Goal: Task Accomplishment & Management: Complete application form

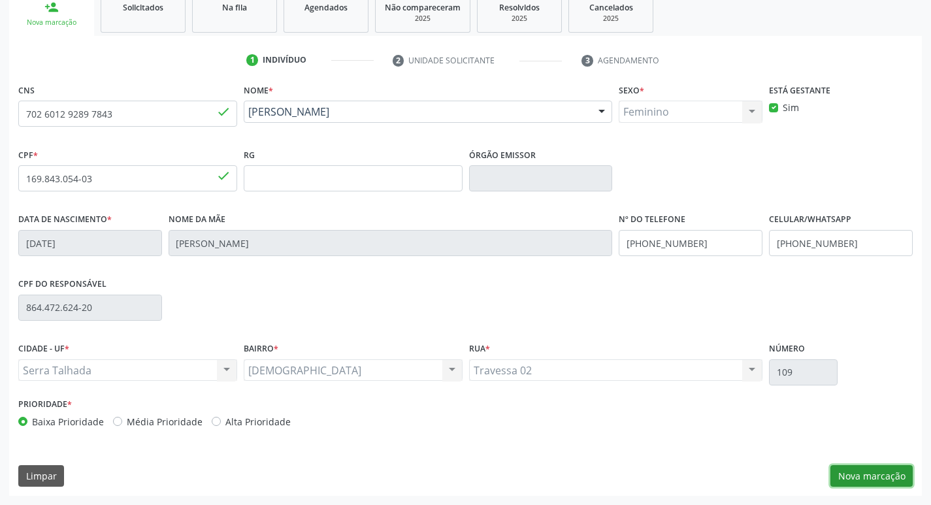
click at [854, 478] on button "Nova marcação" at bounding box center [872, 476] width 82 height 22
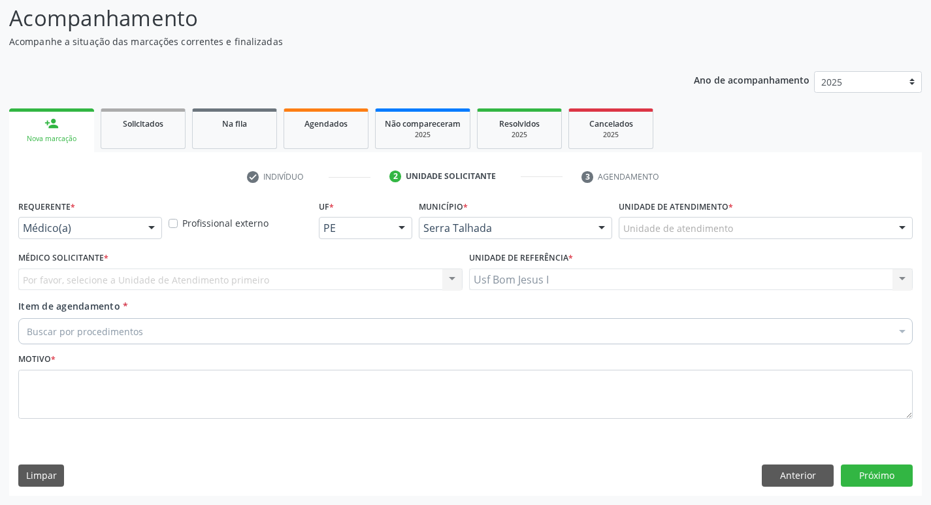
scroll to position [87, 0]
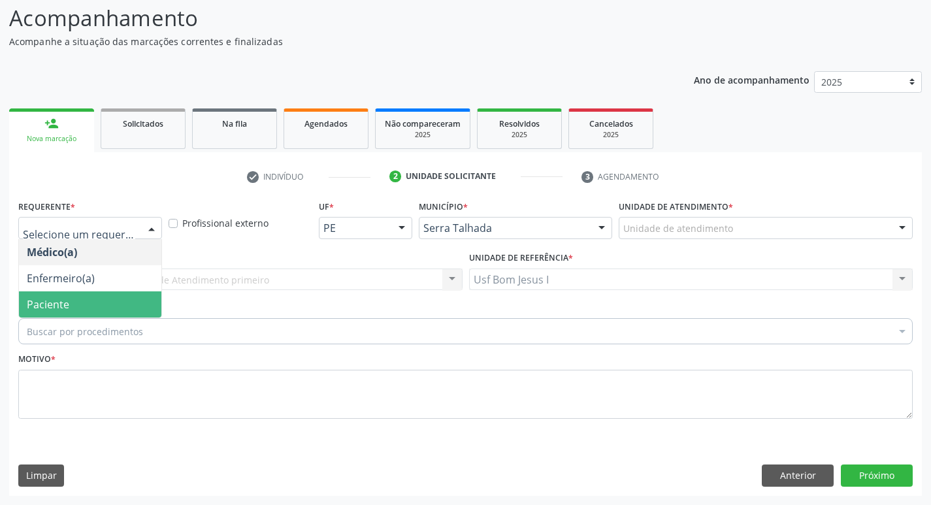
click at [99, 303] on span "Paciente" at bounding box center [90, 304] width 142 height 26
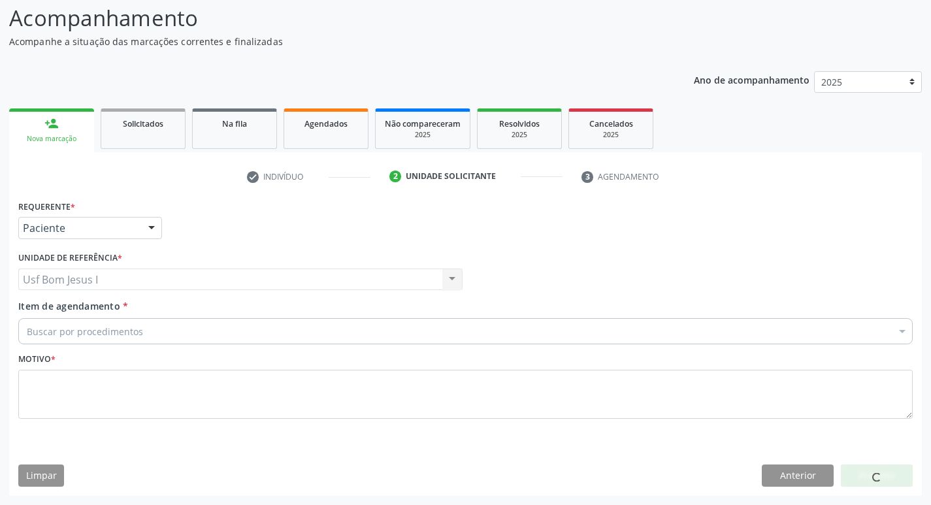
click at [146, 331] on div "Buscar por procedimentos" at bounding box center [465, 331] width 895 height 26
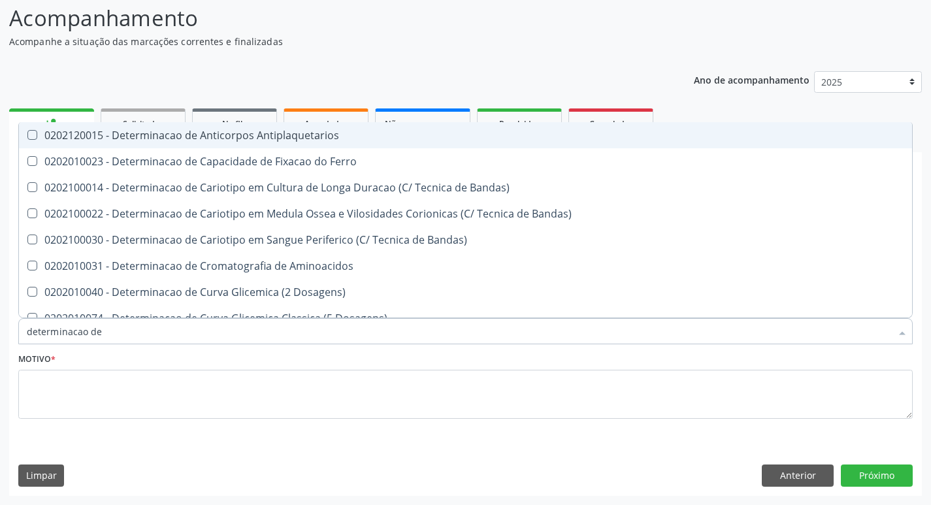
type input "determinacao de"
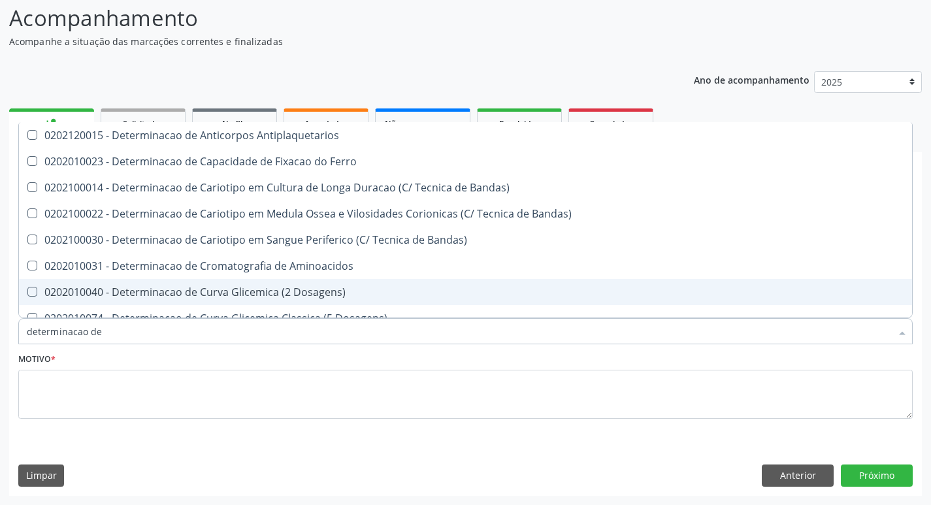
click at [154, 287] on div "0202010040 - Determinacao de Curva Glicemica (2 Dosagens)" at bounding box center [466, 292] width 878 height 10
checkbox Dosagens\) "true"
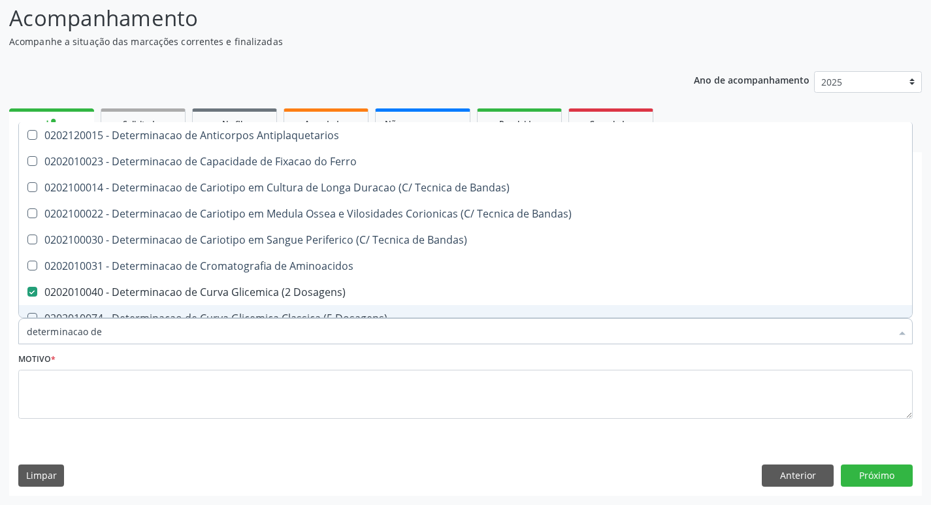
click at [125, 333] on input "determinacao de" at bounding box center [459, 331] width 865 height 26
type input "determinacao d"
checkbox Dosagens\) "false"
checkbox Dosagens\) "true"
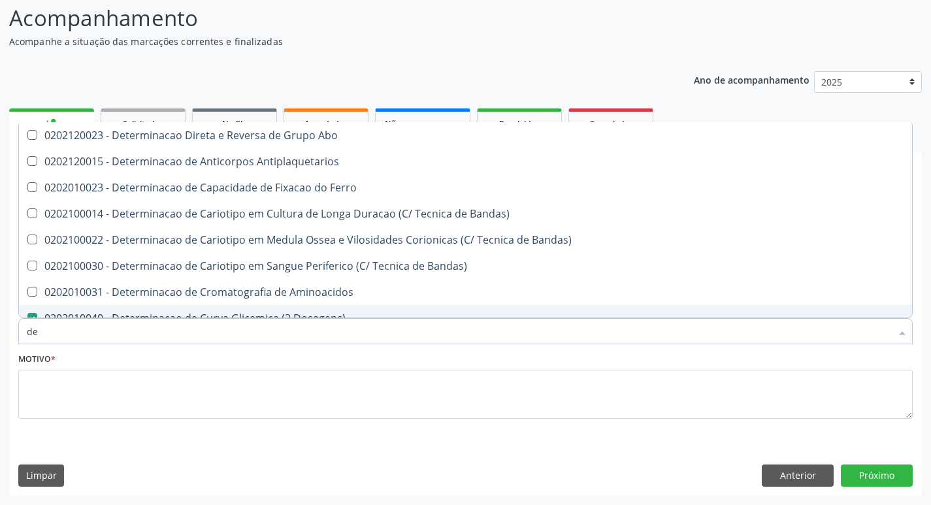
type input "d"
checkbox Dosagens\) "false"
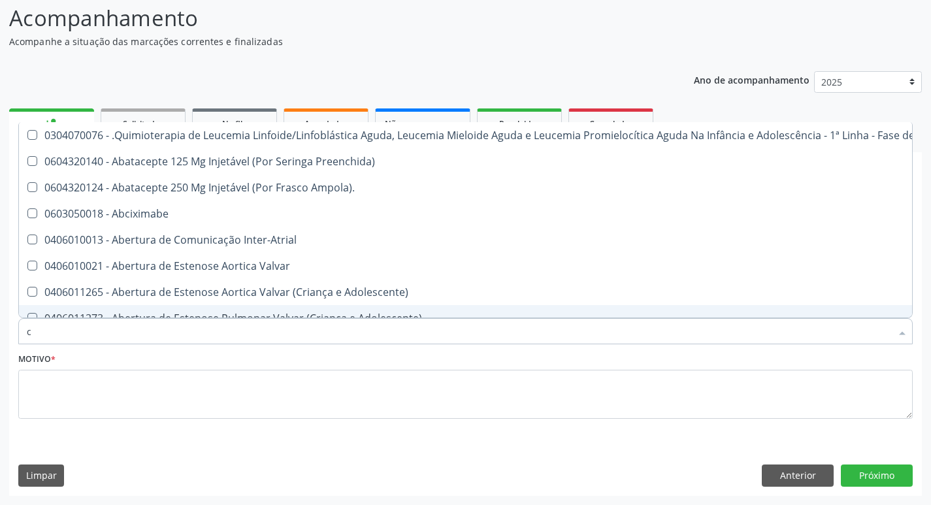
type input "cu"
checkbox Central "true"
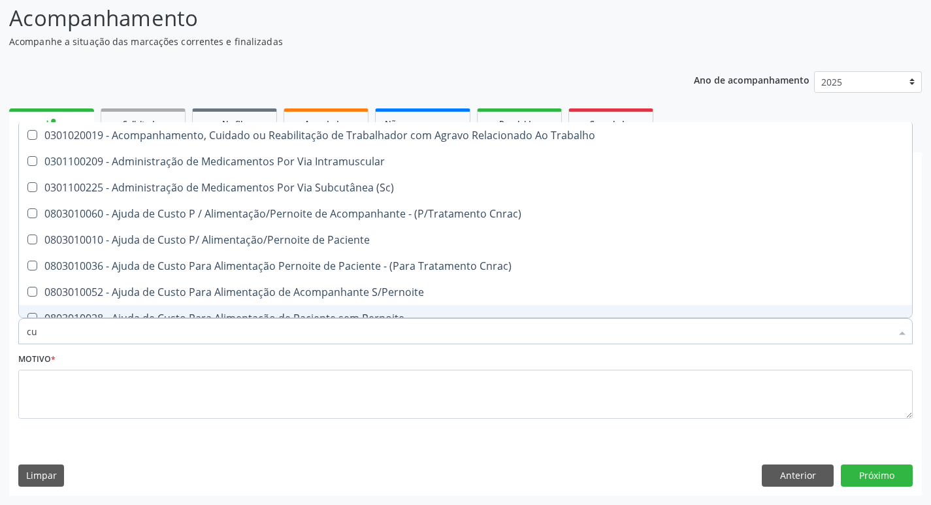
type input "cul"
checkbox Dosagens\) "false"
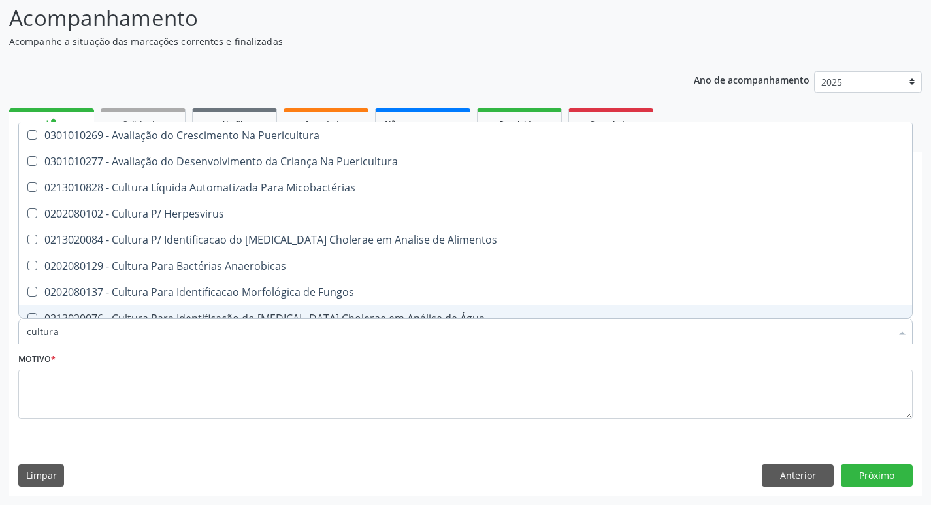
type input "cultura"
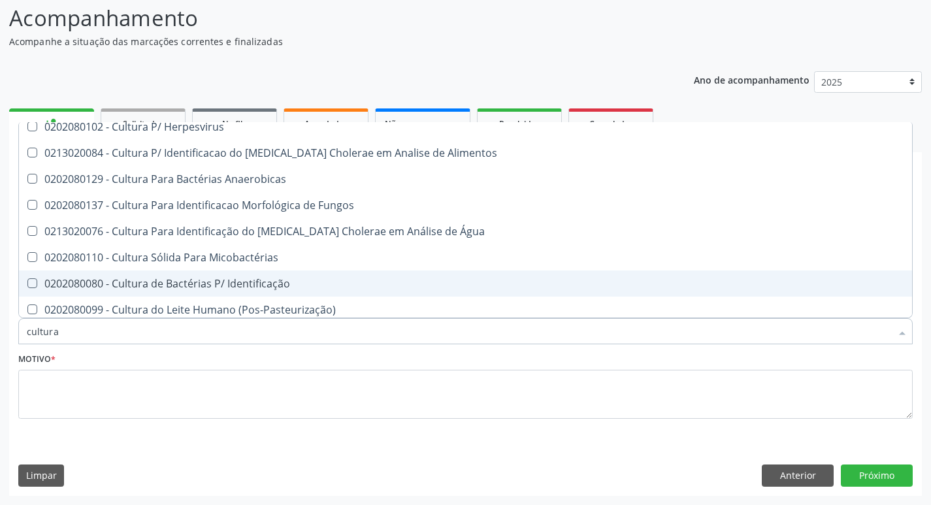
click at [299, 286] on div "0202080080 - Cultura de Bactérias P/ Identificação" at bounding box center [466, 283] width 878 height 10
checkbox Identificação "true"
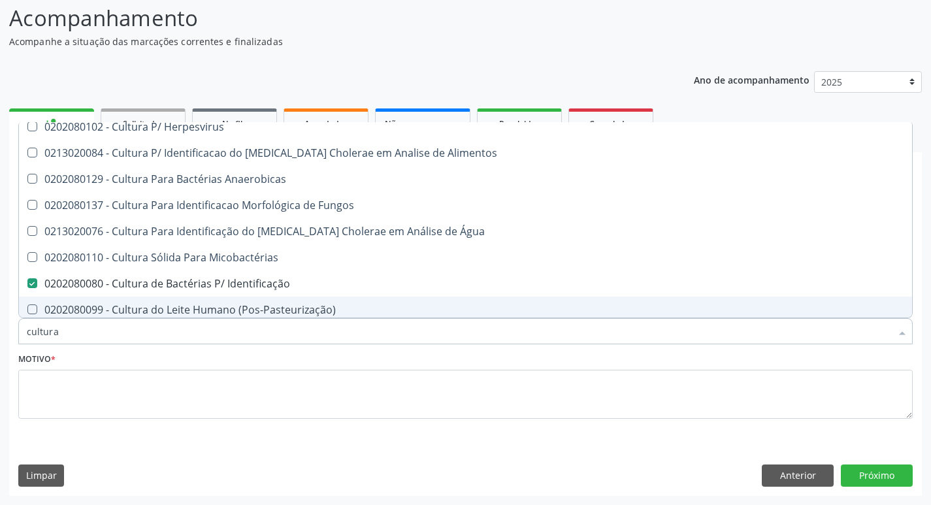
click at [223, 330] on input "cultura" at bounding box center [459, 331] width 865 height 26
type input "c"
checkbox Identificação "false"
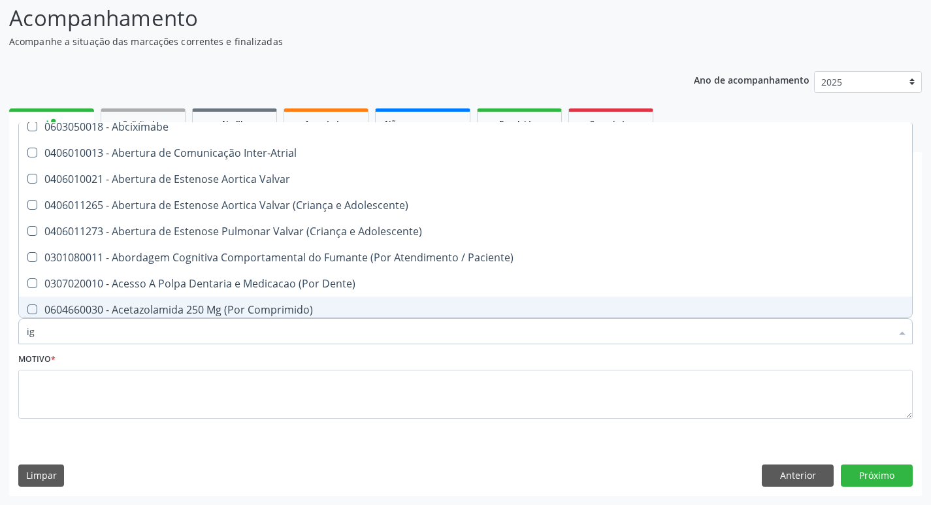
type input "igg"
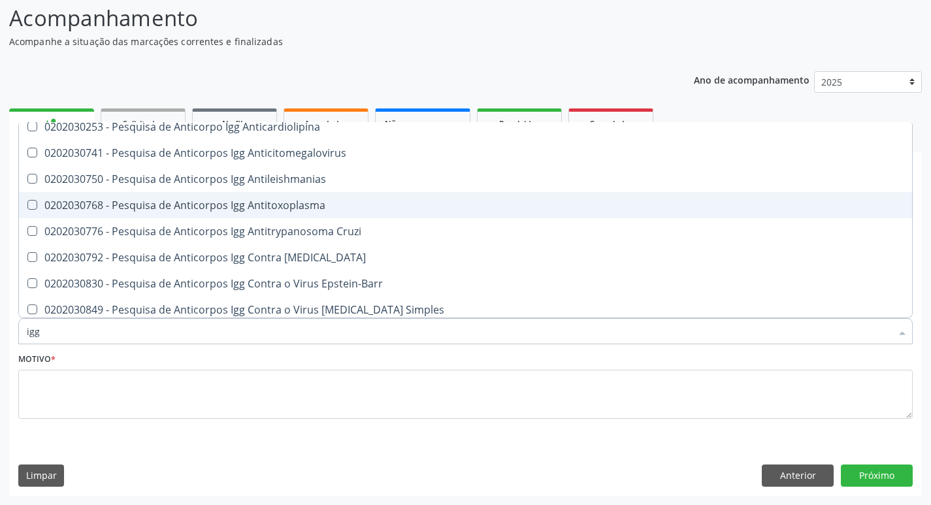
click at [285, 200] on div "0202030768 - Pesquisa de Anticorpos Igg Antitoxoplasma" at bounding box center [466, 205] width 878 height 10
checkbox Antitoxoplasma "true"
type input "ig"
checkbox Antitoxoplasma "false"
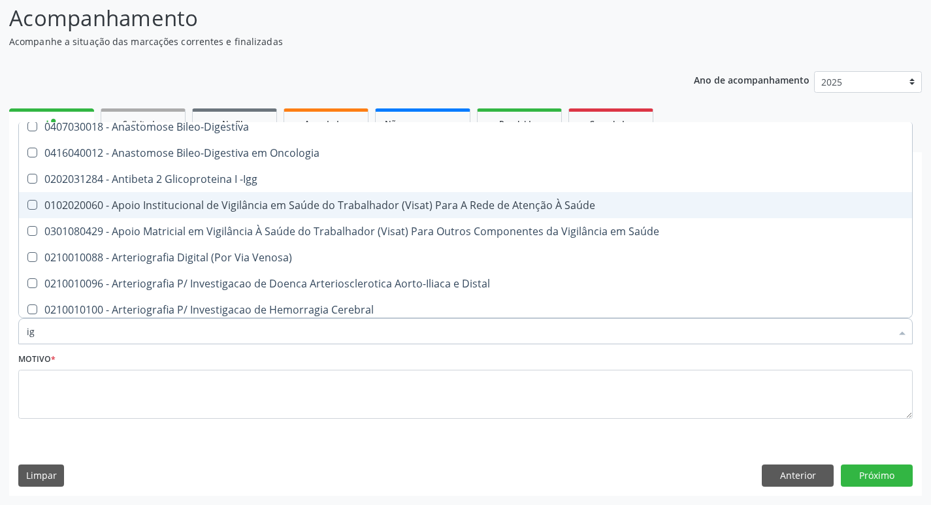
type input "igm"
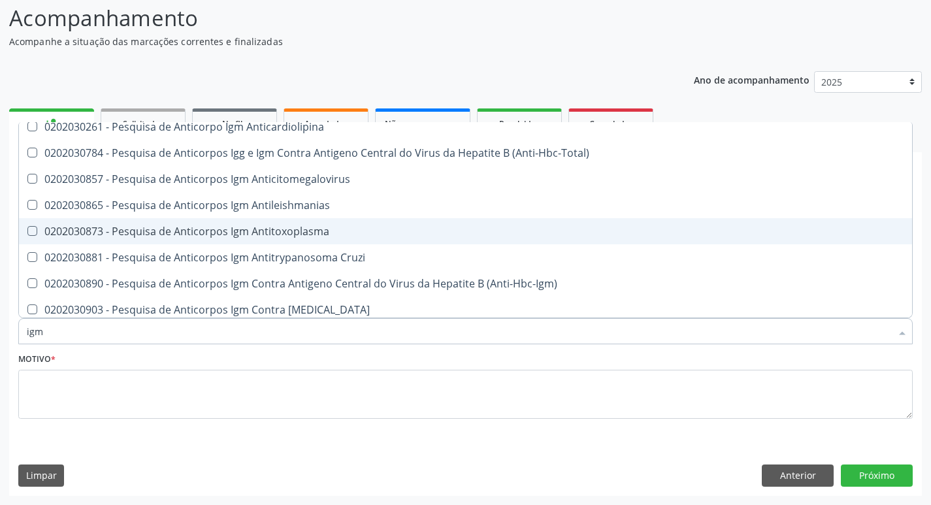
click at [291, 229] on div "0202030873 - Pesquisa de Anticorpos Igm Antitoxoplasma" at bounding box center [466, 231] width 878 height 10
checkbox Antitoxoplasma "true"
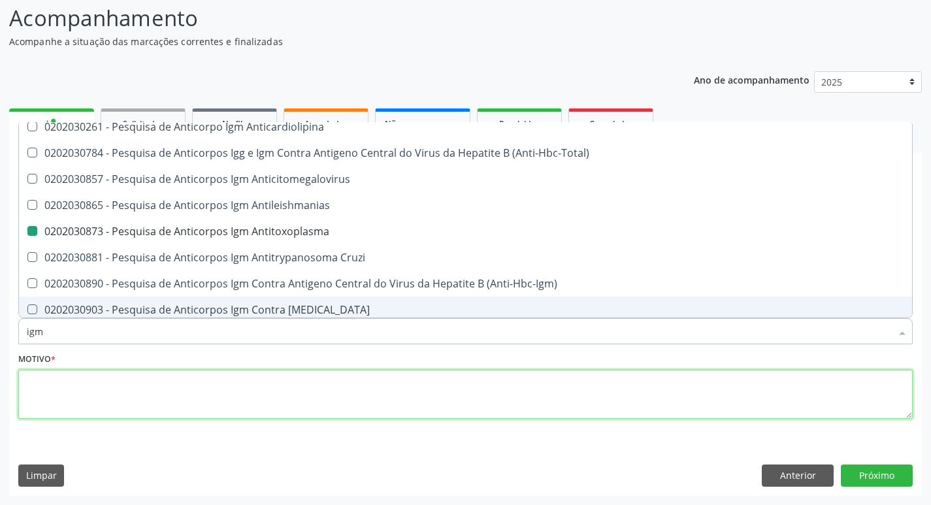
click at [144, 386] on textarea at bounding box center [465, 395] width 895 height 50
checkbox Igm "true"
checkbox \(Igm\) "true"
checkbox Anticardiolipina "true"
checkbox \(Anti-Hbc-Total\) "true"
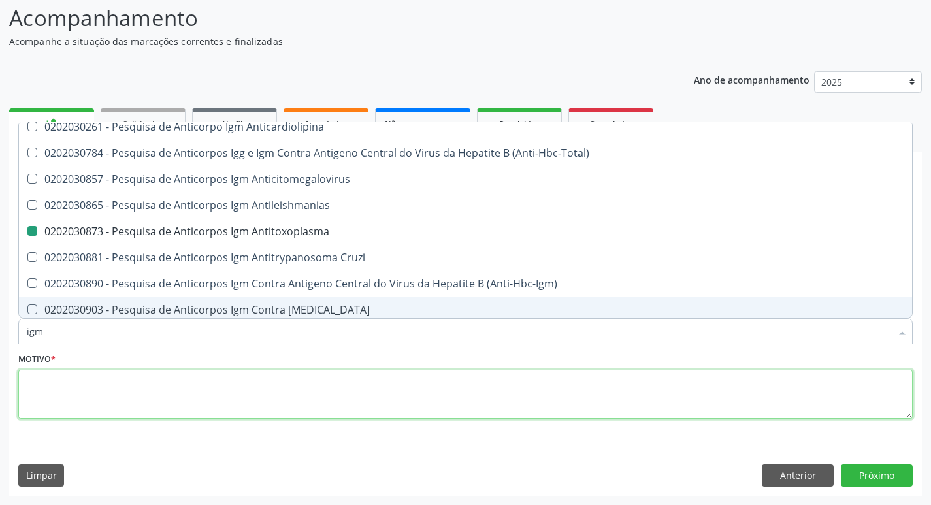
checkbox Antitoxoplasma "false"
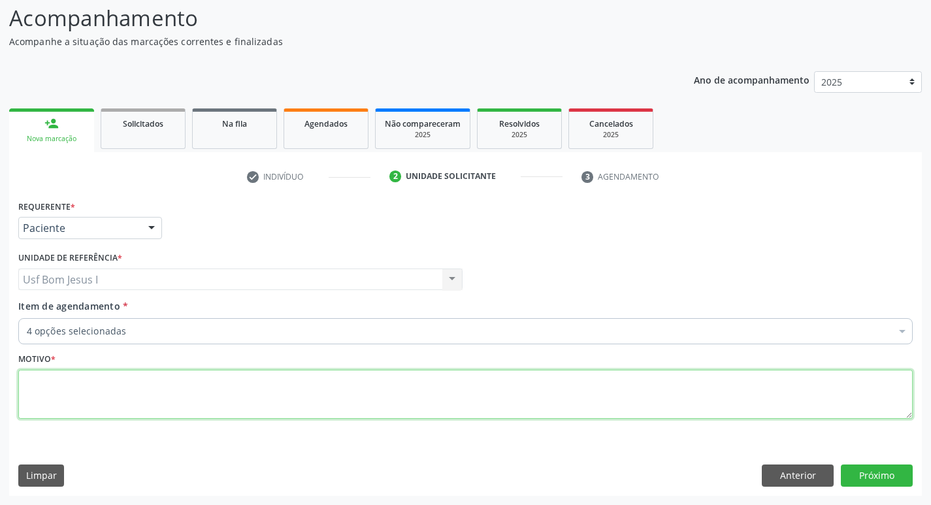
scroll to position [0, 0]
type textarea "."
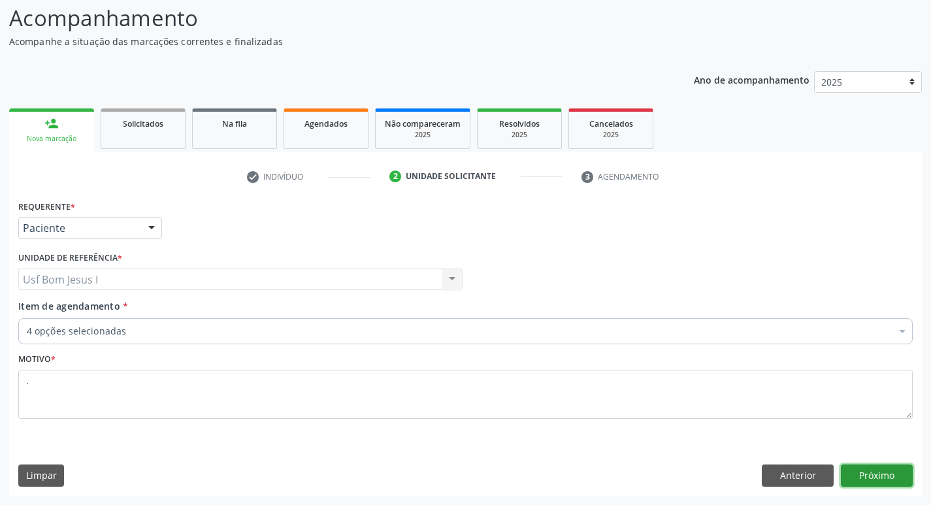
click at [894, 481] on button "Próximo" at bounding box center [877, 476] width 72 height 22
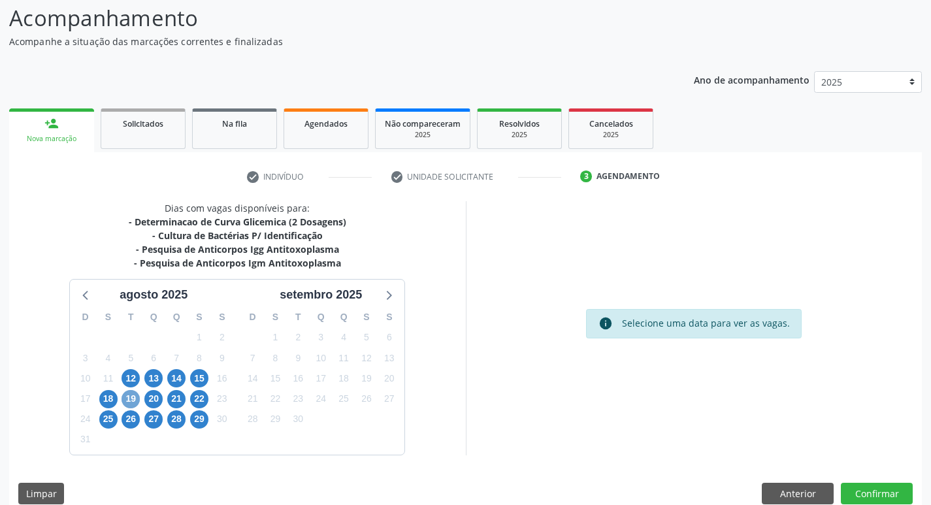
click at [136, 406] on span "19" at bounding box center [131, 399] width 18 height 18
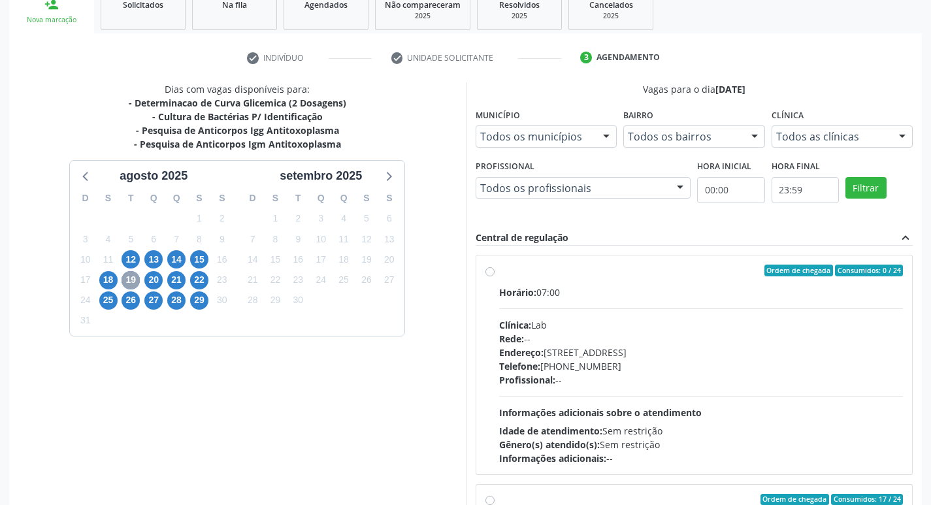
scroll to position [218, 0]
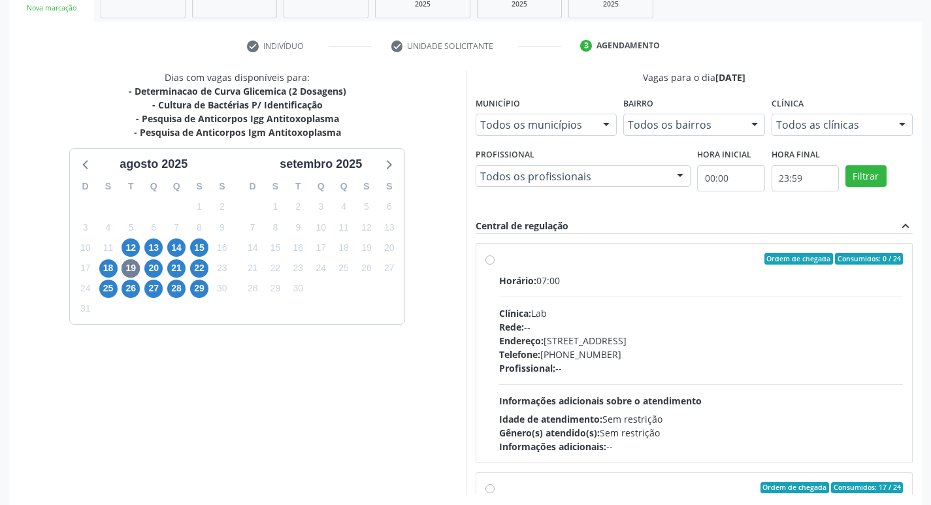
click at [672, 342] on div "Endereço: Casa, nº 1037, N S da Penha, Serra Talhada - PE" at bounding box center [701, 341] width 405 height 14
click at [495, 265] on input "Ordem de chegada Consumidos: 0 / 24 Horário: 07:00 Clínica: Lab Rede: -- Endere…" at bounding box center [490, 259] width 9 height 12
radio input "true"
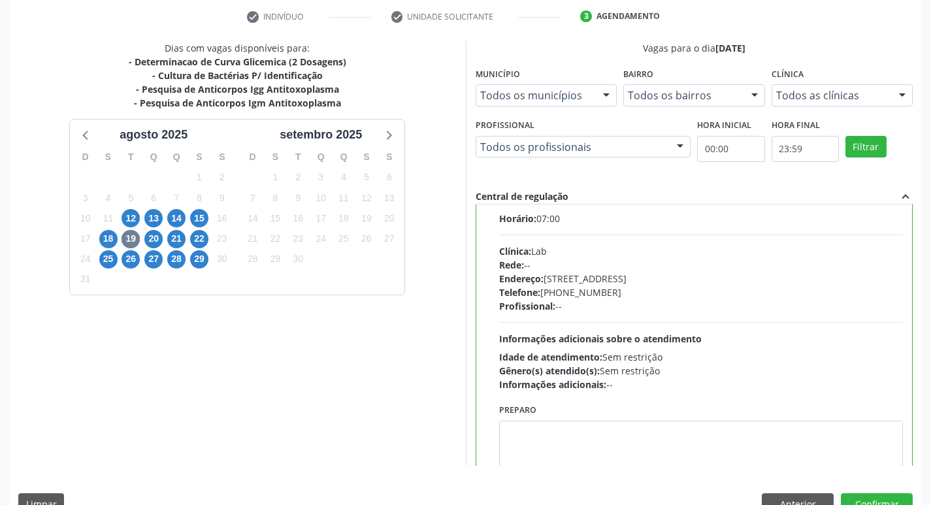
scroll to position [276, 0]
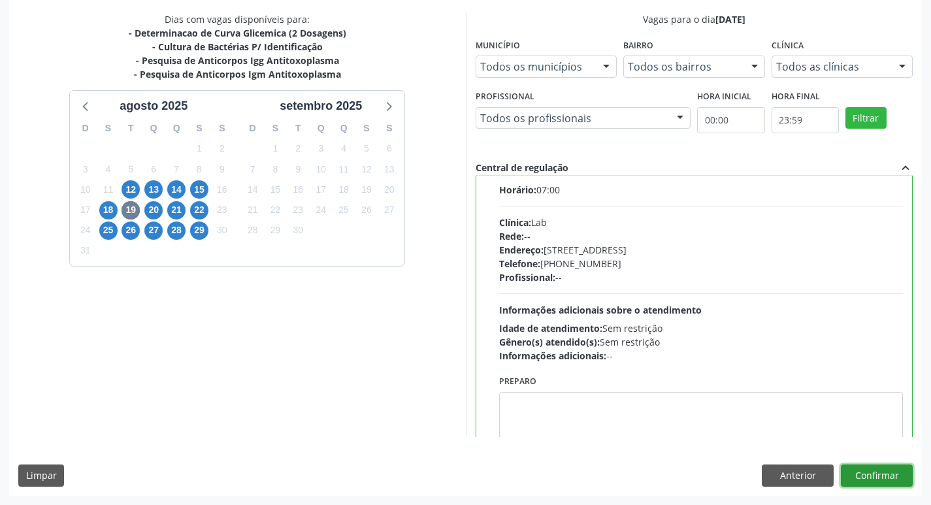
click at [888, 476] on button "Confirmar" at bounding box center [877, 476] width 72 height 22
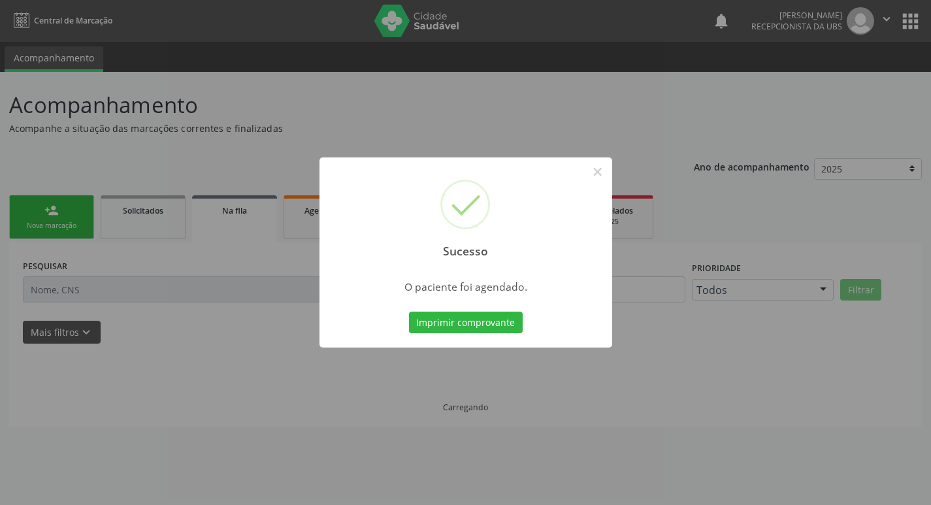
scroll to position [0, 0]
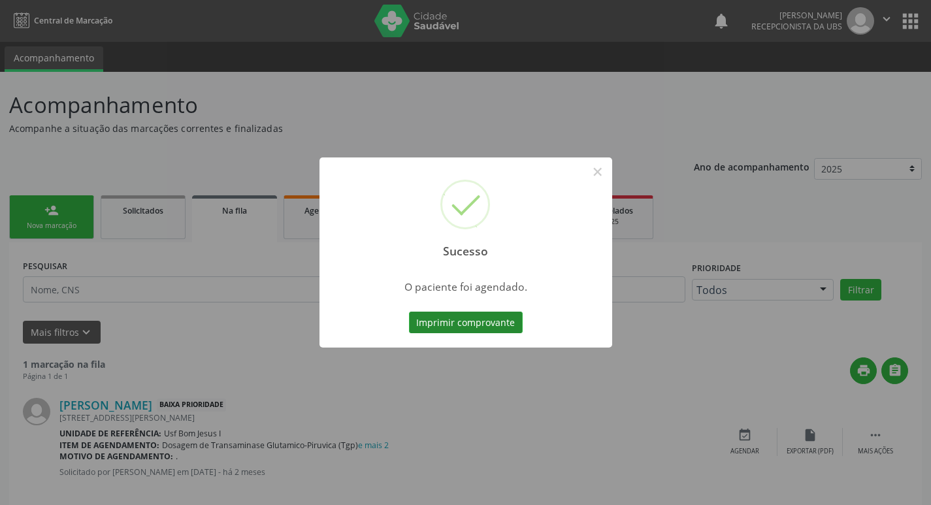
click at [444, 324] on button "Imprimir comprovante" at bounding box center [466, 323] width 114 height 22
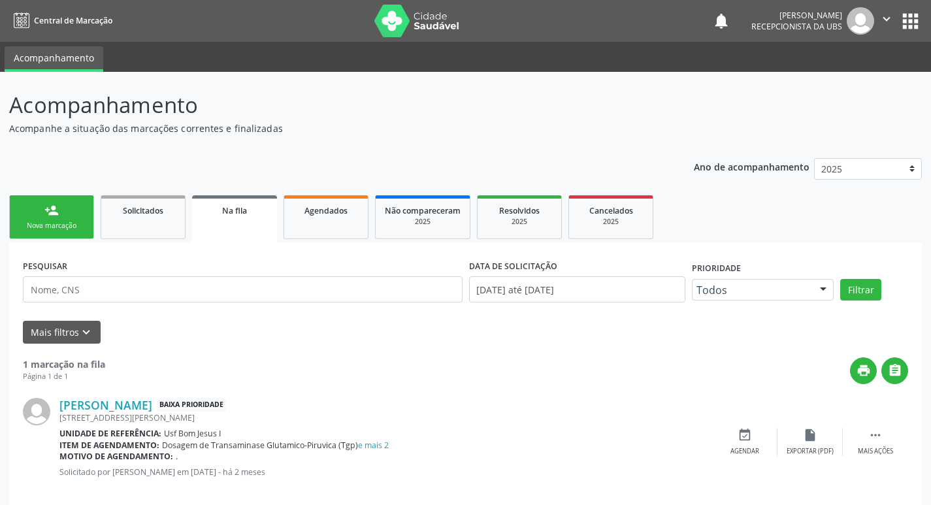
click at [58, 226] on div "Nova marcação" at bounding box center [51, 226] width 65 height 10
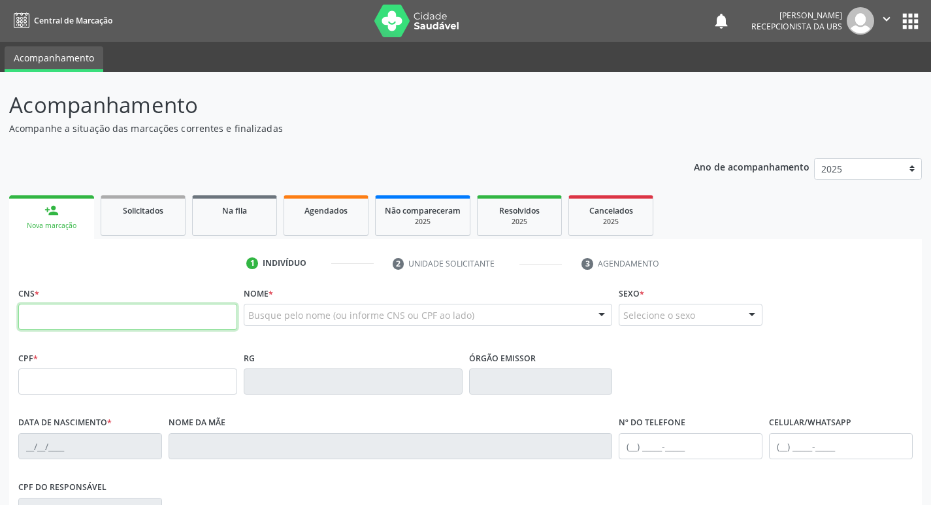
click at [116, 308] on input "text" at bounding box center [127, 317] width 219 height 26
paste input "702 6012 9289 7843"
type input "702 6012 9289 7843"
type input "169.843.054-03"
type input "27/05/2004"
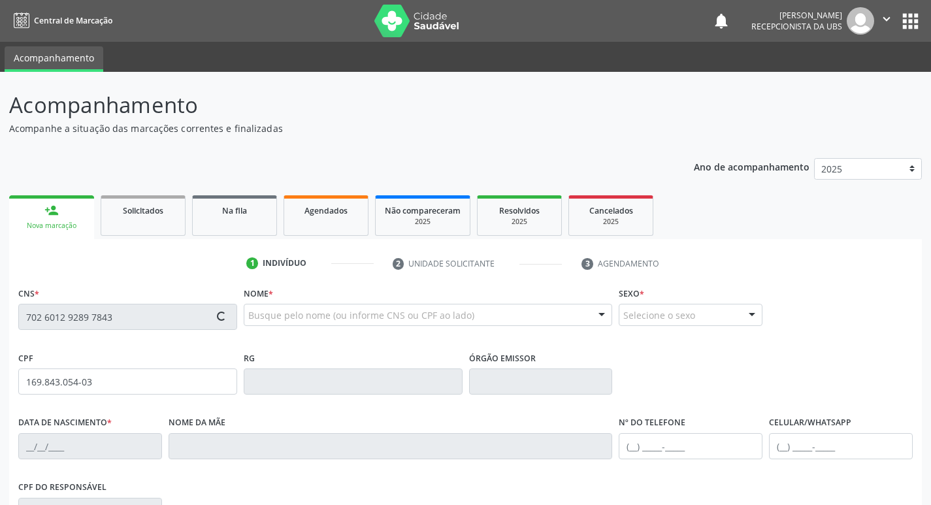
type input "Damiana Cristina dos Santos Silva"
type input "(87) 99631-8324"
type input "864.472.624-20"
type input "109"
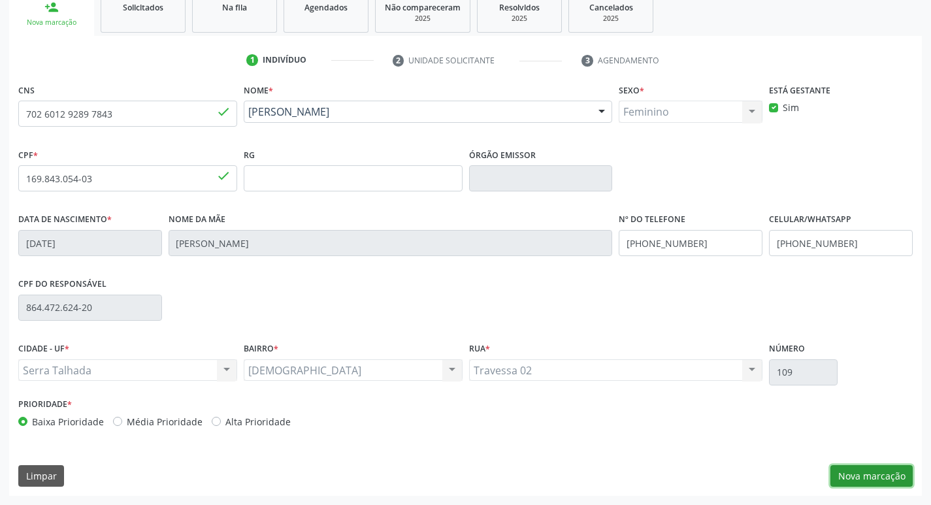
click at [864, 473] on button "Nova marcação" at bounding box center [872, 476] width 82 height 22
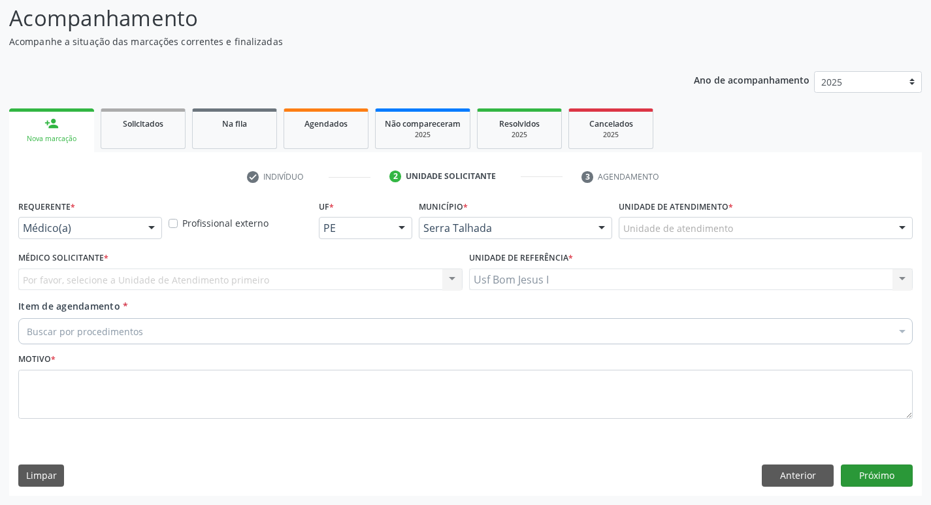
scroll to position [87, 0]
drag, startPoint x: 56, startPoint y: 229, endPoint x: 61, endPoint y: 255, distance: 26.2
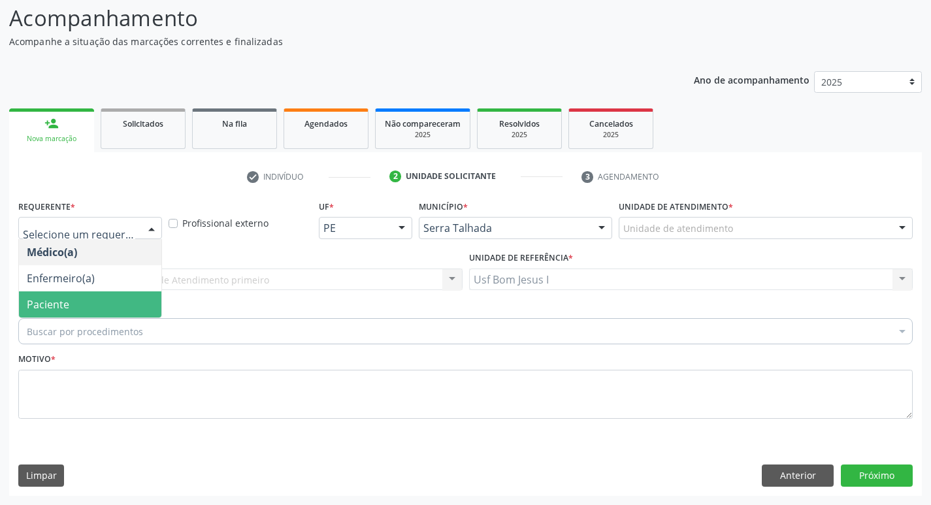
click at [67, 299] on span "Paciente" at bounding box center [48, 304] width 42 height 14
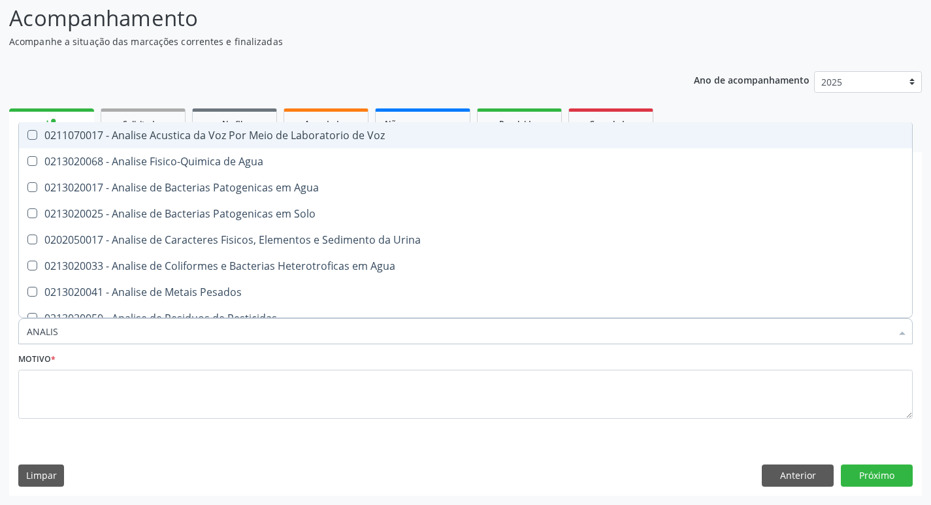
type input "ANALISE"
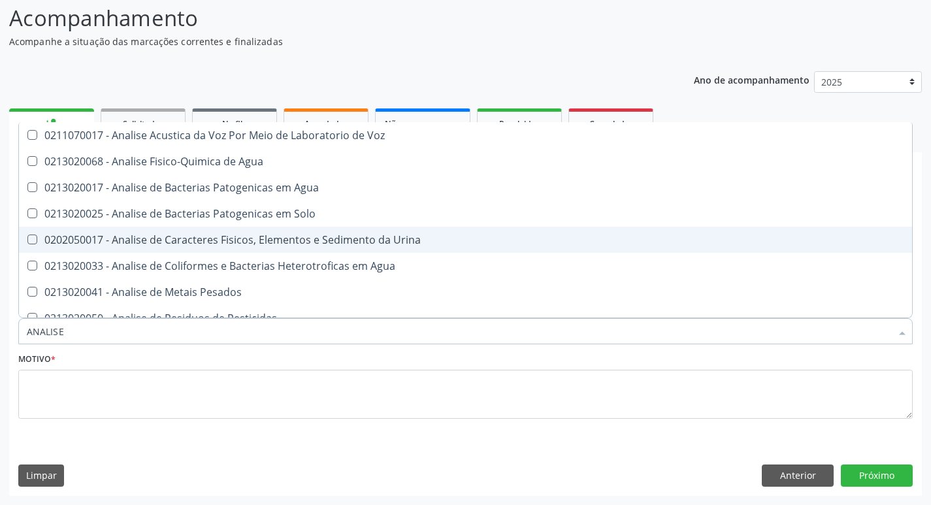
click at [110, 236] on div "0202050017 - Analise de Caracteres Fisicos, Elementos e Sedimento da Urina" at bounding box center [466, 240] width 878 height 10
checkbox Urina "true"
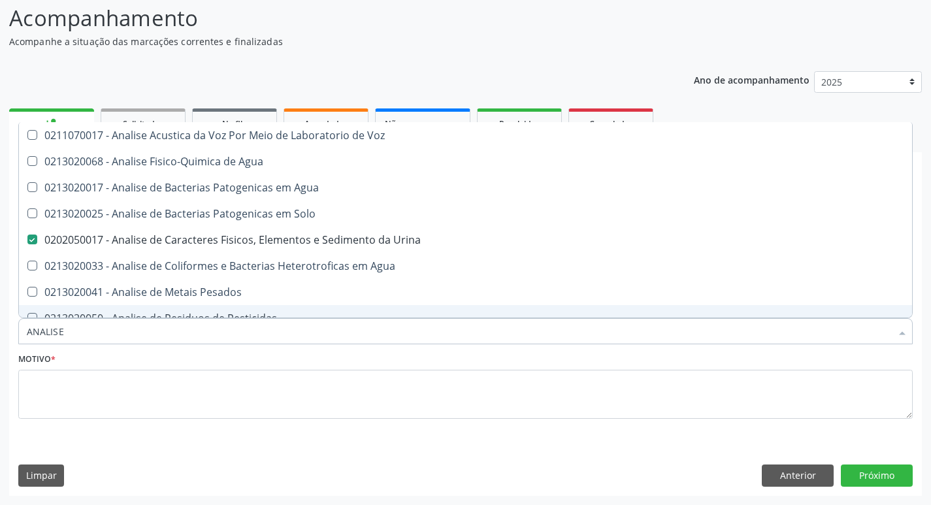
click at [91, 336] on input "ANALISE" at bounding box center [459, 331] width 865 height 26
click at [90, 336] on input "ANALISE" at bounding box center [459, 331] width 865 height 26
type input "HE"
checkbox Urina "false"
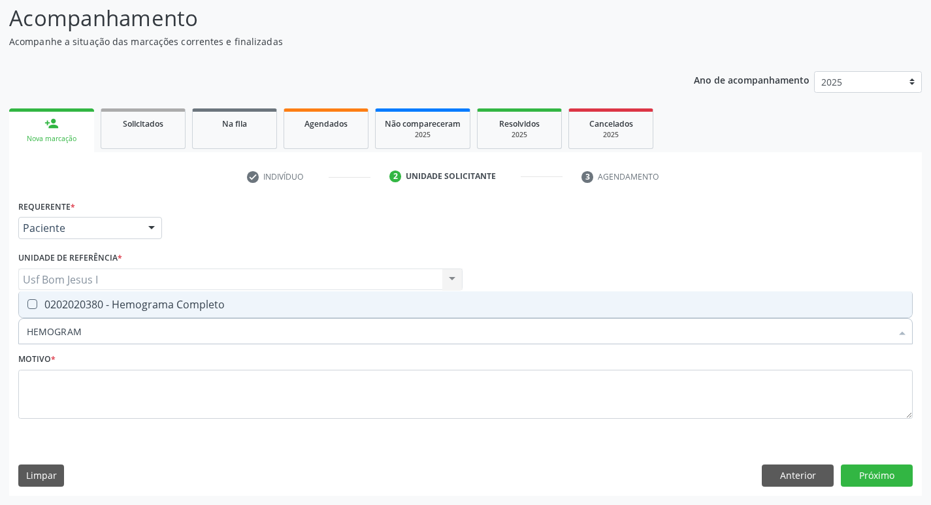
type input "HEMOGRAMA"
click at [83, 312] on span "0202020380 - Hemograma Completo" at bounding box center [465, 304] width 893 height 26
checkbox Completo "true"
click at [99, 328] on input "HEMOGRAMA" at bounding box center [459, 331] width 865 height 26
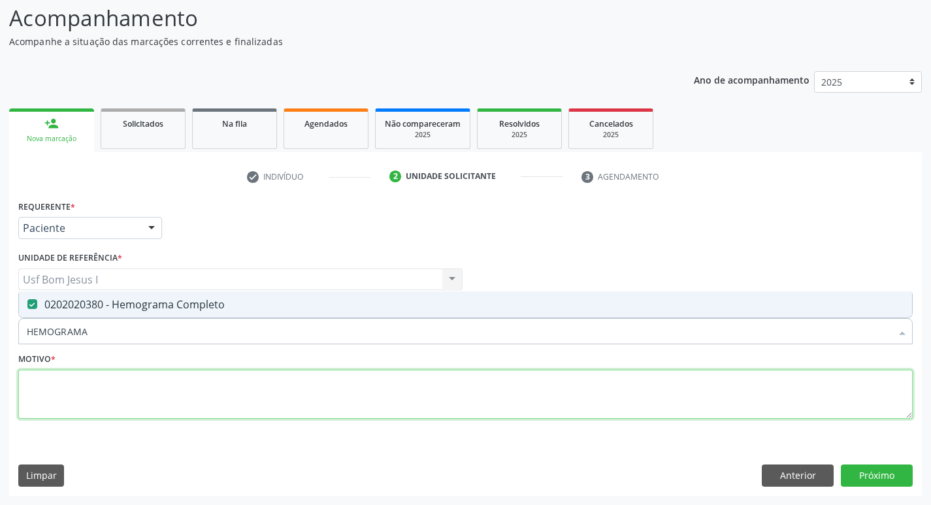
click at [280, 392] on textarea at bounding box center [465, 395] width 895 height 50
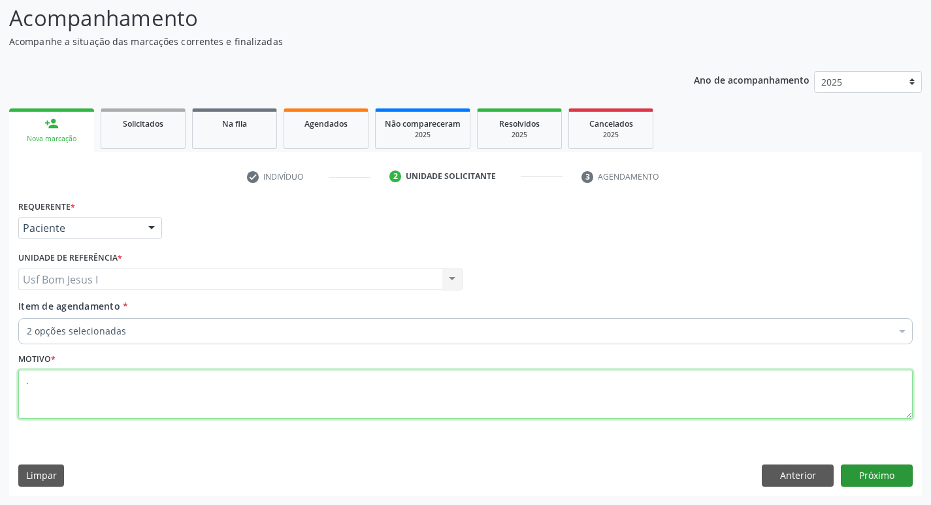
type textarea "."
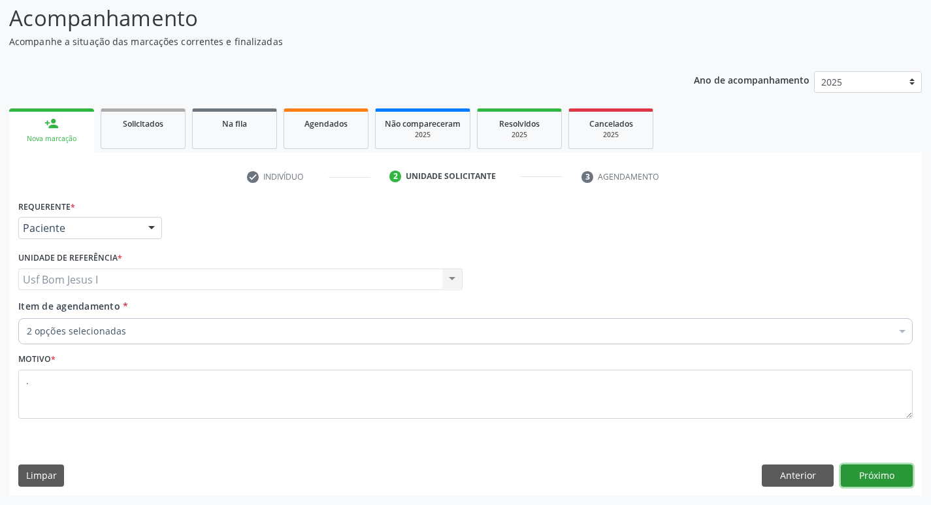
click at [897, 482] on button "Próximo" at bounding box center [877, 476] width 72 height 22
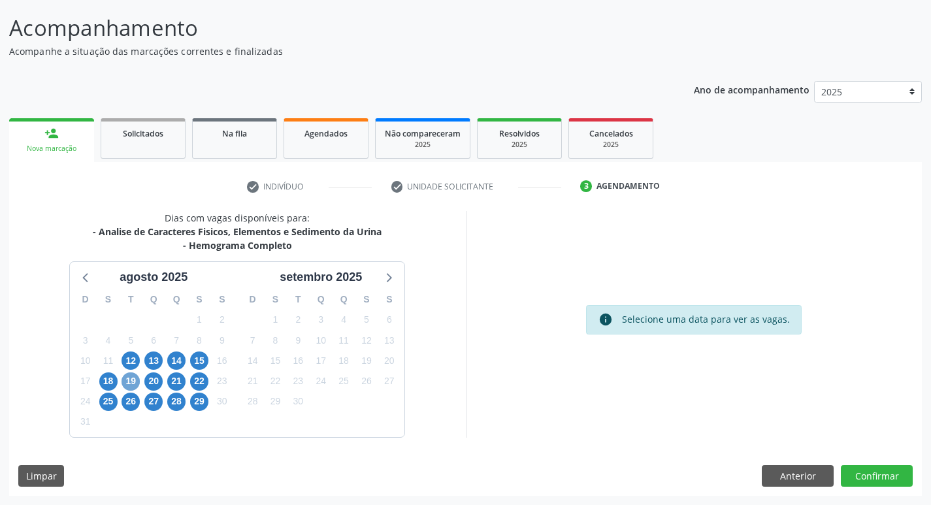
click at [127, 375] on span "19" at bounding box center [131, 382] width 18 height 18
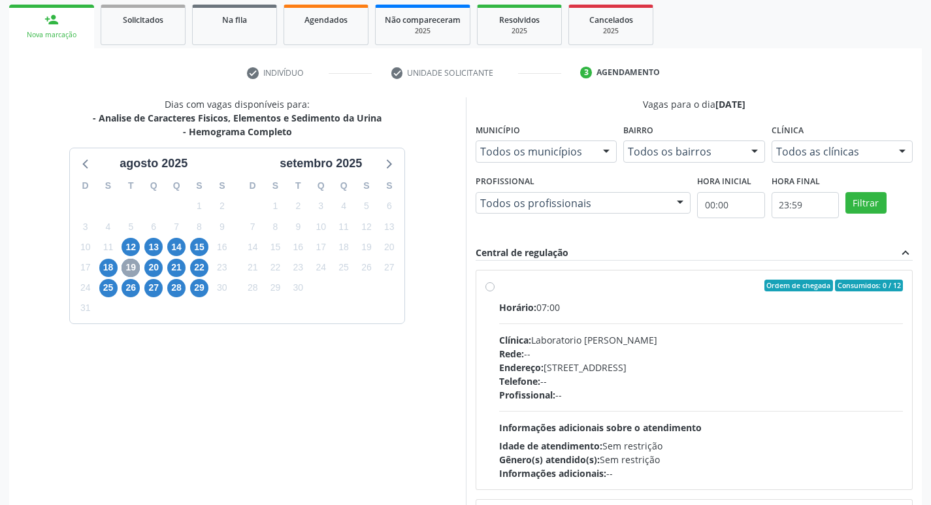
scroll to position [208, 0]
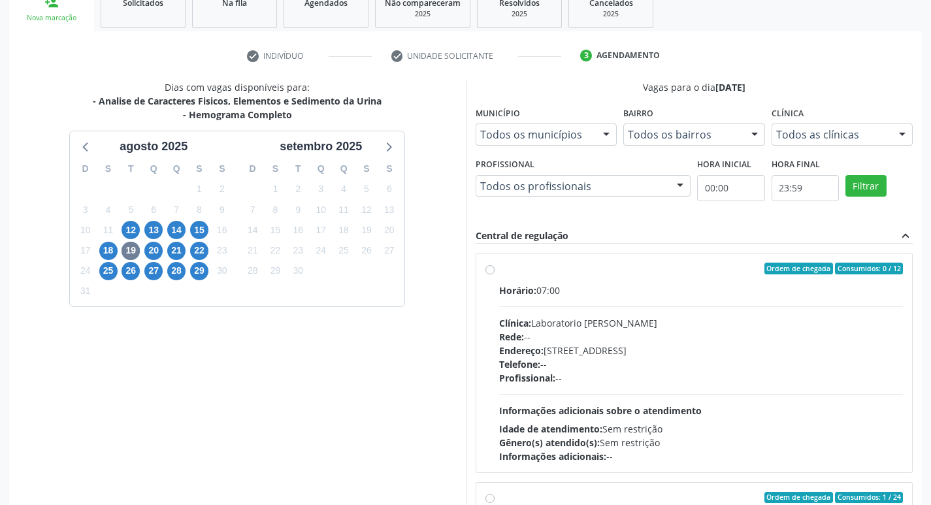
click at [775, 357] on div "Telefone: --" at bounding box center [701, 364] width 405 height 14
click at [495, 274] on input "Ordem de chegada Consumidos: 0 / 12 Horário: 07:00 Clínica: Laboratorio Jose Pa…" at bounding box center [490, 269] width 9 height 12
radio input "true"
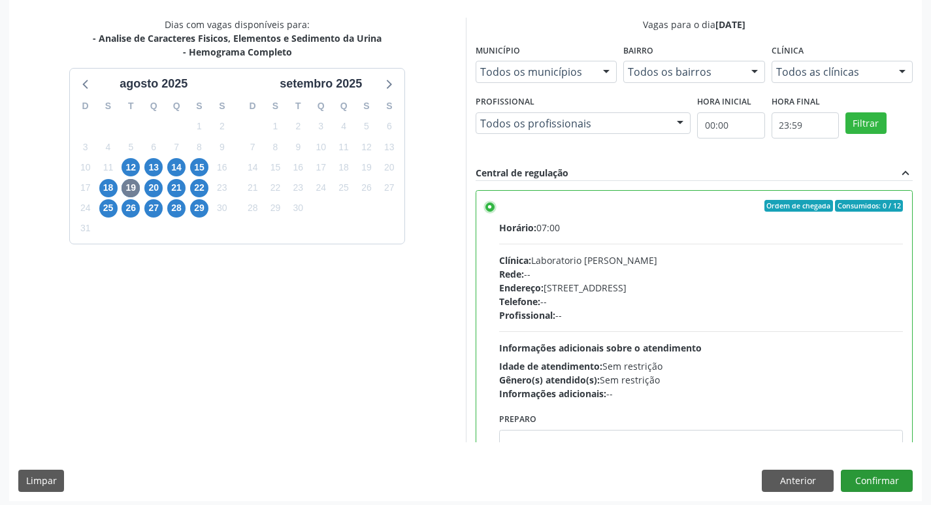
scroll to position [276, 0]
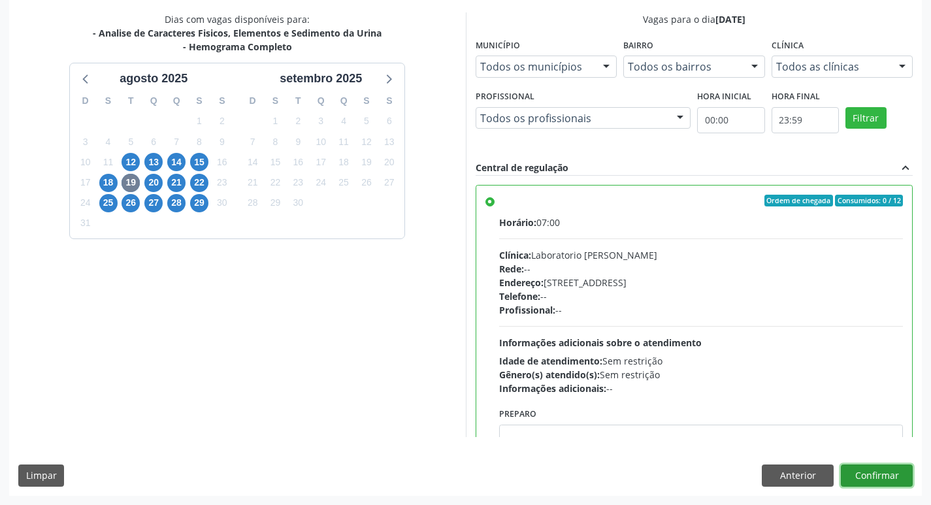
click at [884, 472] on button "Confirmar" at bounding box center [877, 476] width 72 height 22
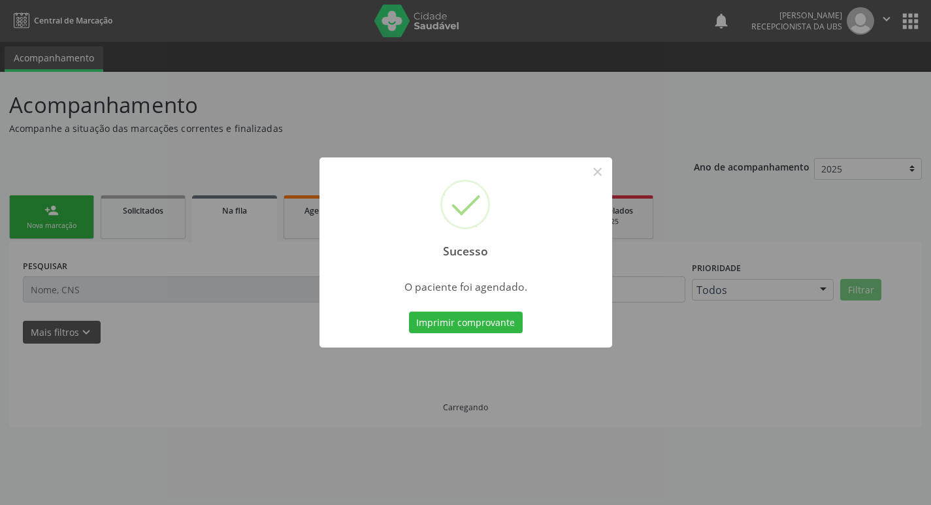
scroll to position [0, 0]
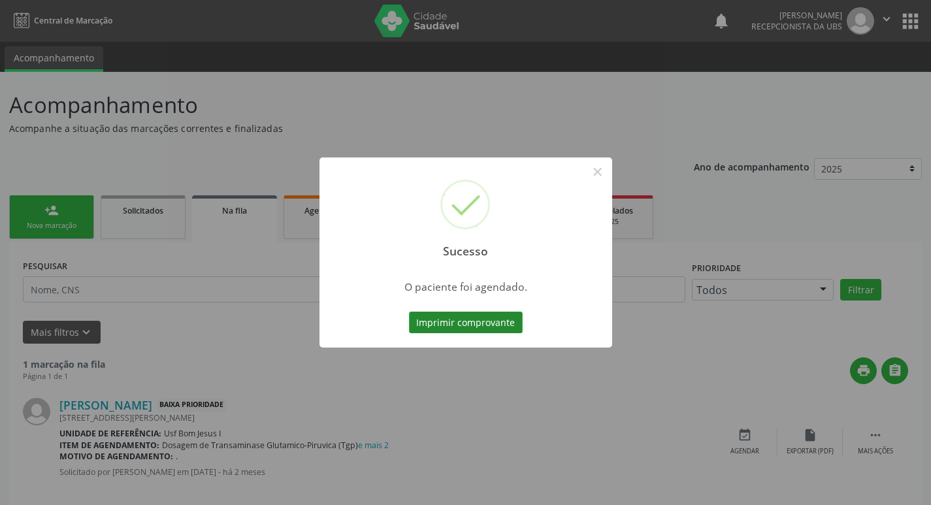
click at [459, 327] on button "Imprimir comprovante" at bounding box center [466, 323] width 114 height 22
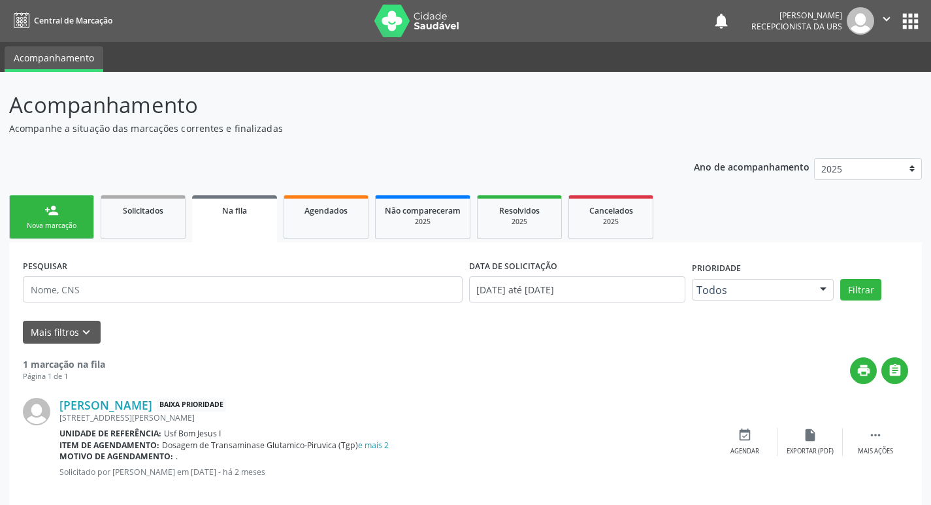
click at [67, 246] on div "PESQUISAR DATA DE SOLICITAÇÃO 01/01/2024 até 12/08/2025 Prioridade Todos Todos …" at bounding box center [465, 378] width 913 height 272
click at [63, 230] on div "Nova marcação" at bounding box center [51, 226] width 65 height 10
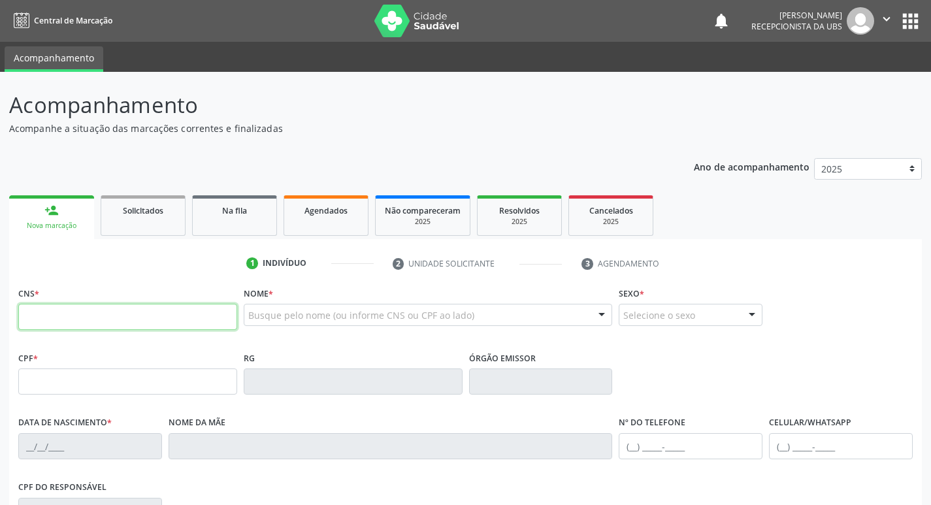
click at [124, 314] on input "text" at bounding box center [127, 317] width 219 height 26
type input "707 8056 5201 8415"
type input "24/05/1998"
type input "Risoleide da Penha Silva Rodrigues"
type input "(99) 99999-9999"
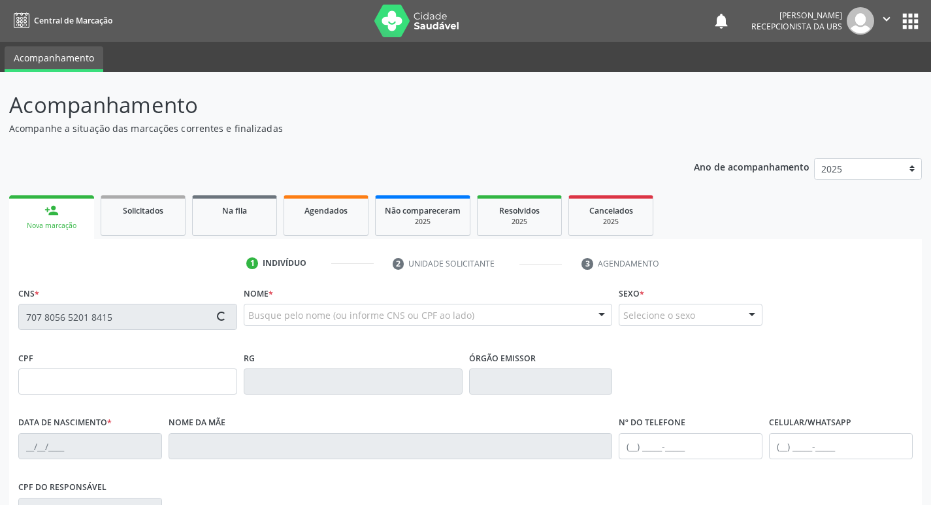
type input "(99) 99999-9999"
type input "242"
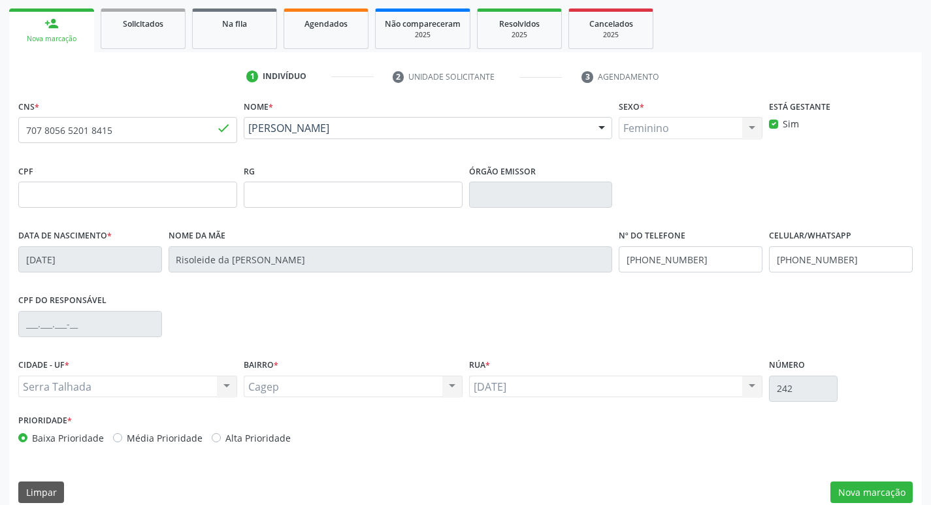
scroll to position [203, 0]
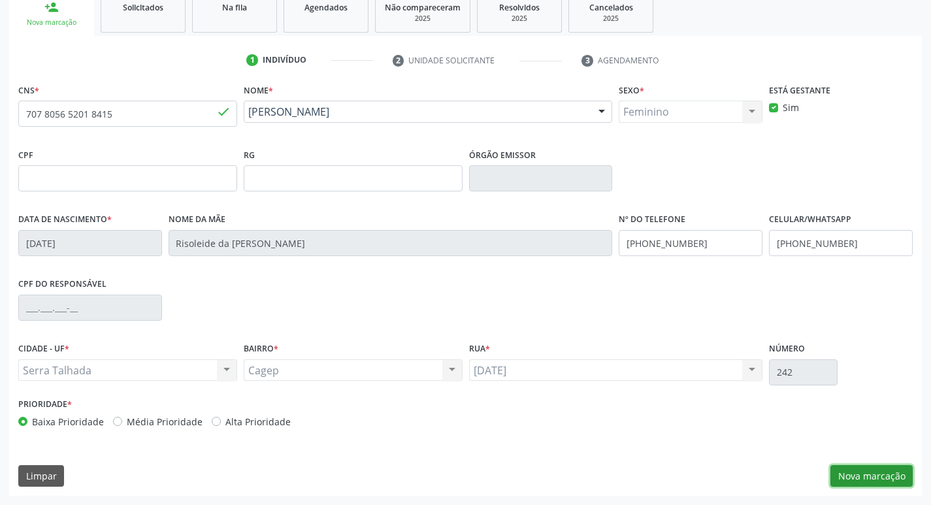
click at [883, 478] on button "Nova marcação" at bounding box center [872, 476] width 82 height 22
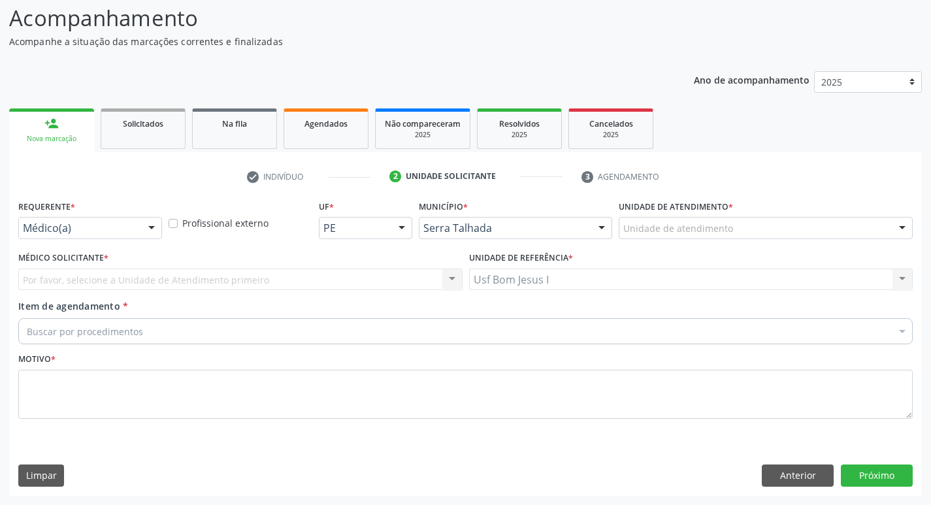
scroll to position [87, 0]
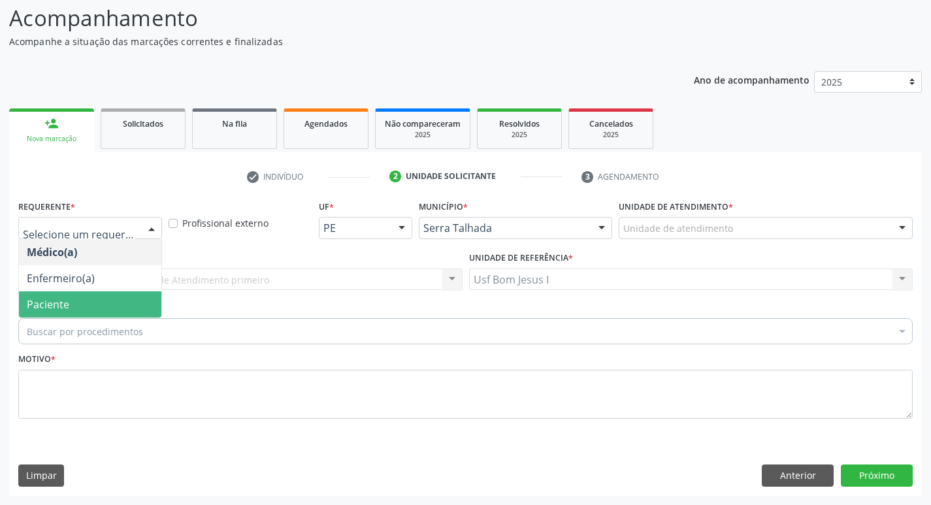
click at [82, 307] on span "Paciente" at bounding box center [90, 304] width 142 height 26
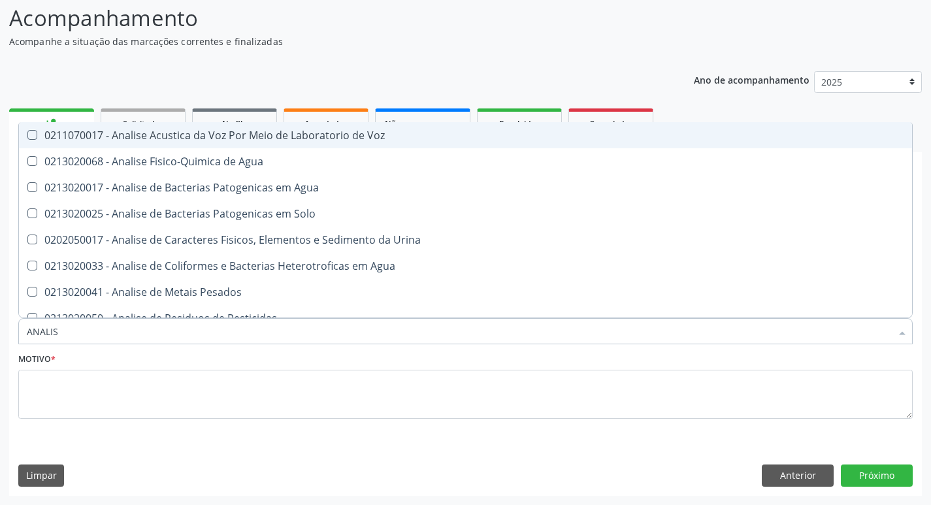
type input "ANALISE"
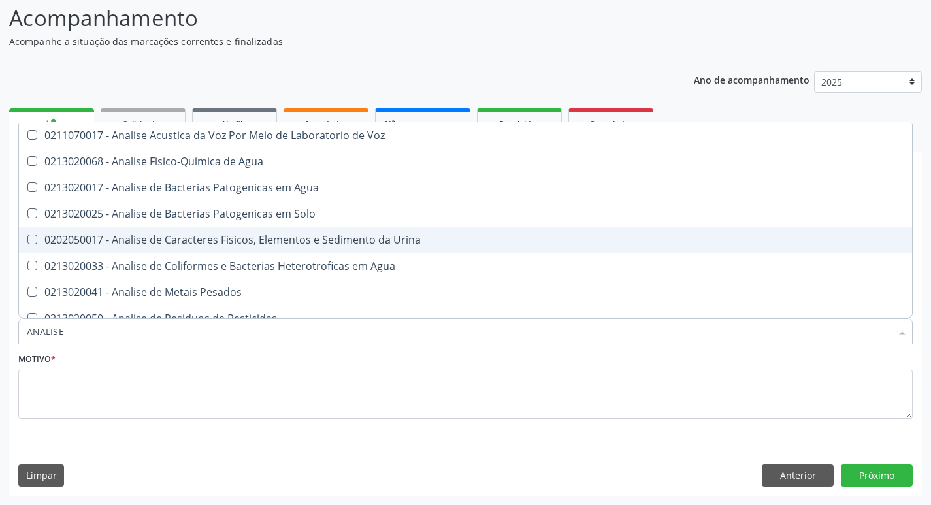
click at [141, 241] on div "0202050017 - Analise de Caracteres Fisicos, Elementos e Sedimento da Urina" at bounding box center [466, 240] width 878 height 10
checkbox Urina "true"
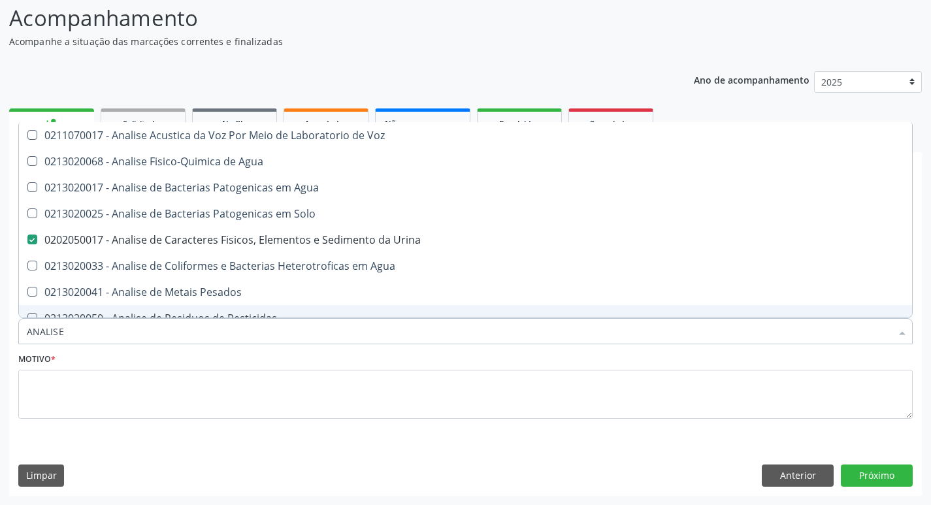
drag, startPoint x: 75, startPoint y: 331, endPoint x: 0, endPoint y: 334, distance: 74.6
click at [0, 334] on div "Acompanhamento Acompanhe a situação das marcações correntes e finalizadas Relat…" at bounding box center [465, 245] width 931 height 520
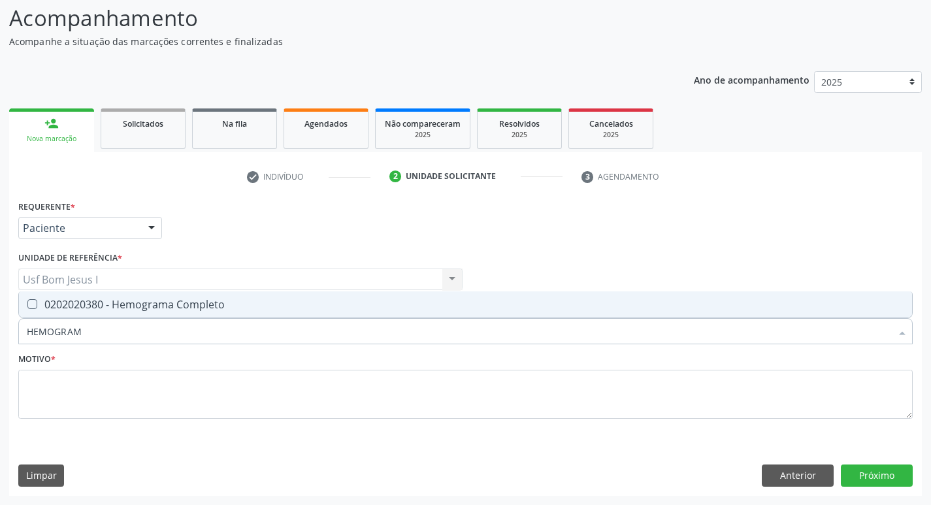
type input "HEMOGRAMA"
click at [110, 307] on div "0202020380 - Hemograma Completo" at bounding box center [466, 304] width 878 height 10
checkbox Completo "true"
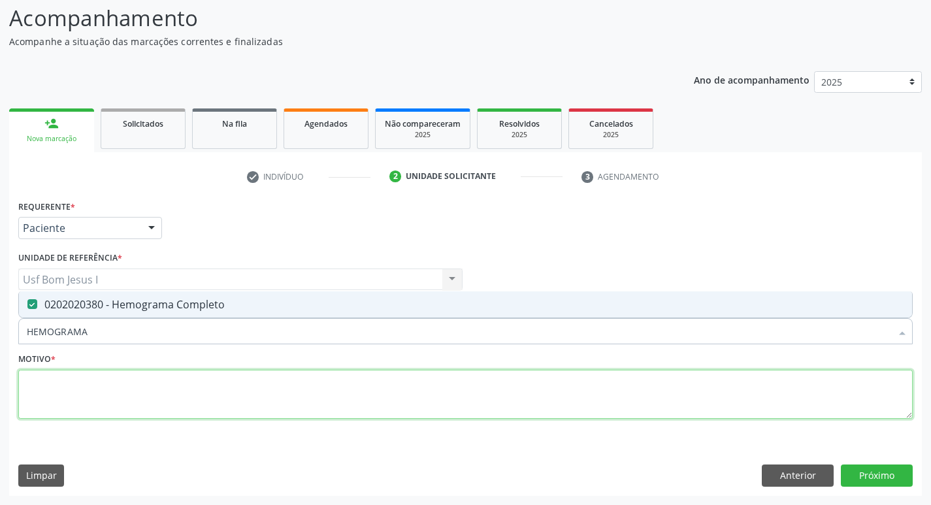
click at [105, 385] on textarea at bounding box center [465, 395] width 895 height 50
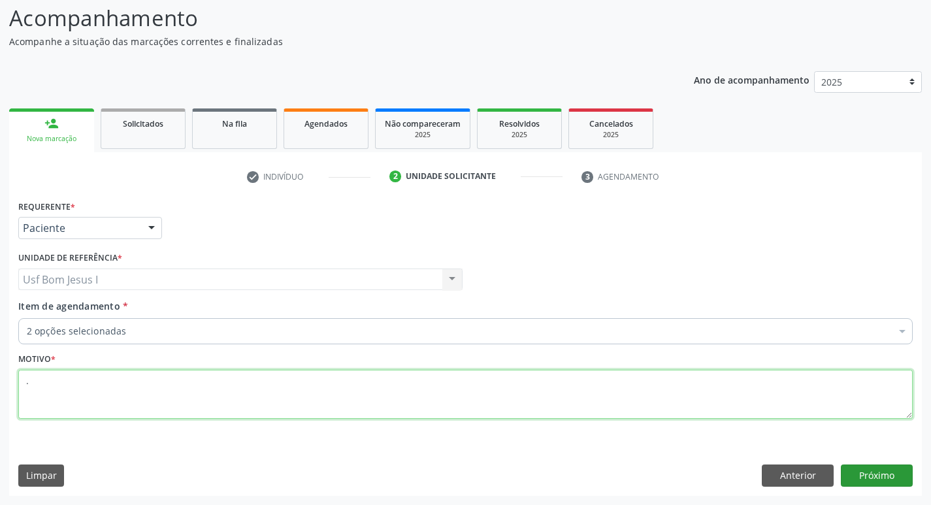
type textarea "."
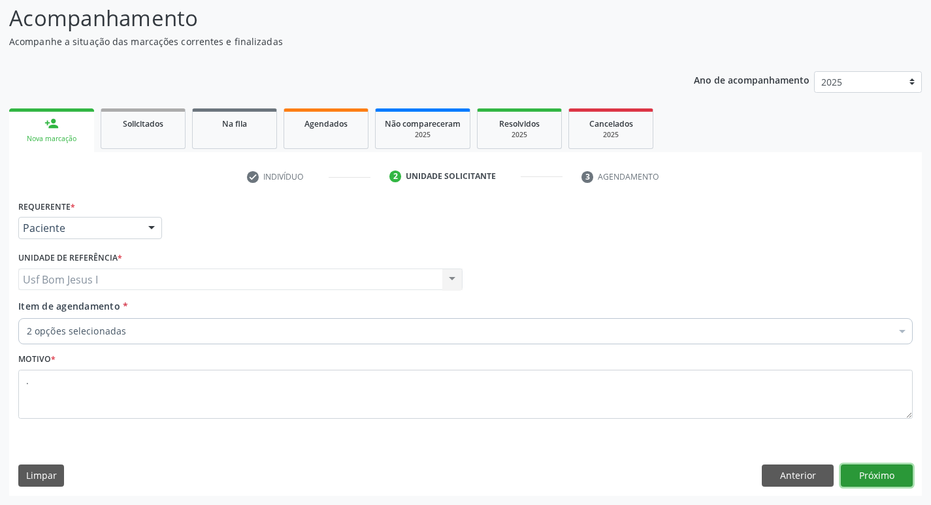
click at [882, 467] on button "Próximo" at bounding box center [877, 476] width 72 height 22
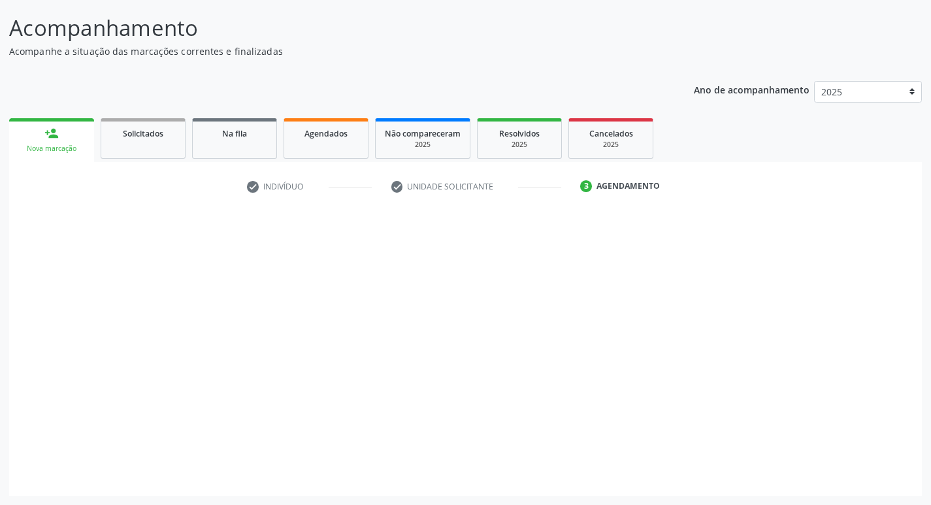
scroll to position [77, 0]
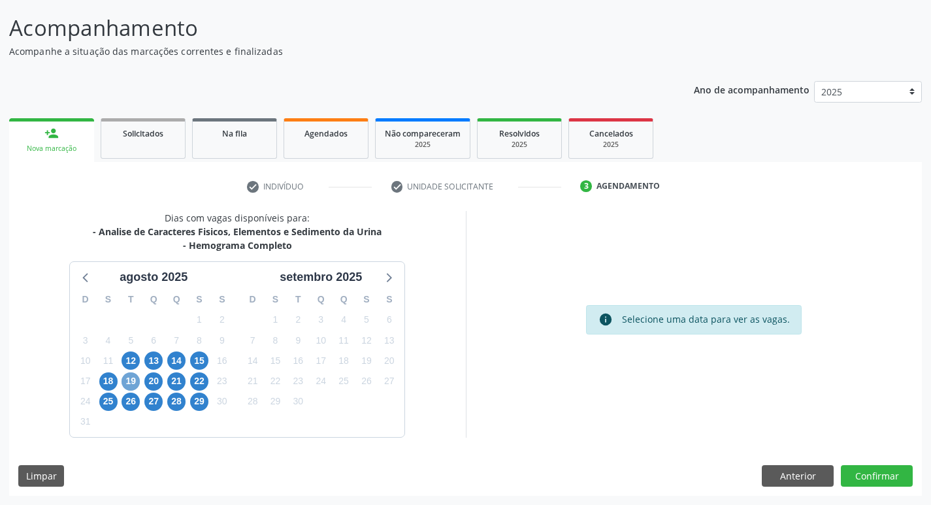
click at [130, 385] on span "19" at bounding box center [131, 382] width 18 height 18
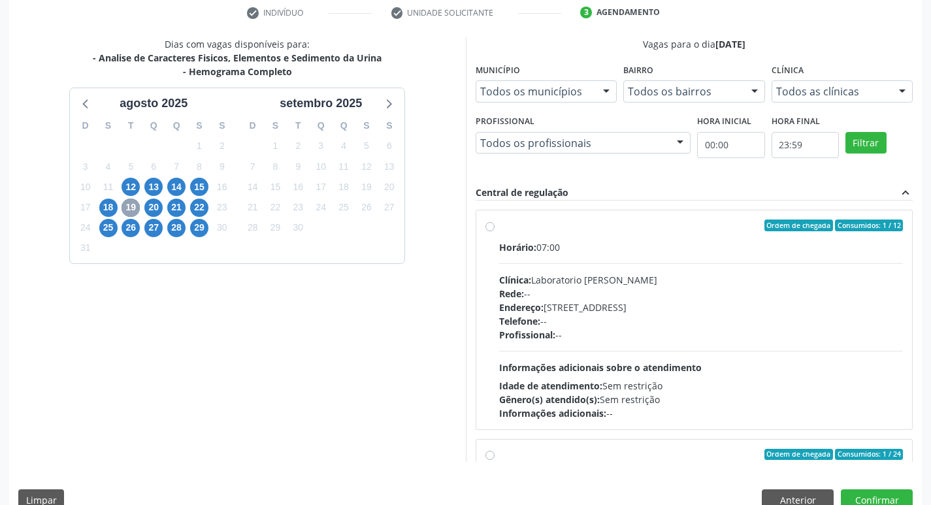
scroll to position [252, 0]
click at [657, 337] on div "Profissional: --" at bounding box center [701, 334] width 405 height 14
click at [495, 231] on input "Ordem de chegada Consumidos: 1 / 12 Horário: 07:00 Clínica: Laboratorio Jose Pa…" at bounding box center [490, 225] width 9 height 12
radio input "true"
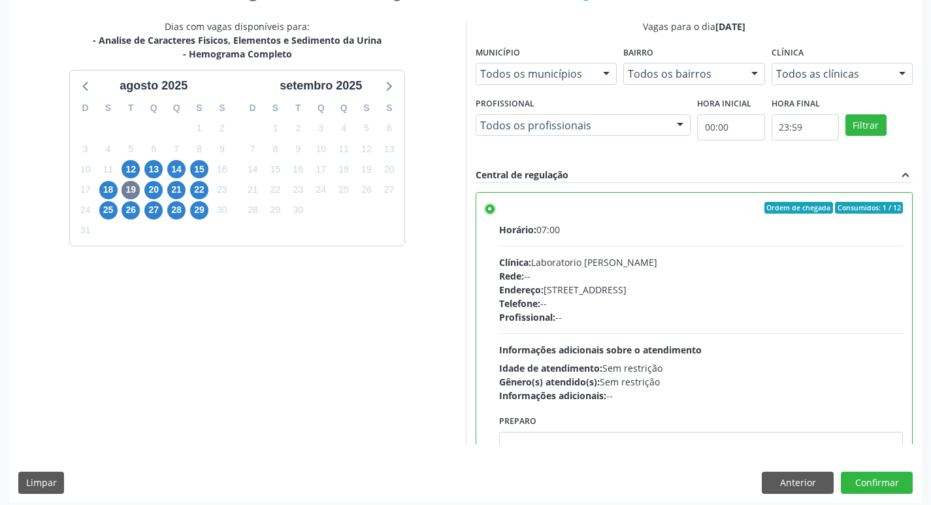
scroll to position [276, 0]
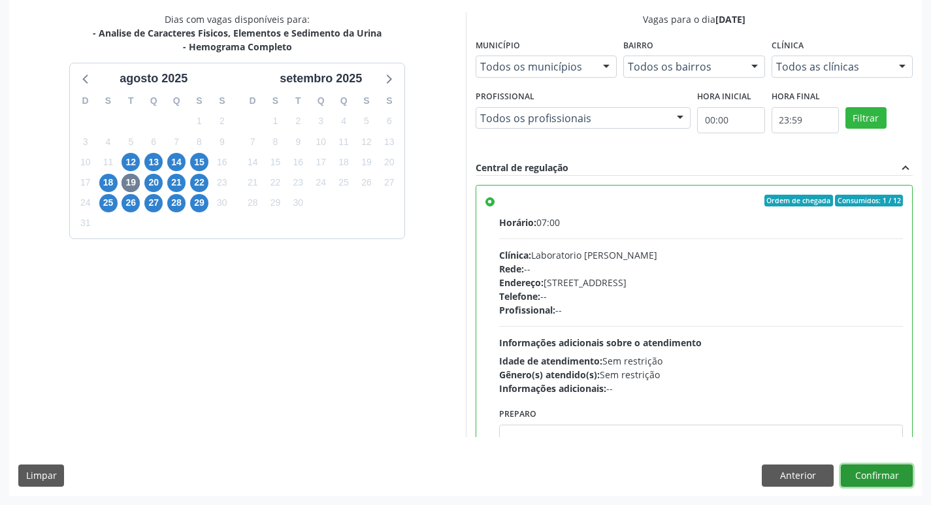
click at [888, 467] on button "Confirmar" at bounding box center [877, 476] width 72 height 22
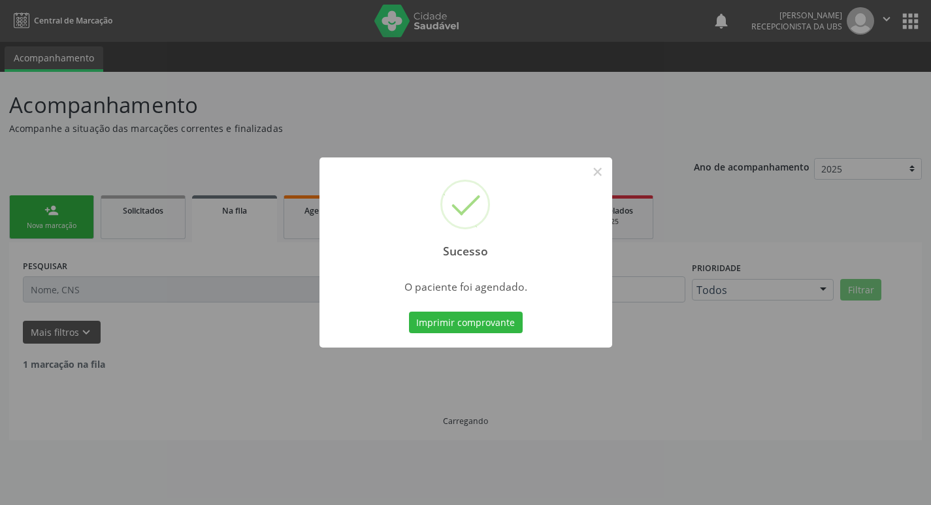
scroll to position [0, 0]
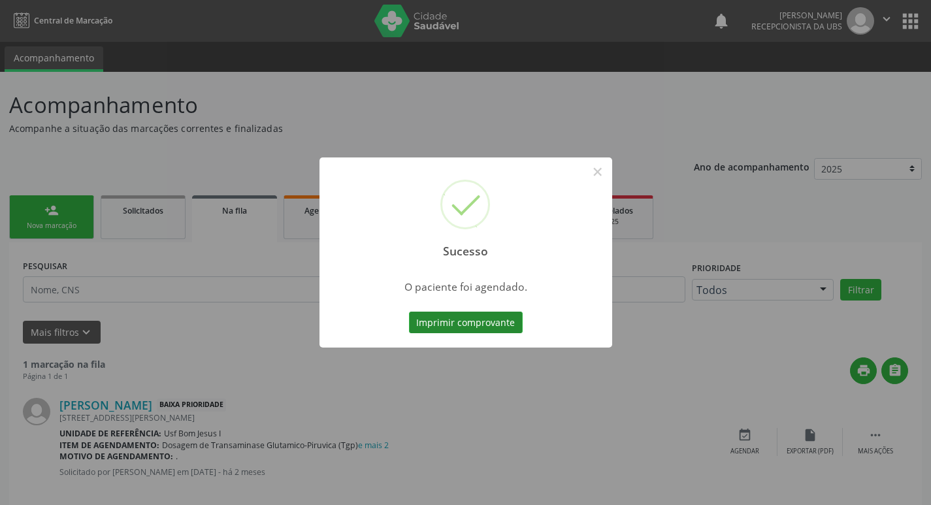
click at [473, 327] on button "Imprimir comprovante" at bounding box center [466, 323] width 114 height 22
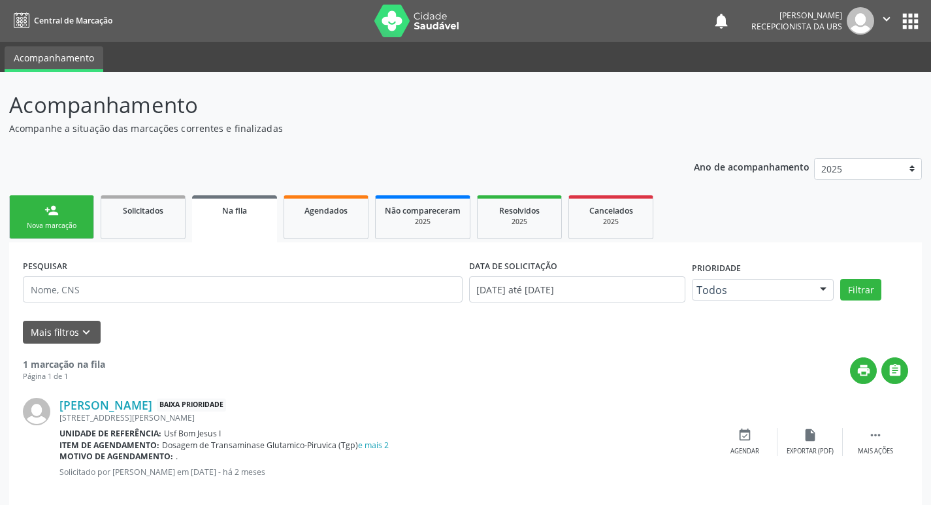
click at [54, 232] on link "person_add Nova marcação" at bounding box center [51, 217] width 85 height 44
click at [63, 220] on link "person_add Nova marcação" at bounding box center [51, 217] width 85 height 44
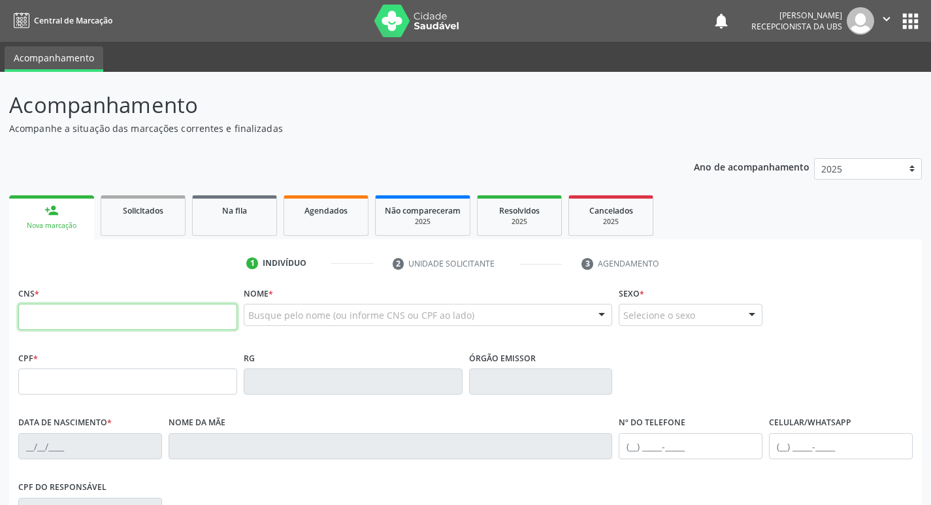
click at [175, 324] on input "text" at bounding box center [127, 317] width 219 height 26
paste input "707 8056 5201 8415"
type input "707 8056 5201 8415"
type input "24/05/1998"
type input "Risoleide da Penha Silva Rodrigues"
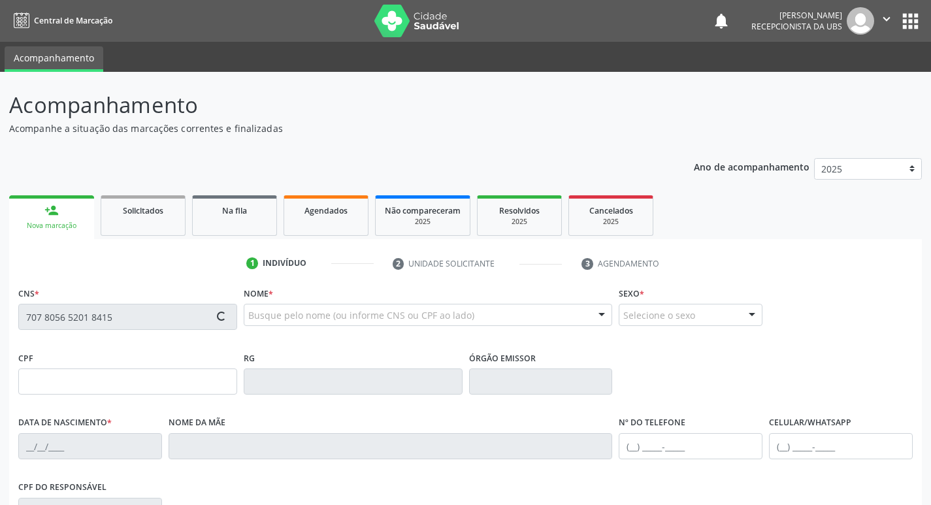
type input "(99) 99999-9999"
type input "242"
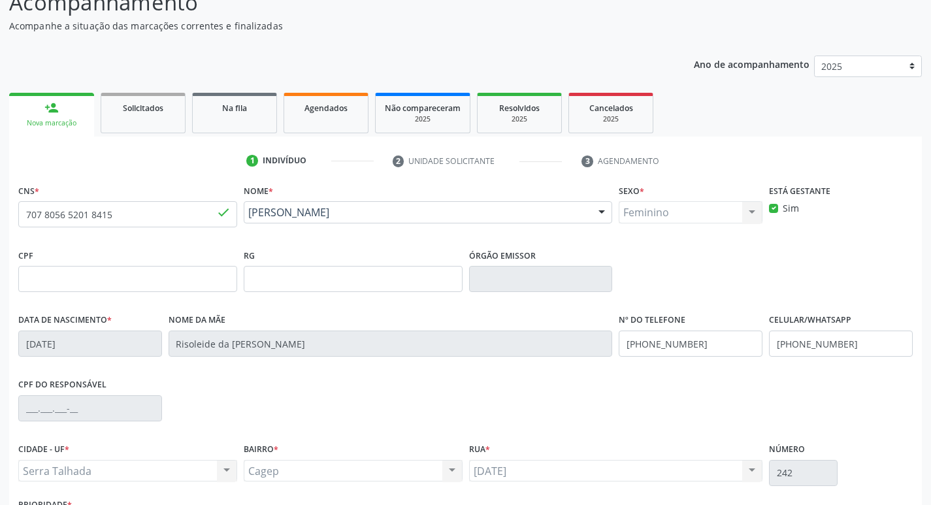
scroll to position [175, 0]
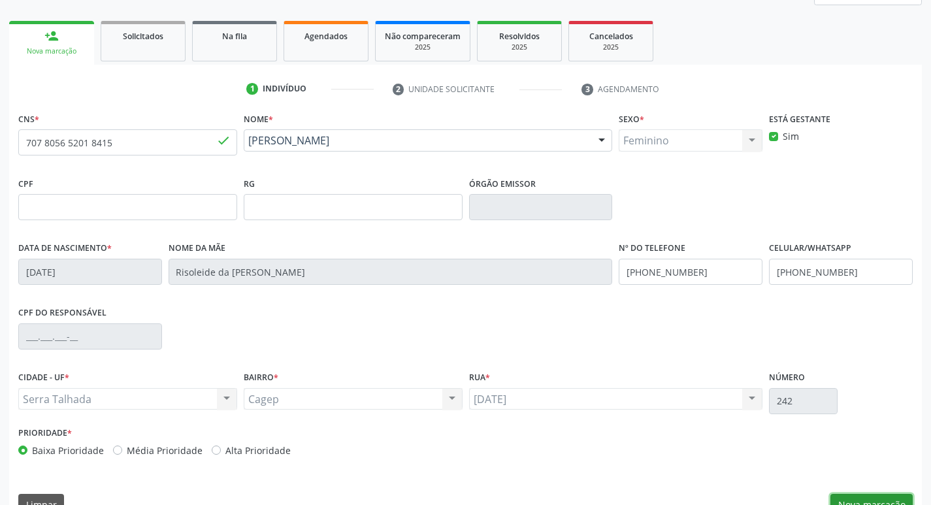
click at [893, 501] on button "Nova marcação" at bounding box center [872, 505] width 82 height 22
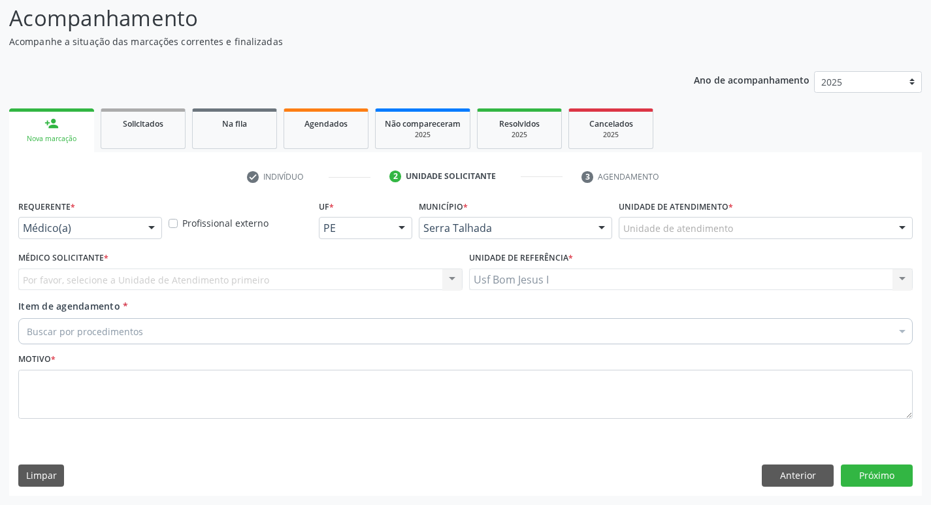
scroll to position [87, 0]
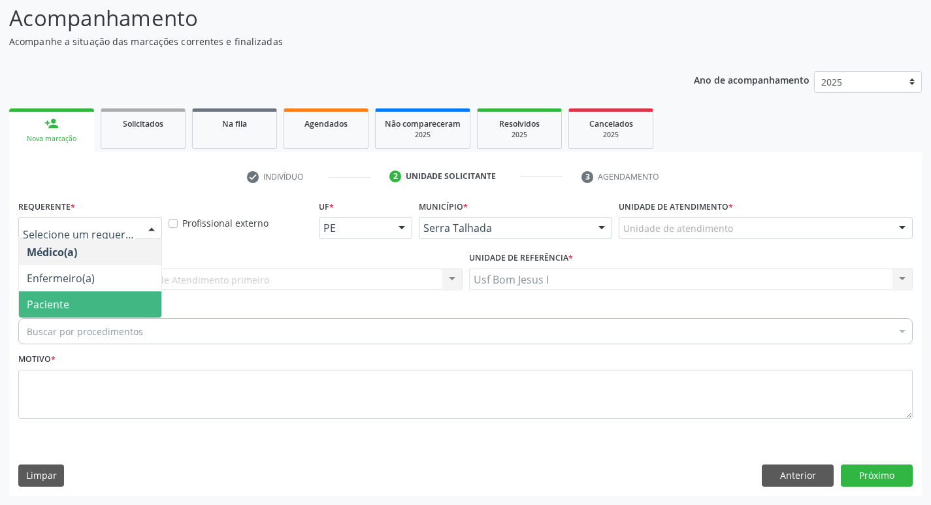
click at [76, 308] on span "Paciente" at bounding box center [90, 304] width 142 height 26
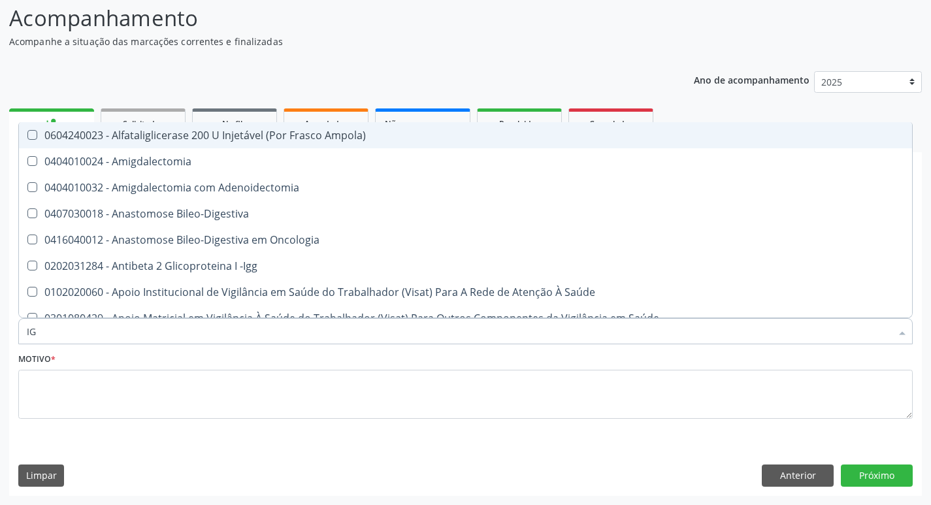
type input "IGG"
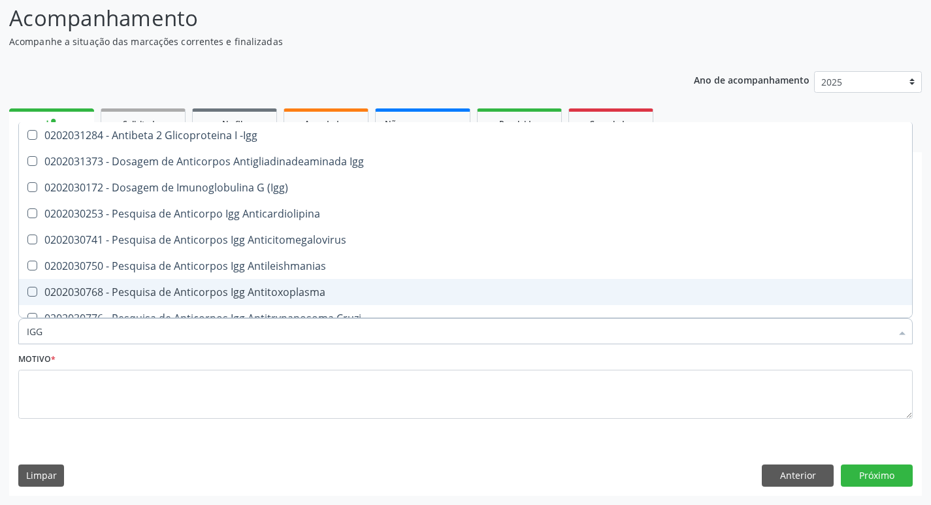
click at [252, 291] on div "0202030768 - Pesquisa de Anticorpos Igg Antitoxoplasma" at bounding box center [466, 292] width 878 height 10
checkbox Antitoxoplasma "true"
type input "IG"
checkbox Antitoxoplasma "false"
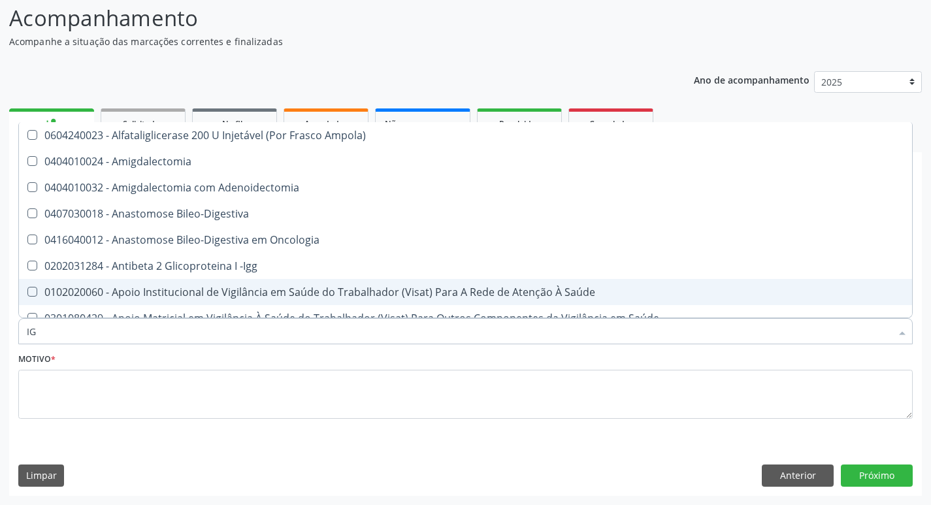
type input "IGM"
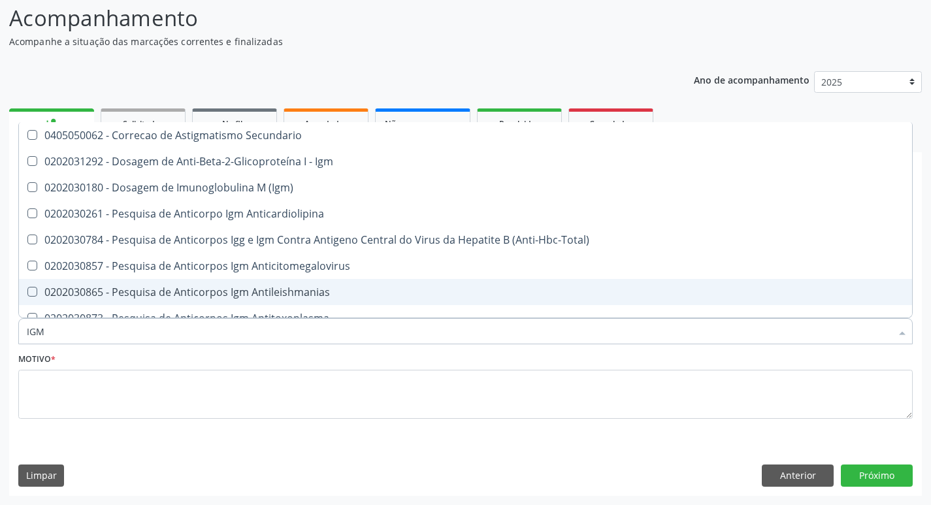
scroll to position [44, 0]
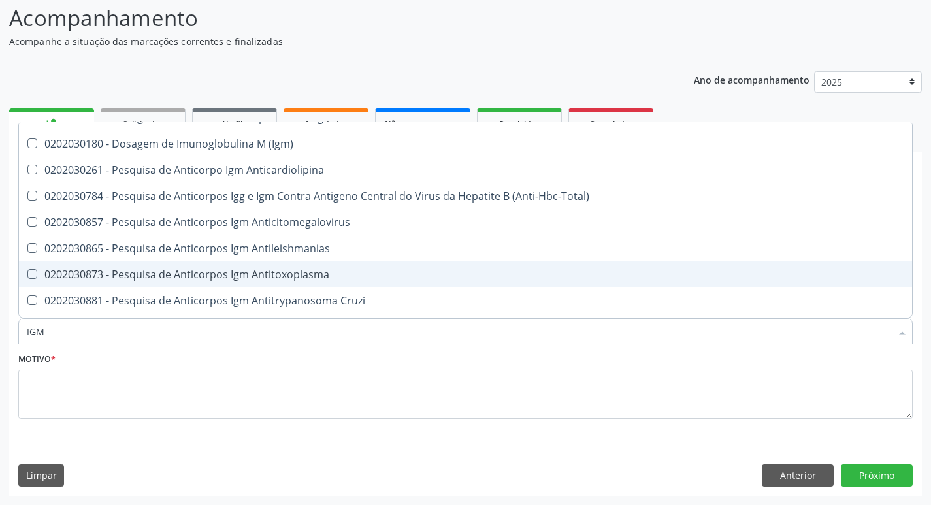
click at [258, 272] on div "0202030873 - Pesquisa de Anticorpos Igm Antitoxoplasma" at bounding box center [466, 274] width 878 height 10
checkbox Antitoxoplasma "true"
type input "IG"
checkbox Antitoxoplasma "false"
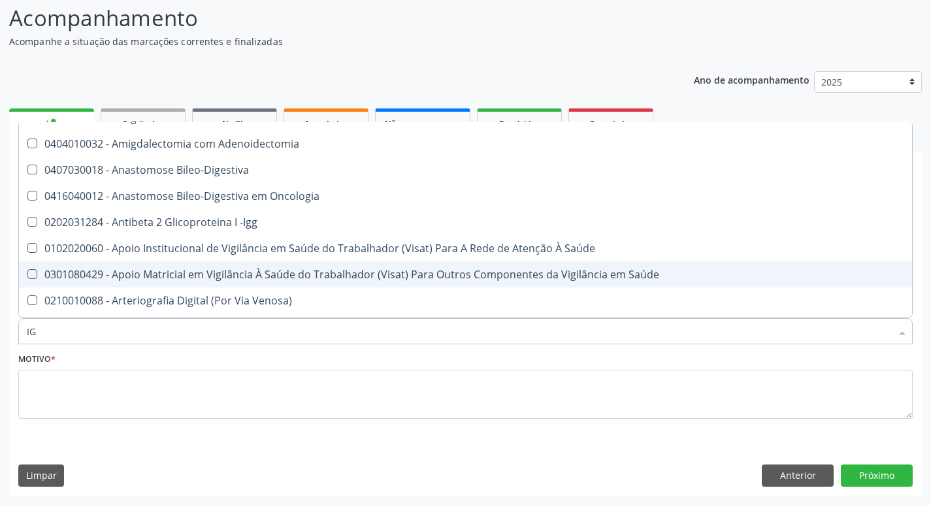
type input "I"
checkbox Antitoxoplasma "false"
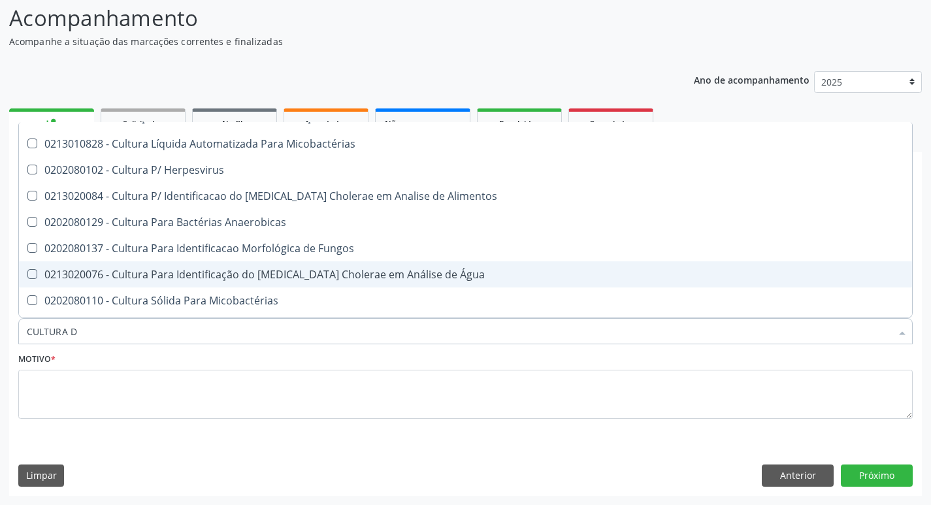
scroll to position [0, 0]
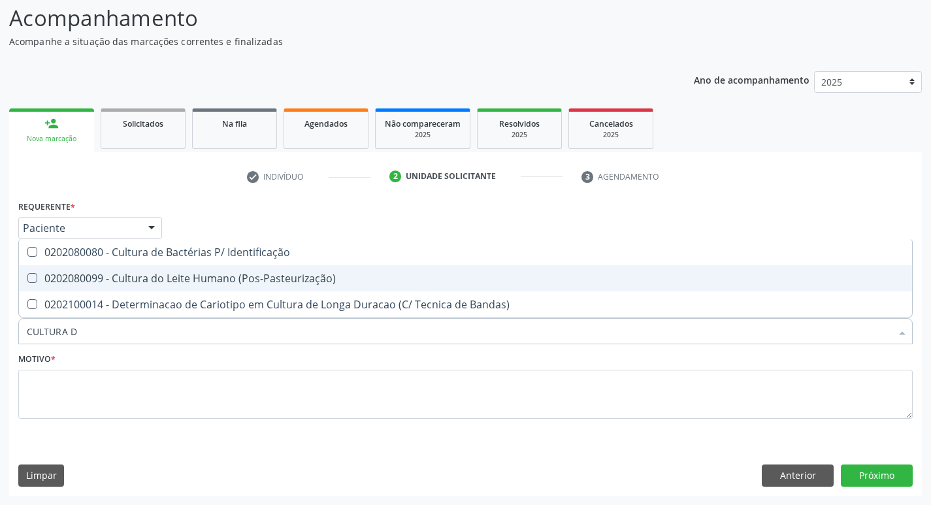
type input "CULTURA DE"
click at [258, 273] on div "0202080080 - Cultura de Bactérias P/ Identificação" at bounding box center [466, 278] width 878 height 10
checkbox Identificação "true"
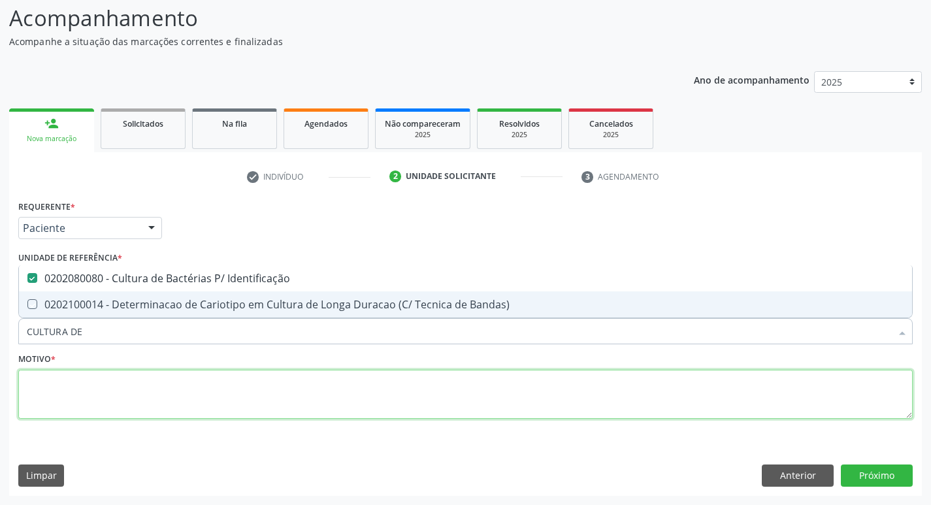
click at [281, 392] on textarea at bounding box center [465, 395] width 895 height 50
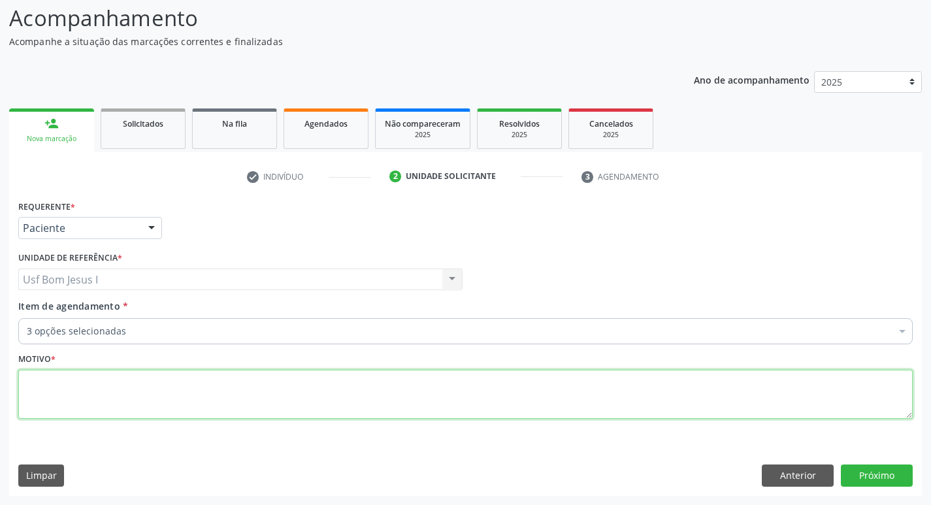
checkbox Antitoxoplasma "true"
type textarea "."
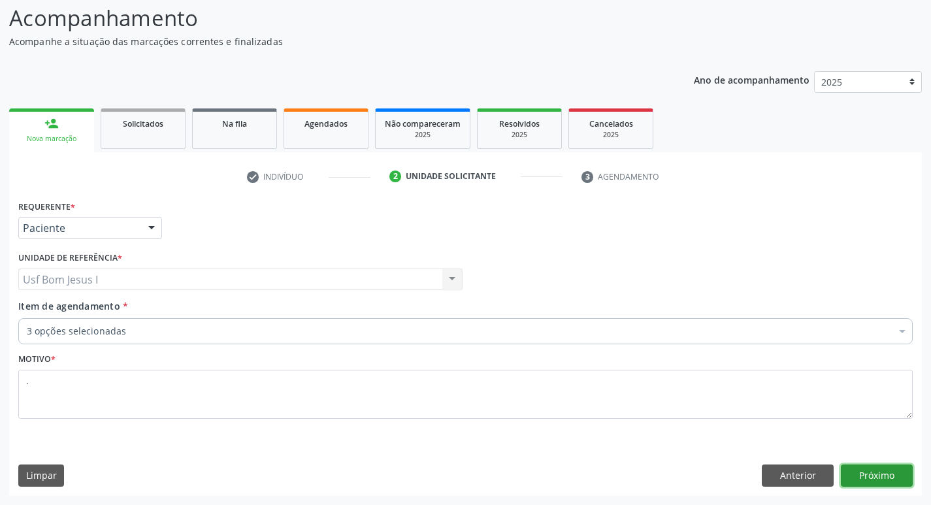
click at [889, 476] on button "Próximo" at bounding box center [877, 476] width 72 height 22
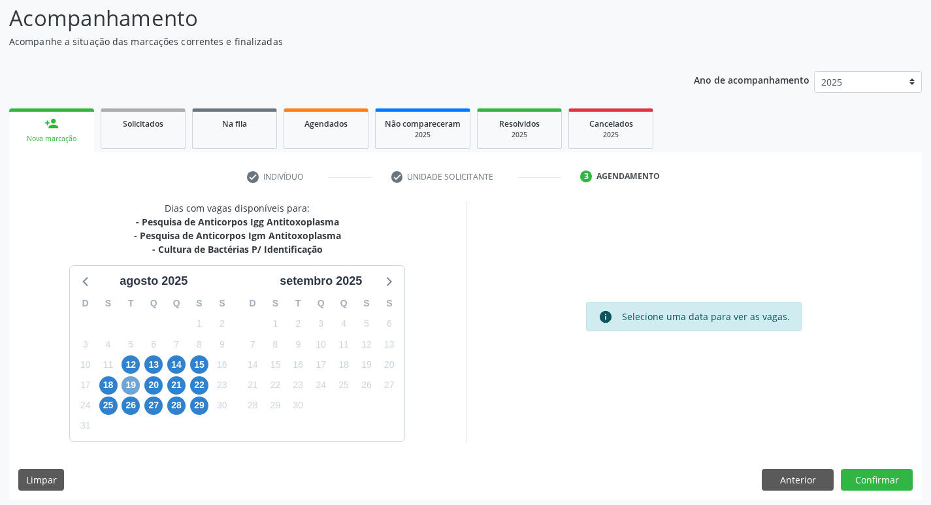
click at [133, 384] on span "19" at bounding box center [131, 385] width 18 height 18
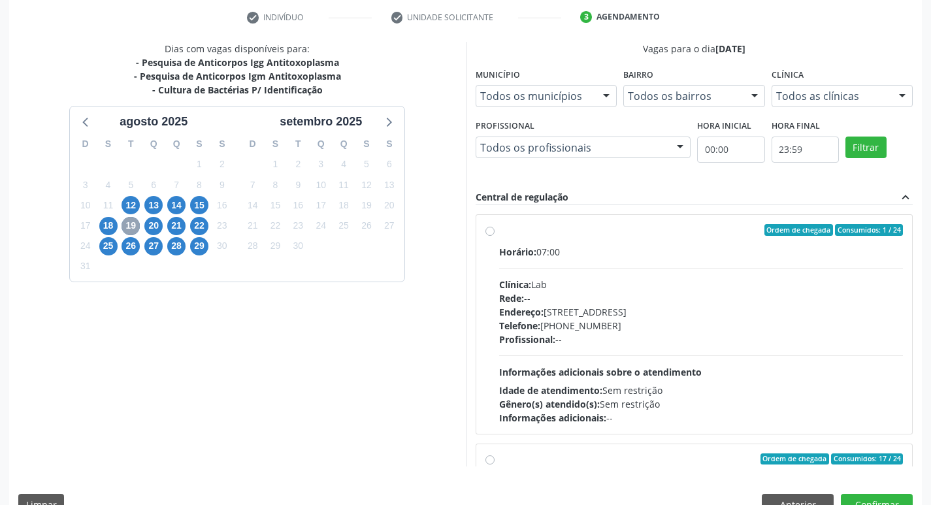
scroll to position [261, 0]
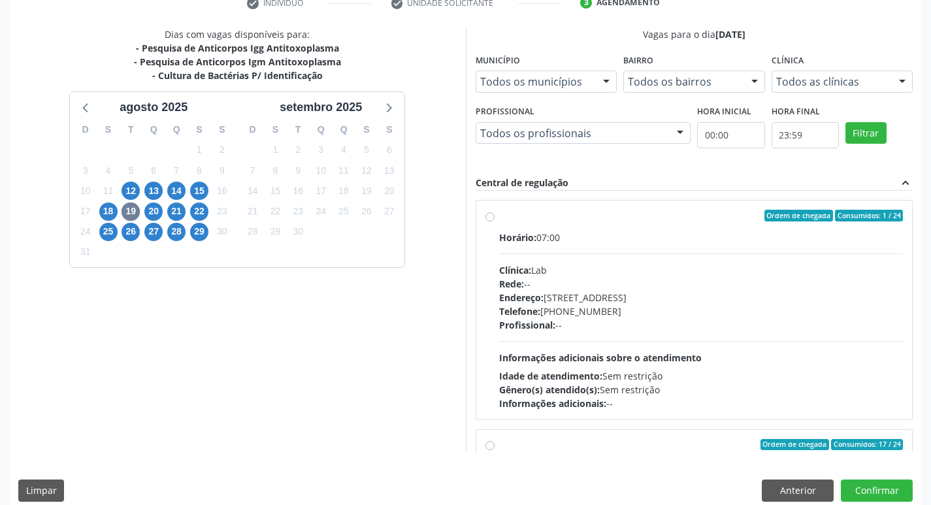
click at [704, 280] on div "Rede: --" at bounding box center [701, 284] width 405 height 14
click at [495, 222] on input "Ordem de chegada Consumidos: 1 / 24 Horário: 07:00 Clínica: Lab Rede: -- Endere…" at bounding box center [490, 216] width 9 height 12
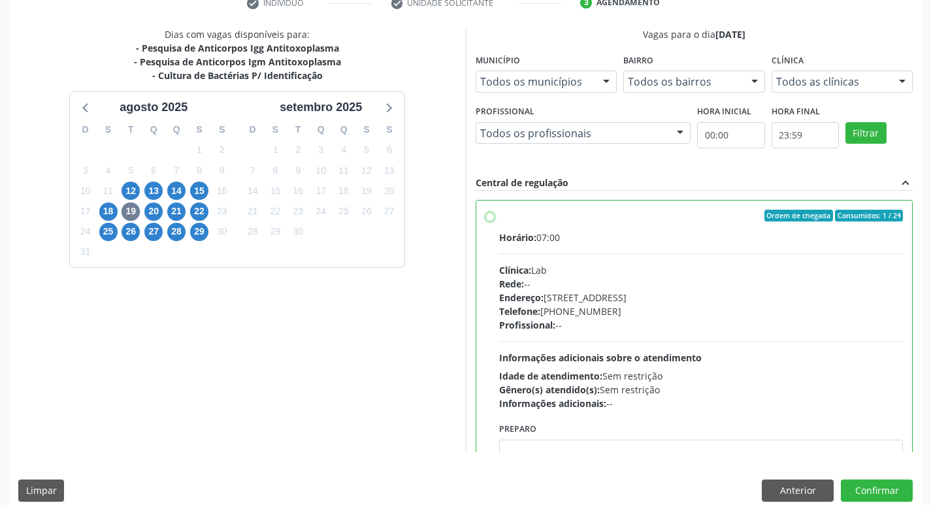
radio input "true"
click at [884, 493] on button "Confirmar" at bounding box center [877, 491] width 72 height 22
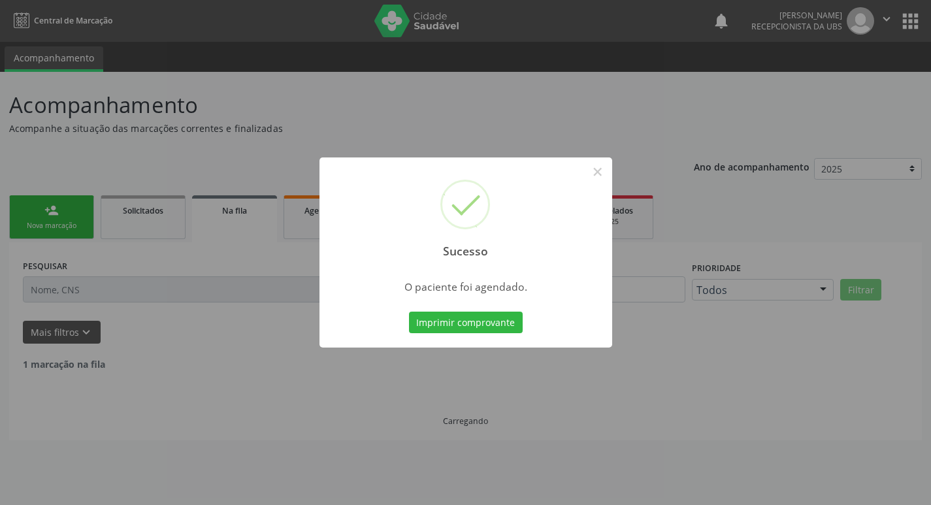
scroll to position [0, 0]
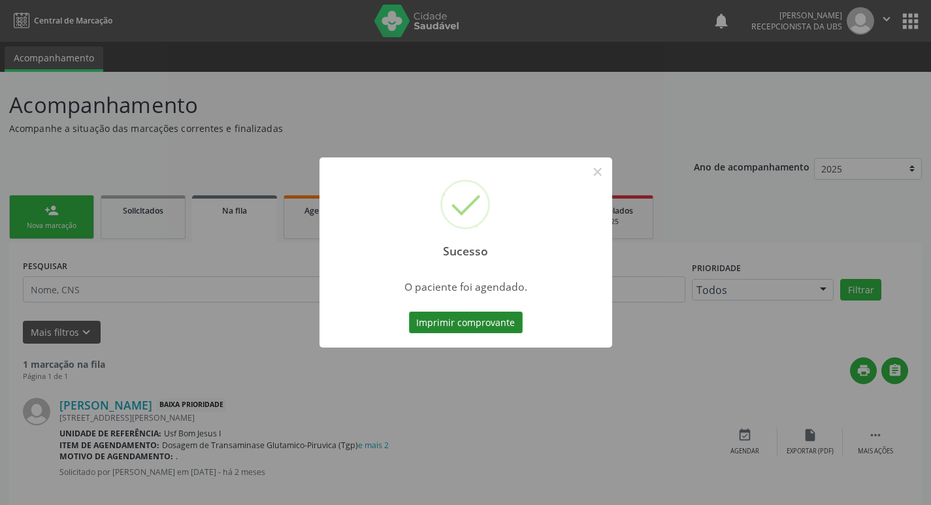
click at [454, 327] on button "Imprimir comprovante" at bounding box center [466, 323] width 114 height 22
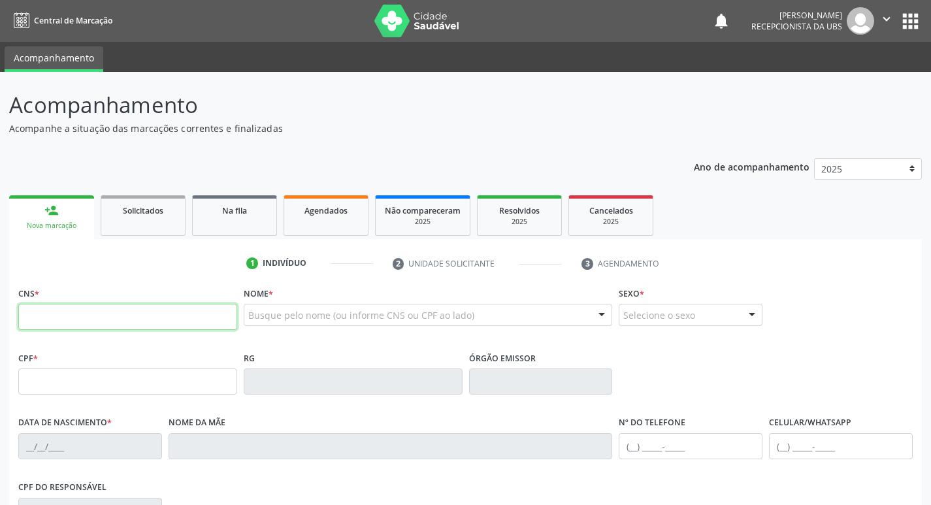
click at [112, 321] on input "text" at bounding box center [127, 317] width 219 height 26
type input "708 6085 4079 0380"
type input "125.729.734-13"
type input "[DATE]"
type input "[PERSON_NAME]"
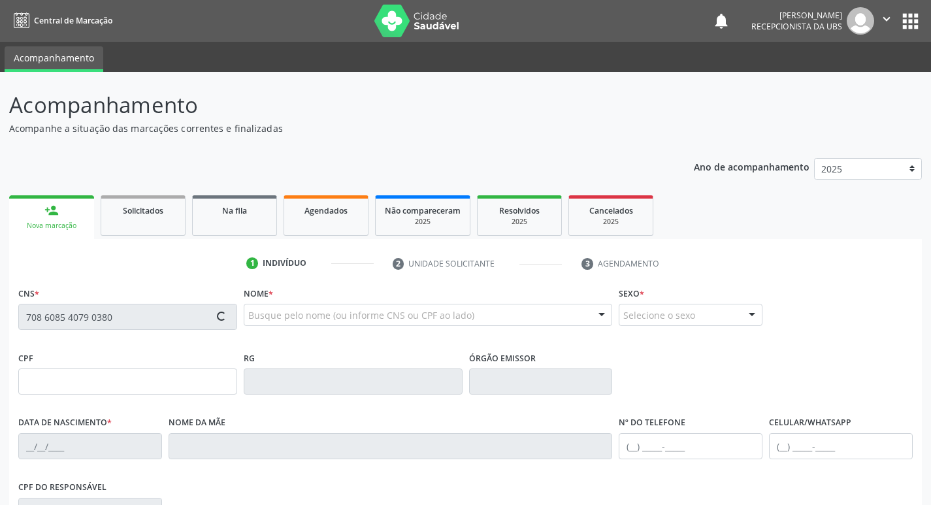
type input "[PHONE_NUMBER]"
type input "947"
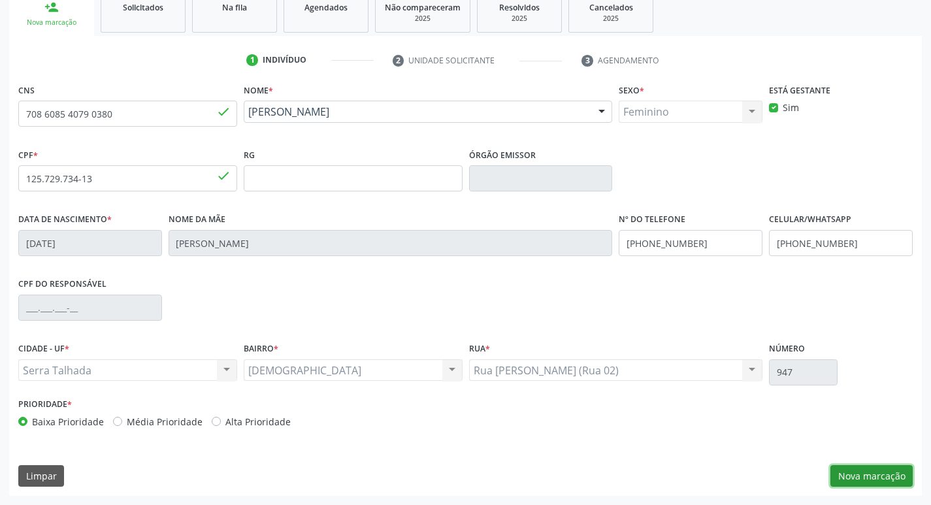
click at [859, 473] on button "Nova marcação" at bounding box center [872, 476] width 82 height 22
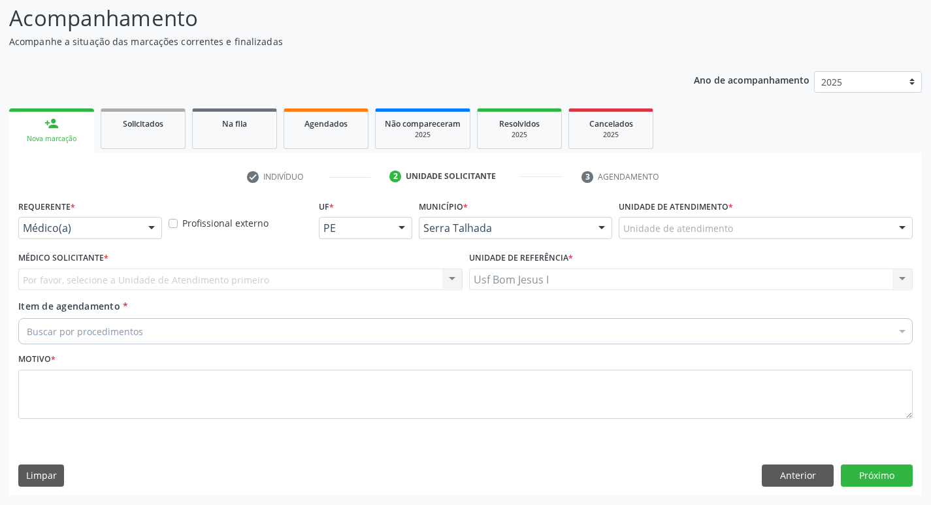
scroll to position [87, 0]
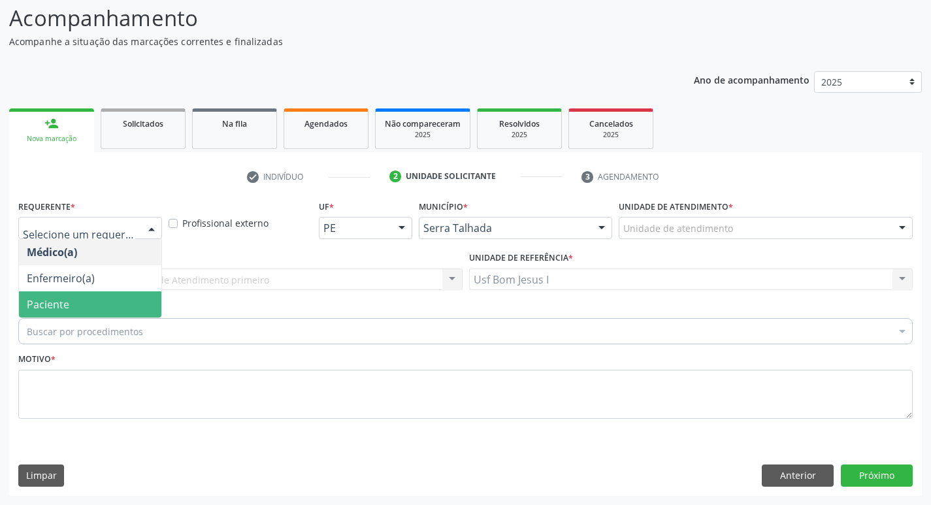
click at [67, 310] on span "Paciente" at bounding box center [48, 304] width 42 height 14
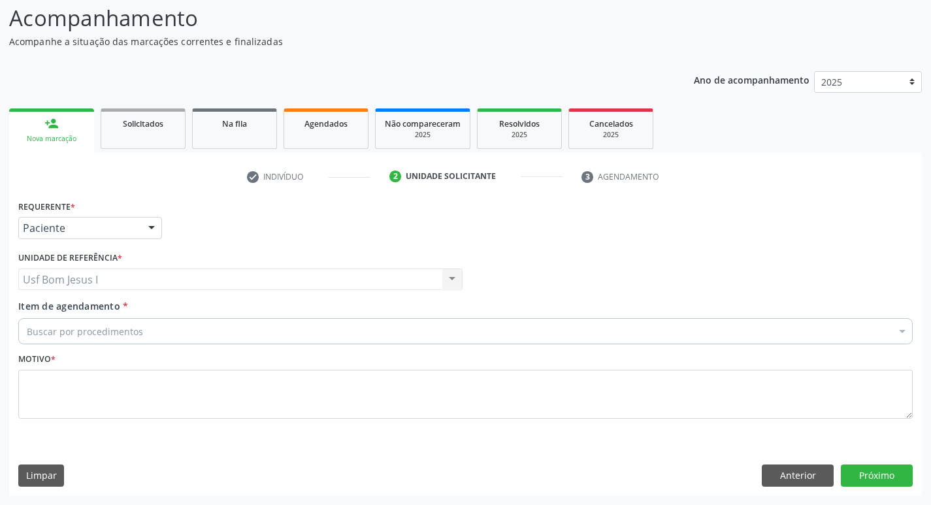
click at [108, 324] on div "Buscar por procedimentos" at bounding box center [465, 331] width 895 height 26
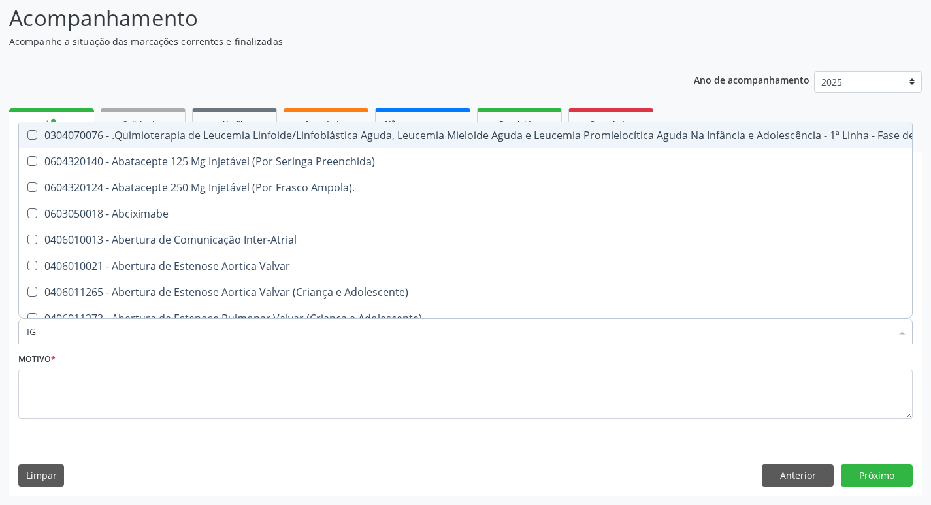
type input "IGG"
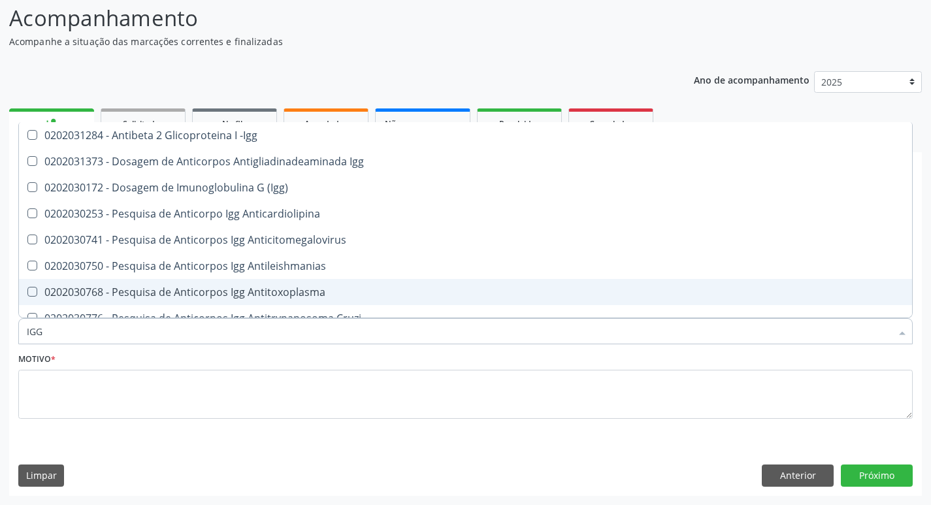
click at [332, 295] on div "0202030768 - Pesquisa de Anticorpos Igg Antitoxoplasma" at bounding box center [466, 292] width 878 height 10
checkbox Antitoxoplasma "true"
type input "IG"
checkbox Antitoxoplasma "false"
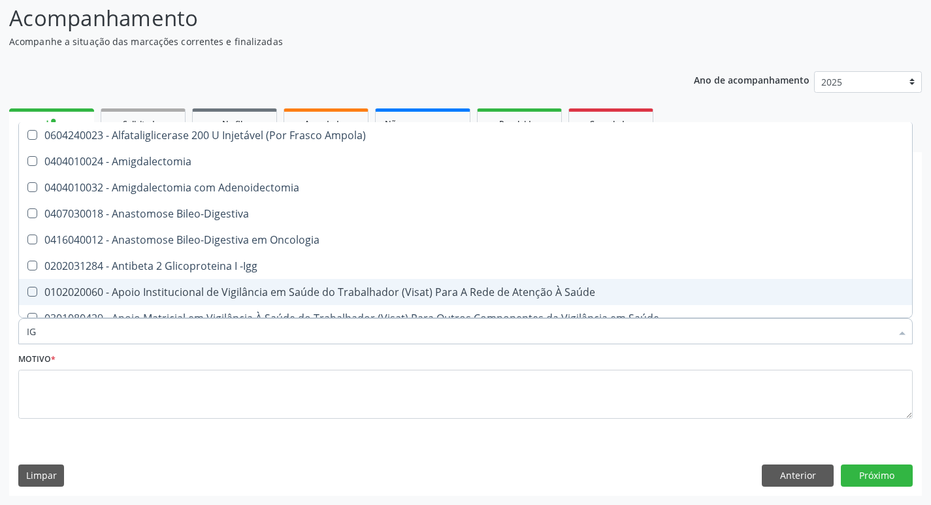
type input "IGM"
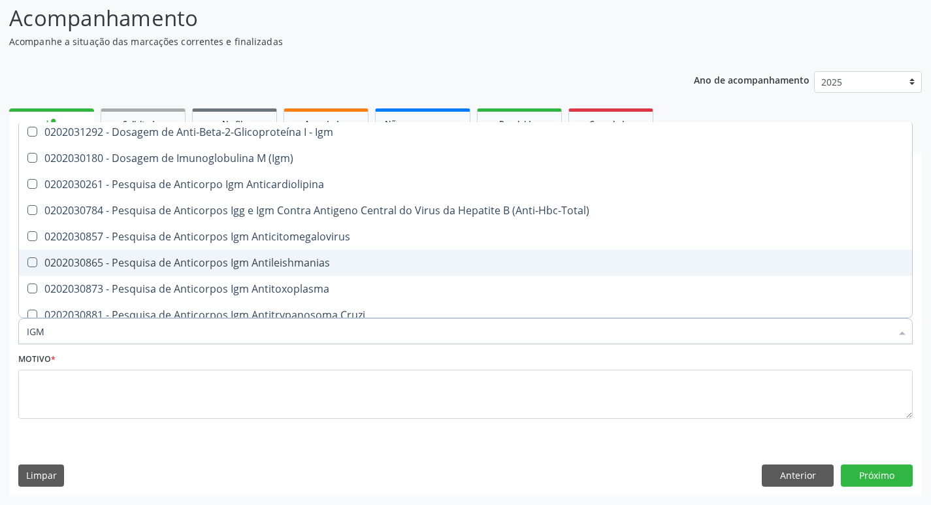
scroll to position [44, 0]
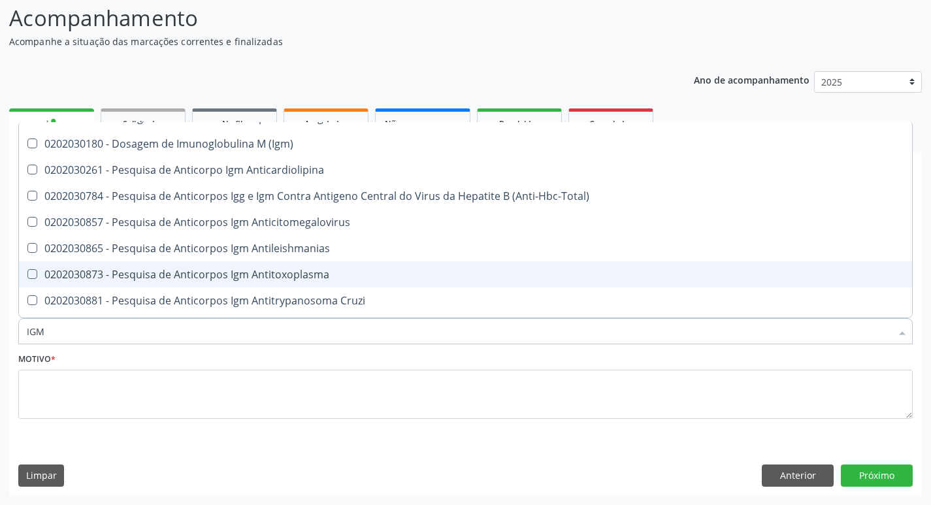
click at [335, 274] on div "0202030873 - Pesquisa de Anticorpos Igm Antitoxoplasma" at bounding box center [466, 274] width 878 height 10
checkbox Antitoxoplasma "true"
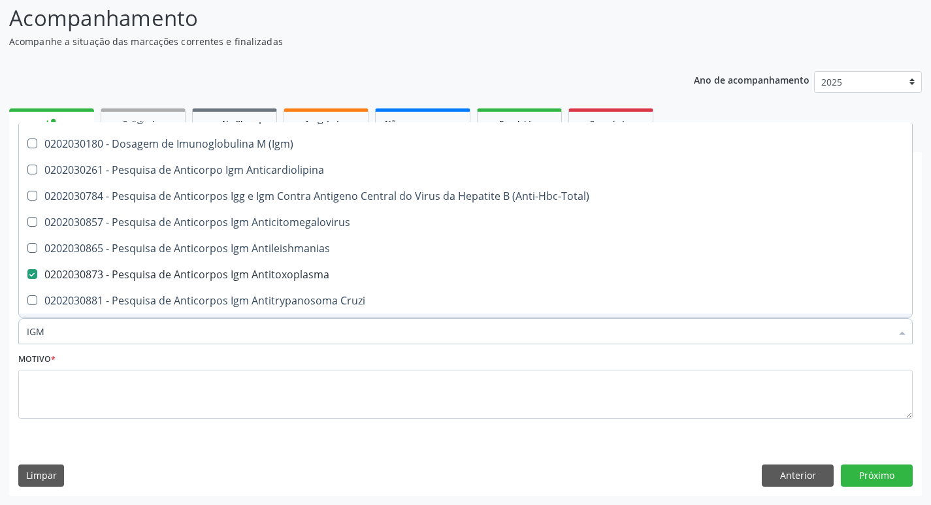
click at [249, 328] on input "IGM" at bounding box center [459, 331] width 865 height 26
checkbox Antitoxoplasma "false"
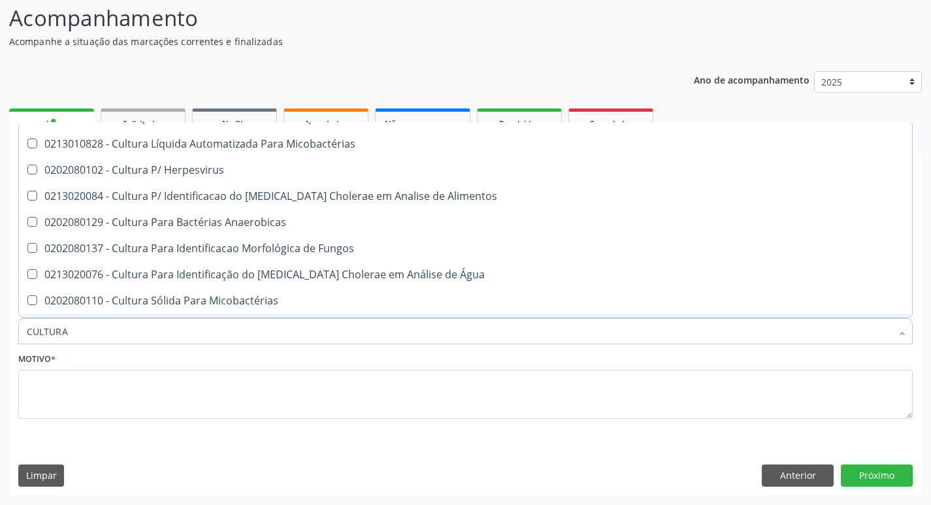
type input "CULTURA"
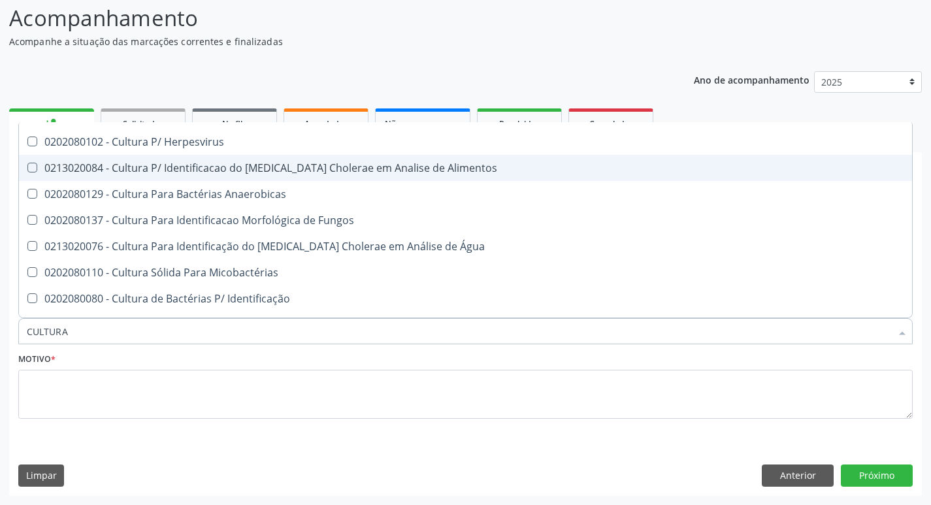
scroll to position [87, 0]
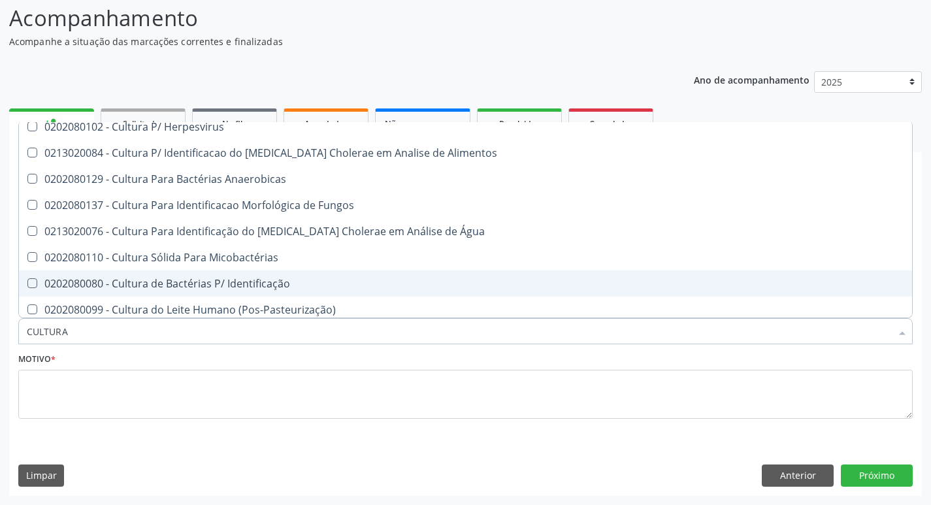
click at [255, 282] on div "0202080080 - Cultura de Bactérias P/ Identificação" at bounding box center [466, 283] width 878 height 10
checkbox Identificação "true"
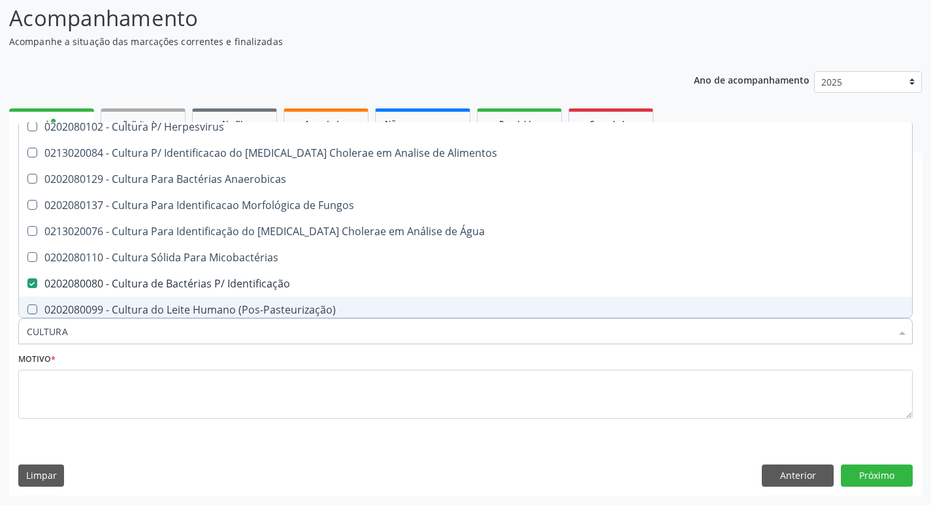
click at [179, 337] on input "CULTURA" at bounding box center [459, 331] width 865 height 26
type input "C"
checkbox Identificação "false"
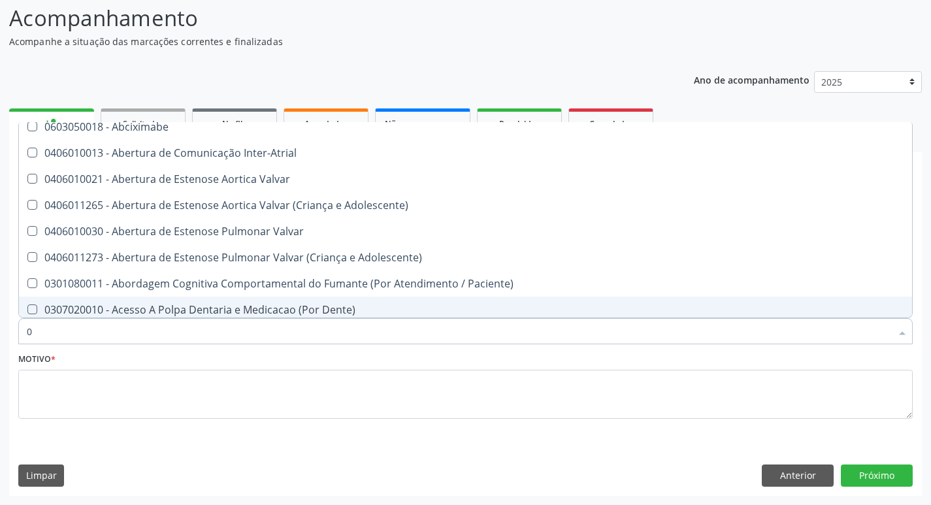
type input "02"
checkbox Aberto "true"
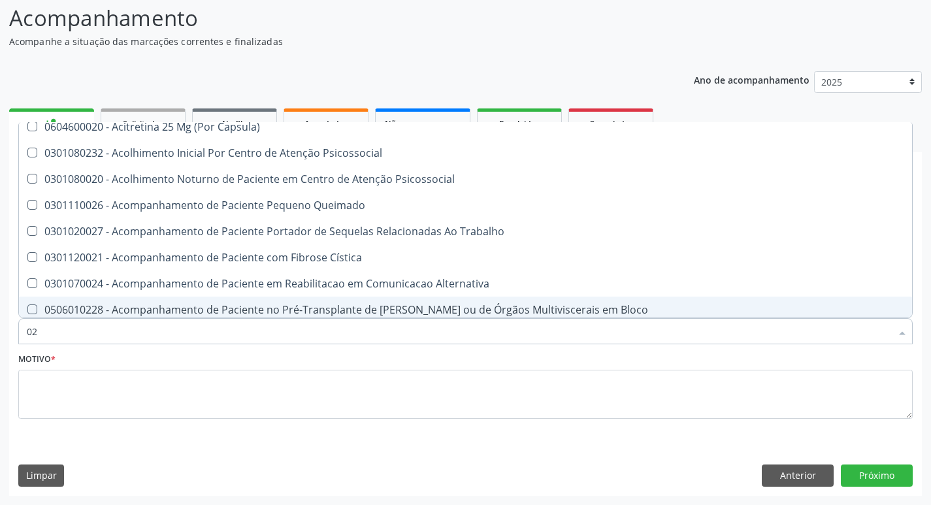
type input "020"
checkbox Gastro-Esofagico "true"
checkbox Identificação "false"
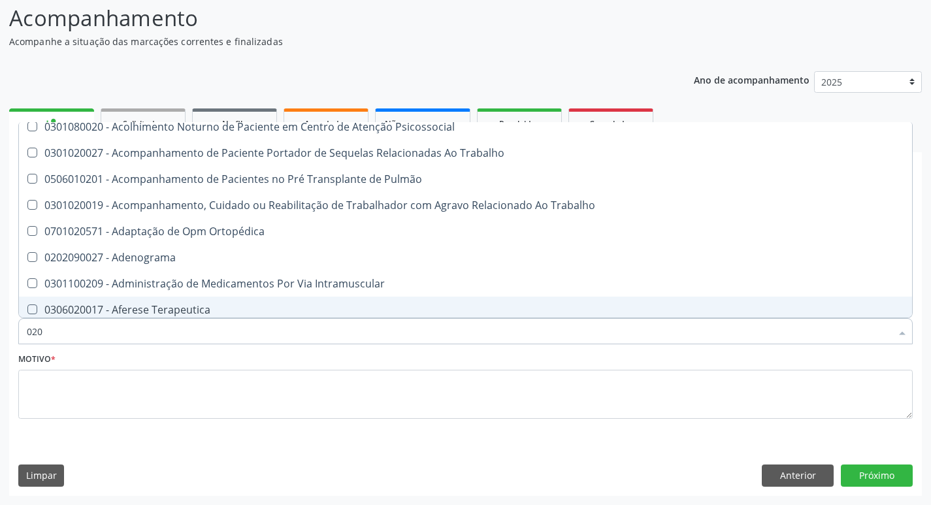
type input "0202"
checkbox Blot "true"
checkbox Identificação "false"
checkbox Dosagens\) "true"
checkbox Euglobulina "true"
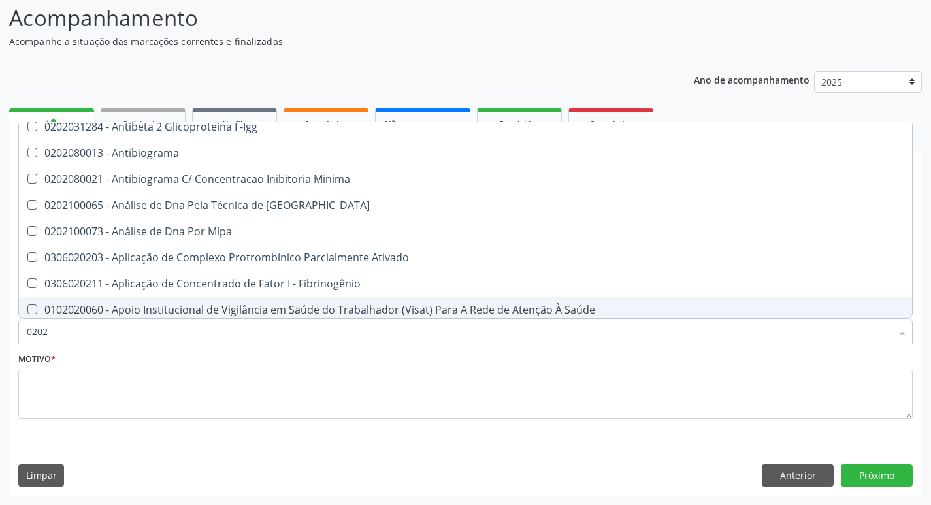
type input "02020"
checkbox Anaerobicas "true"
checkbox Identificação "false"
checkbox Carini "true"
checkbox Parceria\) "true"
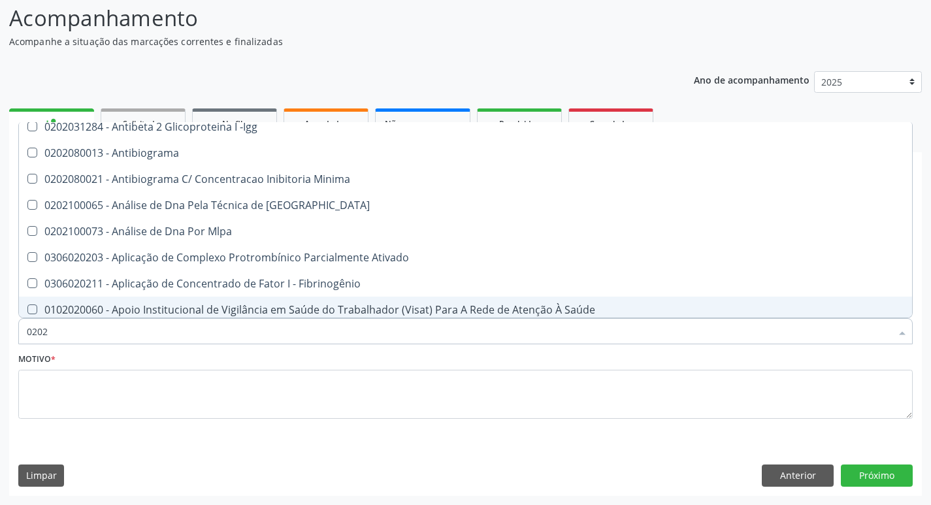
checkbox Antitoxoplasma "false"
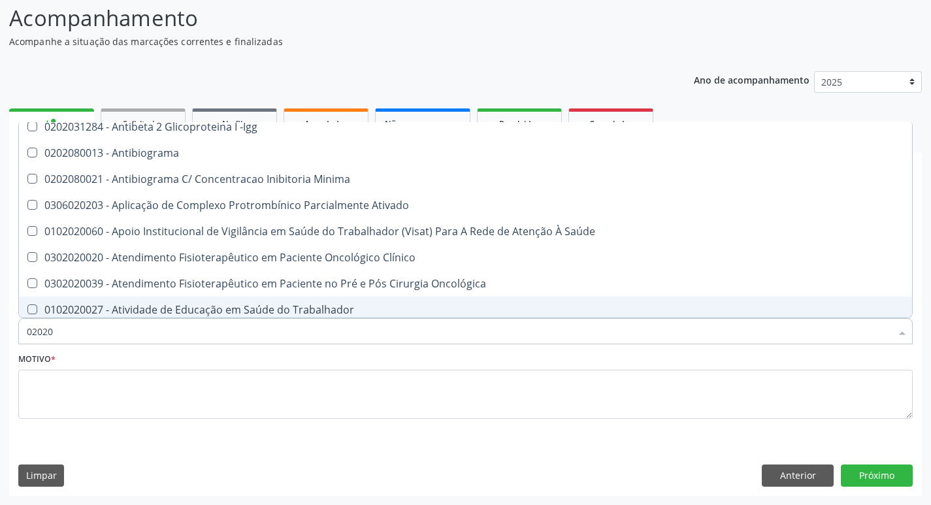
type input "020203"
checkbox Identificação "false"
checkbox Anti-Achr "true"
checkbox Calcio "true"
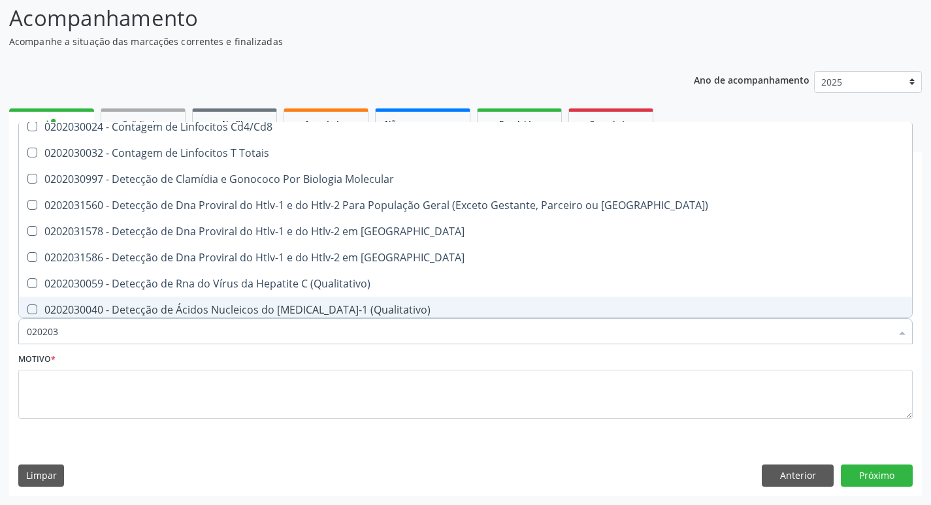
type input "0202030"
checkbox \(Ro\) "true"
checkbox Antiespermatozoides "true"
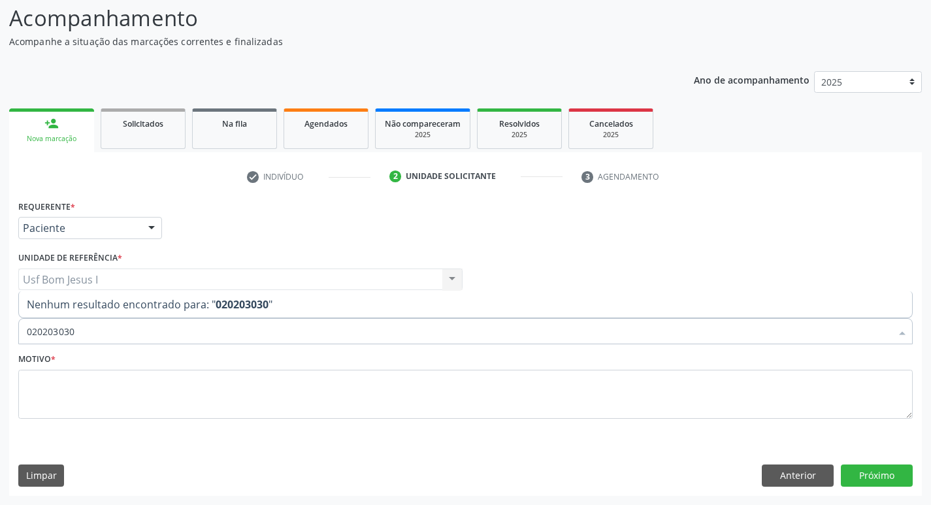
scroll to position [0, 0]
click at [84, 335] on input "0202030300" at bounding box center [459, 331] width 865 height 26
click at [82, 334] on input "0202030300" at bounding box center [459, 331] width 865 height 26
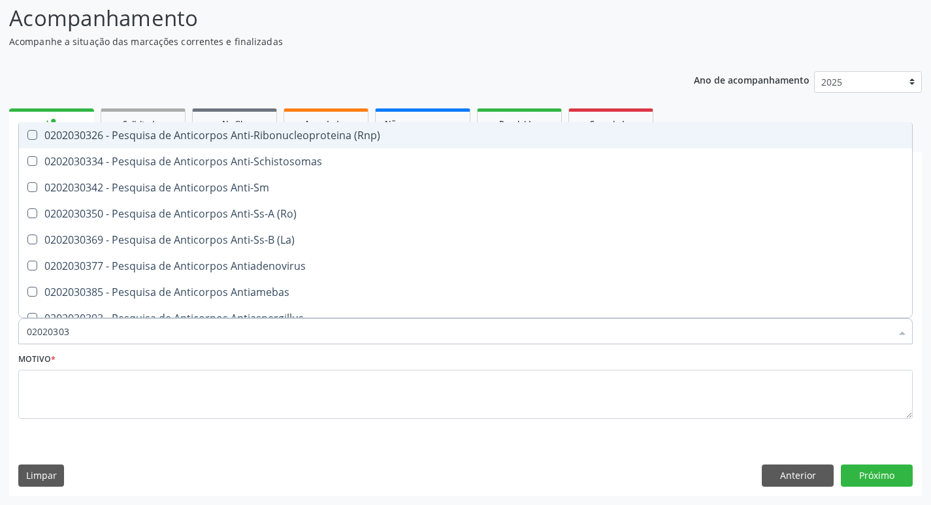
type input "0202030"
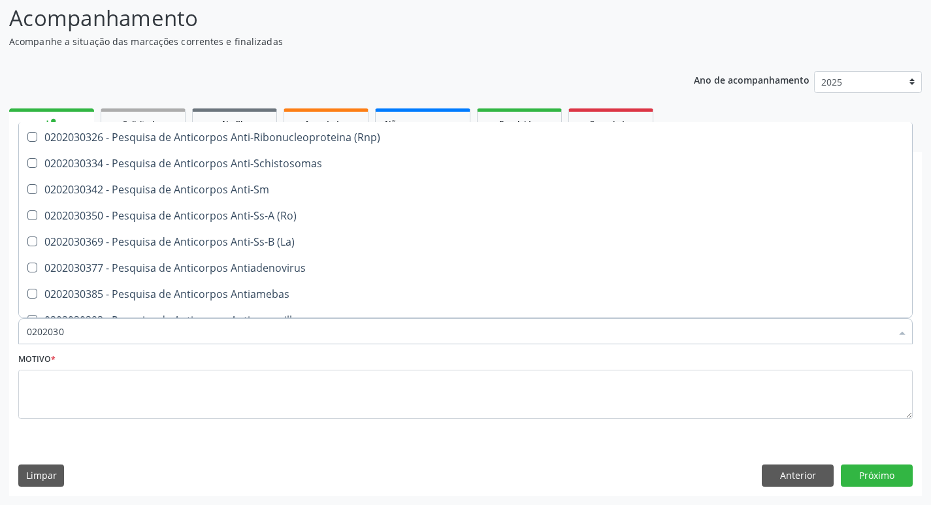
scroll to position [784, 0]
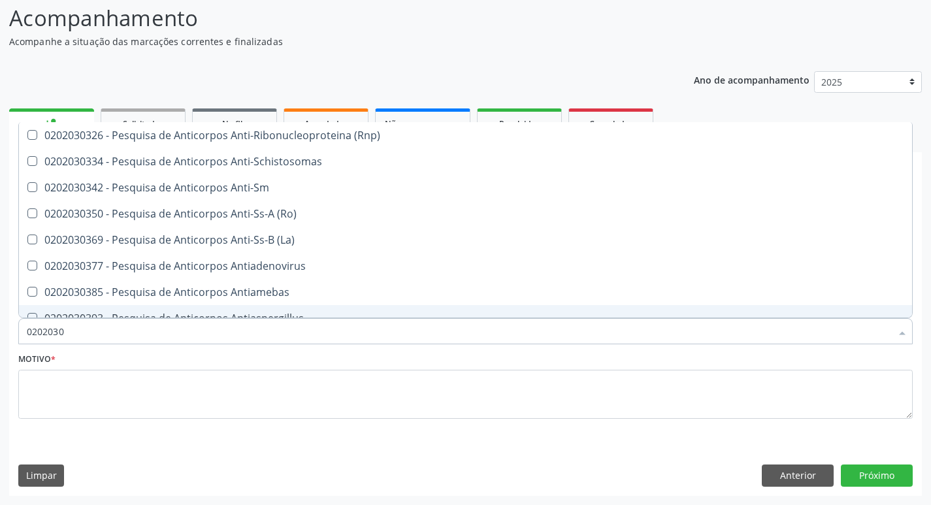
drag, startPoint x: 67, startPoint y: 335, endPoint x: 14, endPoint y: 327, distance: 54.2
click at [14, 327] on div "Requerente * Paciente Médico(a) Enfermeiro(a) Paciente Nenhum resultado encontr…" at bounding box center [465, 346] width 913 height 299
checkbox Antitoxoplasma "false"
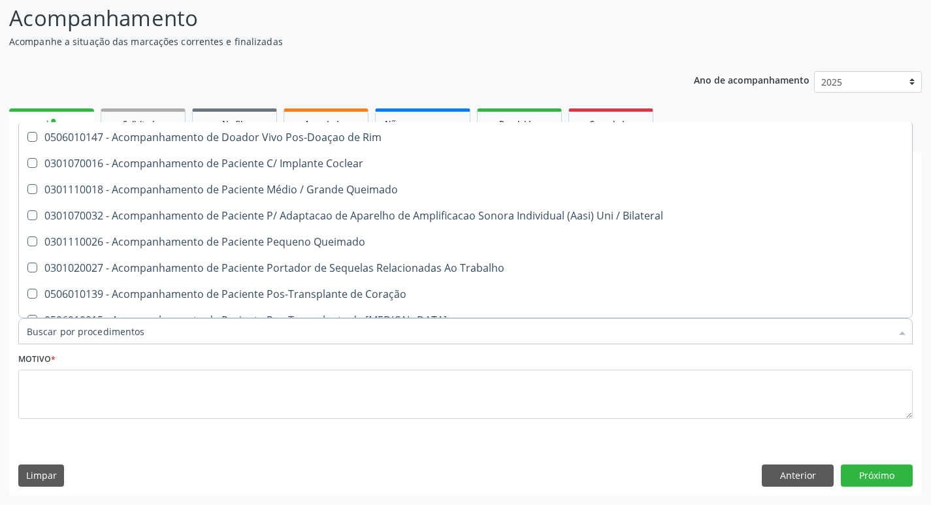
scroll to position [839, 0]
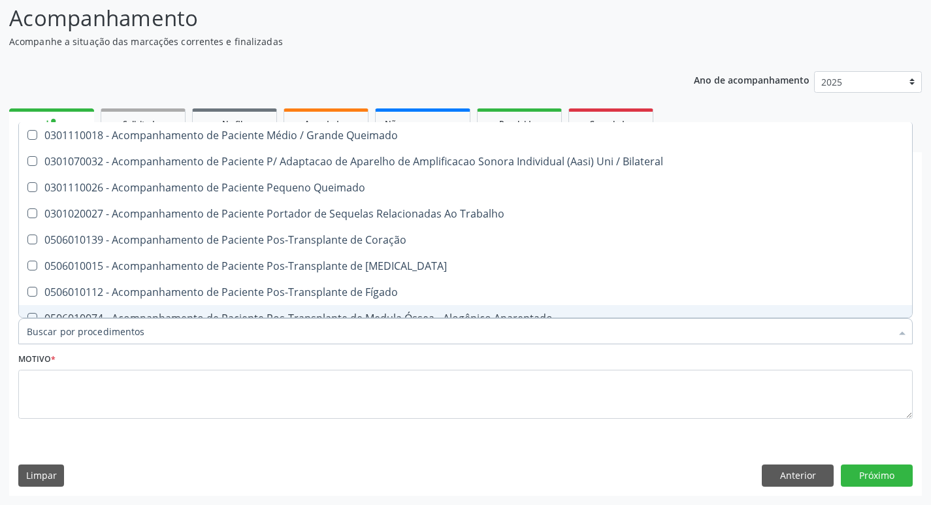
click at [64, 333] on input "Item de agendamento *" at bounding box center [459, 331] width 865 height 26
type input "P"
checkbox Laboratorial "true"
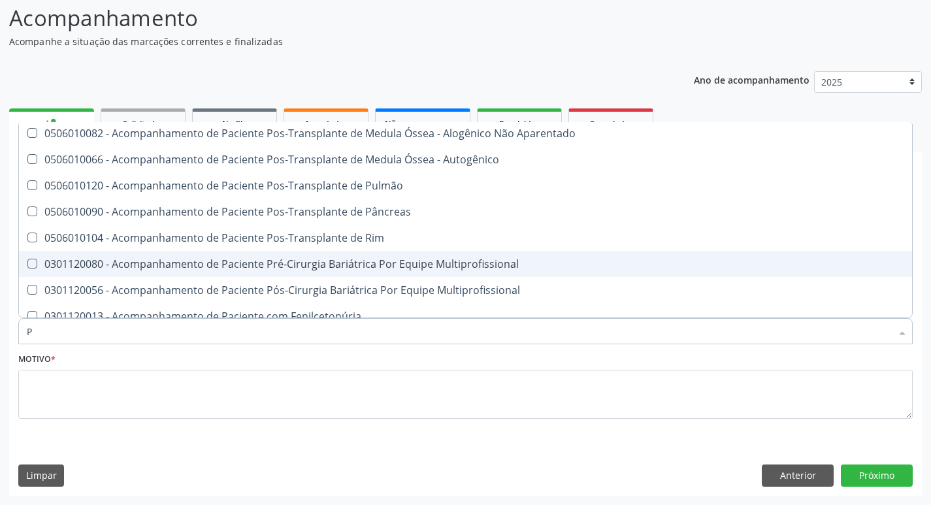
type input "PE"
checkbox \(Par\) "true"
checkbox Tireoide "true"
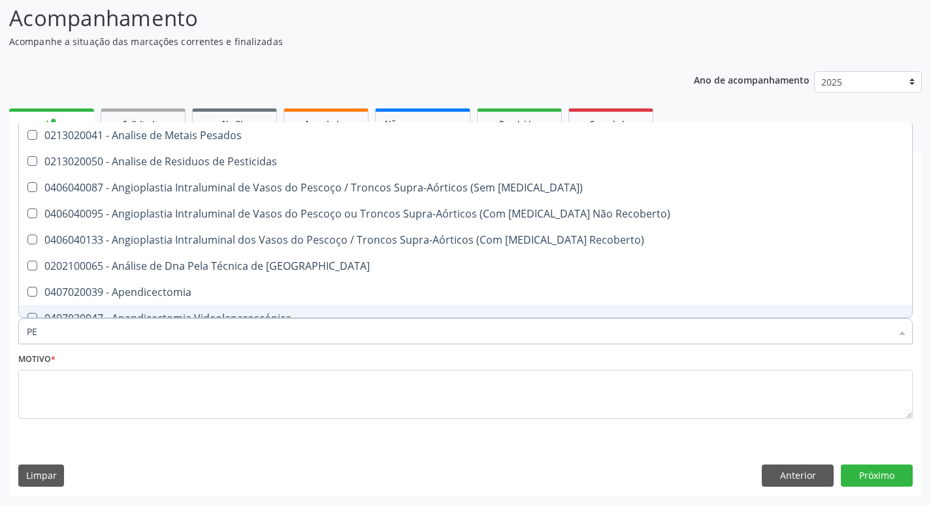
type input "PES"
checkbox Permanência "true"
checkbox Gastro-Esofagico "true"
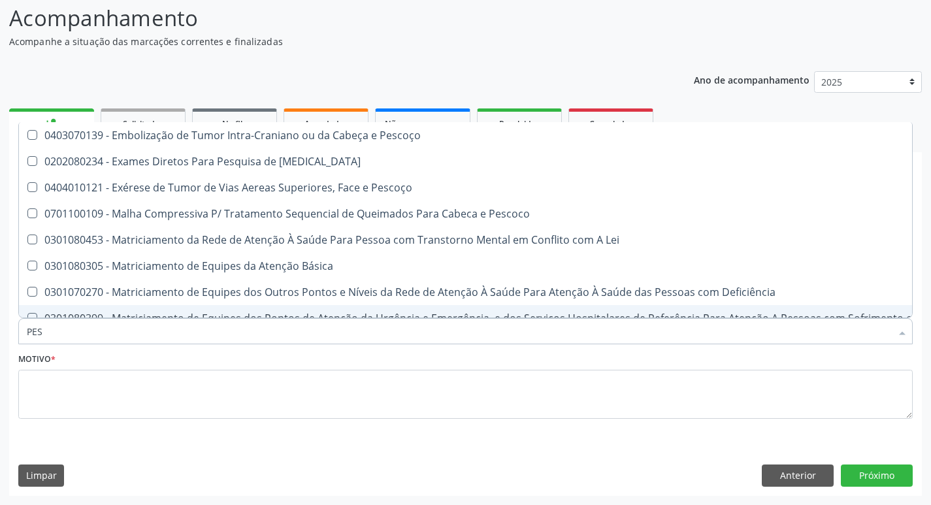
type input "PESQ"
checkbox Antiespermatozoides "true"
checkbox Estriado "true"
checkbox Antitoxoplasma "false"
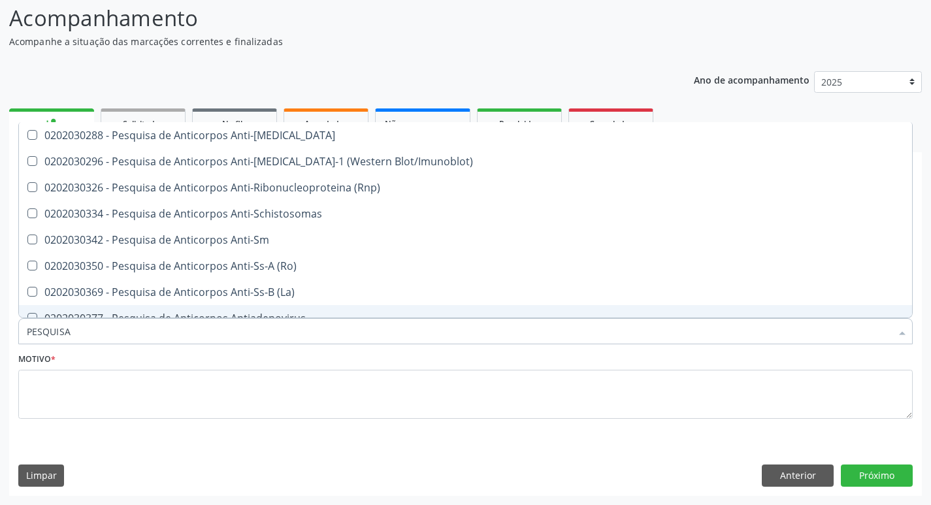
type input "PESQUISA D"
checkbox Antiplasmodios "true"
checkbox Epstein-Barr "true"
checkbox Antitoxoplasma "false"
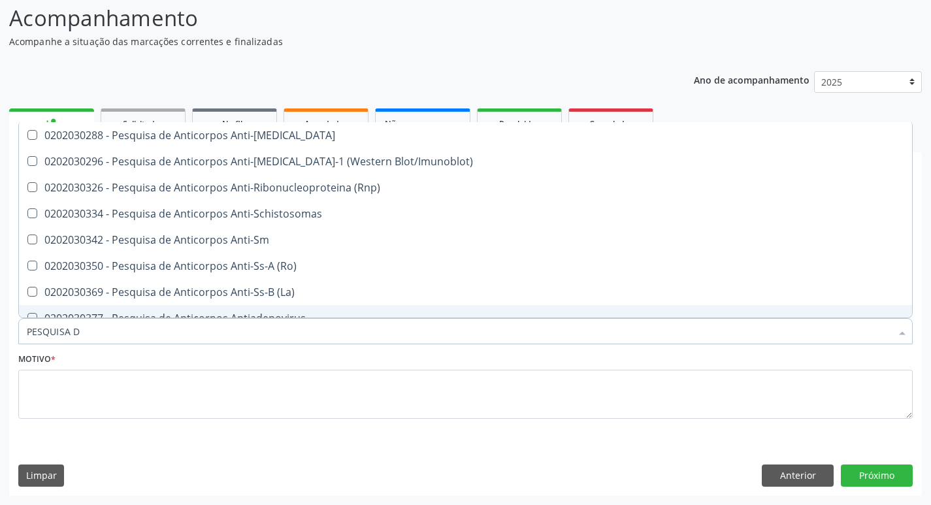
type input "PESQUISA DE"
checkbox Antinucleo "true"
checkbox Antiplasmodios "false"
checkbox Respiratorio "true"
checkbox Epstein-Barr "false"
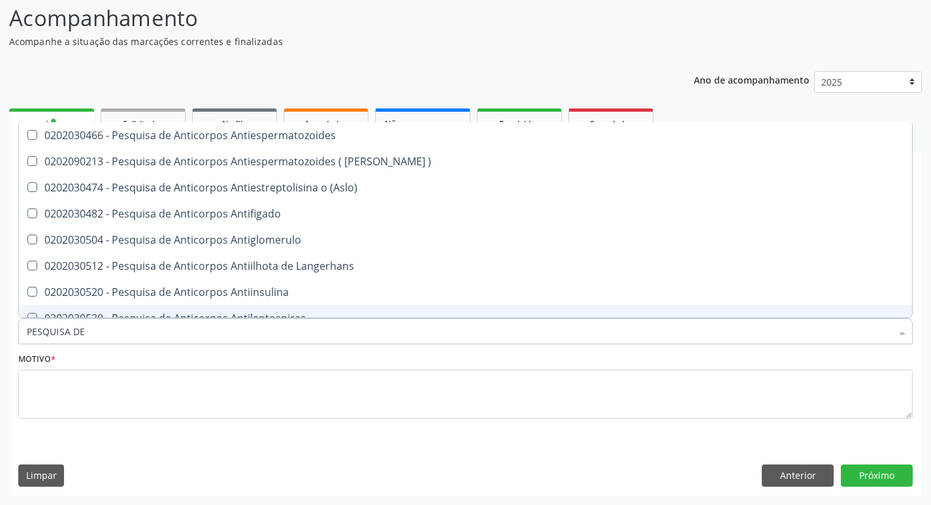
type input "PESQUISA DE A"
checkbox \(Anti-Hdv\) "true"
checkbox Antitoxoplasma "false"
checkbox Simples "true"
checkbox Antitoxoplasma "false"
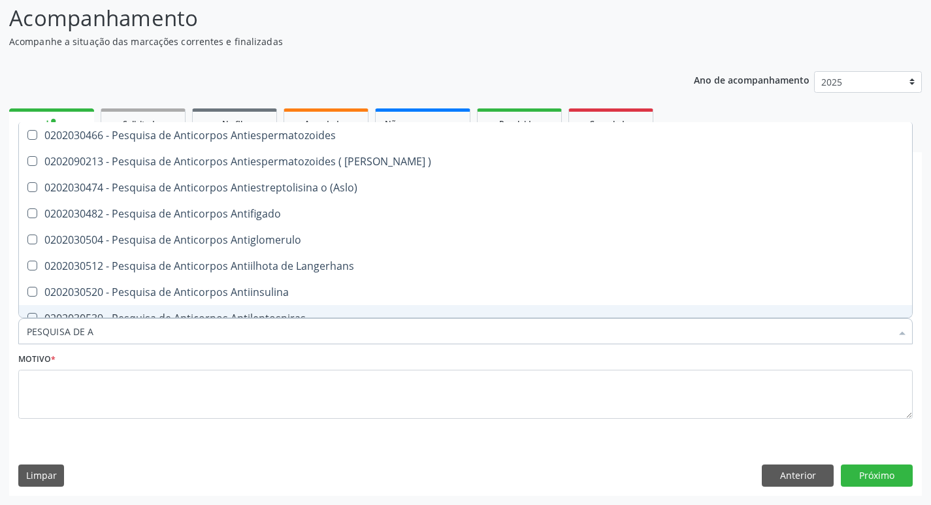
type input "PESQUISA DE AN"
checkbox Histoplasma "true"
checkbox \(Anti-Hdv\) "false"
checkbox Cruzi "true"
checkbox Simples "false"
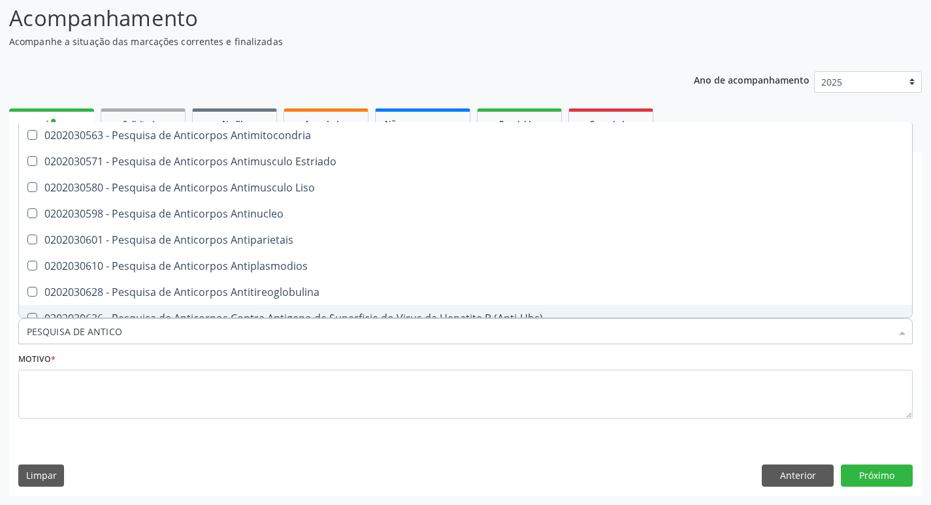
type input "PESQUISA DE ANTICOR"
checkbox Antileishmanias "true"
checkbox Antitoxoplasma "false"
checkbox Antileishmanias "true"
checkbox Antitoxoplasma "false"
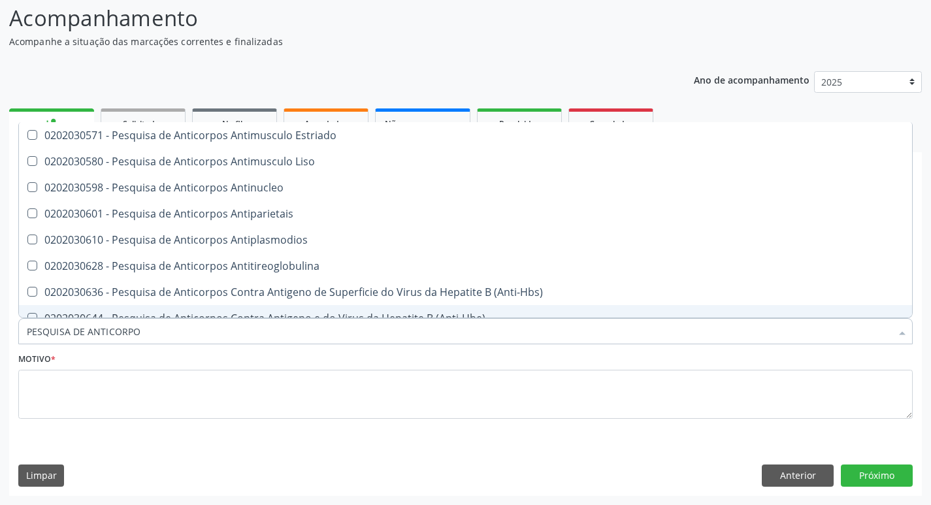
type input "PESQUISA DE ANTICORPOS"
checkbox Anticitomegalovirus "true"
checkbox Antitoxoplasma "false"
checkbox Anticitomegalovirus "true"
checkbox Antitoxoplasma "false"
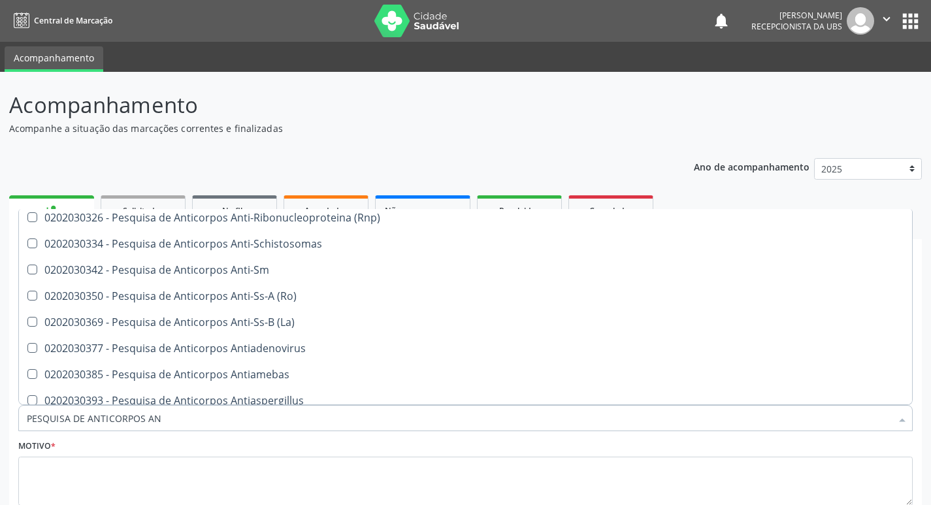
scroll to position [87, 0]
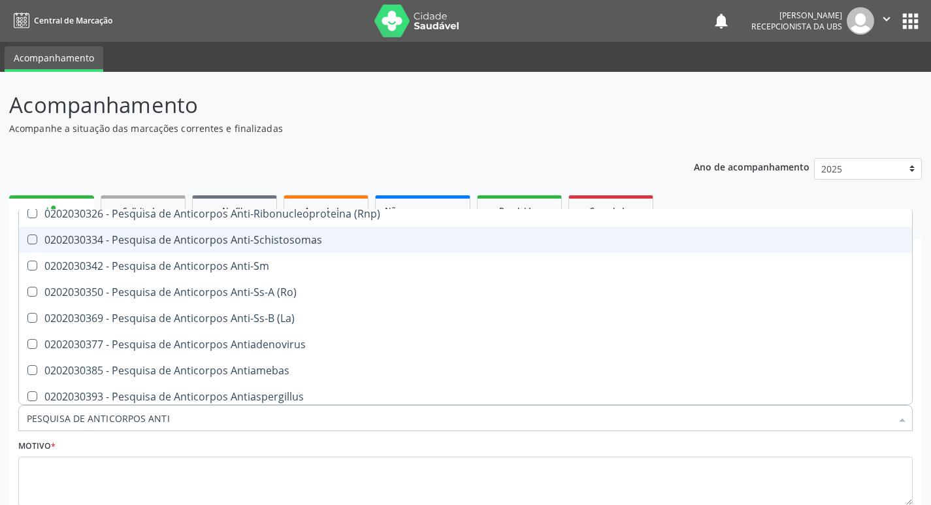
type input "PESQUISA DE ANTICORPOS ANTI-"
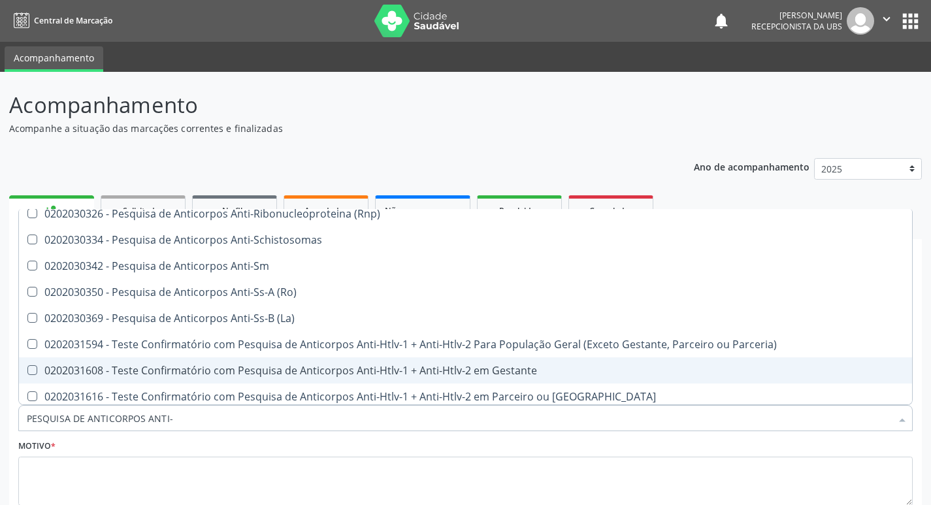
click at [492, 369] on div "0202031608 - Teste Confirmatório com Pesquisa de Anticorpos Anti-Htlv-1 + Anti-…" at bounding box center [466, 370] width 878 height 10
checkbox Gestante "true"
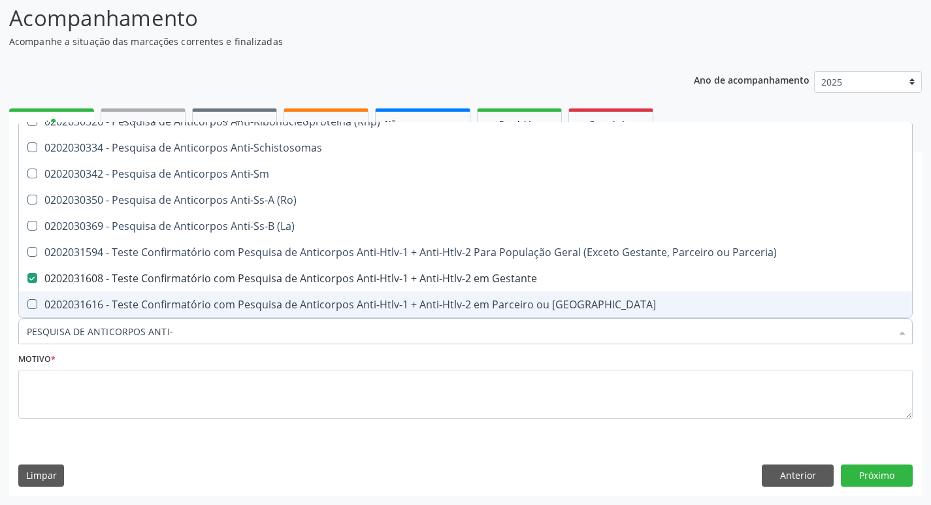
drag, startPoint x: 174, startPoint y: 334, endPoint x: 29, endPoint y: 329, distance: 144.5
click at [7, 335] on div "Acompanhamento Acompanhe a situação das marcações correntes e finalizadas Relat…" at bounding box center [465, 245] width 931 height 520
type input "TESTE"
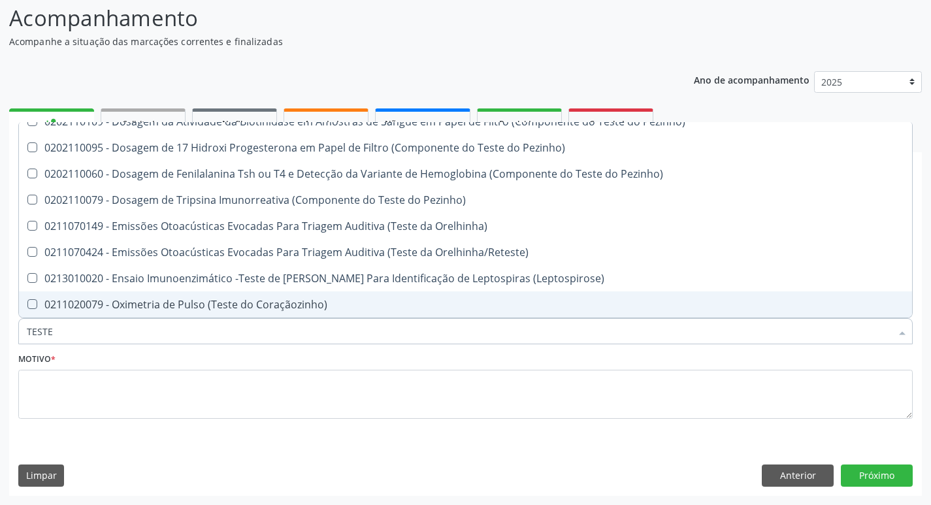
checkbox \(Leptospirose\) "false"
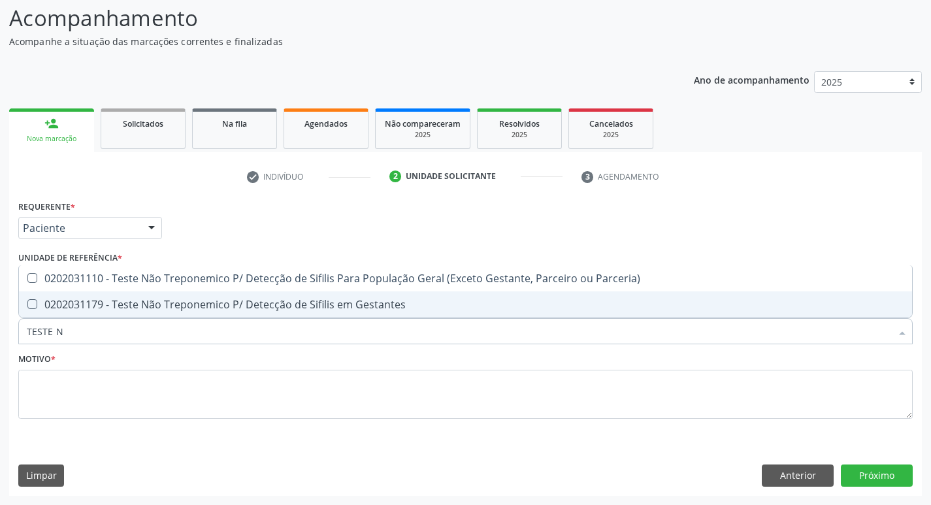
scroll to position [0, 0]
type input "TESTE NÃO"
click at [261, 305] on div "0202031179 - Teste Não Treponemico P/ Detecção de Sifilis em Gestantes" at bounding box center [466, 304] width 878 height 10
checkbox Gestantes "true"
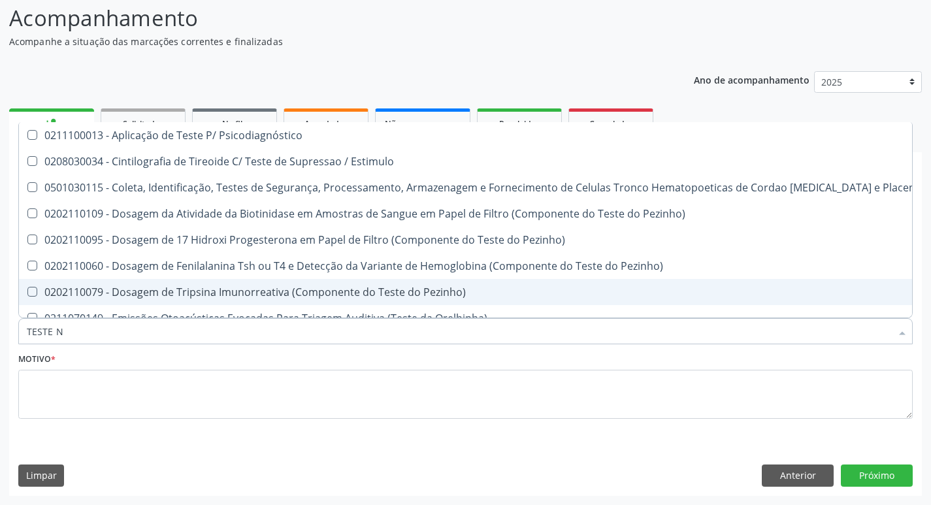
type input "TESTE"
checkbox Estimulo "false"
type input "TESTE R"
checkbox Gestante "false"
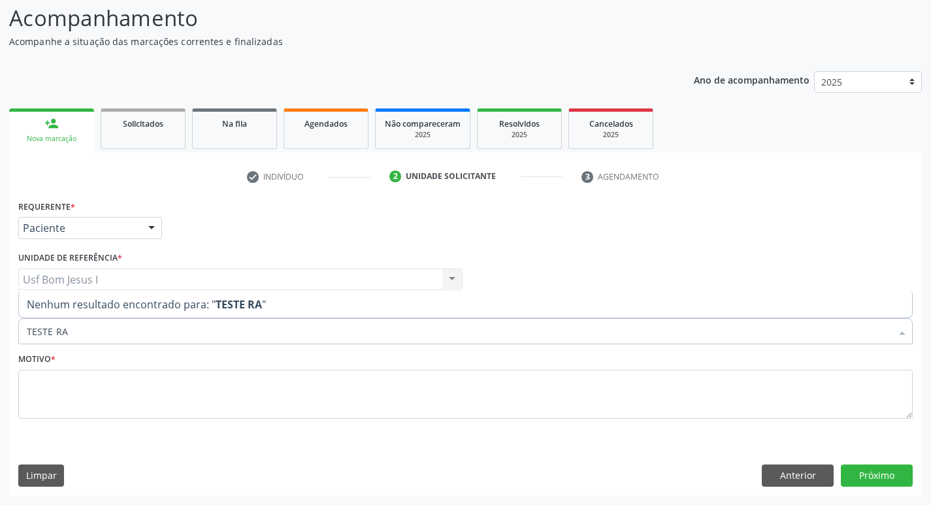
type input "TESTE R"
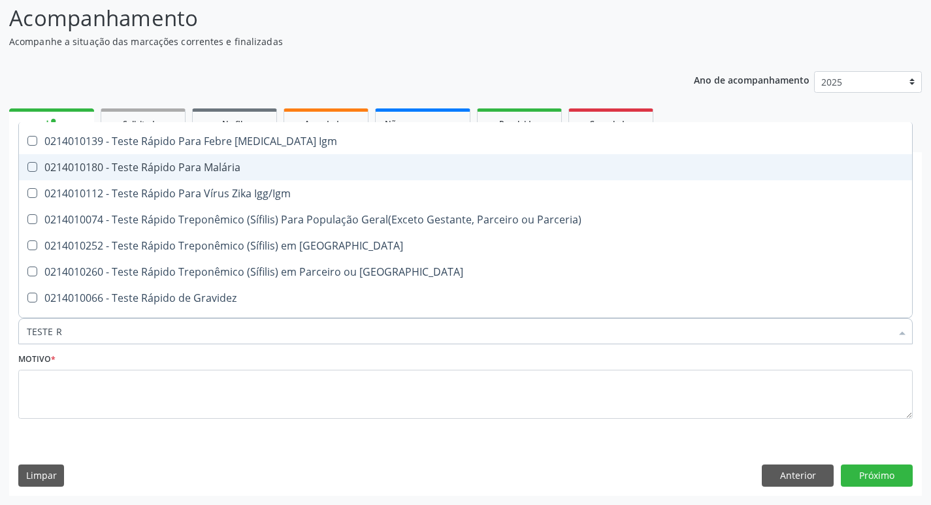
scroll to position [380, 0]
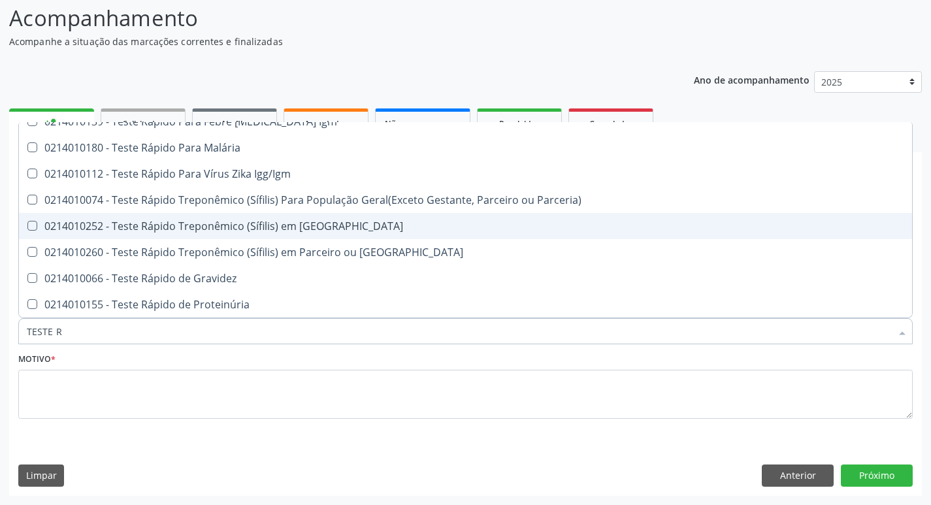
click at [184, 229] on div "0214010252 - Teste Rápido Treponêmico (Sífilis) em [GEOGRAPHIC_DATA]" at bounding box center [466, 226] width 878 height 10
checkbox Gestante "true"
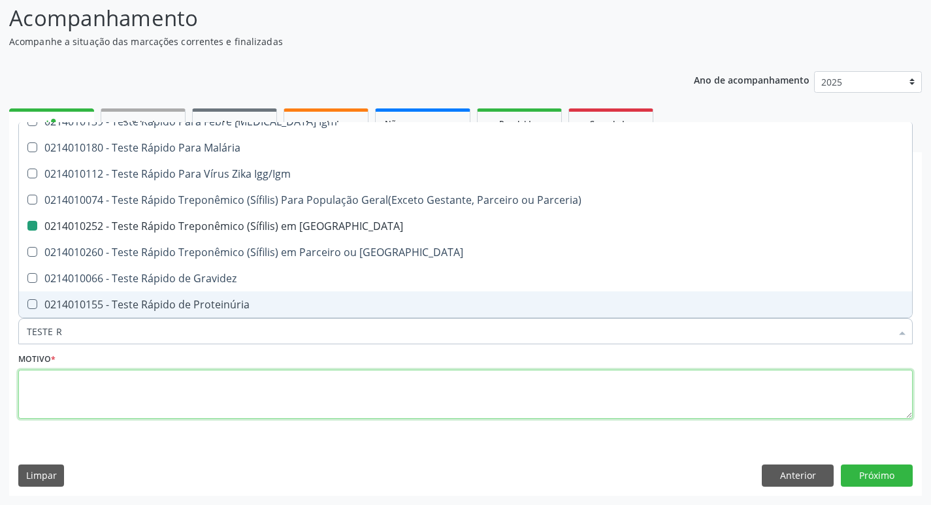
click at [180, 388] on textarea at bounding box center [465, 395] width 895 height 50
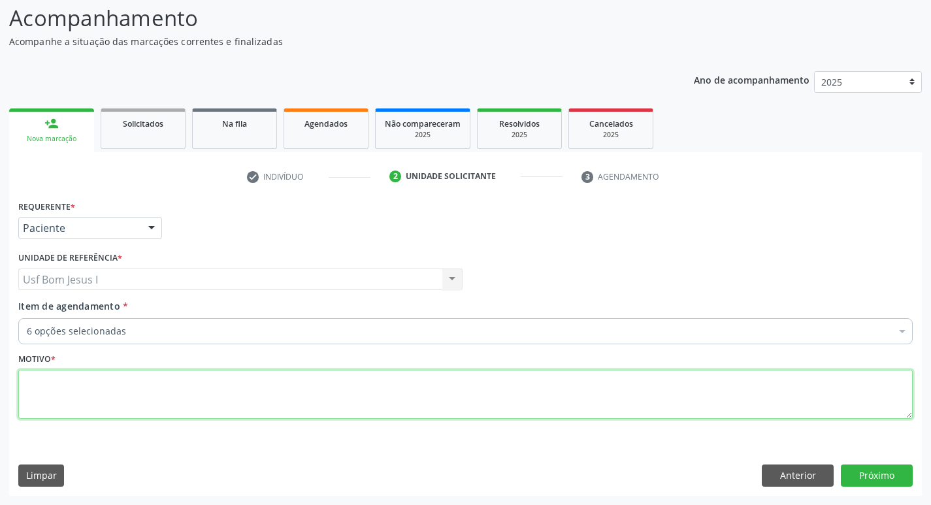
scroll to position [0, 0]
type textarea "."
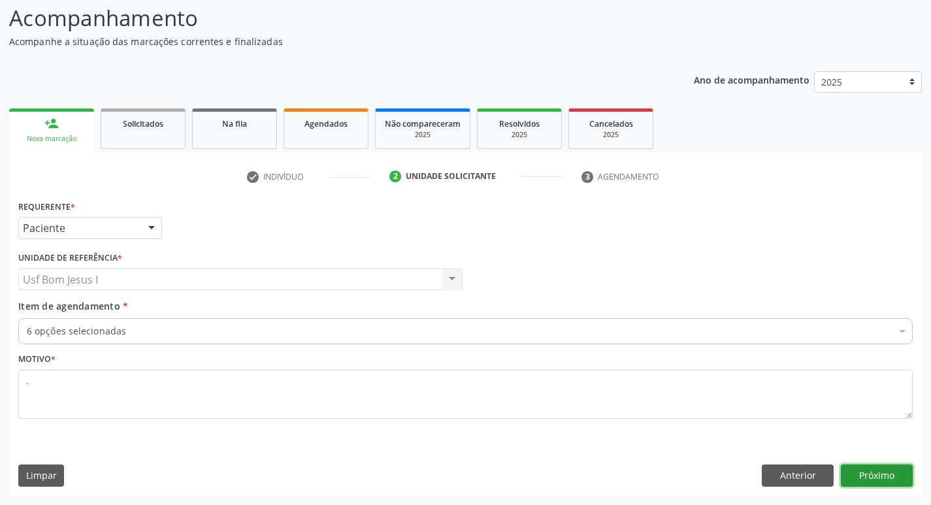
click at [893, 478] on button "Próximo" at bounding box center [877, 476] width 72 height 22
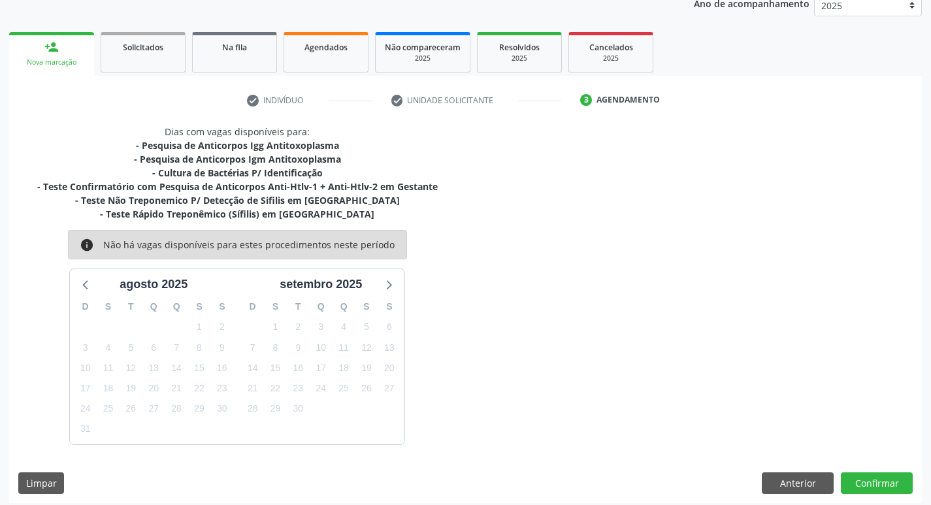
scroll to position [171, 0]
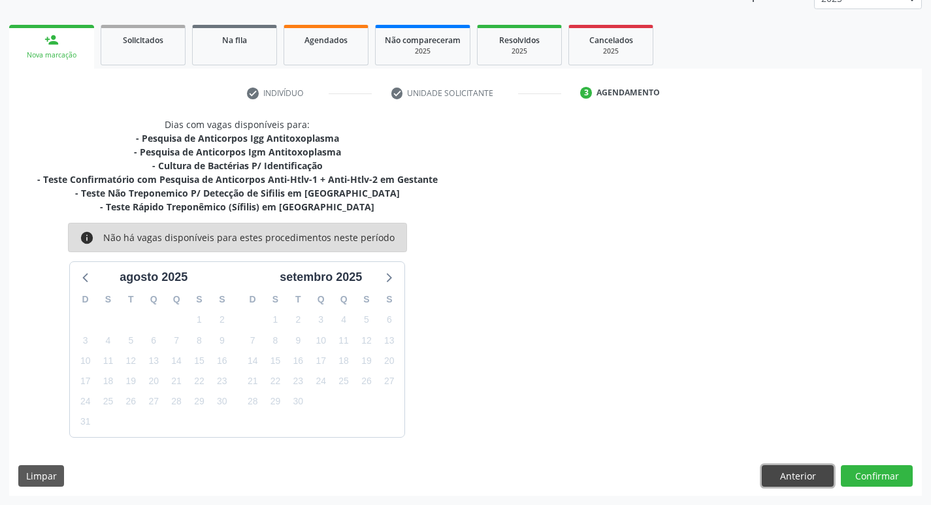
click at [815, 479] on button "Anterior" at bounding box center [798, 476] width 72 height 22
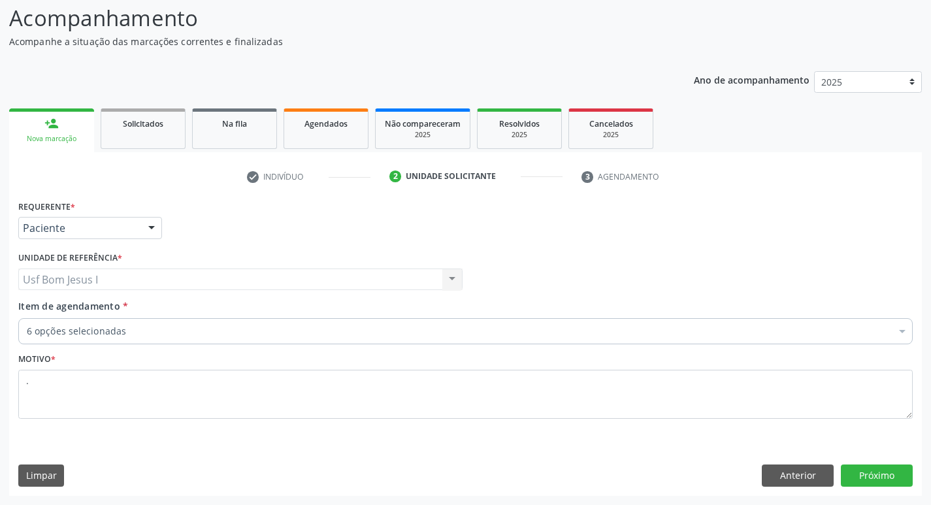
click at [69, 342] on div "6 opções selecionadas" at bounding box center [465, 331] width 895 height 26
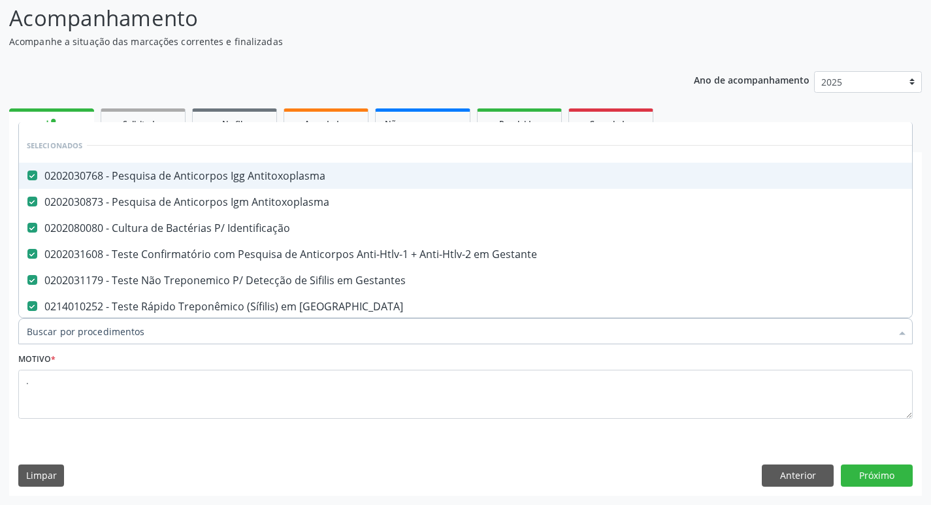
scroll to position [44, 0]
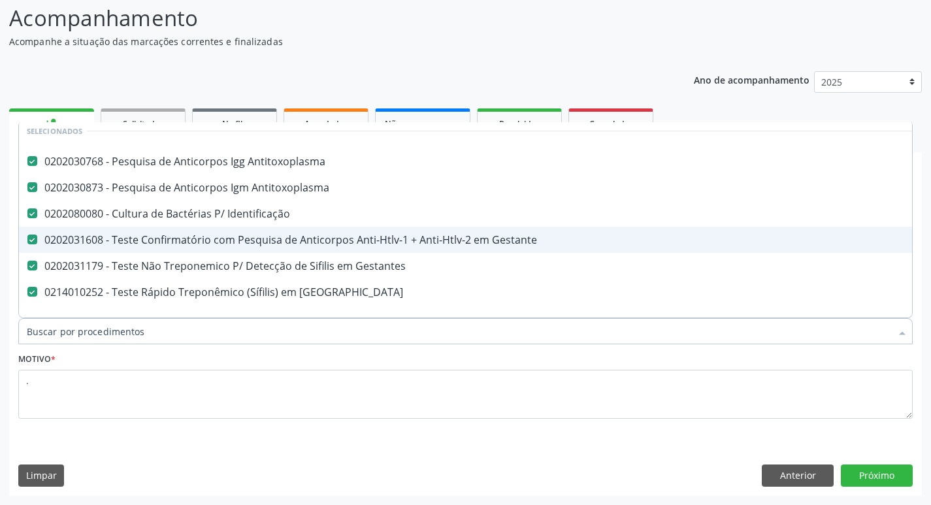
click at [388, 236] on div "0202031608 - Teste Confirmatório com Pesquisa de Anticorpos Anti-Htlv-1 + Anti-…" at bounding box center [536, 240] width 1018 height 10
checkbox Gestante "false"
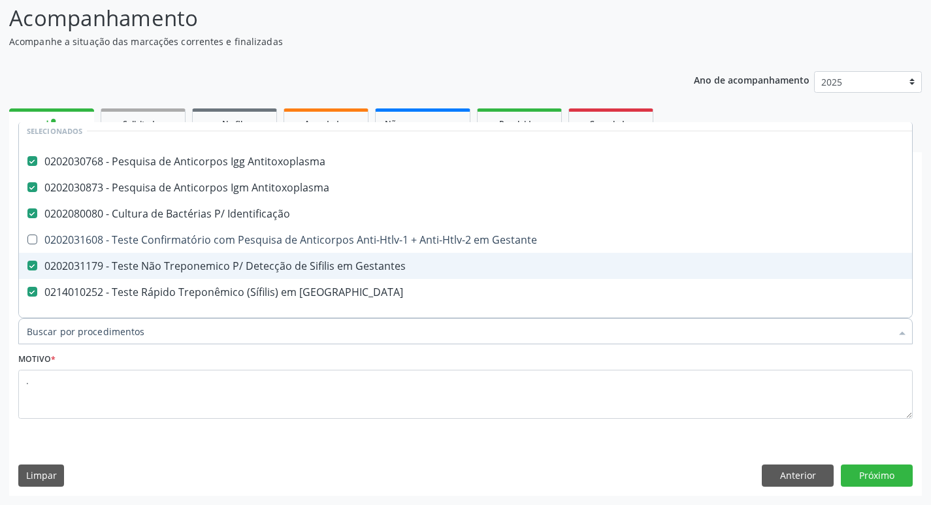
click at [365, 261] on div "0202031179 - Teste Não Treponemico P/ Detecção de Sifilis em Gestantes" at bounding box center [536, 266] width 1018 height 10
checkbox Gestantes "false"
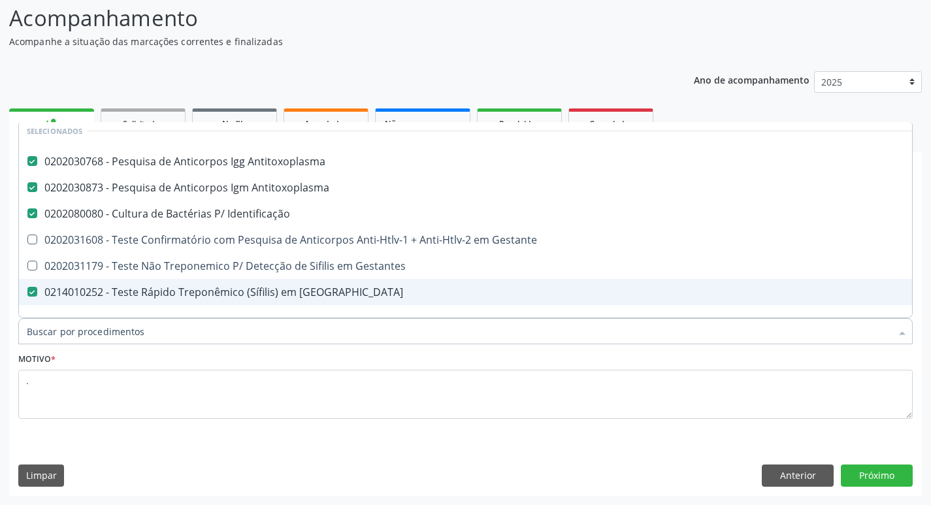
click at [312, 297] on div "0214010252 - Teste Rápido Treponêmico (Sífilis) em [GEOGRAPHIC_DATA]" at bounding box center [536, 292] width 1018 height 10
checkbox Gestante "false"
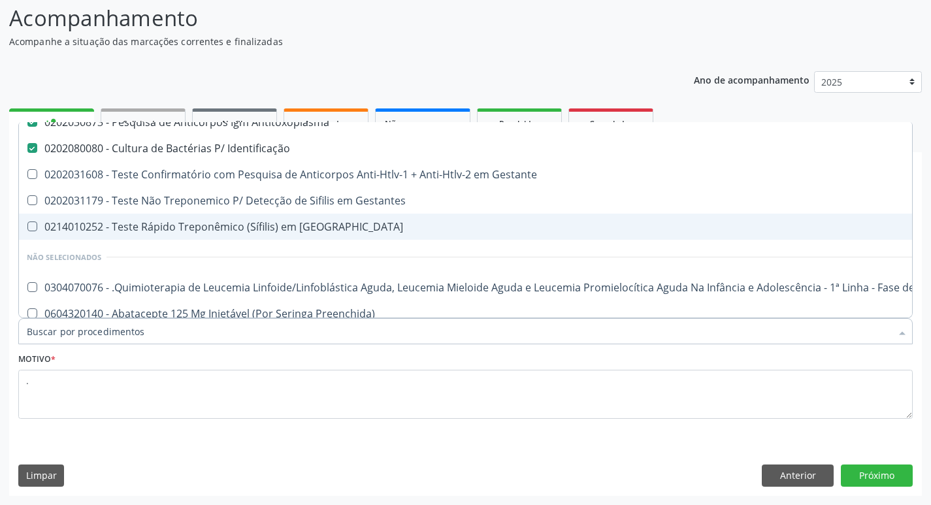
scroll to position [131, 0]
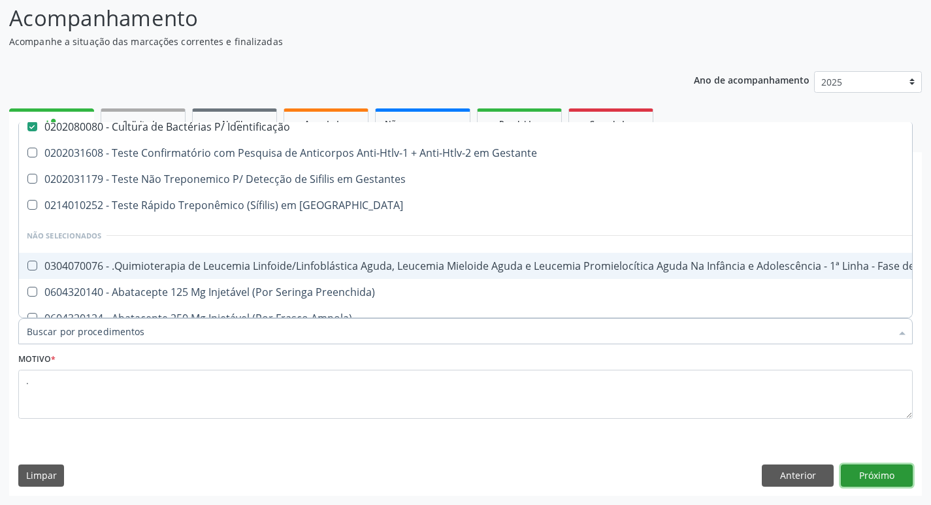
click at [889, 469] on button "Próximo" at bounding box center [877, 476] width 72 height 22
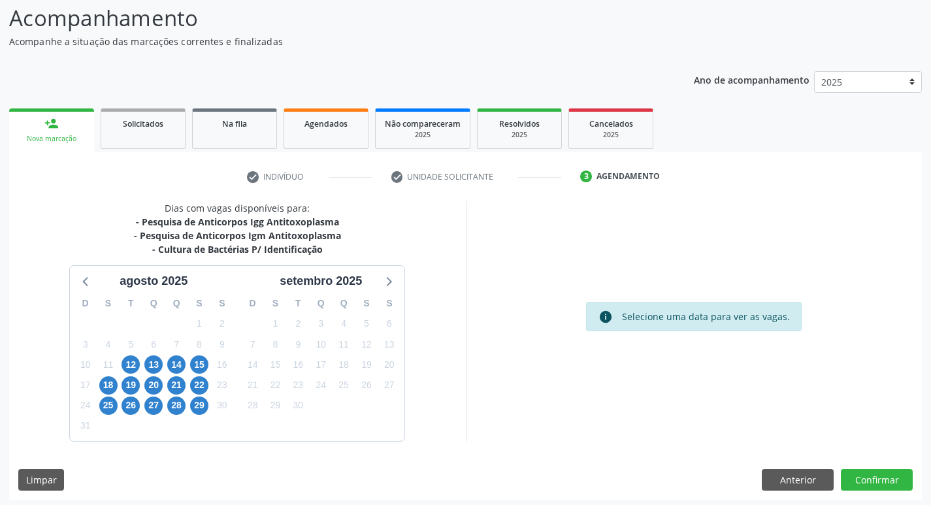
scroll to position [91, 0]
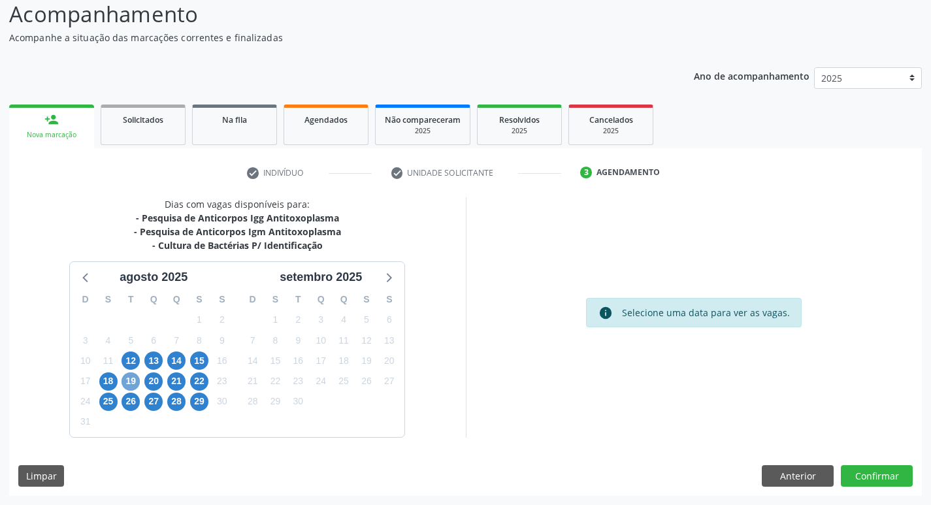
click at [132, 382] on span "19" at bounding box center [131, 382] width 18 height 18
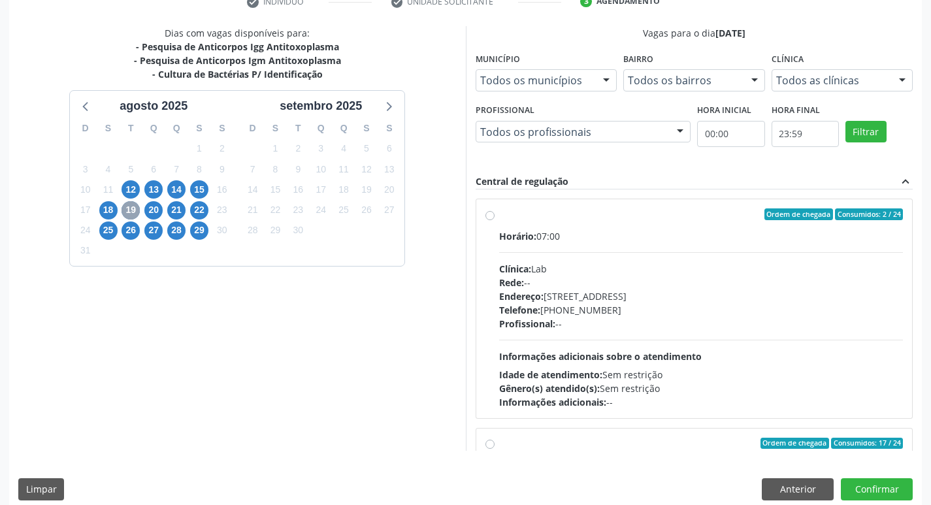
scroll to position [265, 0]
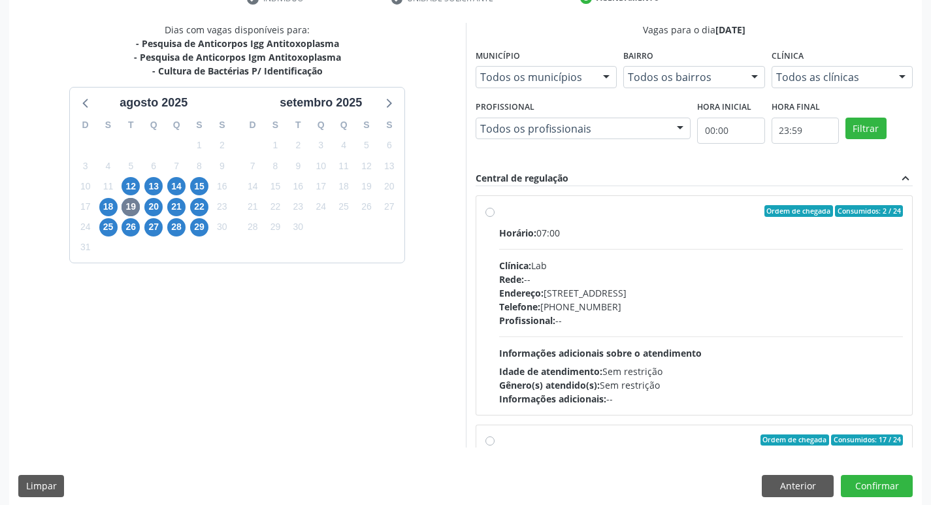
click at [627, 308] on div "Telefone: (81) 38312481" at bounding box center [701, 307] width 405 height 14
click at [495, 217] on input "Ordem de chegada Consumidos: 2 / 24 Horário: 07:00 Clínica: Lab Rede: -- Endere…" at bounding box center [490, 211] width 9 height 12
radio input "true"
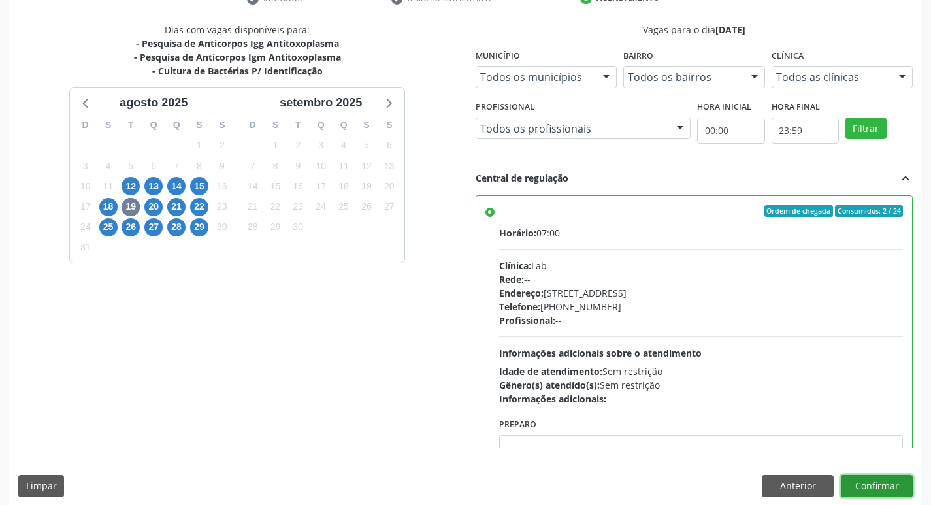
click at [881, 486] on button "Confirmar" at bounding box center [877, 486] width 72 height 22
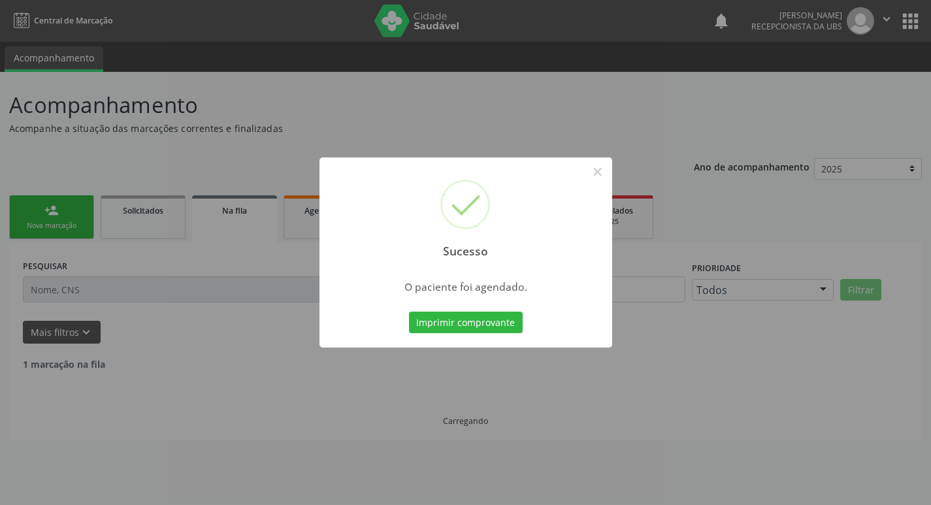
scroll to position [0, 0]
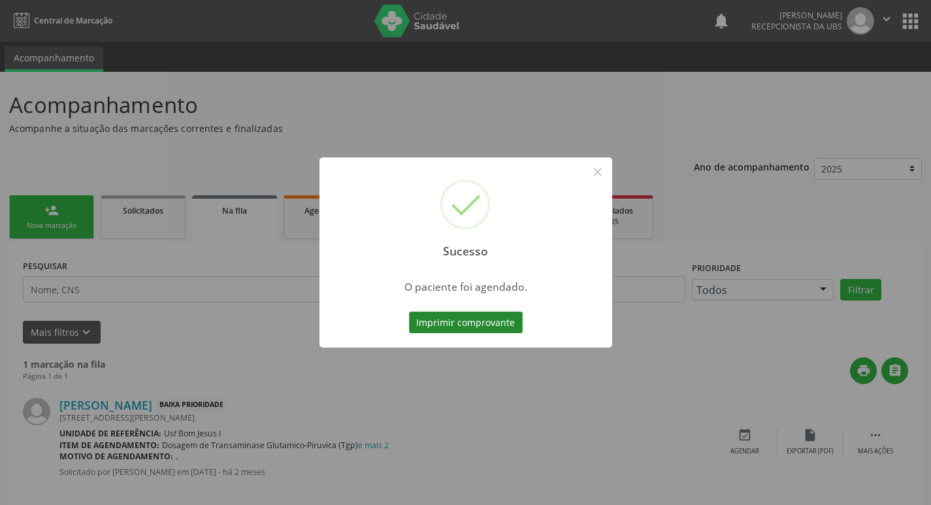
click at [461, 312] on button "Imprimir comprovante" at bounding box center [466, 323] width 114 height 22
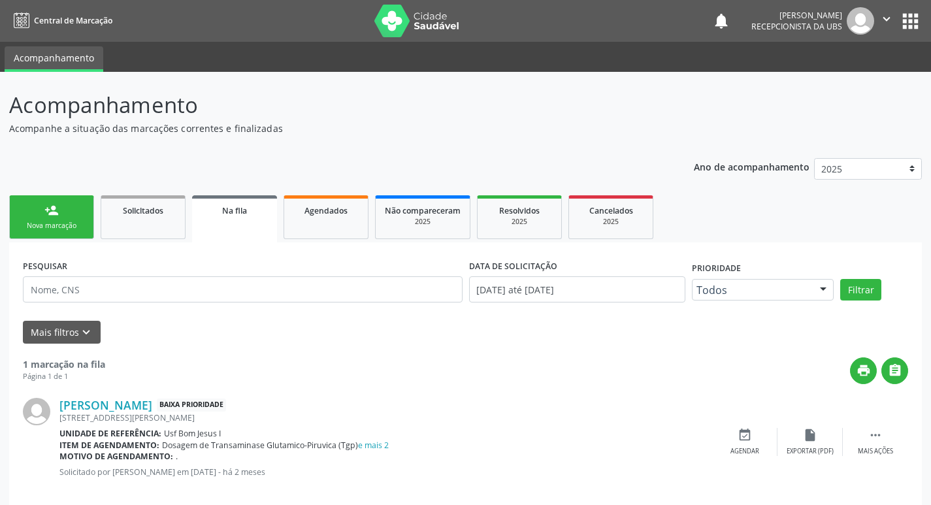
click at [44, 208] on link "person_add Nova marcação" at bounding box center [51, 217] width 85 height 44
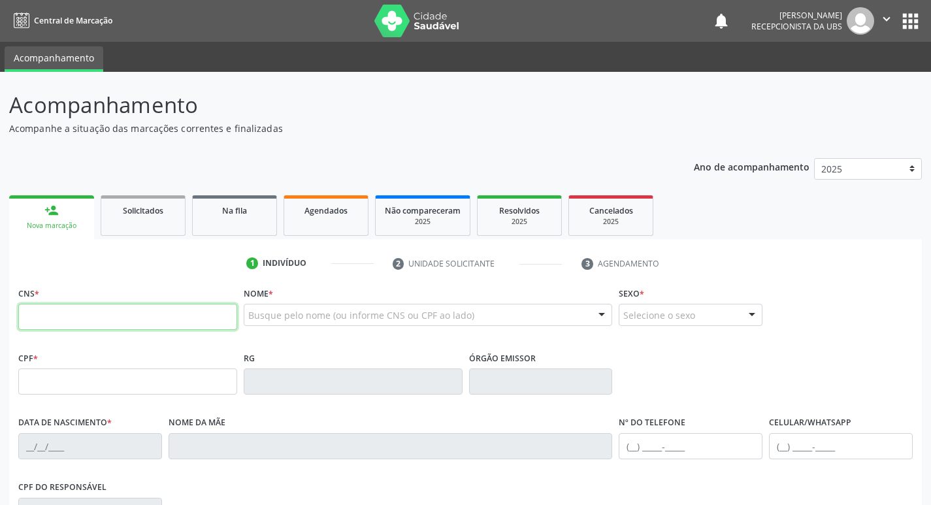
click at [163, 320] on input "text" at bounding box center [127, 317] width 219 height 26
paste input "708 6085 4079 0380"
type input "708 6085 4079 0380"
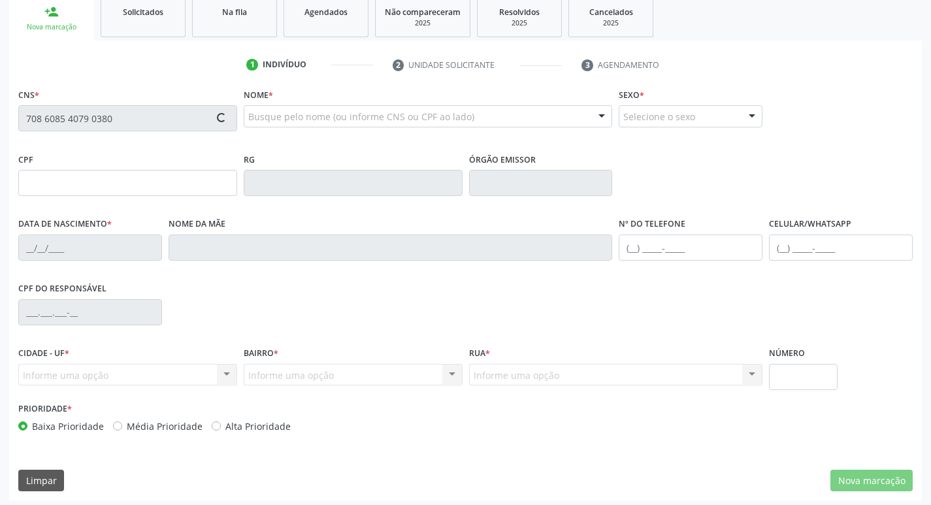
scroll to position [203, 0]
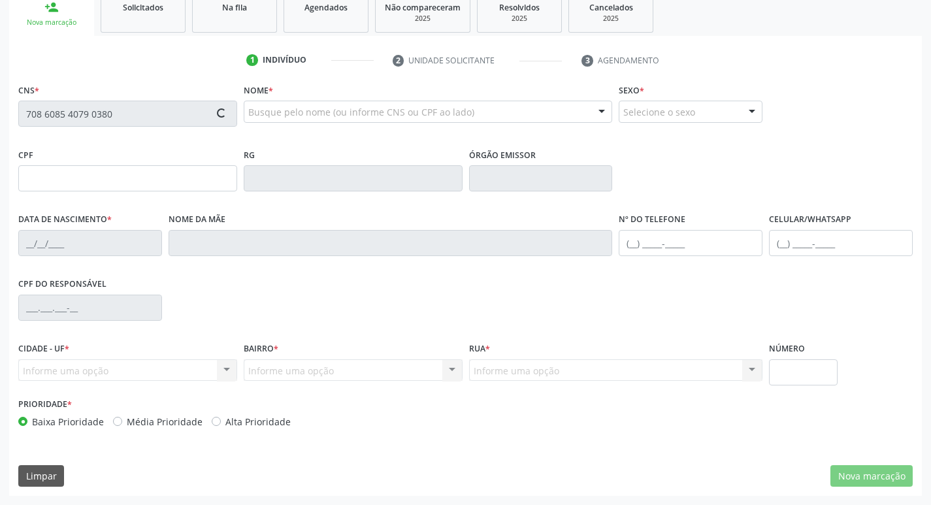
type input "125.729.734-13"
type input "15/02/1996"
type input "Maria da Penha de Lima Nascimento"
type input "(87) 99936-6592"
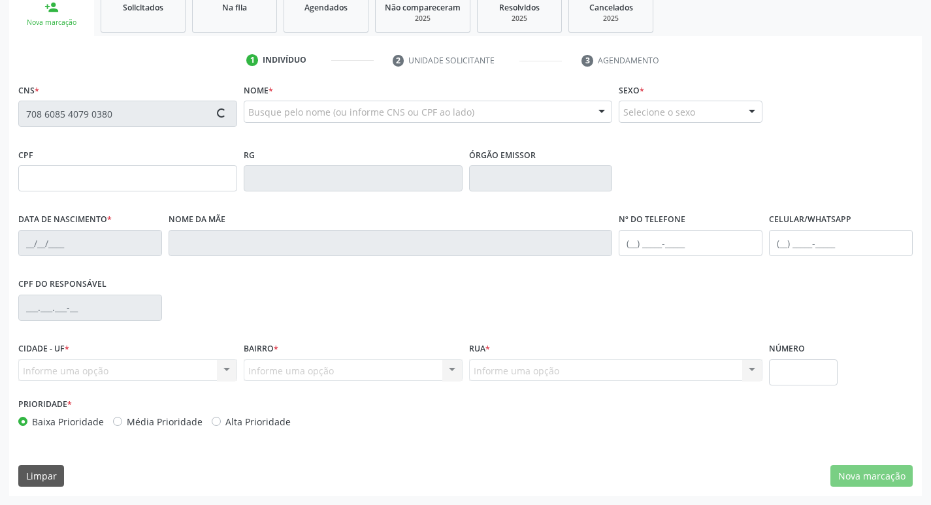
type input "947"
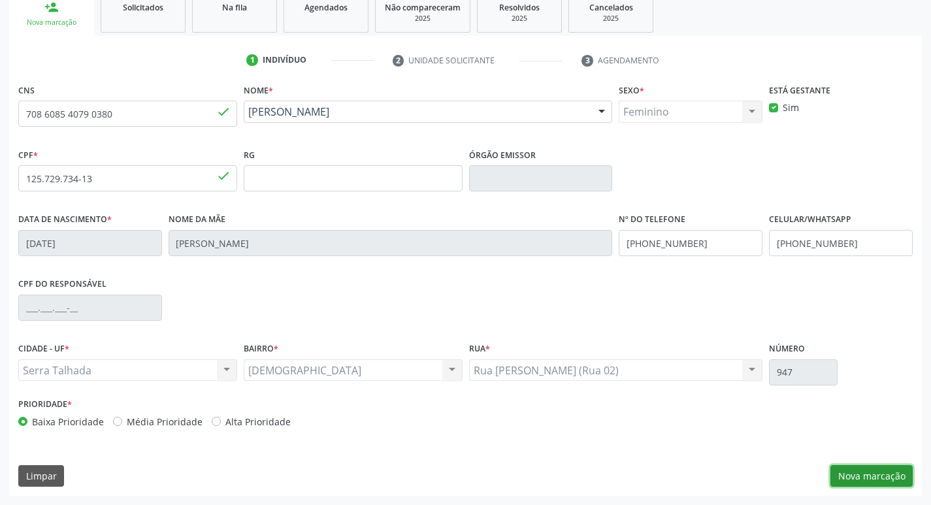
click at [868, 479] on button "Nova marcação" at bounding box center [872, 476] width 82 height 22
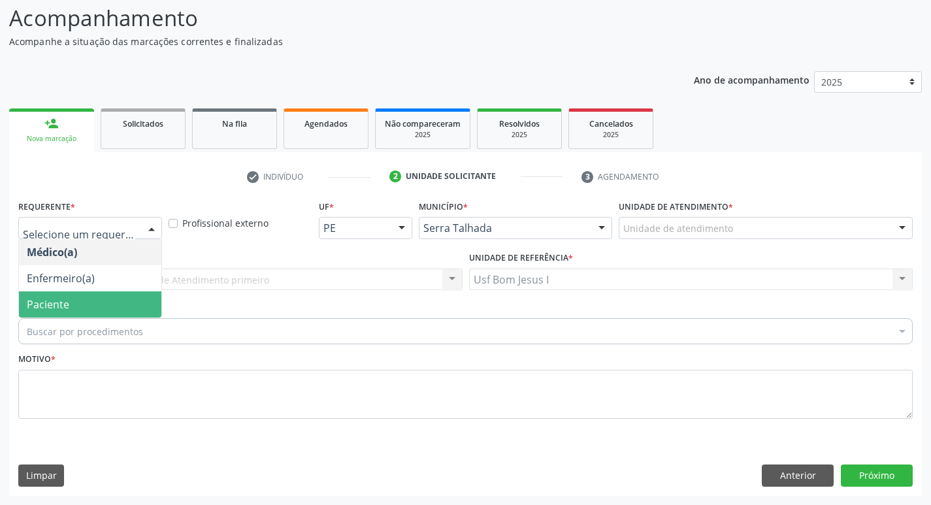
click at [78, 300] on span "Paciente" at bounding box center [90, 304] width 142 height 26
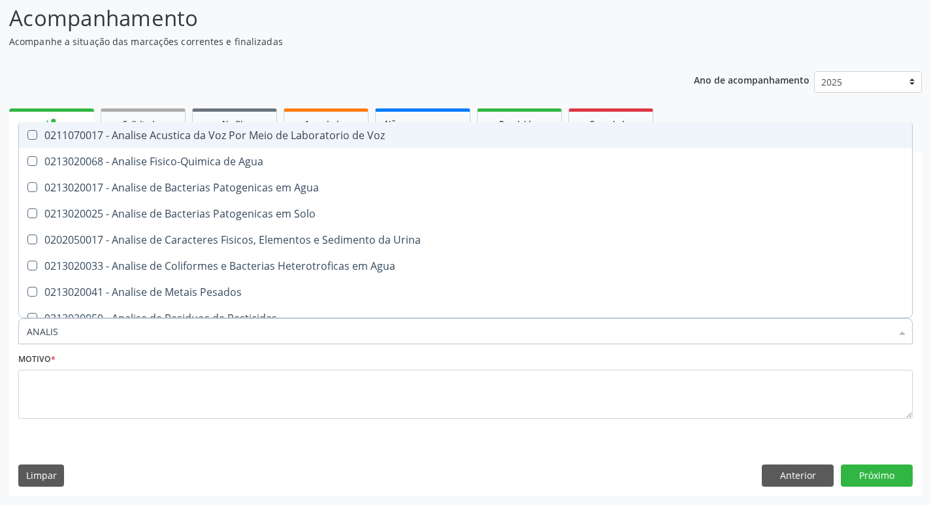
type input "ANALISE"
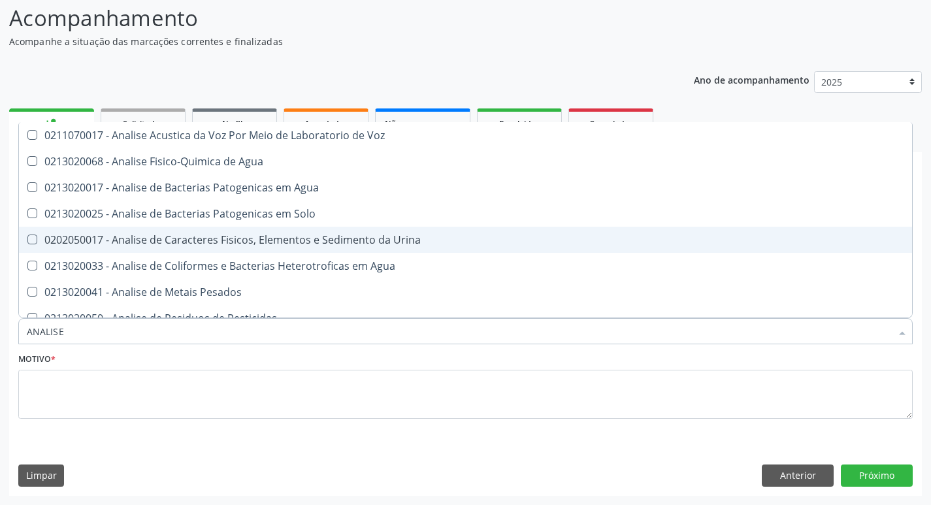
click at [146, 244] on div "0202050017 - Analise de Caracteres Fisicos, Elementos e Sedimento da Urina" at bounding box center [466, 240] width 878 height 10
checkbox Urina "true"
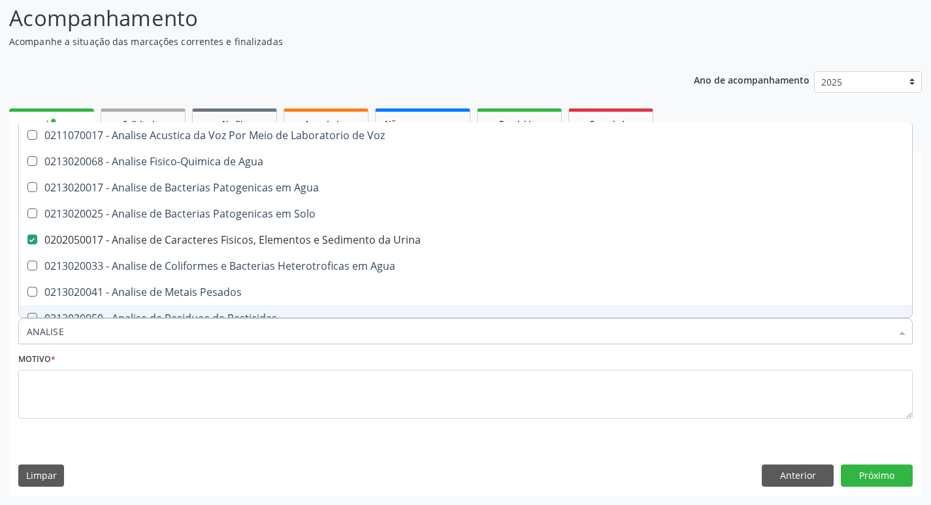
click at [69, 331] on input "ANALISE" at bounding box center [459, 331] width 865 height 26
type input "HE"
checkbox Urina "false"
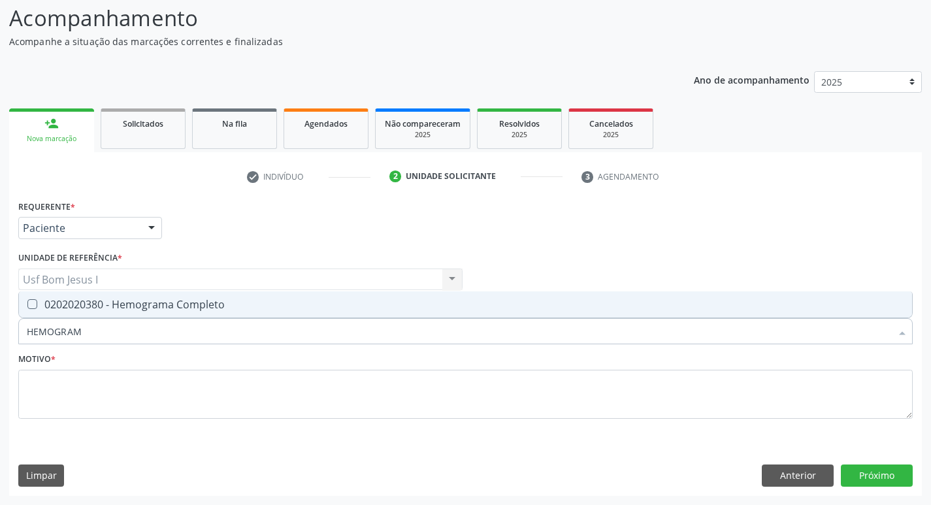
type input "HEMOGRAMA"
click at [80, 305] on div "0202020380 - Hemograma Completo" at bounding box center [466, 304] width 878 height 10
checkbox Completo "true"
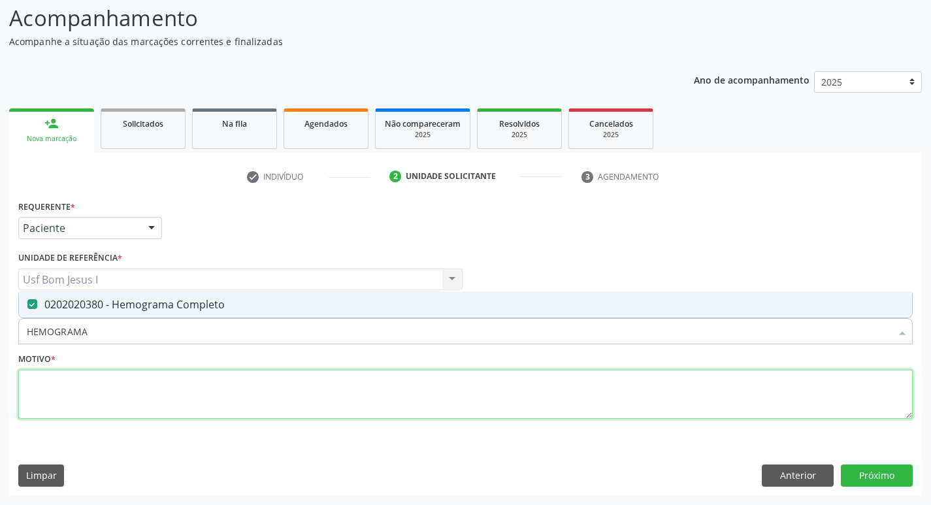
click at [75, 376] on textarea at bounding box center [465, 395] width 895 height 50
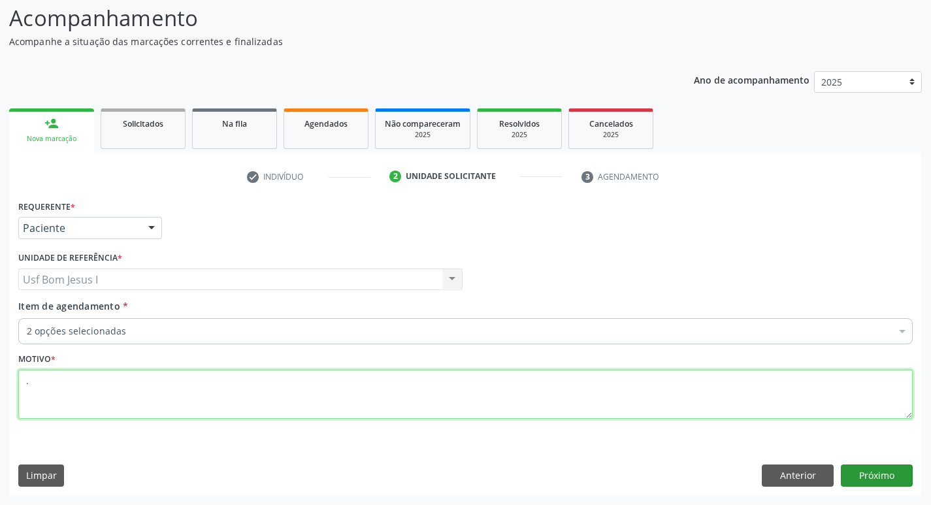
type textarea "."
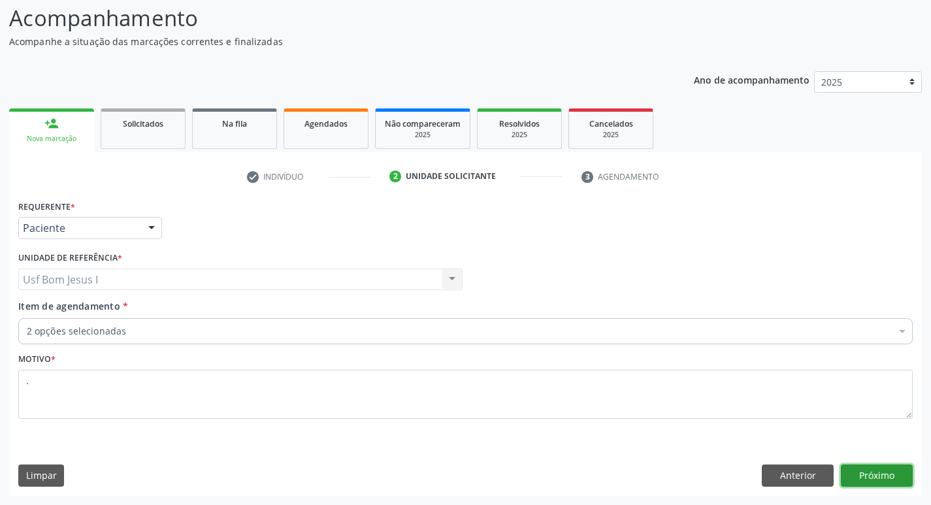
click at [895, 479] on button "Próximo" at bounding box center [877, 476] width 72 height 22
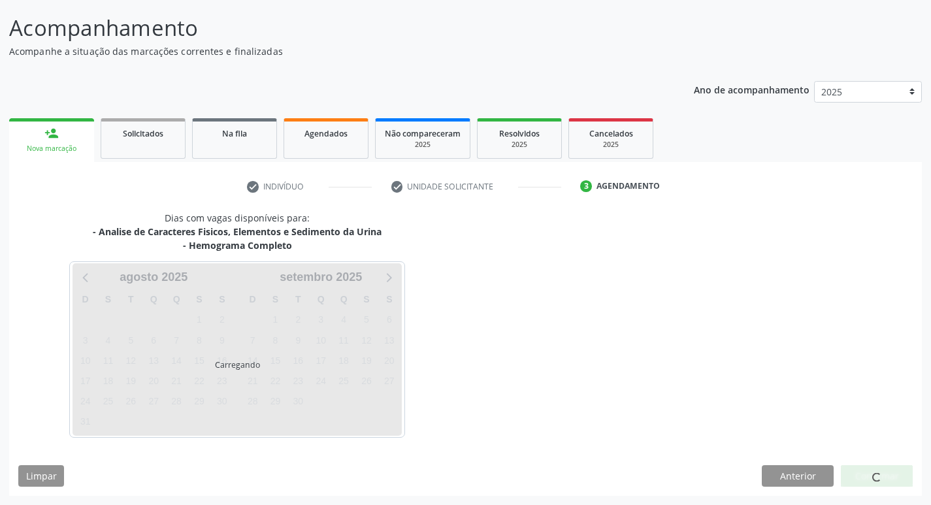
scroll to position [77, 0]
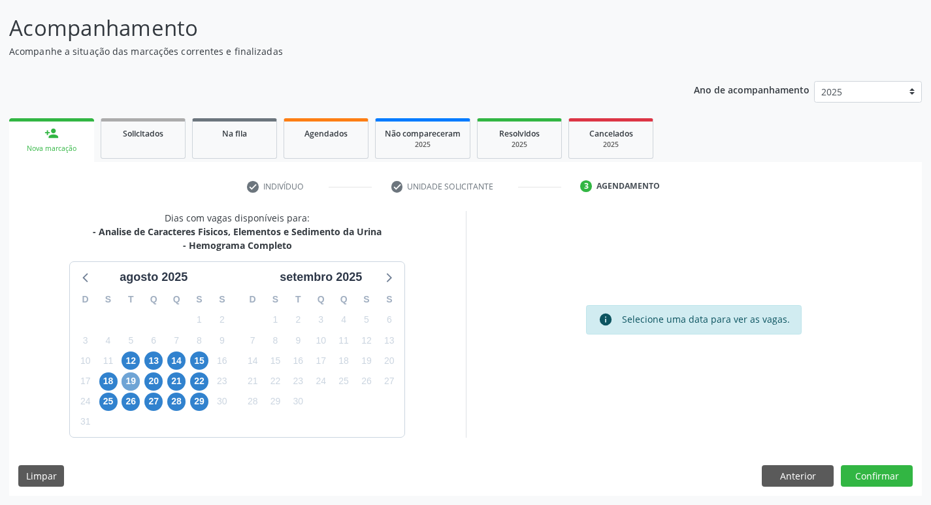
click at [133, 386] on span "19" at bounding box center [131, 382] width 18 height 18
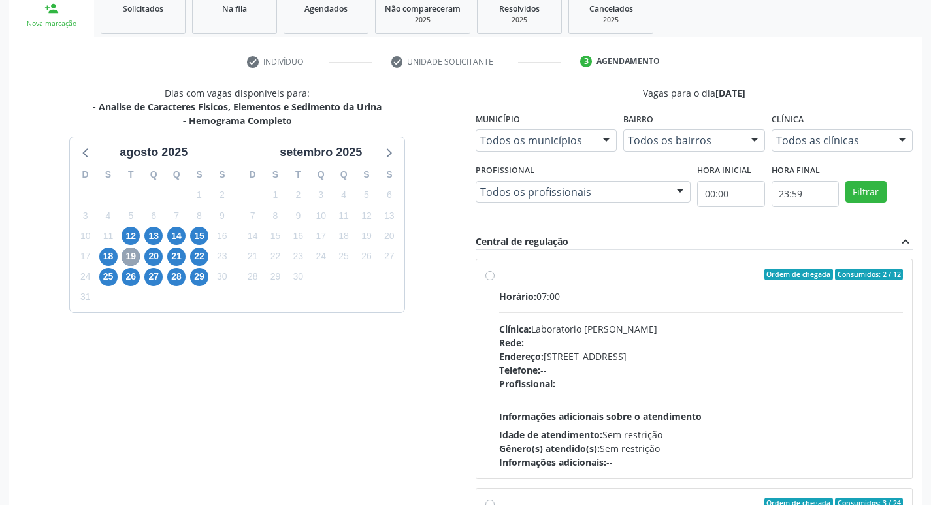
scroll to position [208, 0]
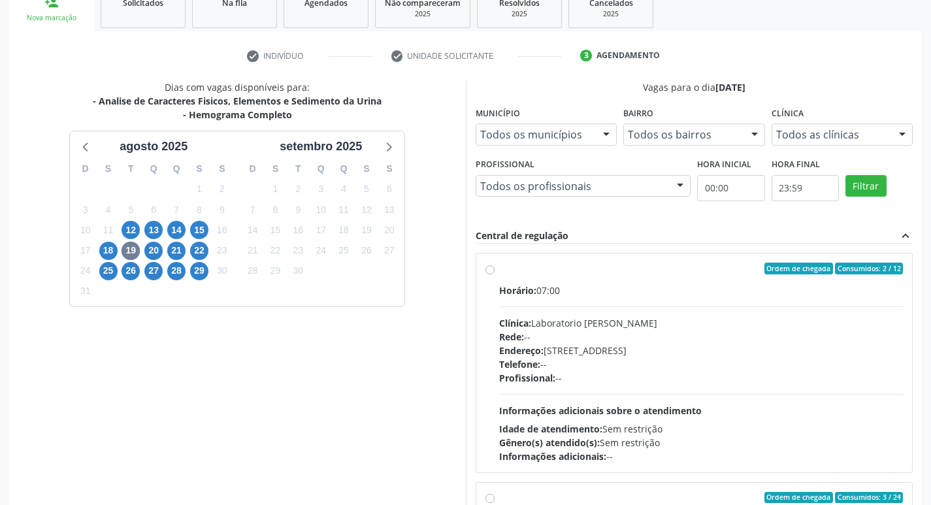
click at [647, 355] on div "Endereço: Casa, nº 409, N Senhora da Penha, Serra Talhada - PE" at bounding box center [701, 351] width 405 height 14
click at [495, 274] on input "Ordem de chegada Consumidos: 2 / 12 Horário: 07:00 Clínica: Laboratorio Jose Pa…" at bounding box center [490, 269] width 9 height 12
radio input "true"
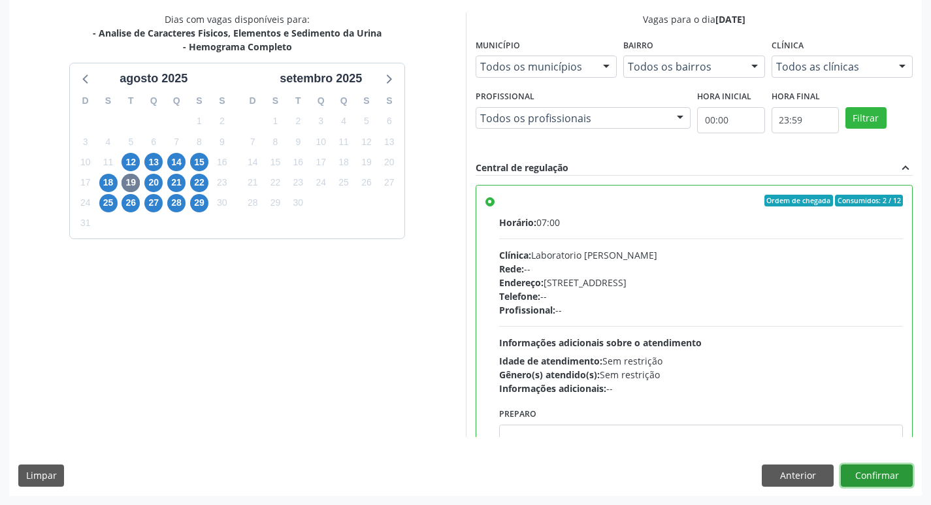
click at [889, 476] on button "Confirmar" at bounding box center [877, 476] width 72 height 22
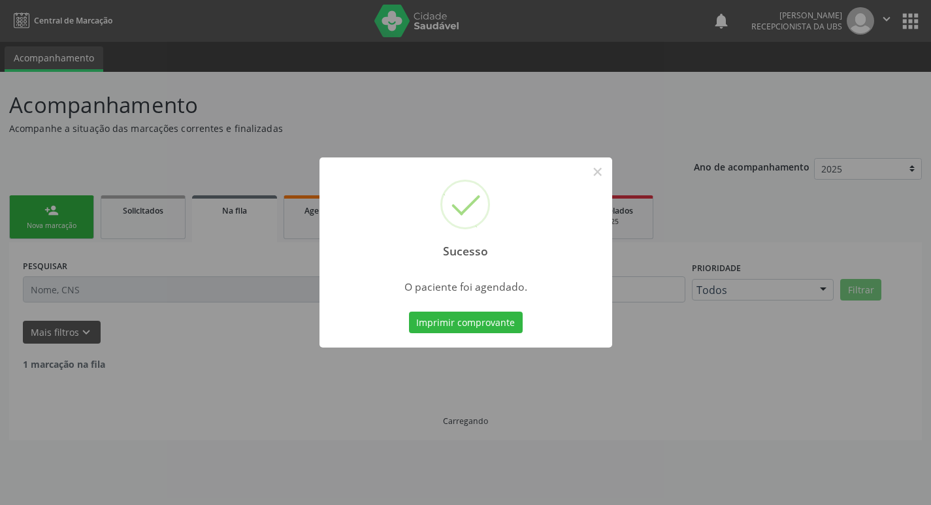
scroll to position [0, 0]
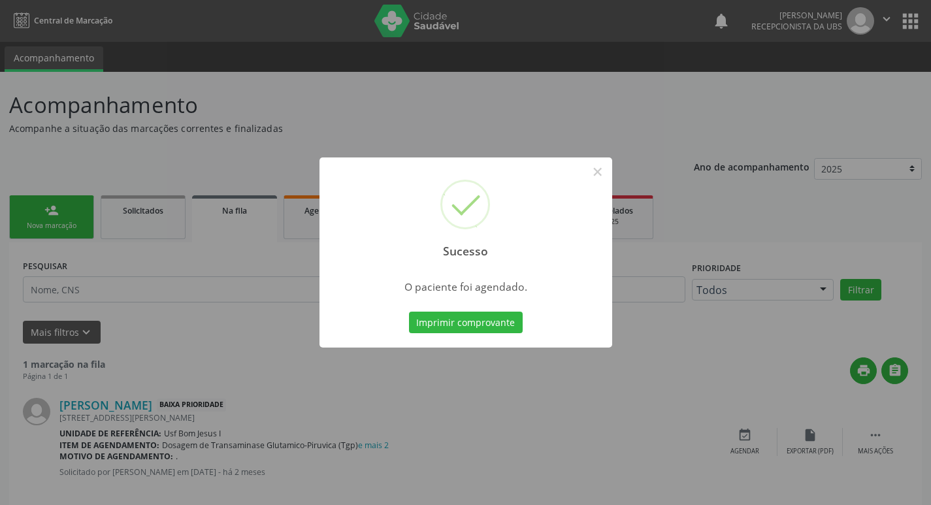
click at [409, 312] on button "Imprimir comprovante" at bounding box center [466, 323] width 114 height 22
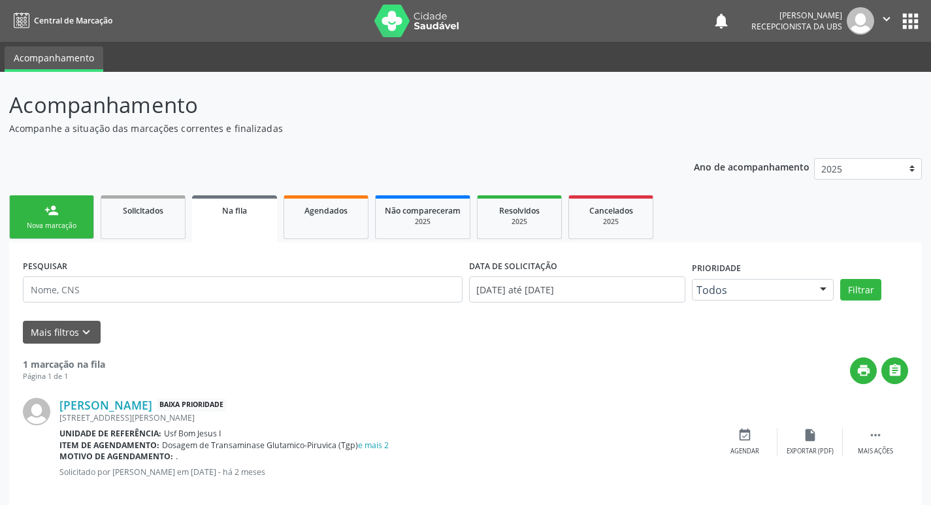
click at [50, 195] on link "person_add Nova marcação" at bounding box center [51, 217] width 85 height 44
click at [61, 220] on link "person_add Nova marcação" at bounding box center [51, 217] width 85 height 44
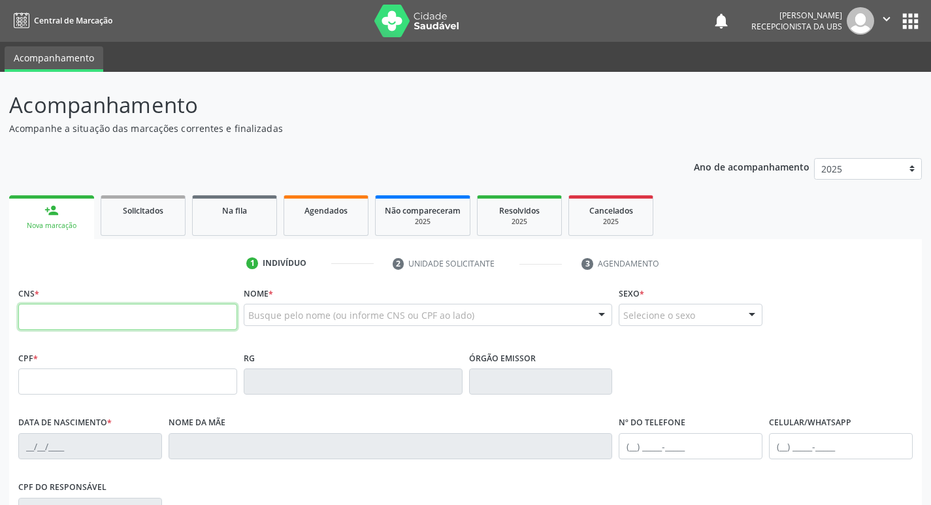
click at [144, 314] on input "text" at bounding box center [127, 317] width 219 height 26
type input "163 9816 5447 0003"
type input "18/04/1995"
type input "Terezinna Maria Pires da Silva"
type input "(87) 99999-9999"
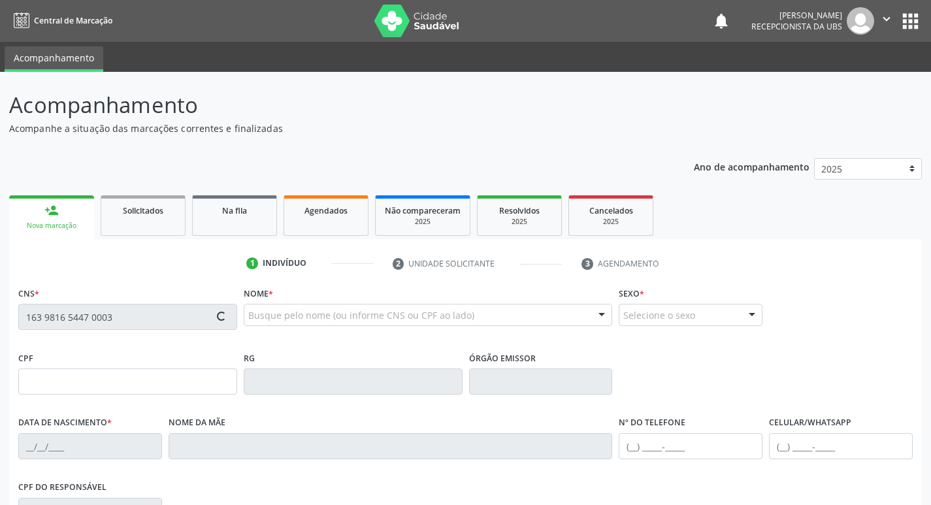
type input "1385"
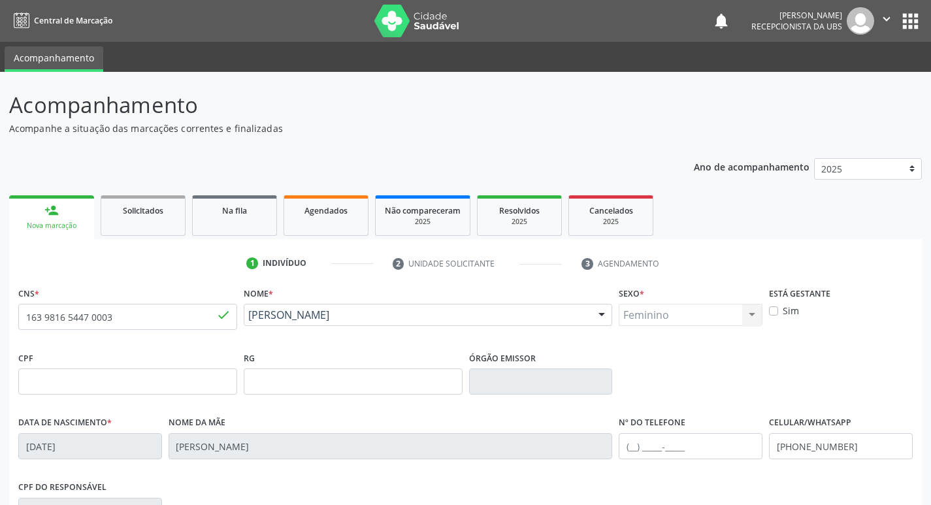
click at [783, 311] on label "Sim" at bounding box center [791, 311] width 16 height 14
click at [778, 311] on input "Sim" at bounding box center [773, 310] width 9 height 12
checkbox input "true"
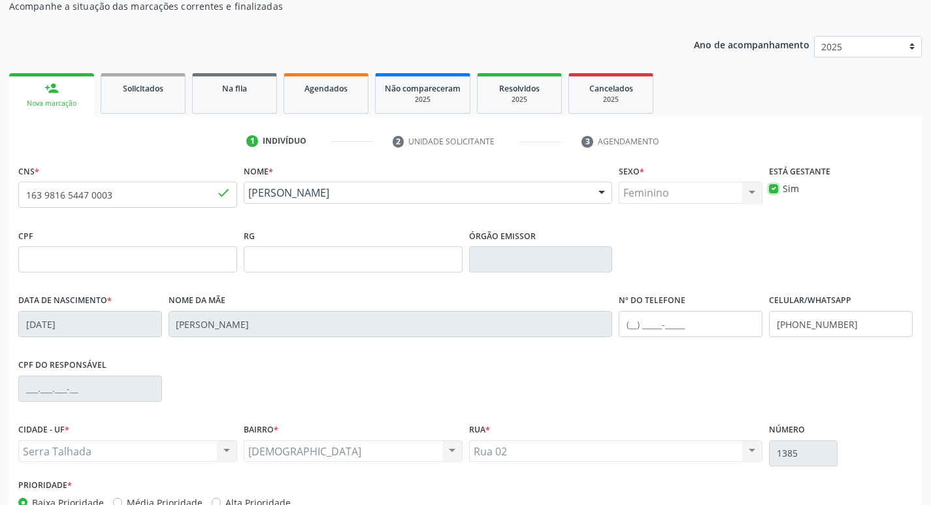
scroll to position [203, 0]
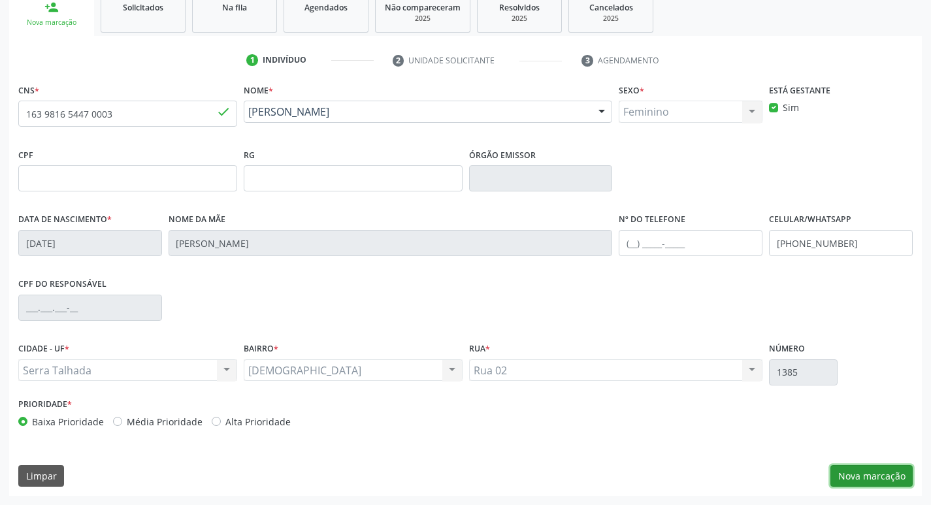
click at [884, 480] on button "Nova marcação" at bounding box center [872, 476] width 82 height 22
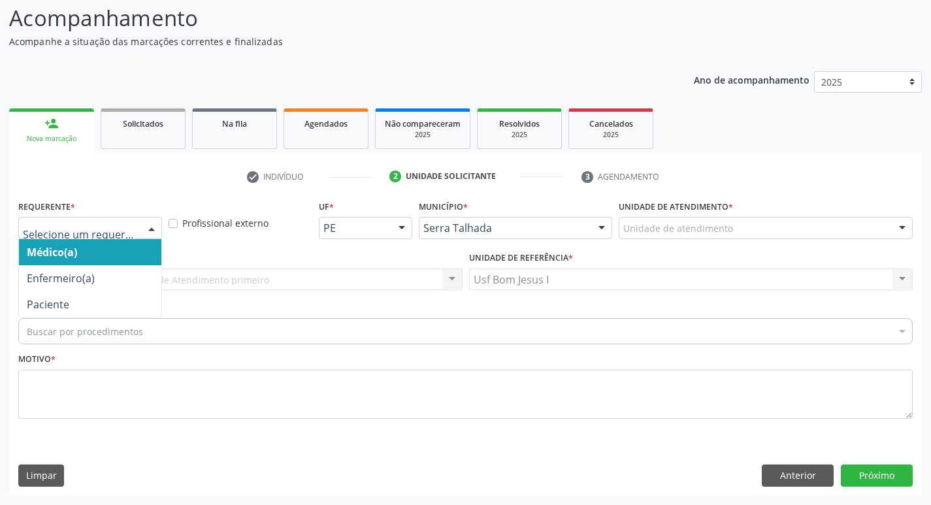
click at [71, 236] on div at bounding box center [90, 228] width 144 height 22
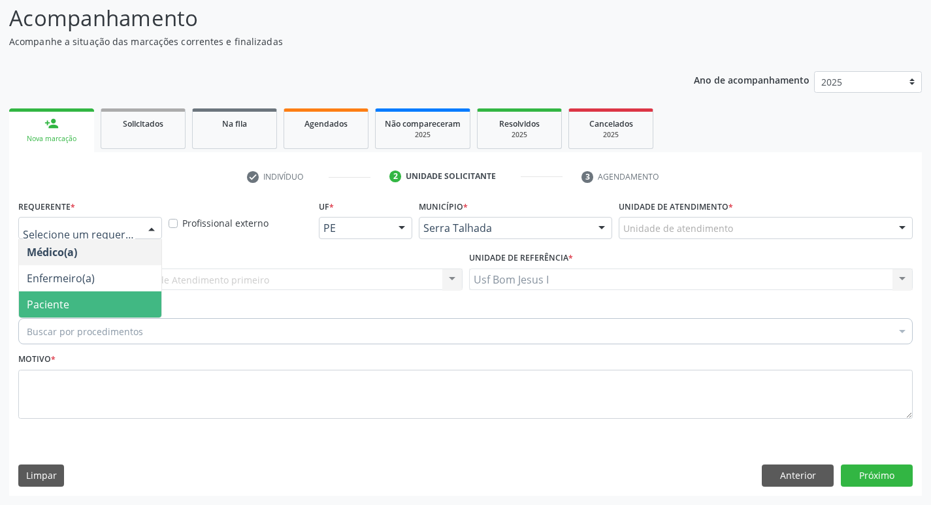
click at [100, 303] on span "Paciente" at bounding box center [90, 304] width 142 height 26
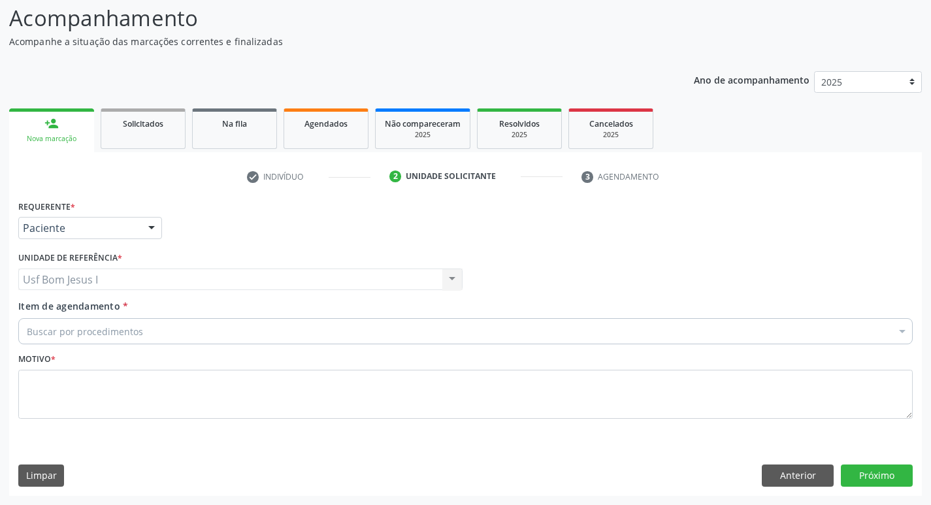
click at [190, 328] on div "Buscar por procedimentos" at bounding box center [465, 331] width 895 height 26
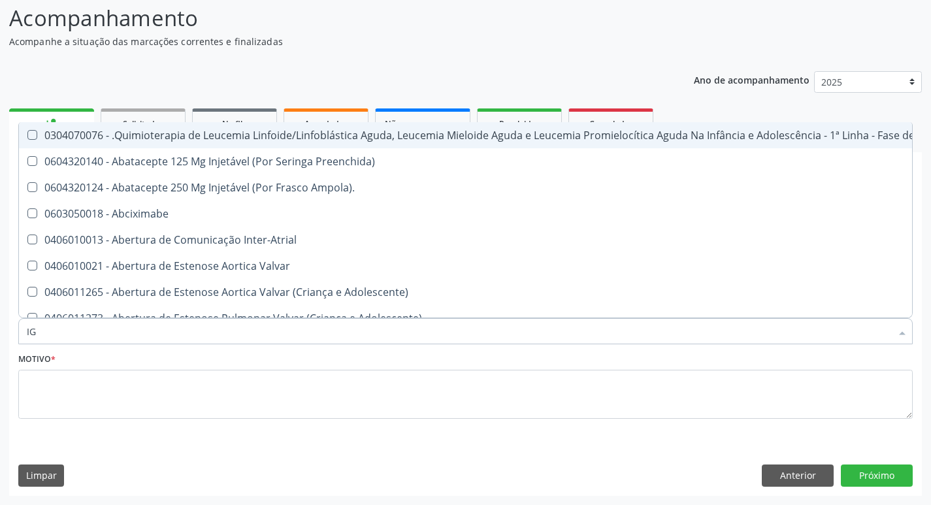
type input "IGG"
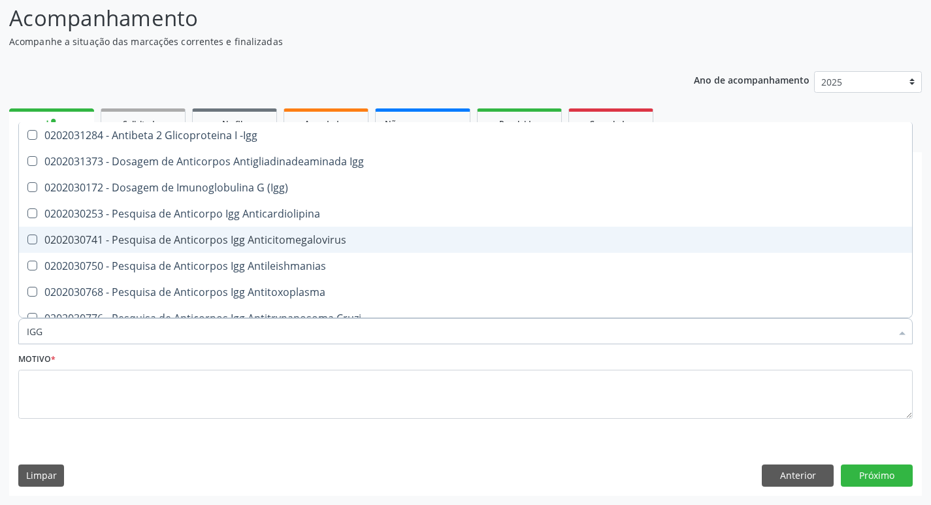
click at [250, 237] on div "0202030741 - Pesquisa de Anticorpos Igg Anticitomegalovirus" at bounding box center [466, 240] width 878 height 10
checkbox Anticitomegalovirus "true"
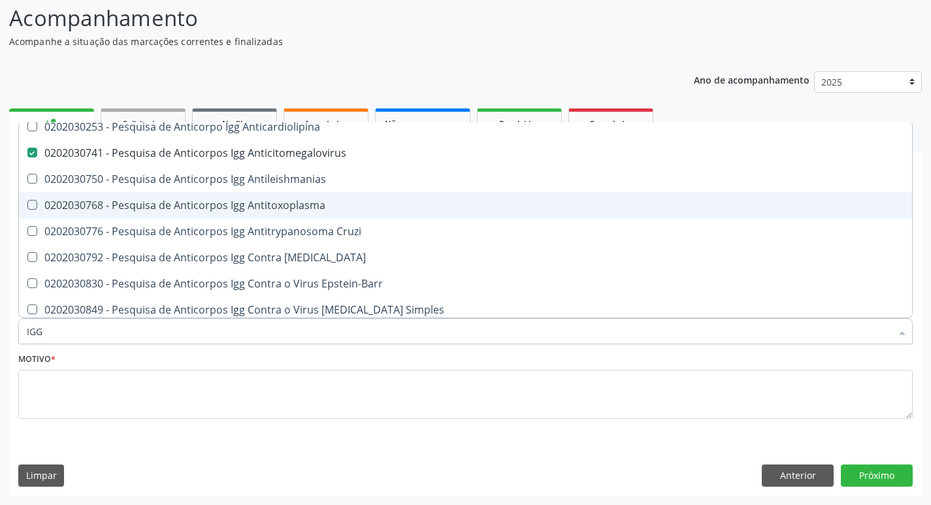
click at [288, 207] on div "0202030768 - Pesquisa de Anticorpos Igg Antitoxoplasma" at bounding box center [466, 205] width 878 height 10
checkbox Antitoxoplasma "true"
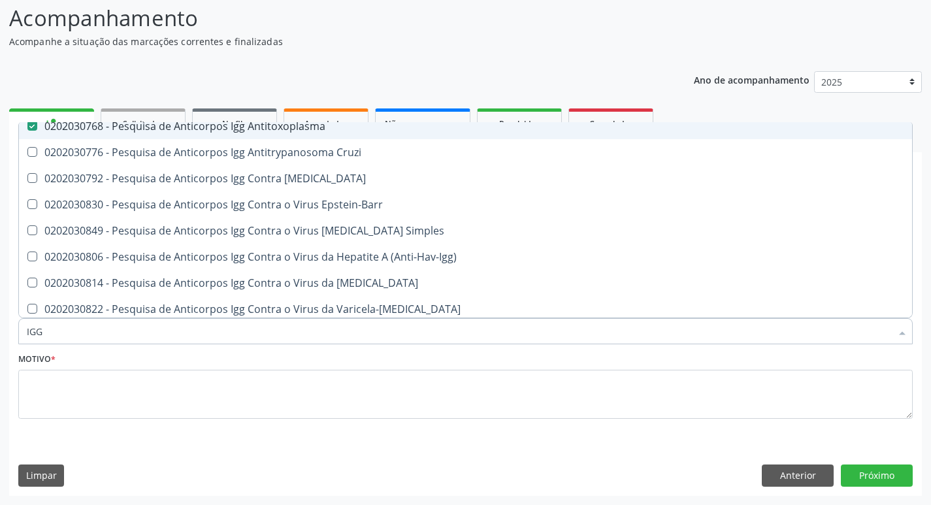
scroll to position [175, 0]
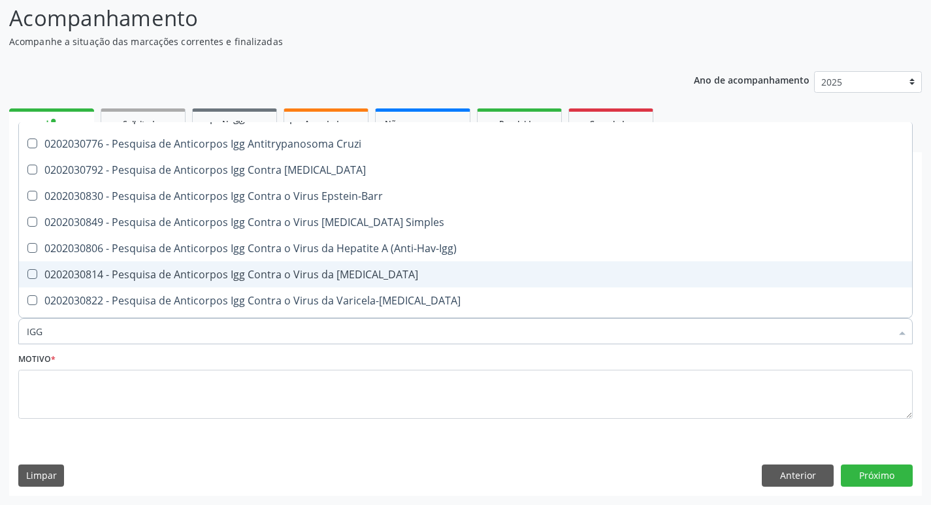
click at [338, 280] on div "0202030814 - Pesquisa de Anticorpos Igg Contra o Virus da [MEDICAL_DATA]" at bounding box center [466, 274] width 878 height 10
checkbox Rubeola "true"
type input "IGM"
checkbox Anticitomegalovirus "false"
checkbox Antitoxoplasma "false"
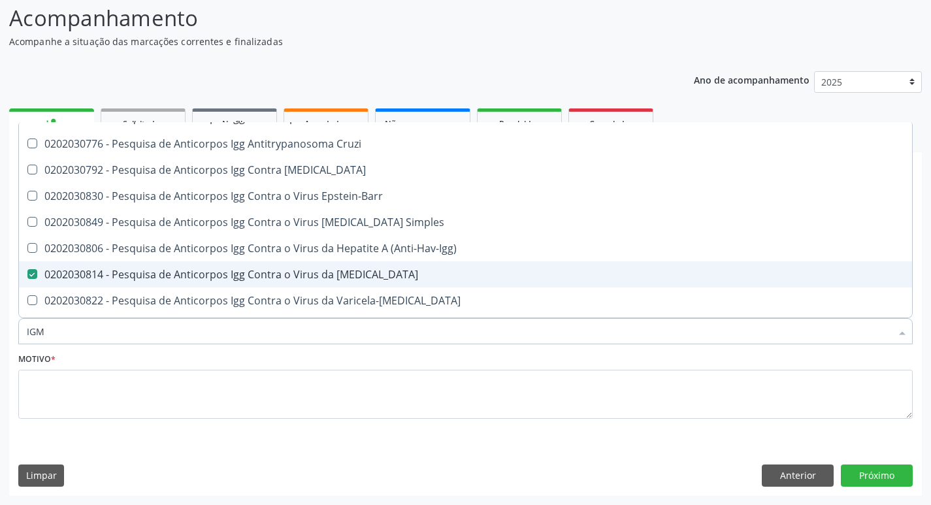
checkbox Rubeola "false"
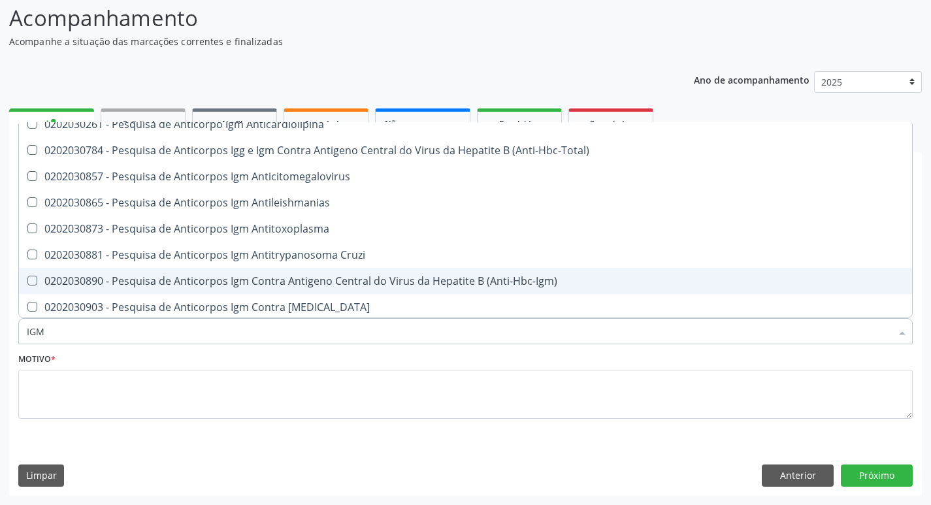
scroll to position [87, 0]
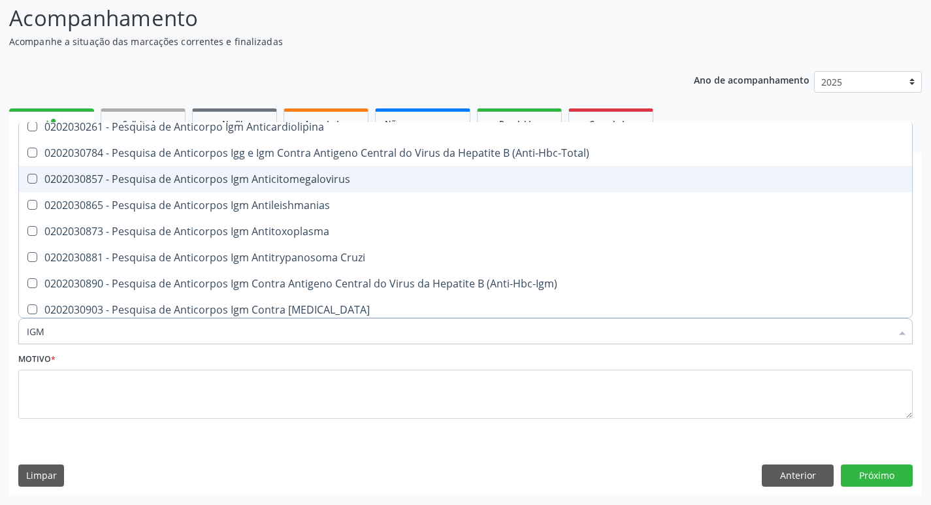
click at [310, 190] on span "0202030857 - Pesquisa de Anticorpos Igm Anticitomegalovirus" at bounding box center [465, 179] width 893 height 26
checkbox Anticitomegalovirus "true"
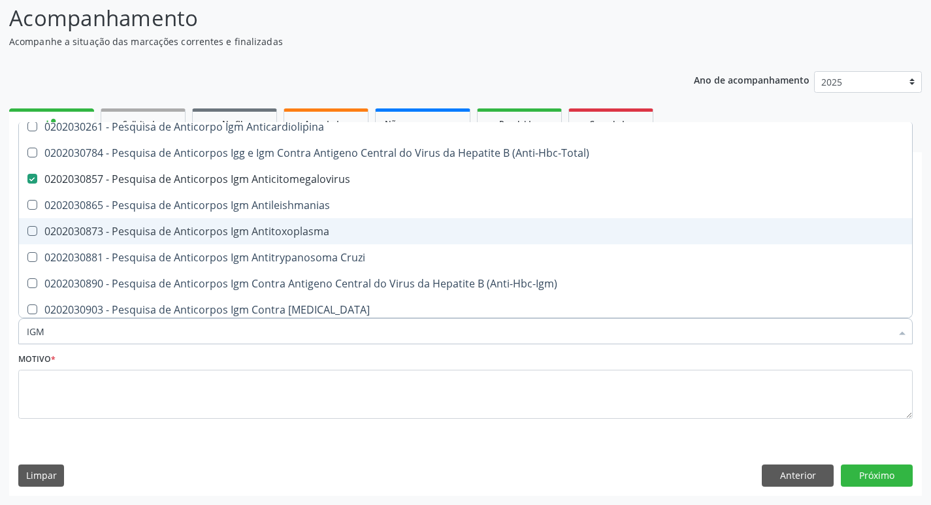
click at [310, 231] on div "0202030873 - Pesquisa de Anticorpos Igm Antitoxoplasma" at bounding box center [466, 231] width 878 height 10
checkbox Antitoxoplasma "true"
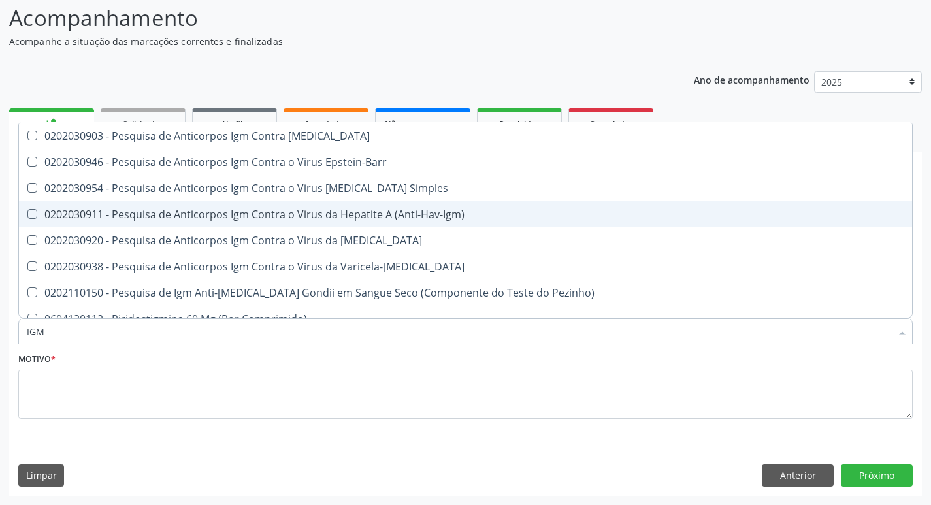
scroll to position [261, 0]
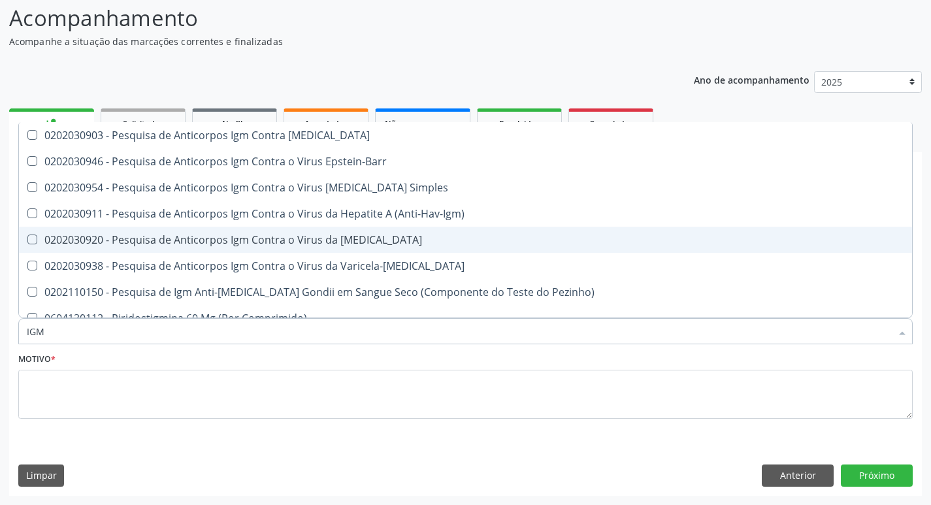
click at [386, 233] on span "0202030920 - Pesquisa de Anticorpos Igm Contra o Virus da [MEDICAL_DATA]" at bounding box center [465, 240] width 893 height 26
checkbox Rubeola "true"
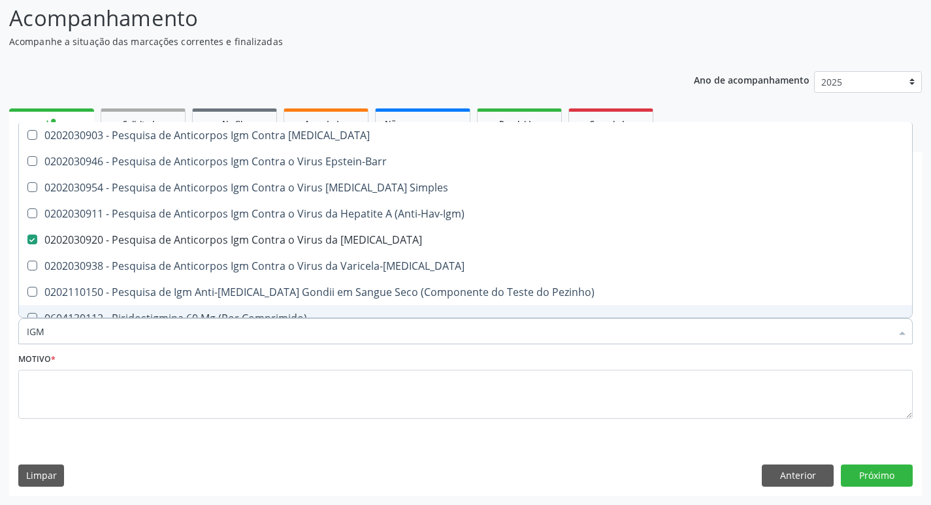
click at [221, 335] on input "IGM" at bounding box center [459, 331] width 865 height 26
checkbox Anticitomegalovirus "false"
checkbox Antitoxoplasma "false"
checkbox Rubeola "false"
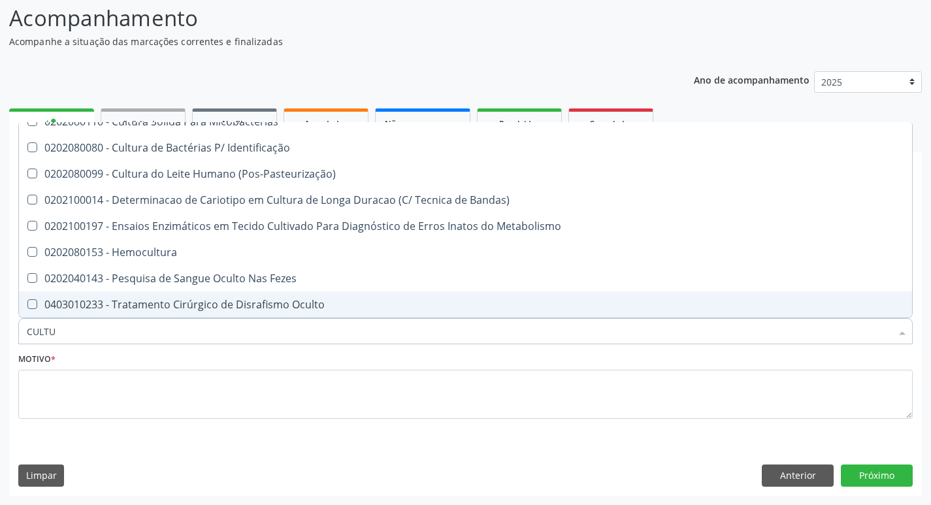
scroll to position [144, 0]
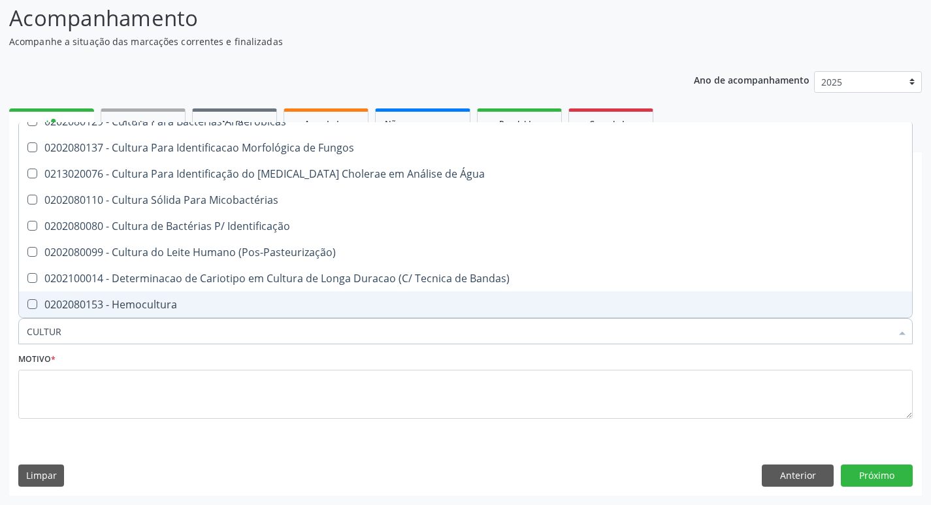
type input "CULTURA"
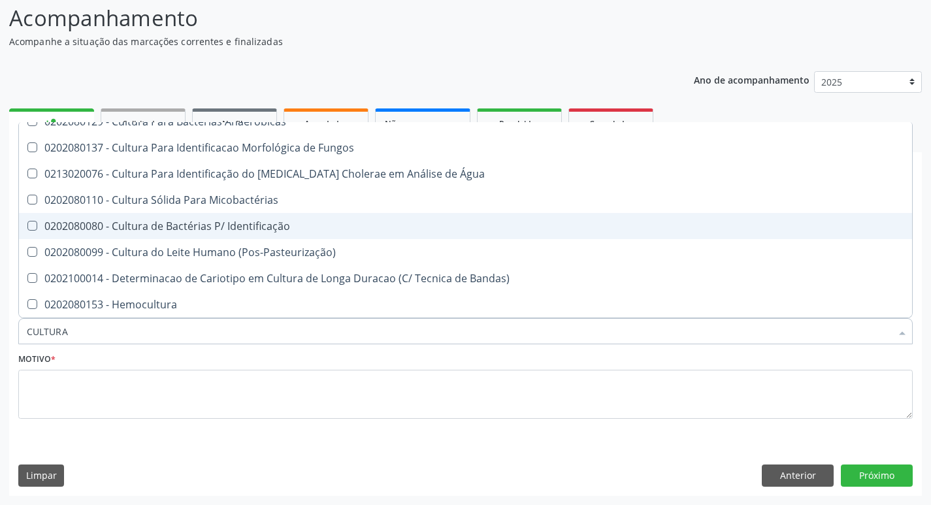
click at [233, 229] on div "0202080080 - Cultura de Bactérias P/ Identificação" at bounding box center [466, 226] width 878 height 10
checkbox Identificação "true"
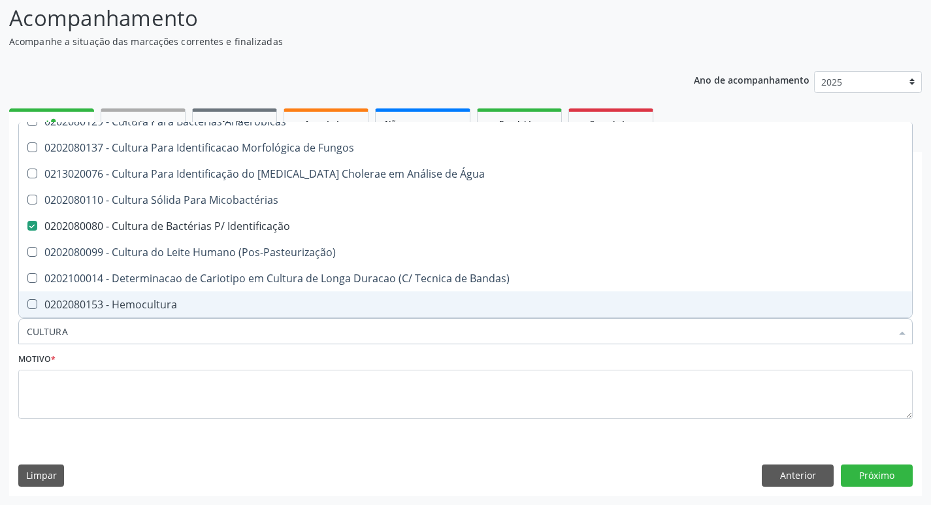
click at [170, 342] on input "CULTURA" at bounding box center [459, 331] width 865 height 26
click at [169, 342] on input "CULTURA" at bounding box center [459, 331] width 865 height 26
checkbox Identificação "false"
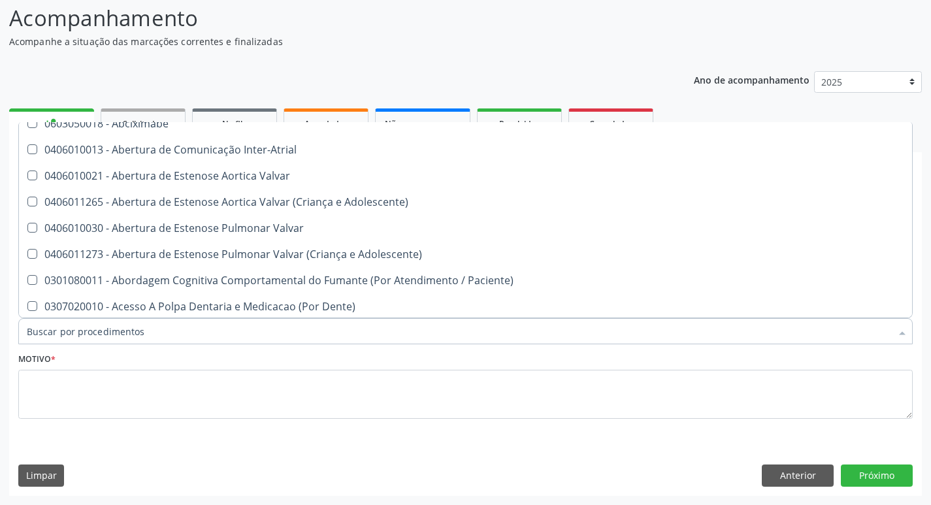
scroll to position [316, 0]
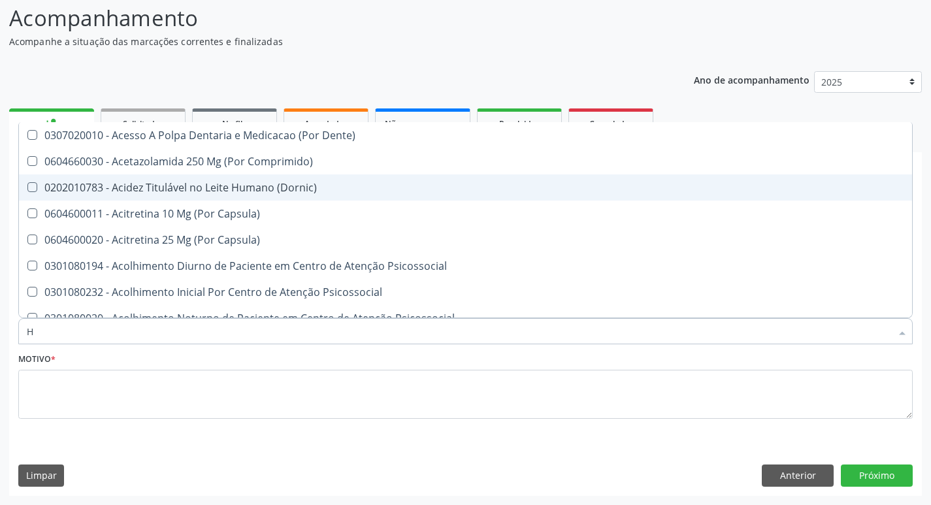
type input "HE"
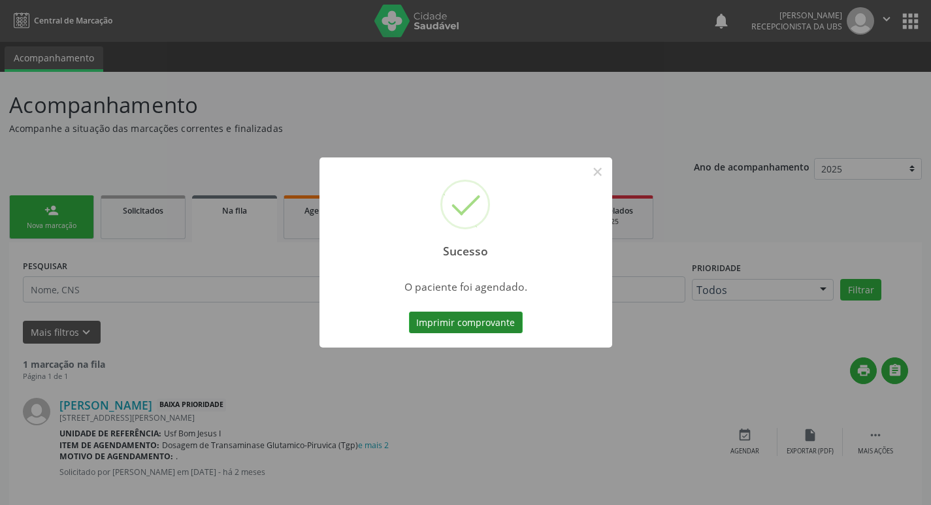
drag, startPoint x: 521, startPoint y: 333, endPoint x: 512, endPoint y: 331, distance: 8.7
click at [520, 333] on div "Imprimir comprovante Cancel" at bounding box center [466, 322] width 120 height 27
click at [511, 331] on button "Imprimir comprovante" at bounding box center [466, 323] width 114 height 22
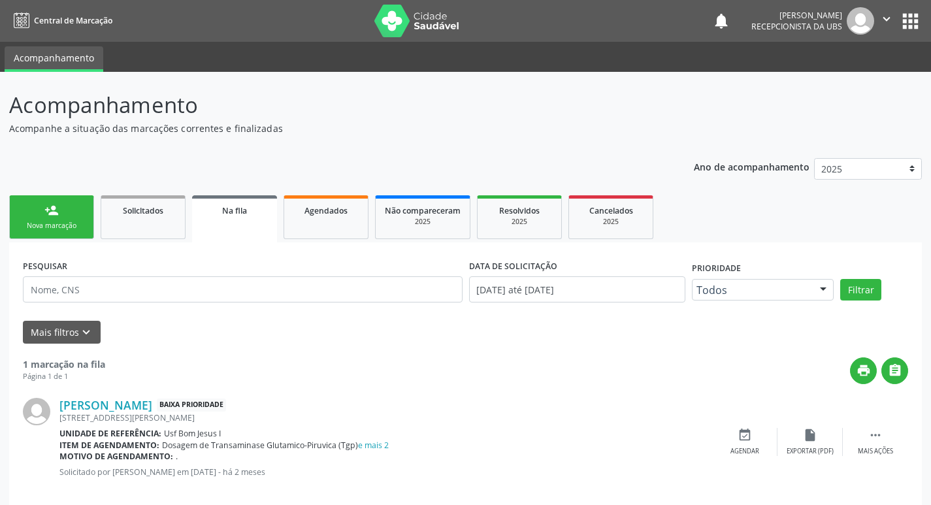
click at [58, 212] on div "person_add" at bounding box center [51, 210] width 14 height 14
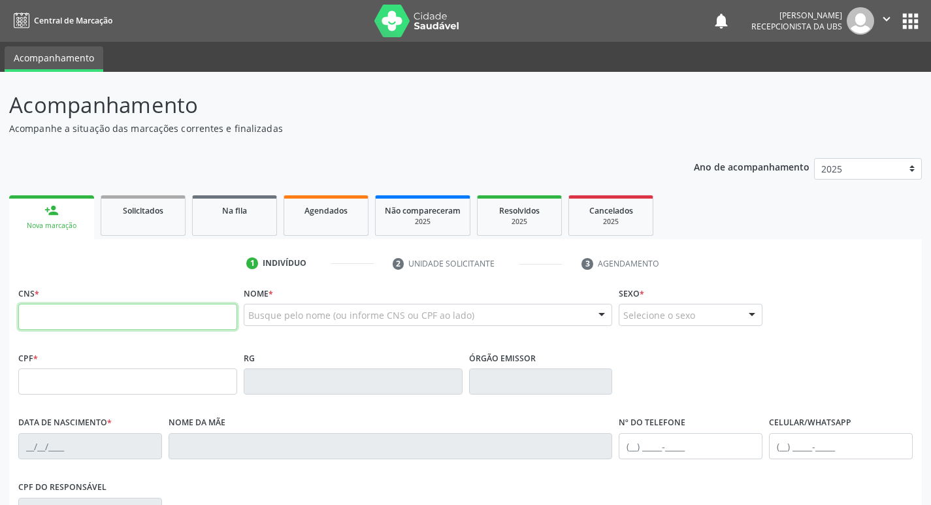
click at [103, 315] on input "text" at bounding box center [127, 317] width 219 height 26
paste input "163 9816 5447 0003"
type input "163 9816 5447 0003"
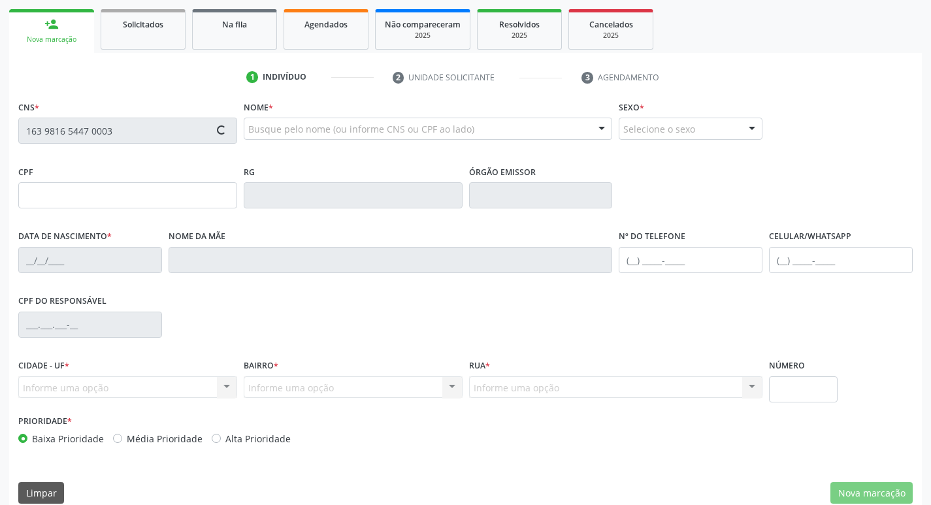
type input "[DATE]"
type input "[PERSON_NAME]"
type input "[PHONE_NUMBER]"
type input "1385"
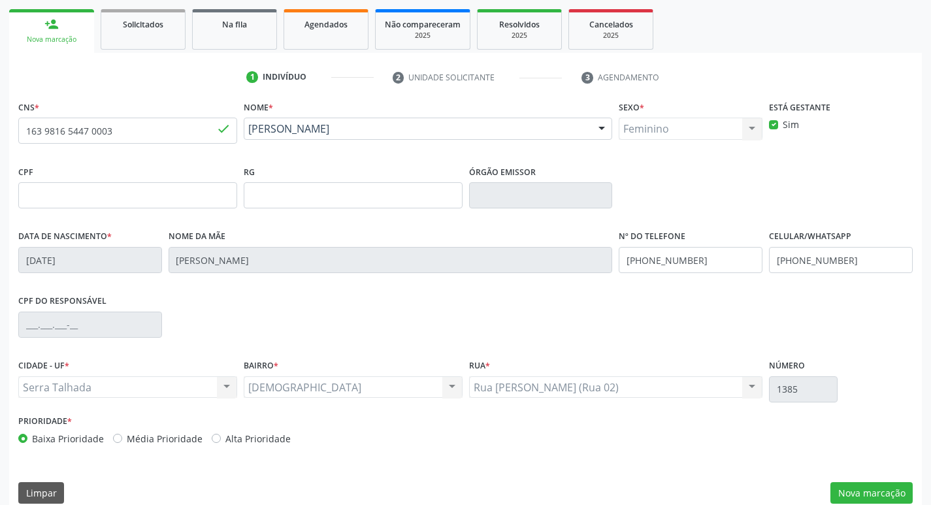
scroll to position [203, 0]
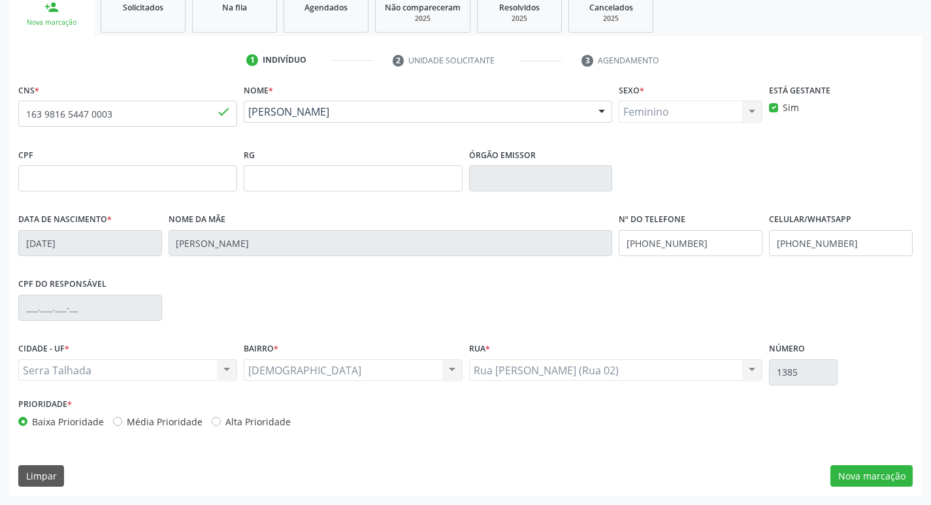
click at [895, 488] on div "CNS * 163 9816 5447 0003 done Nome * Maria do Socorro Pires da Silva Maria do S…" at bounding box center [465, 288] width 913 height 416
click at [893, 484] on button "Nova marcação" at bounding box center [872, 476] width 82 height 22
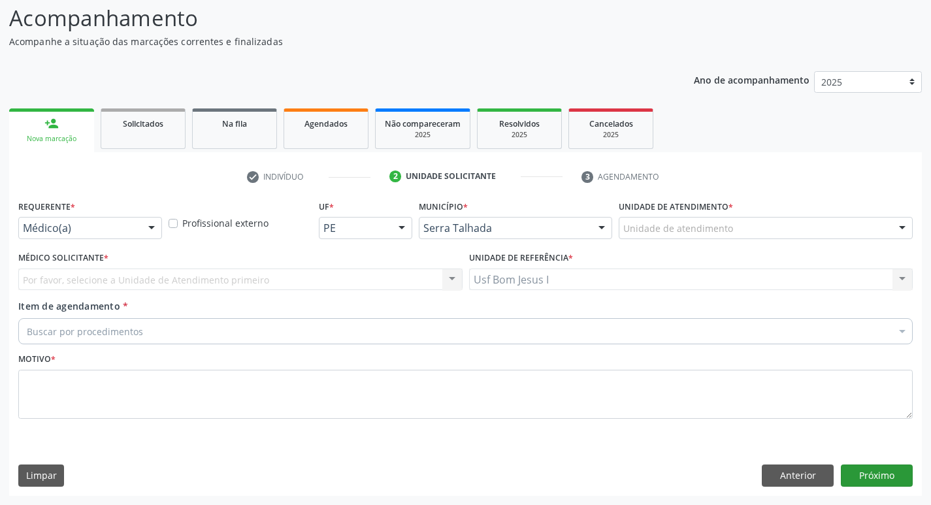
scroll to position [87, 0]
click at [142, 227] on div at bounding box center [152, 229] width 20 height 22
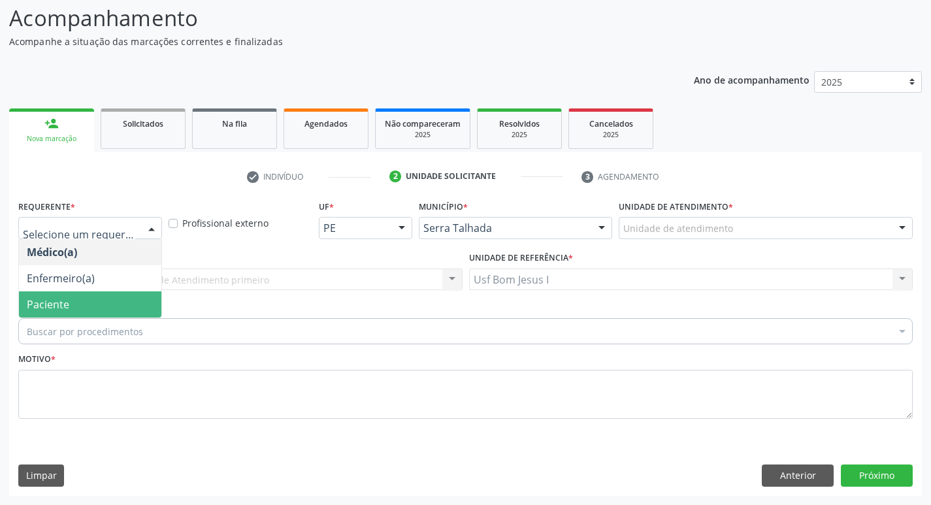
drag, startPoint x: 101, startPoint y: 303, endPoint x: 108, endPoint y: 306, distance: 7.0
click at [101, 303] on span "Paciente" at bounding box center [90, 304] width 142 height 26
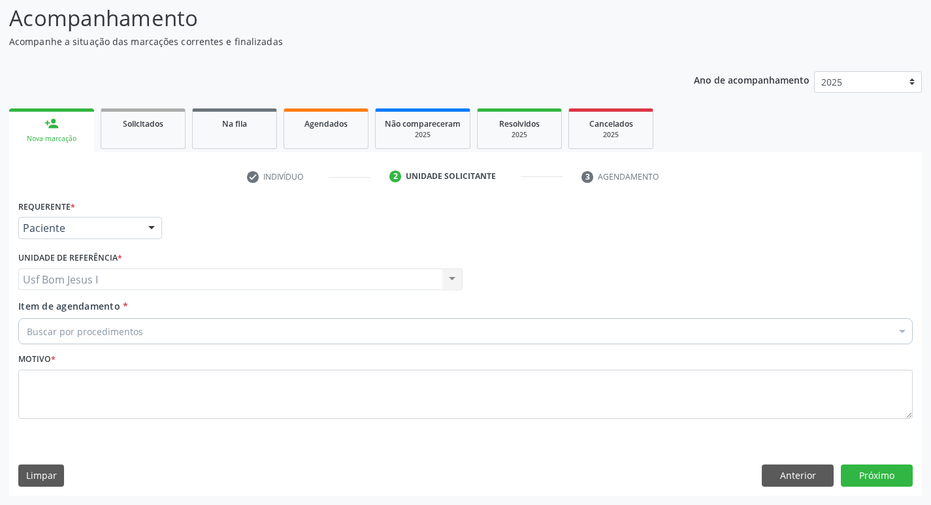
click at [154, 326] on div "Buscar por procedimentos" at bounding box center [465, 331] width 895 height 26
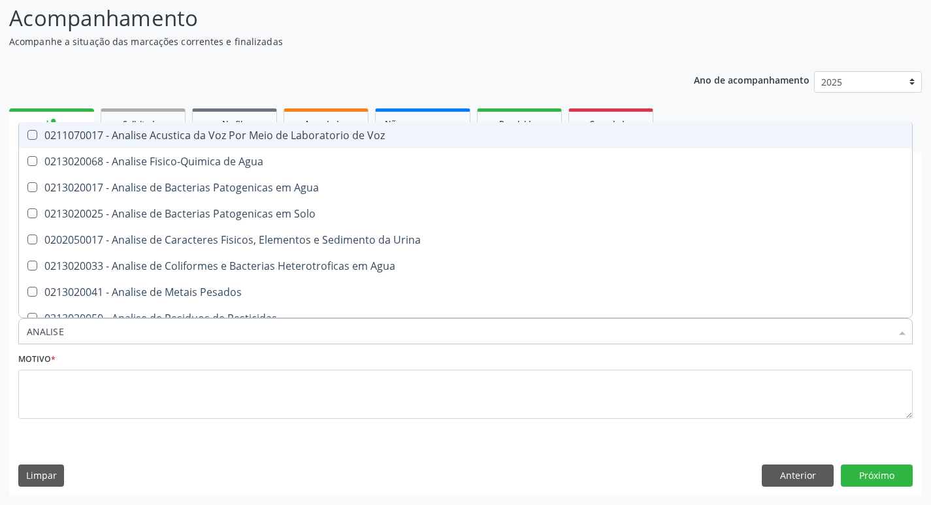
type input "ANALISE"
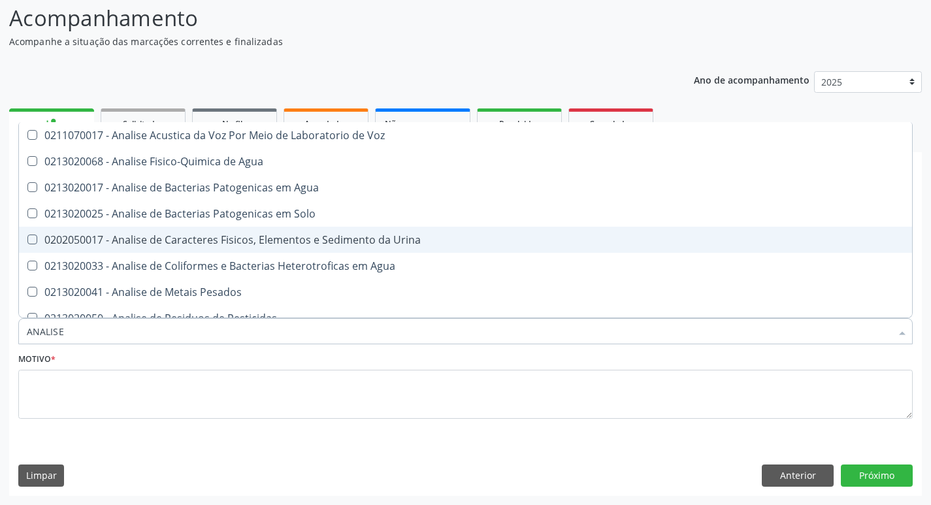
click at [148, 239] on div "0202050017 - Analise de Caracteres Fisicos, Elementos e Sedimento da Urina" at bounding box center [466, 240] width 878 height 10
checkbox Urina "true"
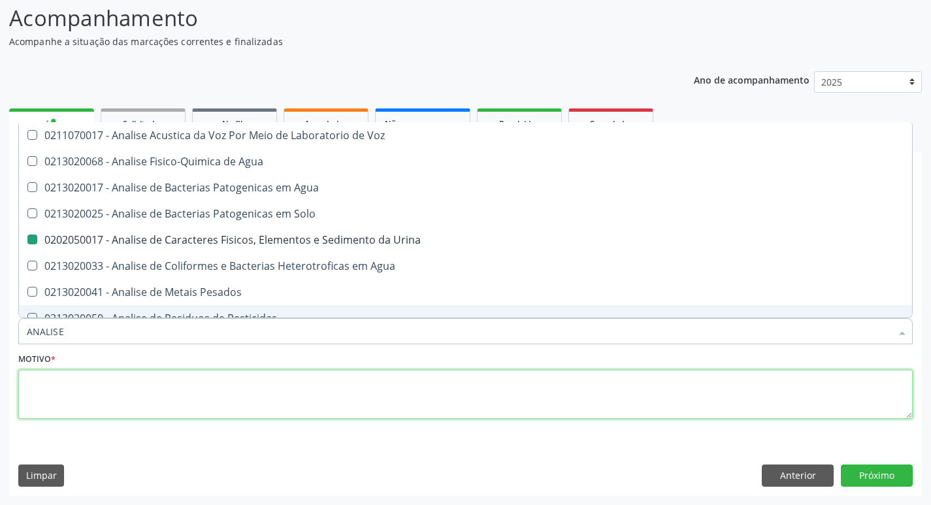
click at [223, 391] on textarea at bounding box center [465, 395] width 895 height 50
checkbox Agua "true"
checkbox Urina "false"
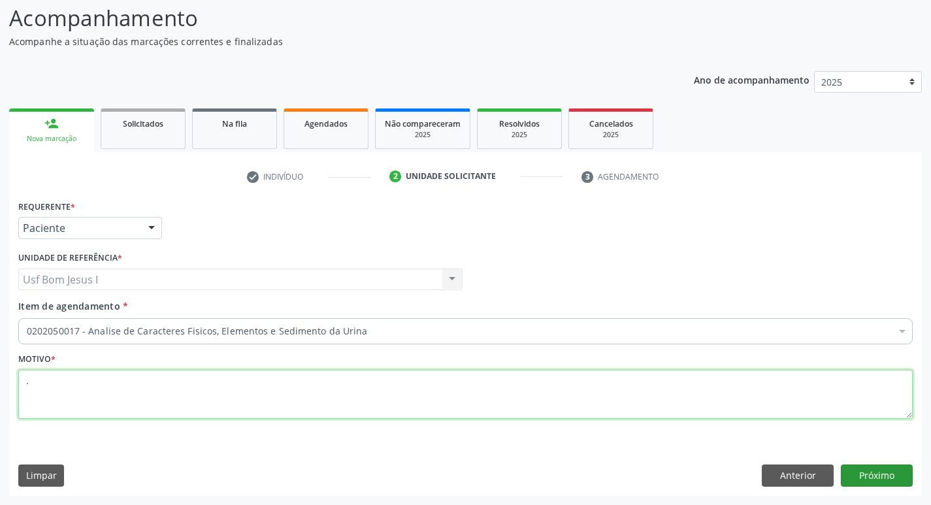
type textarea "."
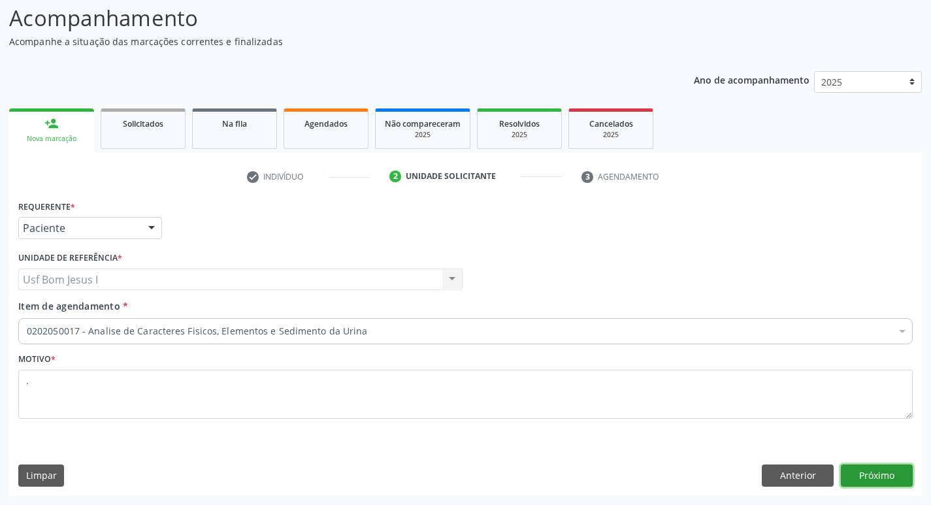
click at [874, 471] on button "Próximo" at bounding box center [877, 476] width 72 height 22
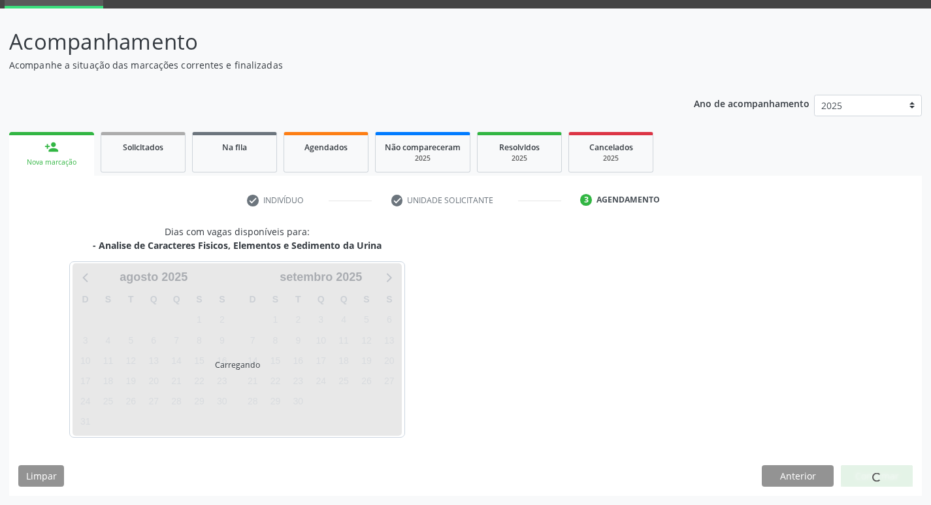
scroll to position [63, 0]
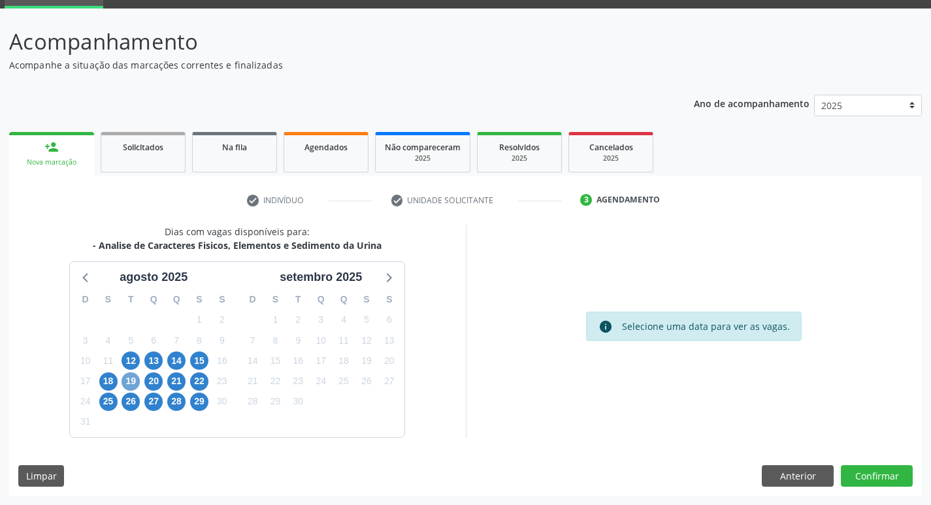
click at [134, 382] on span "19" at bounding box center [131, 382] width 18 height 18
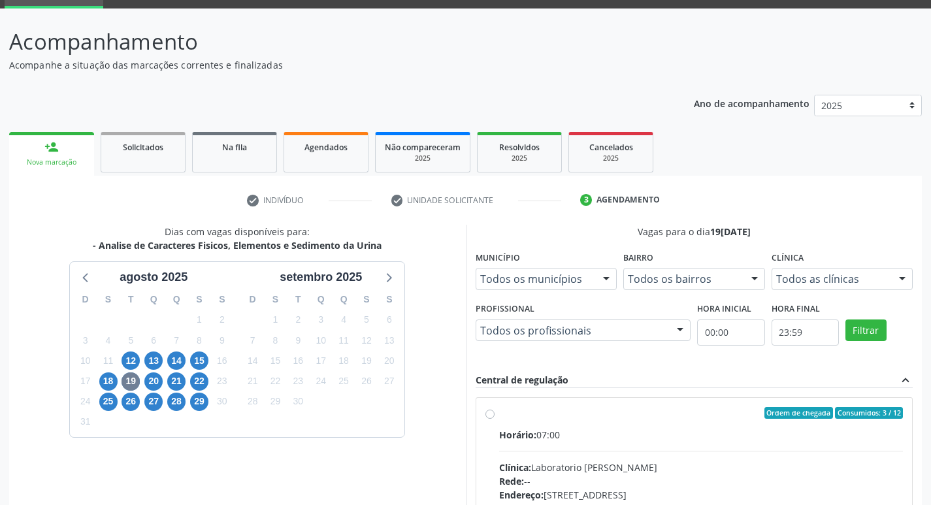
click at [495, 419] on input "Ordem de chegada Consumidos: 3 / 12 Horário: 07:00 Clínica: Laboratorio Jose Pa…" at bounding box center [490, 413] width 9 height 12
radio input "true"
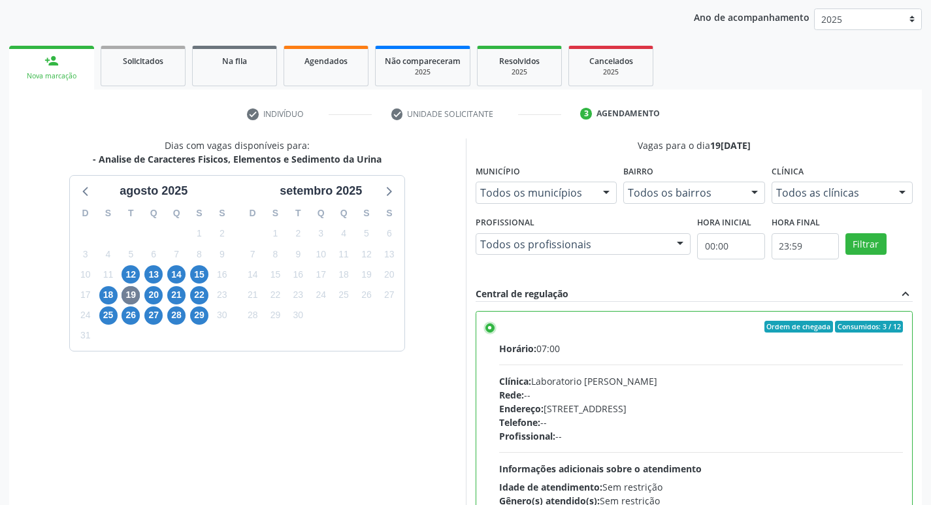
scroll to position [276, 0]
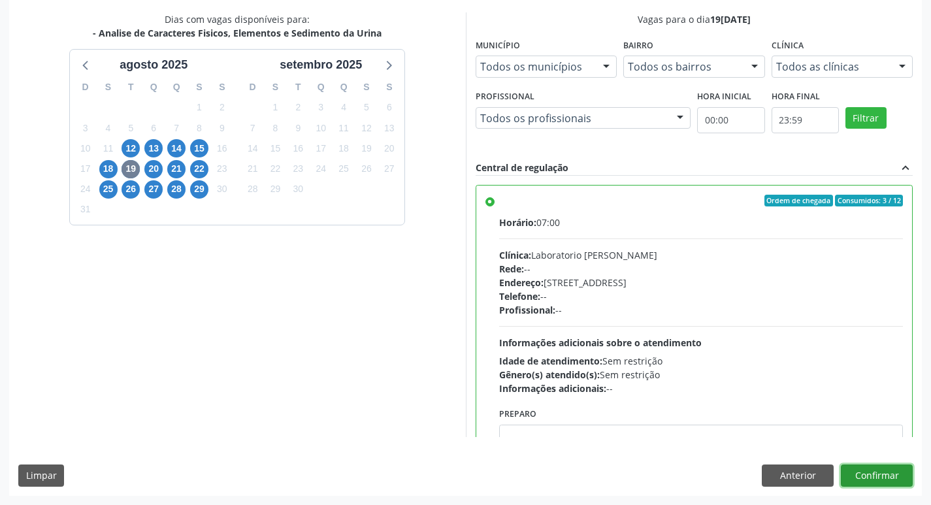
click at [895, 474] on button "Confirmar" at bounding box center [877, 476] width 72 height 22
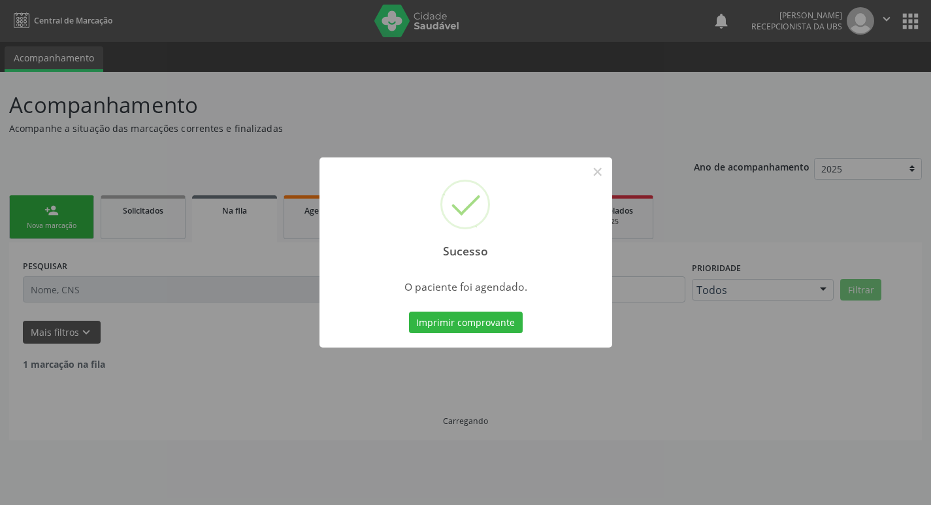
scroll to position [0, 0]
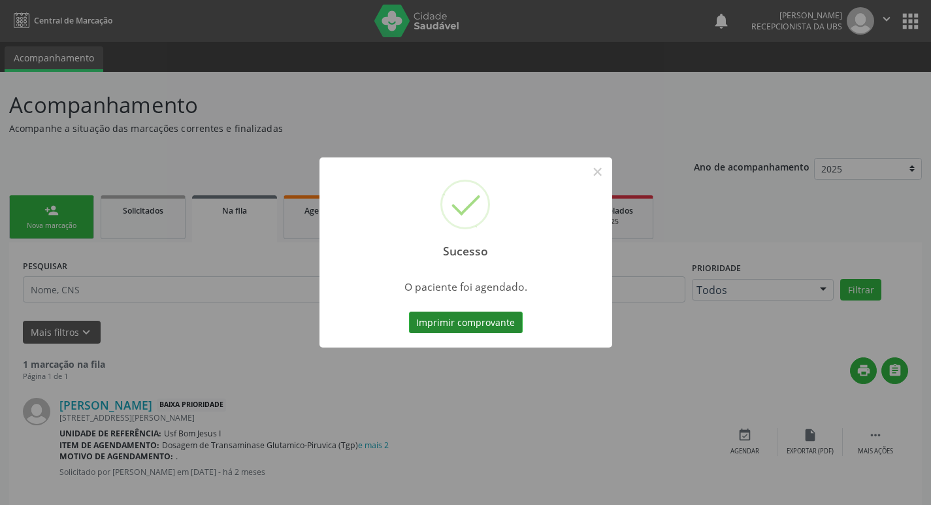
click at [442, 324] on button "Imprimir comprovante" at bounding box center [466, 323] width 114 height 22
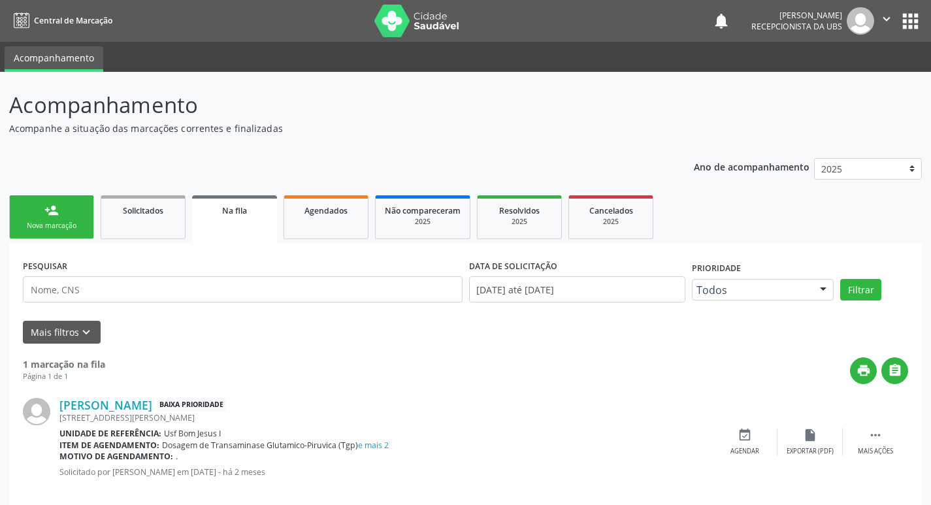
click at [59, 227] on div "Nova marcação" at bounding box center [51, 226] width 65 height 10
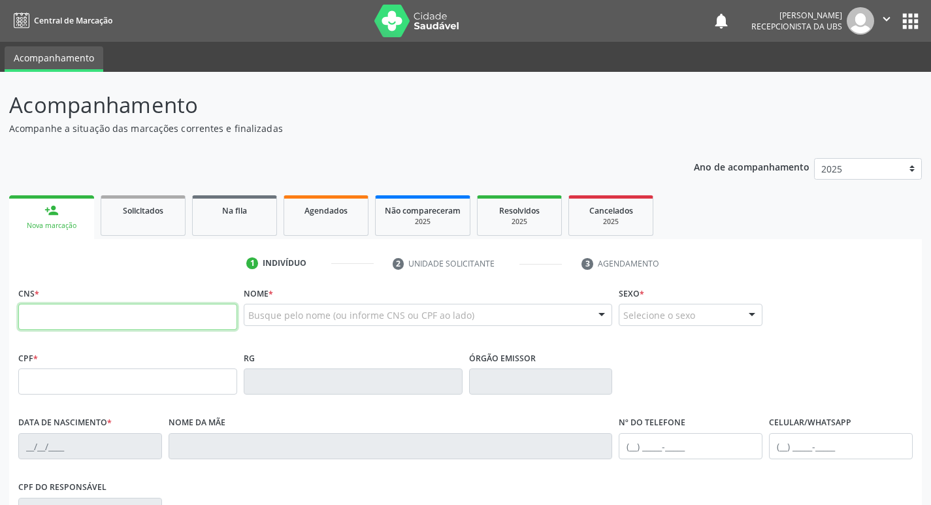
drag, startPoint x: 104, startPoint y: 321, endPoint x: 111, endPoint y: 320, distance: 7.2
click at [107, 321] on input "text" at bounding box center [127, 317] width 219 height 26
click at [193, 318] on input "text" at bounding box center [127, 317] width 219 height 26
type input "705 0044 0661 7553"
type input "049.859.614-18"
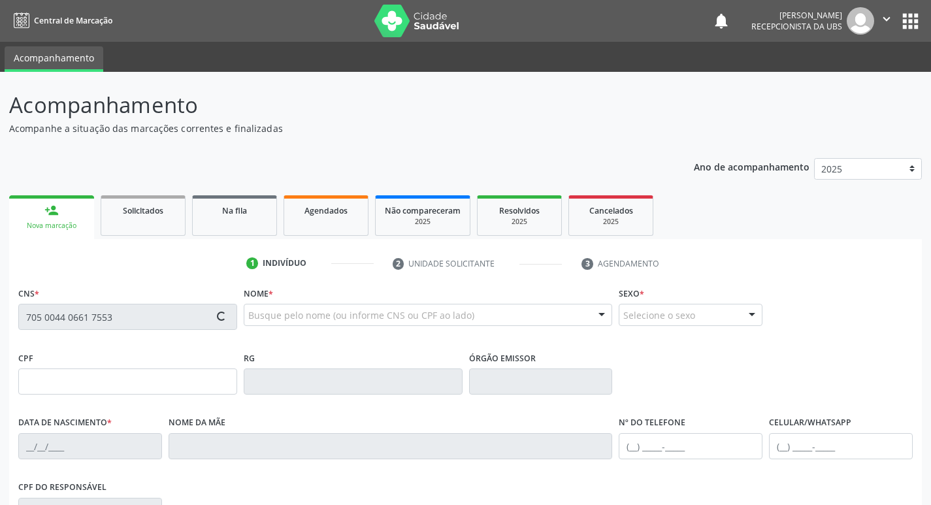
type input "03/08/1953"
type input "Valmira Maria da Conceicao"
type input "[PHONE_NUMBER]"
type input "037.439.274-97"
type input "46"
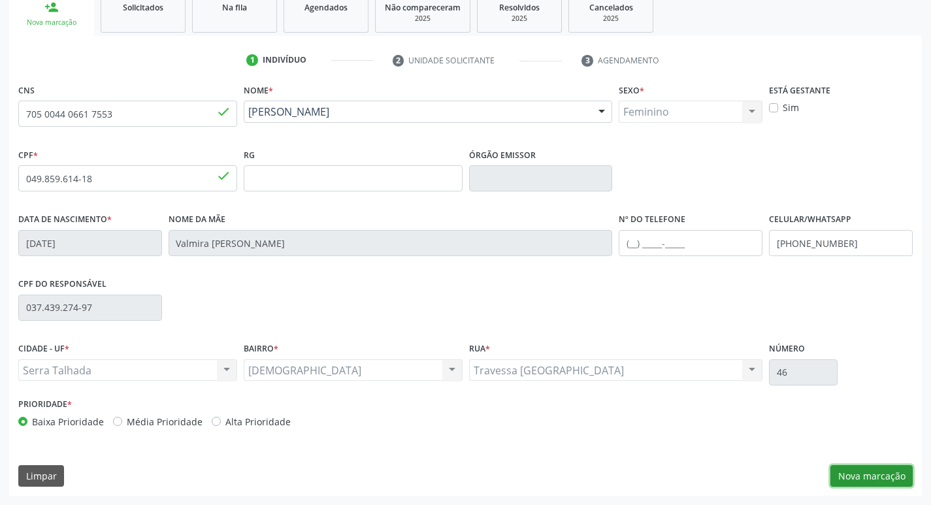
click at [888, 479] on button "Nova marcação" at bounding box center [872, 476] width 82 height 22
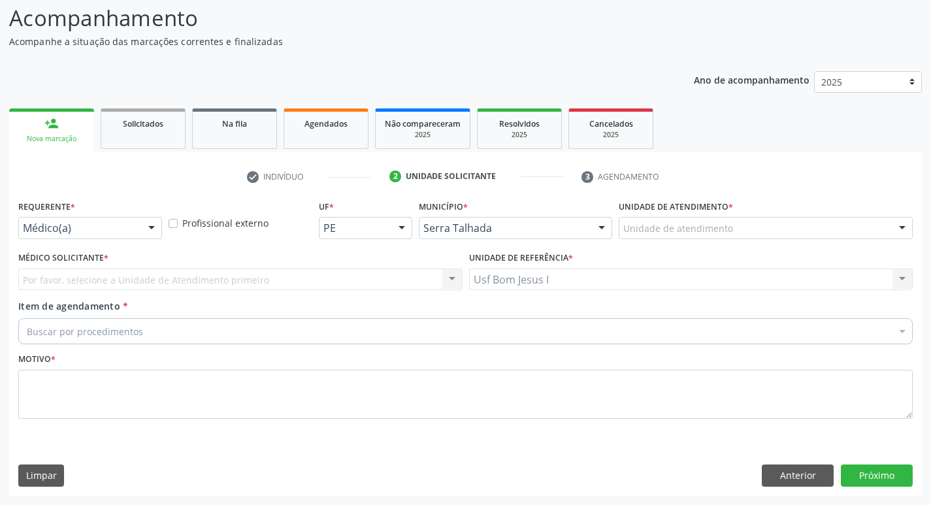
scroll to position [87, 0]
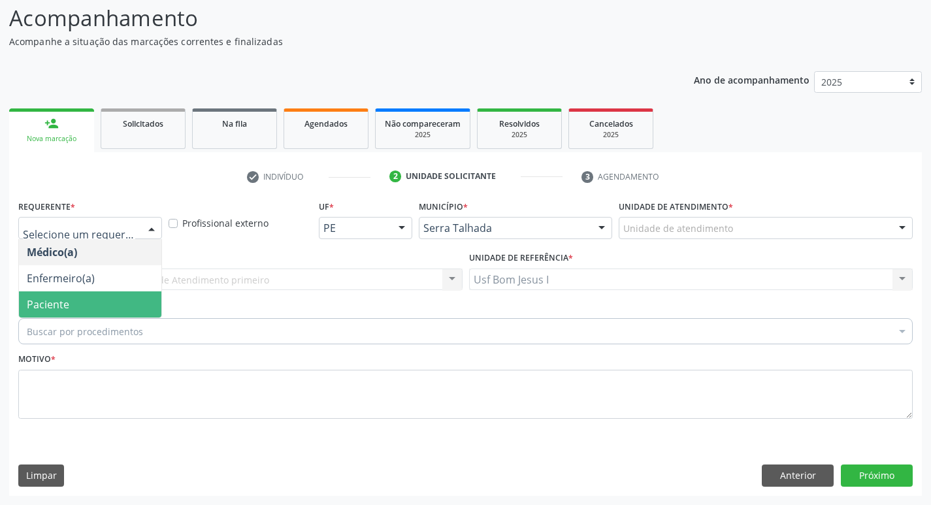
click at [105, 308] on span "Paciente" at bounding box center [90, 304] width 142 height 26
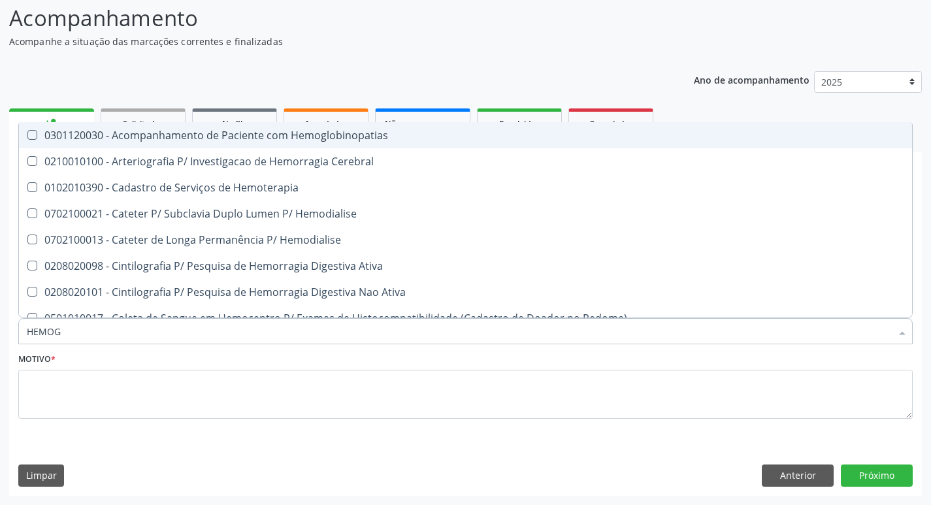
type input "HEMOGR"
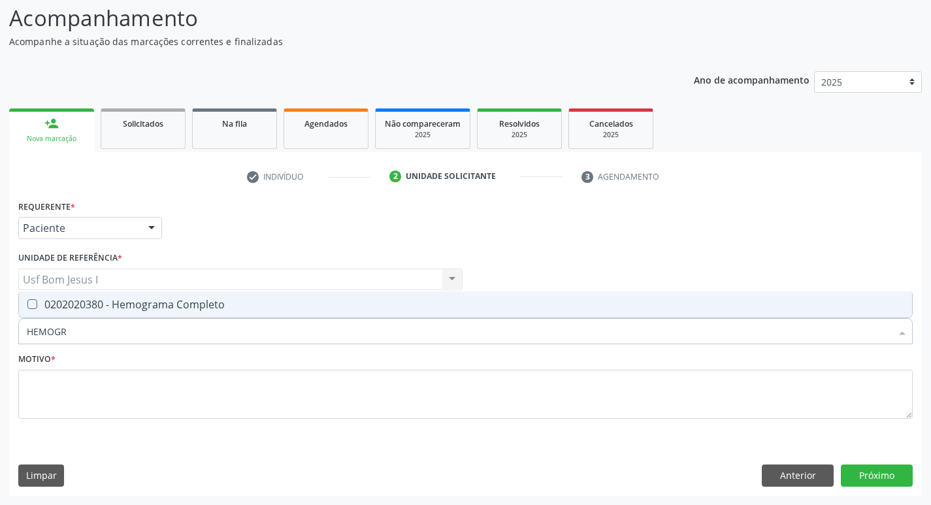
drag, startPoint x: 119, startPoint y: 309, endPoint x: 118, endPoint y: 317, distance: 7.9
click at [120, 309] on div "0202020380 - Hemograma Completo" at bounding box center [466, 304] width 878 height 10
checkbox Completo "true"
click at [117, 327] on input "HEMOGR" at bounding box center [459, 331] width 865 height 26
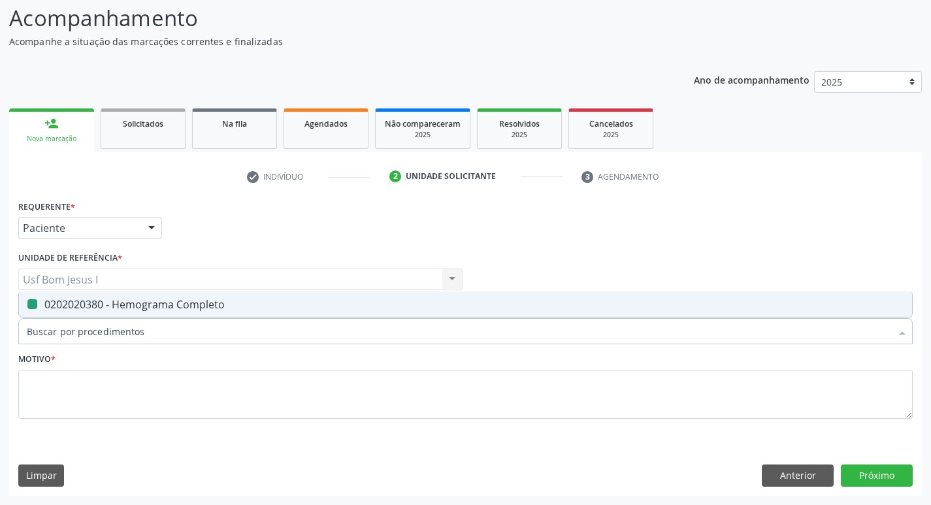
checkbox Completo "false"
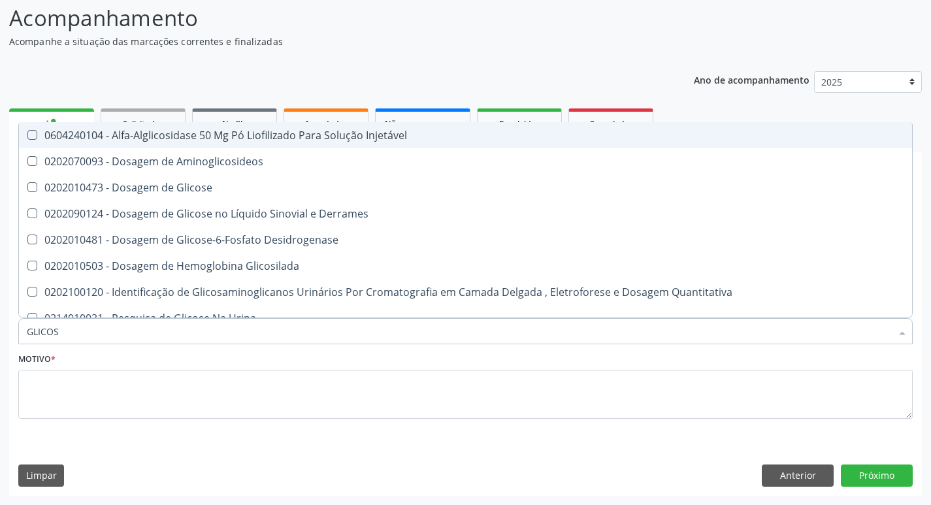
type input "GLICOSE"
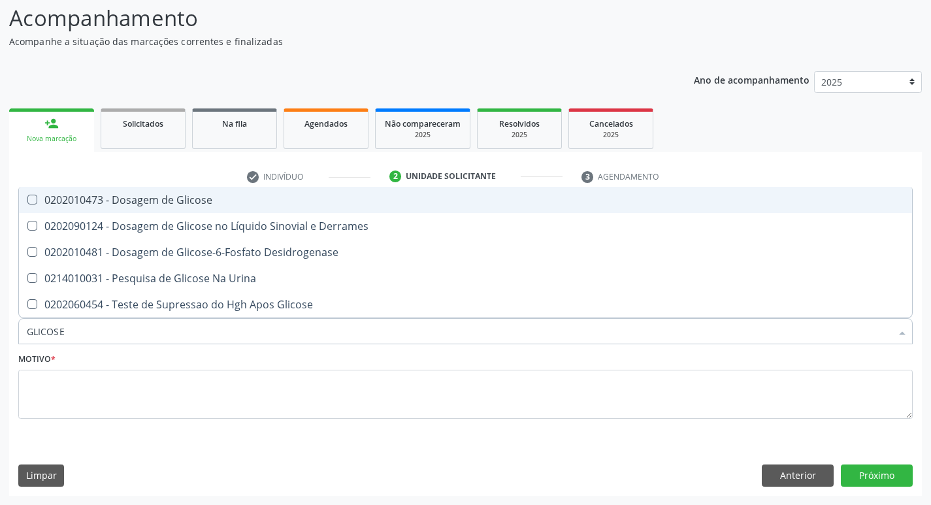
click at [141, 204] on div "0202010473 - Dosagem de Glicose" at bounding box center [466, 200] width 878 height 10
checkbox Glicose "true"
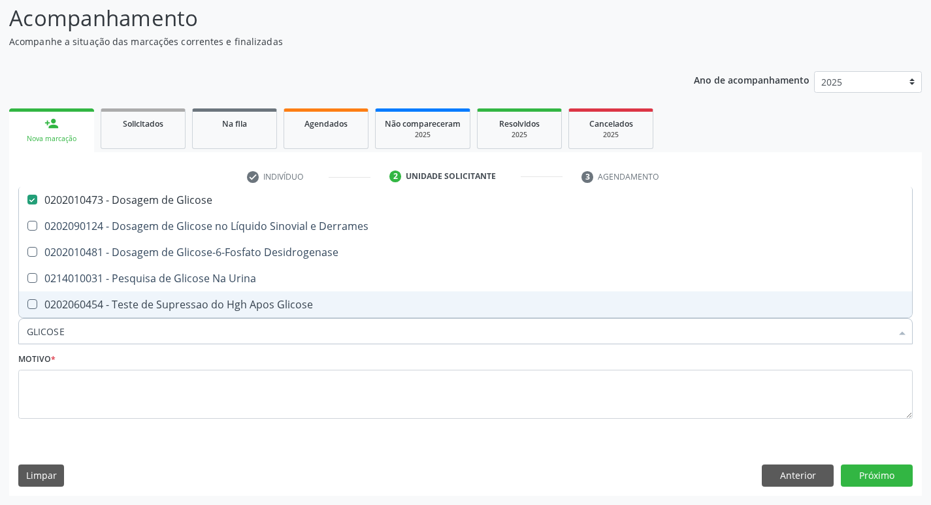
click at [92, 331] on input "GLICOSE" at bounding box center [459, 331] width 865 height 26
checkbox Glicose "false"
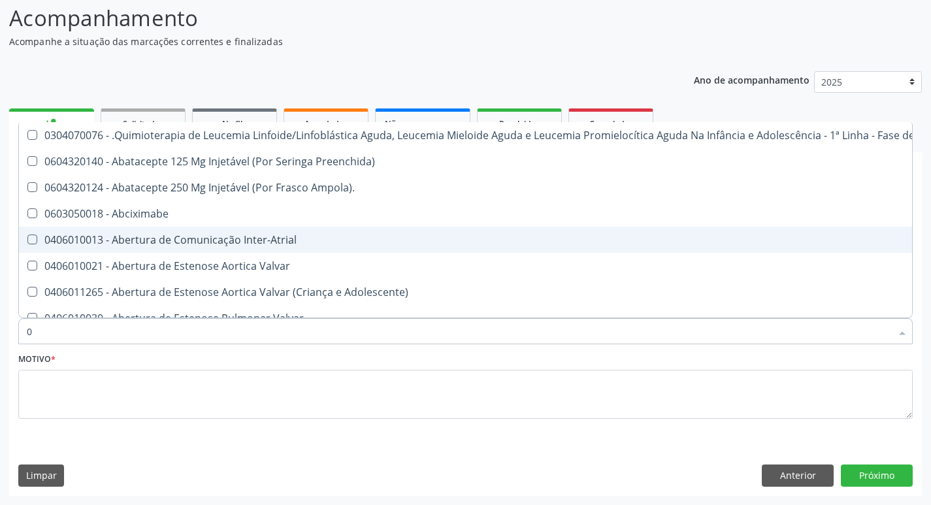
type input "02"
checkbox Bilateral "true"
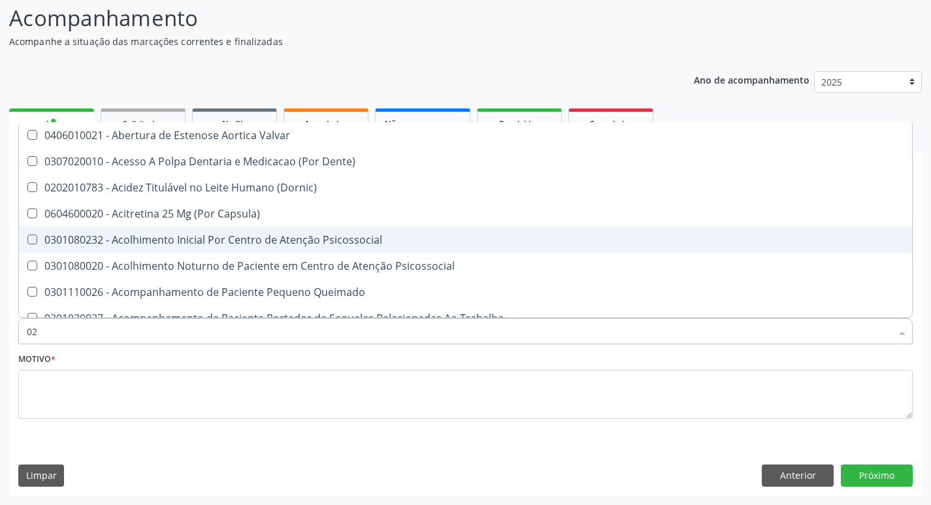
type input "020"
checkbox \(Qualitativo\) "true"
checkbox Glicose "false"
checkbox \(T3\) "true"
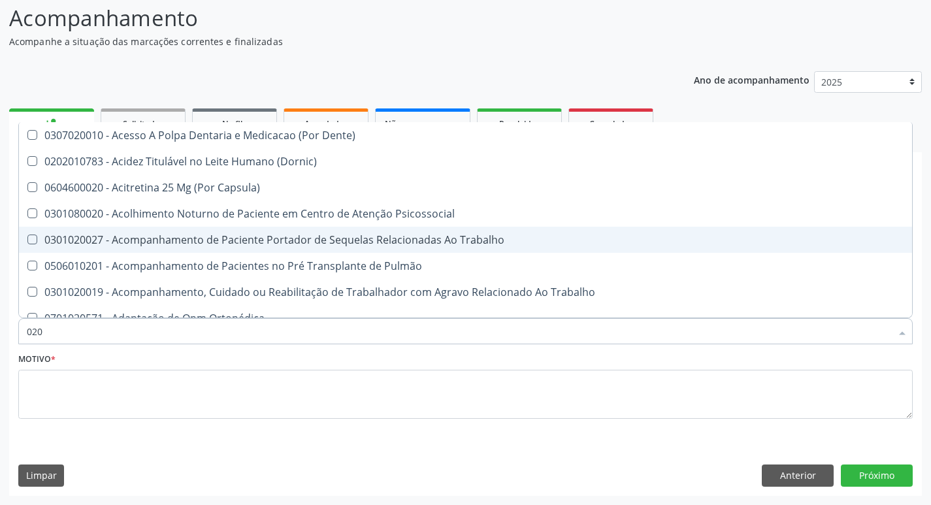
type input "0202"
checkbox Laser "true"
checkbox Biologica "true"
checkbox Glicose "false"
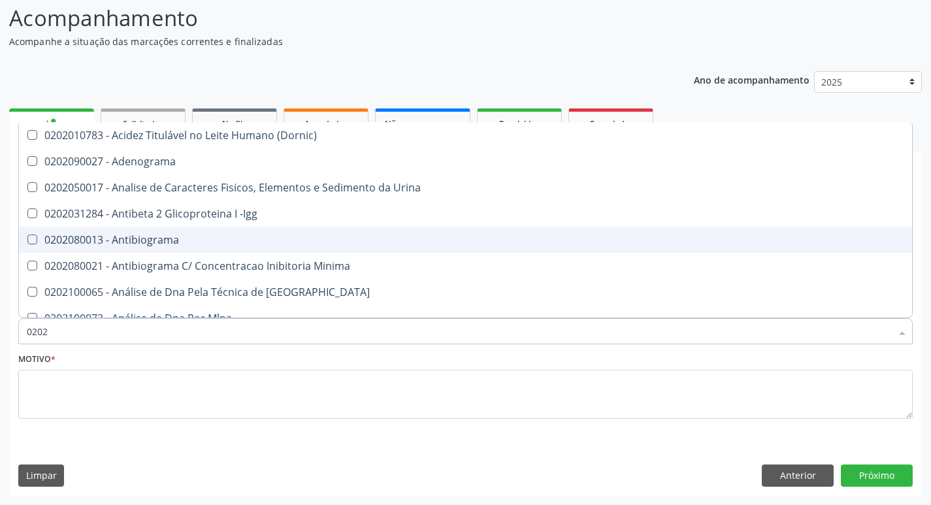
type input "02020"
checkbox Xi "true"
checkbox Glicose "false"
checkbox Zinco "true"
checkbox Completo "false"
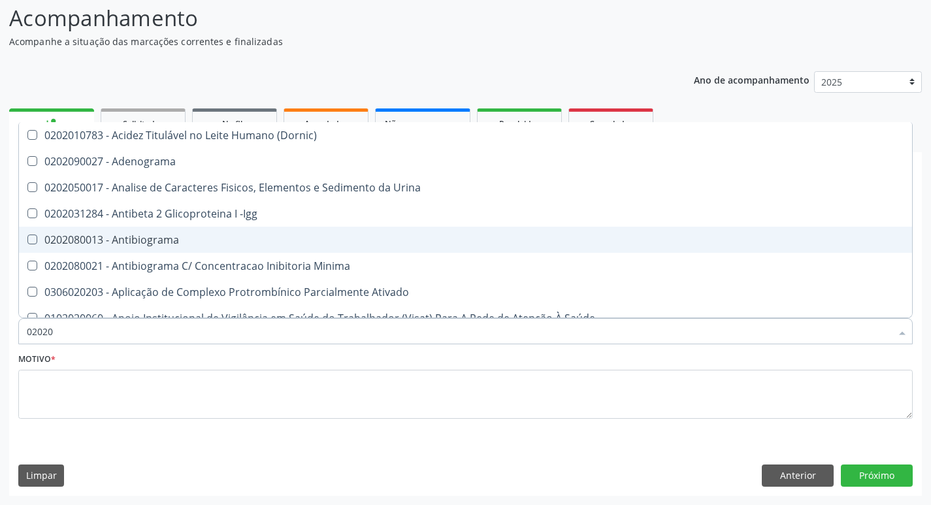
type input "020202"
checkbox Molecular "true"
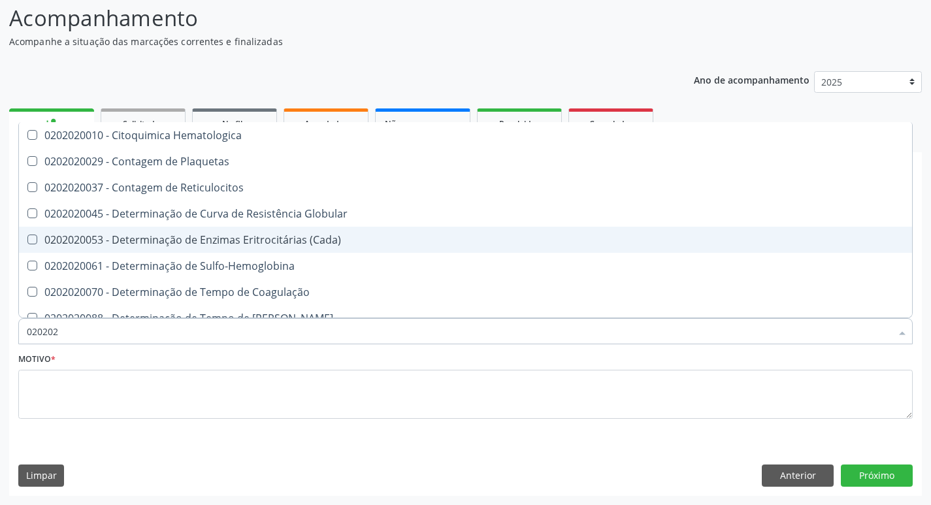
type input "0202020"
checkbox Hematocrito "true"
checkbox Completo "false"
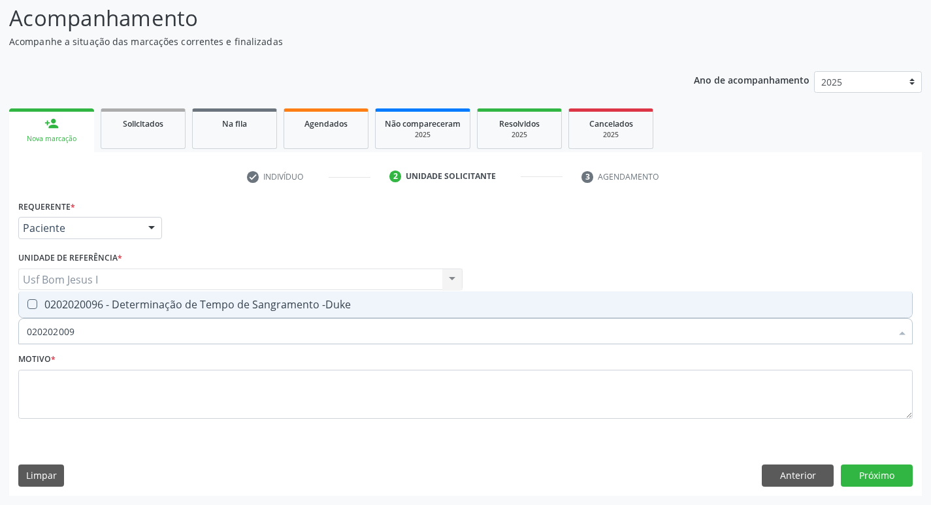
type input "0202020096"
click at [129, 310] on div "0202020096 - Determinação de Tempo de Sangramento -Duke" at bounding box center [466, 304] width 878 height 10
checkbox -Duke "true"
click at [124, 337] on input "0202020096" at bounding box center [459, 331] width 865 height 26
type input "02020200"
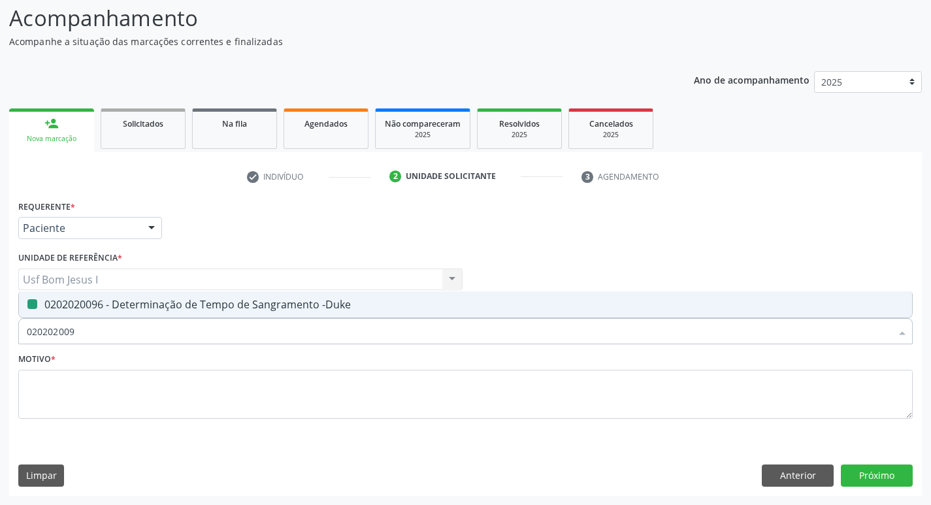
checkbox -Duke "false"
type input "0202020070"
click at [120, 306] on div "0202020070 - Determinação de Tempo de Coagulação" at bounding box center [466, 304] width 878 height 10
checkbox Coagulação "true"
type input "02020200"
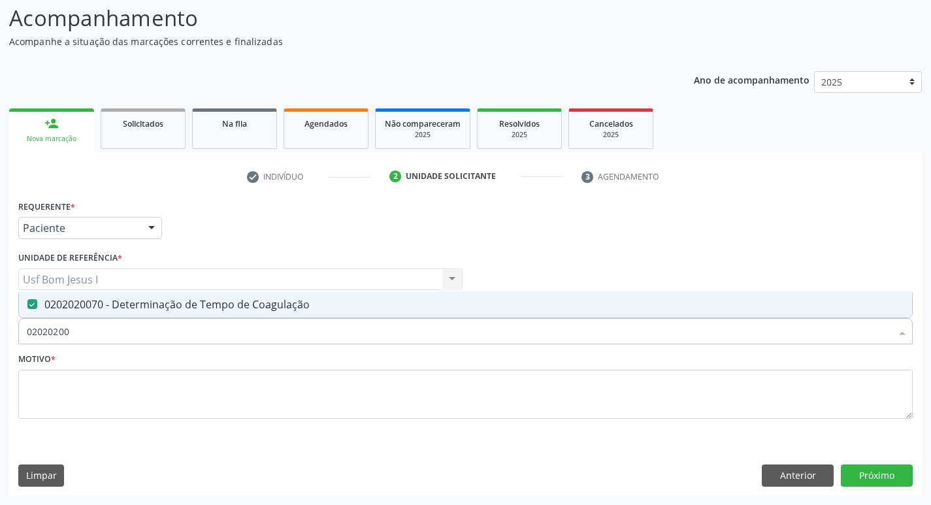
checkbox Coagulação "false"
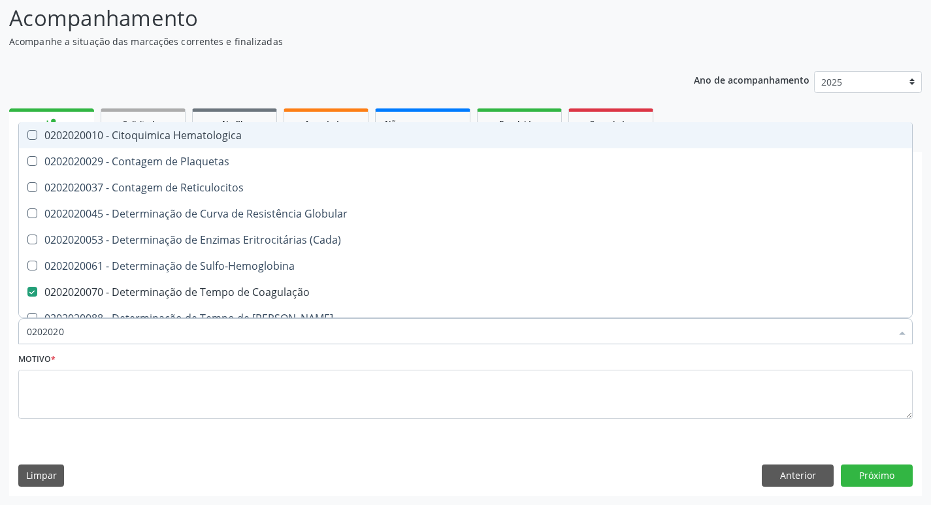
type input "02020201"
checkbox Coagulação "false"
checkbox -Duke "false"
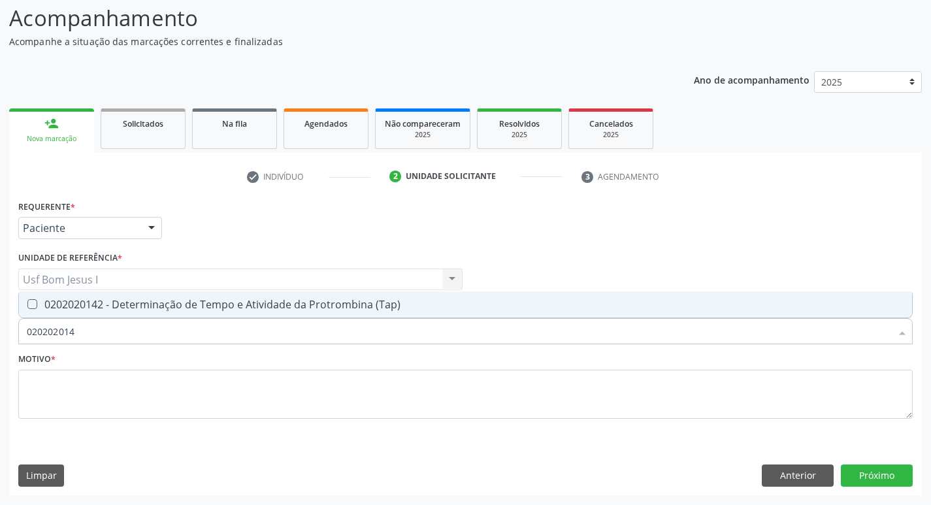
type input "0202020142"
drag, startPoint x: 150, startPoint y: 313, endPoint x: 137, endPoint y: 395, distance: 82.8
click at [152, 314] on span "0202020142 - Determinação de Tempo e Atividade da Protrombina (Tap)" at bounding box center [465, 304] width 893 height 26
checkbox \(Tap\) "true"
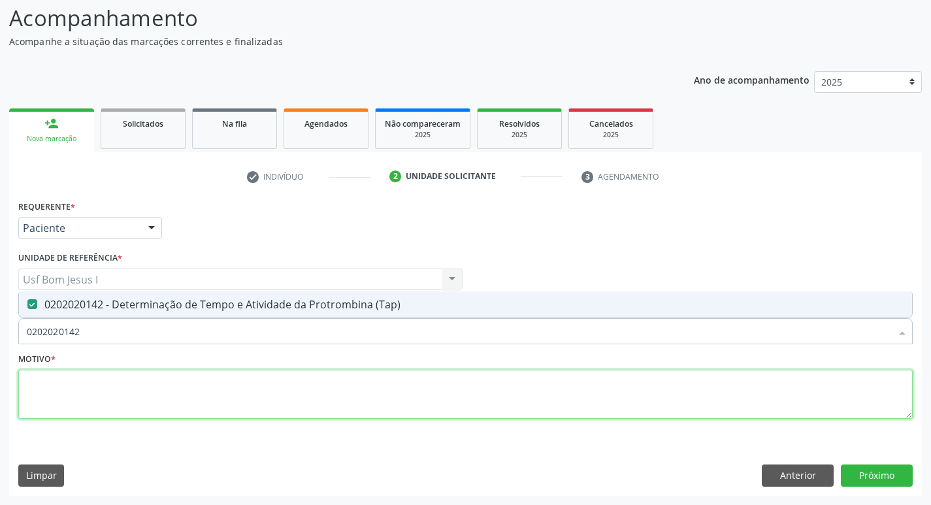
click at [137, 395] on textarea at bounding box center [465, 395] width 895 height 50
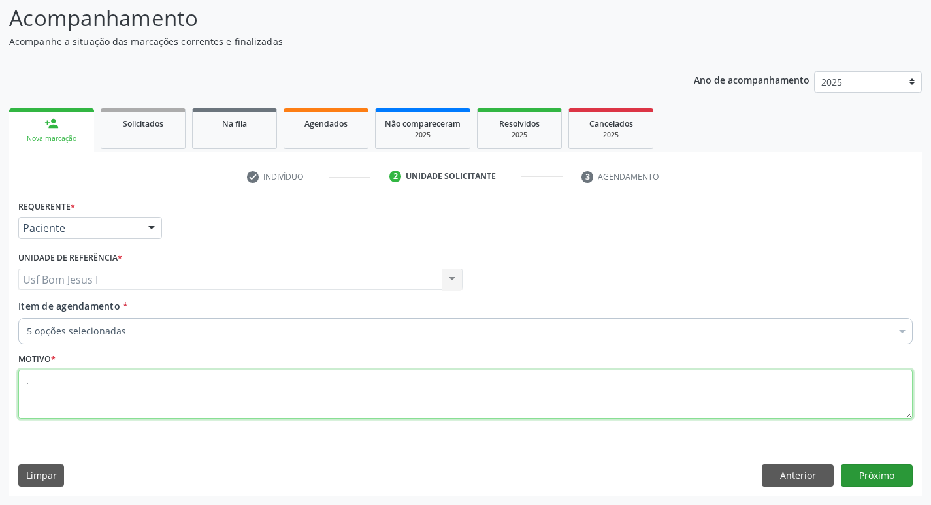
type textarea "."
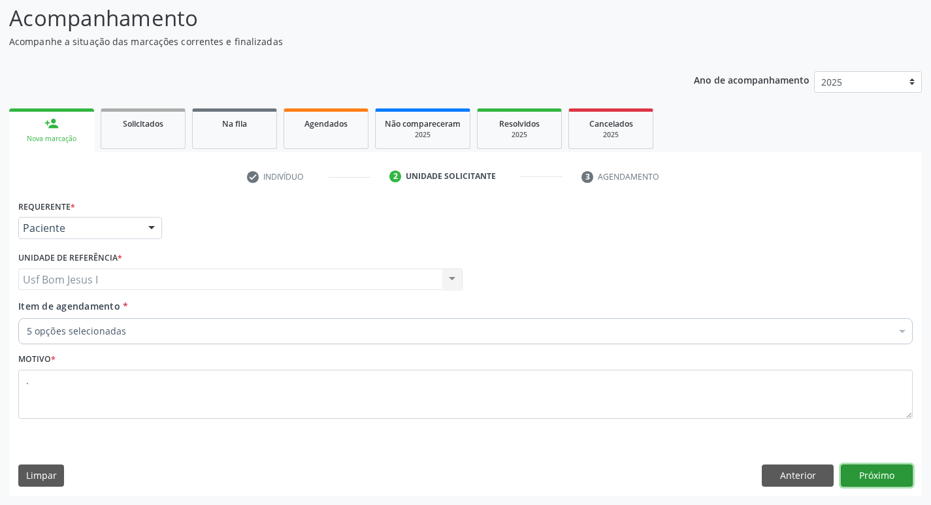
click at [878, 477] on button "Próximo" at bounding box center [877, 476] width 72 height 22
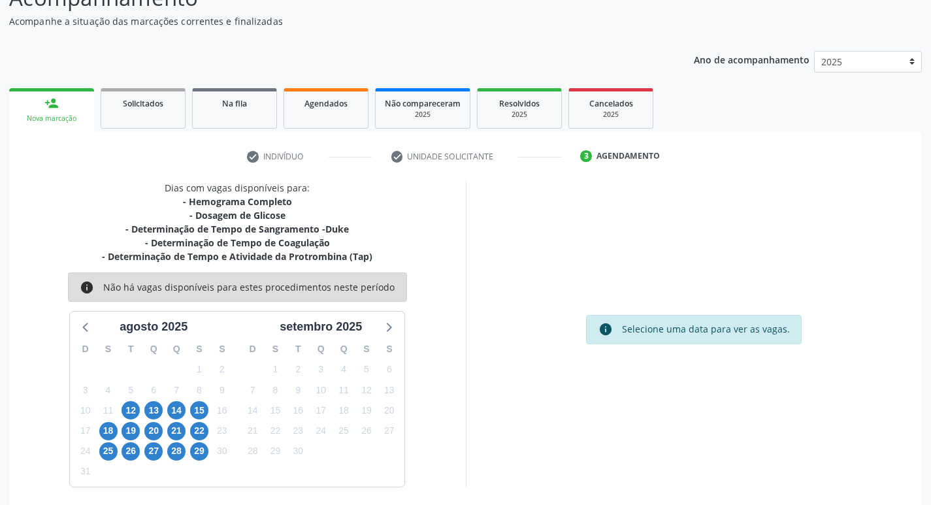
scroll to position [118, 0]
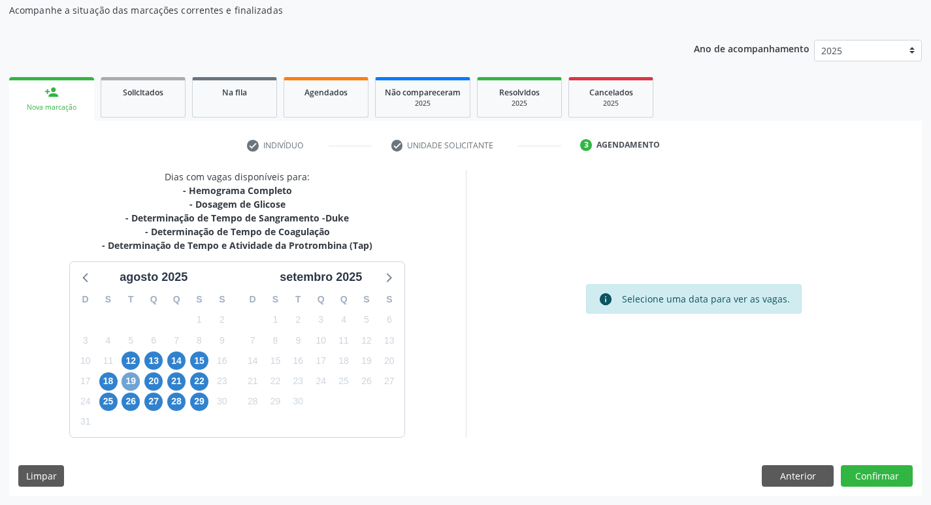
click at [131, 377] on span "19" at bounding box center [131, 382] width 18 height 18
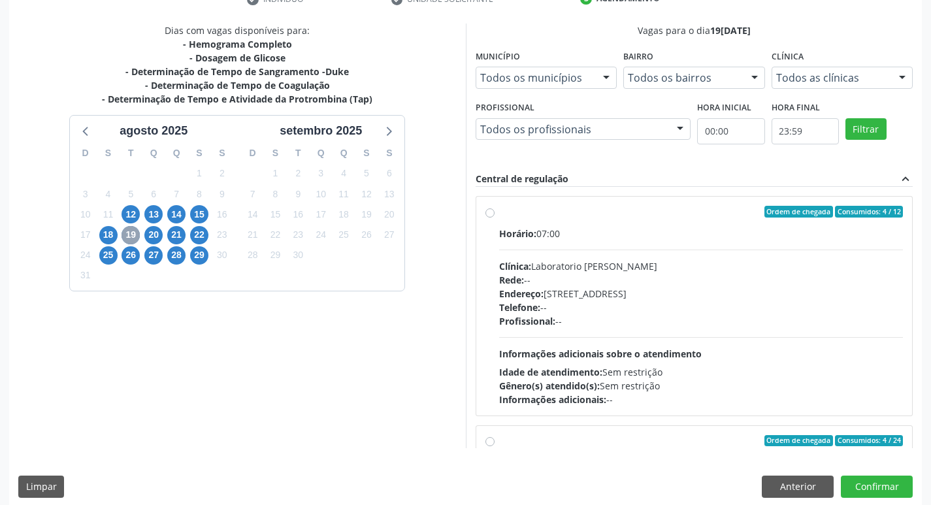
scroll to position [276, 0]
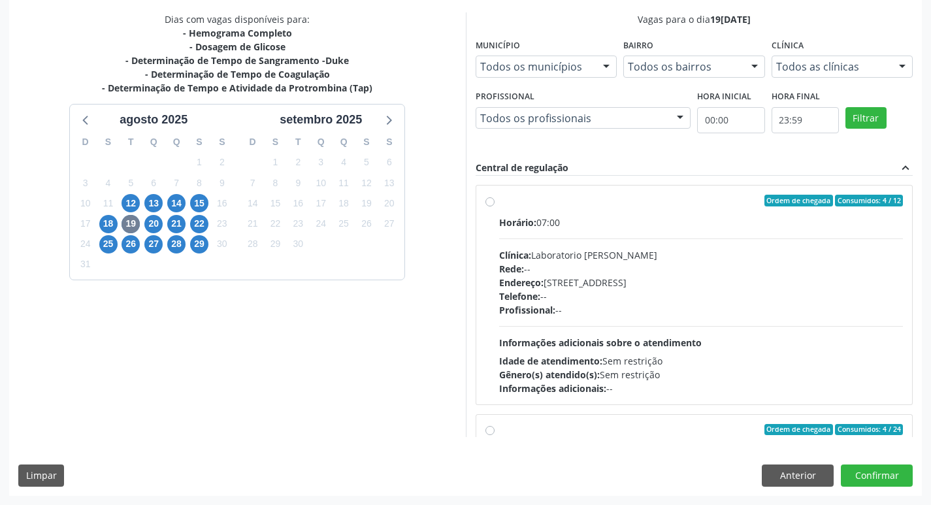
click at [661, 291] on div "Telefone: --" at bounding box center [701, 297] width 405 height 14
click at [495, 207] on input "Ordem de chegada Consumidos: 4 / 12 Horário: 07:00 Clínica: Laboratorio Jose Pa…" at bounding box center [490, 201] width 9 height 12
radio input "true"
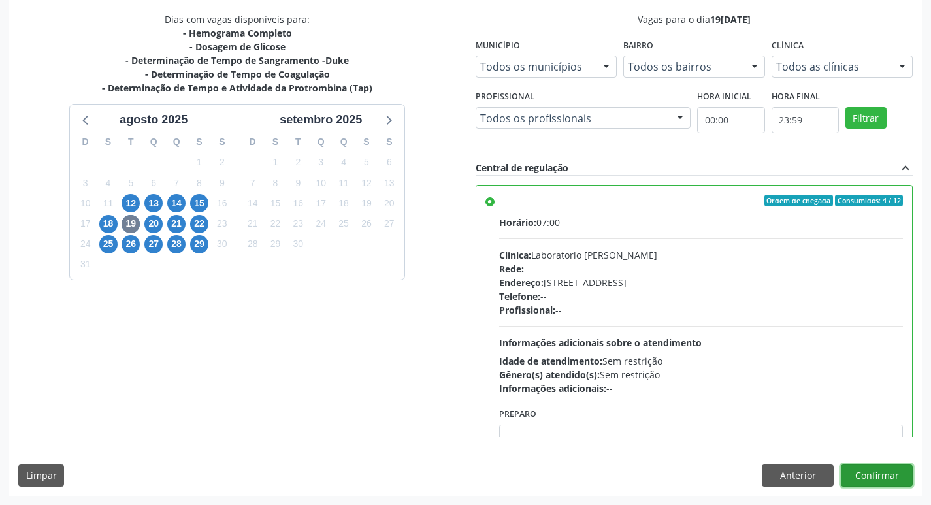
click at [887, 471] on button "Confirmar" at bounding box center [877, 476] width 72 height 22
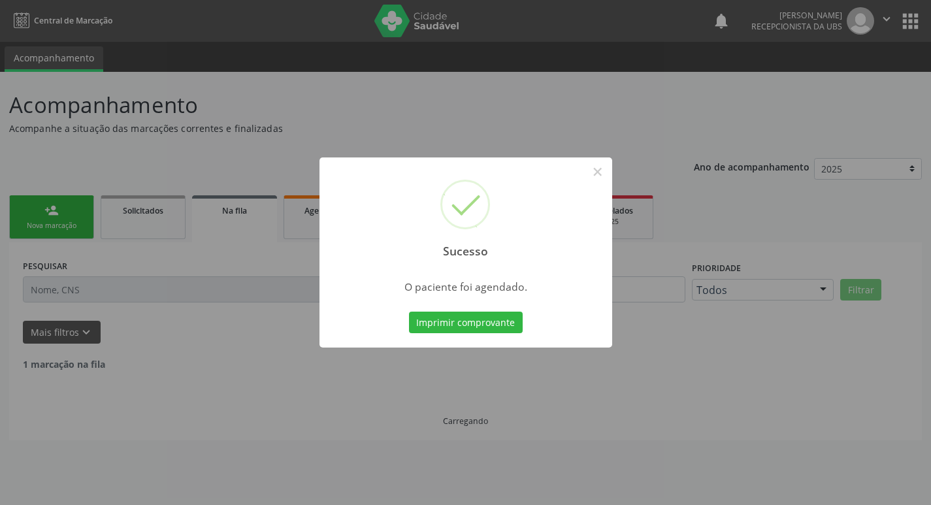
scroll to position [0, 0]
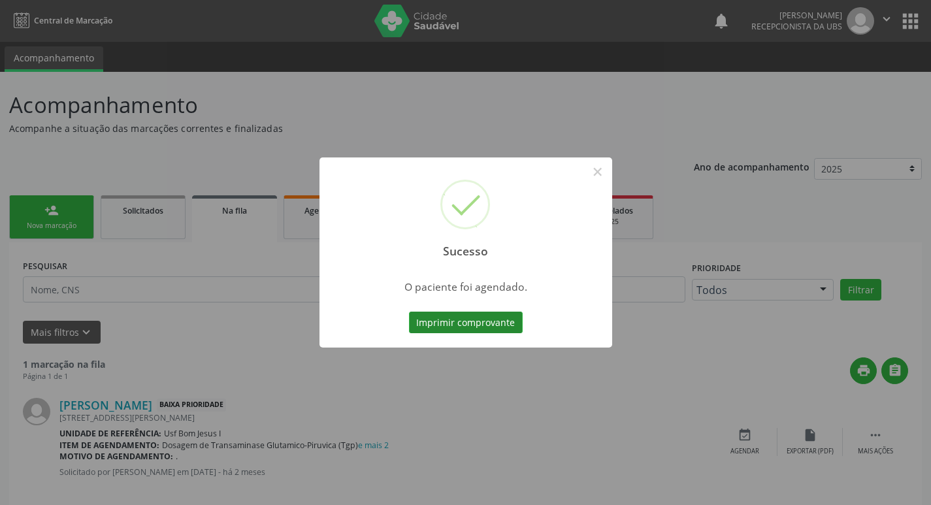
click at [459, 329] on button "Imprimir comprovante" at bounding box center [466, 323] width 114 height 22
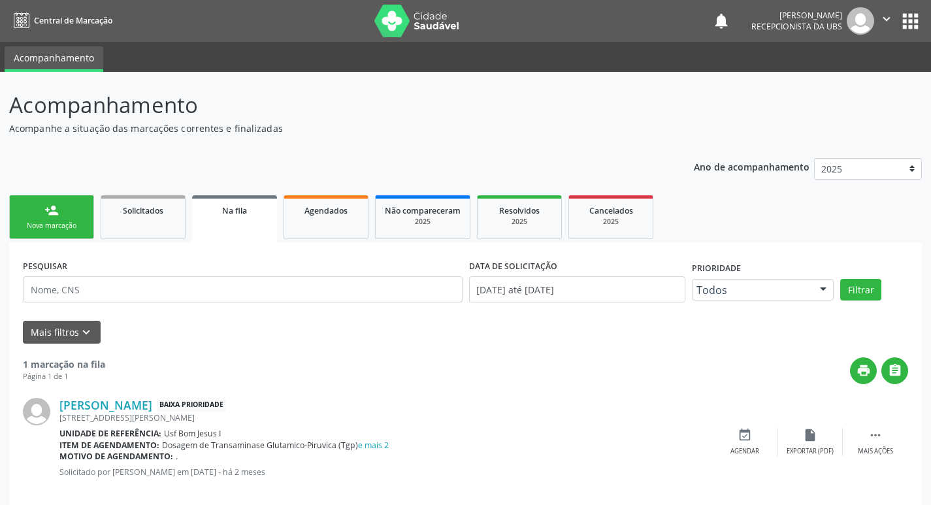
click at [63, 222] on div "Nova marcação" at bounding box center [51, 226] width 65 height 10
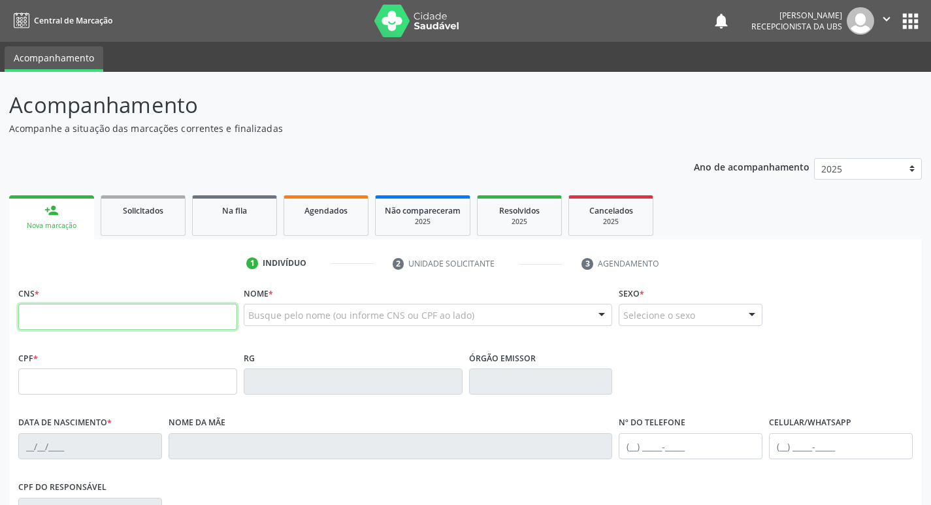
click at [54, 320] on input "text" at bounding box center [127, 317] width 219 height 26
paste input "705 0044 0661 7553"
type input "705 0044 0661 7553"
type input "049.859.614-18"
type input "03/08/1953"
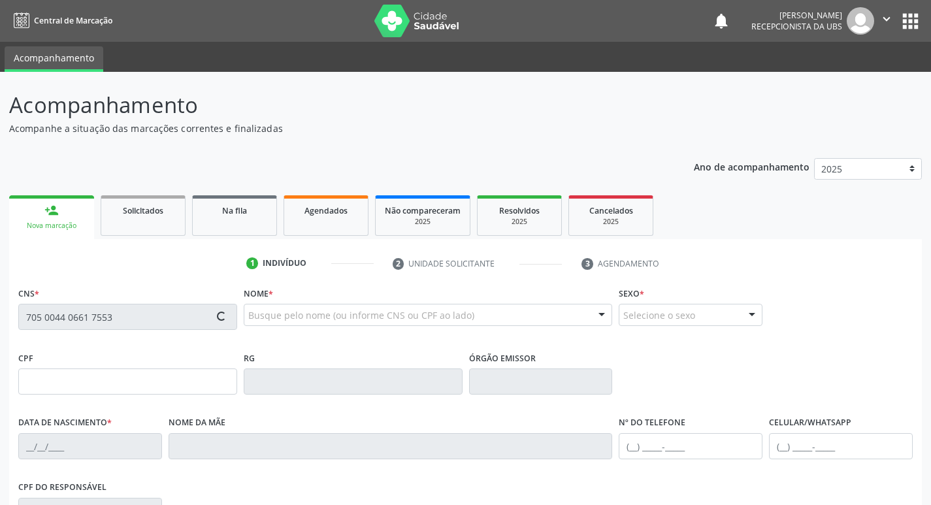
type input "Valmira Maria da Conceicao"
type input "[PHONE_NUMBER]"
type input "037.439.274-97"
type input "46"
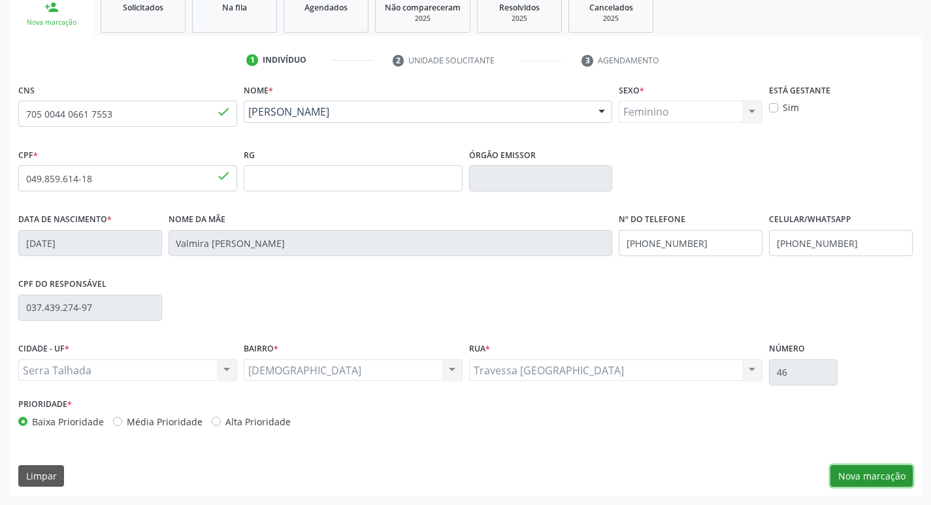
click at [869, 470] on button "Nova marcação" at bounding box center [872, 476] width 82 height 22
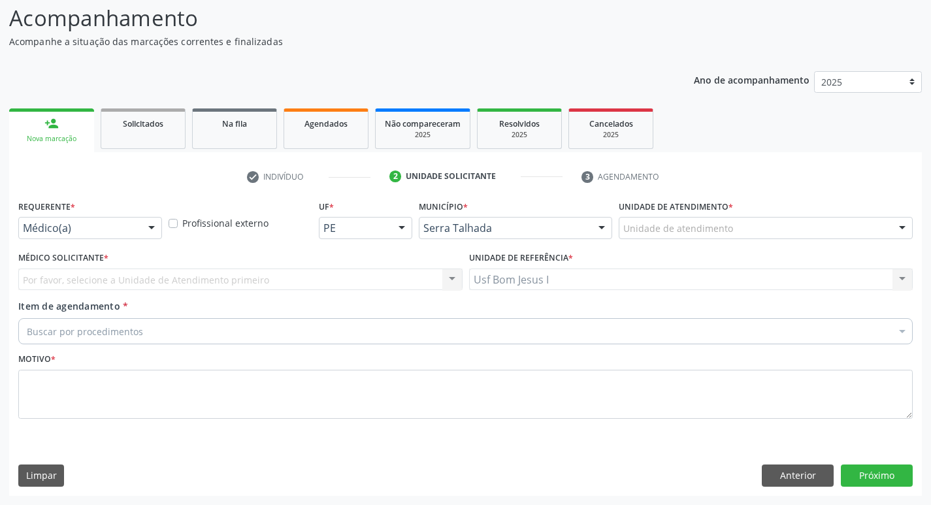
scroll to position [87, 0]
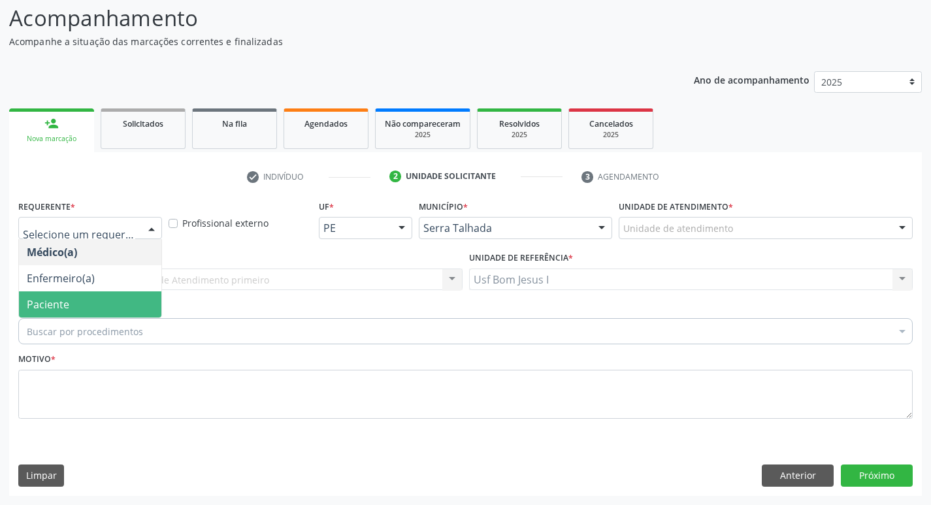
click at [104, 312] on span "Paciente" at bounding box center [90, 304] width 142 height 26
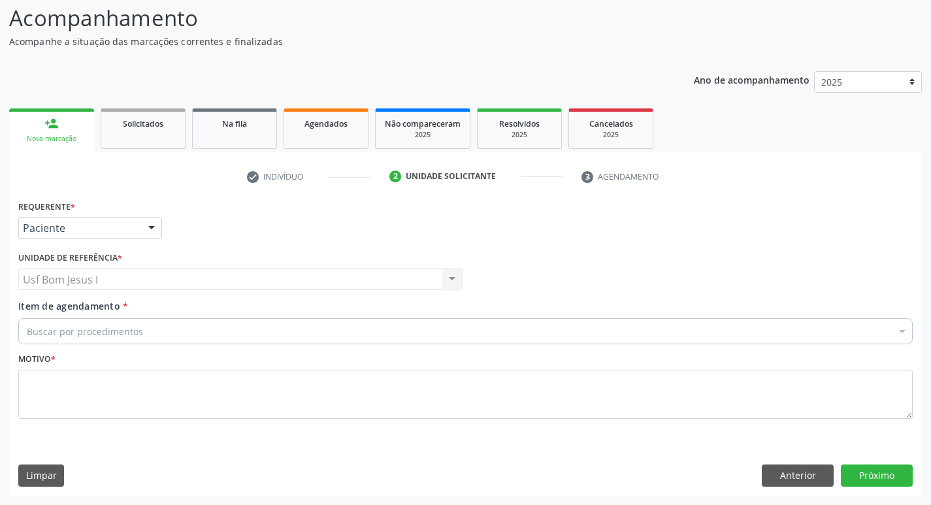
click at [117, 316] on div "Item de agendamento * Buscar por procedimentos Selecionar todos 0304070076 - .Q…" at bounding box center [465, 319] width 895 height 41
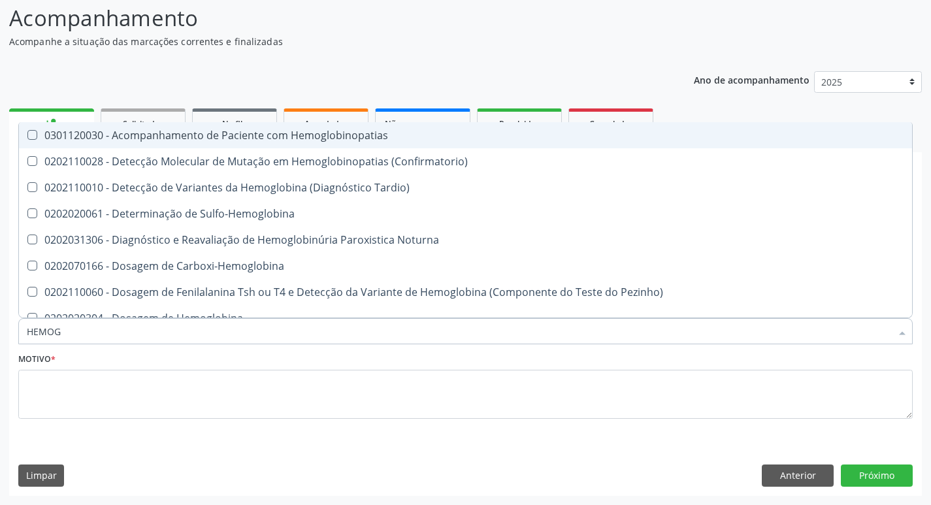
type input "HEMOGL"
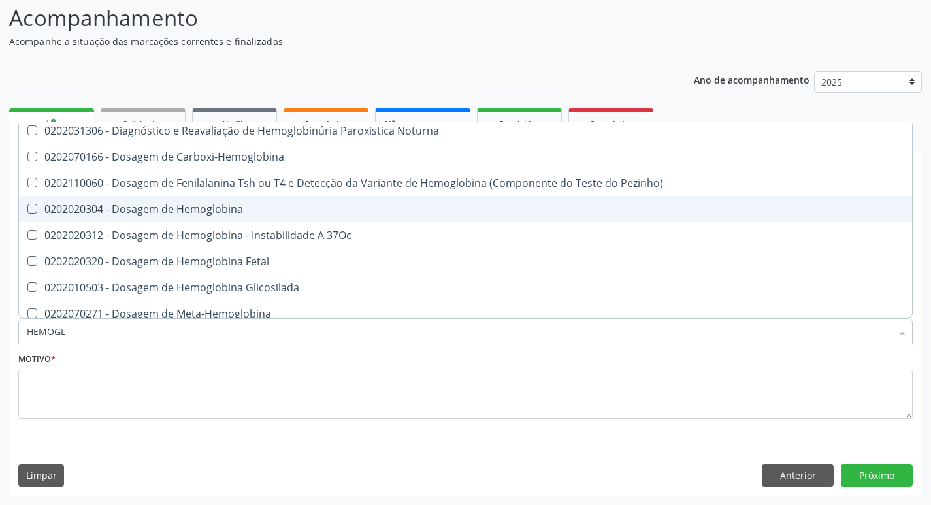
scroll to position [131, 0]
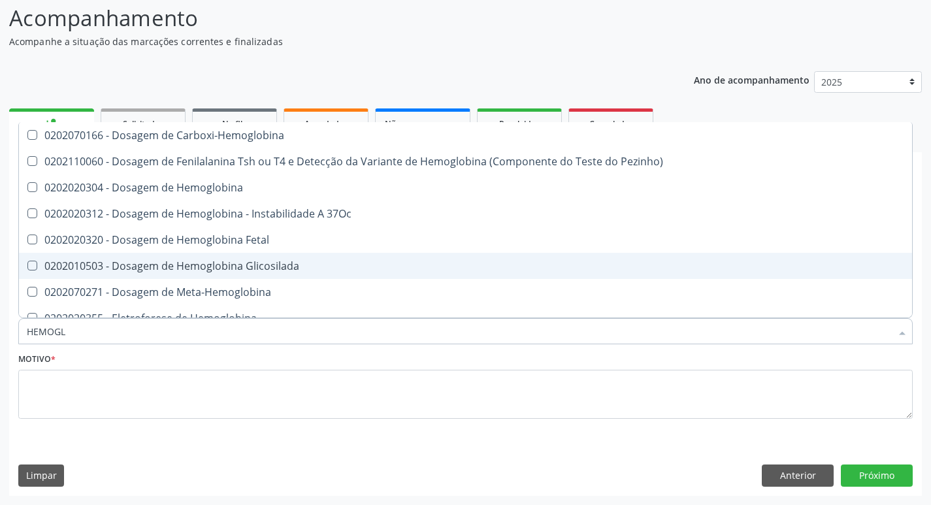
click at [318, 269] on div "0202010503 - Dosagem de Hemoglobina Glicosilada" at bounding box center [466, 266] width 878 height 10
checkbox Glicosilada "true"
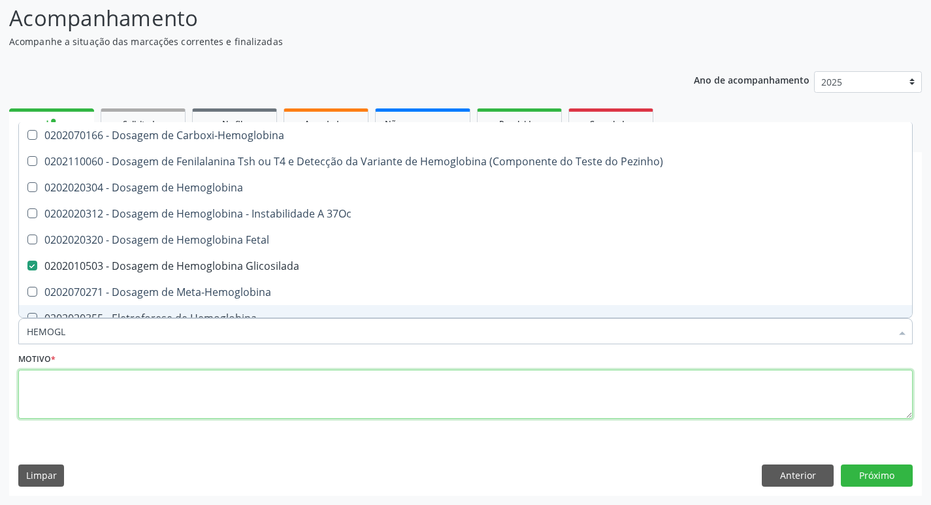
click at [307, 386] on textarea at bounding box center [465, 395] width 895 height 50
checkbox \(Confirmatorio\) "true"
checkbox Glicosilada "false"
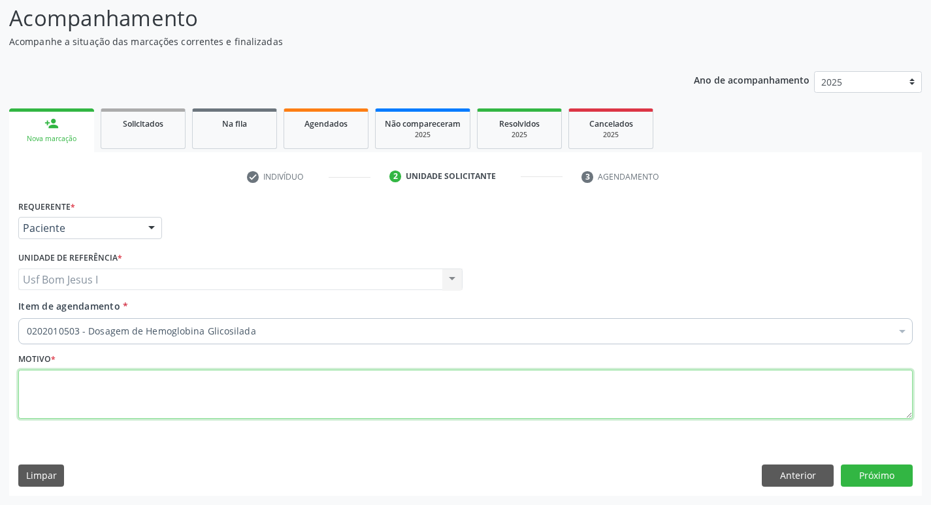
scroll to position [0, 0]
type textarea "."
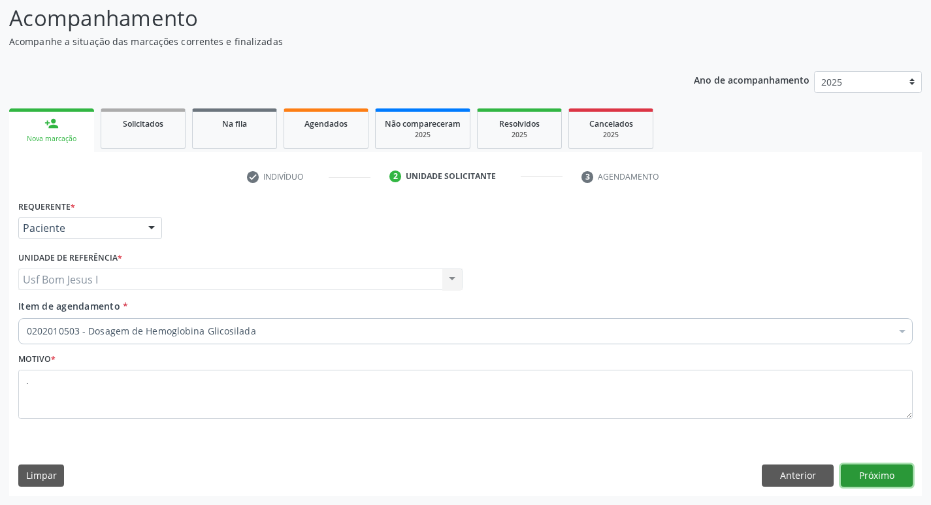
click at [869, 480] on button "Próximo" at bounding box center [877, 476] width 72 height 22
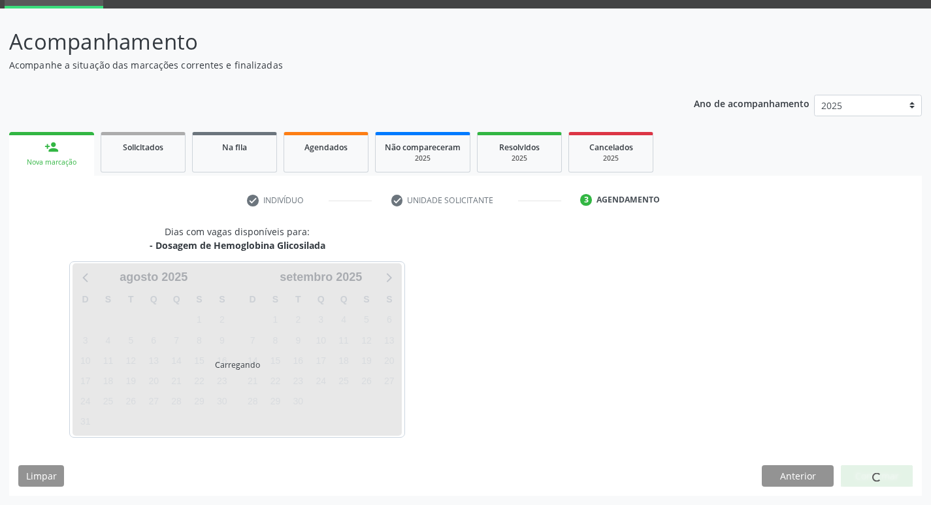
scroll to position [63, 0]
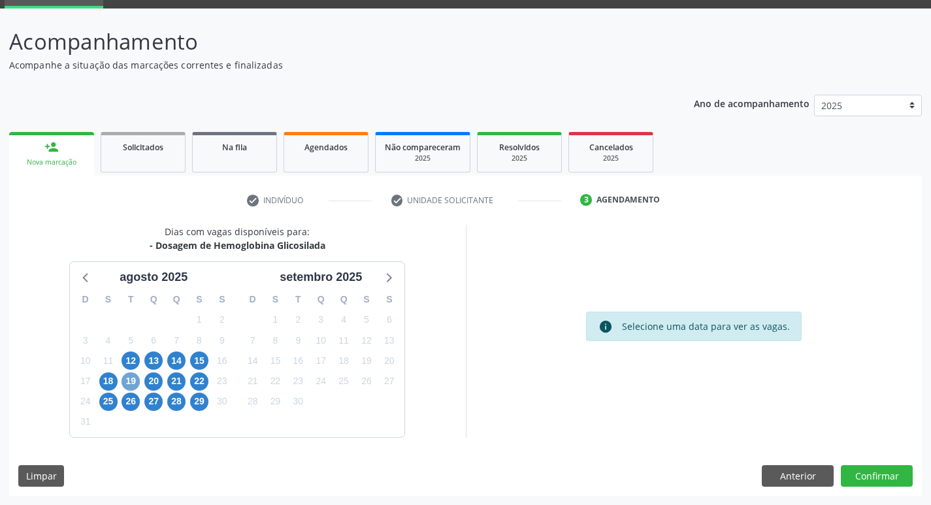
click at [129, 382] on span "19" at bounding box center [131, 382] width 18 height 18
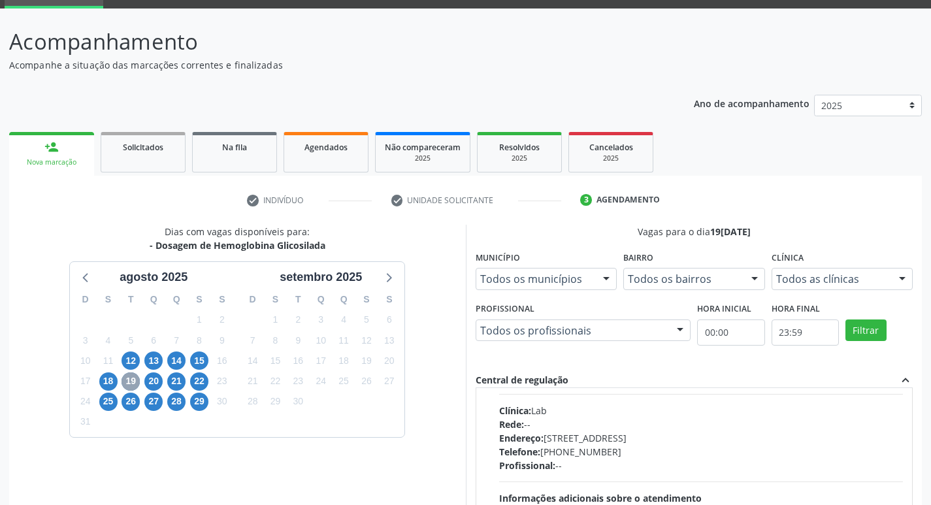
scroll to position [0, 0]
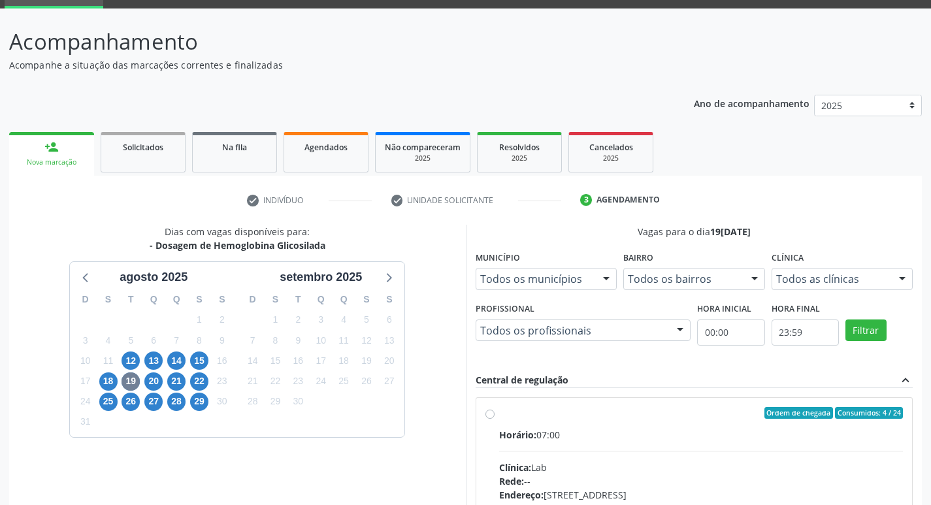
click at [701, 451] on hr at bounding box center [701, 451] width 405 height 1
click at [495, 419] on input "Ordem de chegada Consumidos: 4 / 24 Horário: 07:00 Clínica: Lab Rede: -- Endere…" at bounding box center [490, 413] width 9 height 12
radio input "true"
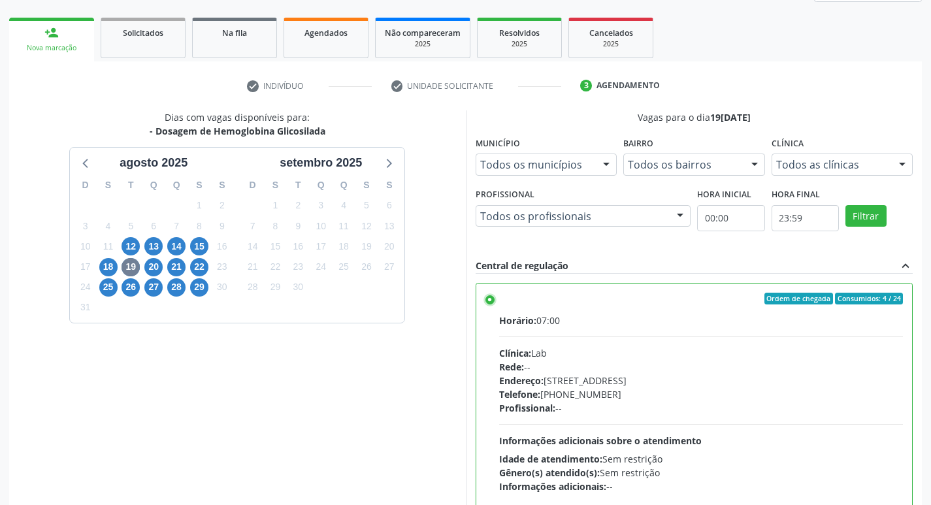
scroll to position [276, 0]
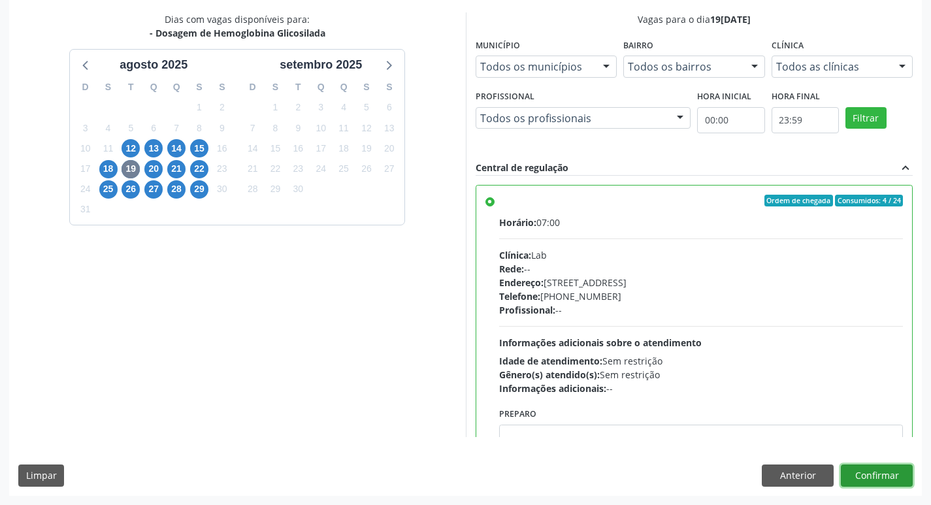
click at [899, 476] on button "Confirmar" at bounding box center [877, 476] width 72 height 22
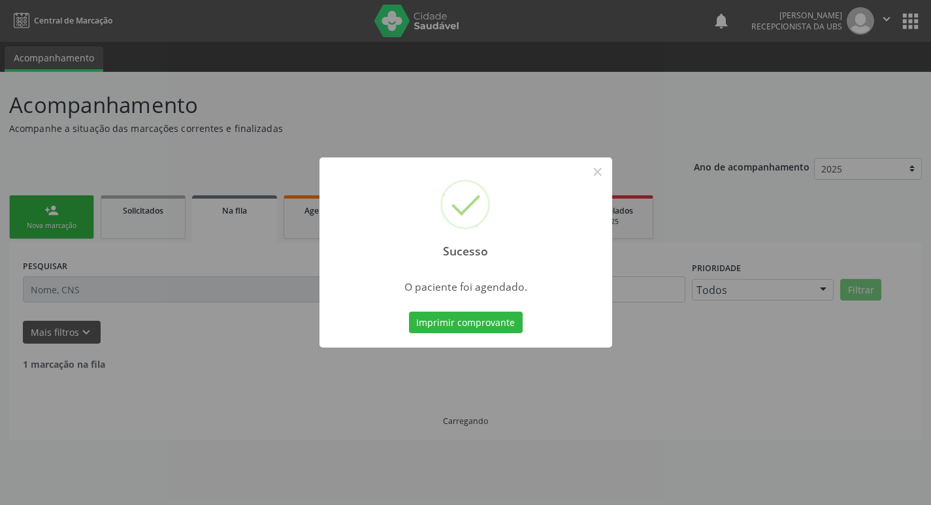
scroll to position [0, 0]
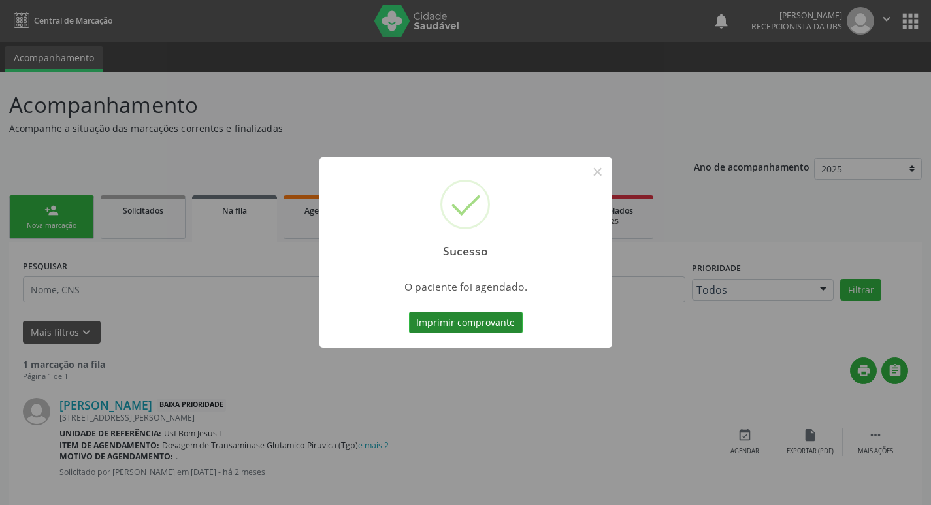
click at [471, 322] on button "Imprimir comprovante" at bounding box center [466, 323] width 114 height 22
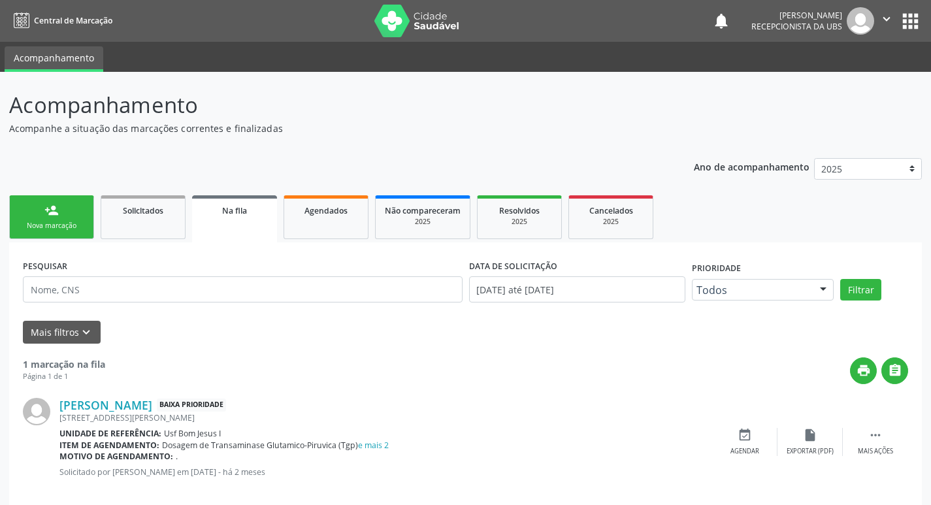
click at [63, 237] on link "person_add Nova marcação" at bounding box center [51, 217] width 85 height 44
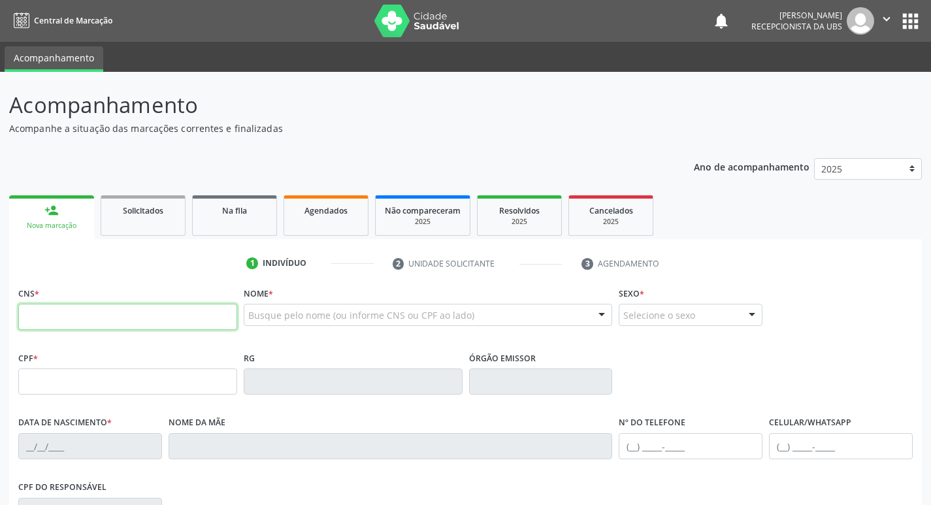
drag, startPoint x: 108, startPoint y: 315, endPoint x: 116, endPoint y: 316, distance: 8.0
click at [111, 317] on input "text" at bounding box center [127, 317] width 219 height 26
type input "700 5013 4410 3251"
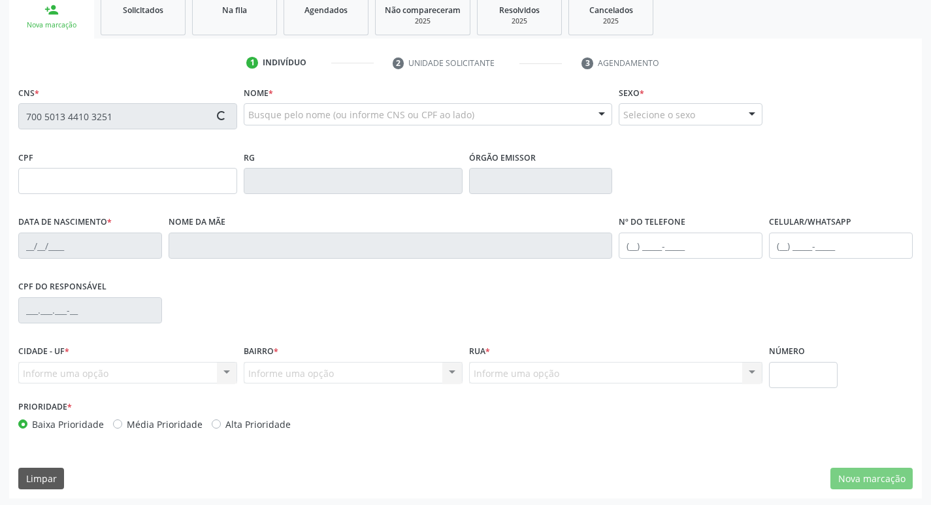
scroll to position [203, 0]
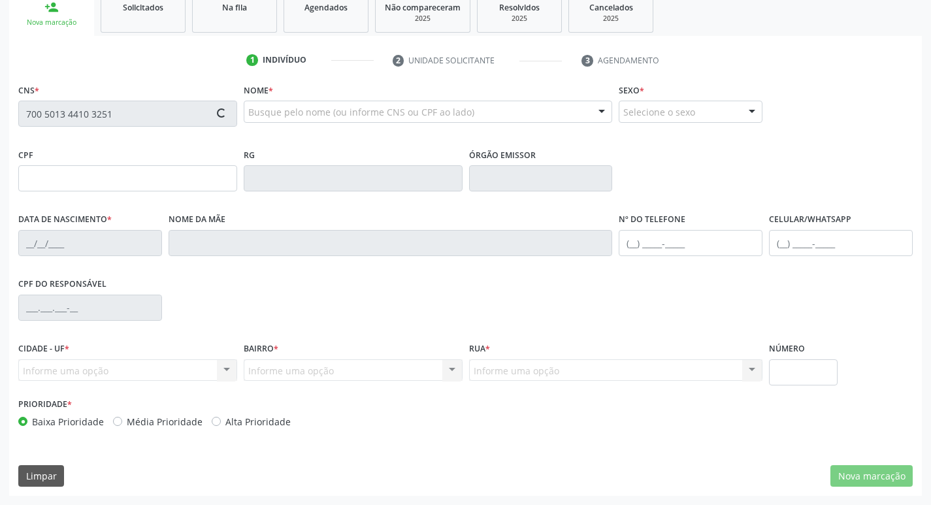
type input "495.927.694-00"
type input "30/09/1966"
type input "Quiteria Pereira Evangelista"
type input "(87) 99629-1741"
type input "1256"
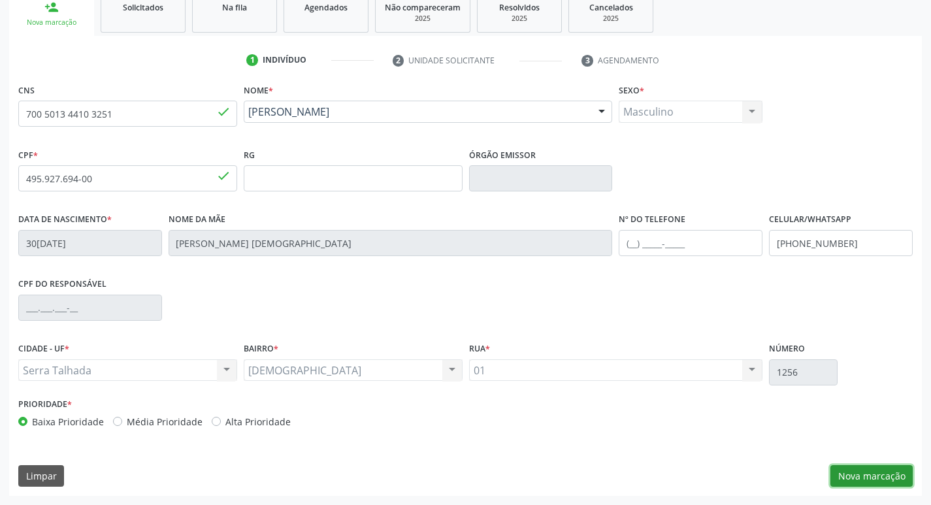
click at [866, 474] on button "Nova marcação" at bounding box center [872, 476] width 82 height 22
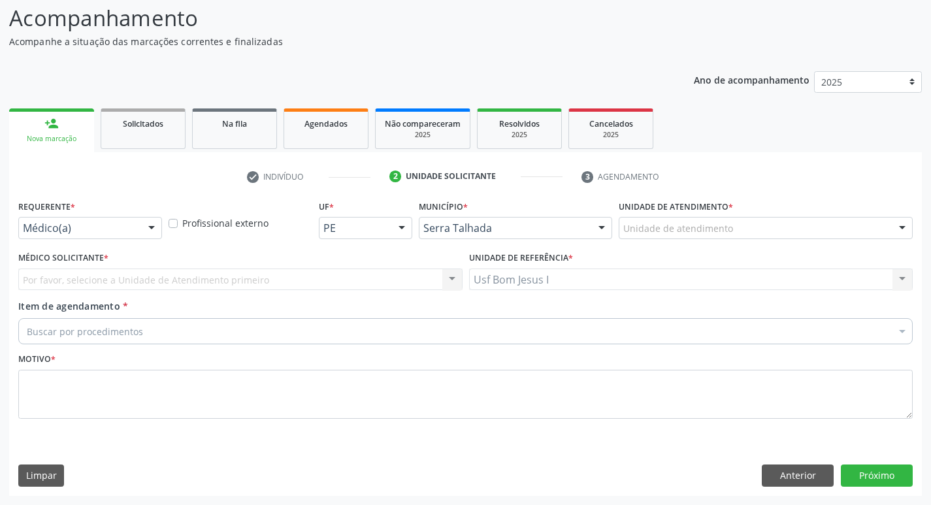
scroll to position [87, 0]
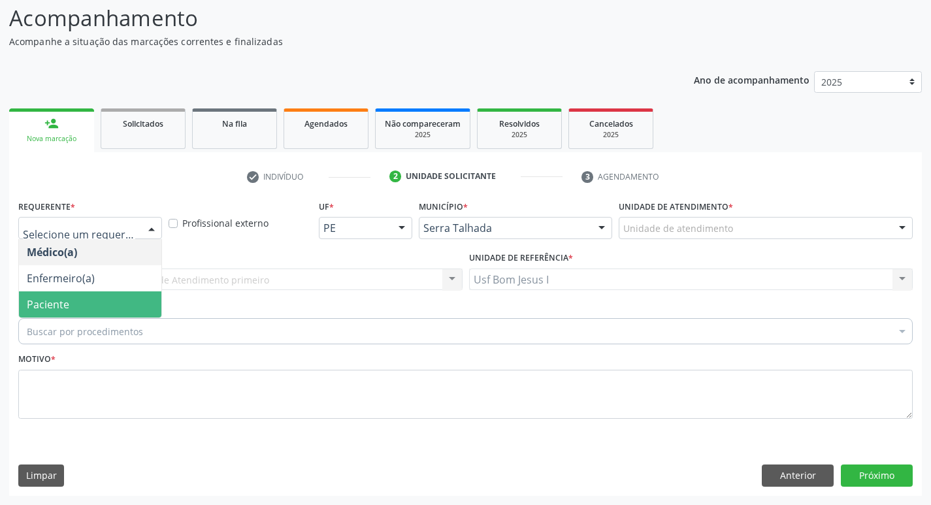
click at [109, 299] on span "Paciente" at bounding box center [90, 304] width 142 height 26
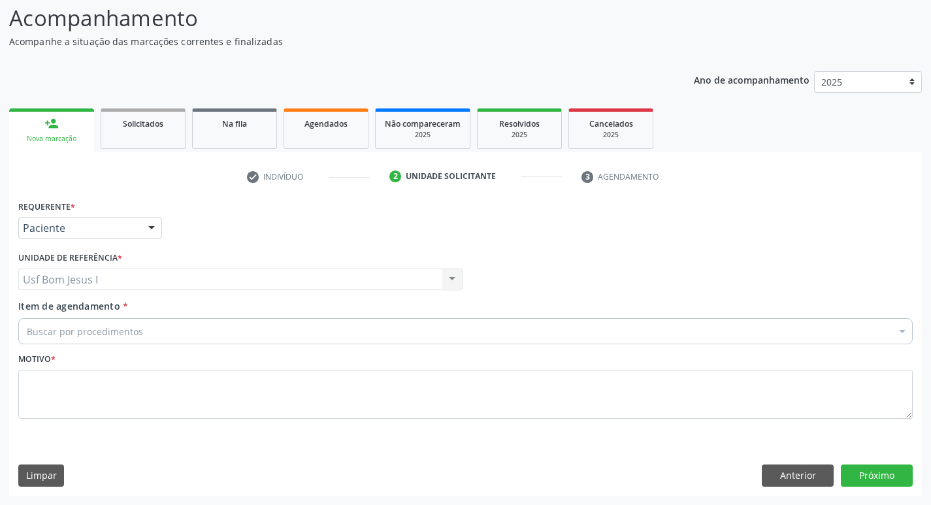
click at [156, 325] on div "Buscar por procedimentos" at bounding box center [465, 331] width 895 height 26
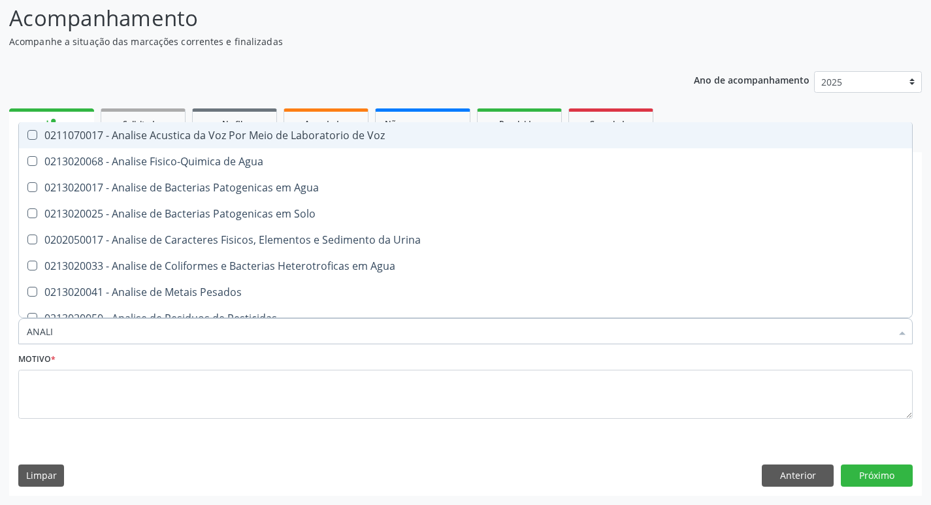
type input "ANALIS"
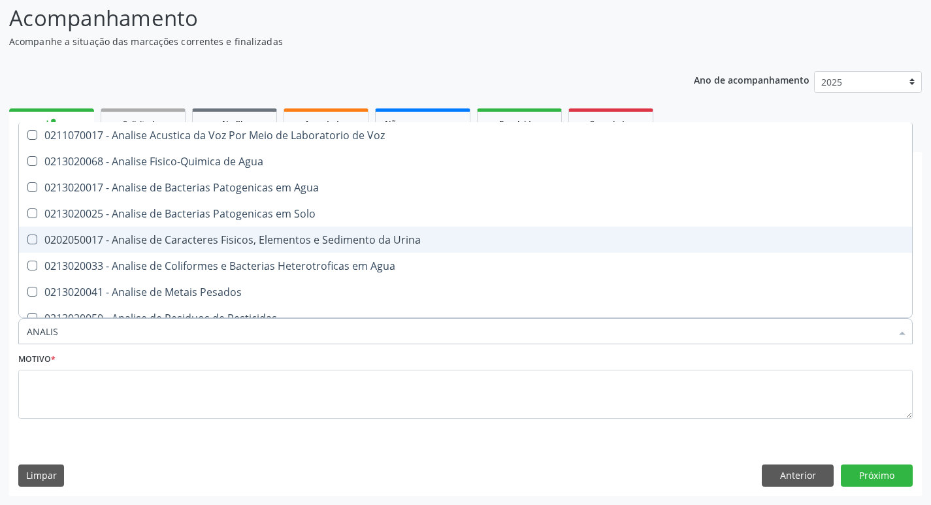
click at [181, 241] on div "0202050017 - Analise de Caracteres Fisicos, Elementos e Sedimento da Urina" at bounding box center [466, 240] width 878 height 10
checkbox Urina "true"
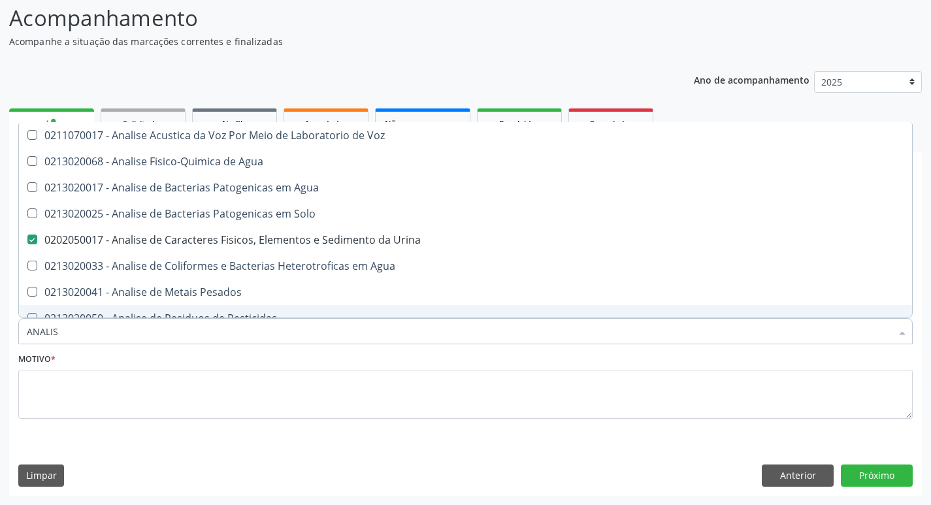
click at [152, 342] on input "ANALIS" at bounding box center [459, 331] width 865 height 26
click at [152, 341] on input "ANALIS" at bounding box center [459, 331] width 865 height 26
type input "TR"
checkbox Urina "false"
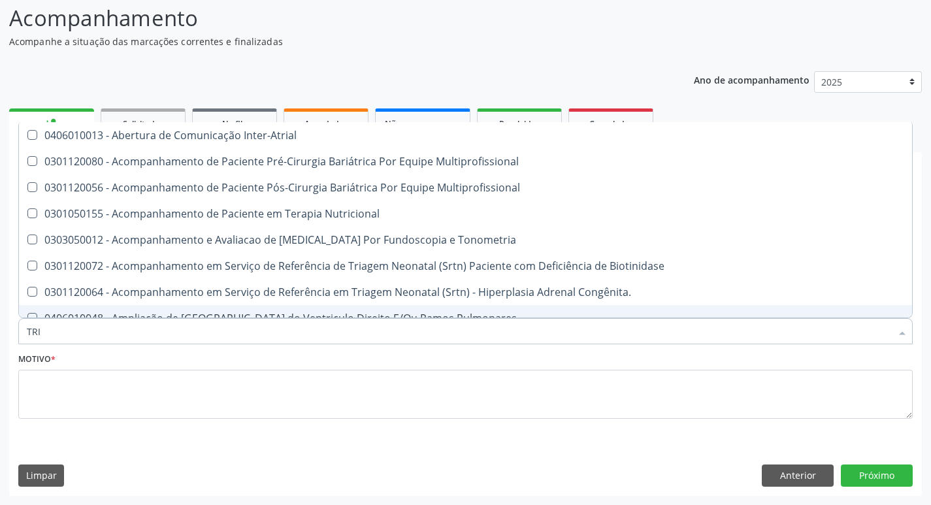
type input "TRIG"
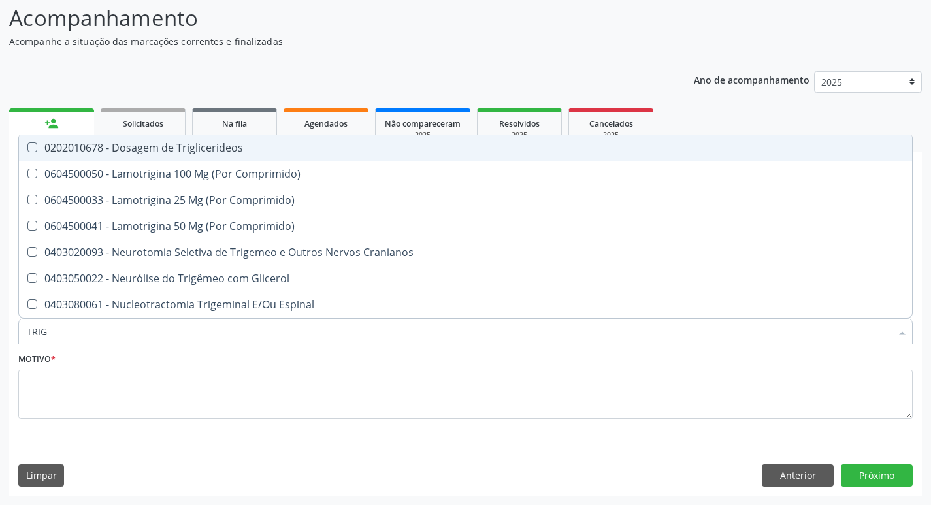
click at [209, 144] on div "0202010678 - Dosagem de Triglicerideos" at bounding box center [466, 147] width 878 height 10
checkbox Triglicerideos "true"
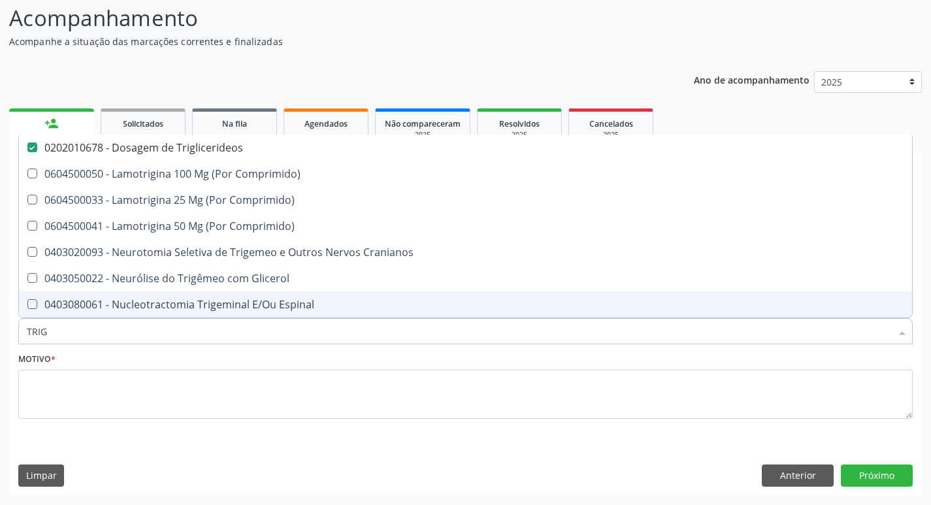
click at [141, 328] on input "TRIG" at bounding box center [459, 331] width 865 height 26
type input "C"
checkbox Triglicerideos "false"
type input "CREATINI"
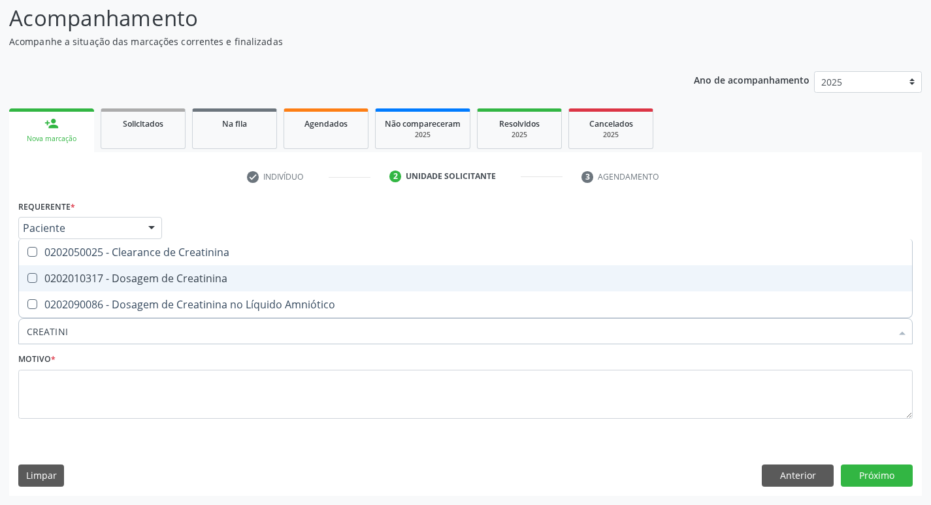
click at [147, 278] on div "0202010317 - Dosagem de Creatinina" at bounding box center [466, 278] width 878 height 10
checkbox Creatinina "true"
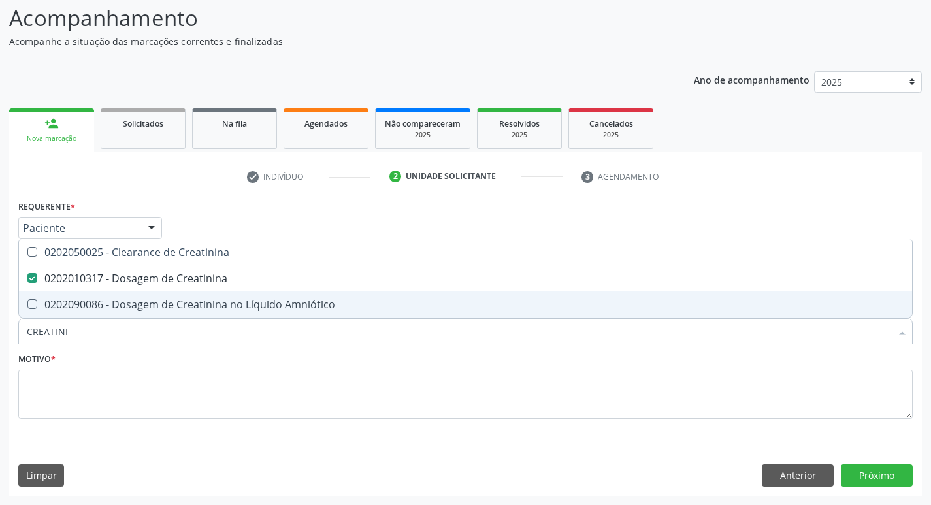
click at [141, 333] on input "CREATINI" at bounding box center [459, 331] width 865 height 26
type input "CO"
checkbox Creatinina "false"
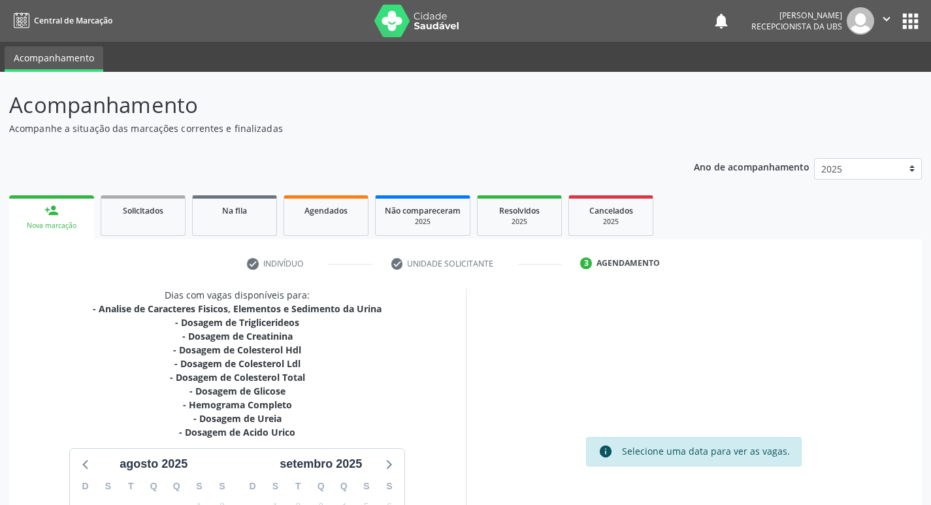
scroll to position [187, 0]
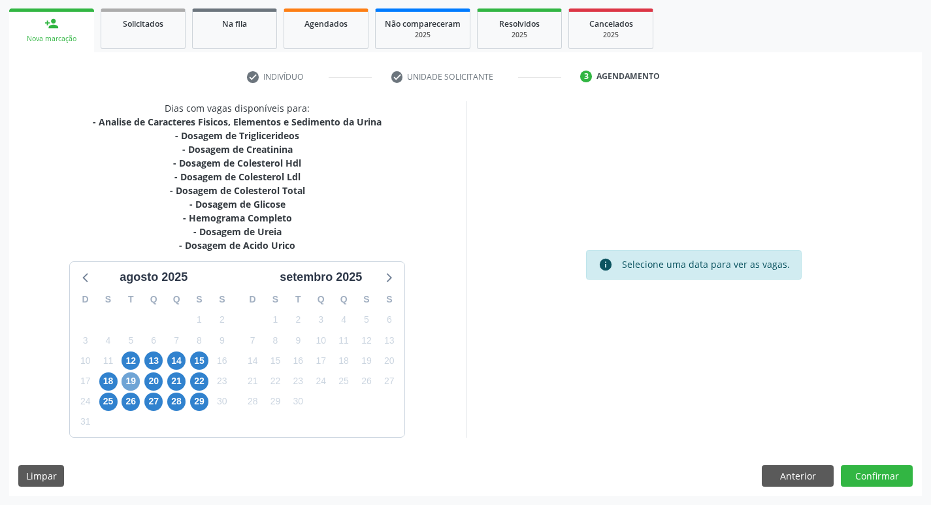
click at [130, 386] on span "19" at bounding box center [131, 382] width 18 height 18
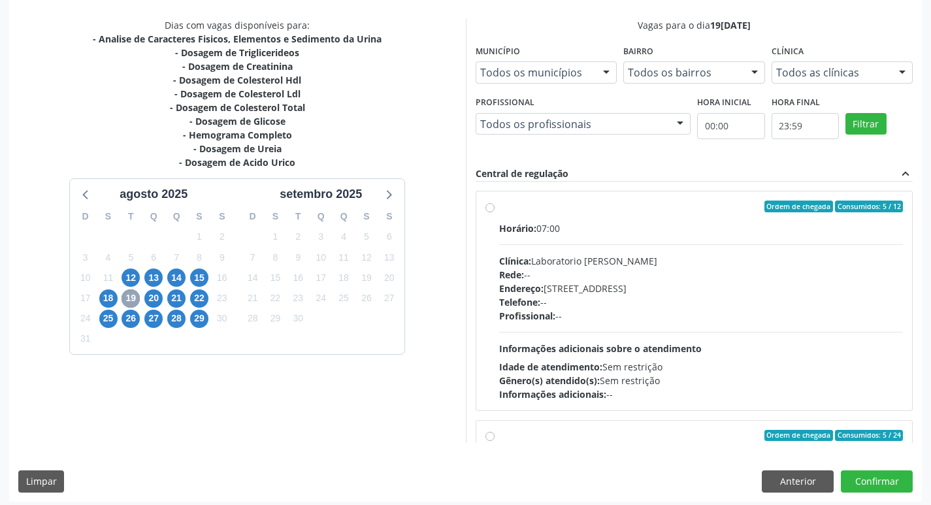
scroll to position [276, 0]
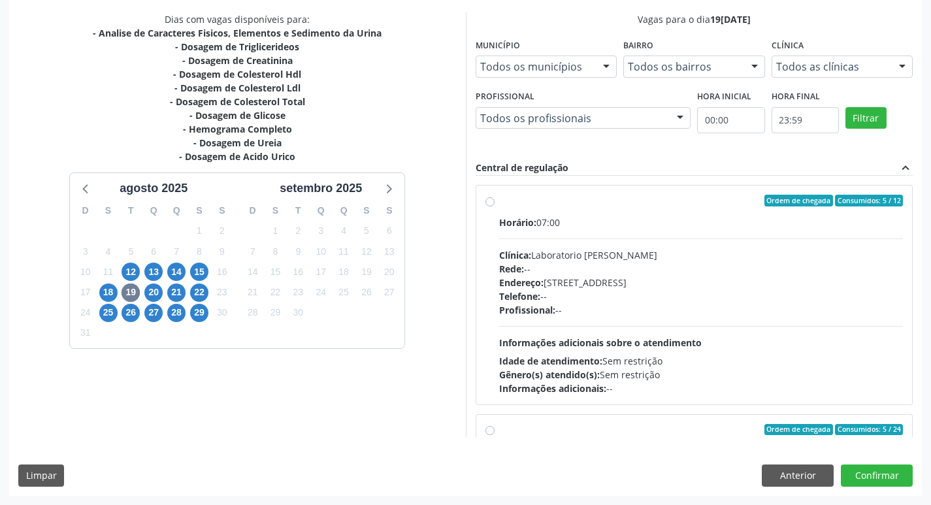
click at [665, 288] on div "Endereço: [STREET_ADDRESS]" at bounding box center [701, 283] width 405 height 14
click at [495, 207] on input "Ordem de chegada Consumidos: 5 / 12 Horário: 07:00 Clínica: Laboratorio Jose Pa…" at bounding box center [490, 201] width 9 height 12
radio input "true"
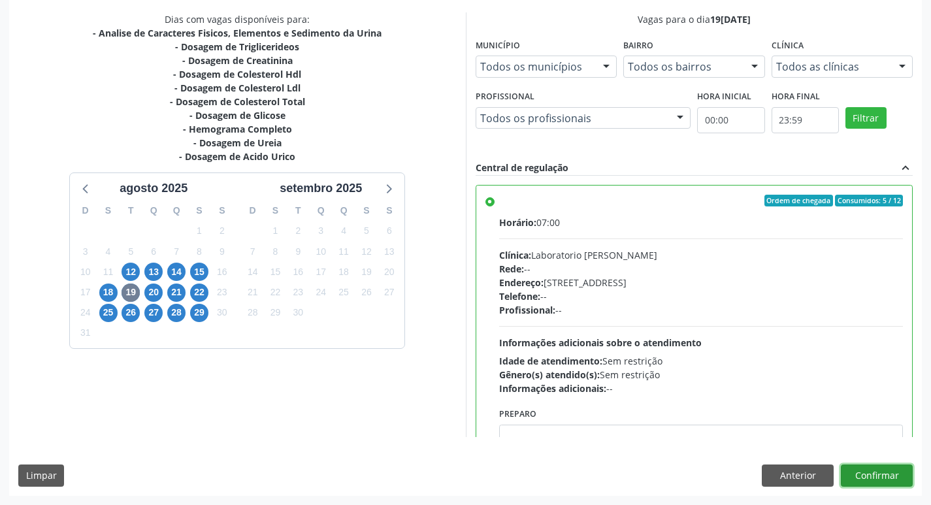
click at [905, 473] on button "Confirmar" at bounding box center [877, 476] width 72 height 22
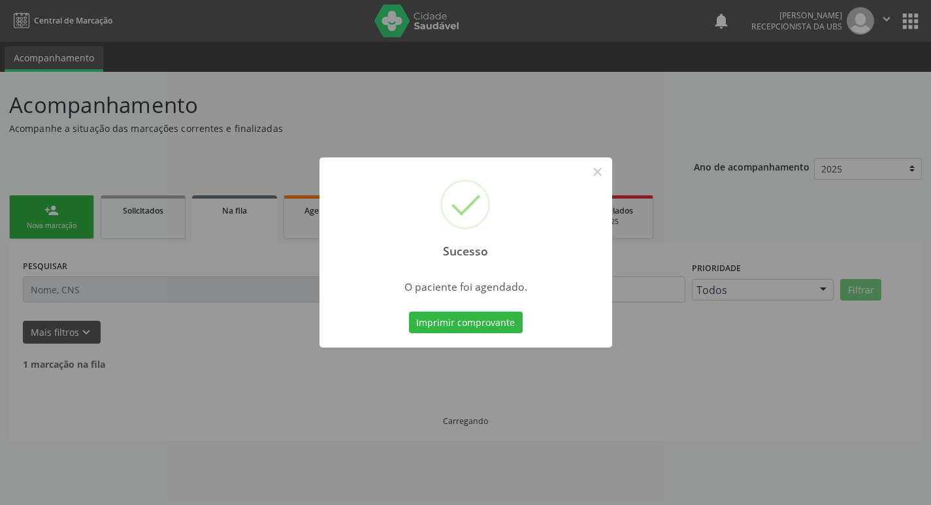
scroll to position [0, 0]
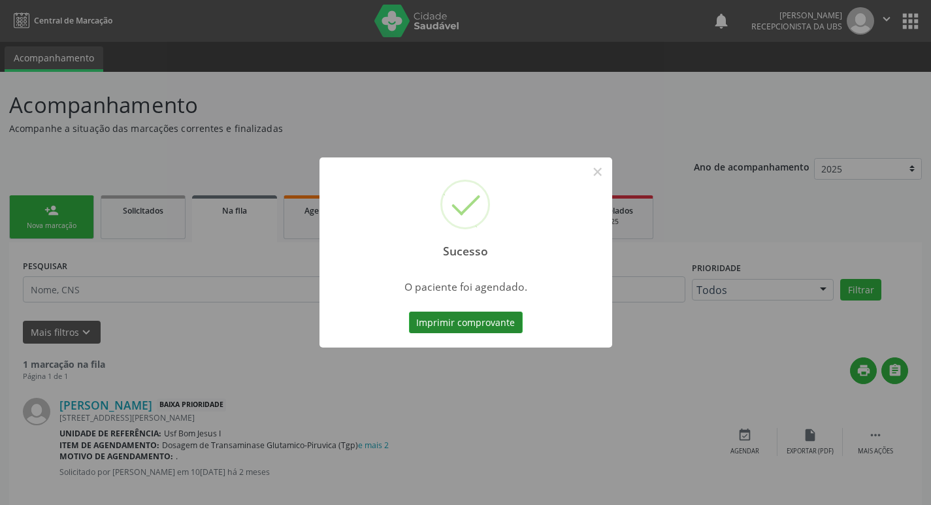
click at [478, 320] on button "Imprimir comprovante" at bounding box center [466, 323] width 114 height 22
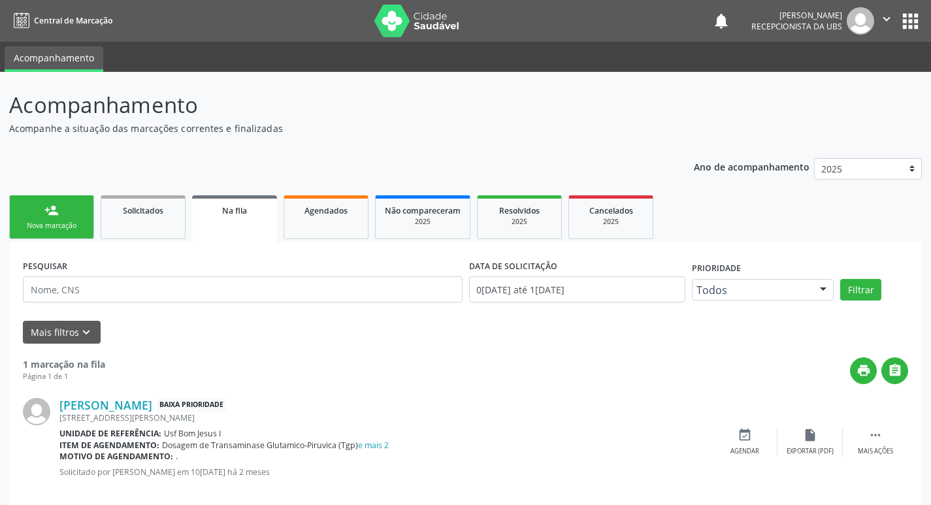
click at [75, 203] on link "person_add Nova marcação" at bounding box center [51, 217] width 85 height 44
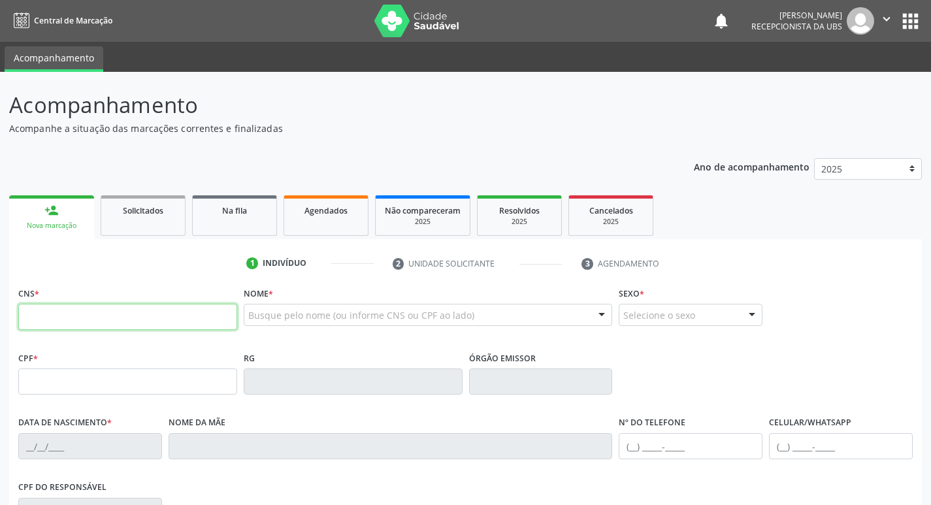
click at [62, 316] on input "text" at bounding box center [127, 317] width 219 height 26
paste input "700 5013 4410 3251"
type input "700 5013 4410 3251"
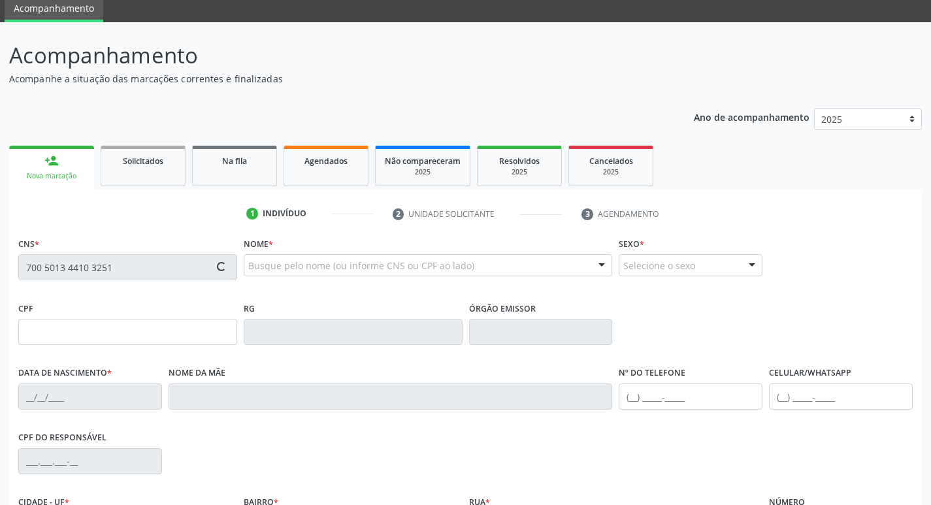
type input "495.927.694-00"
type input "30/09/1966"
type input "Quiteria Pereira Evangelista"
type input "(87) 99629-1741"
type input "1256"
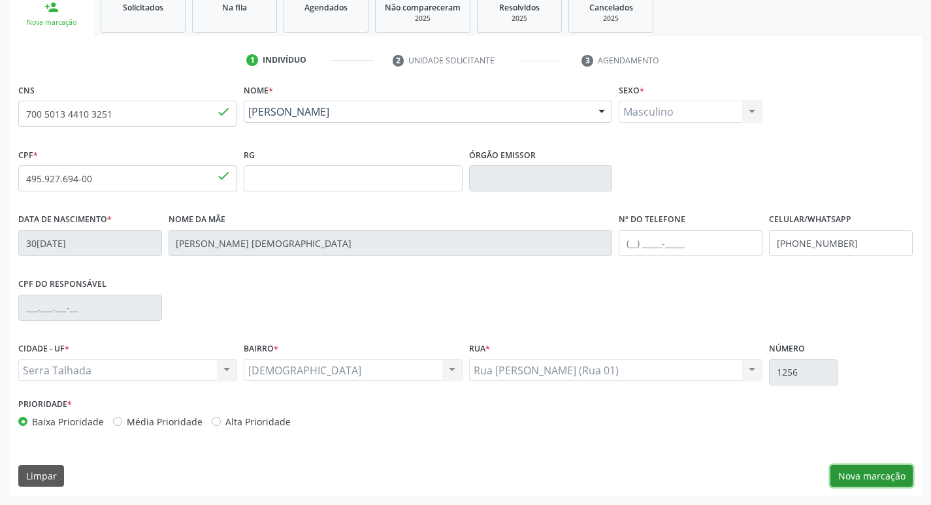
click at [883, 475] on button "Nova marcação" at bounding box center [872, 476] width 82 height 22
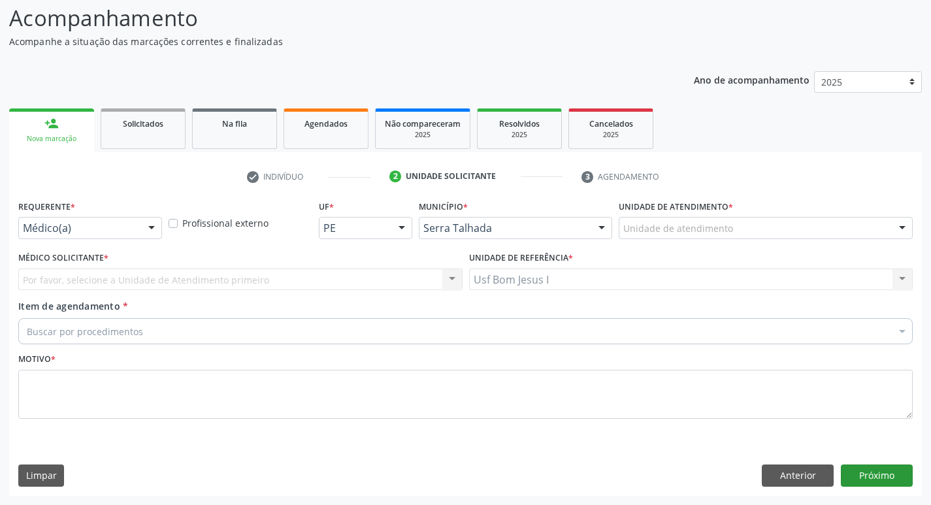
scroll to position [87, 0]
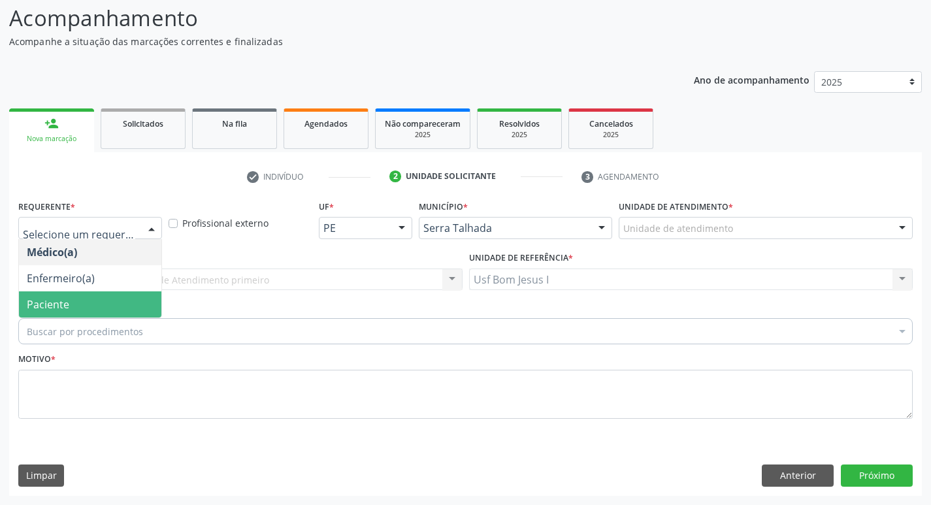
click at [107, 301] on span "Paciente" at bounding box center [90, 304] width 142 height 26
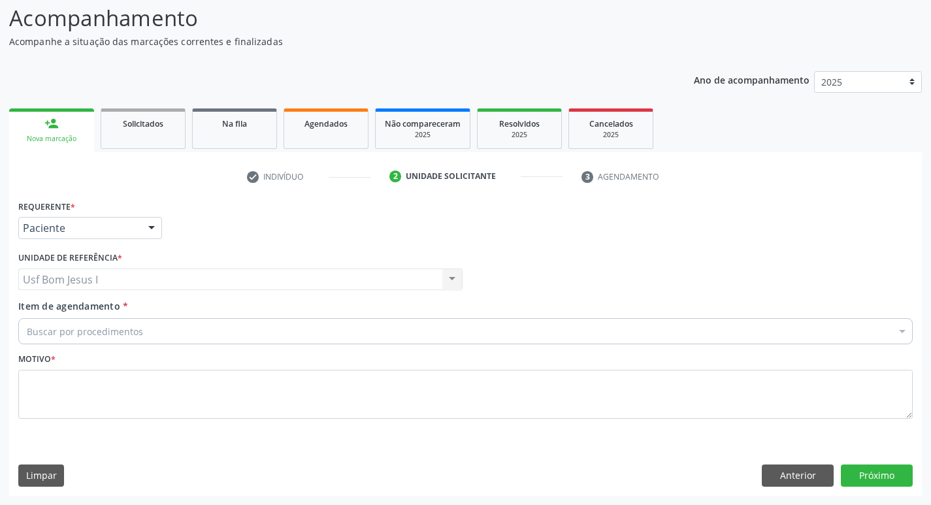
click at [152, 329] on div "Buscar por procedimentos" at bounding box center [465, 331] width 895 height 26
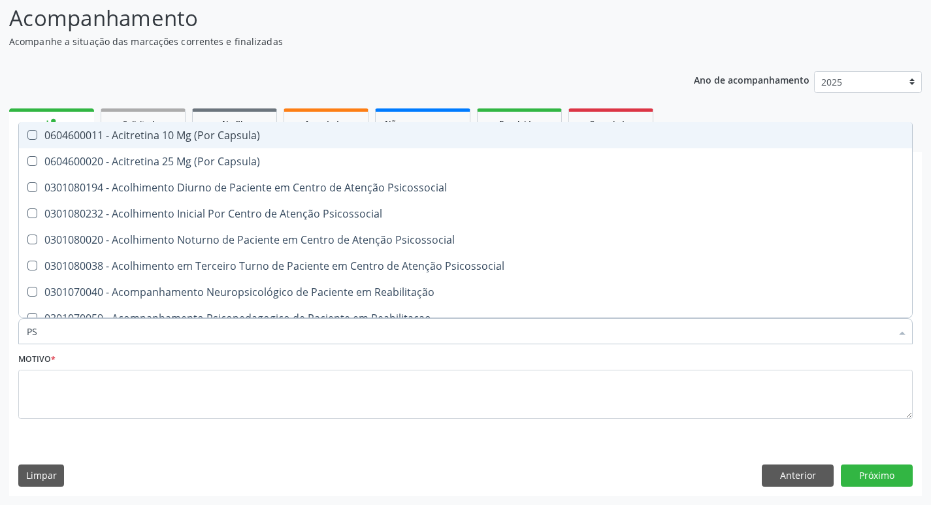
type input "PSA"
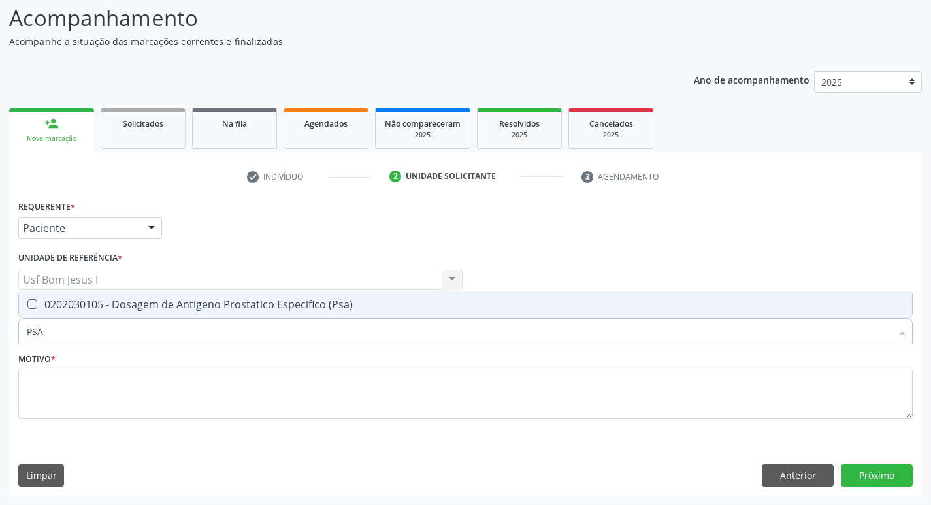
click at [153, 305] on div "0202030105 - Dosagem de Antigeno Prostatico Especifico (Psa)" at bounding box center [466, 304] width 878 height 10
checkbox \(Psa\) "true"
click at [152, 341] on input "PSA" at bounding box center [459, 331] width 865 height 26
type input "HEM"
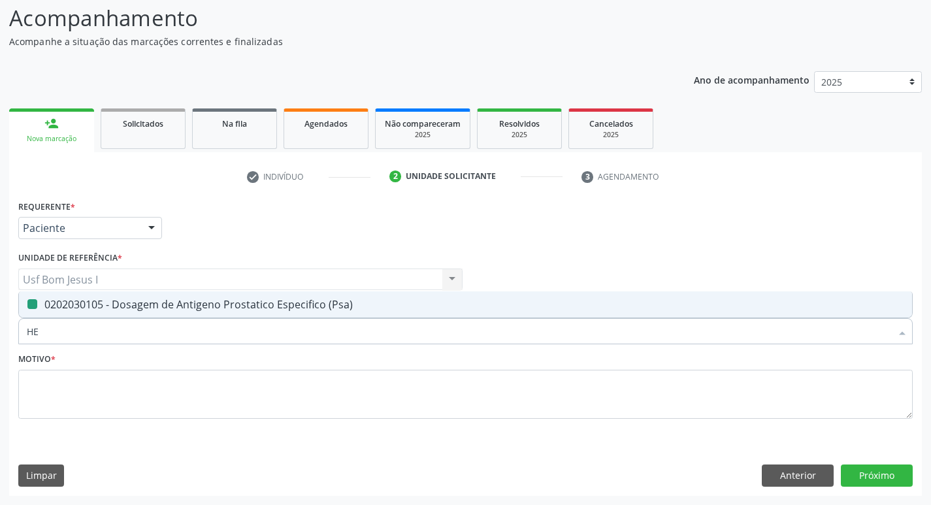
checkbox \(Psa\) "false"
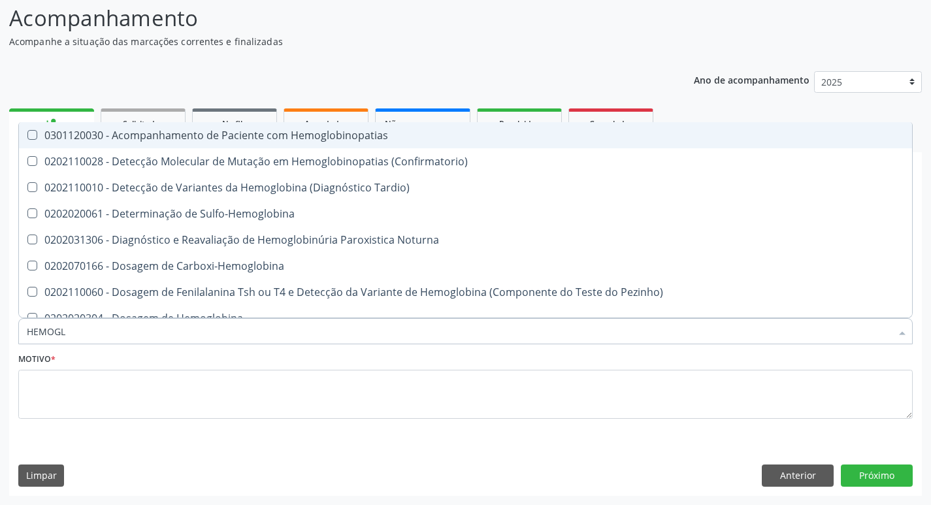
type input "HEMOGLO"
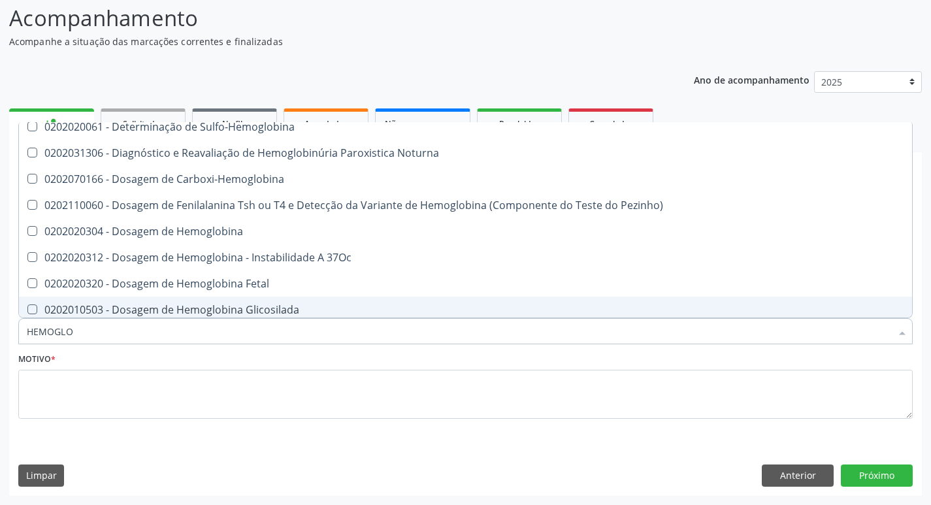
click at [225, 310] on div "0202010503 - Dosagem de Hemoglobina Glicosilada" at bounding box center [466, 310] width 878 height 10
checkbox Glicosilada "true"
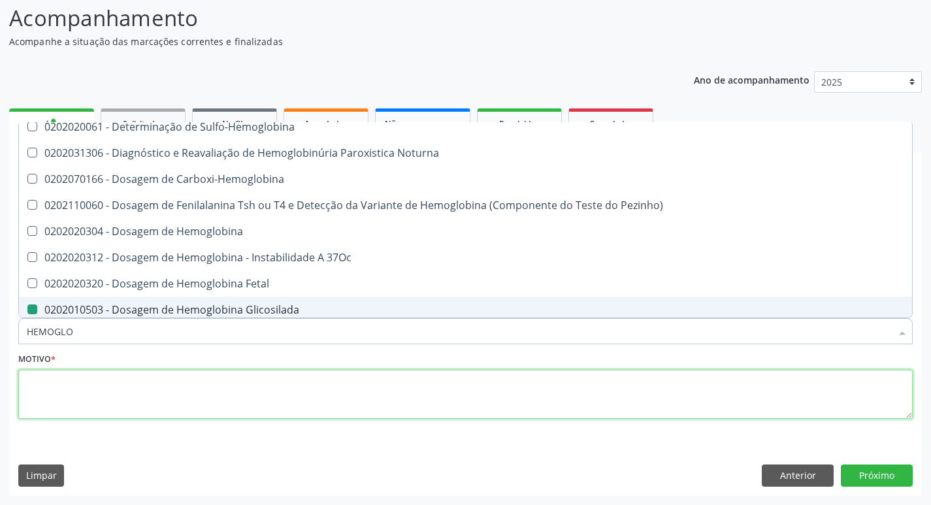
click at [208, 398] on textarea at bounding box center [465, 395] width 895 height 50
checkbox \(Confirmatorio\) "true"
checkbox Tardio\) "true"
checkbox Glicosilada "false"
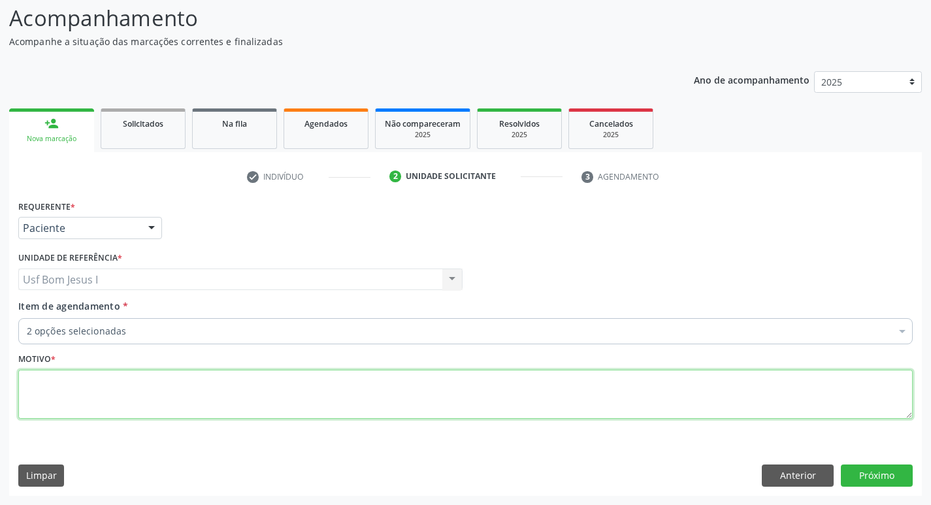
scroll to position [0, 0]
type textarea "."
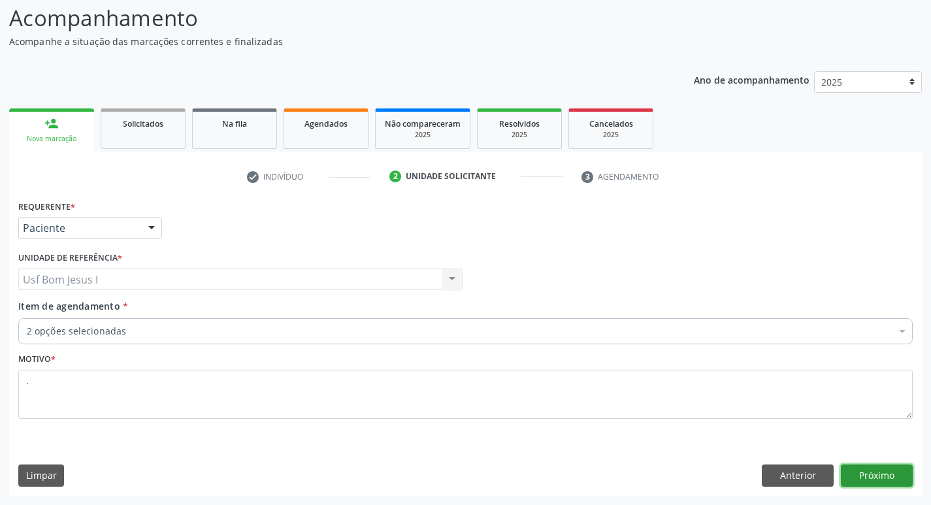
click at [898, 480] on button "Próximo" at bounding box center [877, 476] width 72 height 22
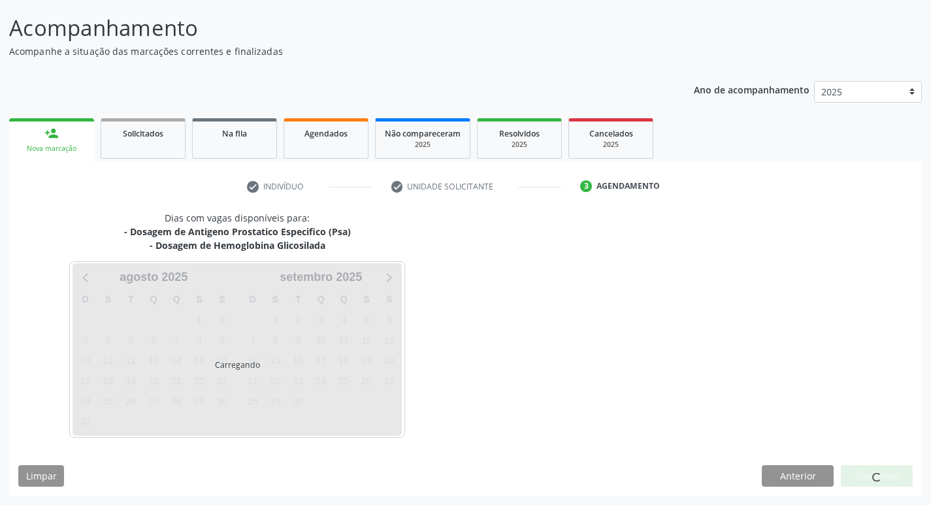
scroll to position [77, 0]
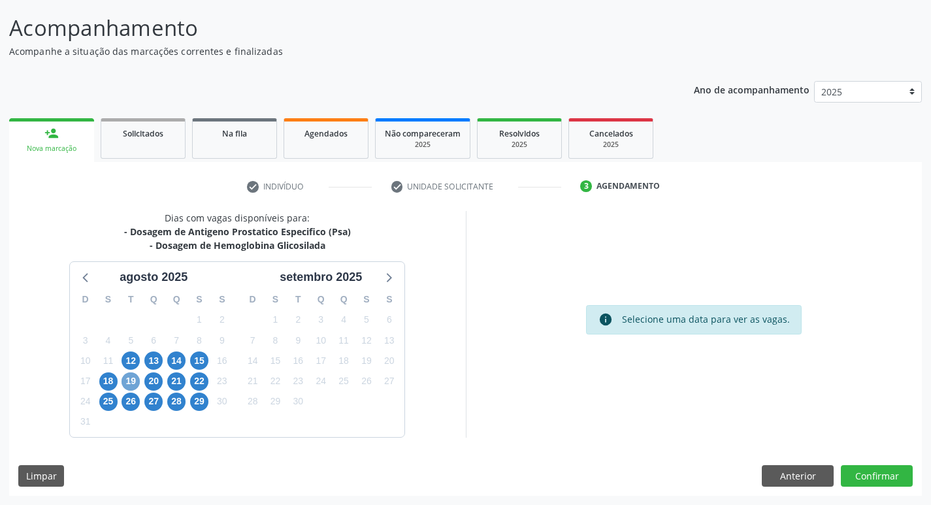
click at [137, 380] on span "19" at bounding box center [131, 382] width 18 height 18
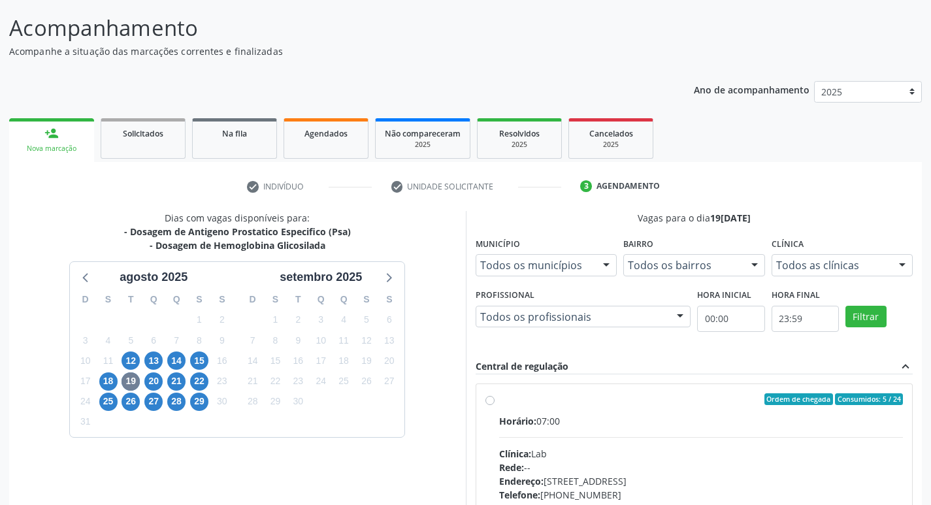
click at [705, 448] on div "Clínica: Lab" at bounding box center [701, 454] width 405 height 14
click at [495, 405] on input "Ordem de chegada Consumidos: 5 / 24 Horário: 07:00 Clínica: Lab Rede: -- Endere…" at bounding box center [490, 399] width 9 height 12
radio input "true"
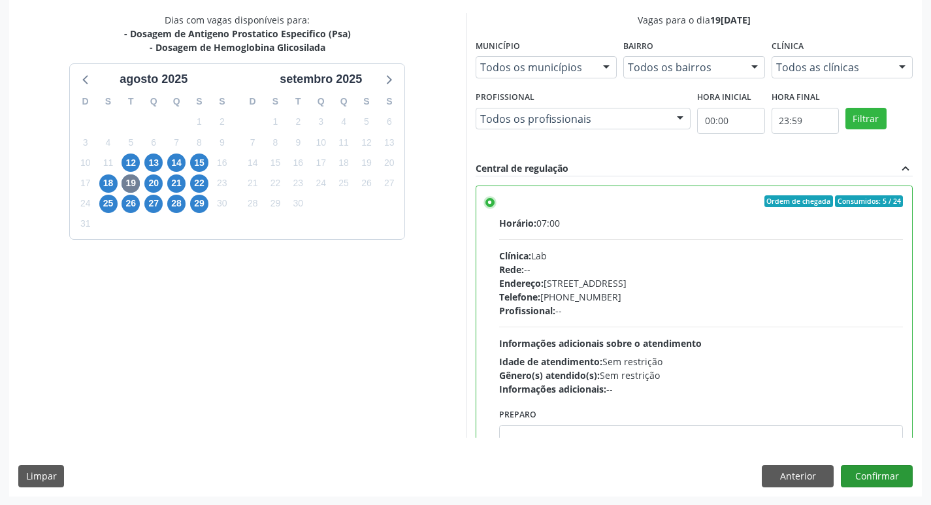
scroll to position [276, 0]
click at [903, 478] on button "Confirmar" at bounding box center [877, 476] width 72 height 22
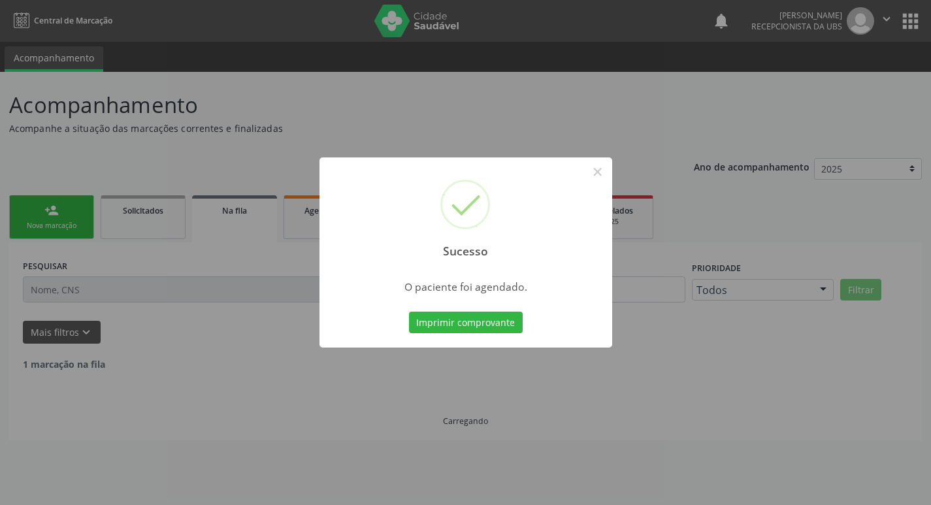
scroll to position [0, 0]
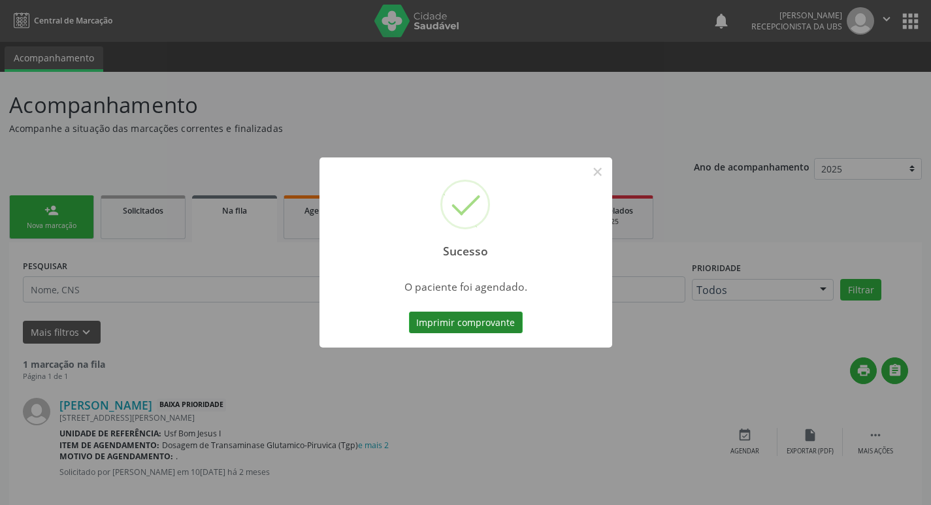
click at [495, 324] on button "Imprimir comprovante" at bounding box center [466, 323] width 114 height 22
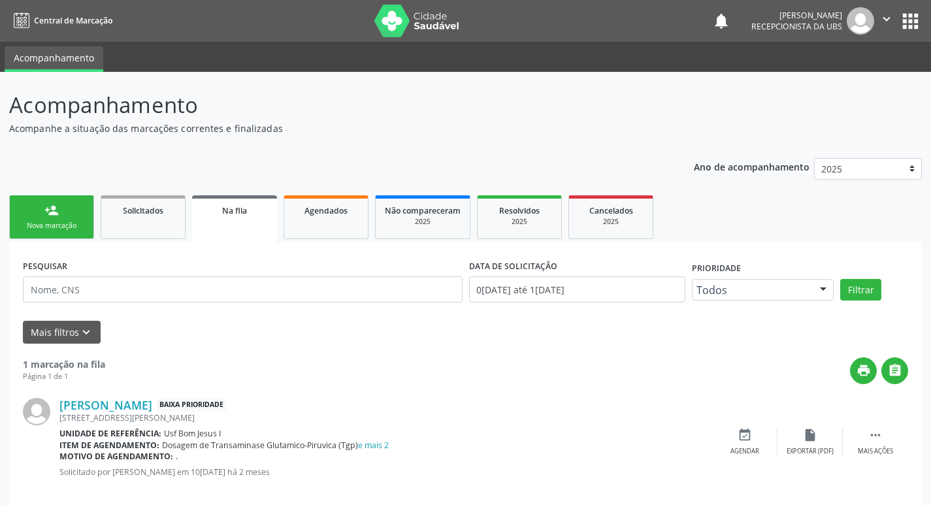
click at [67, 221] on div "Nova marcação" at bounding box center [51, 226] width 65 height 10
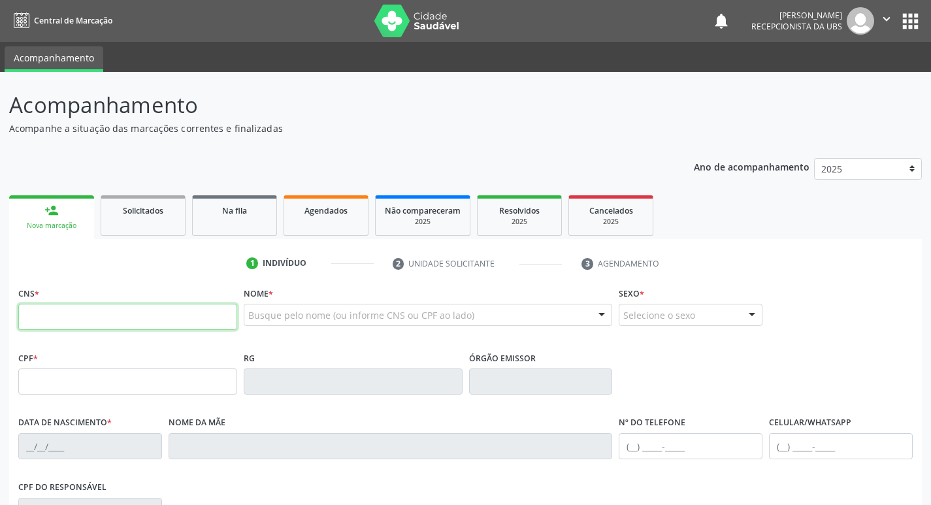
click at [106, 319] on input "text" at bounding box center [127, 317] width 219 height 26
type input "702 4090 3861 9623"
type input "131.877.294-01"
type input "03/07/2002"
type input "Francineide Alves Ferraz"
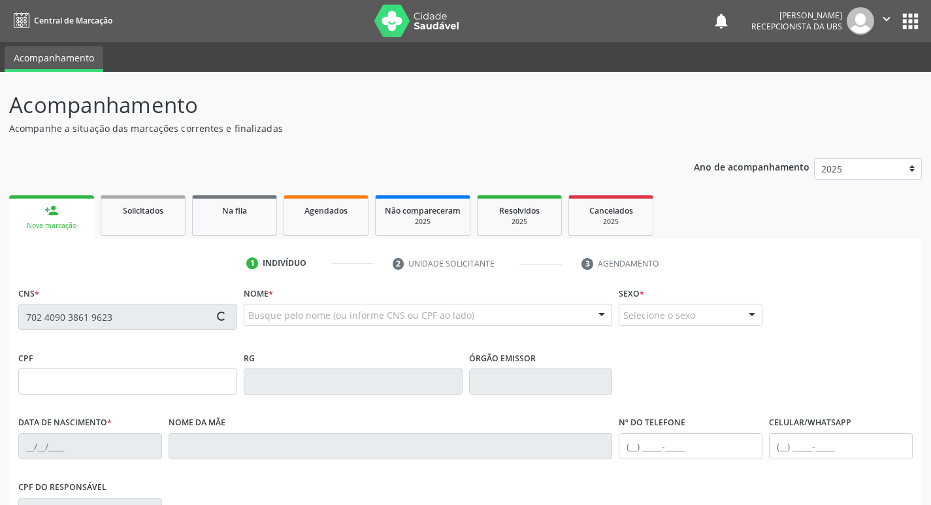
type input "[PHONE_NUMBER]"
type input "008.098.264-61"
type input "1330"
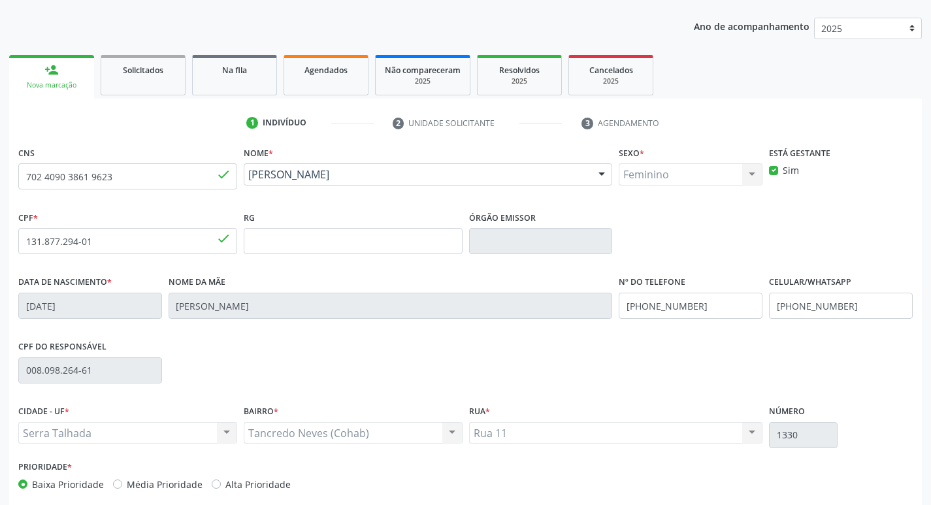
scroll to position [203, 0]
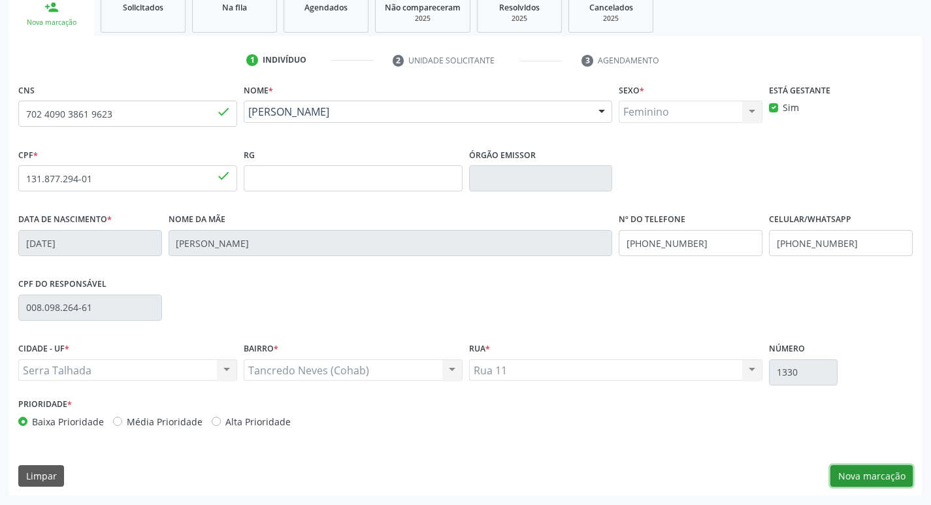
click at [882, 472] on button "Nova marcação" at bounding box center [872, 476] width 82 height 22
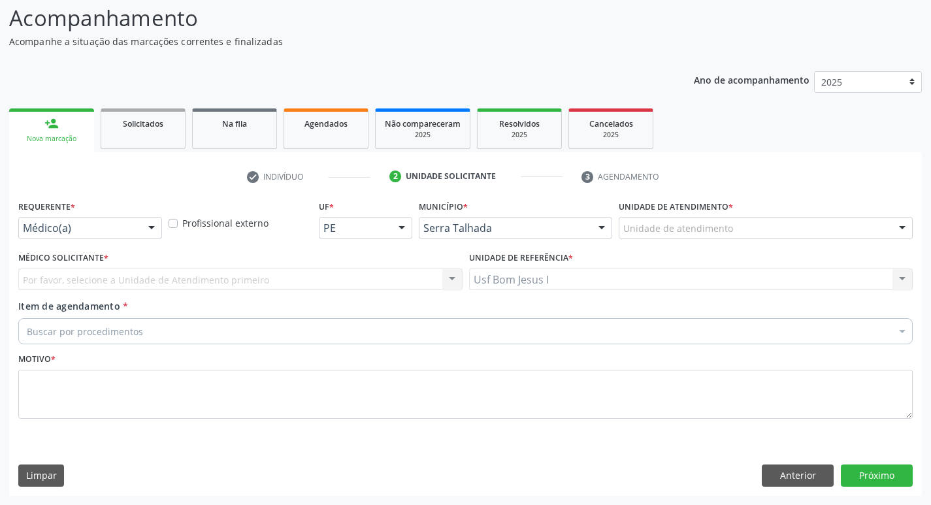
scroll to position [87, 0]
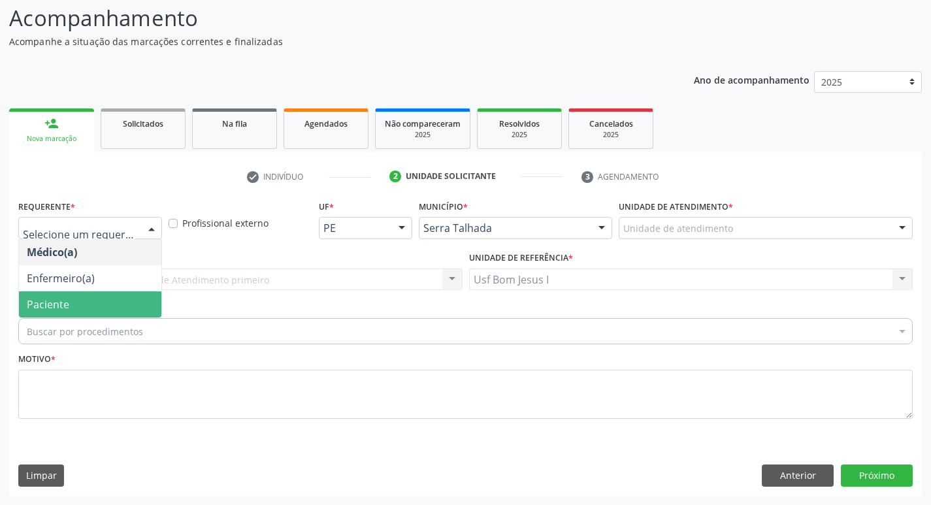
click at [85, 297] on span "Paciente" at bounding box center [90, 304] width 142 height 26
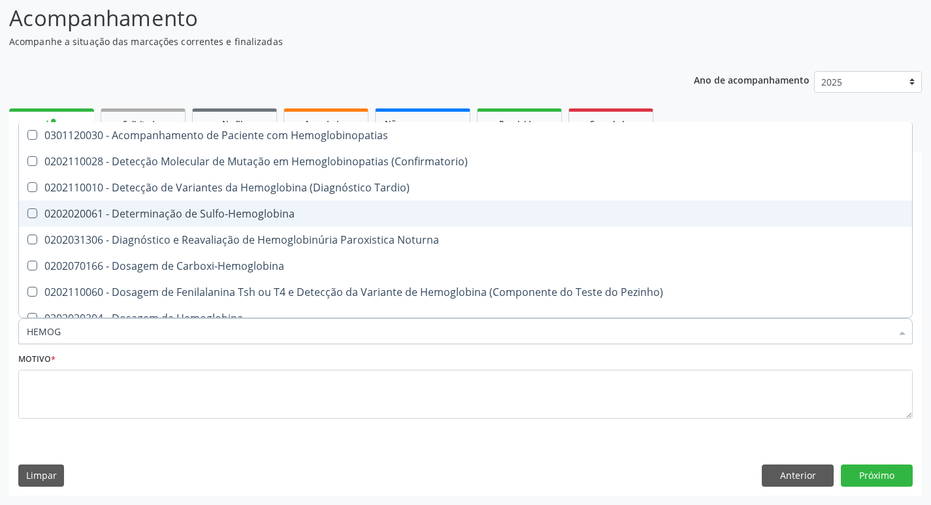
type input "HEMOGR"
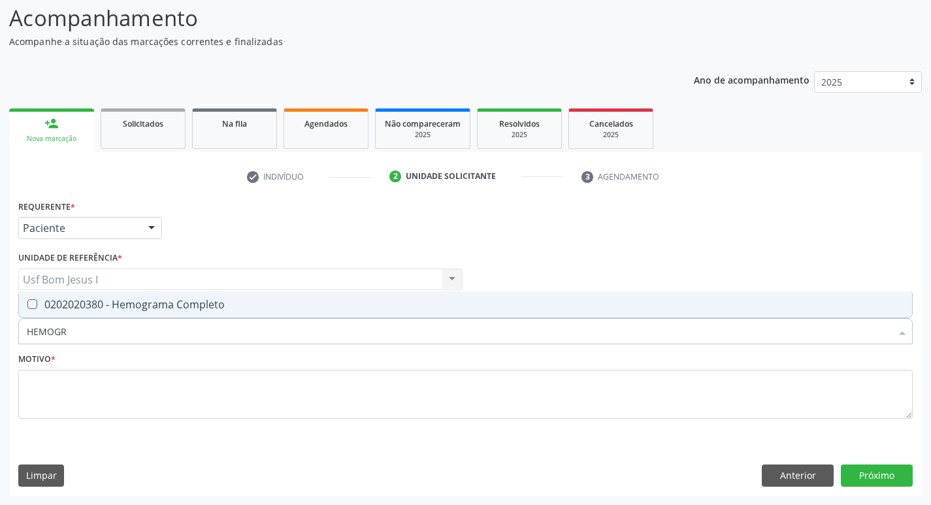
click at [167, 295] on span "0202020380 - Hemograma Completo" at bounding box center [465, 304] width 893 height 26
checkbox Completo "true"
click at [159, 330] on input "HEMOGR" at bounding box center [459, 331] width 865 height 26
checkbox Completo "false"
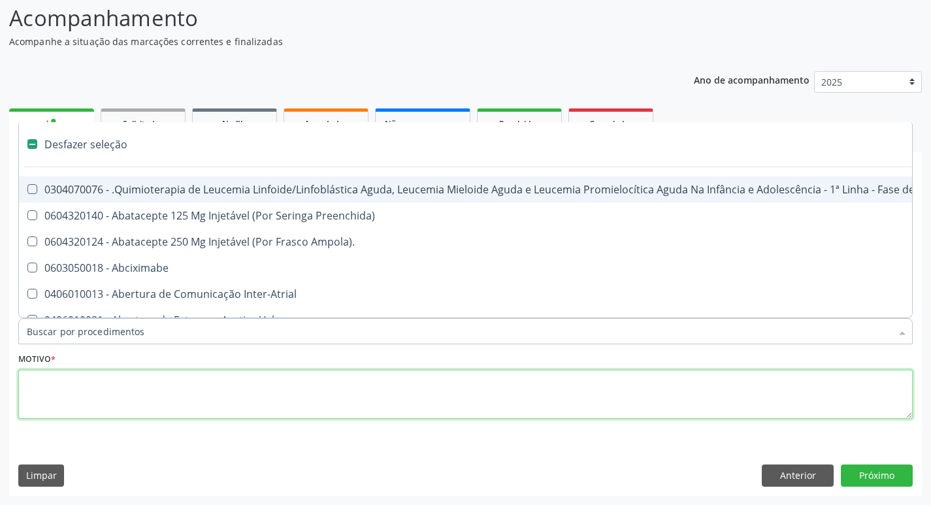
click at [139, 382] on textarea at bounding box center [465, 395] width 895 height 50
checkbox Preenchida\) "true"
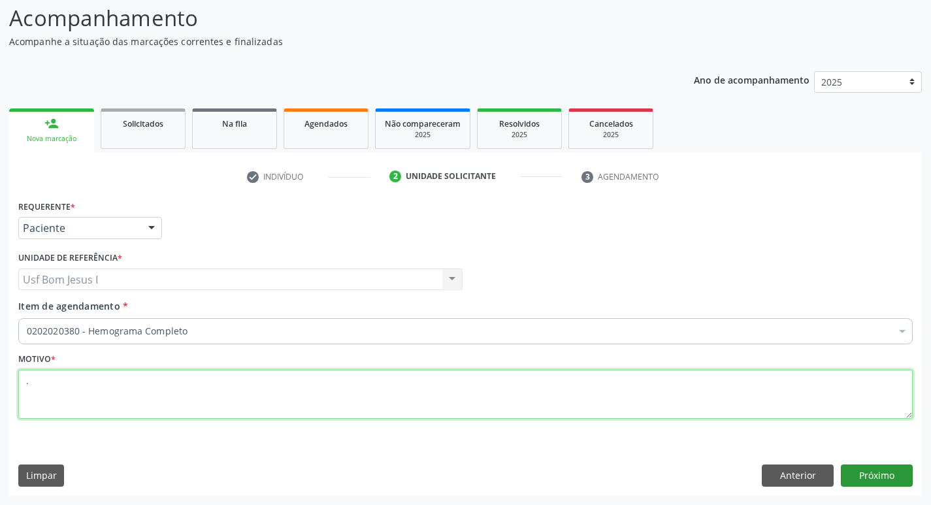
type textarea "."
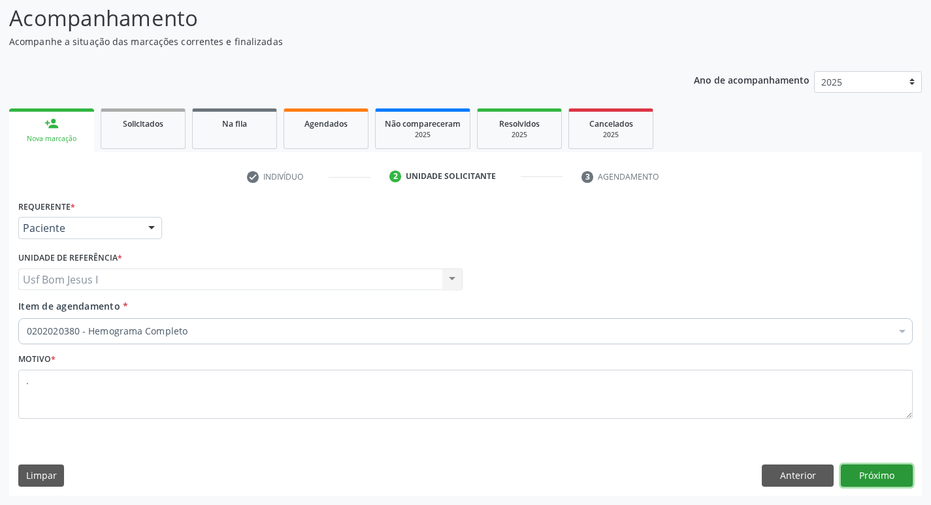
click at [887, 471] on button "Próximo" at bounding box center [877, 476] width 72 height 22
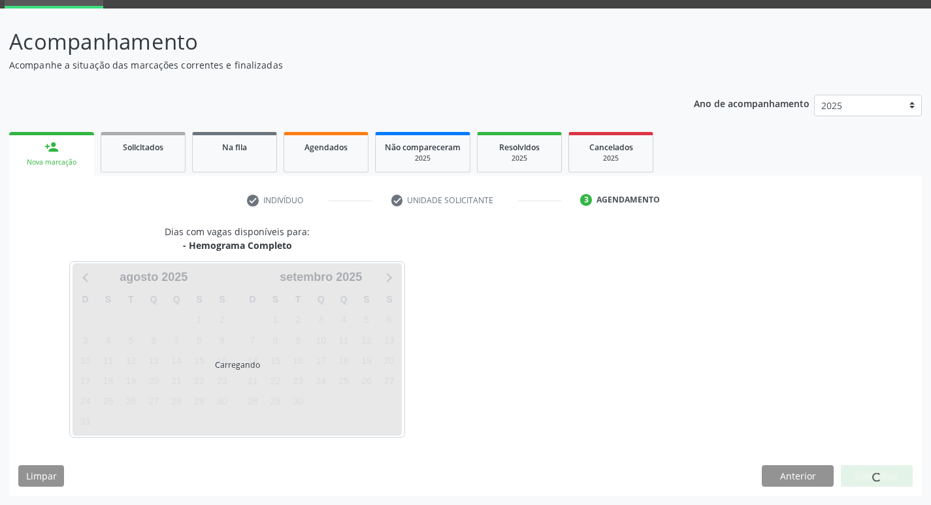
scroll to position [63, 0]
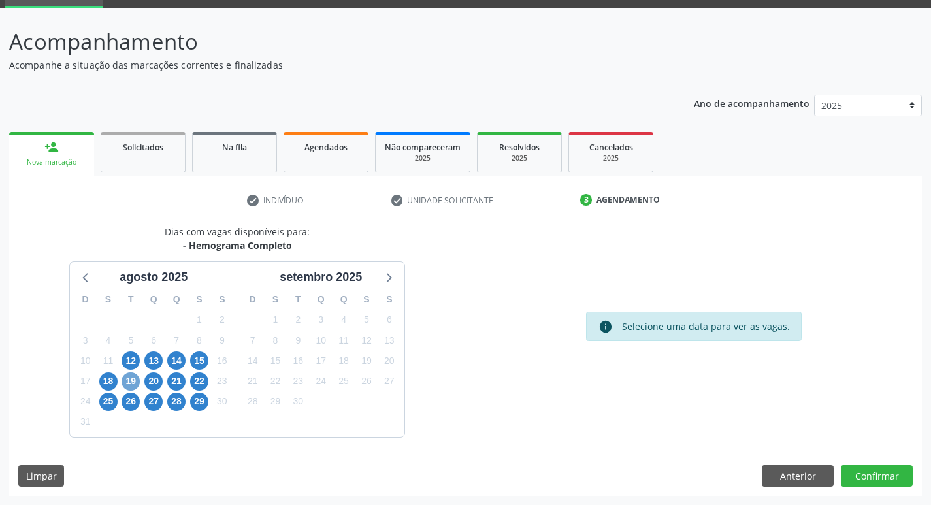
click at [131, 382] on span "19" at bounding box center [131, 382] width 18 height 18
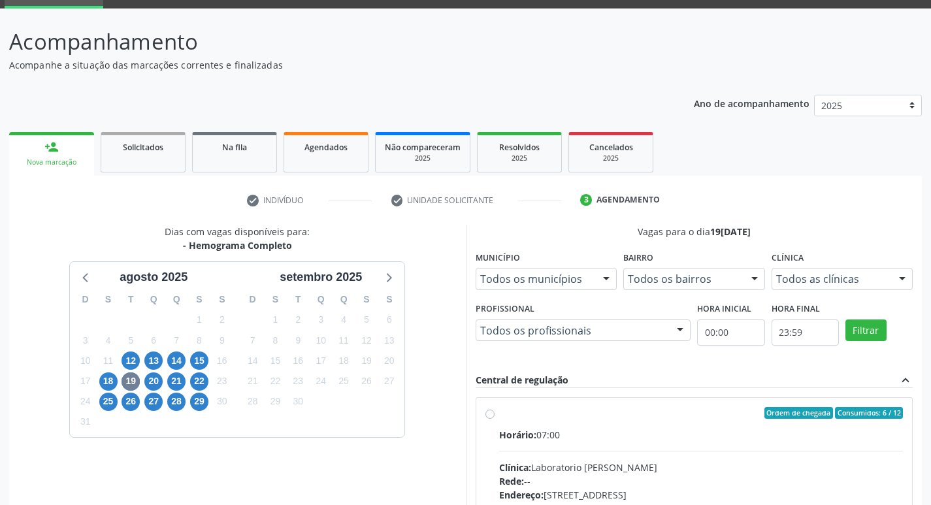
click at [642, 425] on label "Ordem de chegada Consumidos: 6 / 12 Horário: 07:00 Clínica: Laboratorio Jose Pa…" at bounding box center [701, 507] width 405 height 201
click at [495, 419] on input "Ordem de chegada Consumidos: 6 / 12 Horário: 07:00 Clínica: Laboratorio Jose Pa…" at bounding box center [490, 413] width 9 height 12
radio input "true"
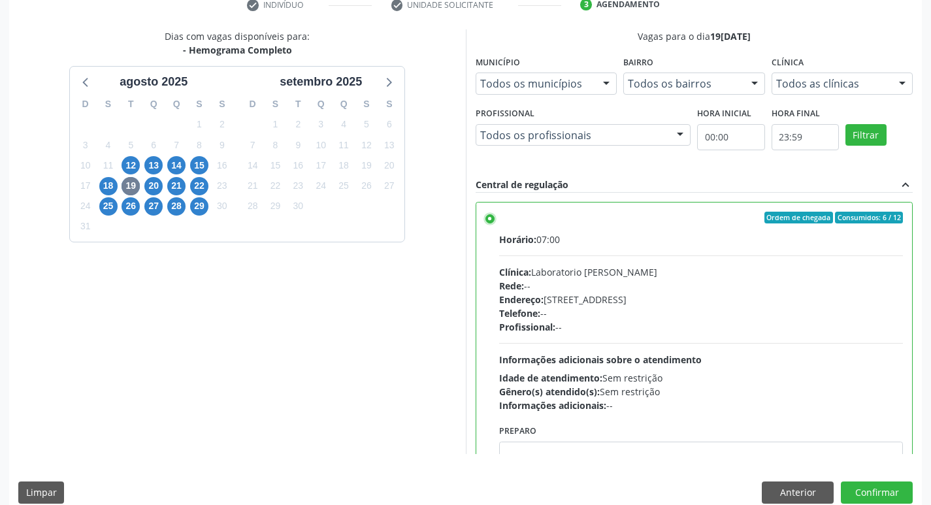
scroll to position [276, 0]
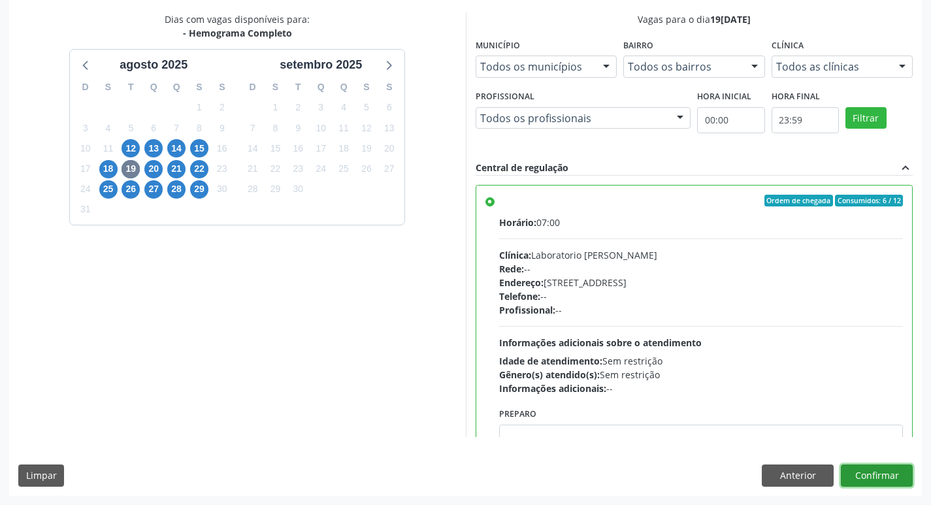
click at [884, 478] on button "Confirmar" at bounding box center [877, 476] width 72 height 22
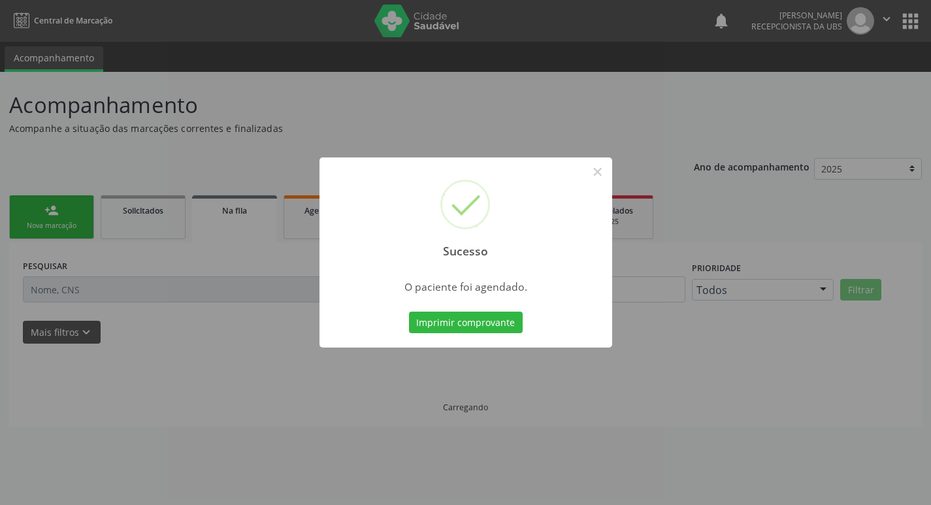
scroll to position [0, 0]
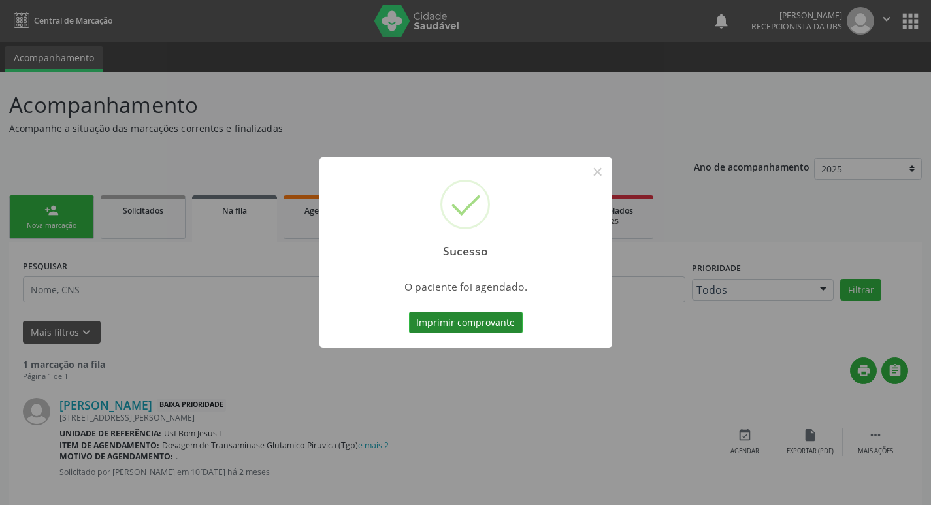
click at [465, 324] on button "Imprimir comprovante" at bounding box center [466, 323] width 114 height 22
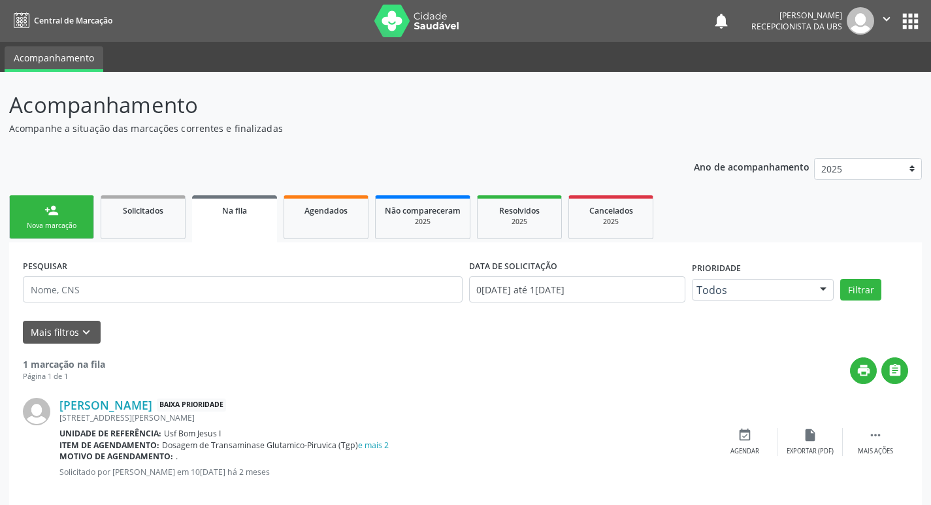
click at [36, 225] on div "Nova marcação" at bounding box center [51, 226] width 65 height 10
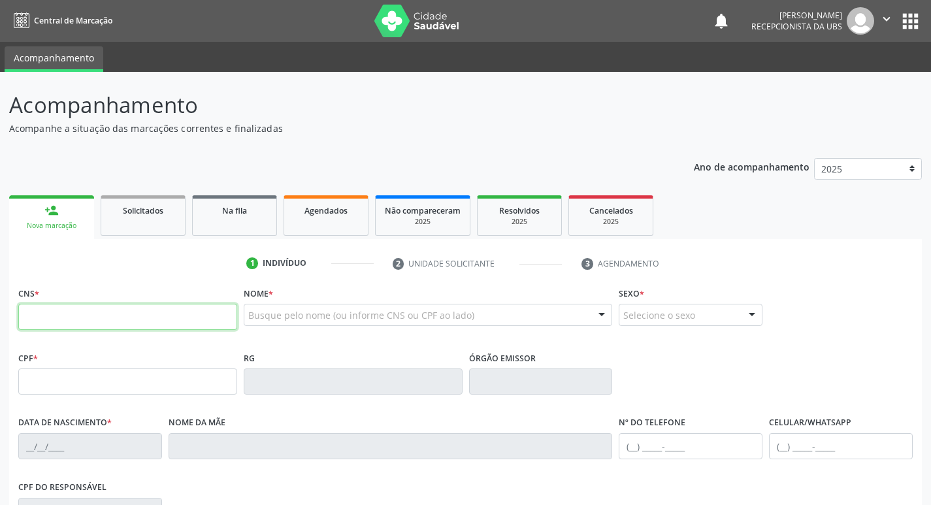
click at [139, 316] on input "text" at bounding box center [127, 317] width 219 height 26
paste input "702 4090 3861 9623"
type input "702 4090 3861 9623"
type input "131.877.294-01"
type input "03/07/2002"
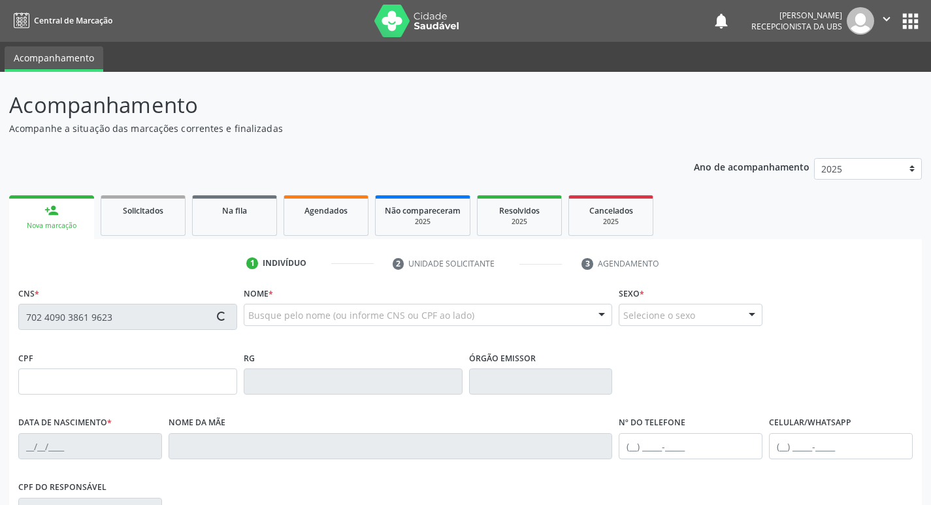
type input "Francineide Alves Ferraz"
type input "[PHONE_NUMBER]"
type input "008.098.264-61"
type input "1330"
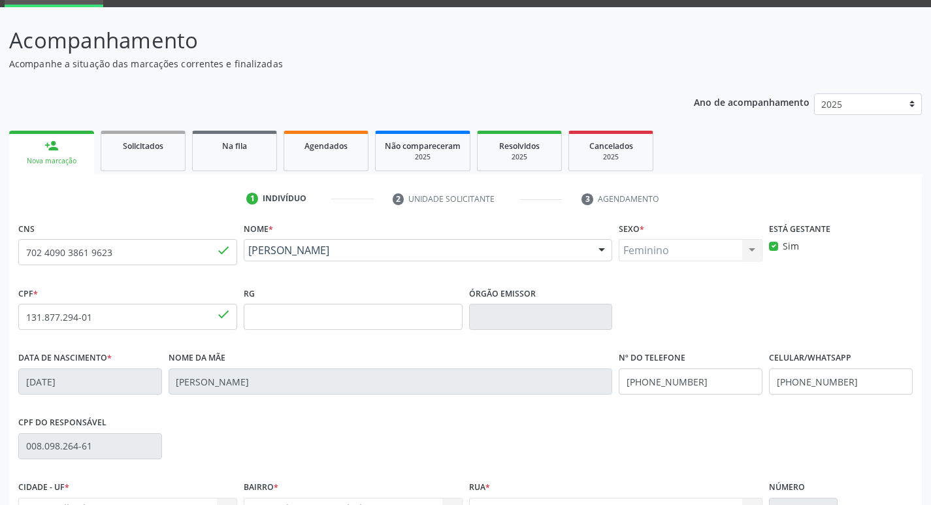
scroll to position [203, 0]
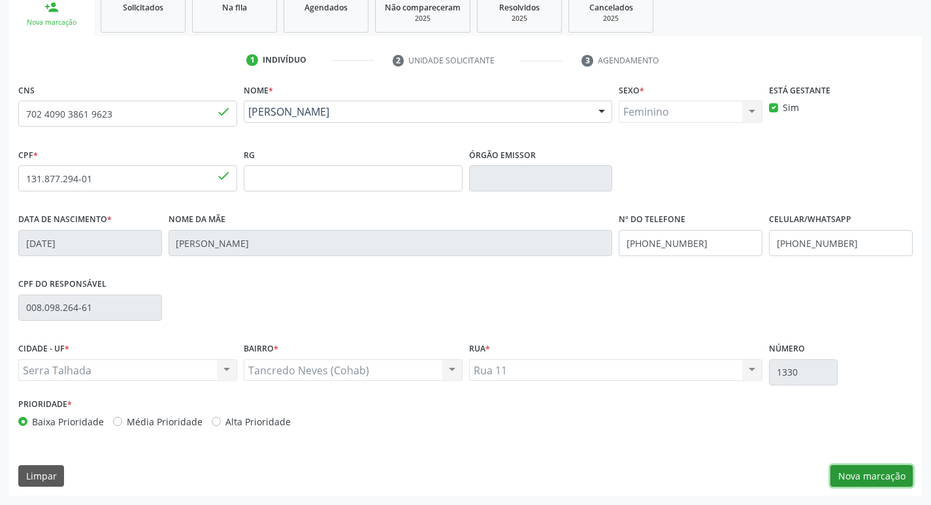
click at [870, 479] on button "Nova marcação" at bounding box center [872, 476] width 82 height 22
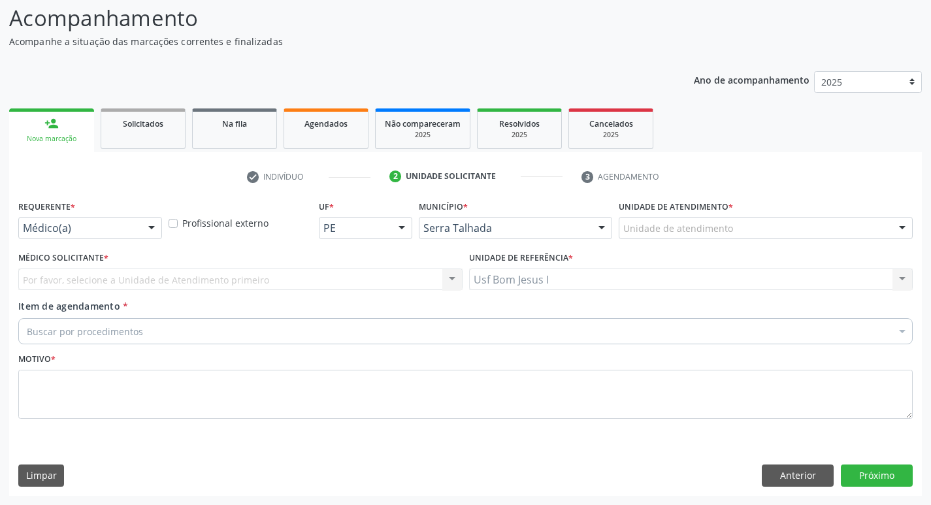
scroll to position [87, 0]
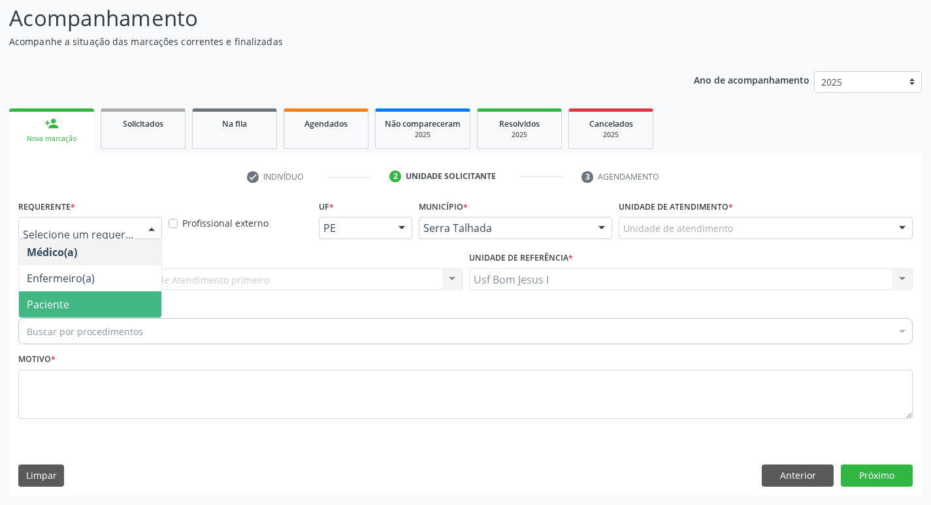
click at [84, 296] on span "Paciente" at bounding box center [90, 304] width 142 height 26
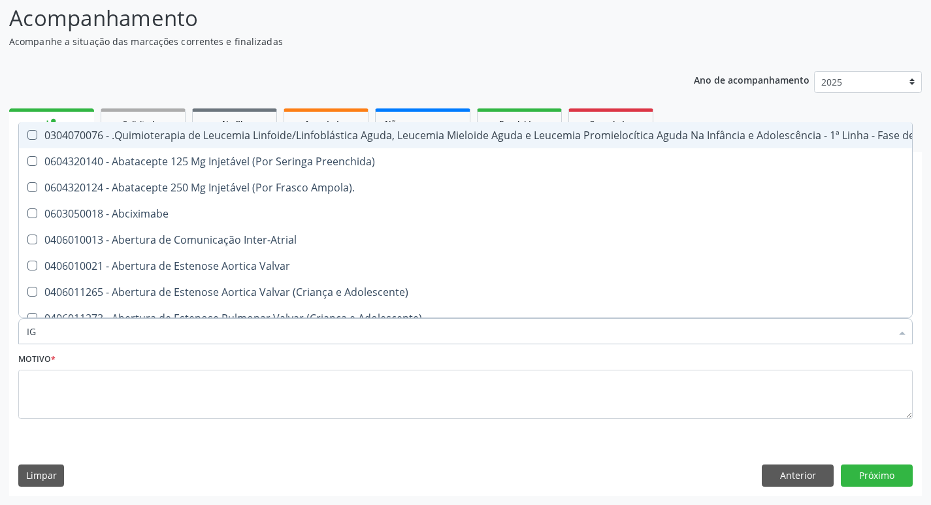
type input "IGG"
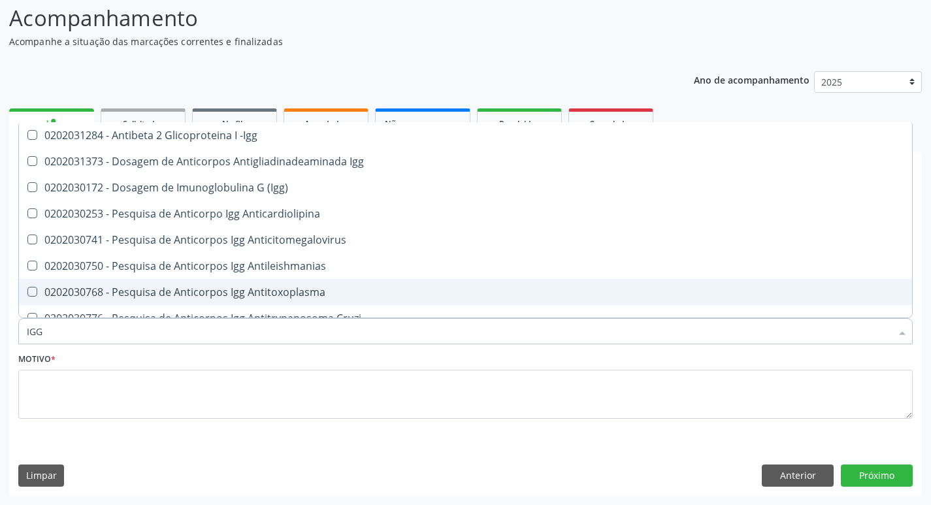
click at [307, 284] on span "0202030768 - Pesquisa de Anticorpos Igg Antitoxoplasma" at bounding box center [465, 292] width 893 height 26
checkbox Antitoxoplasma "true"
type input "IG"
checkbox Antitoxoplasma "false"
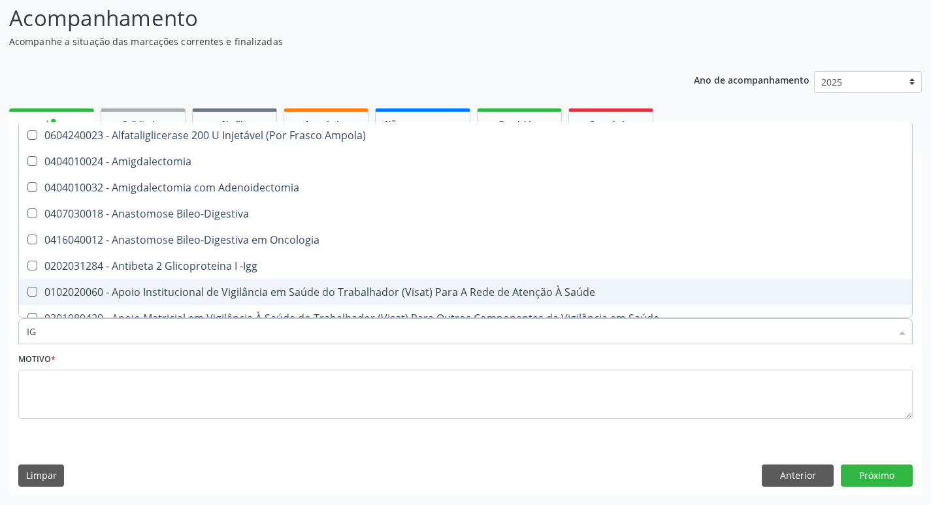
type input "IGM"
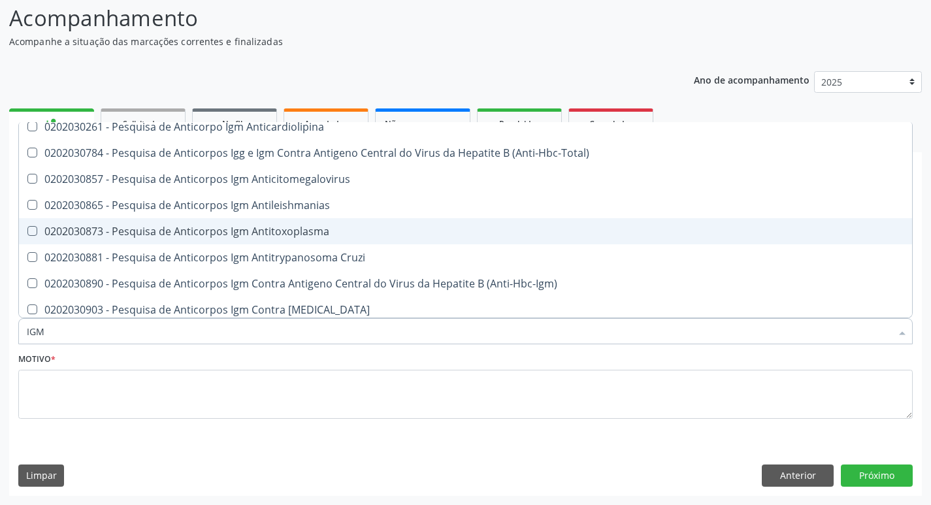
click at [296, 231] on div "0202030873 - Pesquisa de Anticorpos Igm Antitoxoplasma" at bounding box center [466, 231] width 878 height 10
checkbox Antitoxoplasma "true"
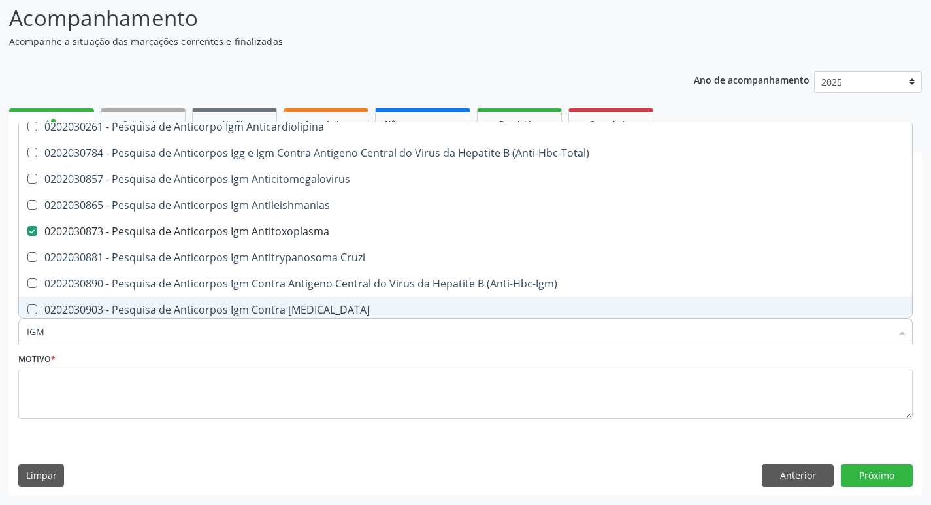
click at [246, 335] on input "IGM" at bounding box center [459, 331] width 865 height 26
type input "CU"
checkbox Antitoxoplasma "false"
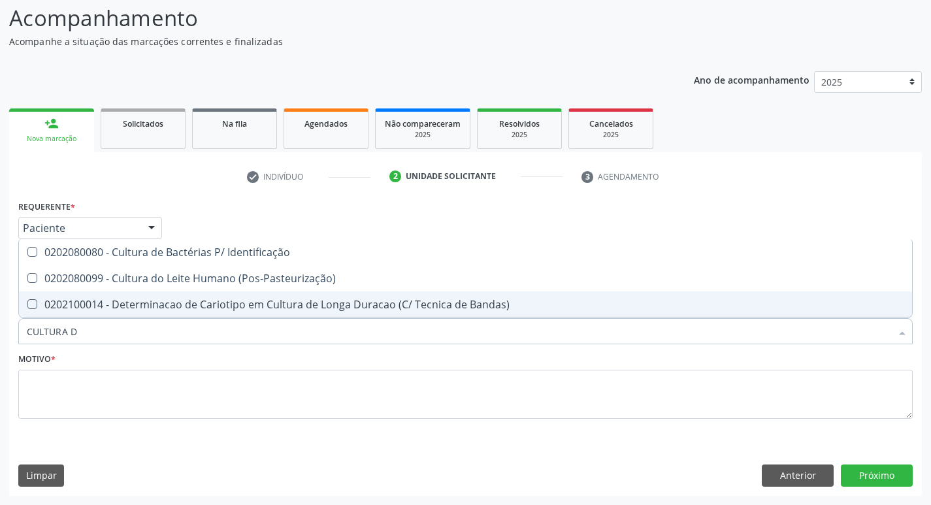
scroll to position [0, 0]
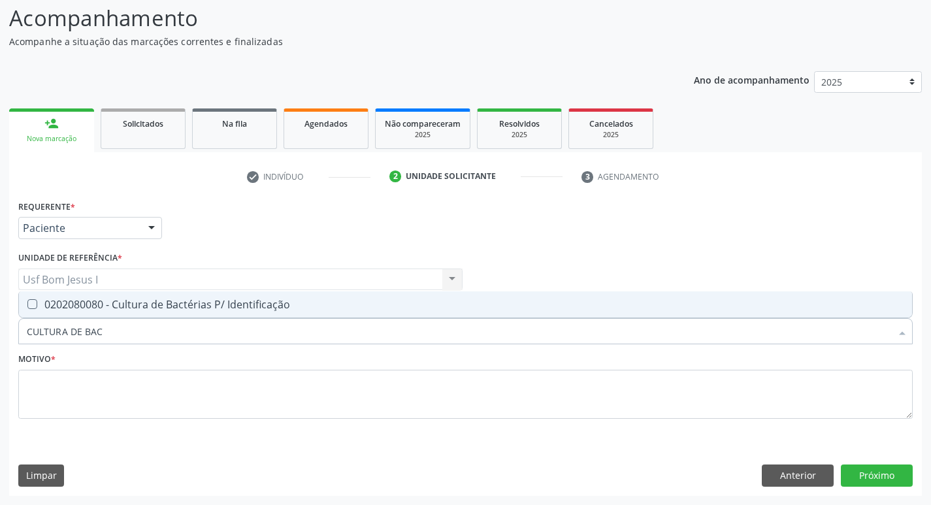
type input "CULTURA DE BACT"
click at [239, 307] on div "0202080080 - Cultura de Bactérias P/ Identificação" at bounding box center [466, 304] width 878 height 10
checkbox Identificação "true"
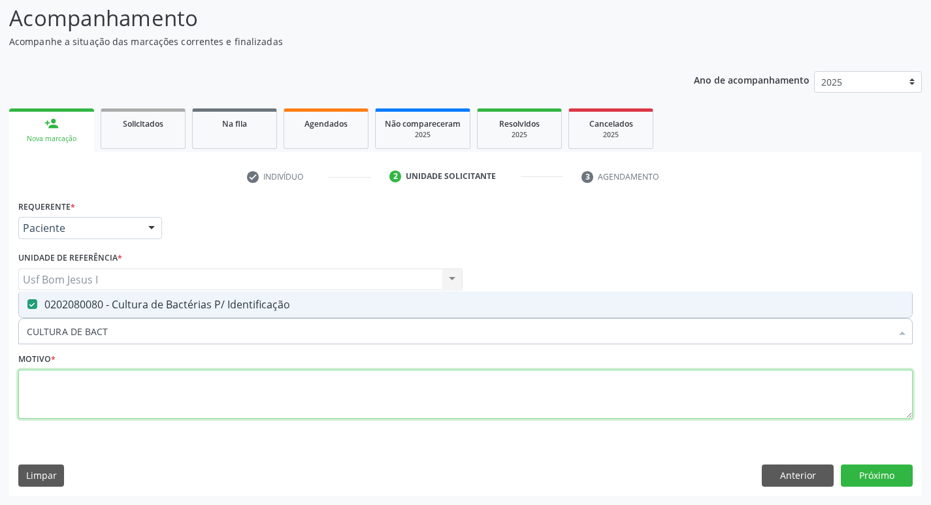
click at [212, 387] on textarea at bounding box center [465, 395] width 895 height 50
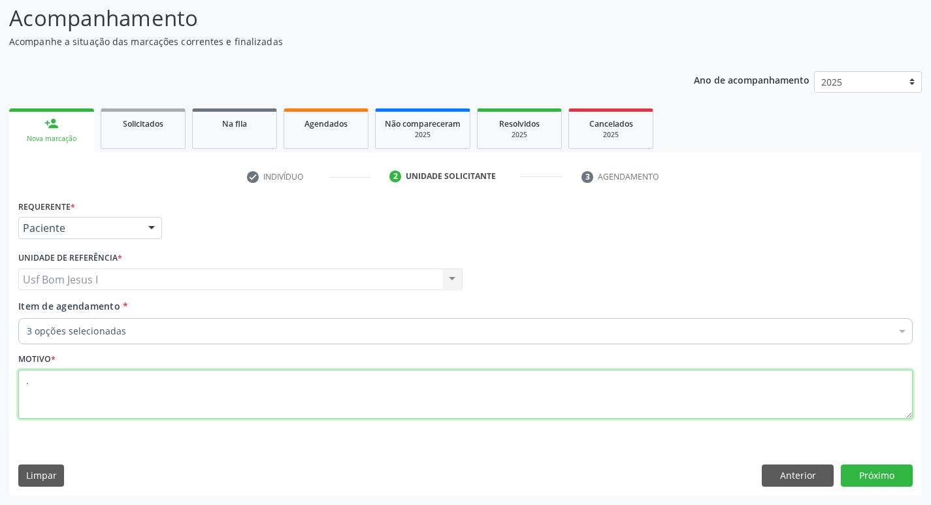
type textarea "."
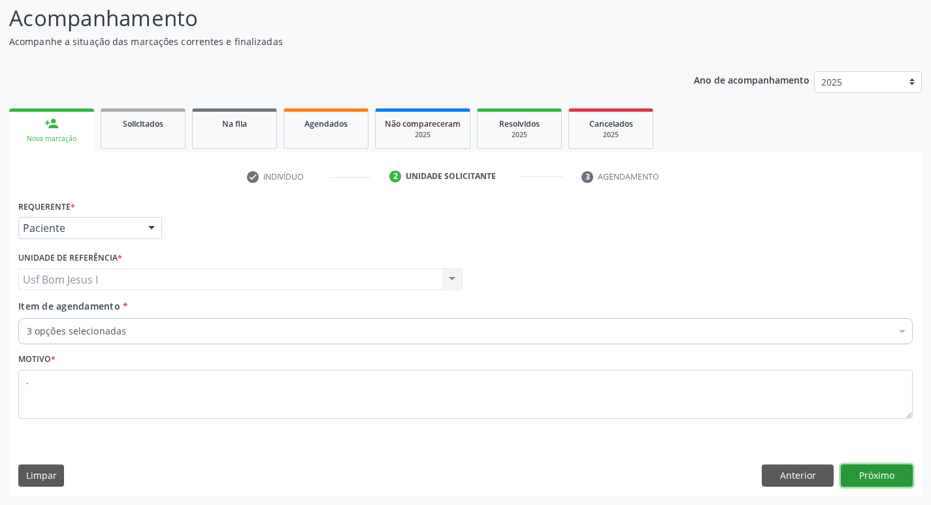
click at [884, 481] on button "Próximo" at bounding box center [877, 476] width 72 height 22
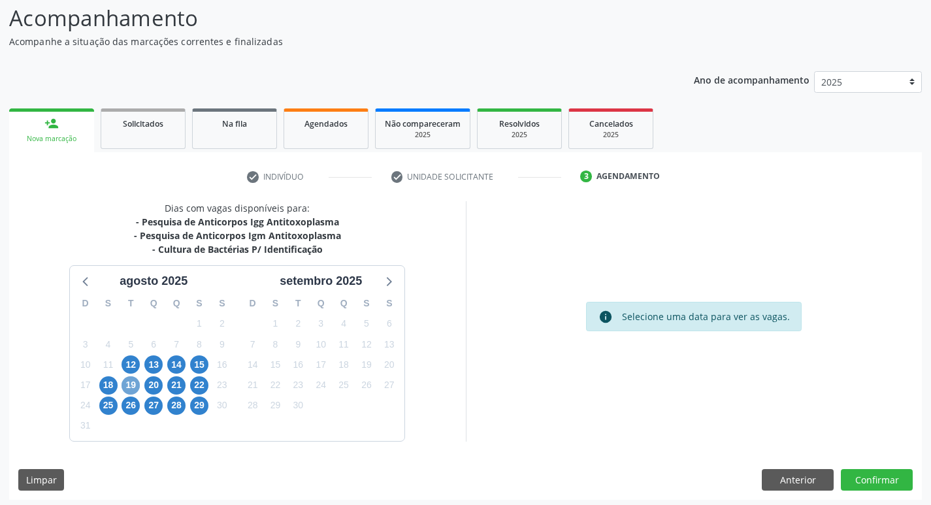
click at [129, 386] on span "19" at bounding box center [131, 385] width 18 height 18
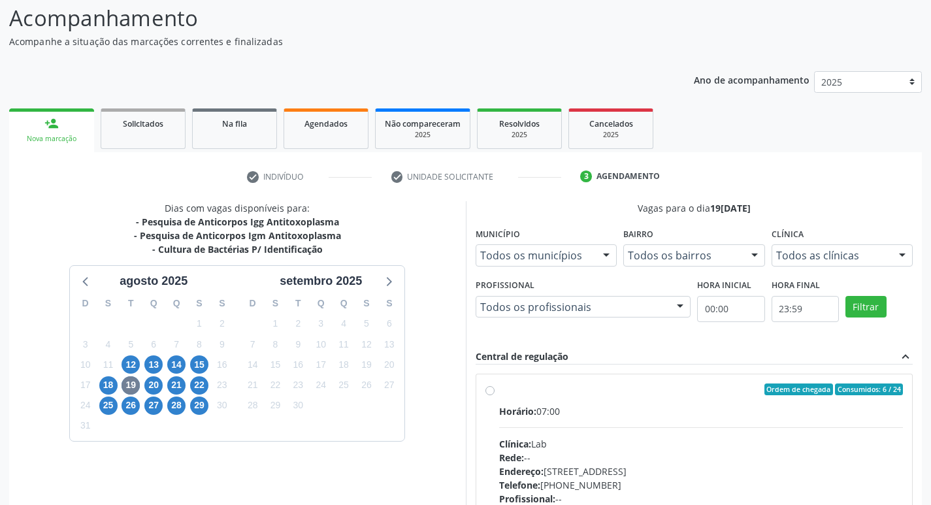
click at [719, 439] on div "Clínica: Lab" at bounding box center [701, 444] width 405 height 14
click at [495, 395] on input "Ordem de chegada Consumidos: 6 / 24 Horário: 07:00 Clínica: Lab Rede: -- Endere…" at bounding box center [490, 390] width 9 height 12
radio input "true"
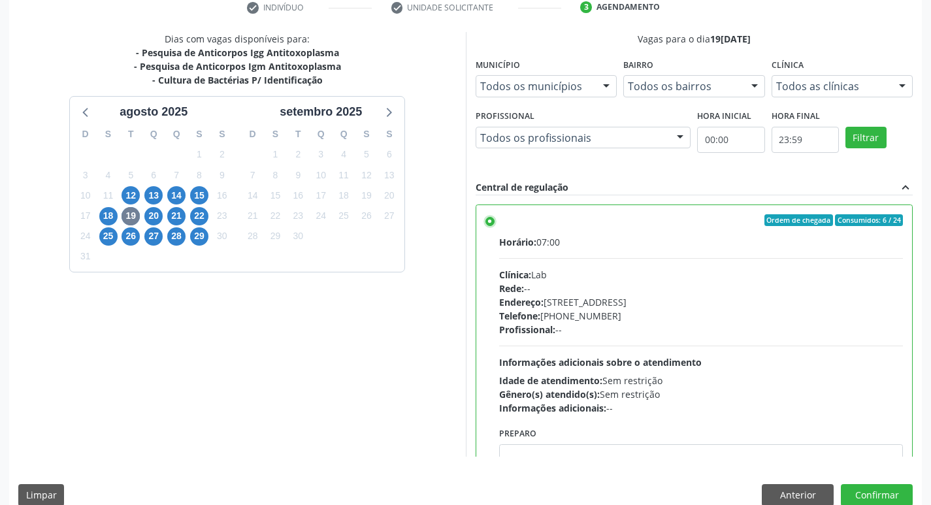
scroll to position [276, 0]
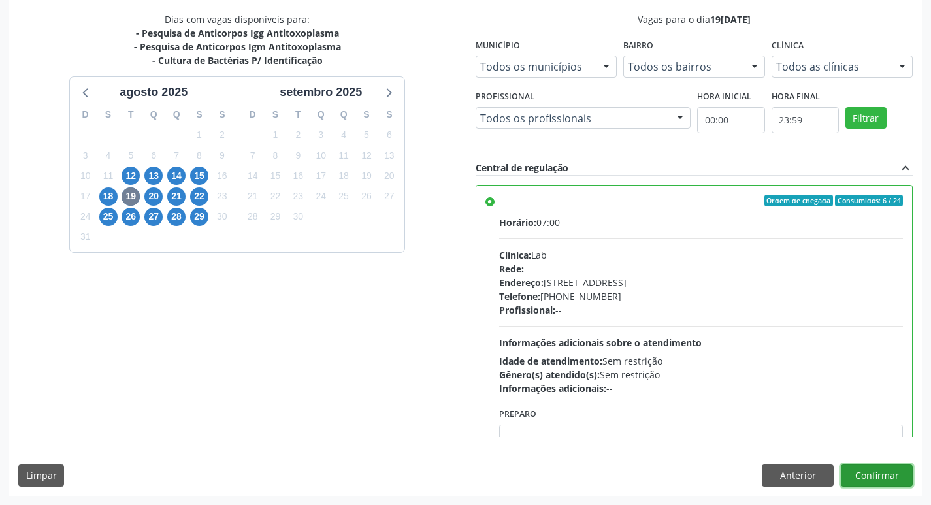
click at [883, 473] on button "Confirmar" at bounding box center [877, 476] width 72 height 22
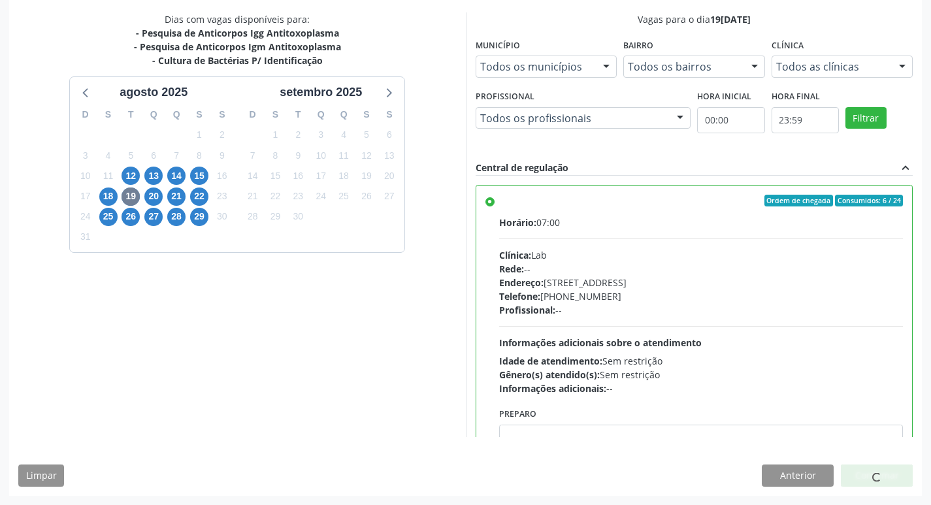
scroll to position [0, 0]
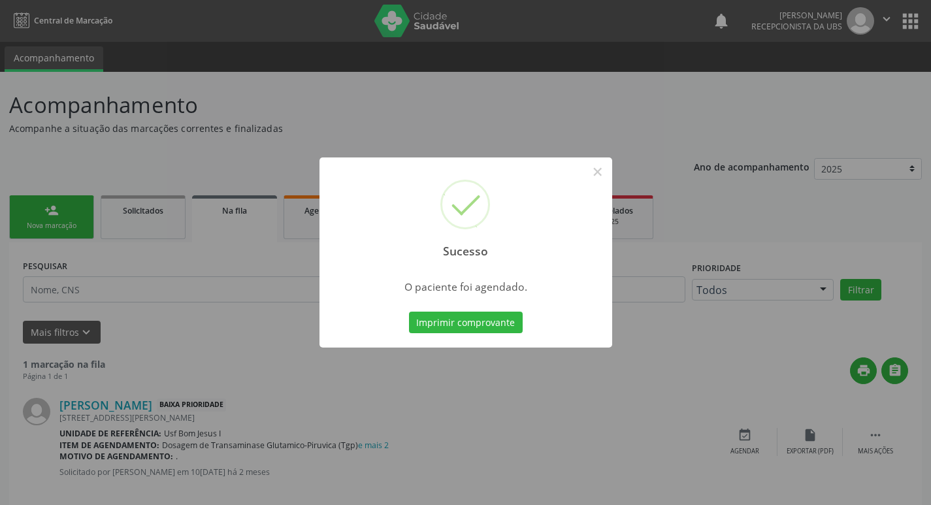
click at [409, 312] on button "Imprimir comprovante" at bounding box center [466, 323] width 114 height 22
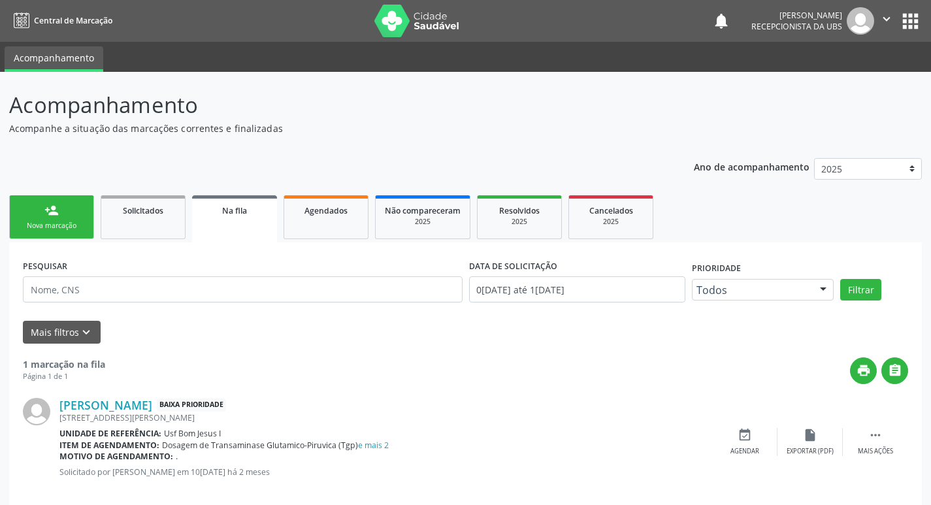
click at [48, 209] on div "person_add" at bounding box center [51, 210] width 14 height 14
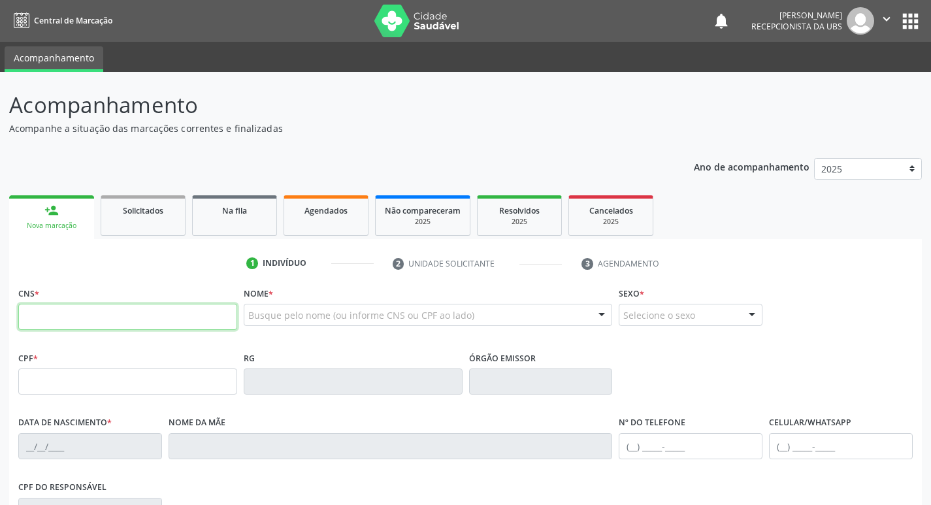
click at [112, 318] on input "text" at bounding box center [127, 317] width 219 height 26
type input "166 0187 7132 0007"
type input "088.147.224-71"
type input "15/02/1993"
type input "Sebastiana Freire do Amaral"
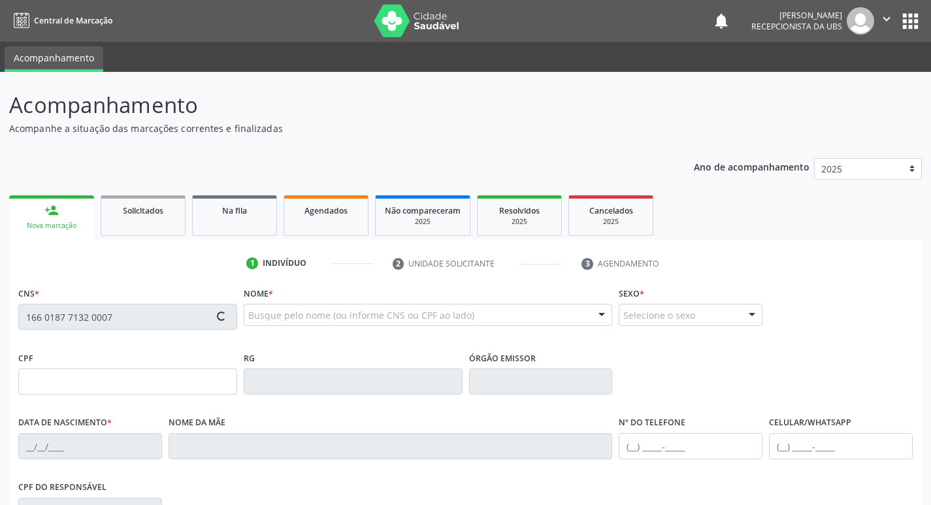
type input "(87) 99955-5618"
type input "041.589.334-80"
type input "315"
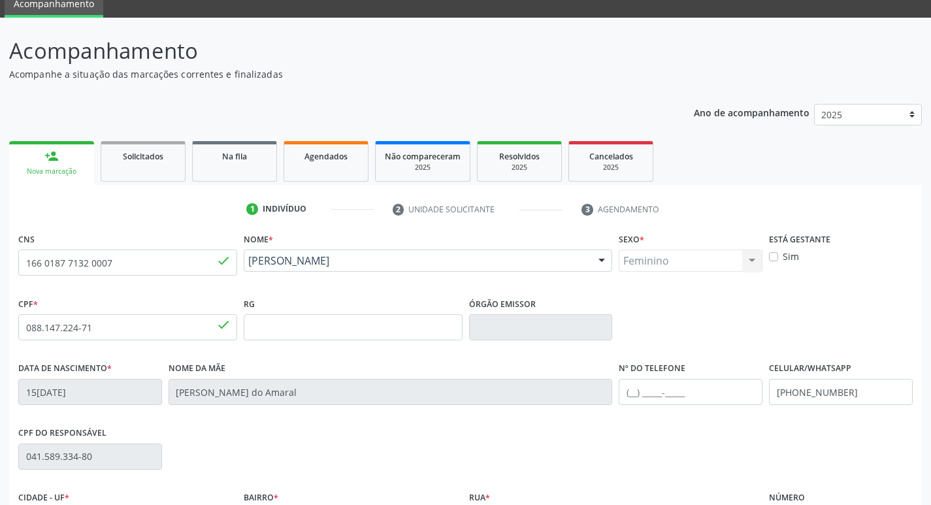
scroll to position [203, 0]
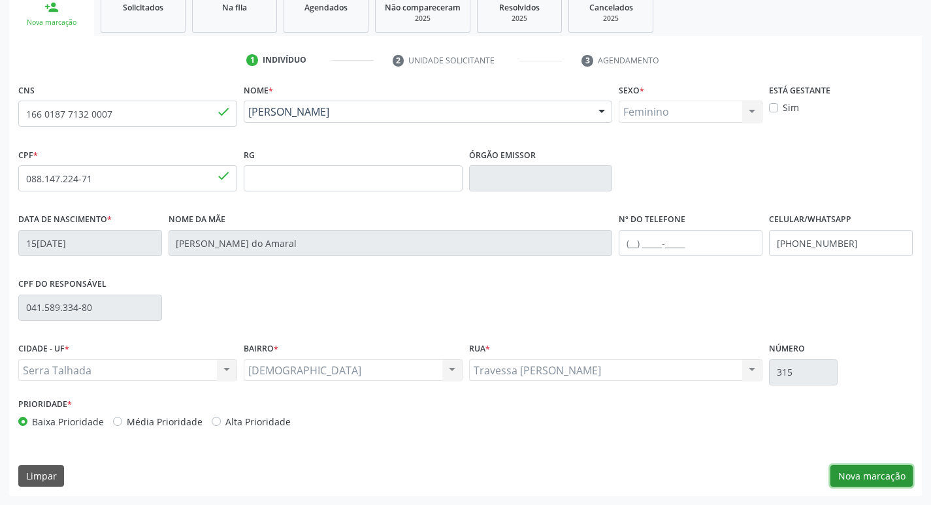
click at [872, 475] on button "Nova marcação" at bounding box center [872, 476] width 82 height 22
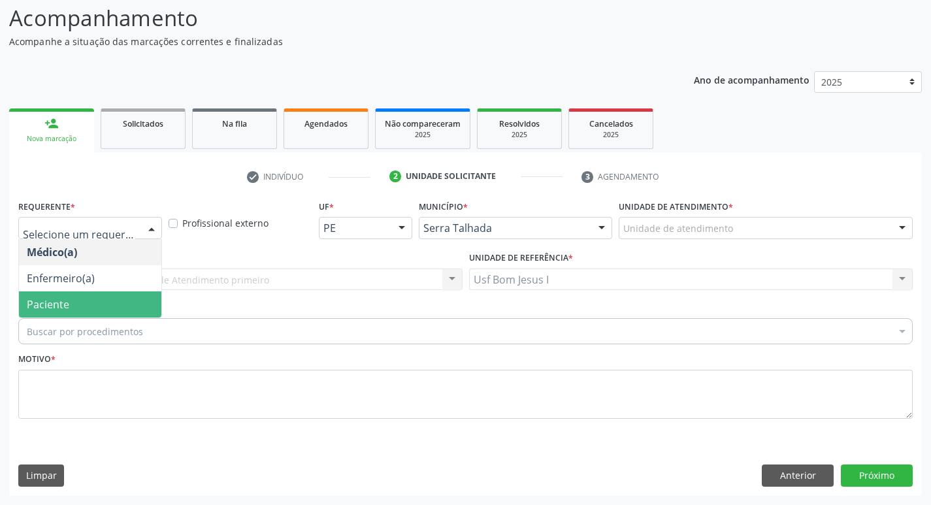
click at [71, 307] on span "Paciente" at bounding box center [90, 304] width 142 height 26
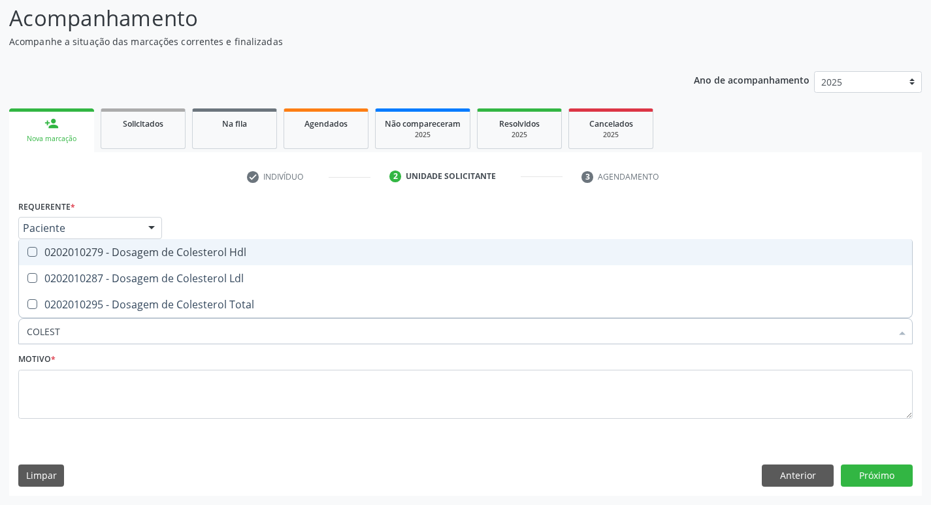
type input "COLESTE"
click at [131, 259] on span "0202010279 - Dosagem de Colesterol Hdl" at bounding box center [465, 252] width 893 height 26
checkbox Hdl "true"
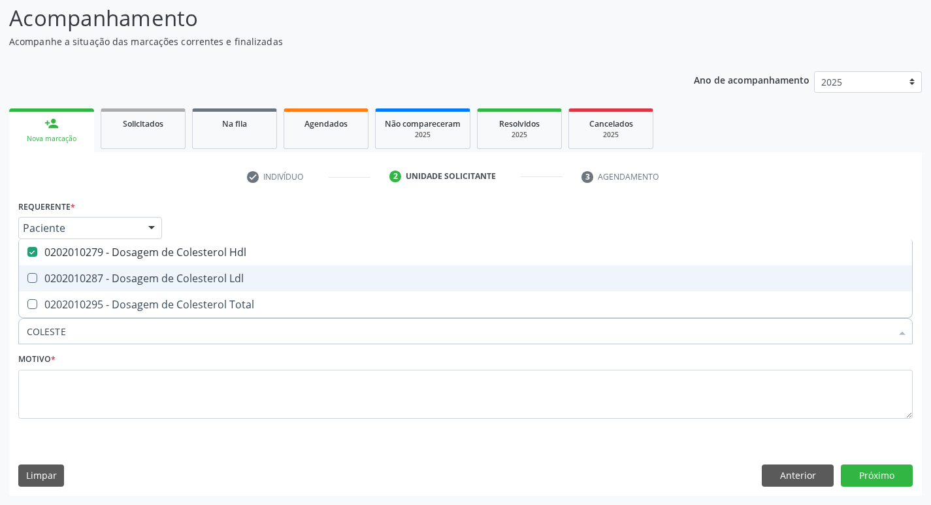
click at [131, 276] on div "0202010287 - Dosagem de Colesterol Ldl" at bounding box center [466, 278] width 878 height 10
checkbox Ldl "true"
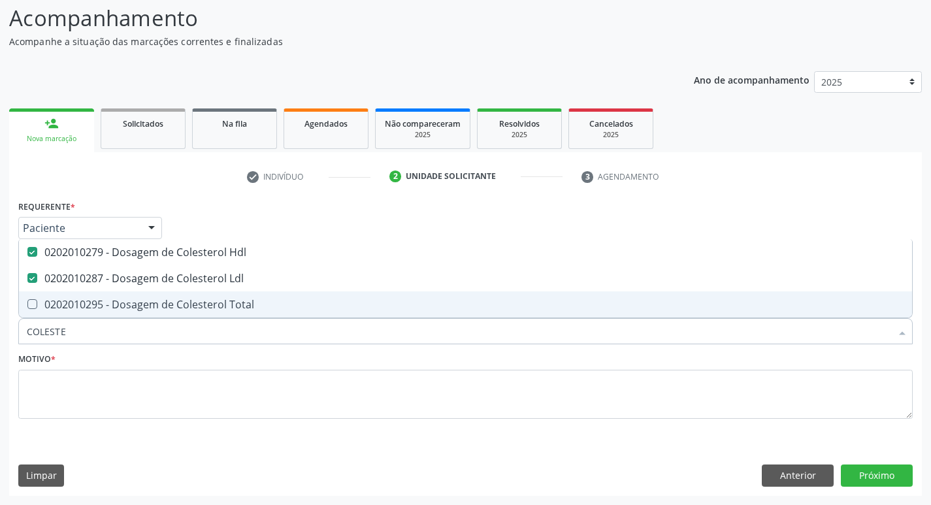
click at [128, 299] on div "0202010295 - Dosagem de Colesterol Total" at bounding box center [466, 304] width 878 height 10
checkbox Total "true"
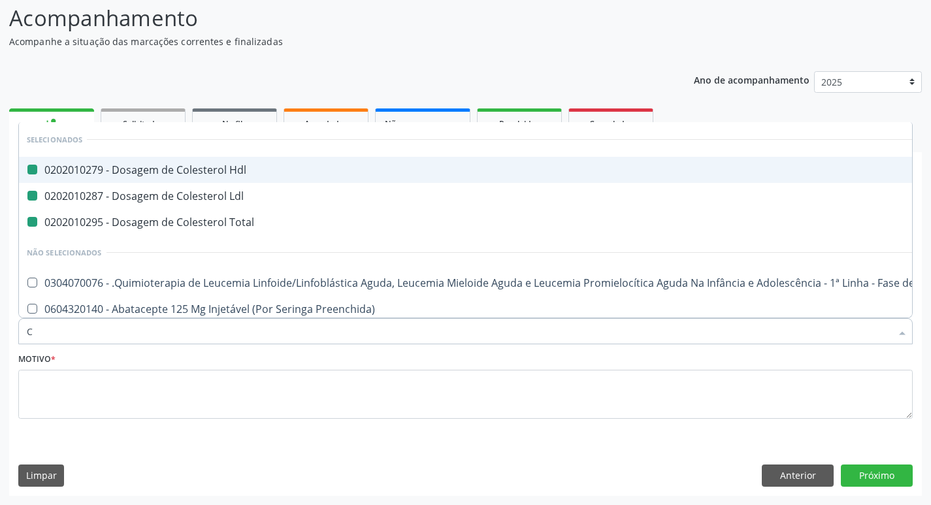
type input "CR"
checkbox Hdl "false"
checkbox Ldl "false"
checkbox Total "false"
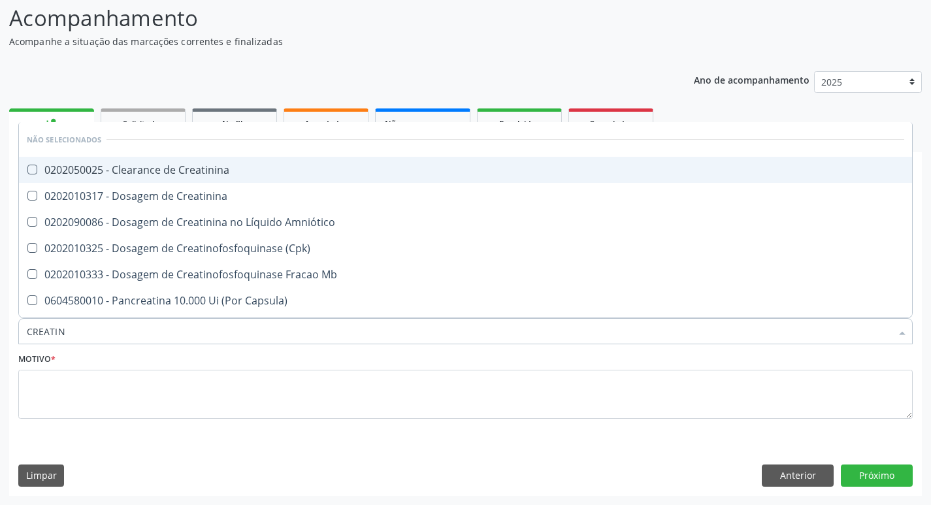
type input "CREATINI"
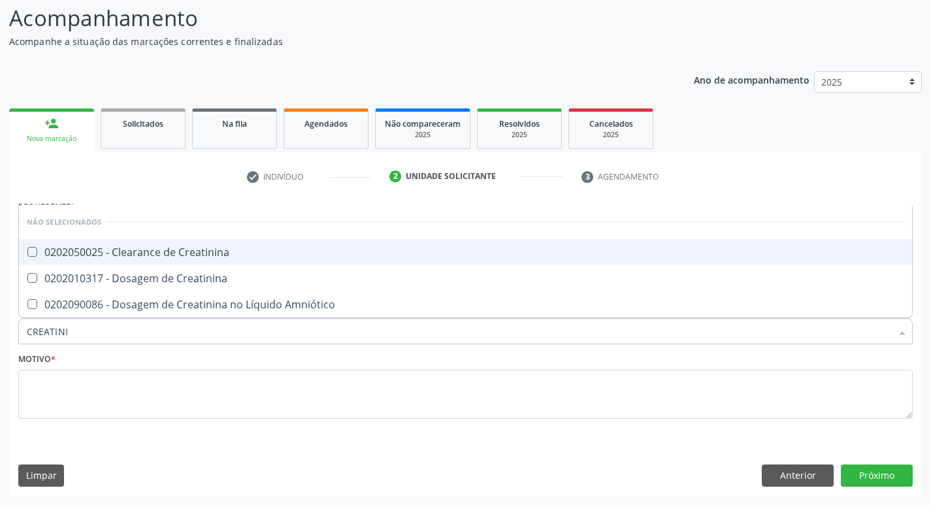
click at [108, 256] on div "0202050025 - Clearance de Creatinina" at bounding box center [466, 252] width 878 height 10
click at [113, 257] on div "0202050025 - Clearance de Creatinina" at bounding box center [466, 252] width 878 height 10
checkbox Creatinina "false"
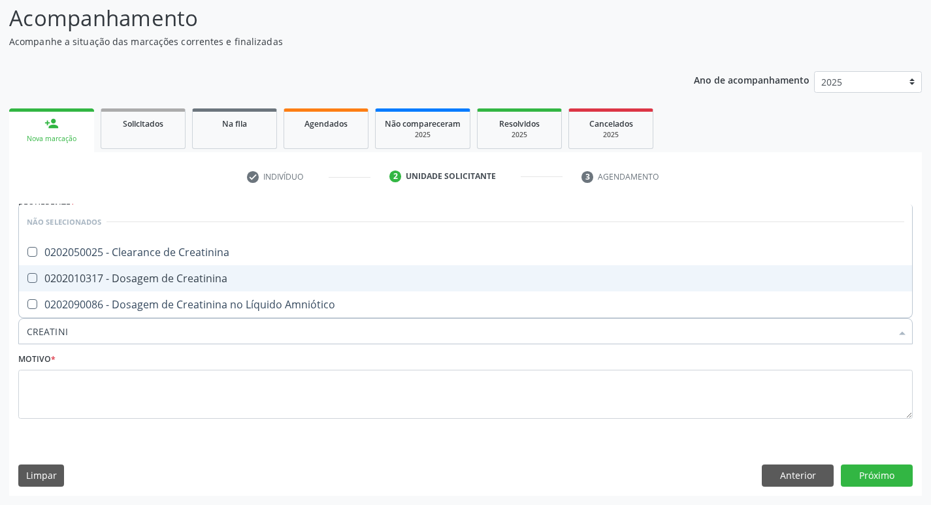
click at [113, 278] on div "0202010317 - Dosagem de Creatinina" at bounding box center [466, 278] width 878 height 10
checkbox Creatinina "true"
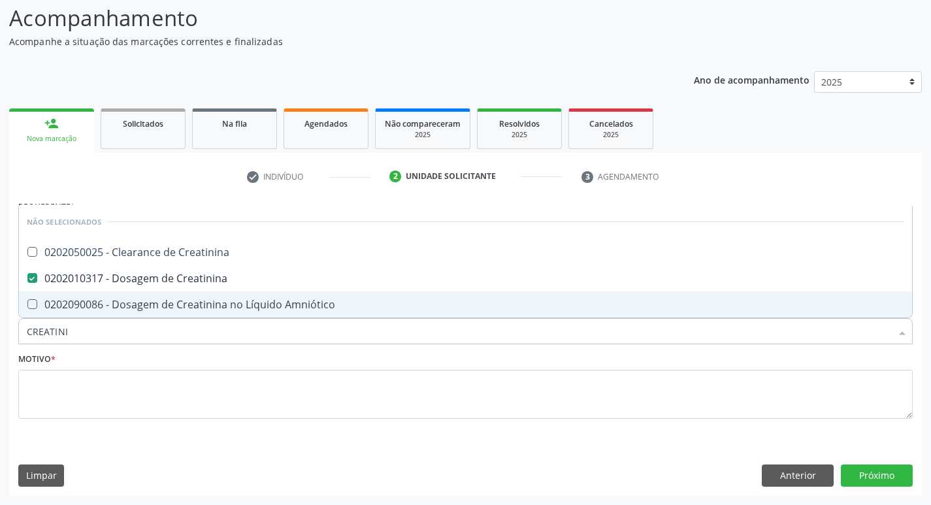
drag, startPoint x: 97, startPoint y: 313, endPoint x: 84, endPoint y: 322, distance: 15.4
click at [95, 314] on span "0202090086 - Dosagem de Creatinina no Líquido Amniótico" at bounding box center [465, 304] width 893 height 26
click at [86, 315] on span "0202090086 - Dosagem de Creatinina no Líquido Amniótico" at bounding box center [465, 304] width 893 height 26
checkbox Amniótico "false"
click at [87, 341] on input "CREATINI" at bounding box center [459, 331] width 865 height 26
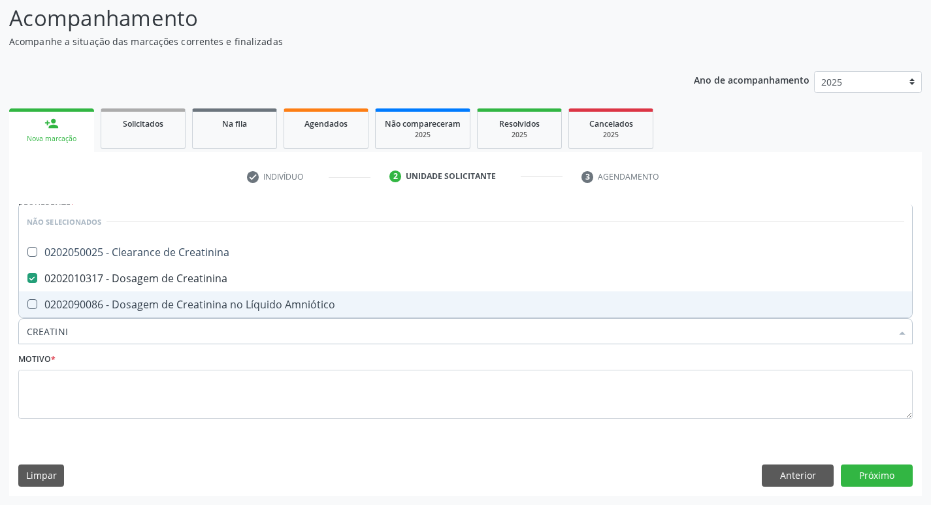
click at [87, 341] on input "CREATINI" at bounding box center [459, 331] width 865 height 26
checkbox Creatinina "true"
checkbox Amniótico "true"
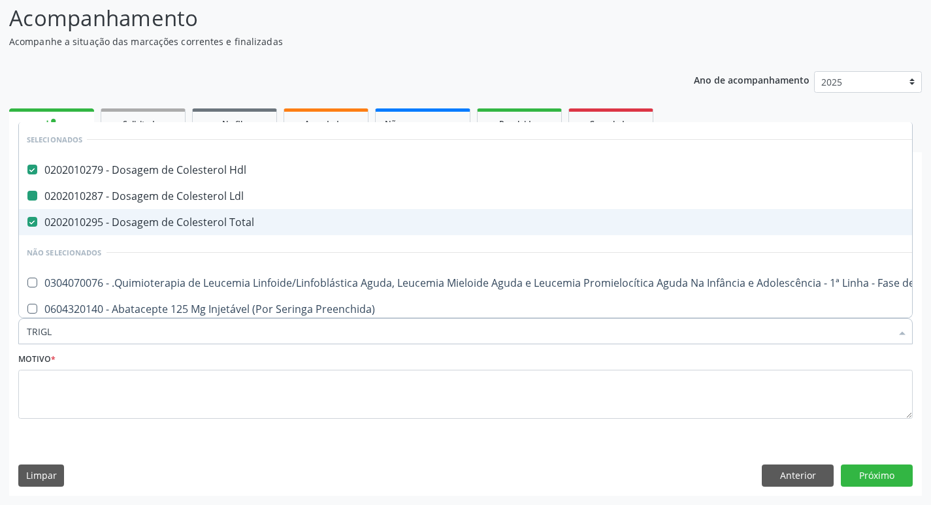
type input "TRIGLI"
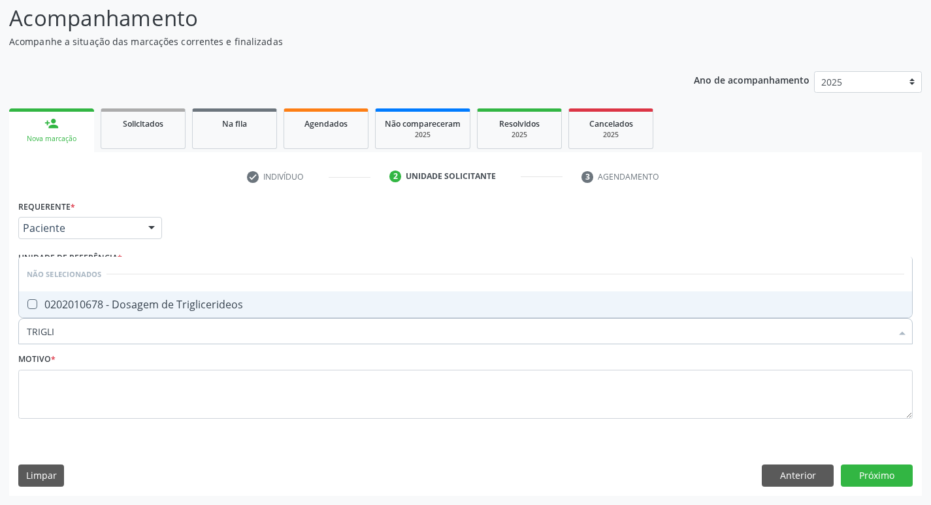
click at [97, 312] on span "0202010678 - Dosagem de Triglicerideos" at bounding box center [465, 304] width 893 height 26
checkbox Triglicerideos "true"
click at [68, 339] on input "TRIGLI" at bounding box center [459, 331] width 865 height 26
type input "GL"
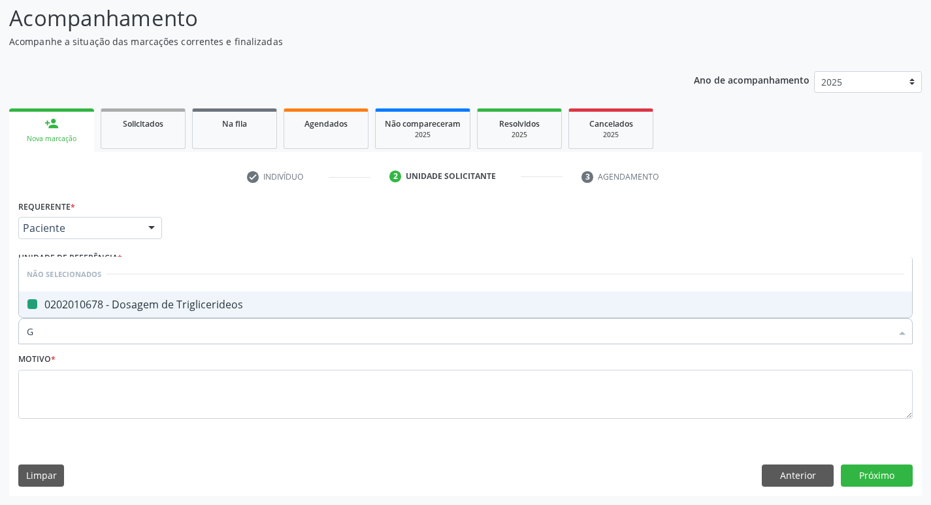
checkbox Triglicerideos "false"
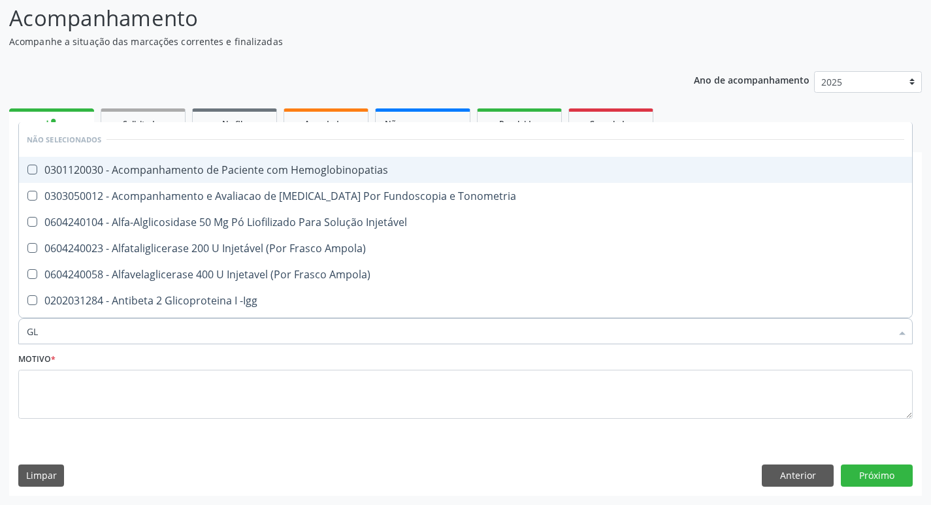
type input "GLI"
checkbox Glomerular "true"
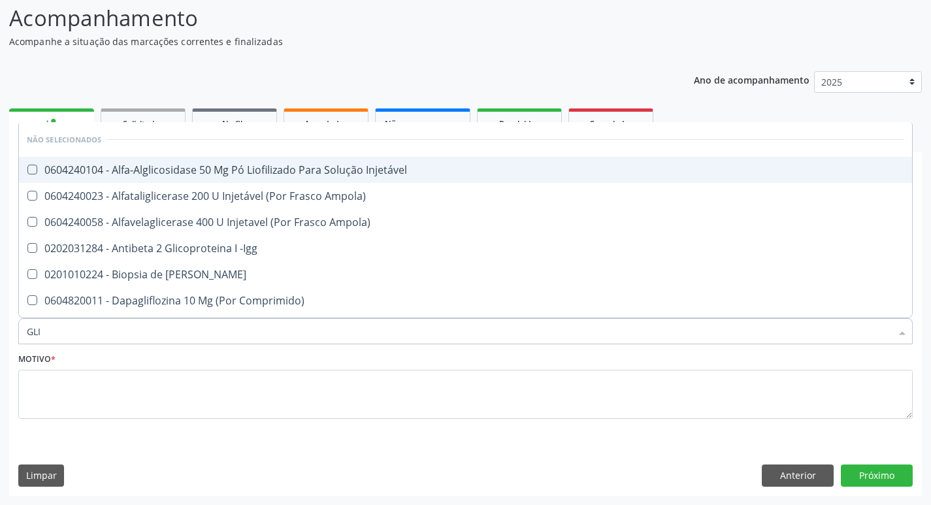
type input "GLIC"
checkbox Derrames "true"
checkbox Triglicerideos "false"
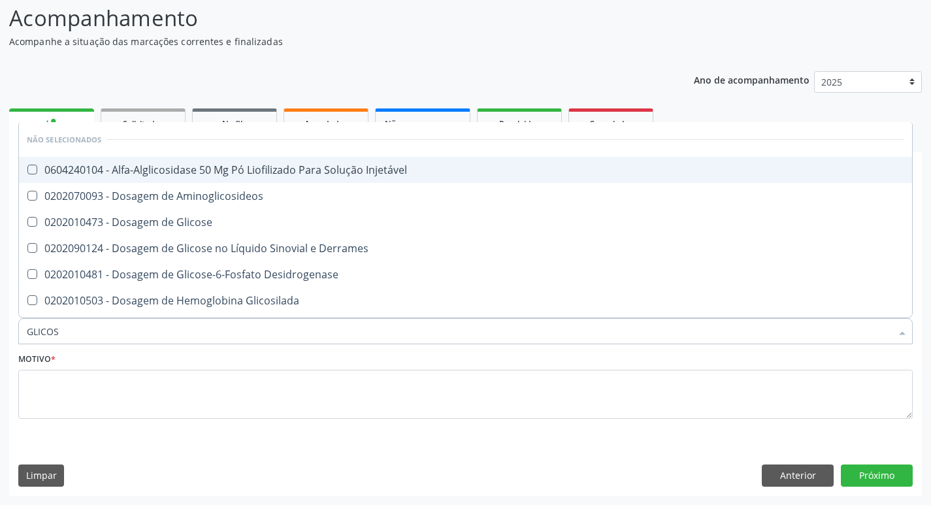
type input "GLICOSE"
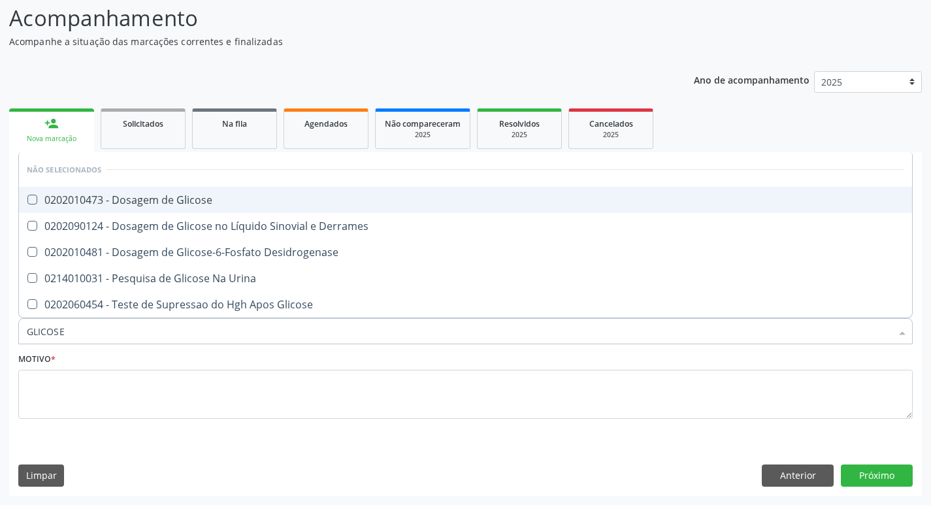
click at [78, 199] on div "0202010473 - Dosagem de Glicose" at bounding box center [466, 200] width 878 height 10
checkbox Glicose "true"
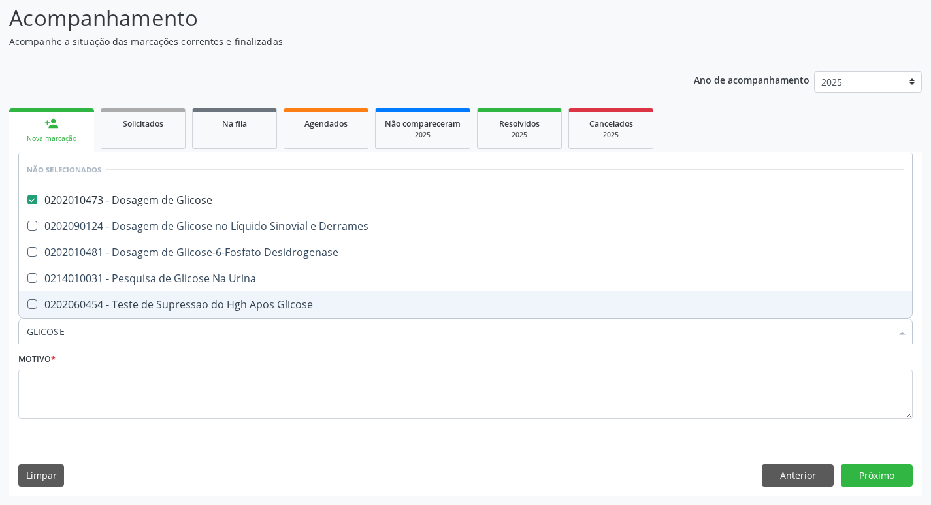
click at [73, 337] on input "GLICOSE" at bounding box center [459, 331] width 865 height 26
click at [72, 337] on input "GLICOSE" at bounding box center [459, 331] width 865 height 26
type input "ANALI"
checkbox Glicose "false"
checkbox Derrames "false"
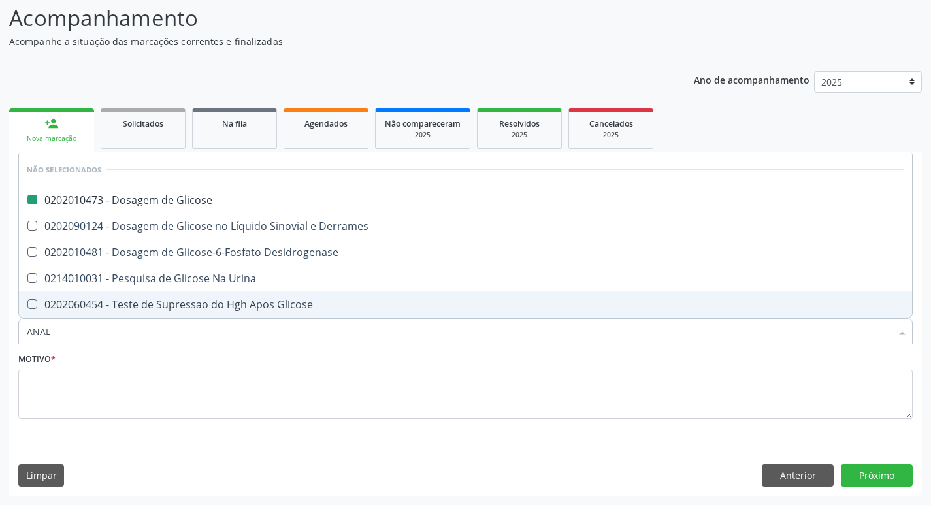
checkbox Desidrogenase "false"
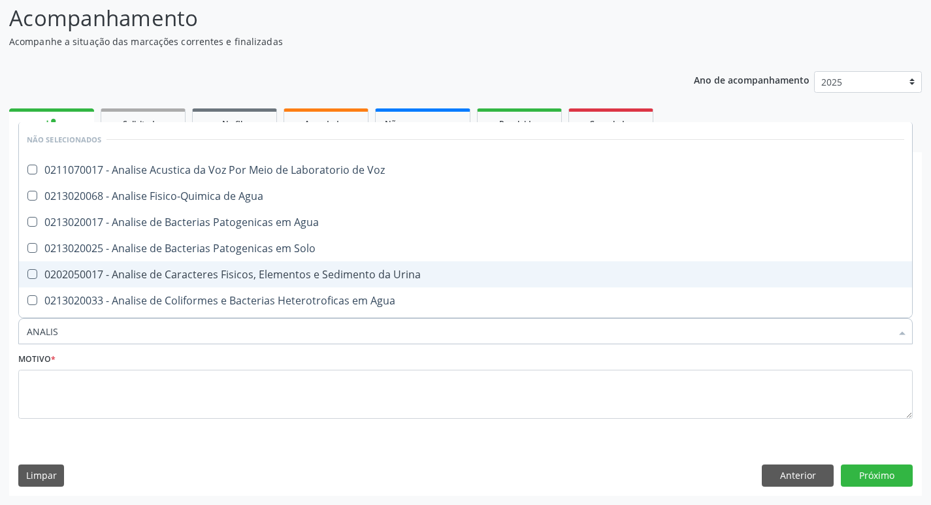
type input "ANALISE"
click at [132, 280] on div "0202050017 - Analise de Caracteres Fisicos, Elementos e Sedimento da Urina" at bounding box center [466, 274] width 878 height 10
checkbox Urina "true"
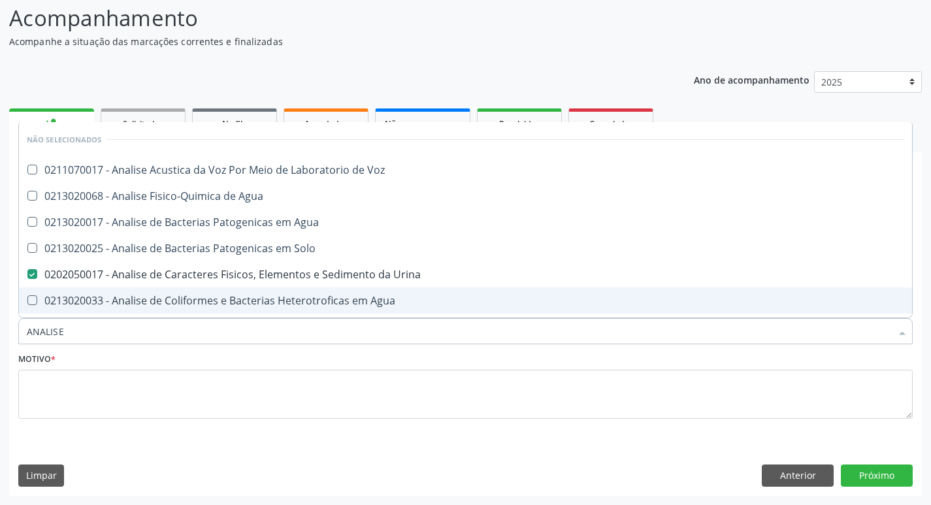
click at [124, 331] on input "ANALISE" at bounding box center [459, 331] width 865 height 26
type input "BET"
checkbox Urina "false"
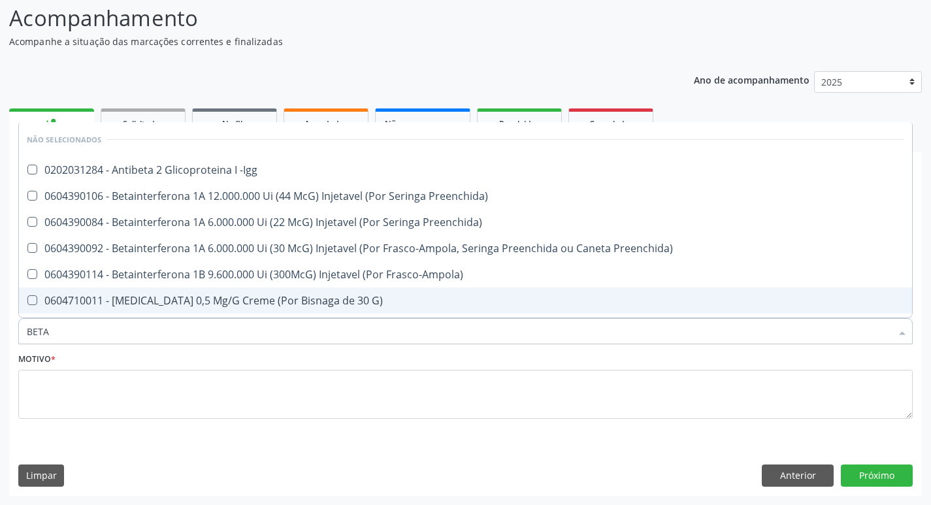
type input "BETA H"
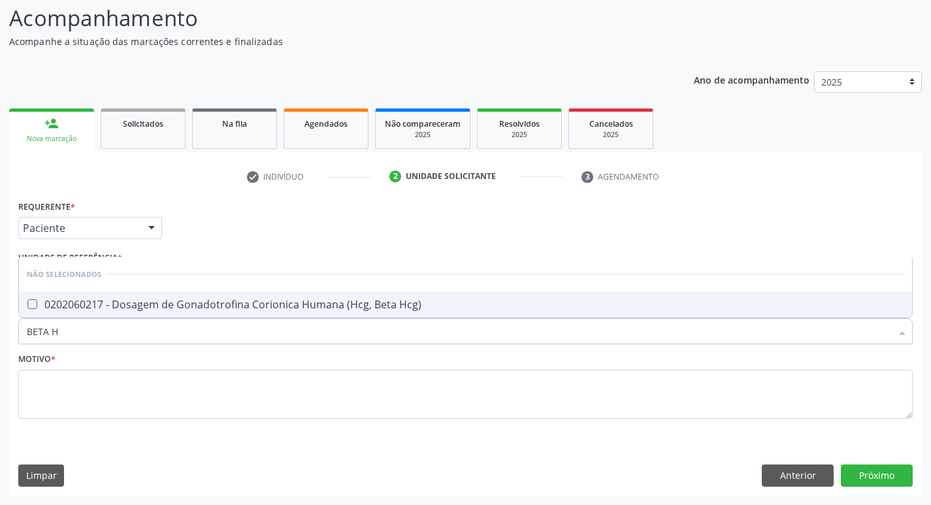
click at [140, 303] on div "0202060217 - Dosagem de Gonadotrofina Corionica Humana (Hcg, Beta Hcg)" at bounding box center [466, 304] width 878 height 10
checkbox Hcg\) "true"
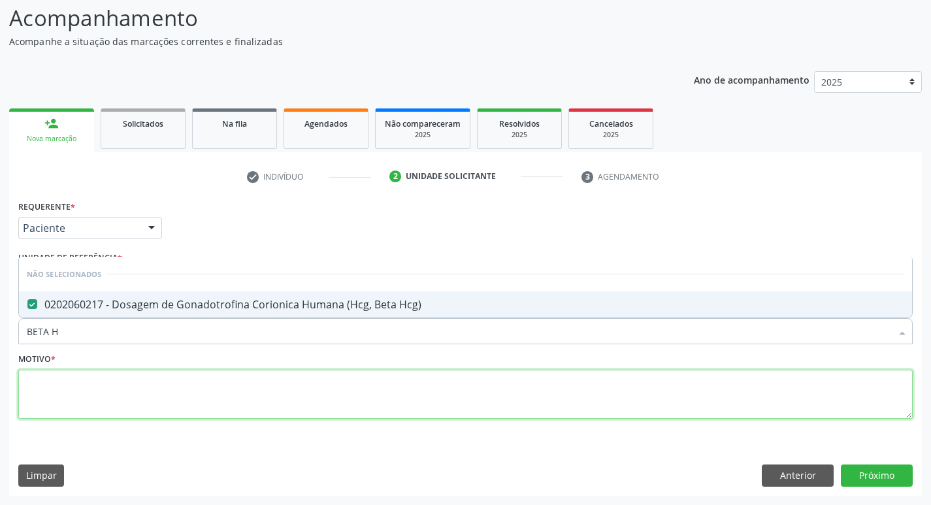
click at [135, 397] on textarea at bounding box center [465, 395] width 895 height 50
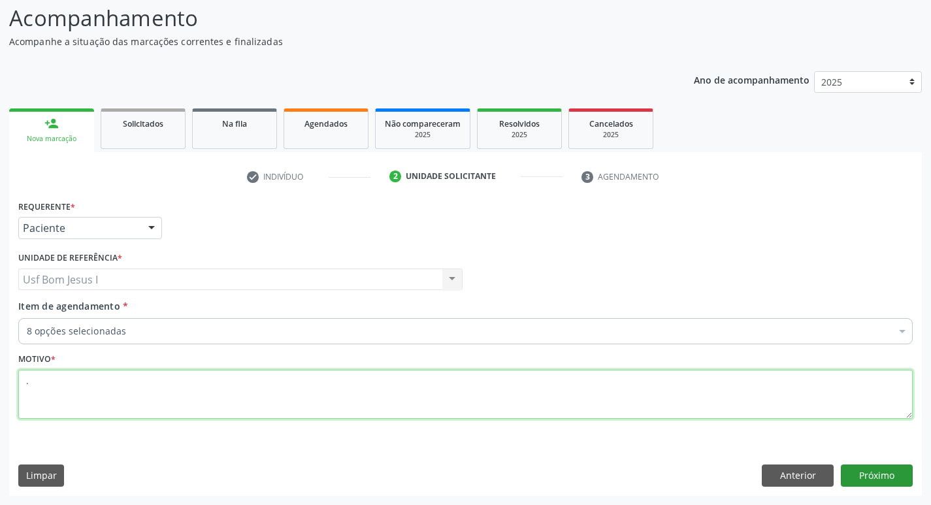
type textarea "."
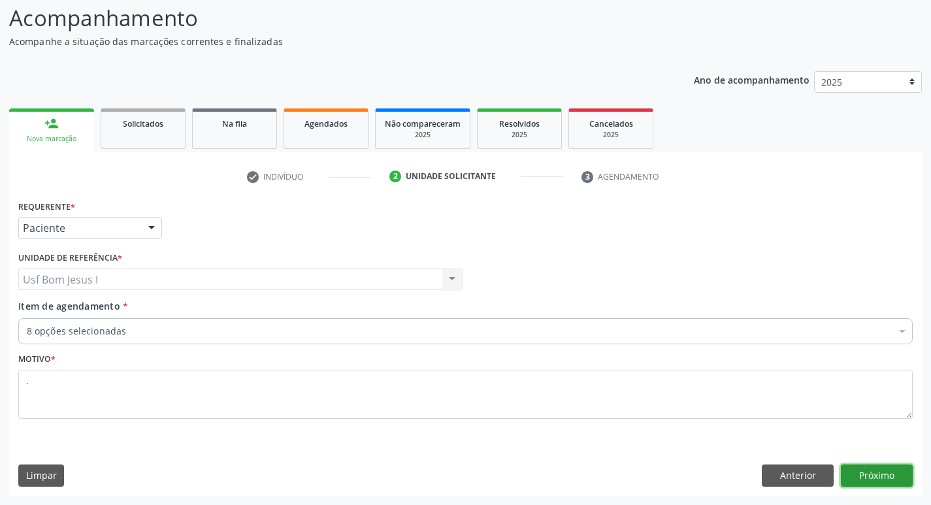
click at [862, 482] on button "Próximo" at bounding box center [877, 476] width 72 height 22
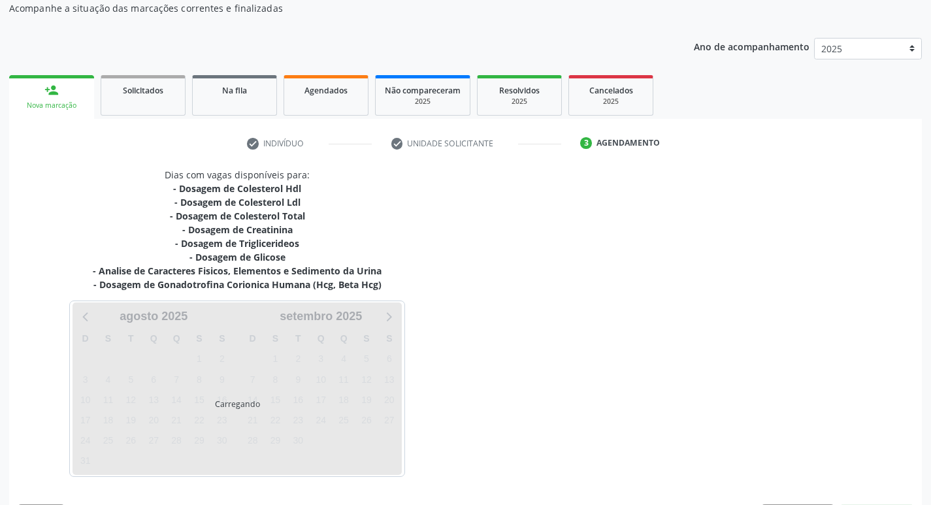
scroll to position [159, 0]
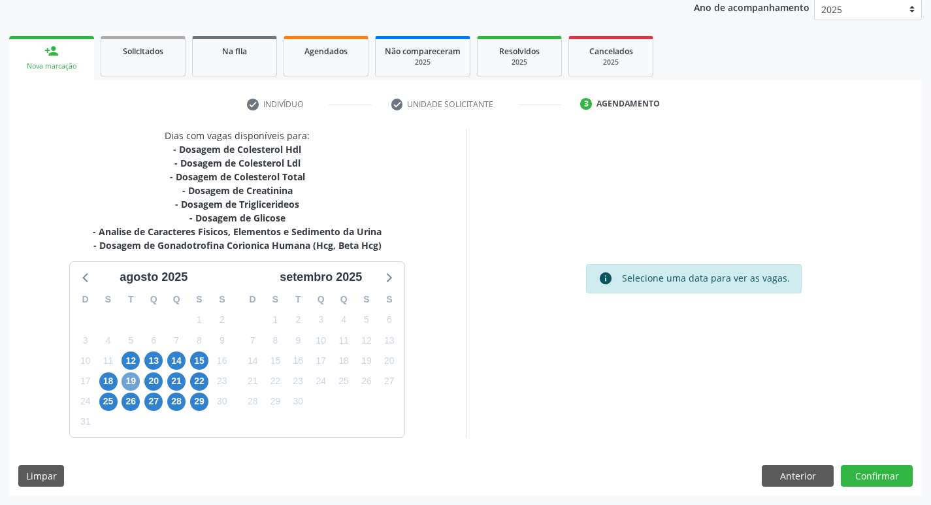
click at [131, 376] on span "19" at bounding box center [131, 382] width 18 height 18
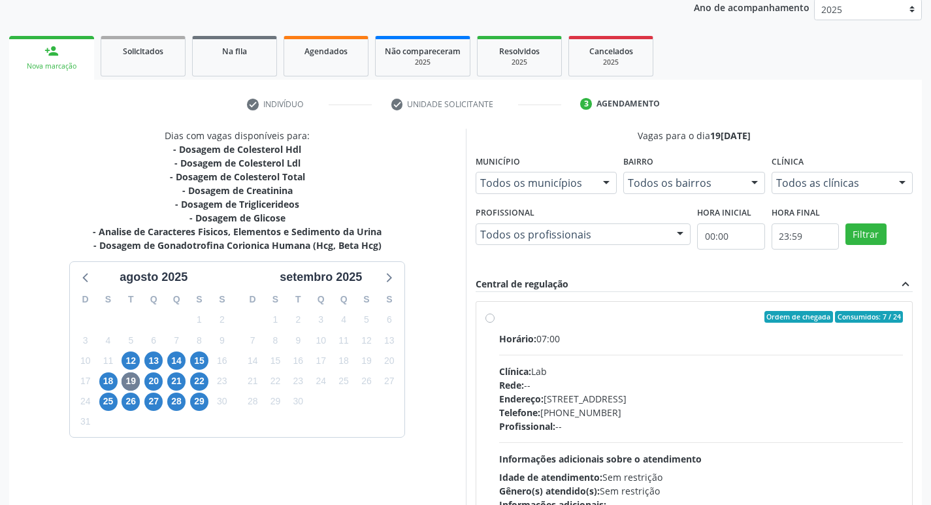
click at [665, 397] on div "Endereço: Casa, nº 1037, N S da Penha, Serra Talhada - PE" at bounding box center [701, 399] width 405 height 14
click at [495, 323] on input "Ordem de chegada Consumidos: 7 / 24 Horário: 07:00 Clínica: Lab Rede: -- Endere…" at bounding box center [490, 317] width 9 height 12
radio input "true"
click at [665, 397] on div "Endereço: Casa, nº 1037, N S da Penha, Serra Talhada - PE" at bounding box center [701, 399] width 405 height 14
click at [495, 323] on input "Ordem de chegada Consumidos: 7 / 24 Horário: 07:00 Clínica: Lab Rede: -- Endere…" at bounding box center [490, 317] width 9 height 12
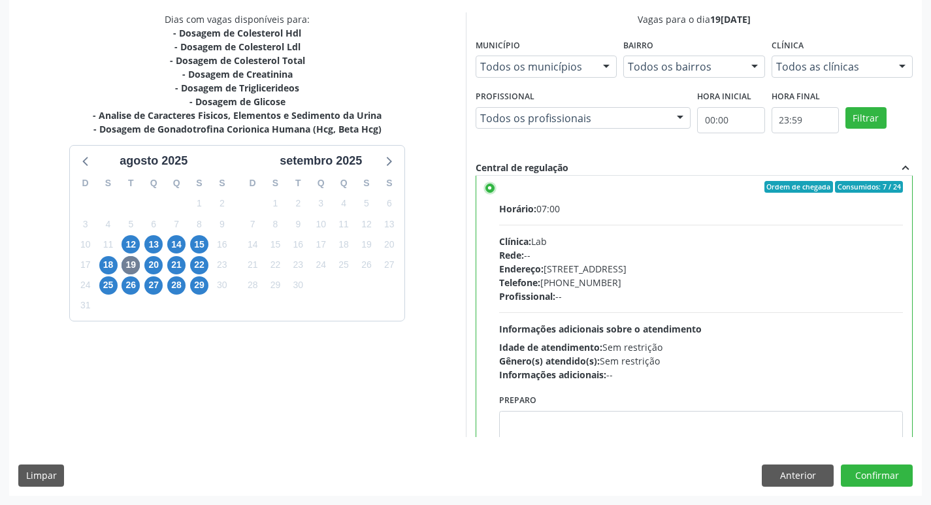
scroll to position [0, 0]
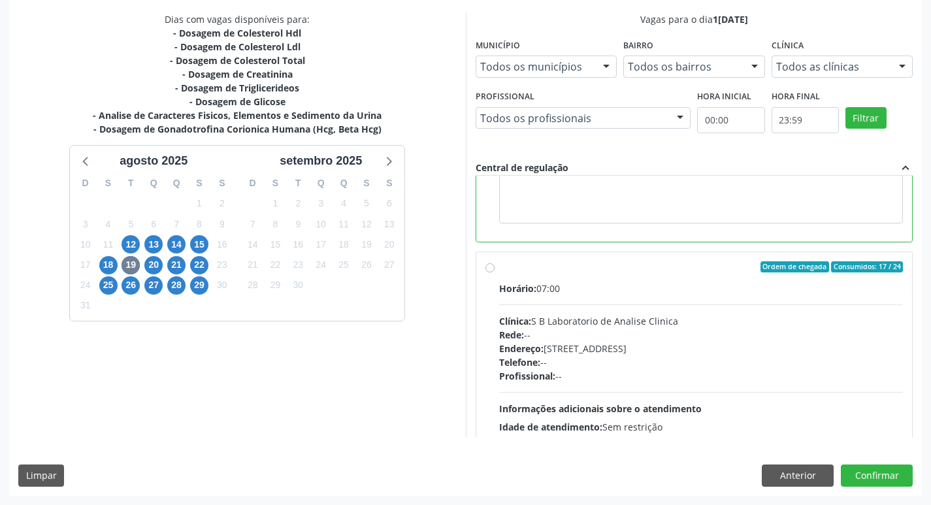
scroll to position [294, 0]
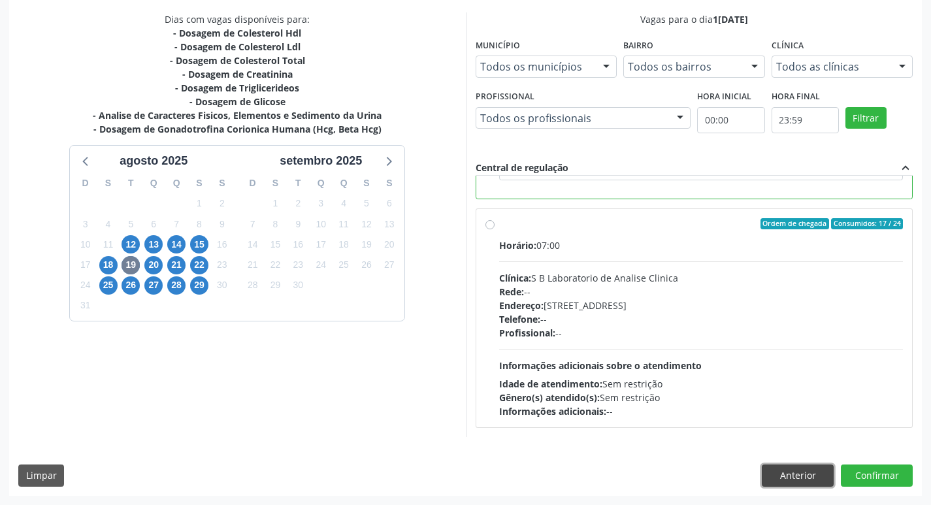
click at [798, 477] on button "Anterior" at bounding box center [798, 476] width 72 height 22
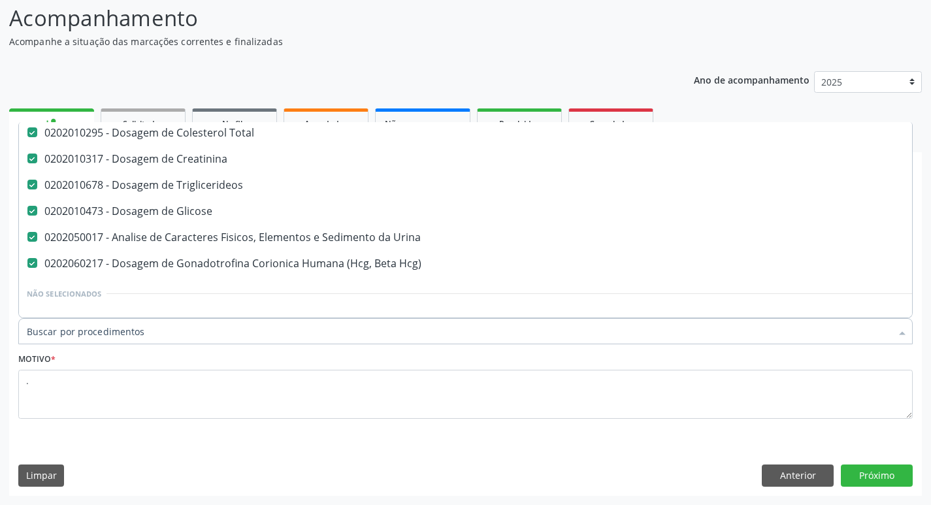
scroll to position [131, 0]
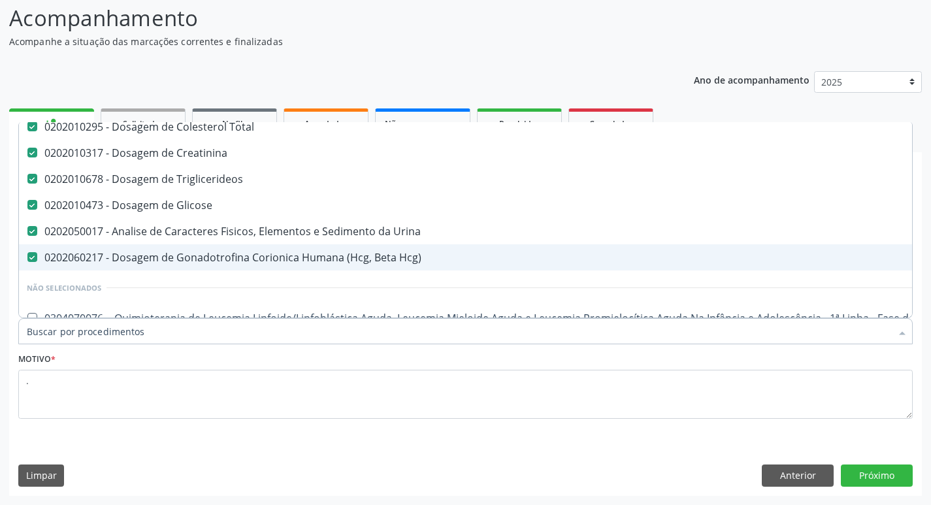
click at [256, 259] on div "0202060217 - Dosagem de Gonadotrofina Corionica Humana (Hcg, Beta Hcg)" at bounding box center [536, 257] width 1018 height 10
checkbox Hcg\) "false"
click at [903, 477] on button "Próximo" at bounding box center [877, 476] width 72 height 22
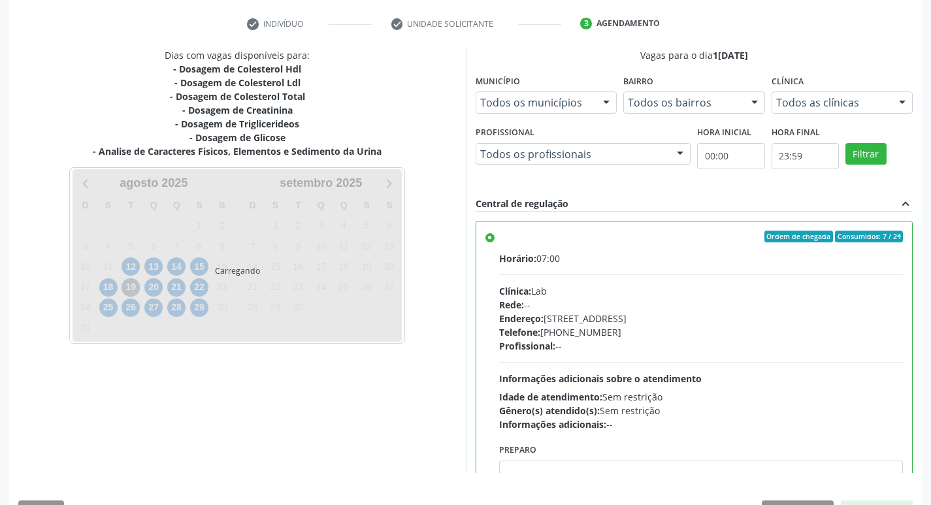
scroll to position [261, 0]
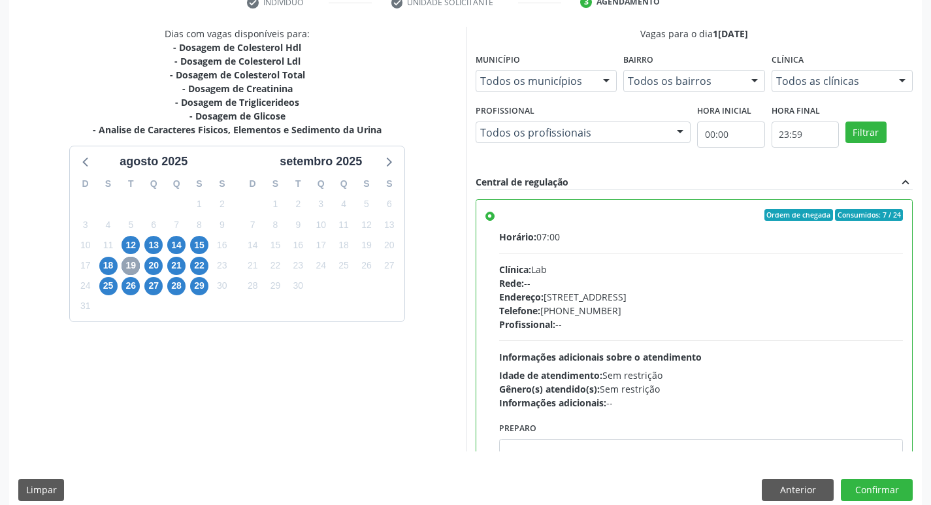
click at [128, 265] on span "19" at bounding box center [131, 266] width 18 height 18
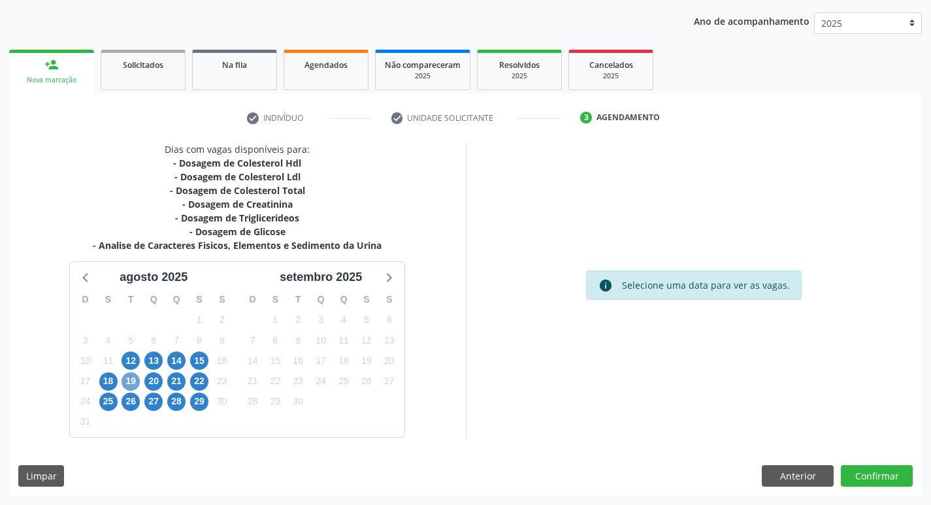
scroll to position [146, 0]
click at [135, 383] on span "19" at bounding box center [131, 382] width 18 height 18
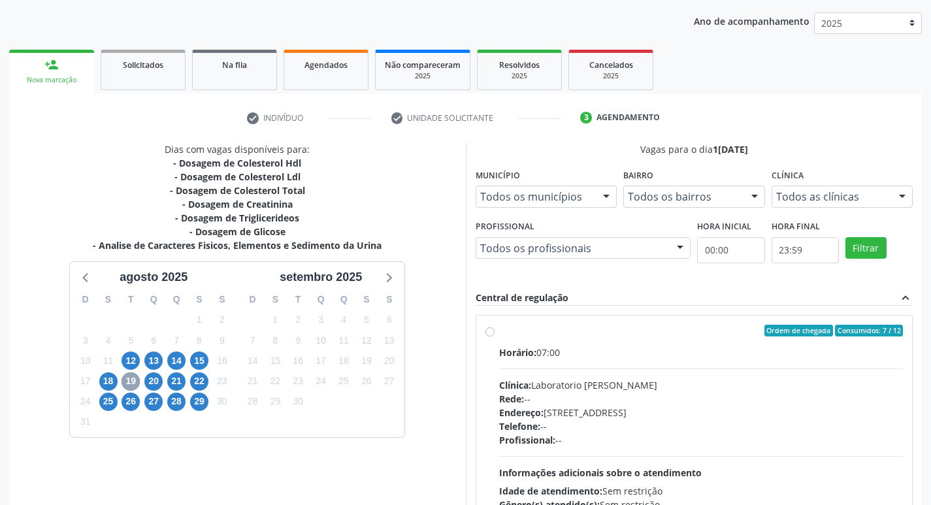
scroll to position [261, 0]
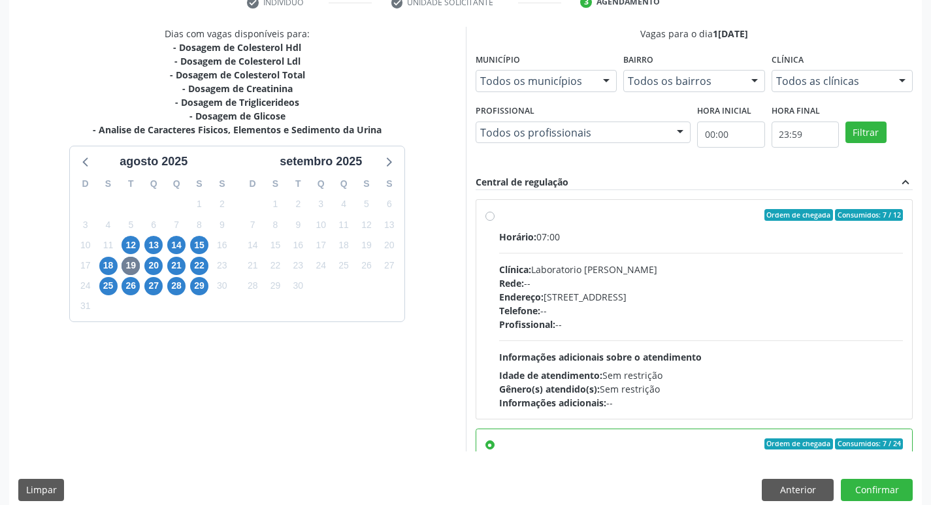
click at [699, 275] on div "Clínica: Laboratorio [PERSON_NAME]" at bounding box center [701, 270] width 405 height 14
click at [495, 221] on input "Ordem de chegada Consumidos: 7 / 12 Horário: 07:00 Clínica: Laboratorio [PERSON…" at bounding box center [490, 215] width 9 height 12
radio input "true"
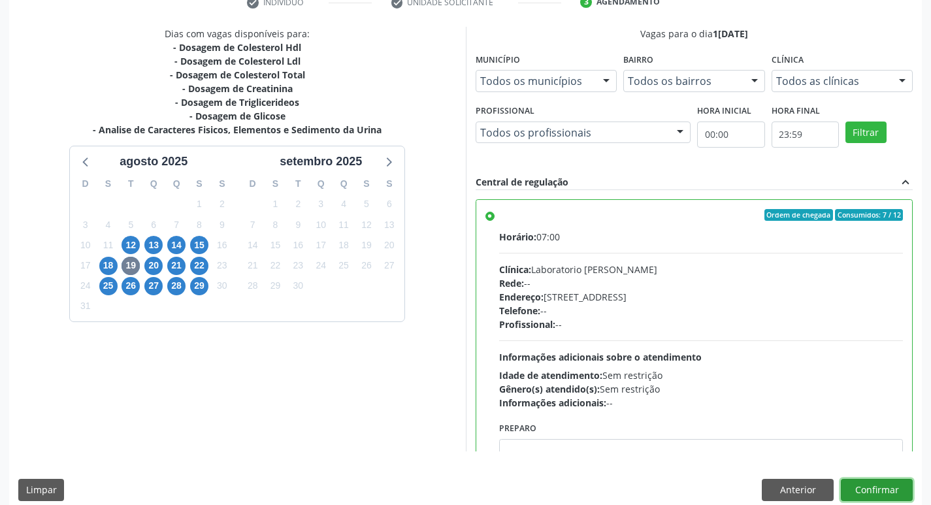
click at [891, 488] on button "Confirmar" at bounding box center [877, 490] width 72 height 22
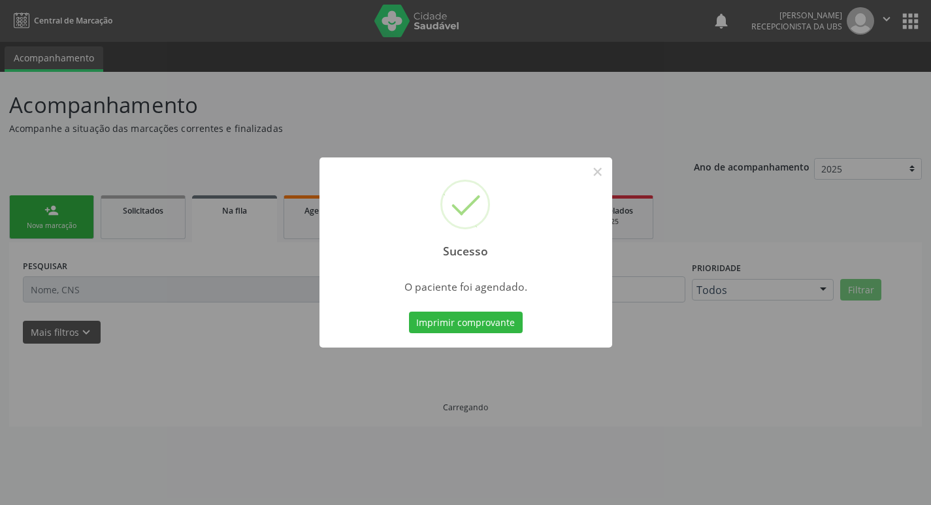
scroll to position [0, 0]
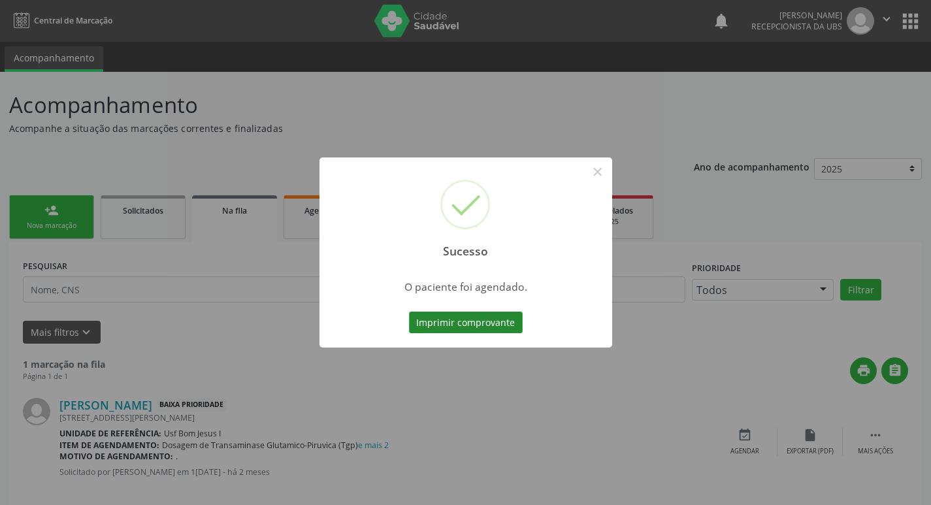
click at [465, 320] on button "Imprimir comprovante" at bounding box center [466, 323] width 114 height 22
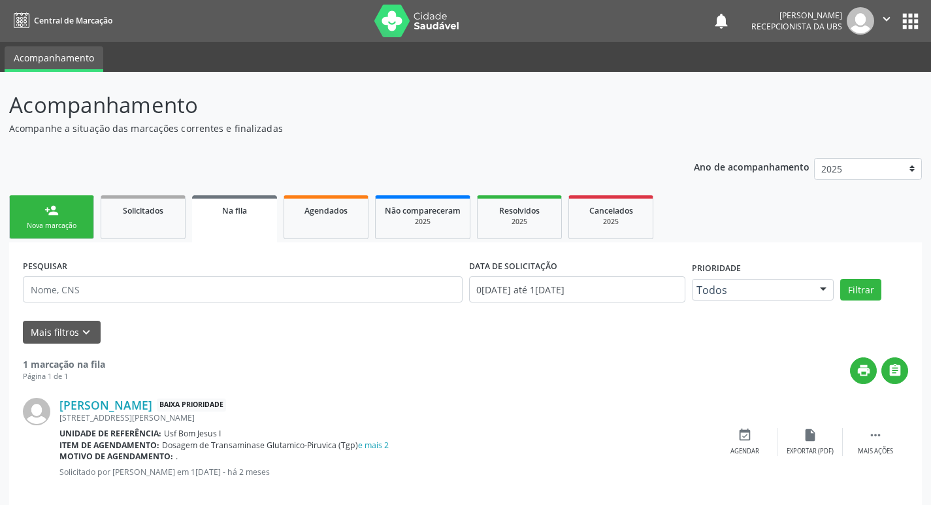
click at [66, 214] on div "Sucesso × O paciente foi agendado. Imprimir comprovante Cancel" at bounding box center [465, 252] width 931 height 505
click at [78, 220] on link "person_add Nova marcação" at bounding box center [51, 217] width 85 height 44
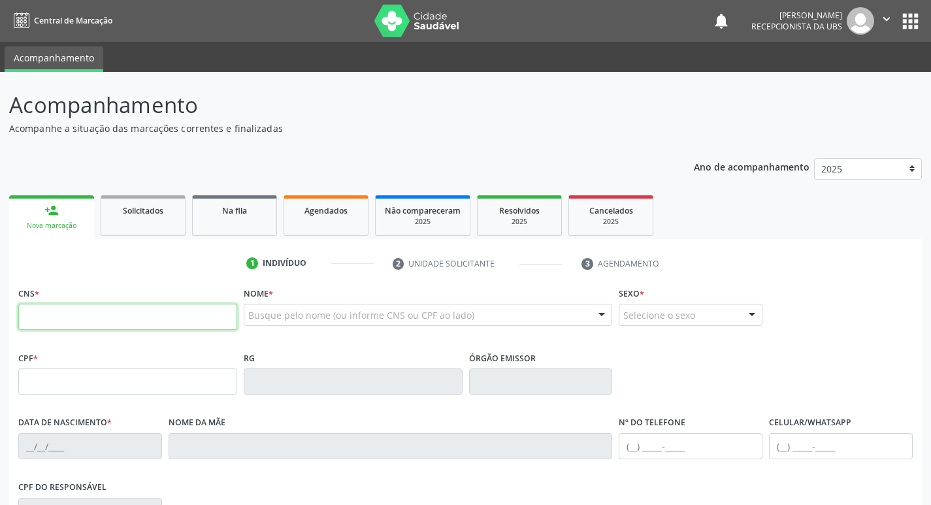
click at [182, 316] on input "text" at bounding box center [127, 317] width 219 height 26
paste input "166 0187 7132 0007"
type input "166 0187 7132 0007"
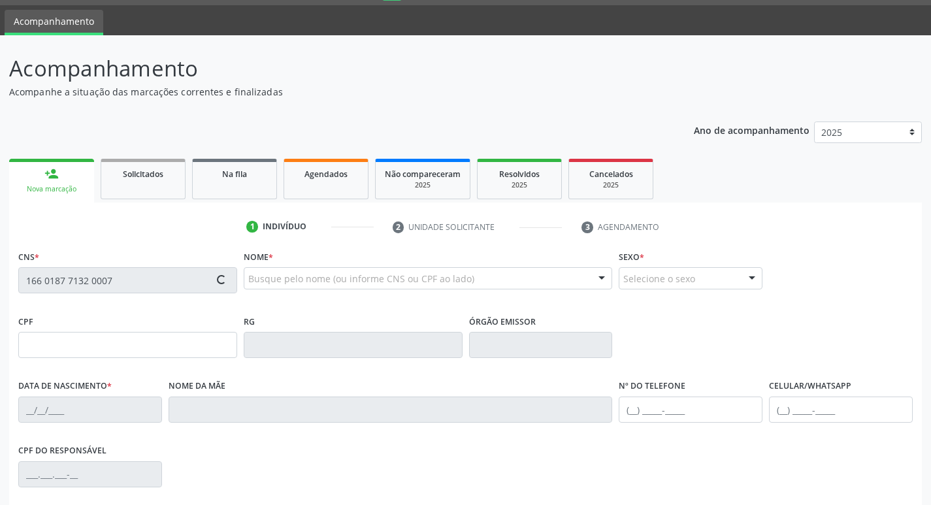
type input "088.147.224-71"
type input "15/02/1993"
type input "Sebastiana Freire do Amaral"
type input "(87) 99955-5618"
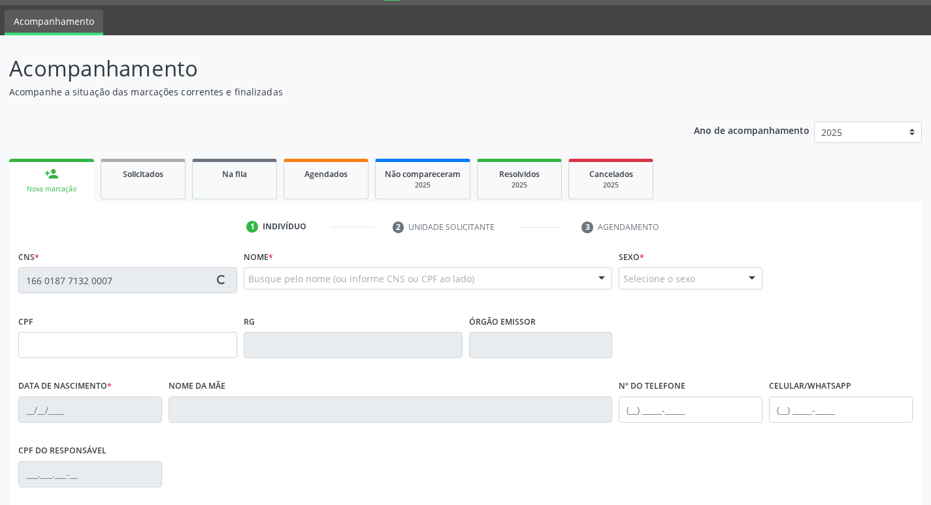
type input "041.589.334-80"
type input "315"
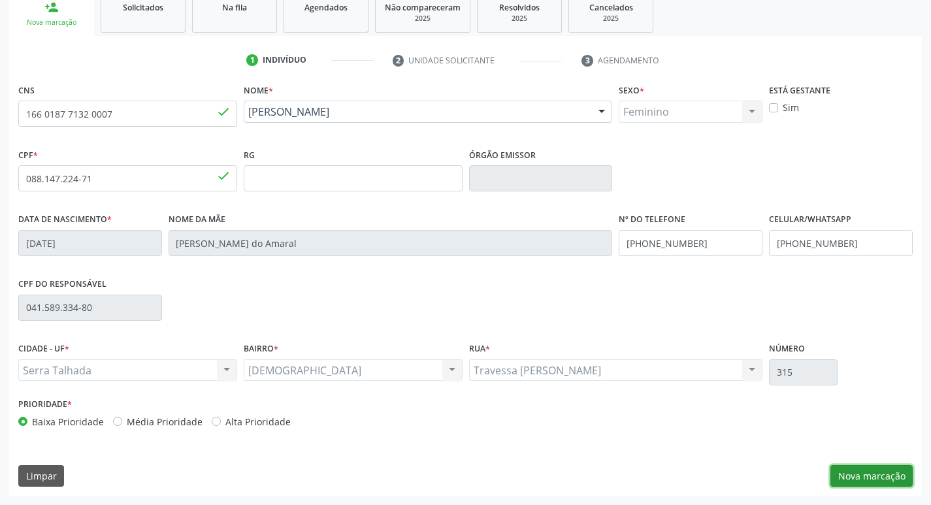
click at [873, 474] on button "Nova marcação" at bounding box center [872, 476] width 82 height 22
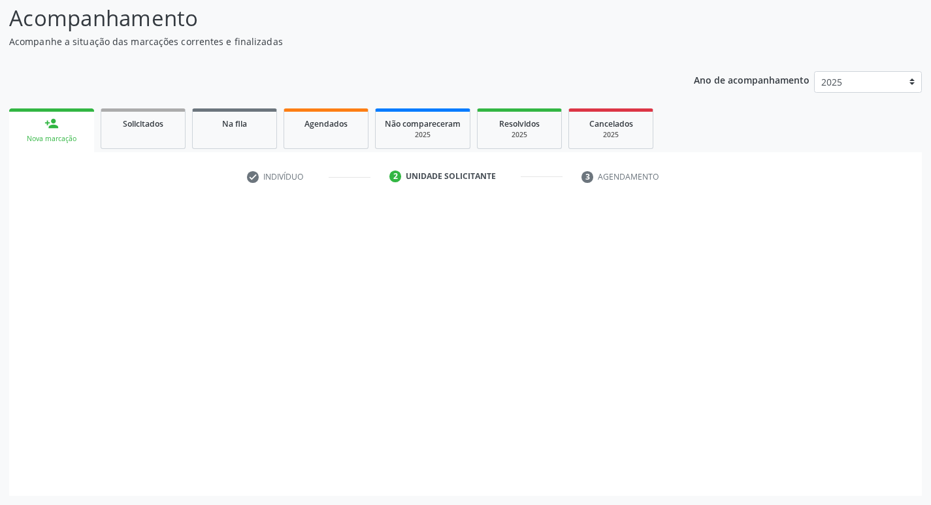
scroll to position [87, 0]
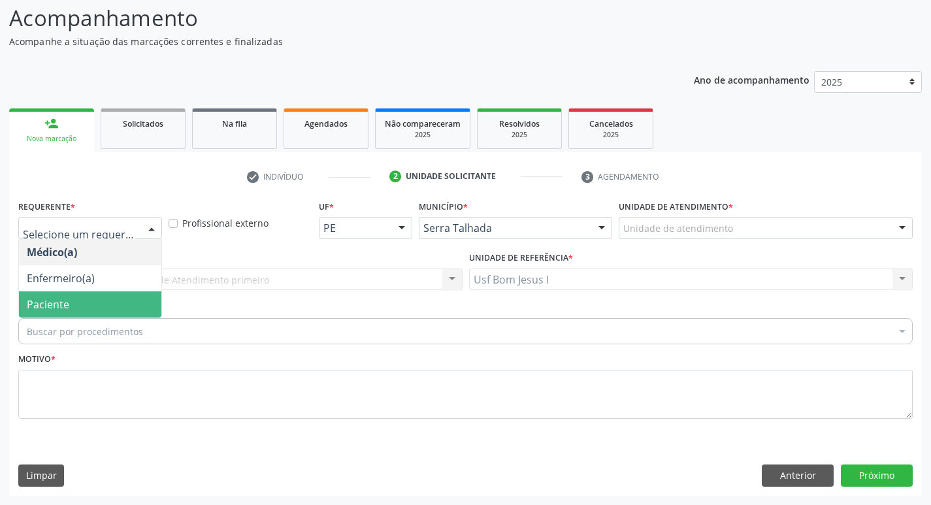
click at [92, 305] on span "Paciente" at bounding box center [90, 304] width 142 height 26
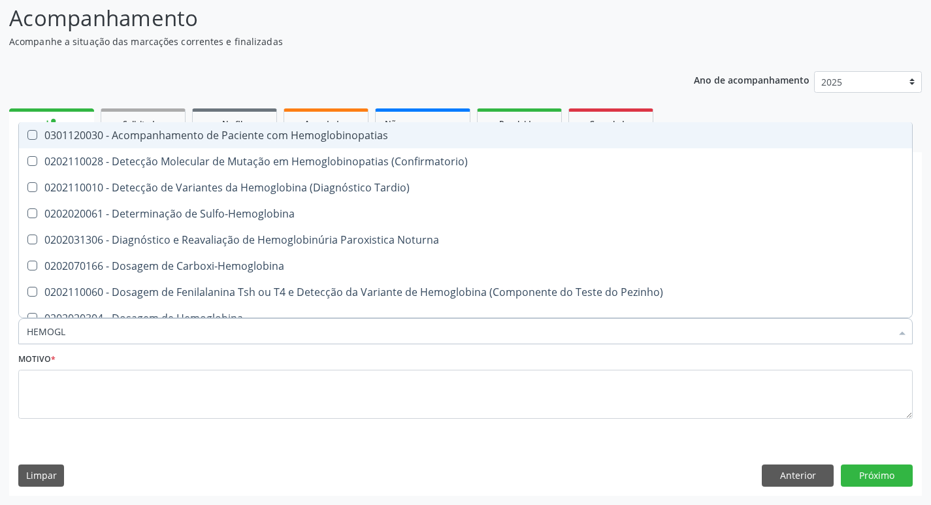
type input "HEMOGLO"
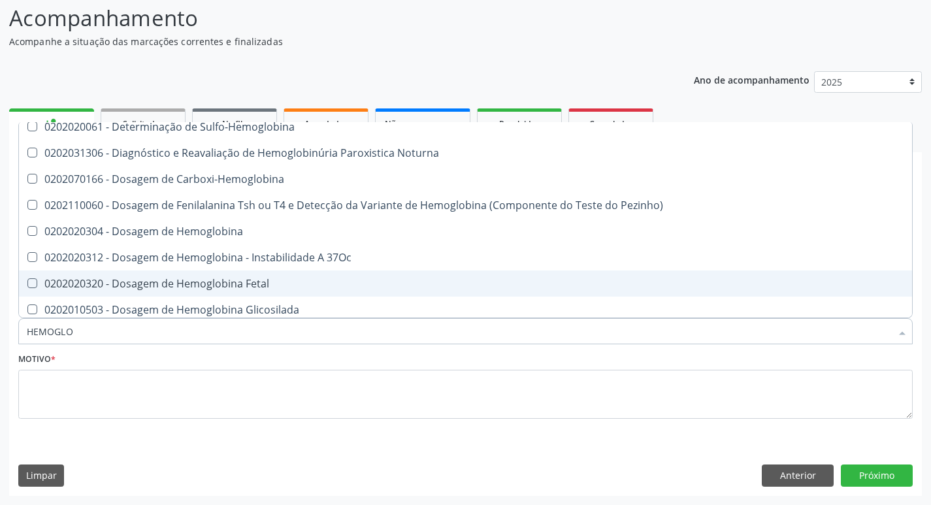
scroll to position [131, 0]
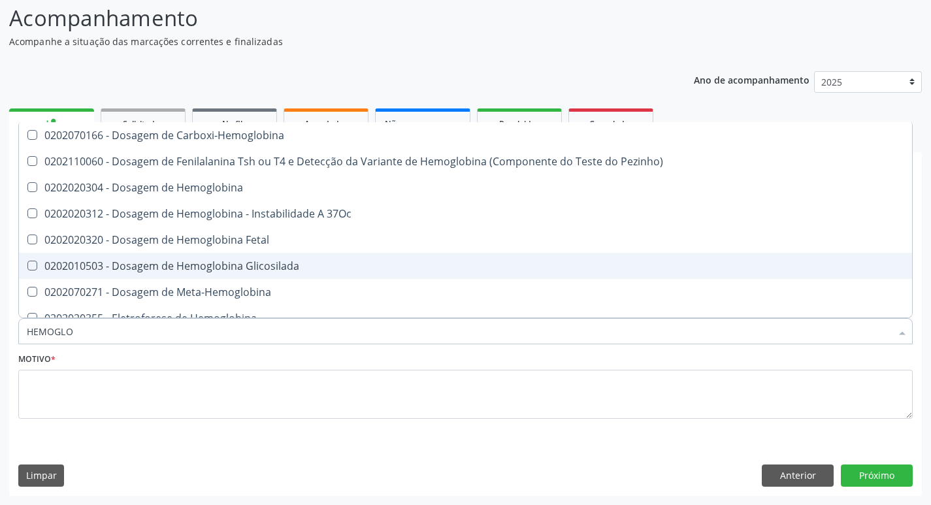
click at [204, 266] on div "0202010503 - Dosagem de Hemoglobina Glicosilada" at bounding box center [466, 266] width 878 height 10
checkbox Glicosilada "true"
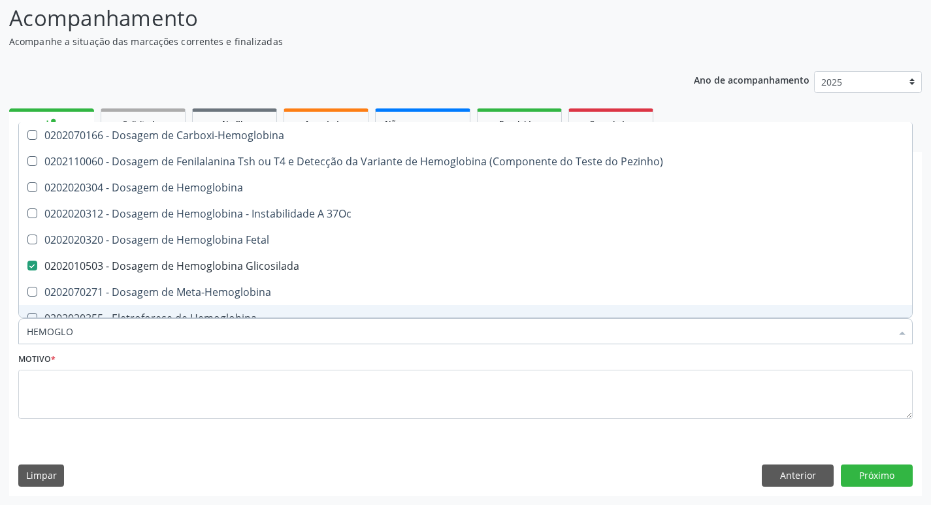
click at [103, 333] on input "HEMOGLO" at bounding box center [459, 331] width 865 height 26
type input "BET"
checkbox Glicosilada "false"
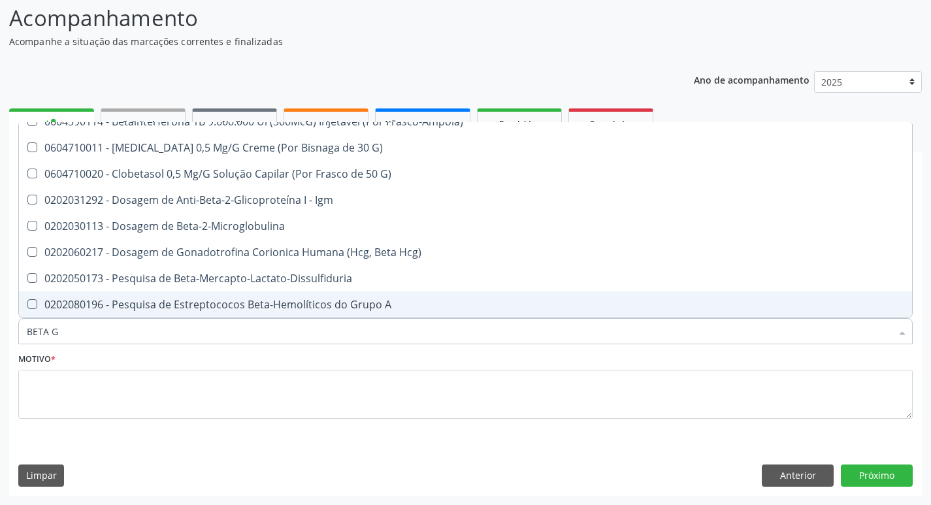
scroll to position [0, 0]
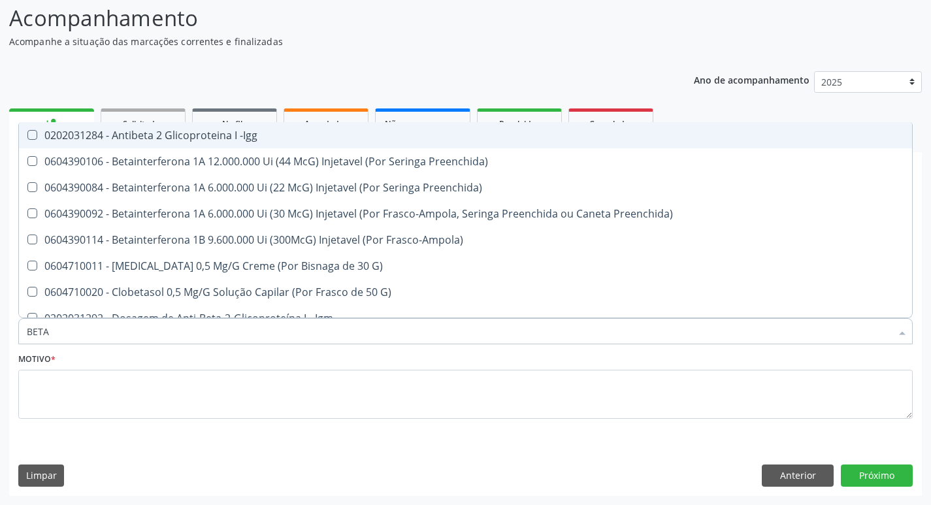
type input "BETA H"
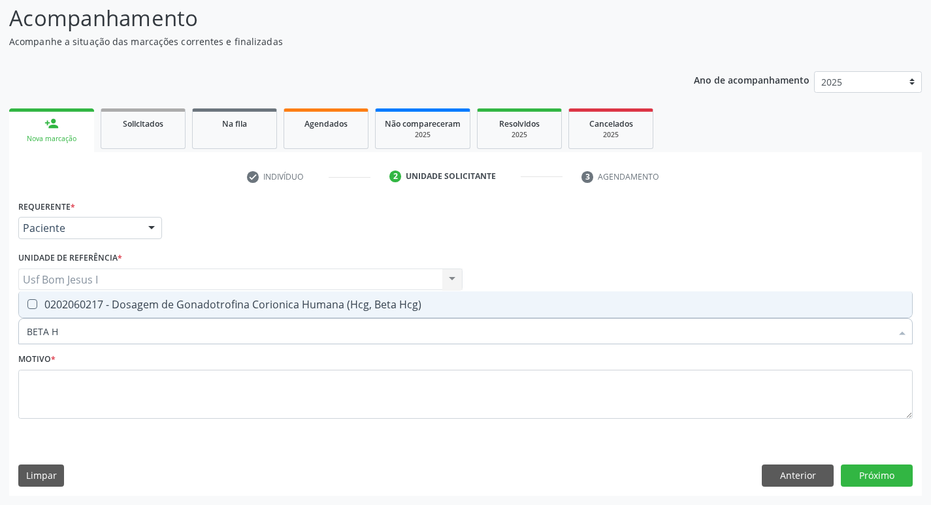
click at [125, 305] on div "0202060217 - Dosagem de Gonadotrofina Corionica Humana (Hcg, Beta Hcg)" at bounding box center [466, 304] width 878 height 10
checkbox Hcg\) "true"
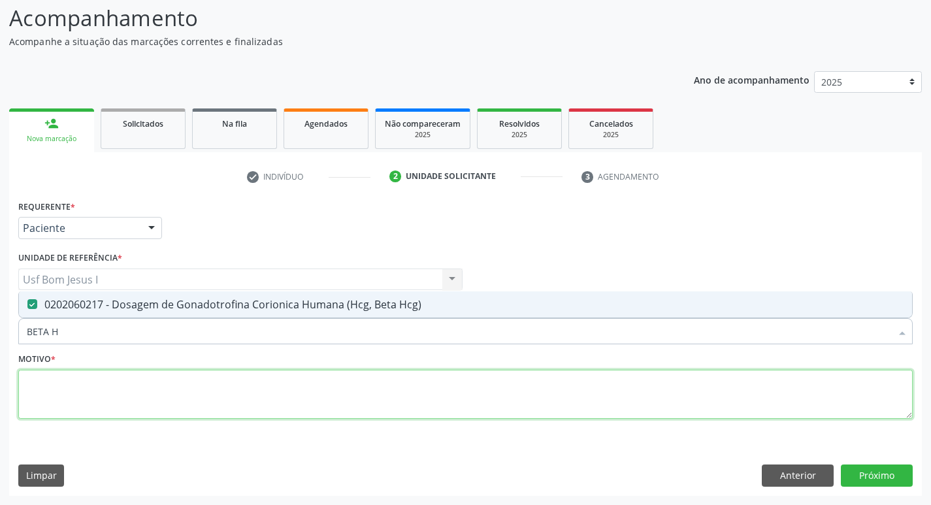
click at [129, 410] on textarea at bounding box center [465, 395] width 895 height 50
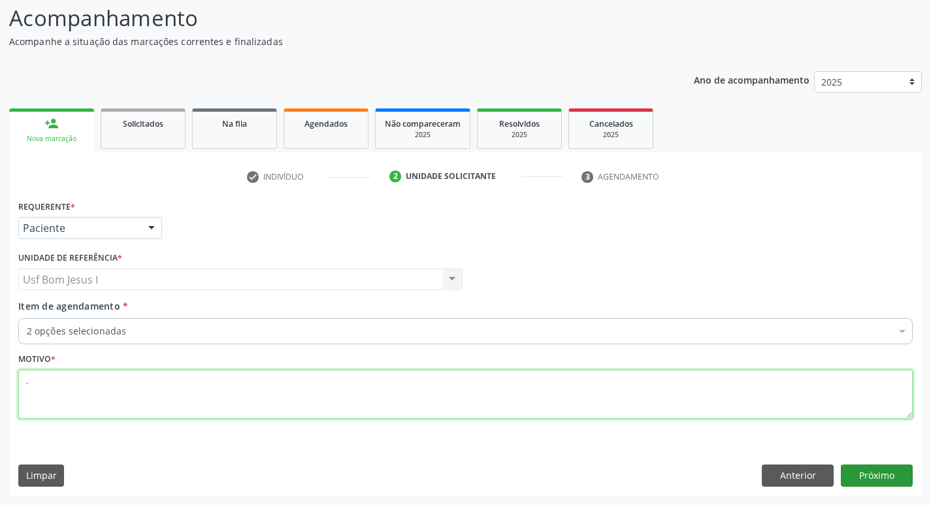
type textarea "."
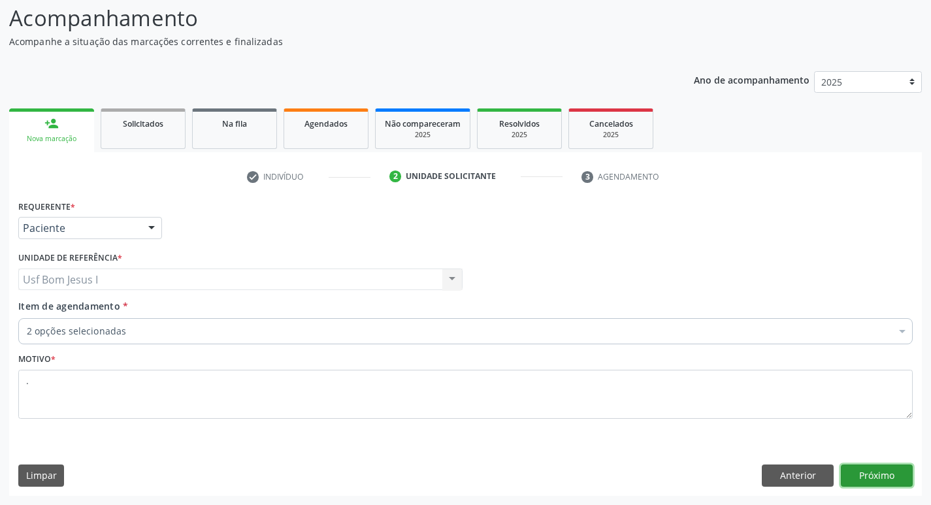
click at [869, 467] on button "Próximo" at bounding box center [877, 476] width 72 height 22
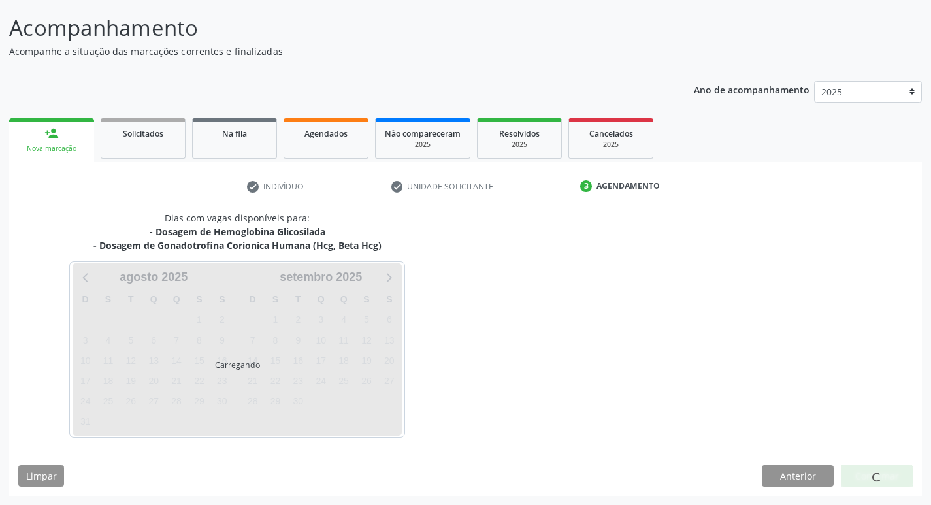
scroll to position [77, 0]
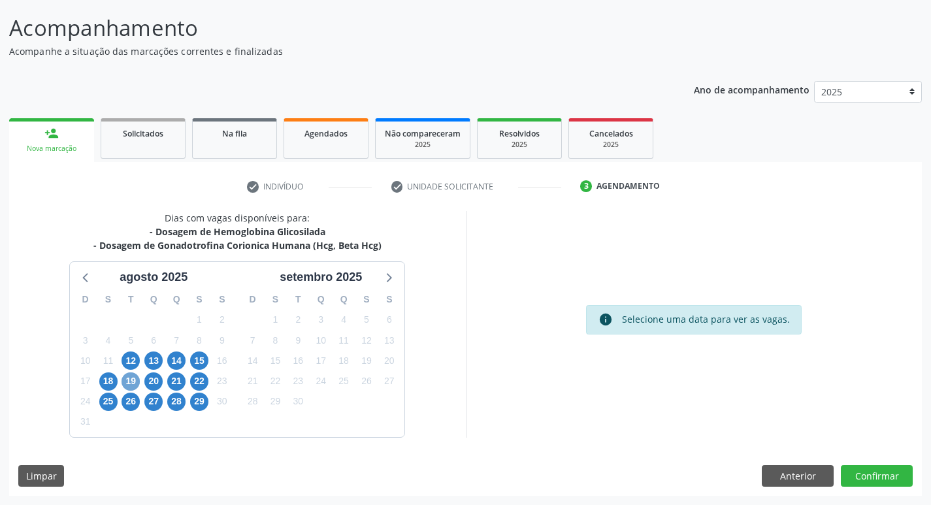
click at [133, 380] on span "19" at bounding box center [131, 382] width 18 height 18
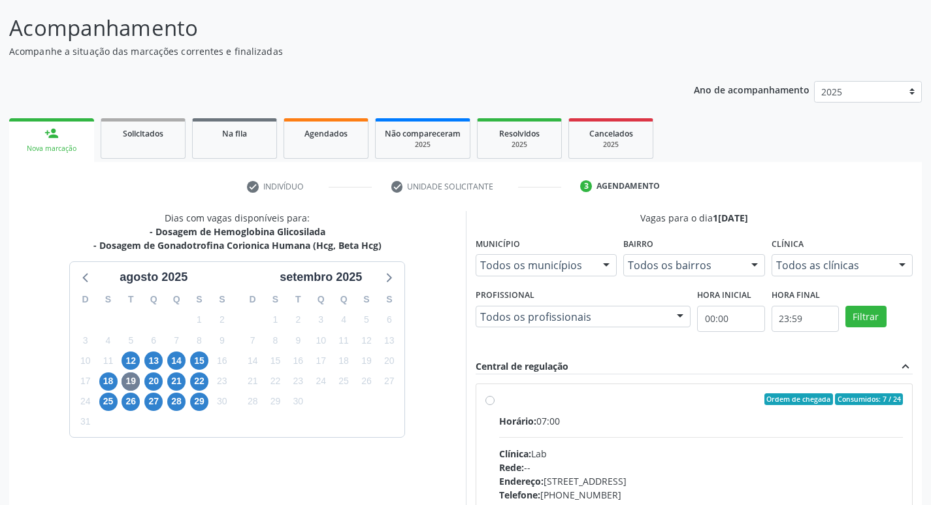
click at [548, 444] on div "Horário: 07:00 Clínica: Lab Rede: -- Endereço: Casa, nº 1037, N S da Penha, Ser…" at bounding box center [701, 504] width 405 height 180
click at [495, 405] on input "Ordem de chegada Consumidos: 7 / 24 Horário: 07:00 Clínica: Lab Rede: -- Endere…" at bounding box center [490, 399] width 9 height 12
radio input "true"
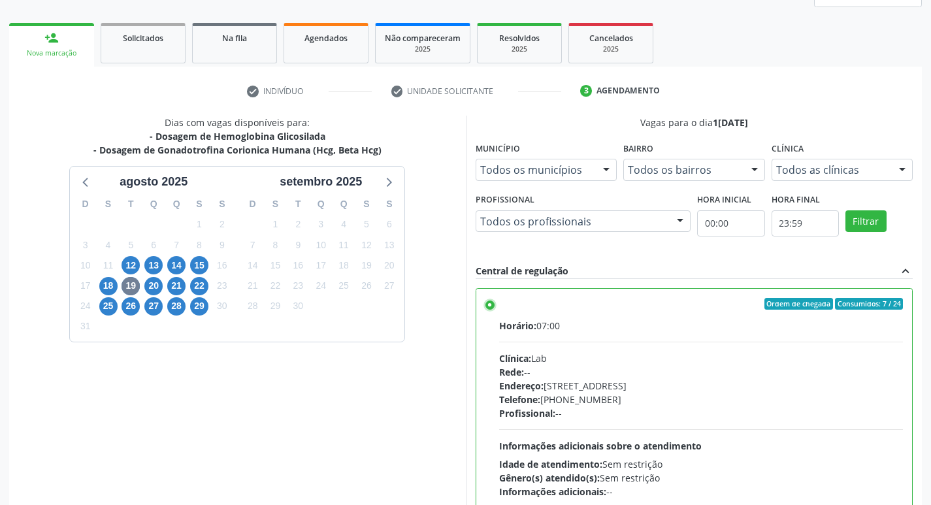
scroll to position [276, 0]
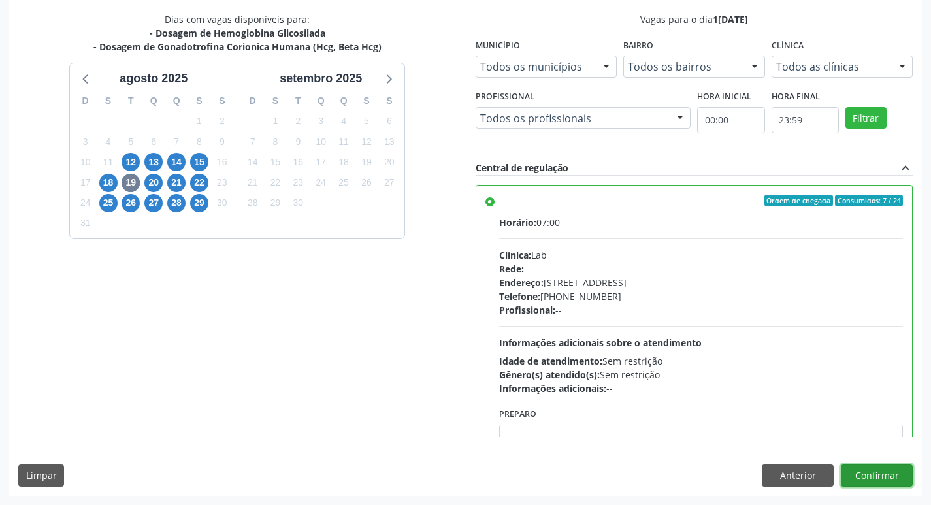
click at [903, 468] on button "Confirmar" at bounding box center [877, 476] width 72 height 22
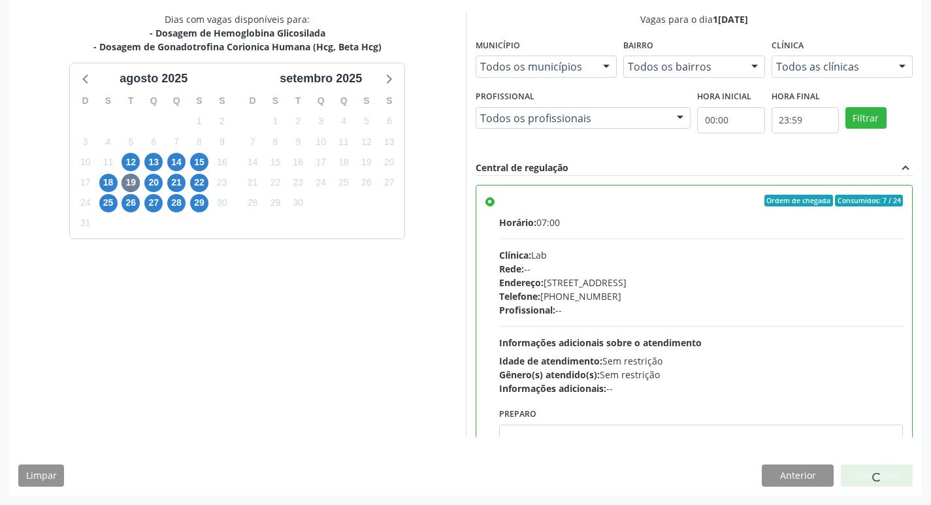
scroll to position [0, 0]
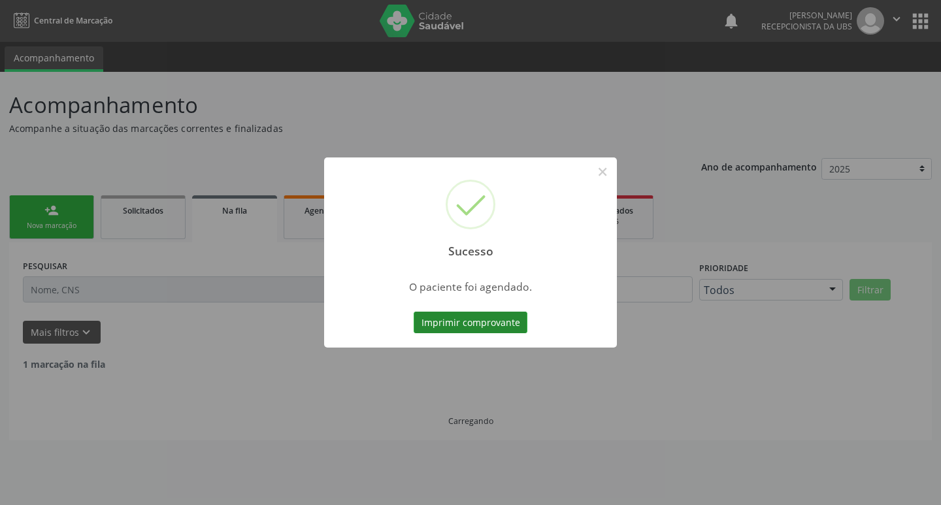
click at [448, 322] on button "Imprimir comprovante" at bounding box center [471, 323] width 114 height 22
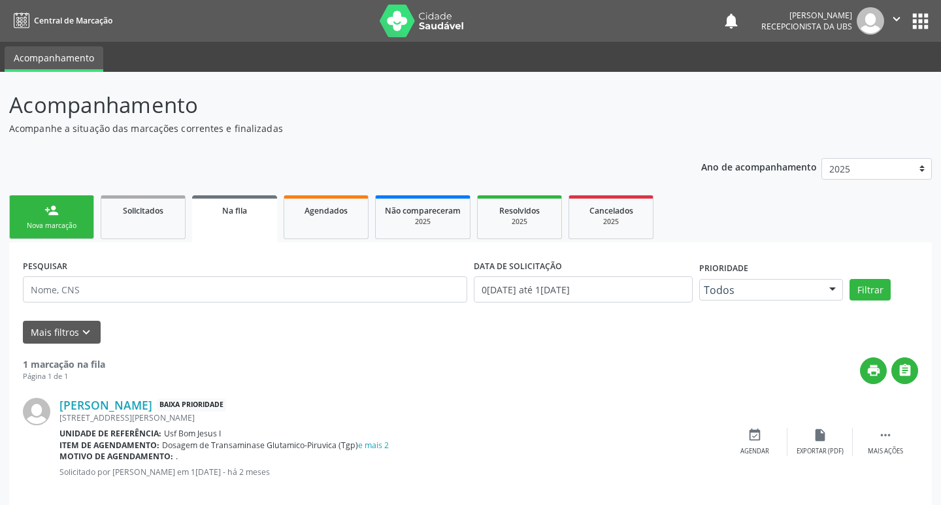
click at [48, 237] on div "Sucesso × O paciente foi agendado. Imprimir comprovante Cancel" at bounding box center [470, 252] width 941 height 505
click at [65, 225] on div "Nova marcação" at bounding box center [51, 226] width 65 height 10
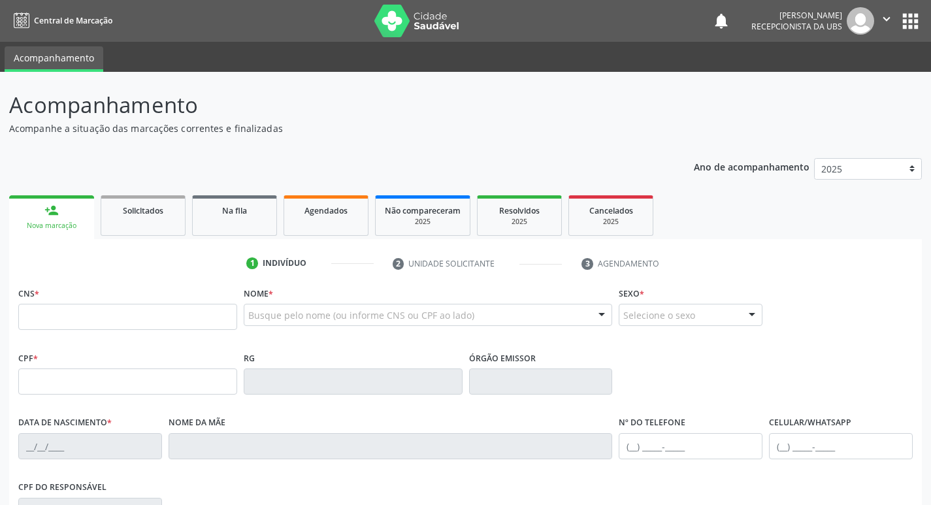
click at [68, 210] on link "person_add Nova marcação" at bounding box center [51, 217] width 85 height 44
click at [111, 314] on input "text" at bounding box center [127, 317] width 219 height 26
type input "705 2084 6179 5370"
type input "10/03/1969"
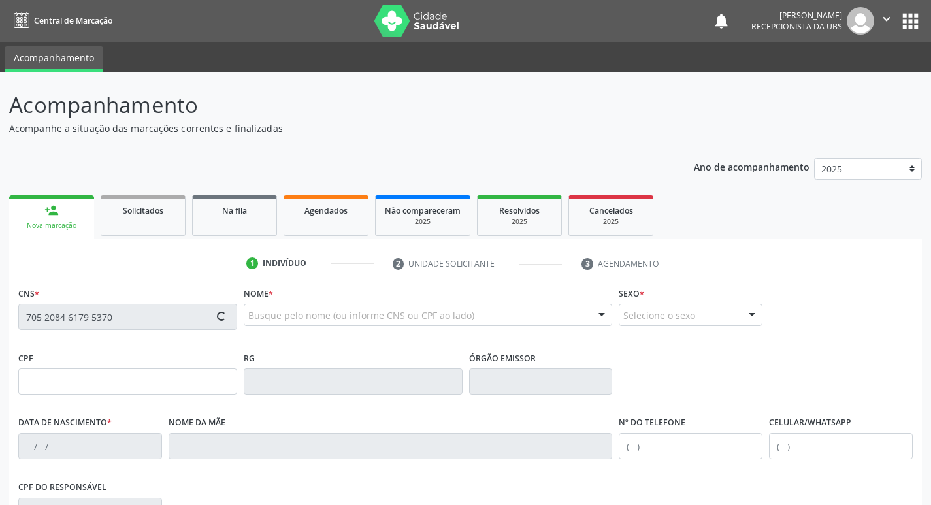
type input "Dionizia Menezes de Carvalho"
type input "(87) 99612-9910"
type input "235"
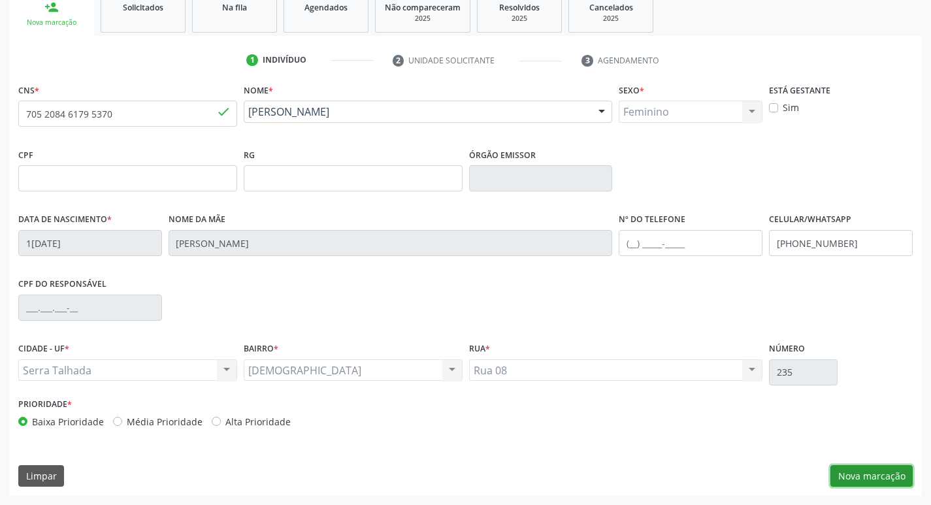
click at [881, 472] on button "Nova marcação" at bounding box center [872, 476] width 82 height 22
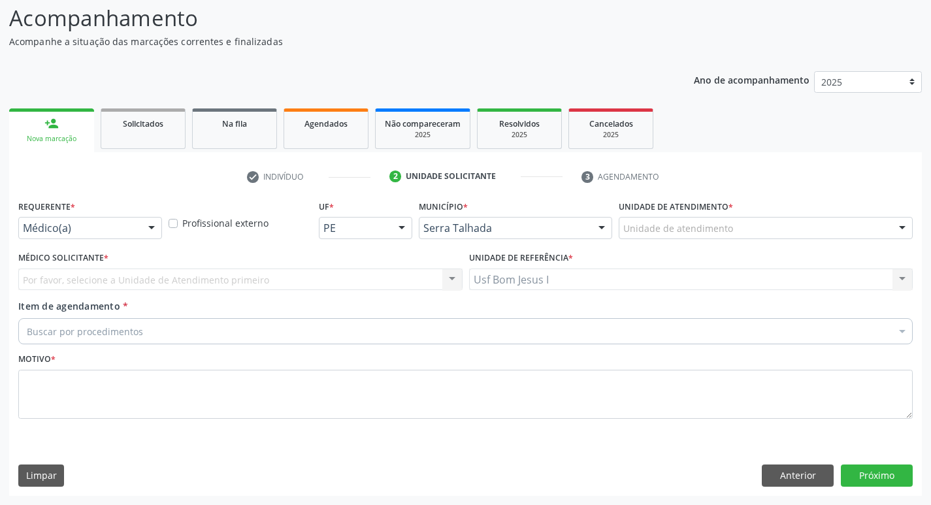
scroll to position [87, 0]
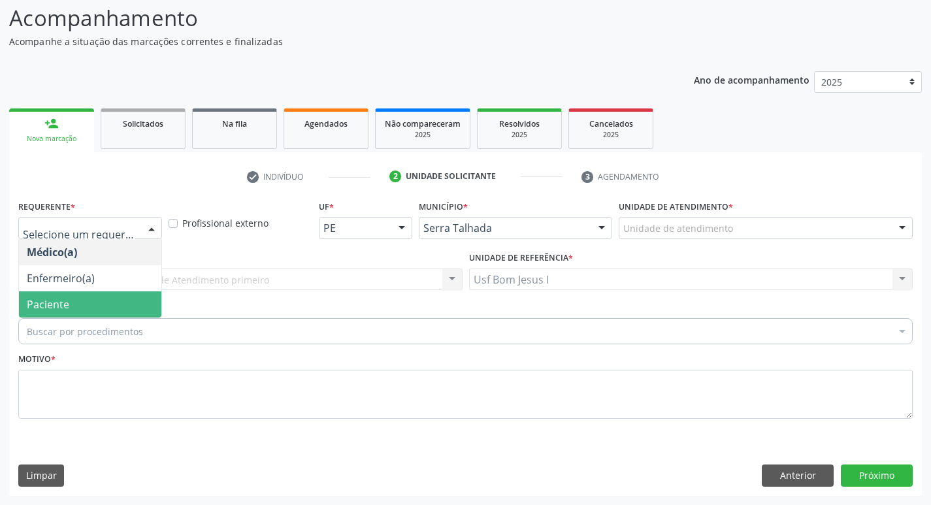
click at [112, 302] on span "Paciente" at bounding box center [90, 304] width 142 height 26
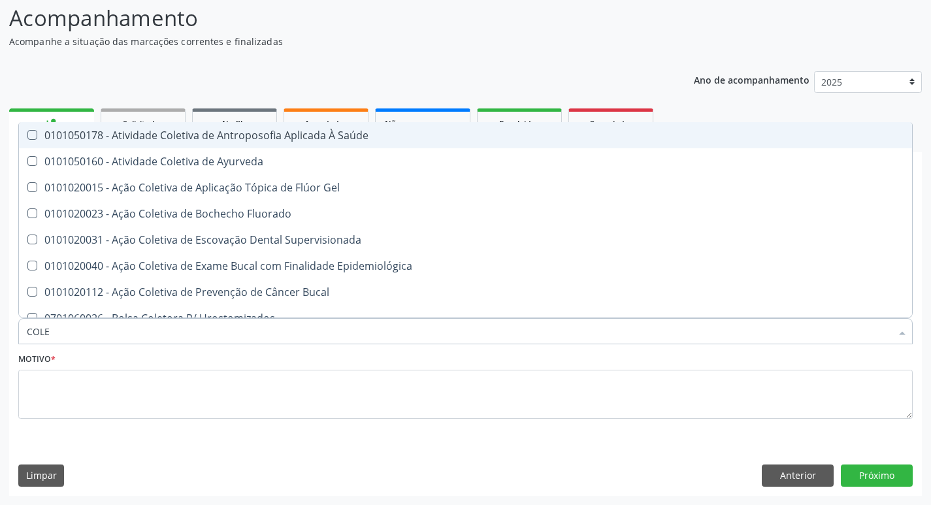
type input "COLES"
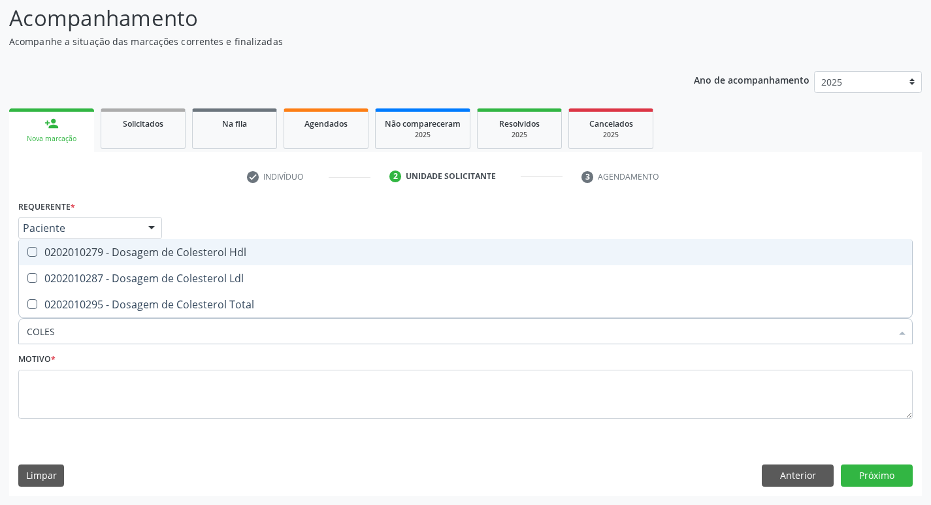
click at [117, 259] on span "0202010279 - Dosagem de Colesterol Hdl" at bounding box center [465, 252] width 893 height 26
checkbox Hdl "true"
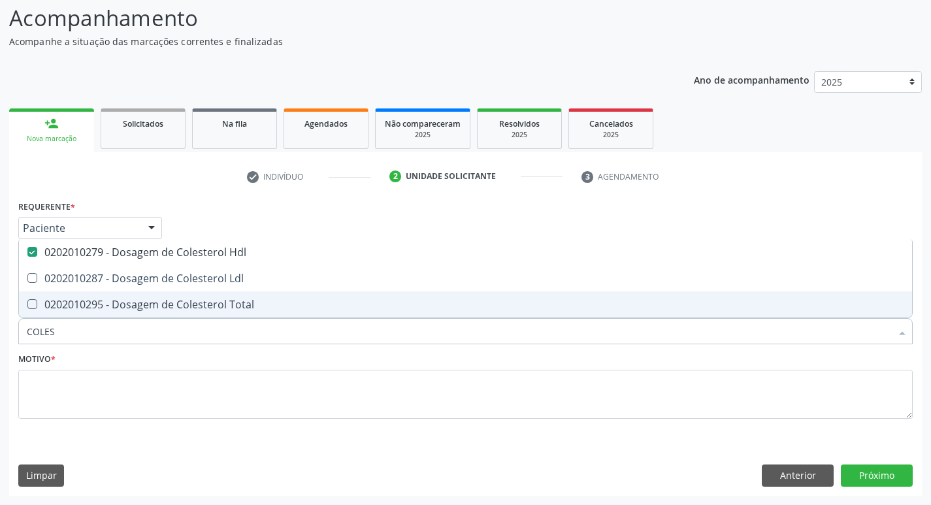
click at [108, 292] on span "0202010295 - Dosagem de Colesterol Total" at bounding box center [465, 304] width 893 height 26
checkbox Total "true"
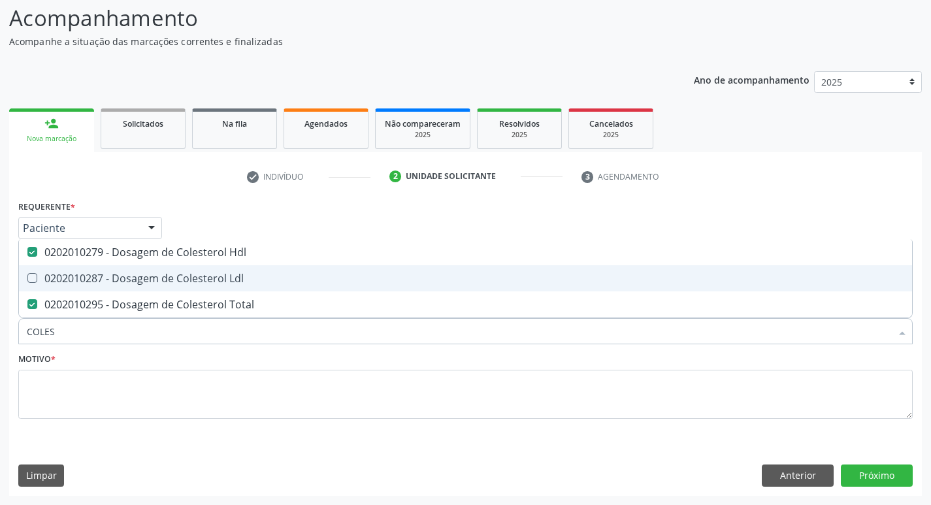
click at [116, 269] on span "0202010287 - Dosagem de Colesterol Ldl" at bounding box center [465, 278] width 893 height 26
checkbox Ldl "true"
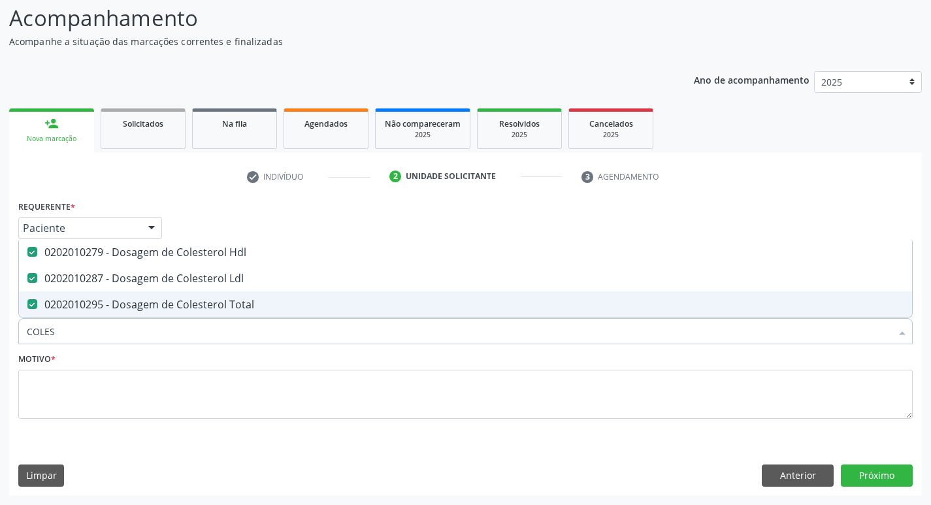
click at [95, 329] on input "COLES" at bounding box center [459, 331] width 865 height 26
type input "C"
checkbox Hdl "false"
checkbox Ldl "false"
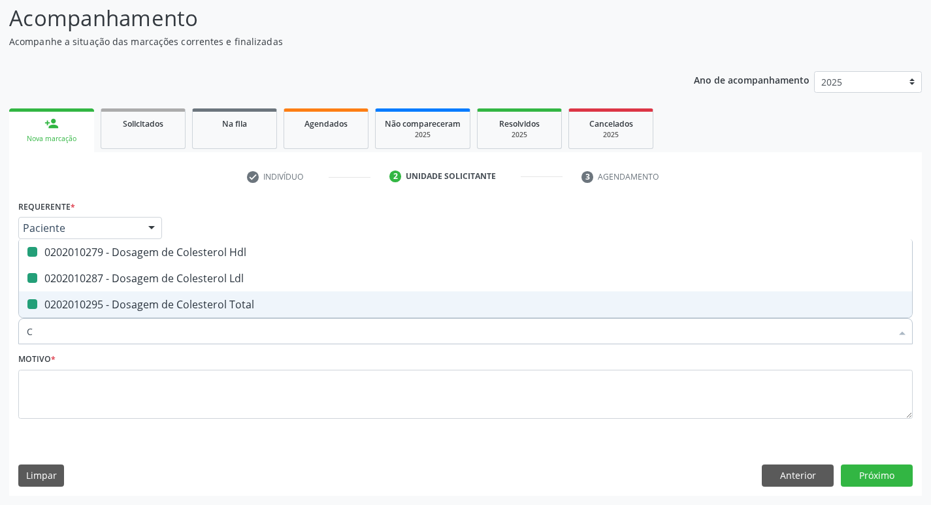
checkbox Total "false"
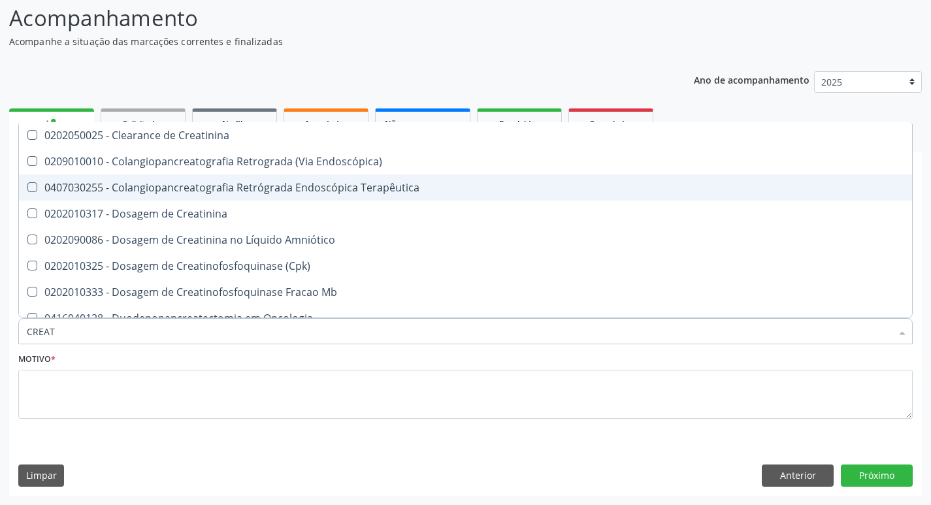
type input "CREATI"
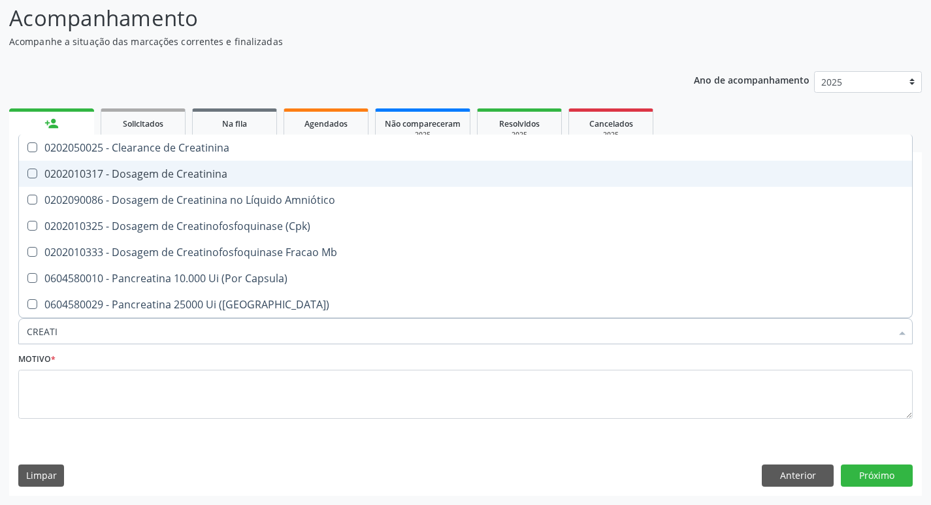
click at [131, 183] on span "0202010317 - Dosagem de Creatinina" at bounding box center [465, 174] width 893 height 26
checkbox Creatinina "true"
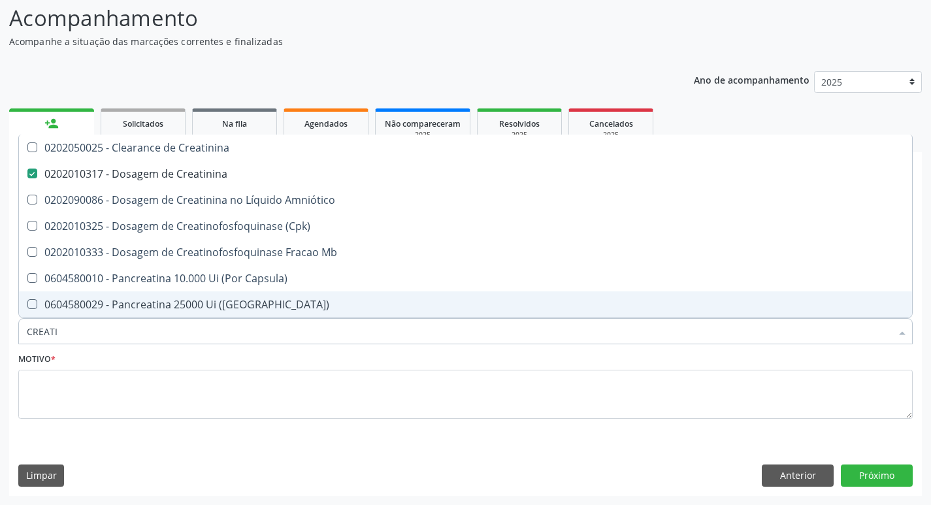
click at [86, 339] on input "CREATI" at bounding box center [459, 331] width 865 height 26
type input "A"
checkbox Creatinina "false"
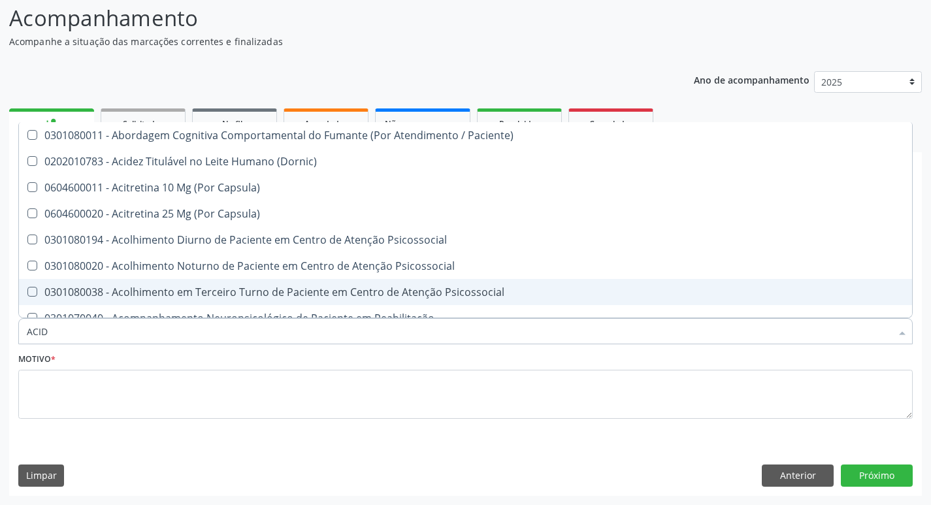
type input "ACIDO"
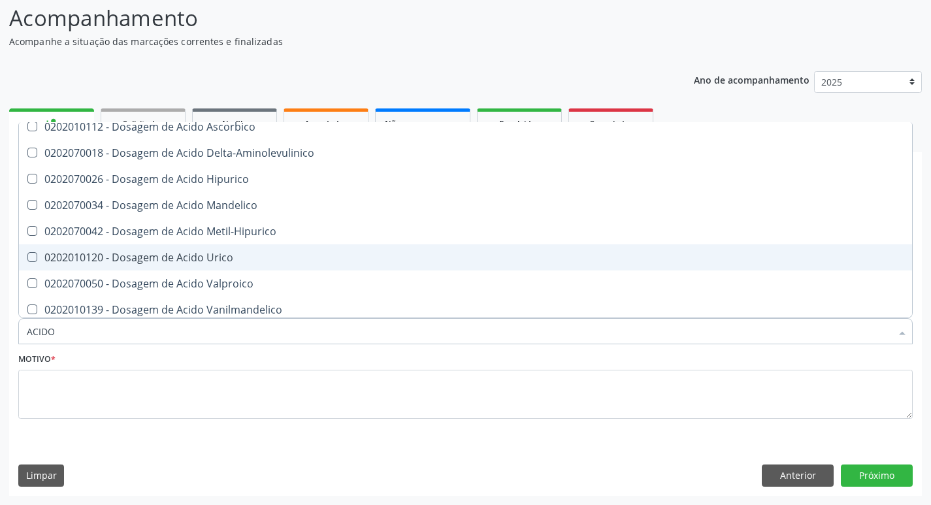
click at [158, 254] on div "0202010120 - Dosagem de Acido Urico" at bounding box center [466, 257] width 878 height 10
checkbox Urico "true"
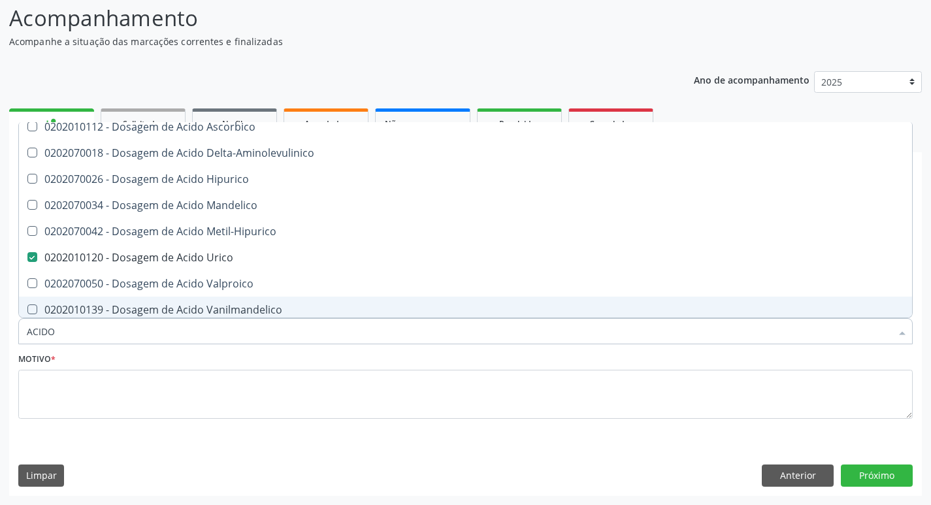
click at [119, 335] on input "ACIDO" at bounding box center [459, 331] width 865 height 26
checkbox Urico "false"
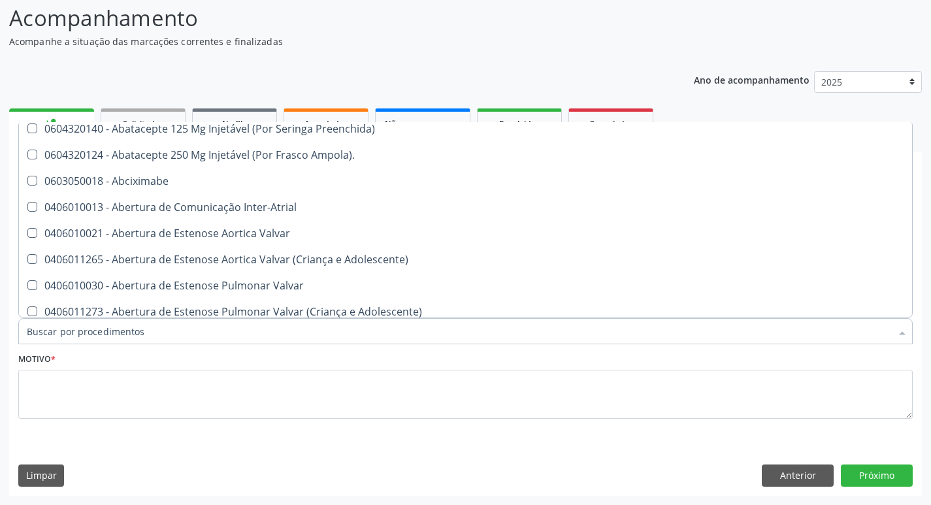
scroll to position [141, 0]
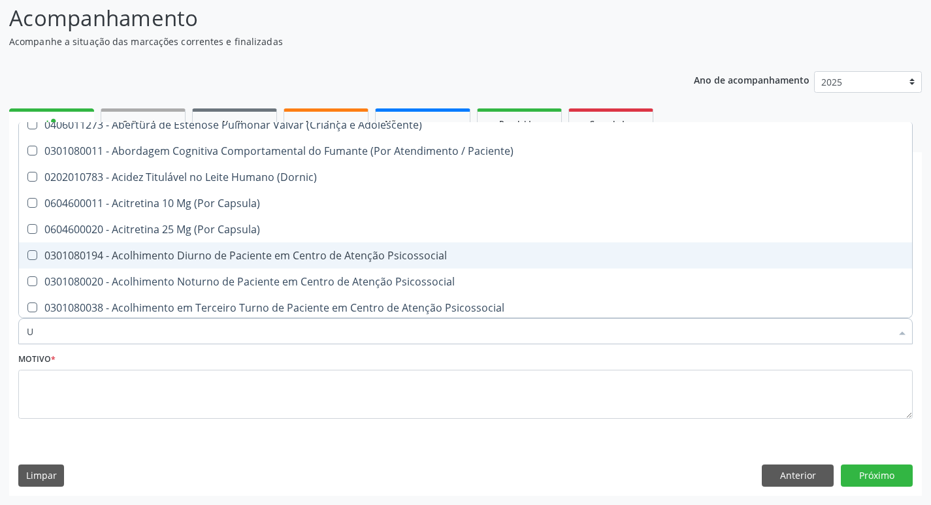
type input "UR"
checkbox B "true"
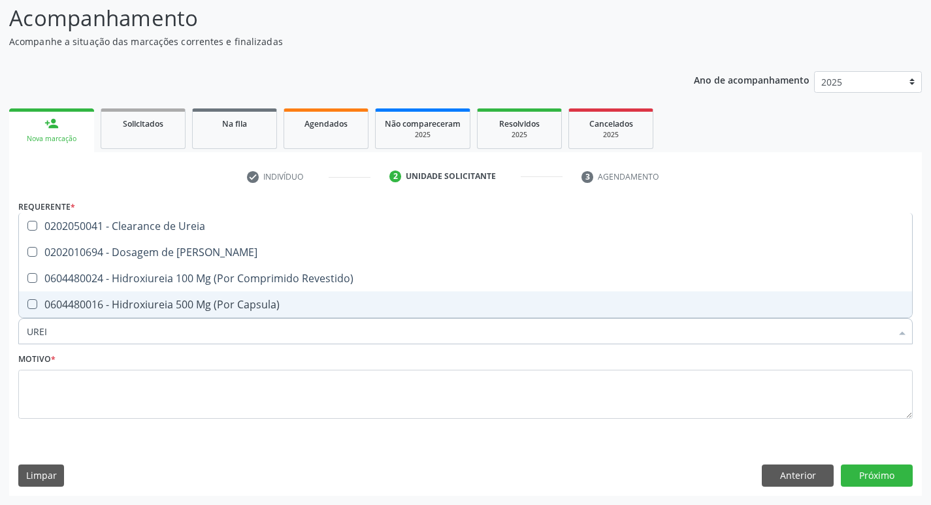
scroll to position [0, 0]
type input "UREIA"
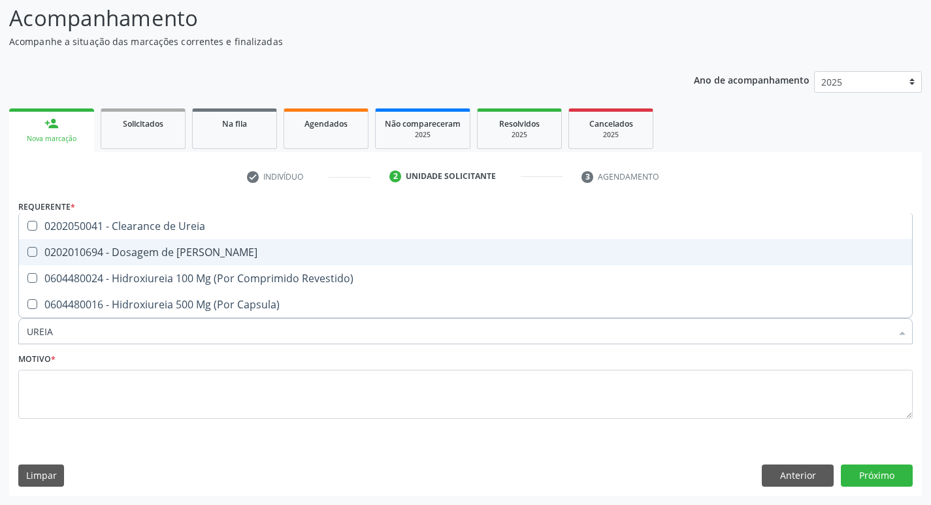
click at [139, 254] on div "0202010694 - Dosagem de [PERSON_NAME]" at bounding box center [466, 252] width 878 height 10
checkbox Ureia "true"
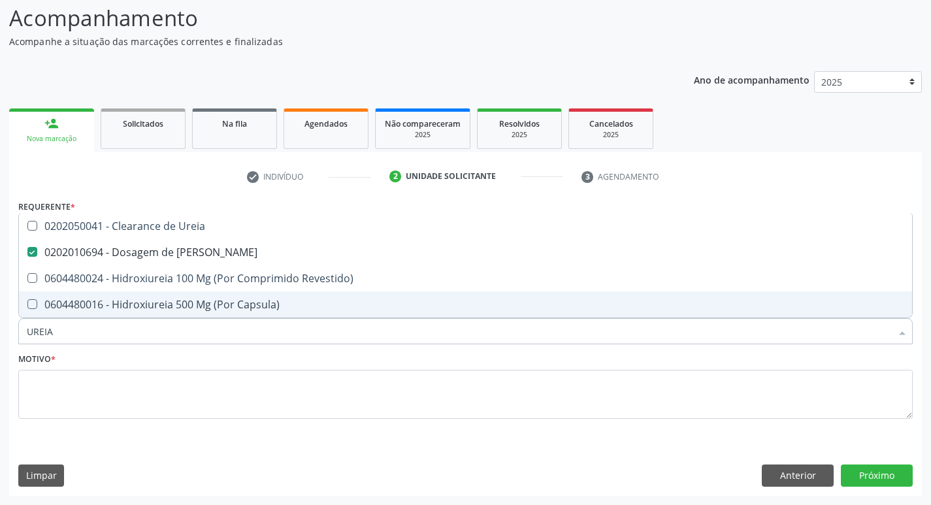
click at [107, 333] on input "UREIA" at bounding box center [459, 331] width 865 height 26
click at [106, 333] on input "UREIA" at bounding box center [459, 331] width 865 height 26
type input "ANA"
checkbox Ureia "false"
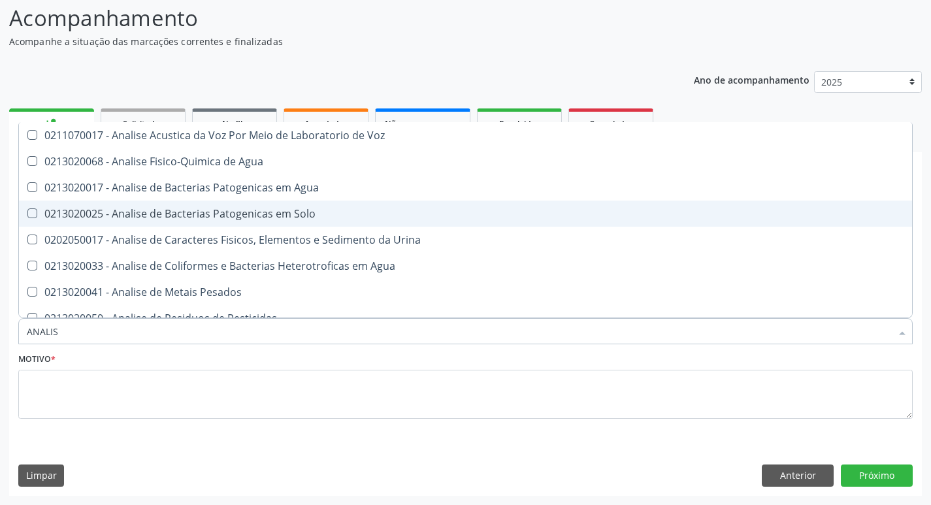
type input "ANALISE"
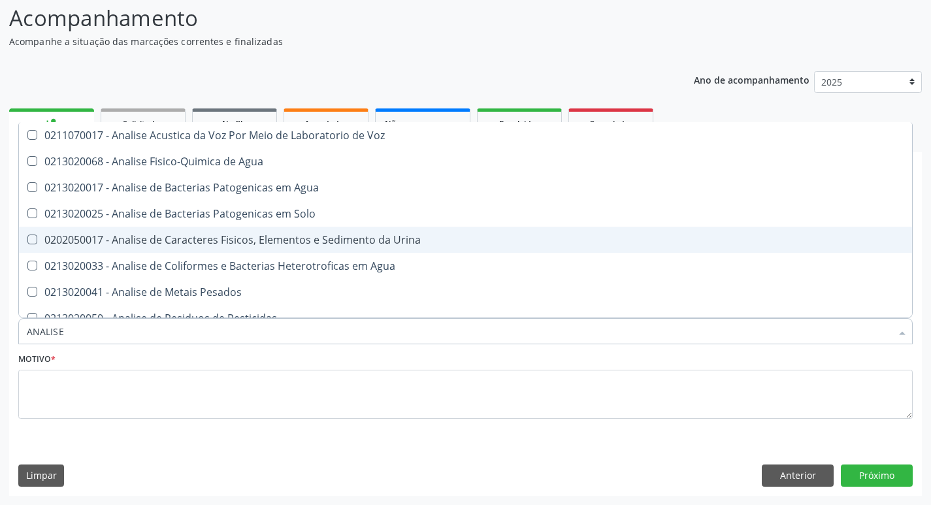
click at [130, 237] on div "0202050017 - Analise de Caracteres Fisicos, Elementos e Sedimento da Urina" at bounding box center [466, 240] width 878 height 10
checkbox Urina "true"
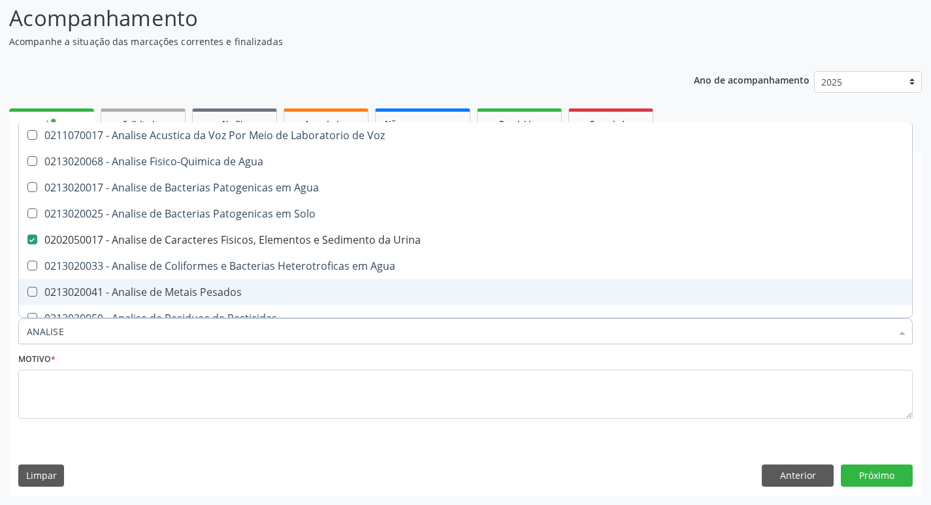
click at [64, 338] on input "ANALISE" at bounding box center [459, 331] width 865 height 26
type input "GL"
checkbox Urina "false"
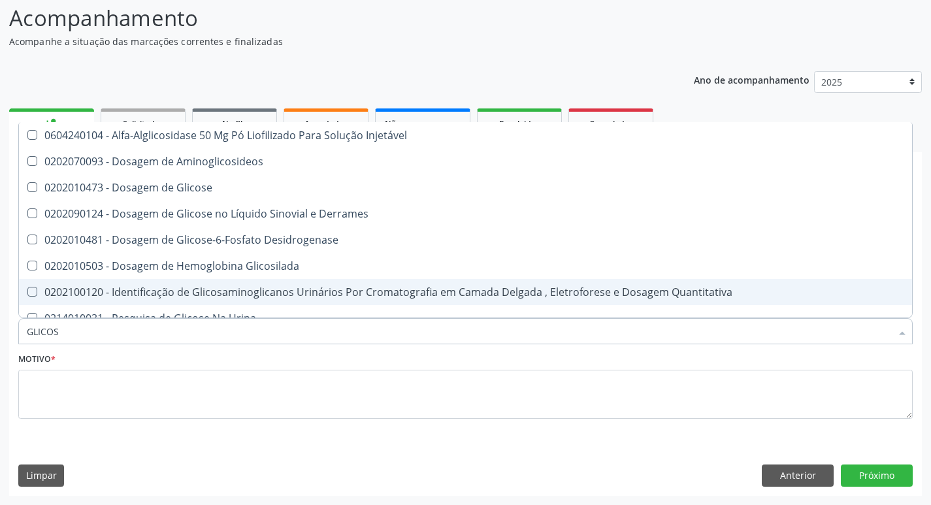
type input "GLICOSE"
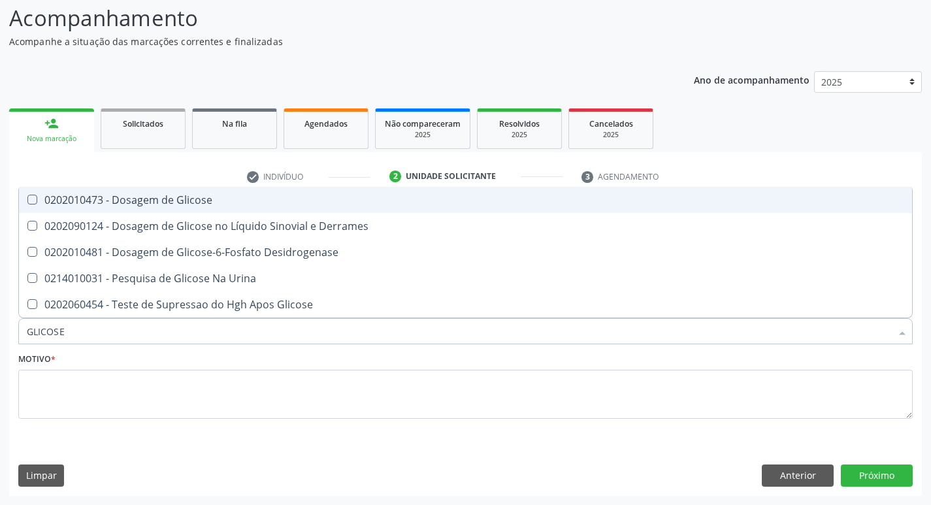
drag, startPoint x: 63, startPoint y: 196, endPoint x: 101, endPoint y: 308, distance: 118.4
click at [64, 195] on div "0202010473 - Dosagem de Glicose" at bounding box center [466, 200] width 878 height 10
checkbox Glicose "true"
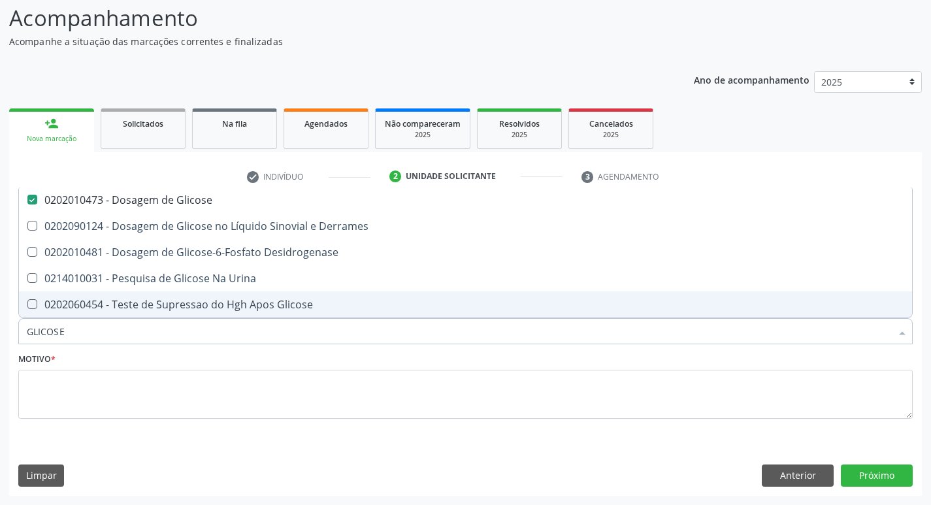
click at [91, 337] on input "GLICOSE" at bounding box center [459, 331] width 865 height 26
type input "HE"
checkbox Glicose "false"
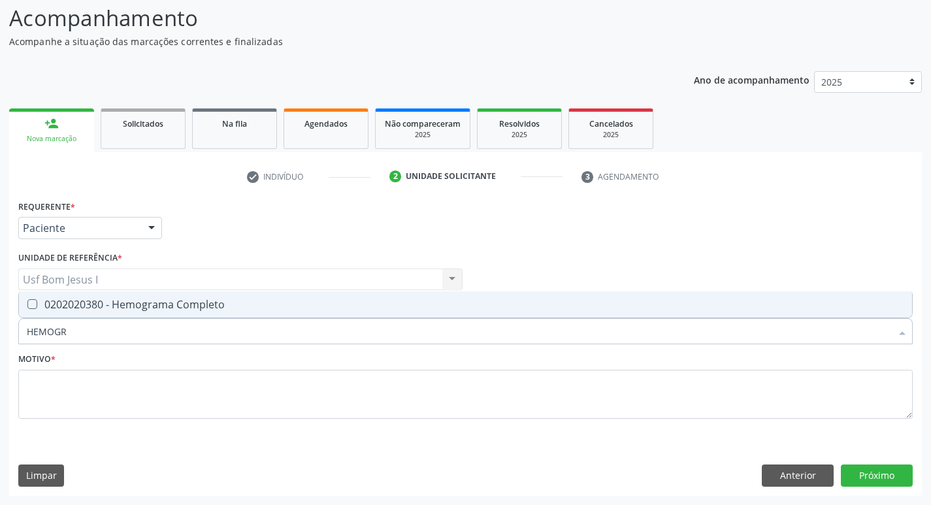
type input "HEMOGRA"
click at [86, 312] on span "0202020380 - Hemograma Completo" at bounding box center [465, 304] width 893 height 26
checkbox Completo "true"
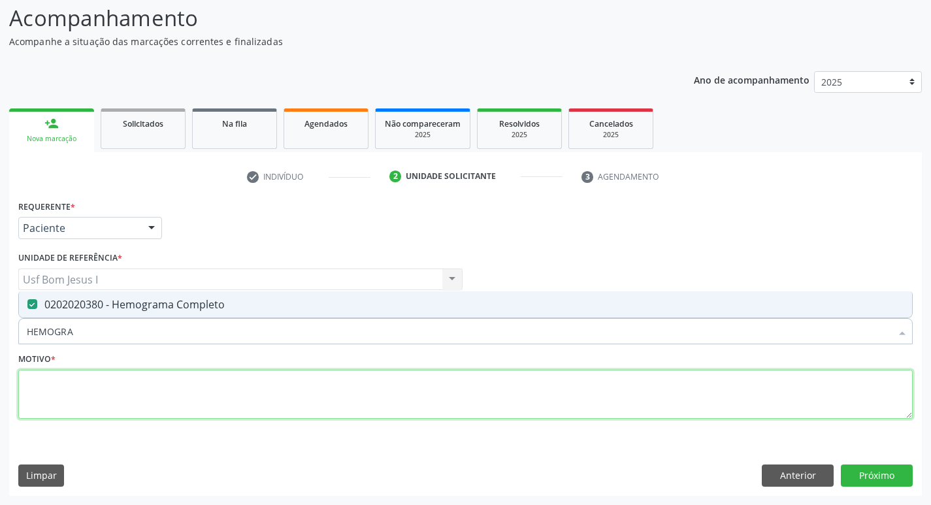
click at [148, 390] on textarea at bounding box center [465, 395] width 895 height 50
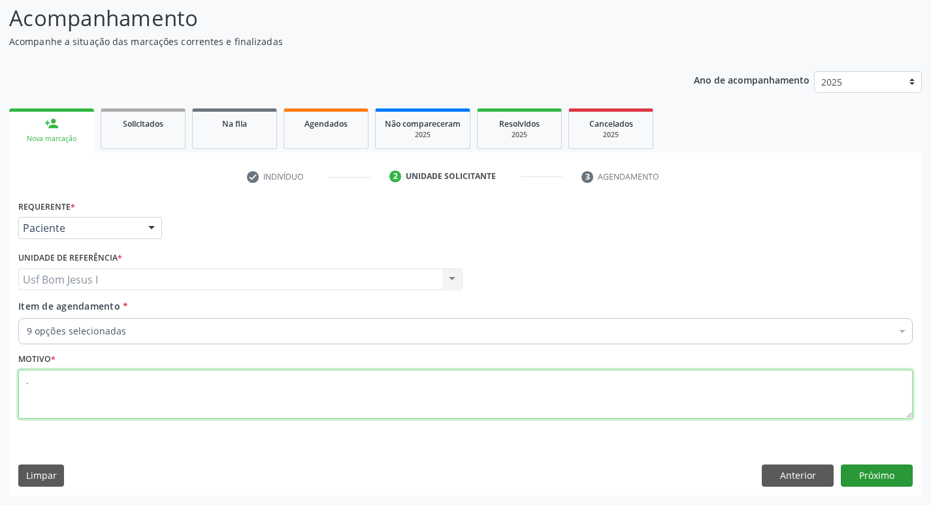
type textarea "."
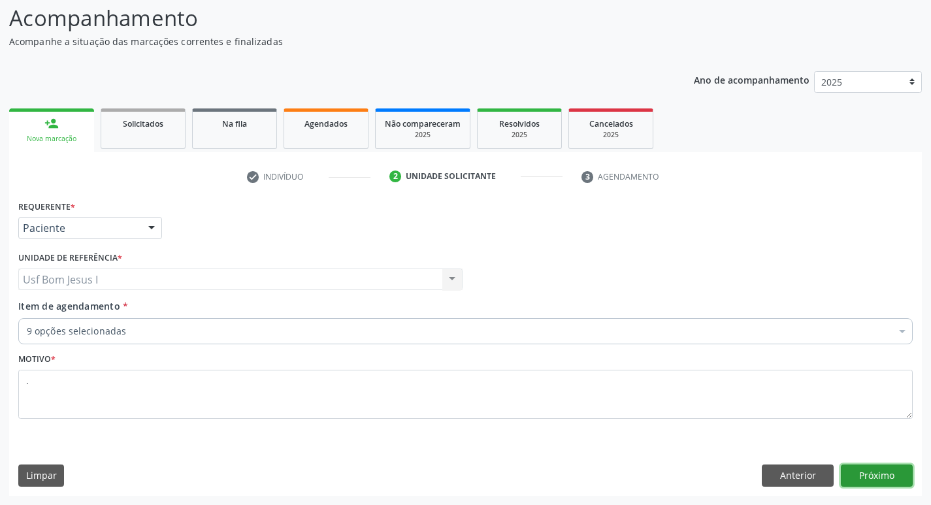
click at [875, 474] on button "Próximo" at bounding box center [877, 476] width 72 height 22
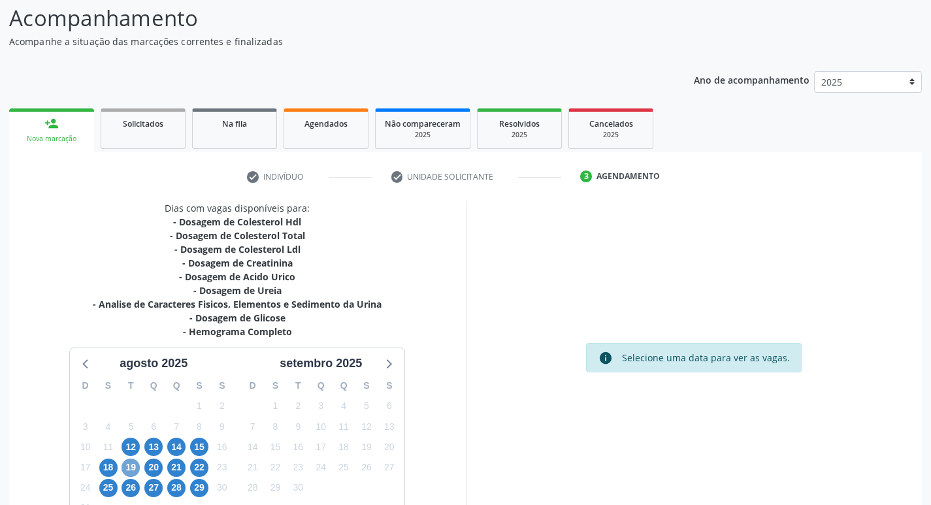
click at [131, 470] on span "19" at bounding box center [131, 468] width 18 height 18
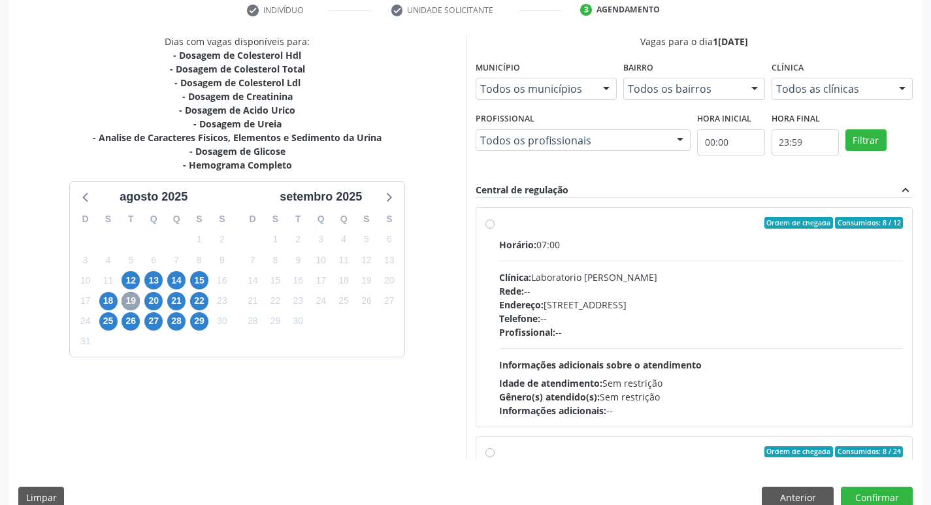
scroll to position [261, 0]
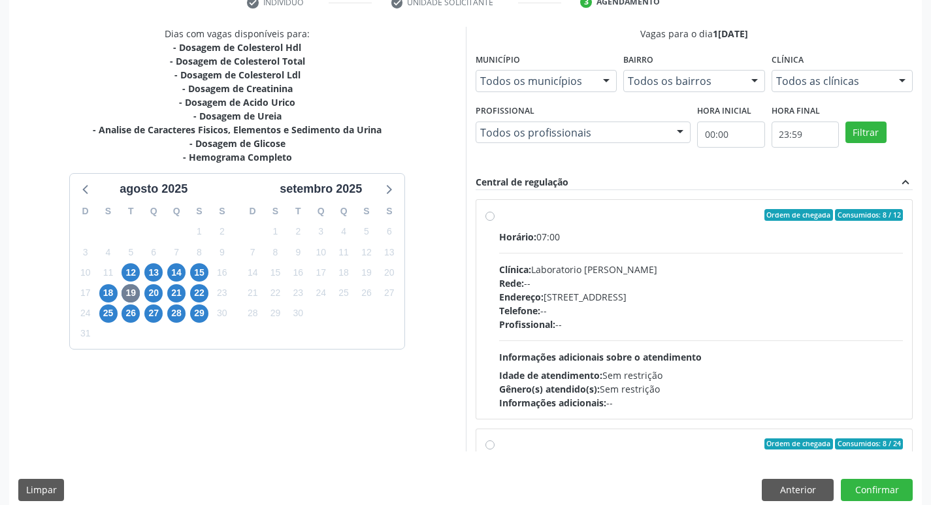
click at [640, 299] on div "Endereço: Casa, nº 409, N Senhora da Penha, Serra Talhada - PE" at bounding box center [701, 297] width 405 height 14
click at [495, 221] on input "Ordem de chegada Consumidos: 8 / 12 Horário: 07:00 Clínica: Laboratorio Jose Pa…" at bounding box center [490, 215] width 9 height 12
radio input "true"
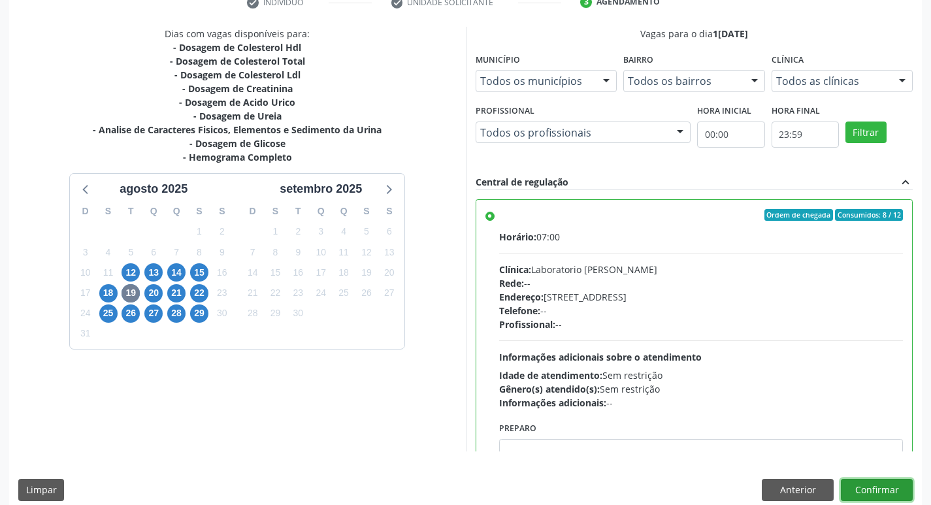
click at [888, 488] on button "Confirmar" at bounding box center [877, 490] width 72 height 22
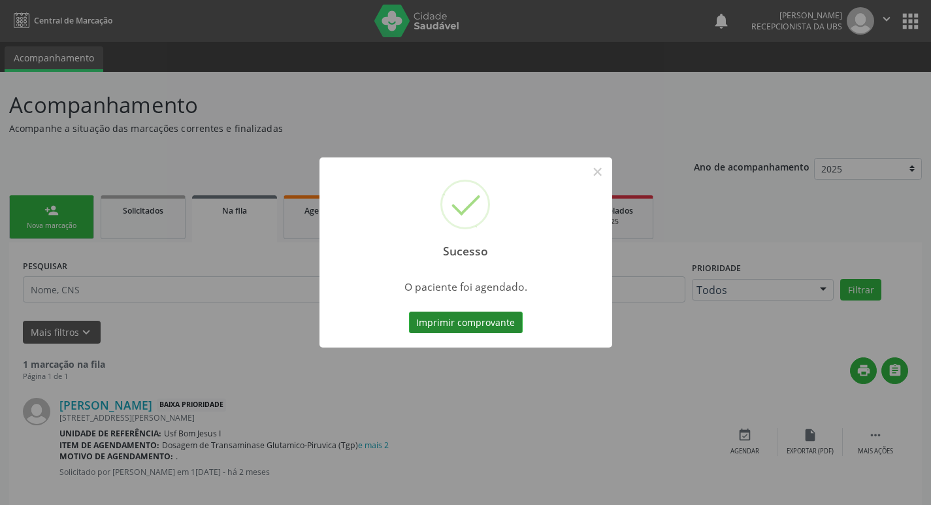
click at [484, 329] on button "Imprimir comprovante" at bounding box center [466, 323] width 114 height 22
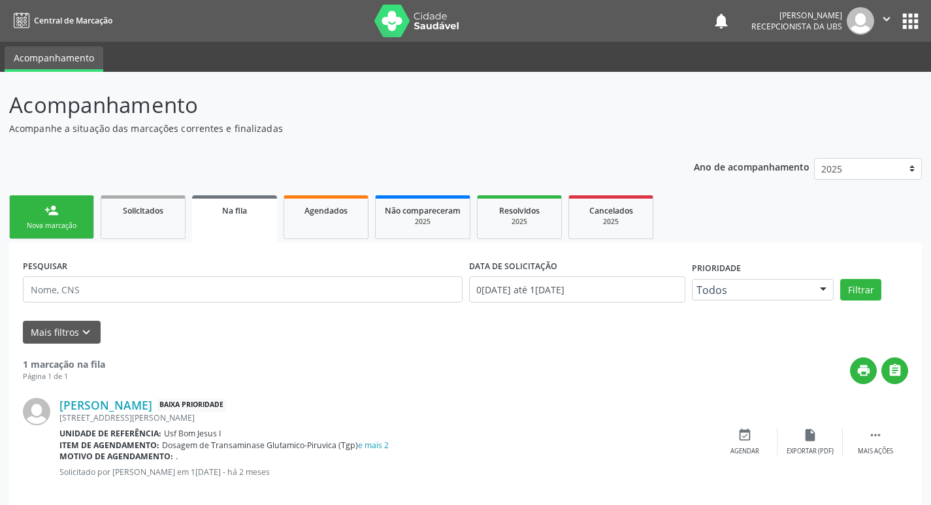
click at [82, 226] on div "Nova marcação" at bounding box center [51, 226] width 65 height 10
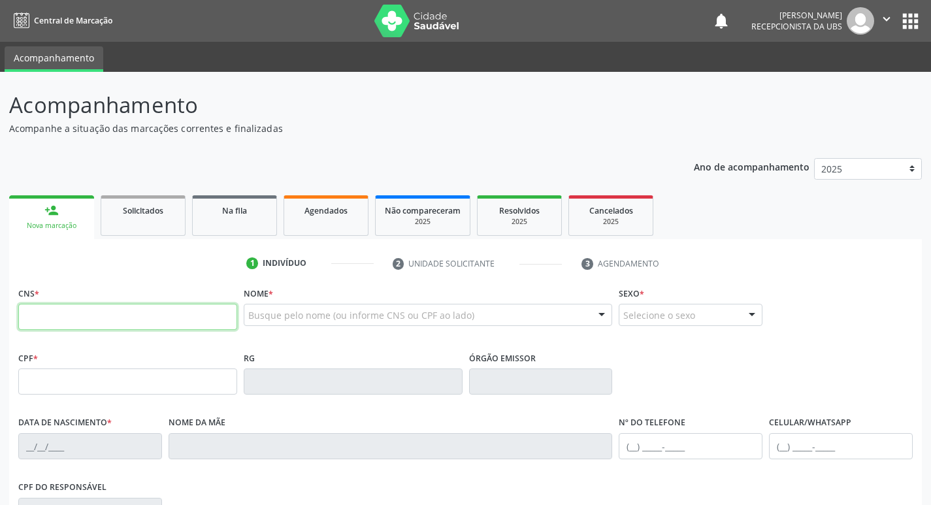
click at [95, 318] on input "text" at bounding box center [127, 317] width 219 height 26
paste input "705 2084 6179 5370"
type input "705 2084 6179 5370"
type input "10/03/1969"
type input "Dionizia Menezes de Carvalho"
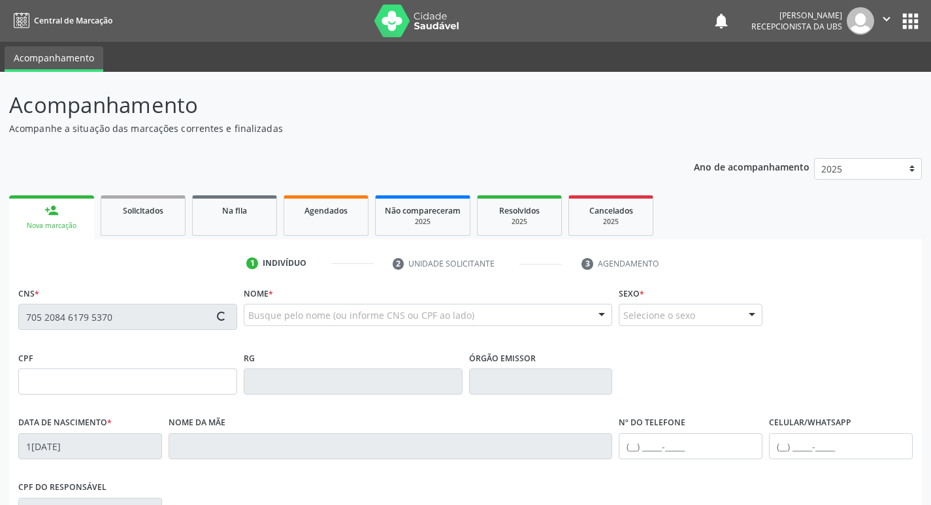
type input "(87) 99612-9910"
type input "235"
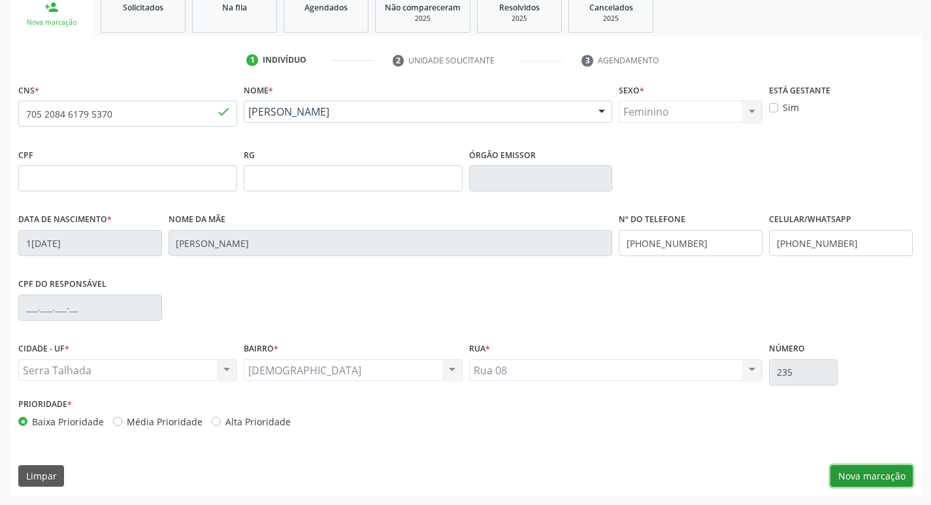
click at [874, 479] on button "Nova marcação" at bounding box center [872, 476] width 82 height 22
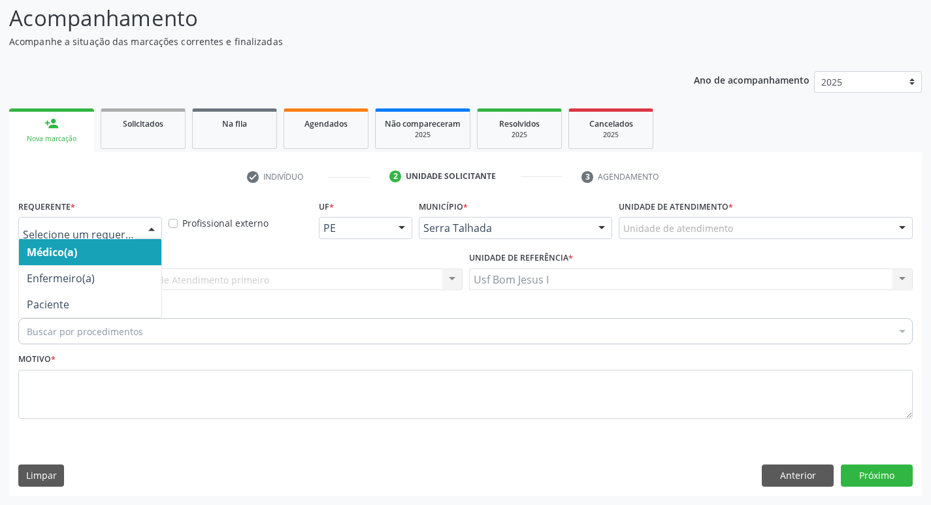
click at [86, 235] on div at bounding box center [90, 228] width 144 height 22
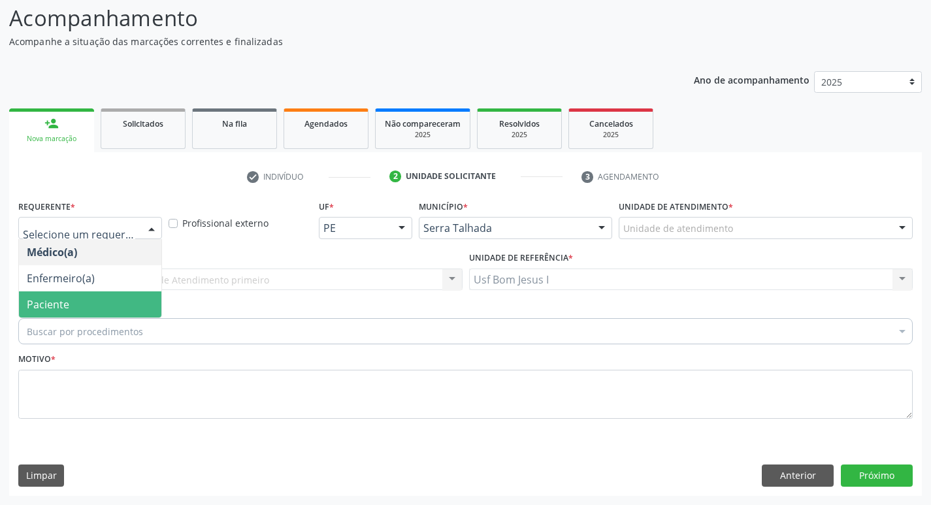
click at [82, 295] on span "Paciente" at bounding box center [90, 304] width 142 height 26
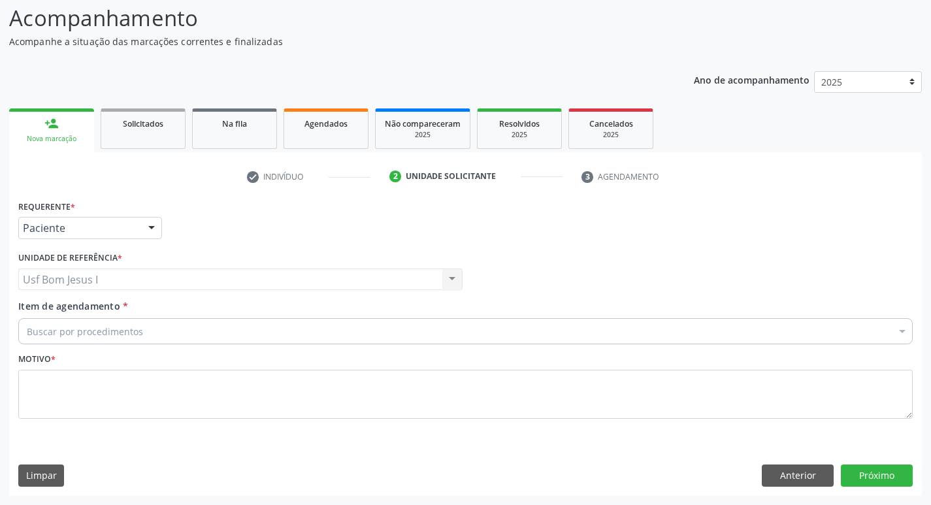
type input "T3"
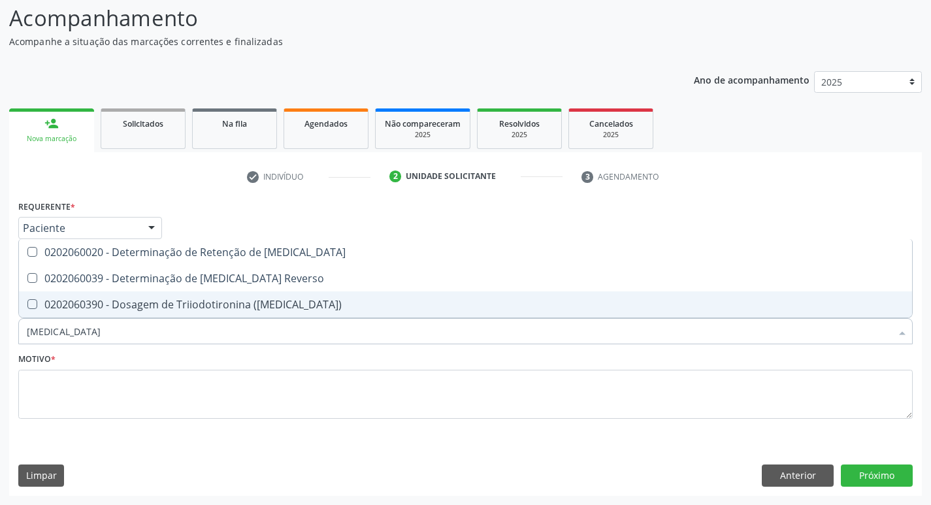
click at [120, 299] on div "0202060390 - Dosagem de Triiodotironina (T3)" at bounding box center [466, 304] width 878 height 10
checkbox \(T3\) "true"
click at [76, 340] on input "T3" at bounding box center [459, 331] width 865 height 26
type input "HEM"
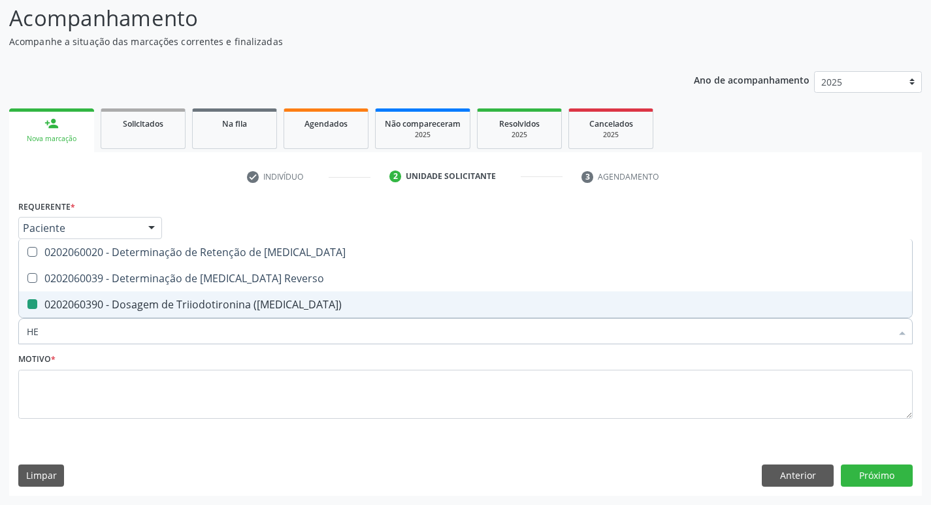
checkbox \(T3\) "false"
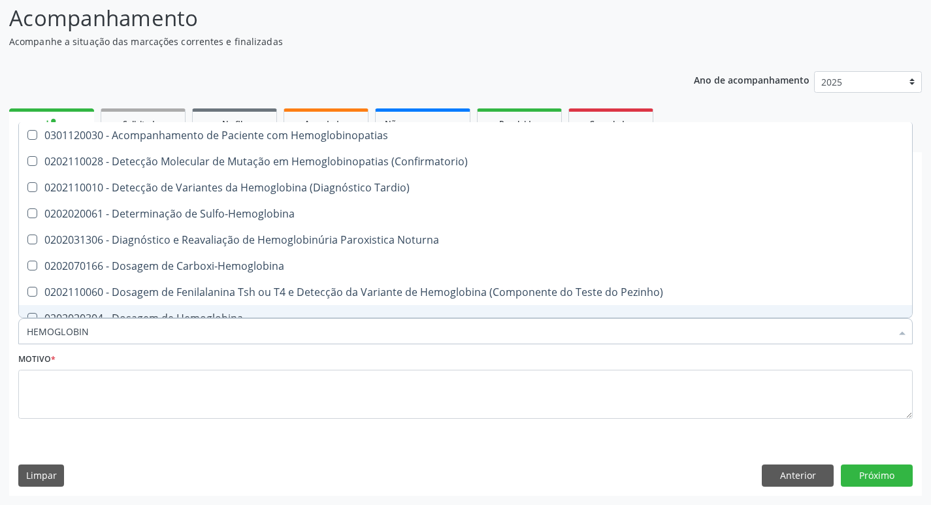
type input "HEMOGLOBINA"
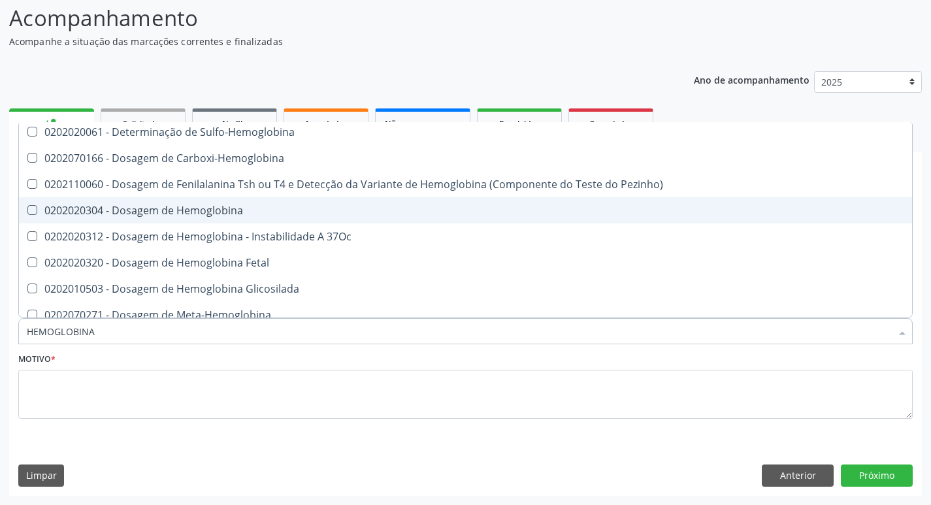
scroll to position [44, 0]
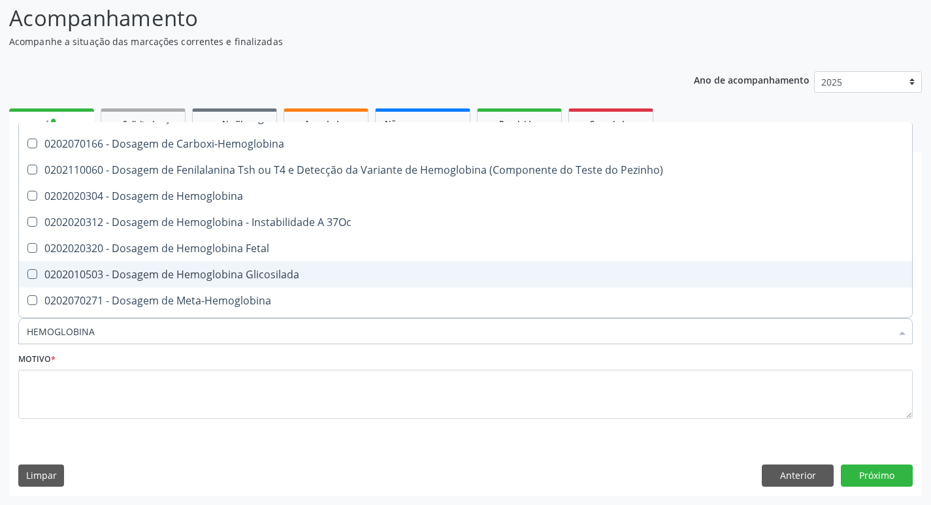
click at [302, 276] on div "0202010503 - Dosagem de Hemoglobina Glicosilada" at bounding box center [466, 274] width 878 height 10
checkbox Glicosilada "true"
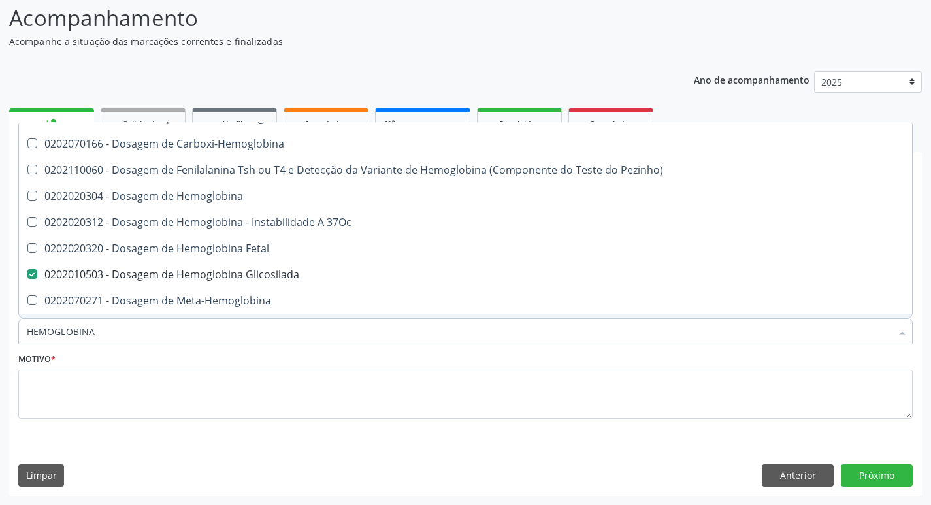
click at [256, 336] on input "HEMOGLOBINA" at bounding box center [459, 331] width 865 height 26
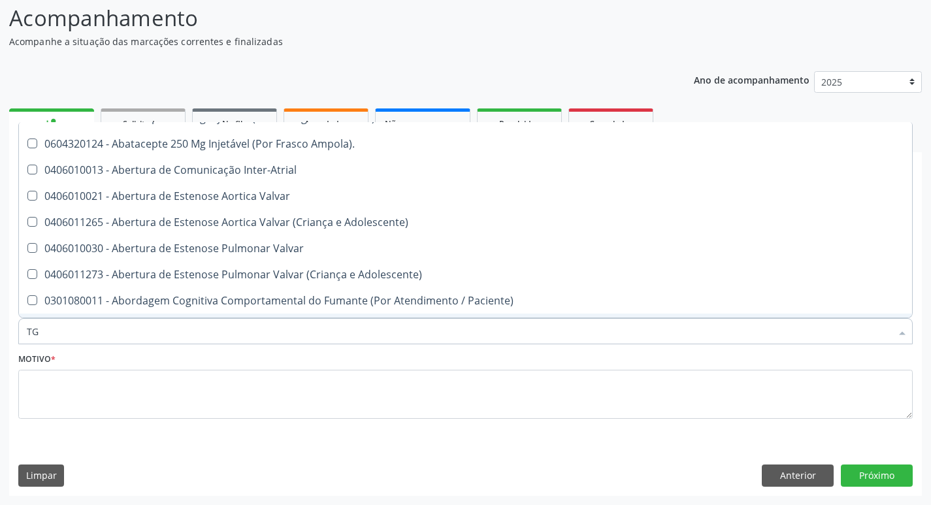
type input "TGO"
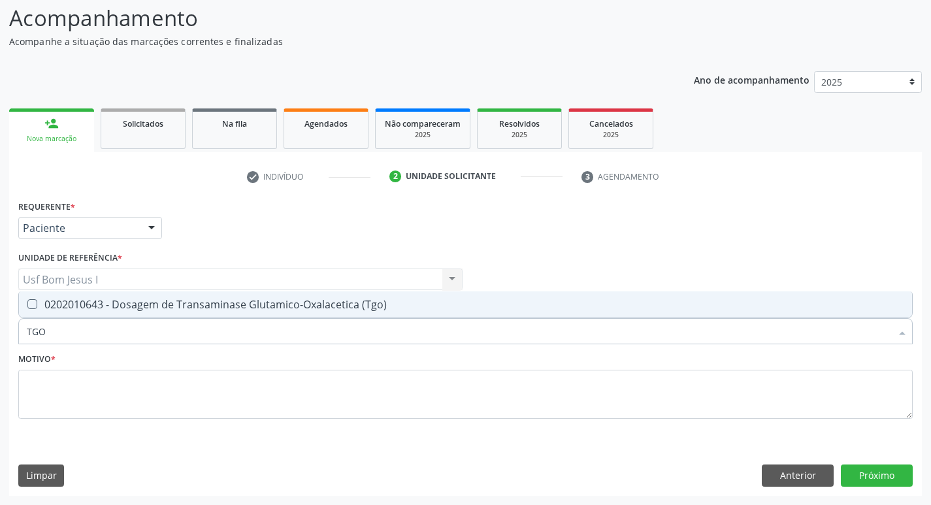
scroll to position [0, 0]
click at [264, 292] on span "0202010643 - Dosagem de Transaminase Glutamico-Oxalacetica (Tgo)" at bounding box center [465, 304] width 893 height 26
checkbox \(Tgo\) "true"
click at [248, 320] on input "TGO" at bounding box center [459, 331] width 865 height 26
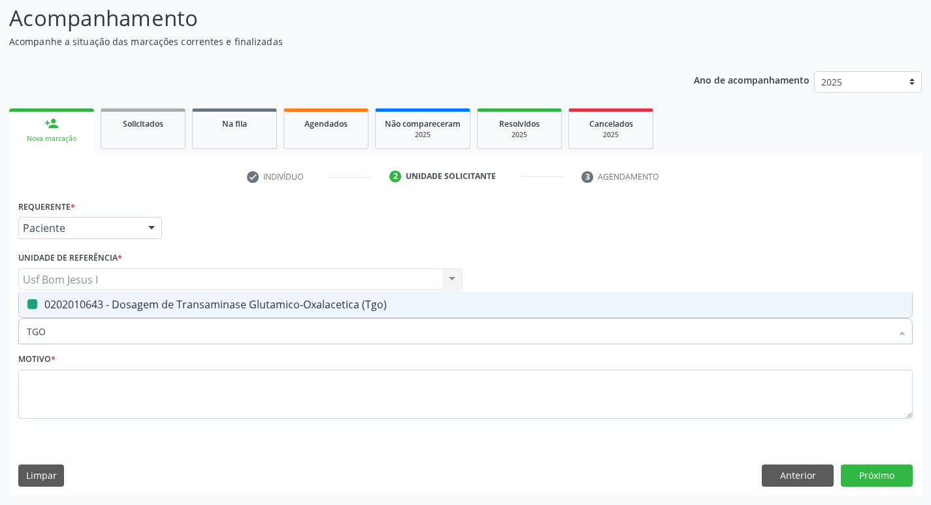
type input "T"
checkbox \(Tgo\) "false"
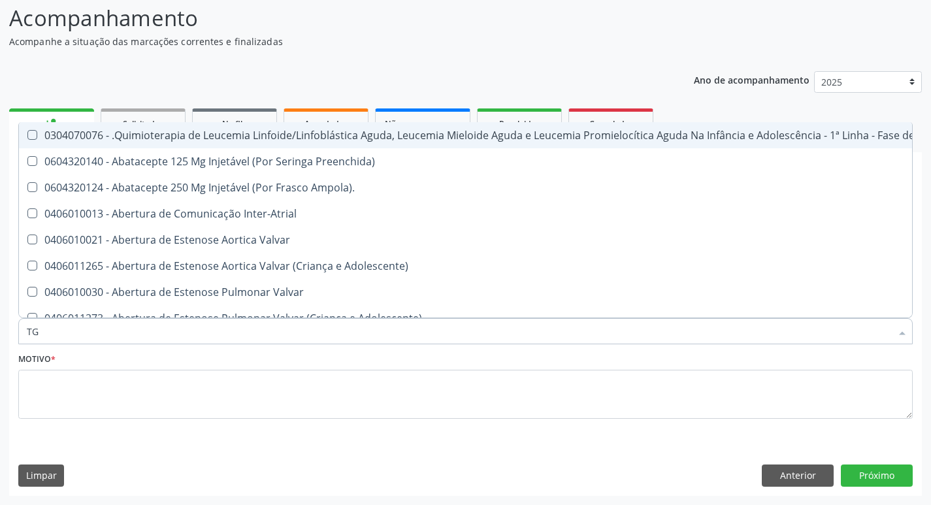
type input "TGP"
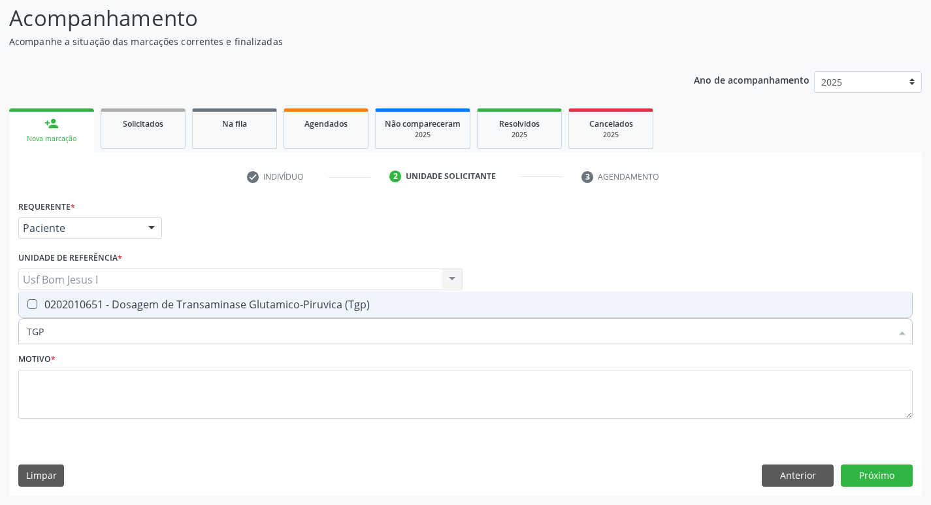
click at [268, 303] on div "0202010651 - Dosagem de Transaminase Glutamico-Piruvica (Tgp)" at bounding box center [466, 304] width 878 height 10
checkbox \(Tgp\) "true"
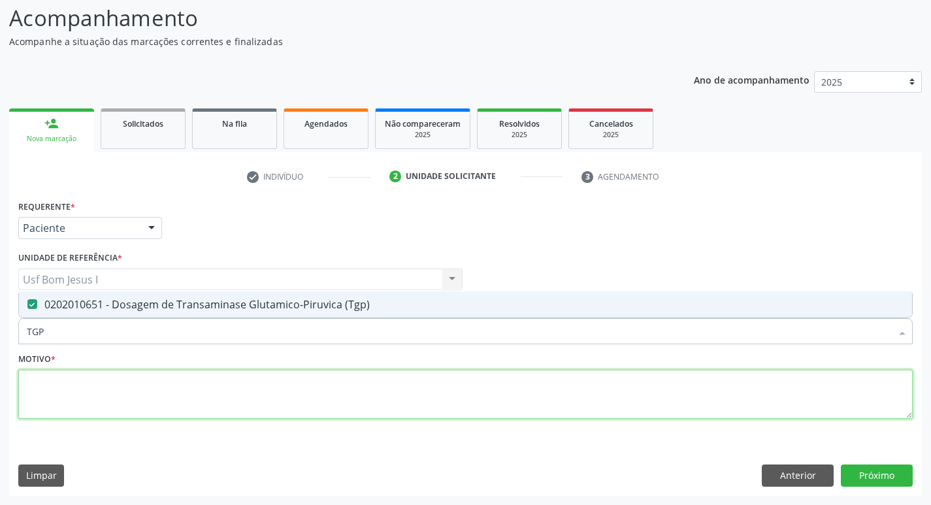
click at [239, 396] on textarea at bounding box center [465, 395] width 895 height 50
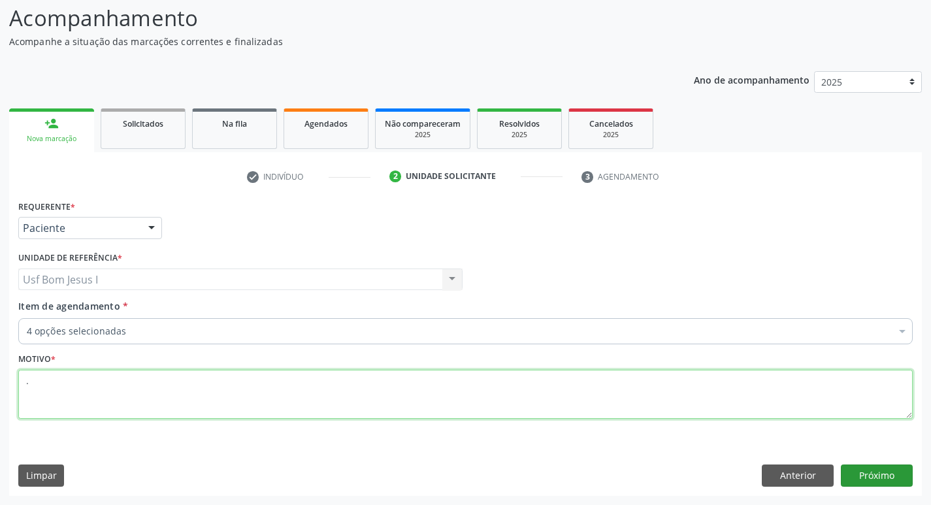
type textarea "."
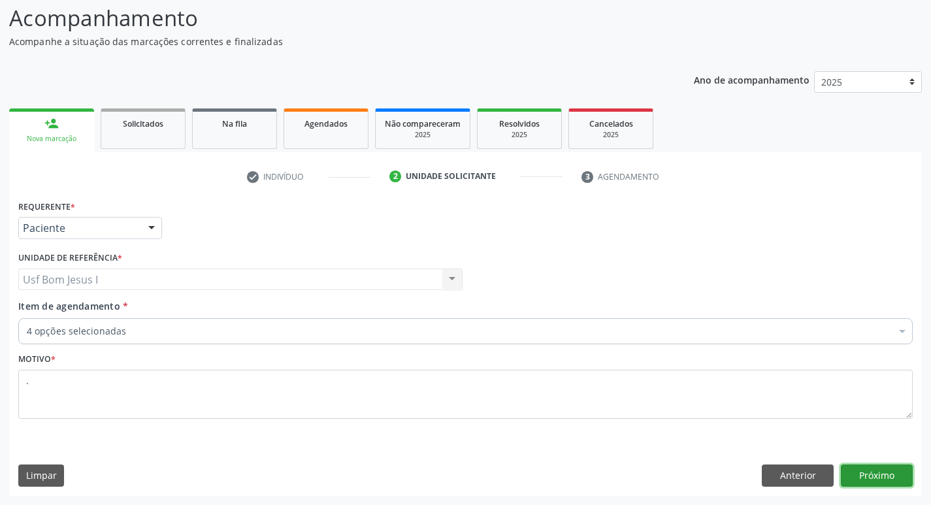
click at [882, 482] on button "Próximo" at bounding box center [877, 476] width 72 height 22
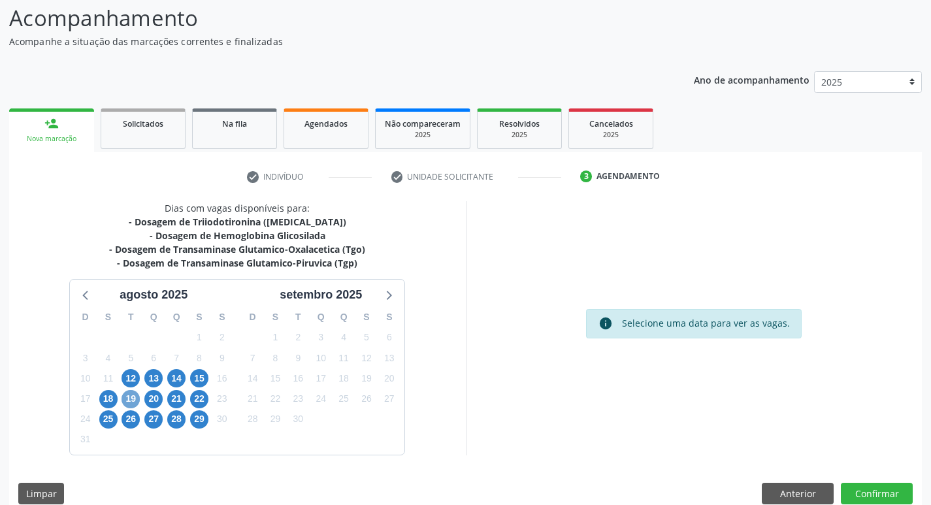
click at [136, 401] on span "19" at bounding box center [131, 399] width 18 height 18
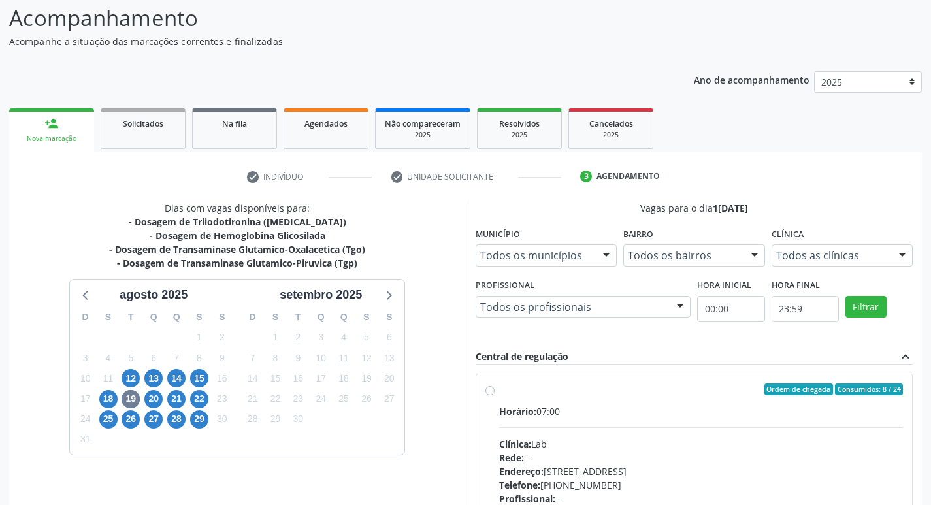
click at [611, 418] on div "Horário: 07:00 Clínica: Lab Rede: -- Endereço: Casa, nº 1037, N S da Penha, Ser…" at bounding box center [701, 495] width 405 height 180
click at [495, 395] on input "Ordem de chegada Consumidos: 8 / 24 Horário: 07:00 Clínica: Lab Rede: -- Endere…" at bounding box center [490, 390] width 9 height 12
radio input "true"
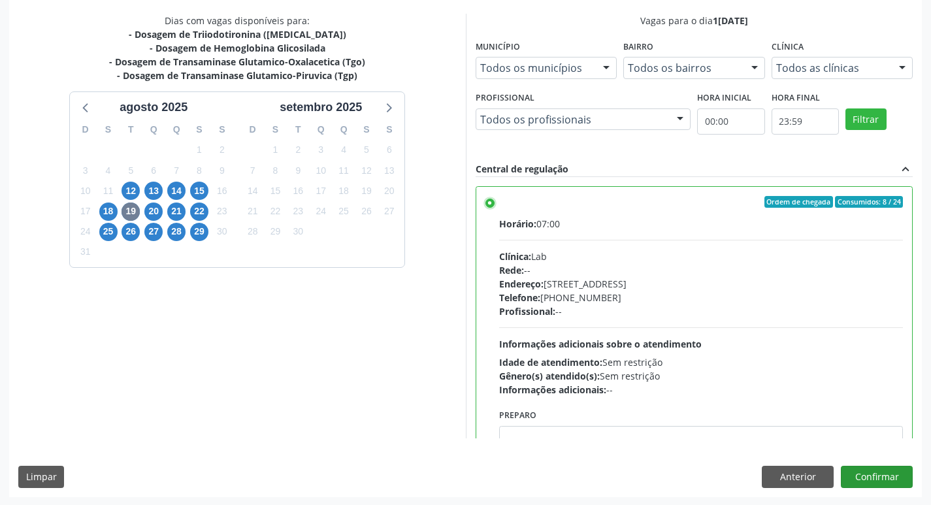
scroll to position [276, 0]
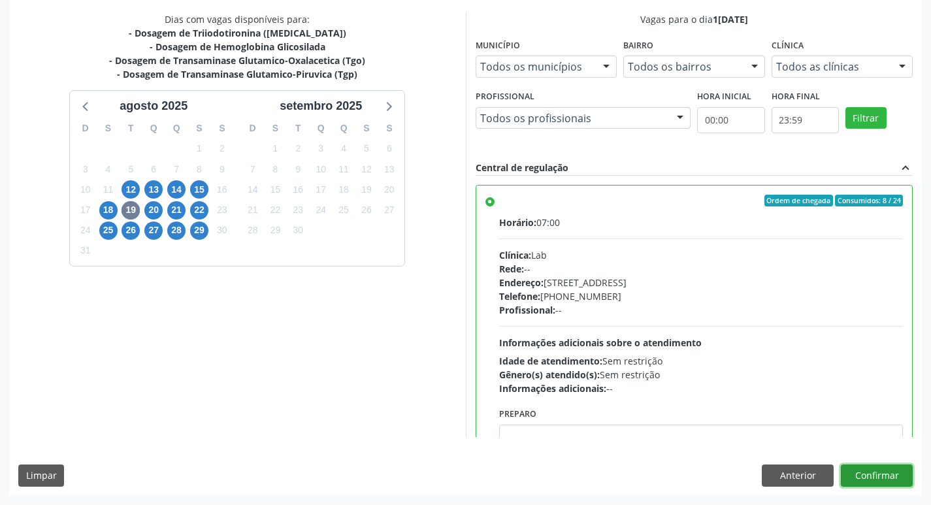
click at [887, 476] on button "Confirmar" at bounding box center [877, 476] width 72 height 22
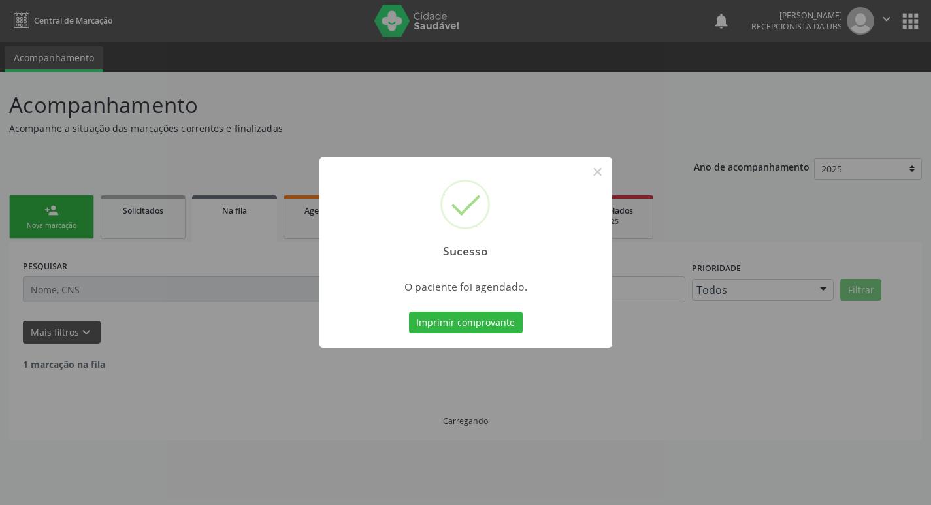
scroll to position [0, 0]
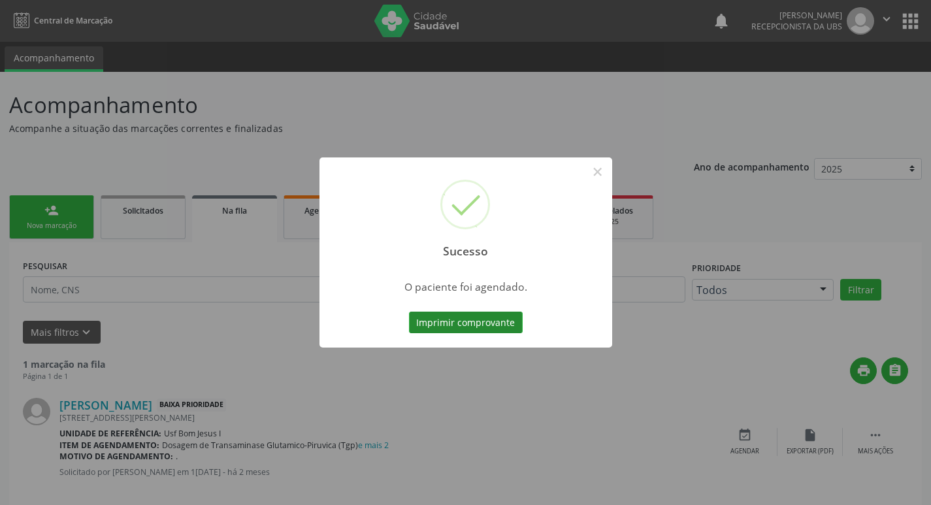
click at [471, 319] on button "Imprimir comprovante" at bounding box center [466, 323] width 114 height 22
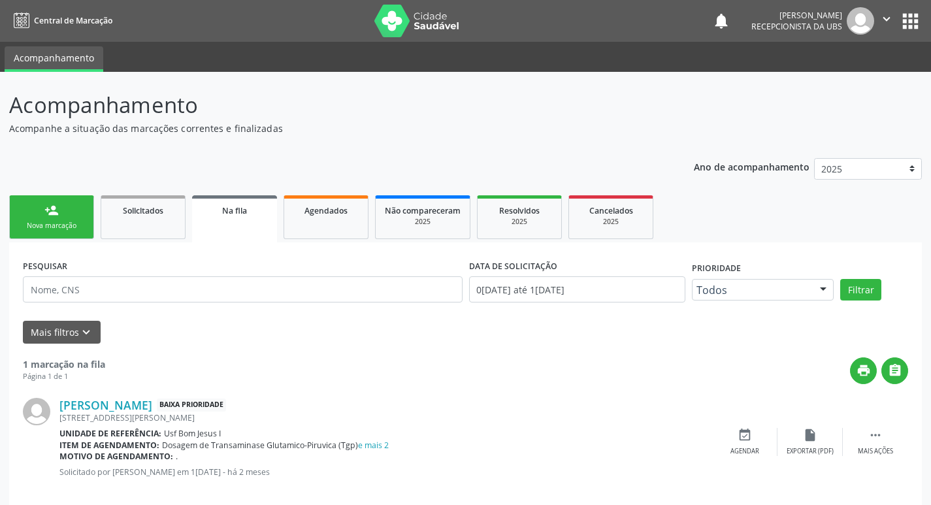
click at [46, 217] on div "Sucesso × O paciente foi agendado. Imprimir comprovante Cancel" at bounding box center [465, 252] width 931 height 505
click at [64, 227] on div "Nova marcação" at bounding box center [51, 226] width 65 height 10
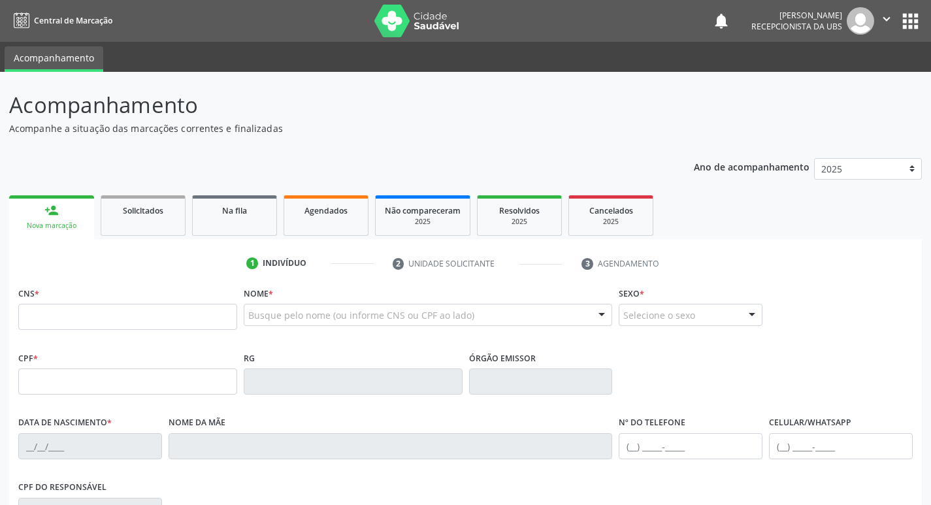
click at [171, 301] on div "CNS *" at bounding box center [127, 307] width 219 height 46
click at [164, 308] on input "text" at bounding box center [127, 317] width 219 height 26
click at [127, 331] on fieldset "CNS *" at bounding box center [127, 312] width 219 height 56
click at [118, 304] on input "text" at bounding box center [127, 317] width 219 height 26
type input "898 0037 2274 3755"
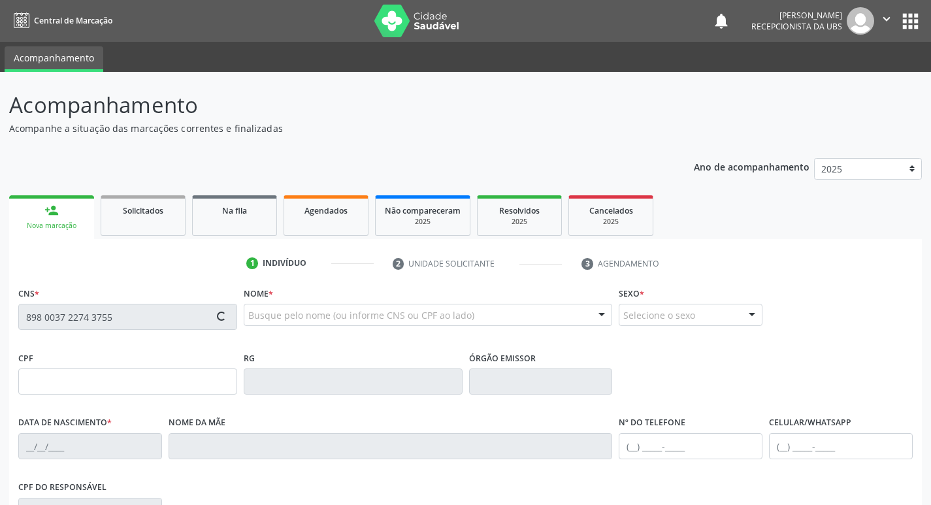
type input "14/12/2004"
type input "Maria da Penha Menezez de Araujo"
type input "(87) 99953-6621"
type input "030.912.364-04"
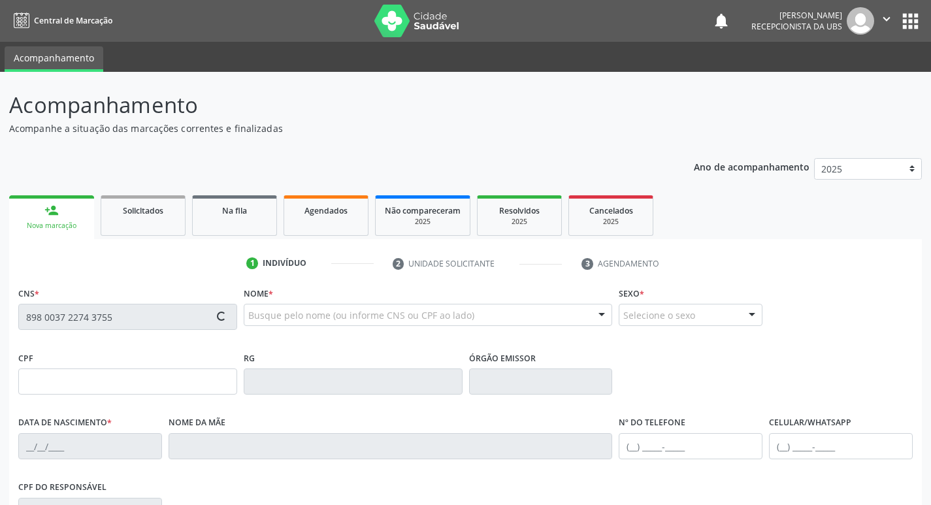
type input "293"
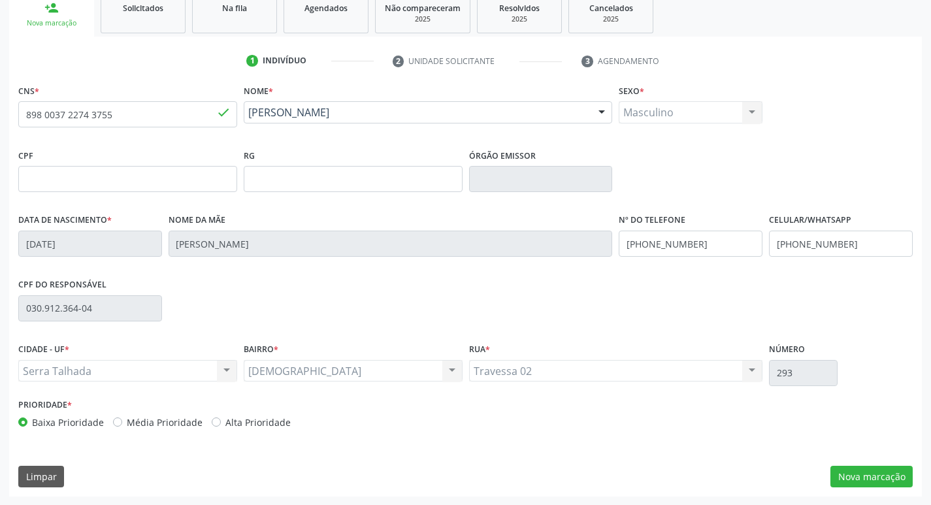
scroll to position [203, 0]
click at [886, 469] on button "Nova marcação" at bounding box center [872, 476] width 82 height 22
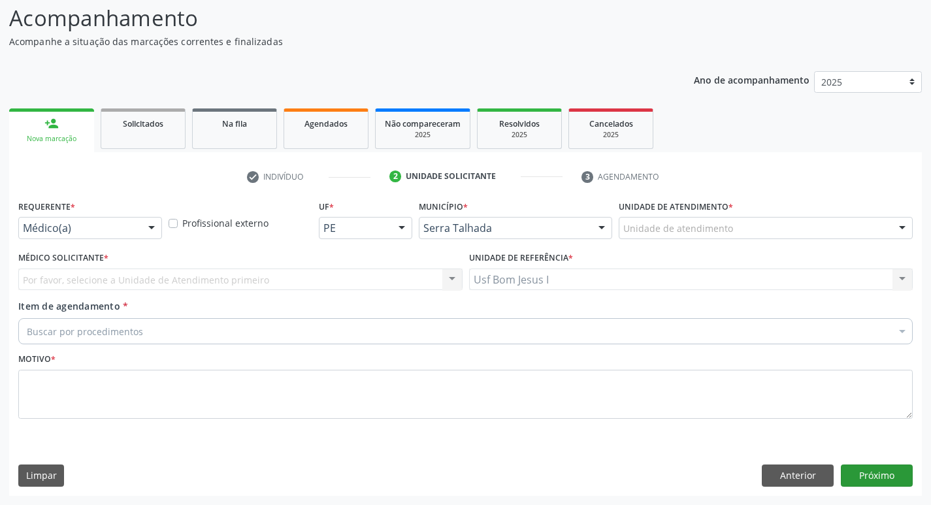
scroll to position [87, 0]
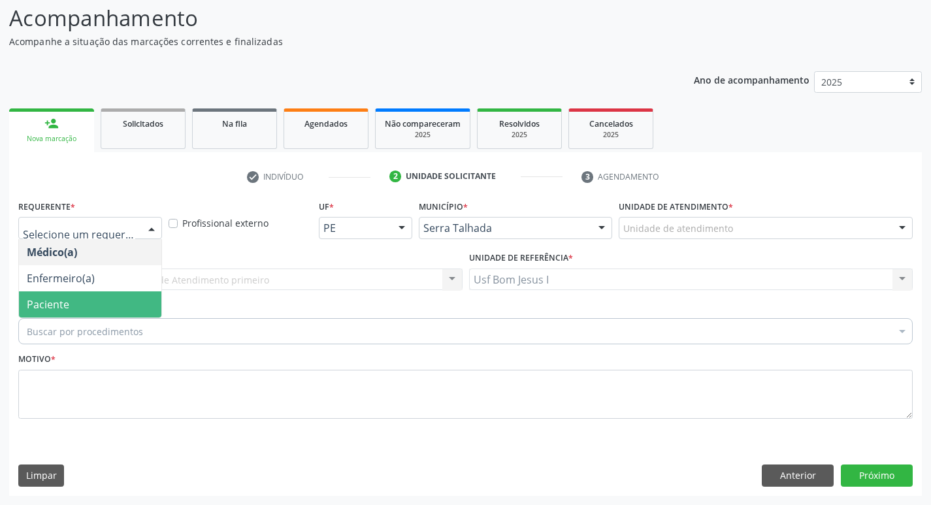
click at [74, 297] on span "Paciente" at bounding box center [90, 304] width 142 height 26
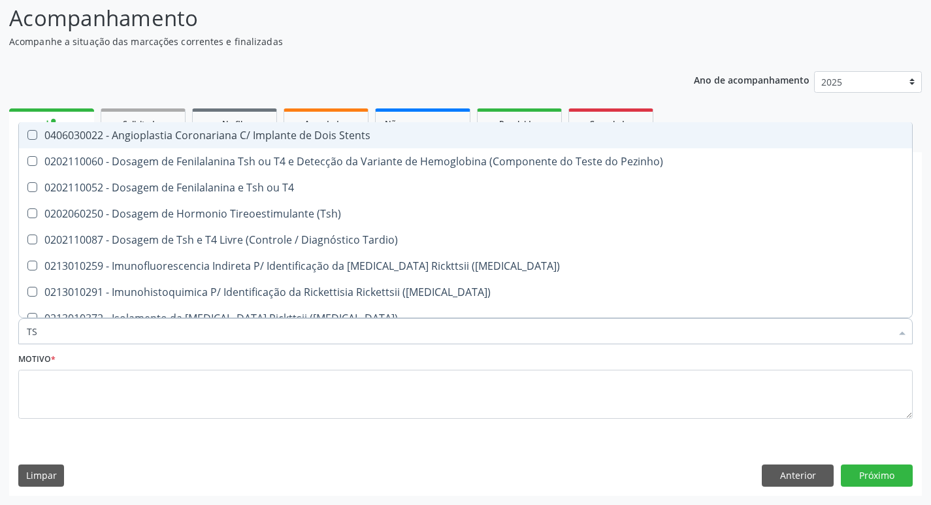
type input "TSH"
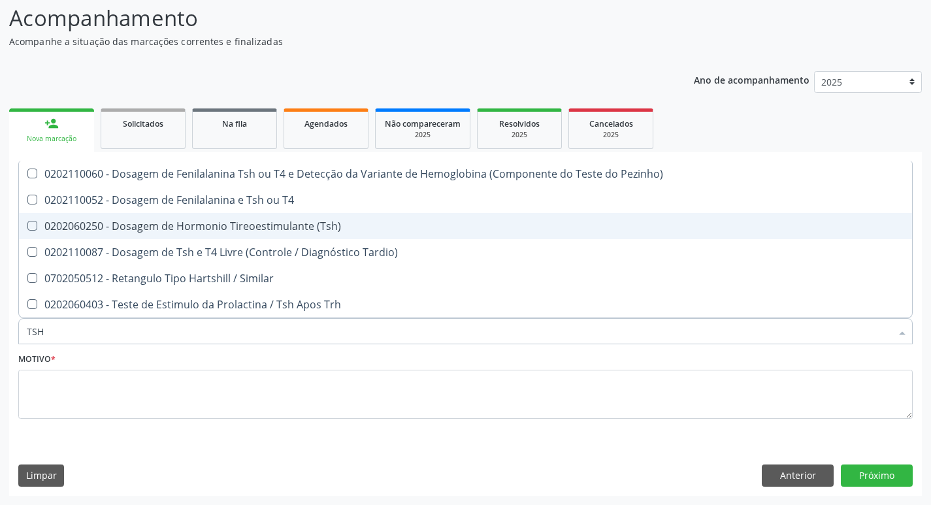
click at [269, 227] on div "0202060250 - Dosagem de Hormonio Tireoestimulante (Tsh)" at bounding box center [466, 226] width 878 height 10
checkbox \(Tsh\) "true"
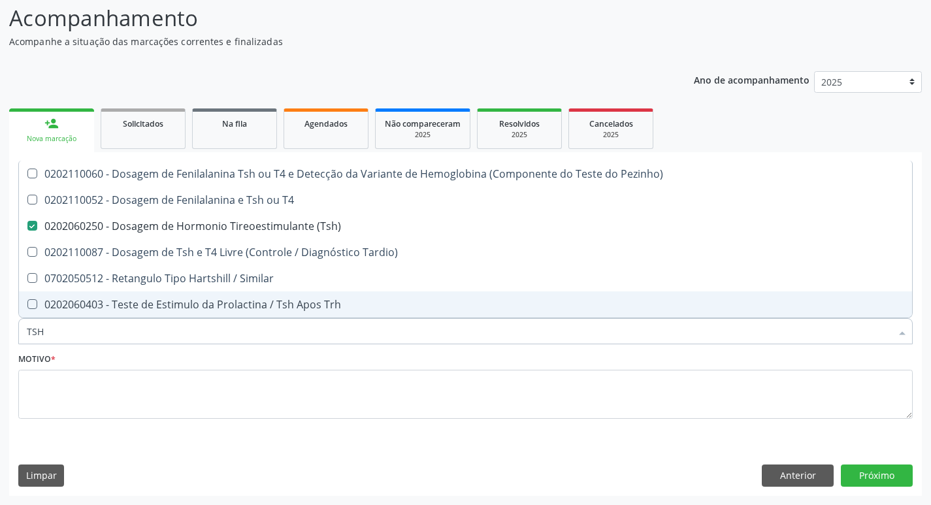
click at [105, 328] on input "TSH" at bounding box center [459, 331] width 865 height 26
type input "T"
checkbox \(Tsh\) "false"
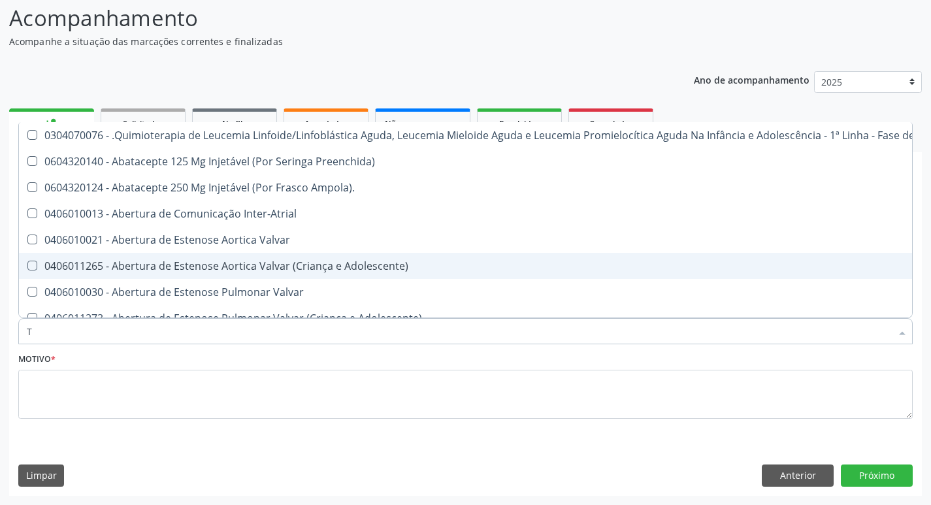
type input "T4"
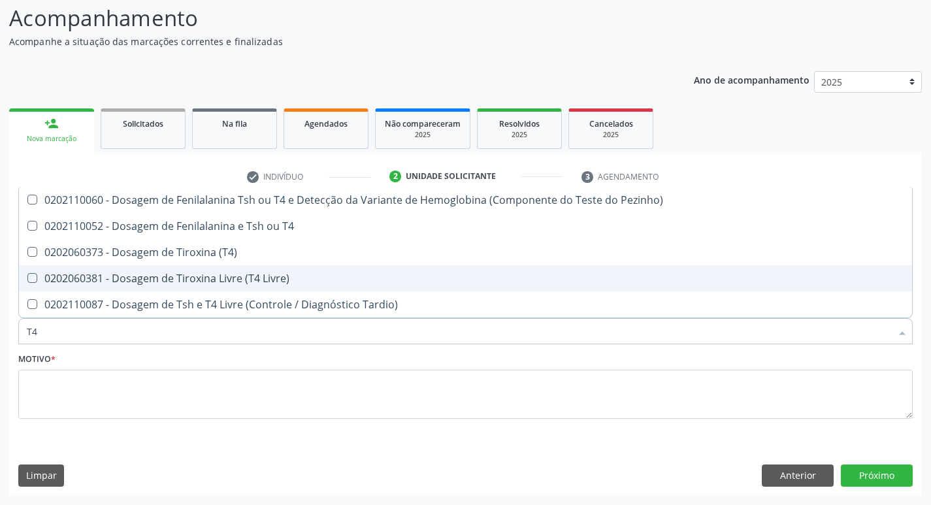
click at [379, 277] on div "0202060381 - Dosagem de Tiroxina Livre (T4 Livre)" at bounding box center [466, 278] width 878 height 10
checkbox Livre\) "true"
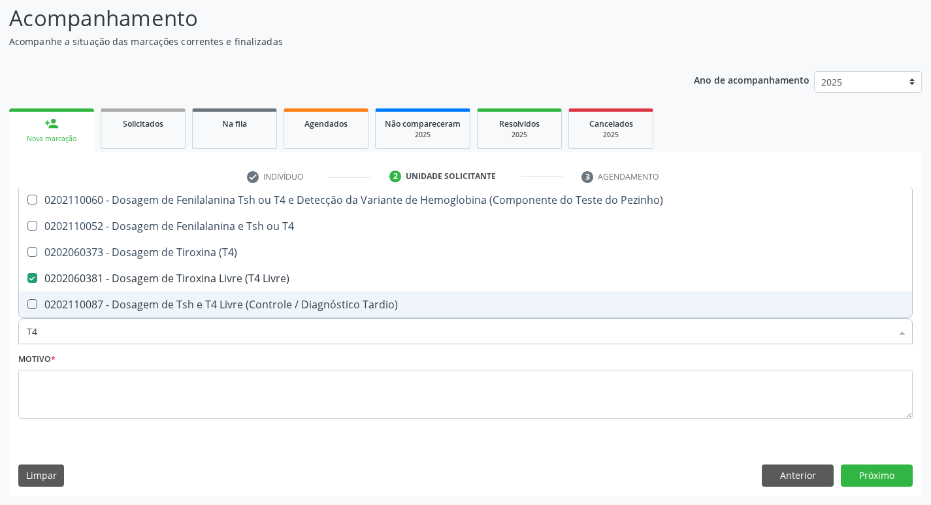
click at [254, 337] on input "T4" at bounding box center [459, 331] width 865 height 26
type input "T"
checkbox Livre\) "false"
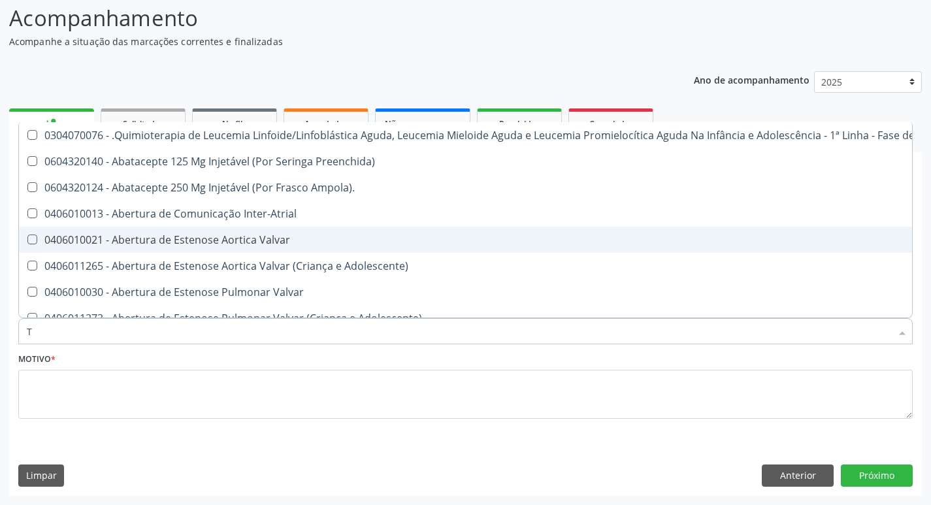
type input "T3"
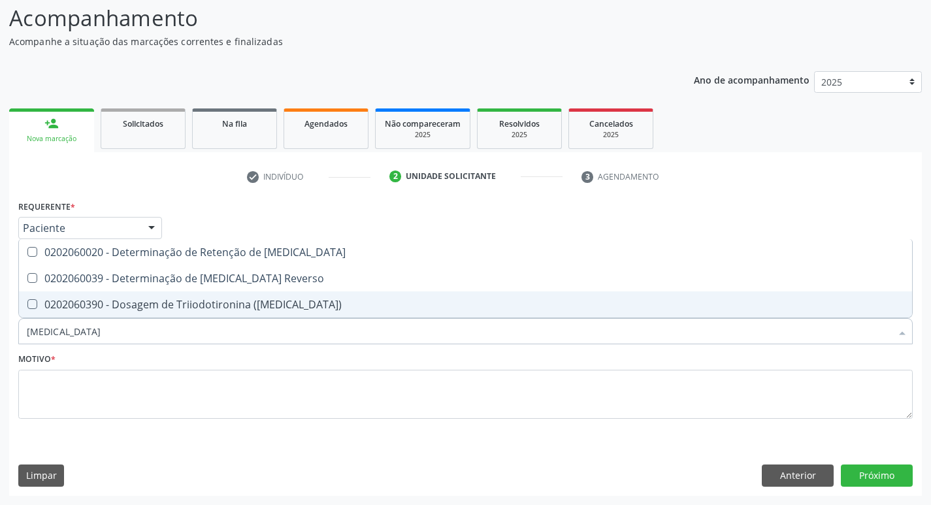
click at [235, 301] on div "0202060390 - Dosagem de Triiodotironina (T3)" at bounding box center [466, 304] width 878 height 10
checkbox \(T3\) "true"
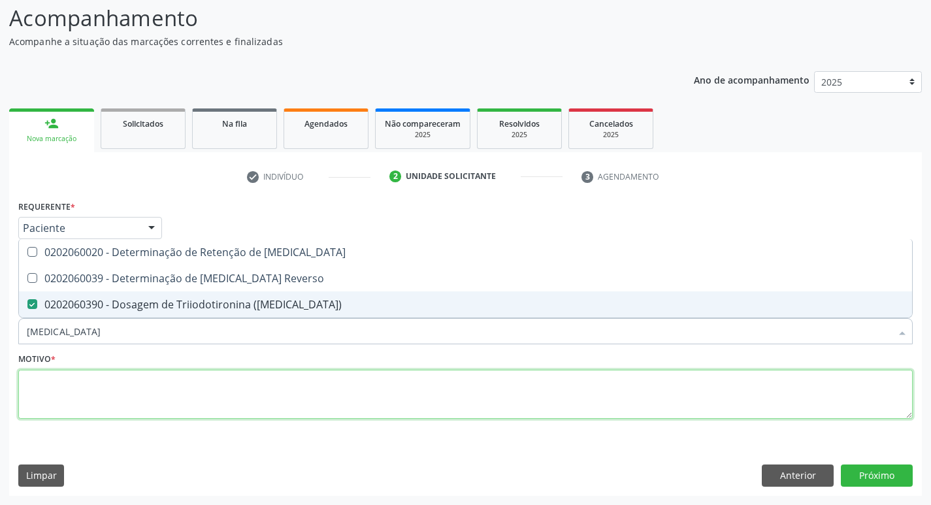
click at [80, 391] on textarea at bounding box center [465, 395] width 895 height 50
checkbox Reverso "true"
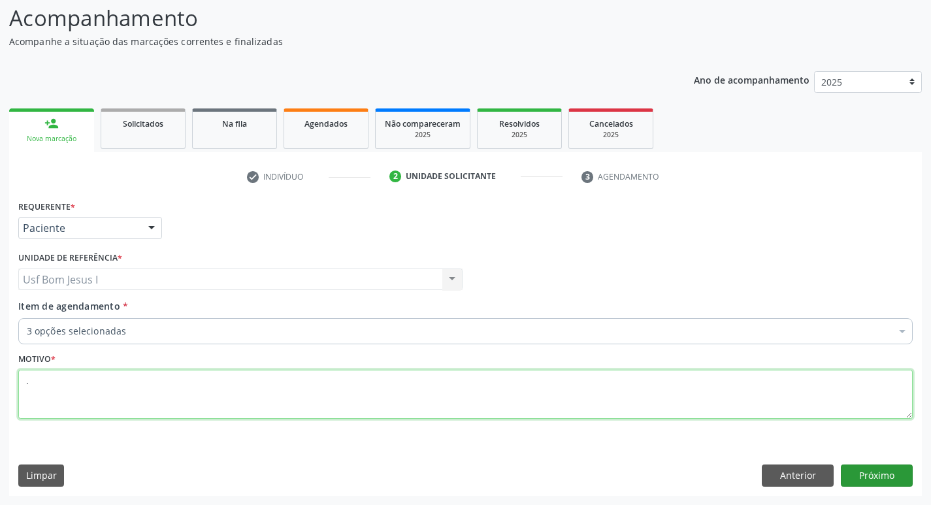
type textarea "."
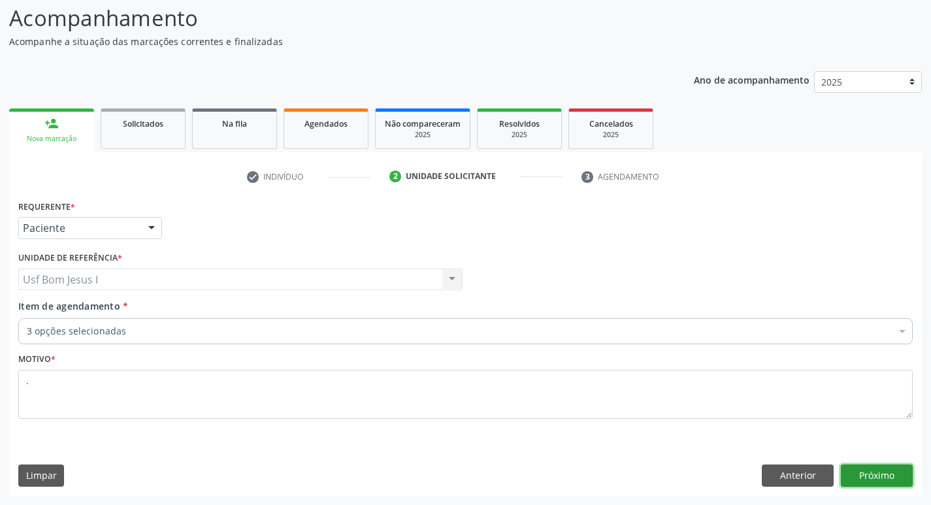
click at [885, 480] on button "Próximo" at bounding box center [877, 476] width 72 height 22
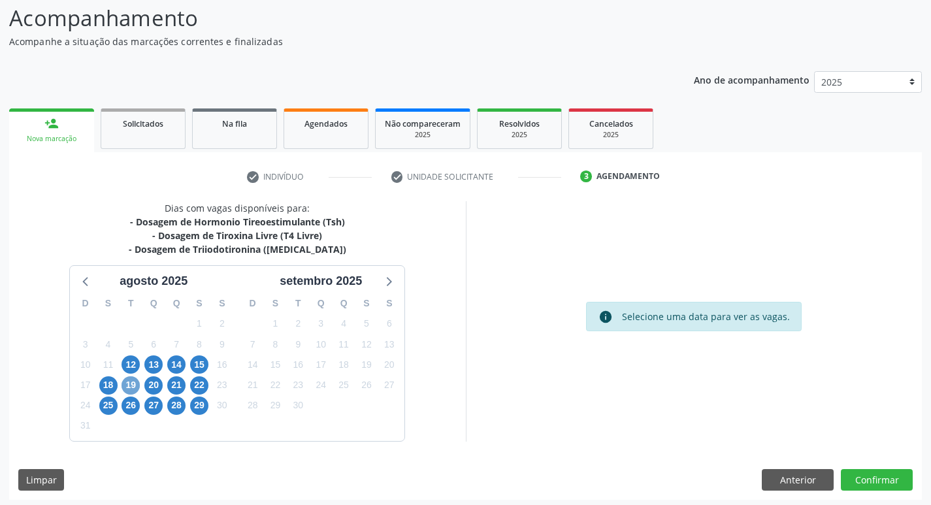
click at [131, 384] on span "19" at bounding box center [131, 385] width 18 height 18
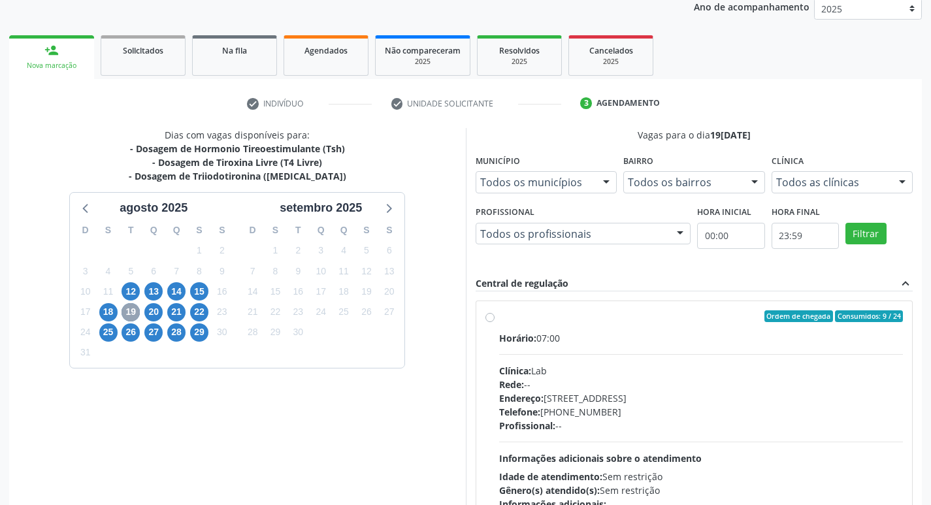
scroll to position [174, 0]
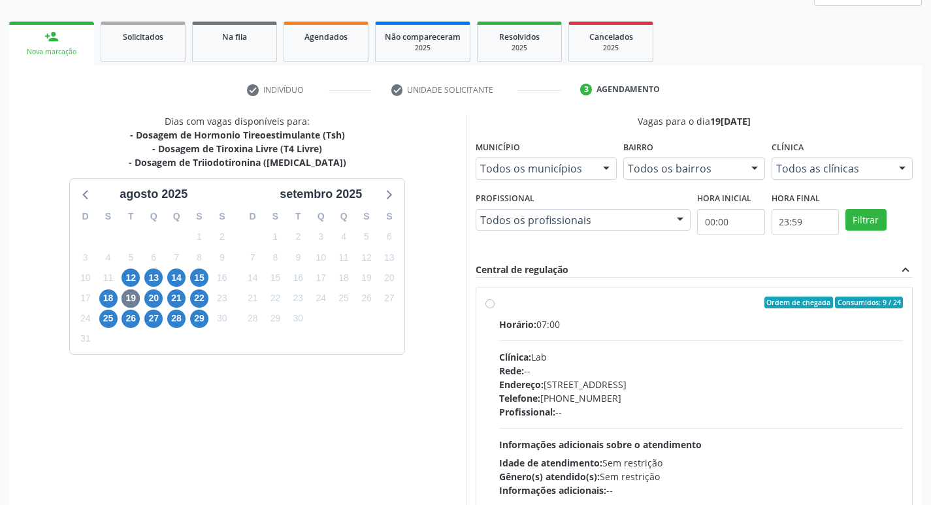
click at [664, 380] on div "Endereço: Casa, nº 1037, N S da Penha, Serra Talhada - PE" at bounding box center [701, 385] width 405 height 14
click at [495, 308] on input "Ordem de chegada Consumidos: 9 / 24 Horário: 07:00 Clínica: Lab Rede: -- Endere…" at bounding box center [490, 303] width 9 height 12
radio input "true"
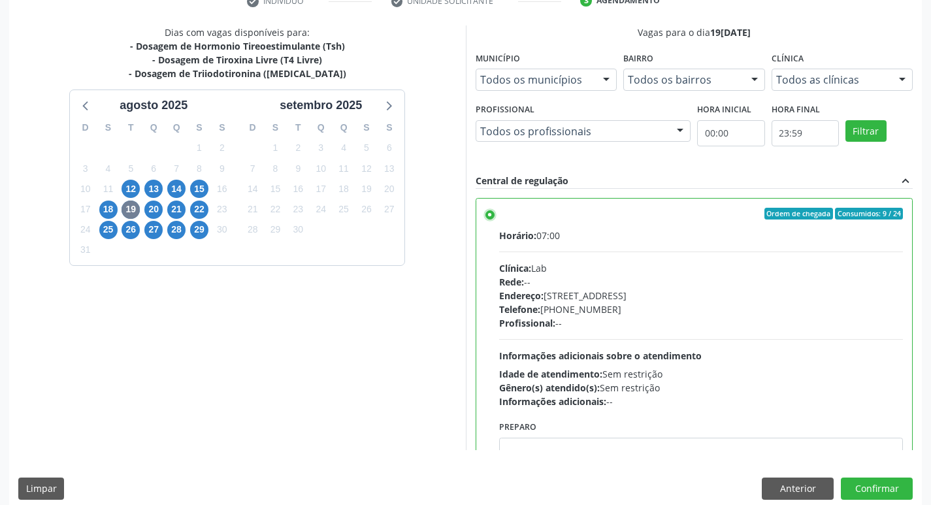
scroll to position [276, 0]
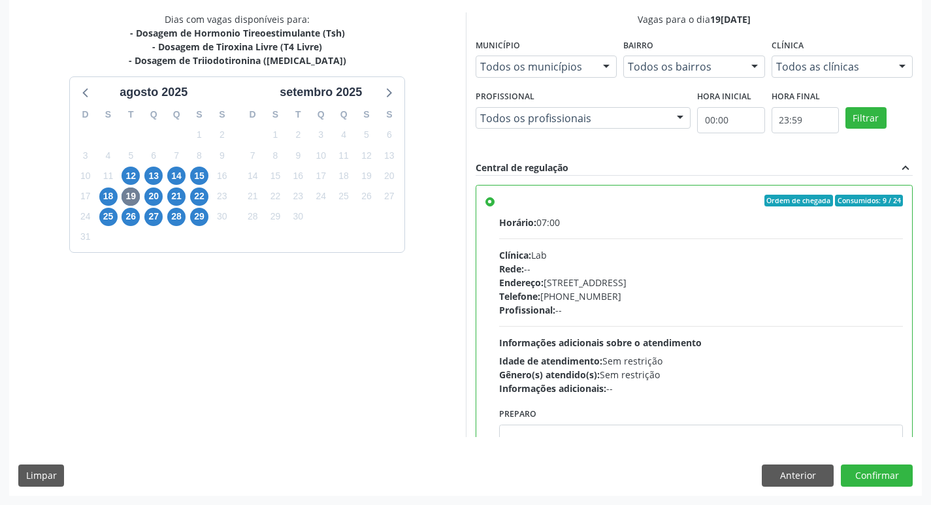
click at [867, 490] on div "Dias com vagas disponíveis para: - Dosagem de Hormonio Tireoestimulante (Tsh) -…" at bounding box center [465, 253] width 913 height 483
click at [882, 467] on button "Confirmar" at bounding box center [877, 476] width 72 height 22
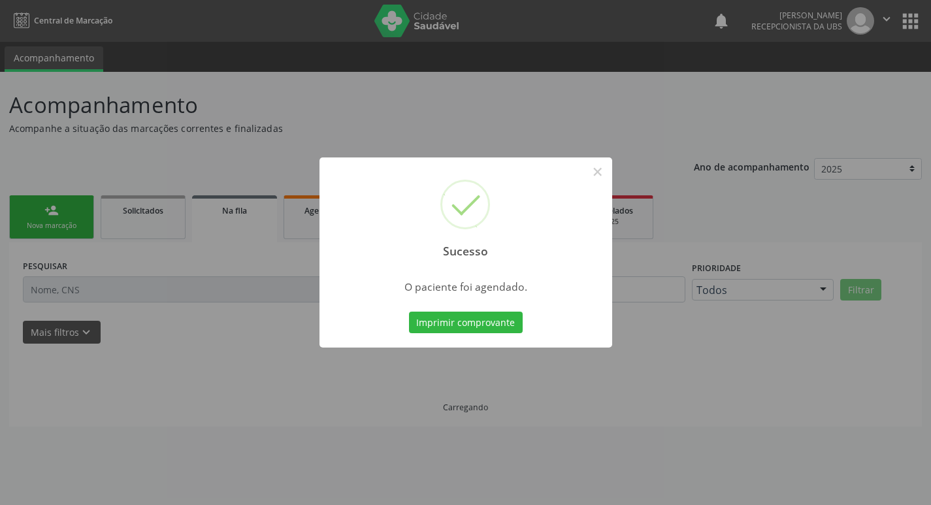
scroll to position [0, 0]
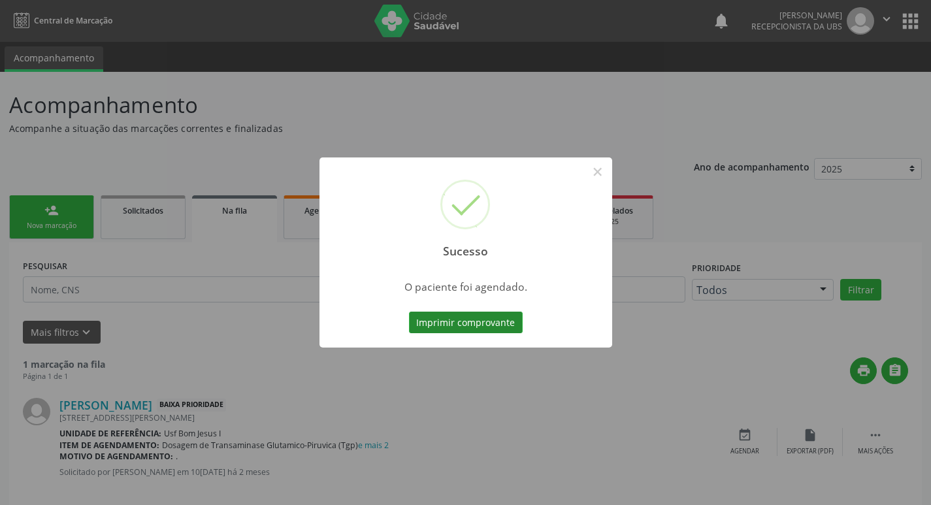
click at [466, 318] on button "Imprimir comprovante" at bounding box center [466, 323] width 114 height 22
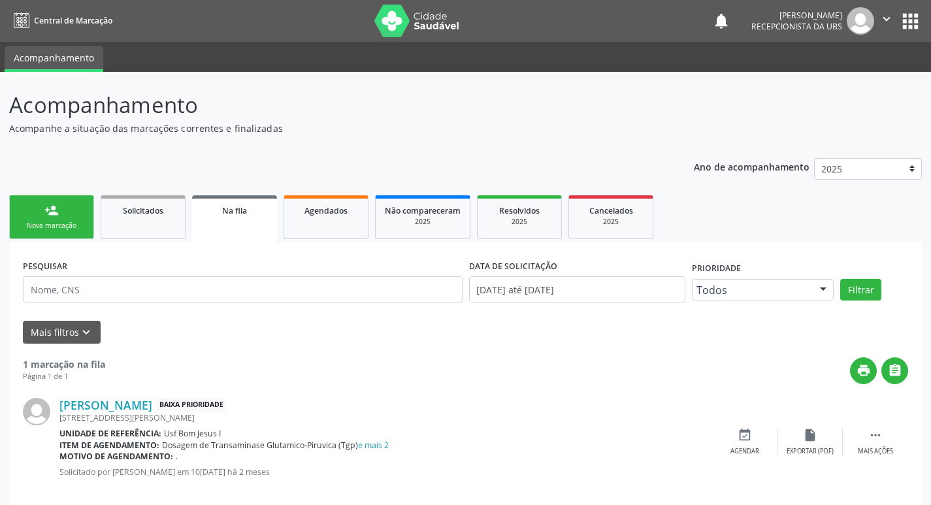
click at [69, 215] on link "person_add Nova marcação" at bounding box center [51, 217] width 85 height 44
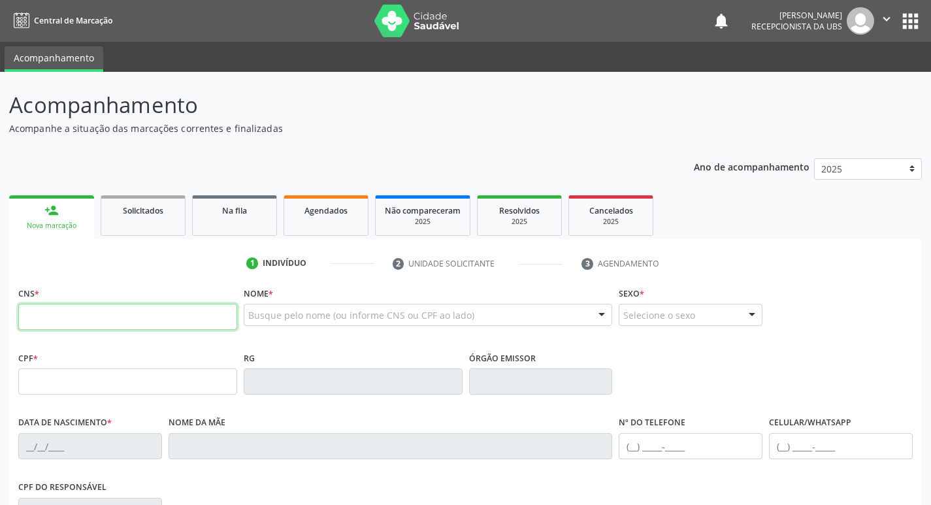
click at [106, 322] on input "text" at bounding box center [127, 317] width 219 height 26
type input "703 4072 0568 7417"
type input "20/09/1998"
type input "Angela Maria Martins Silva"
type input "(87) 99993-7439"
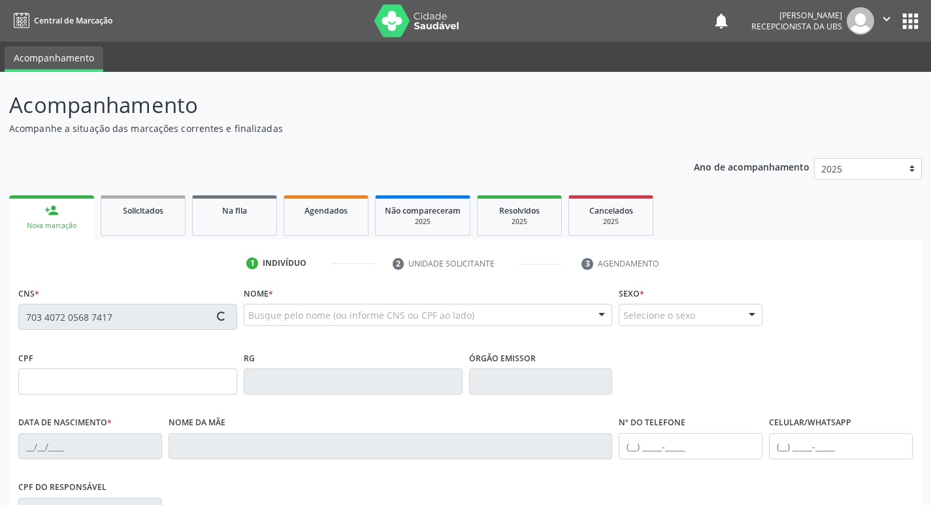
type input "(87) 99993-7439"
type input "187.629.564-34"
type input "620"
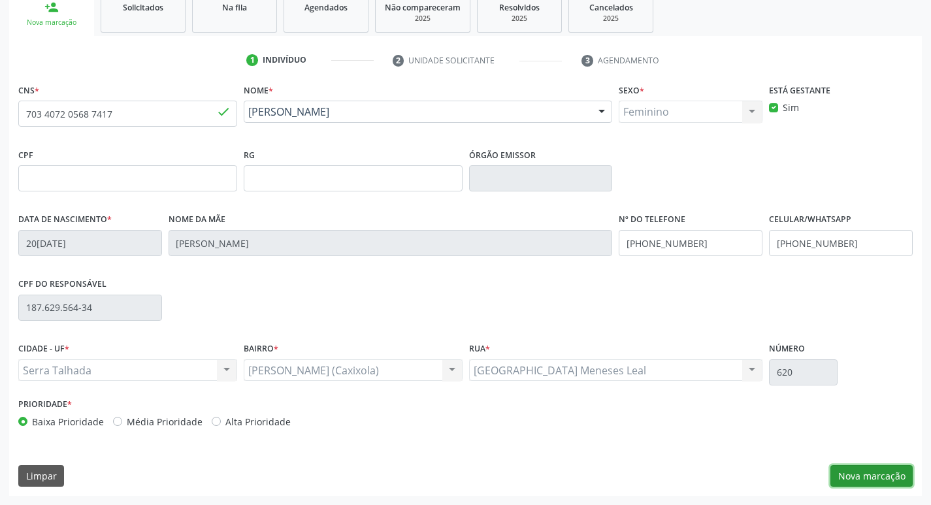
click at [854, 477] on button "Nova marcação" at bounding box center [872, 476] width 82 height 22
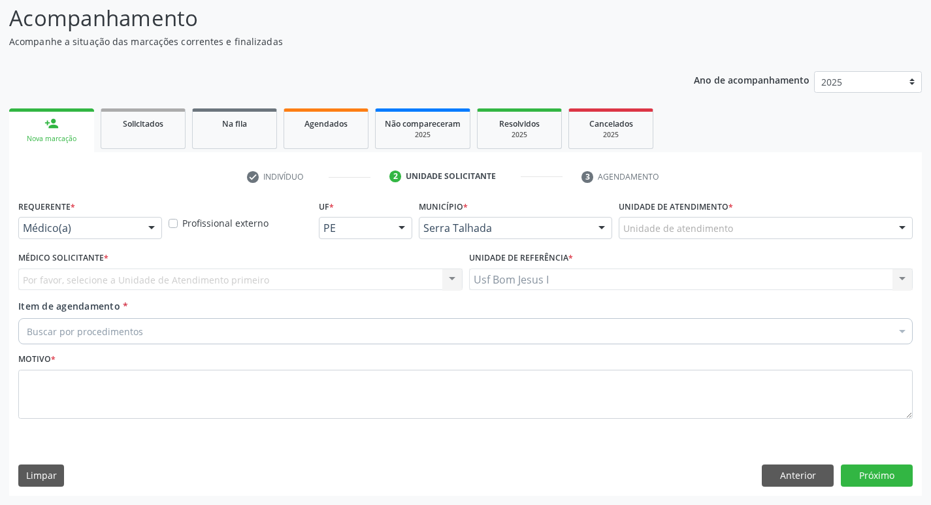
scroll to position [87, 0]
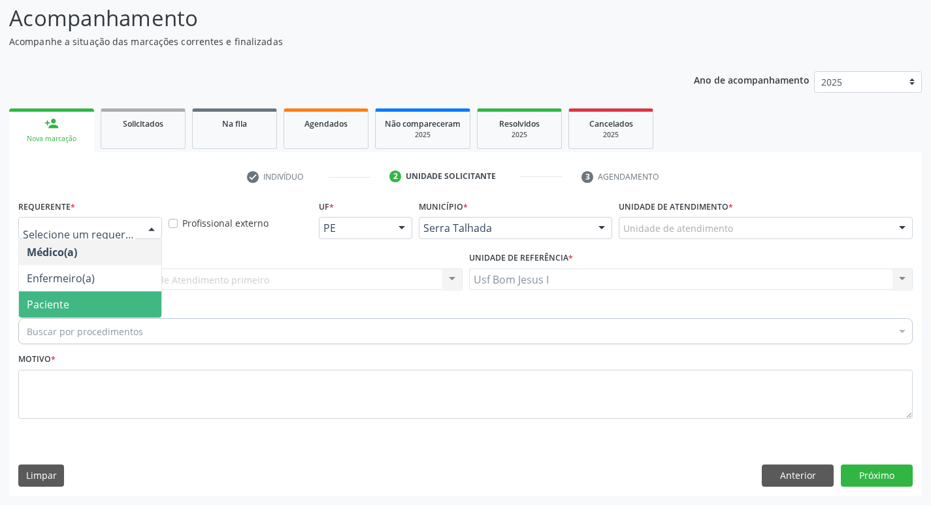
drag, startPoint x: 111, startPoint y: 300, endPoint x: 157, endPoint y: 333, distance: 56.6
click at [111, 301] on span "Paciente" at bounding box center [90, 304] width 142 height 26
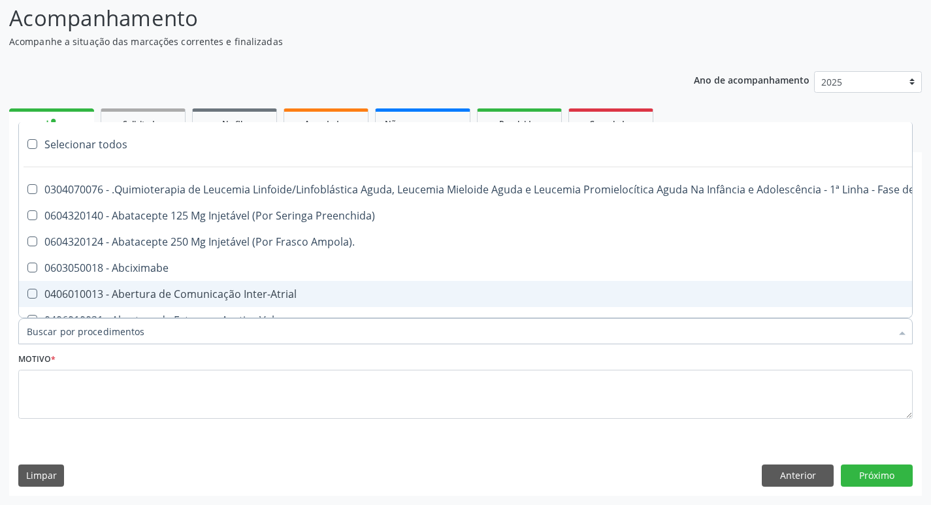
click at [133, 324] on input "Item de agendamento *" at bounding box center [459, 331] width 865 height 26
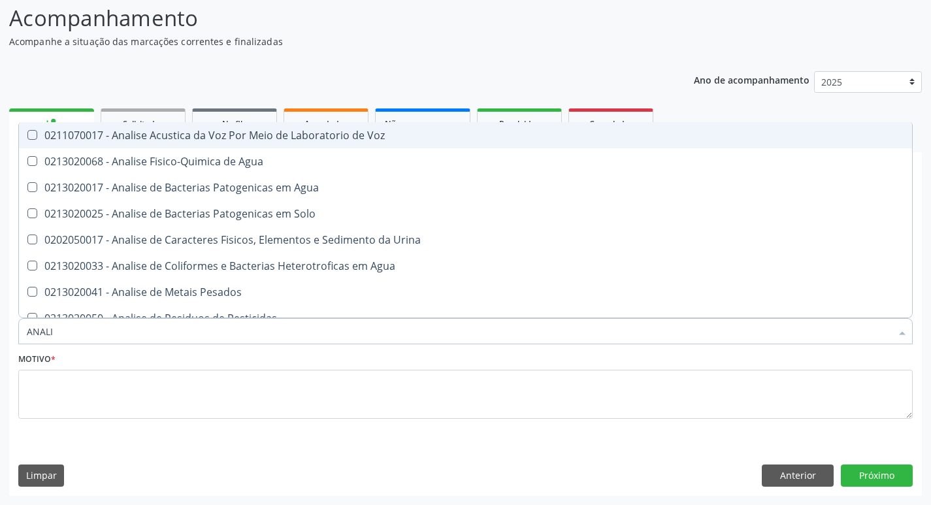
type input "ANALIS"
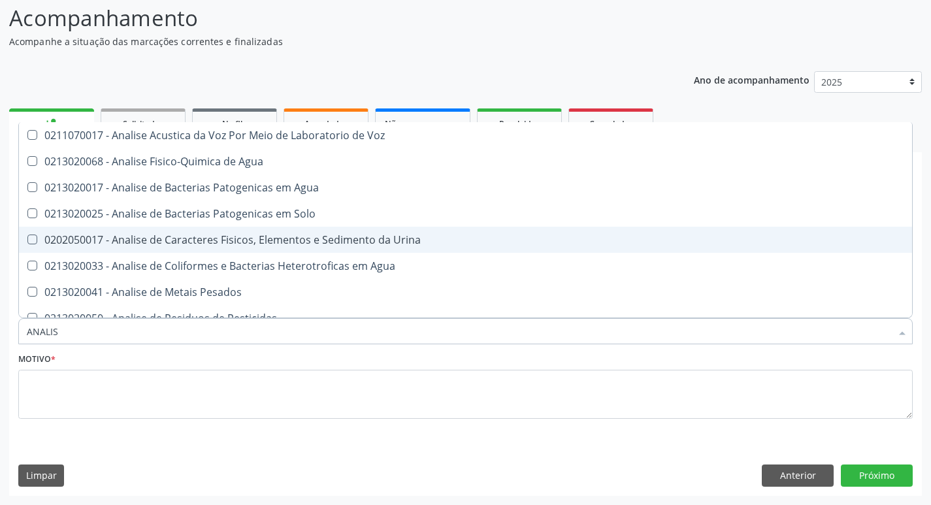
click at [350, 241] on div "0202050017 - Analise de Caracteres Fisicos, Elementos e Sedimento da Urina" at bounding box center [466, 240] width 878 height 10
checkbox Urina "true"
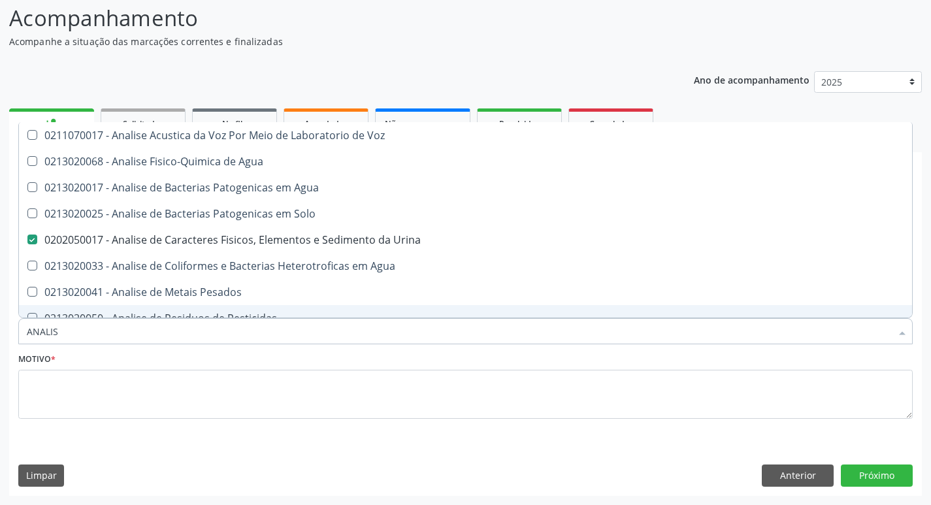
click at [146, 332] on input "ANALIS" at bounding box center [459, 331] width 865 height 26
checkbox Urina "false"
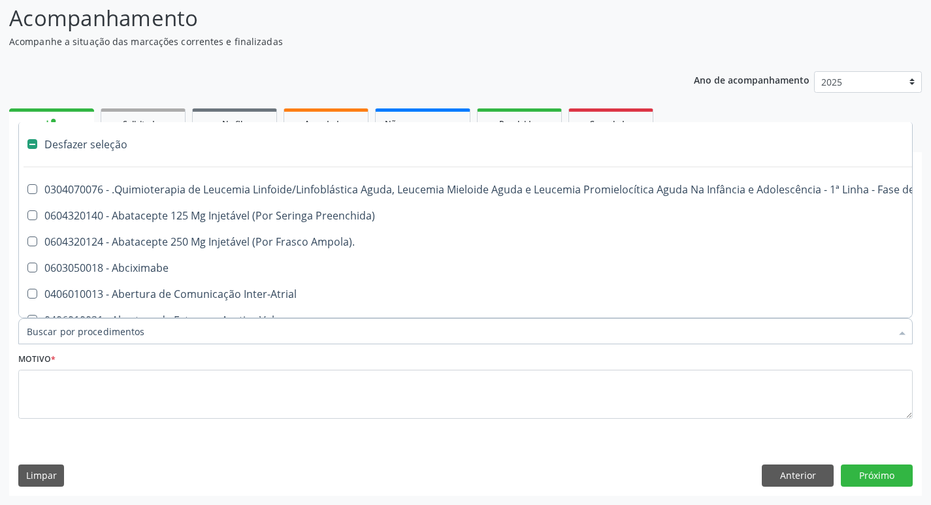
type input "G"
checkbox Urina "false"
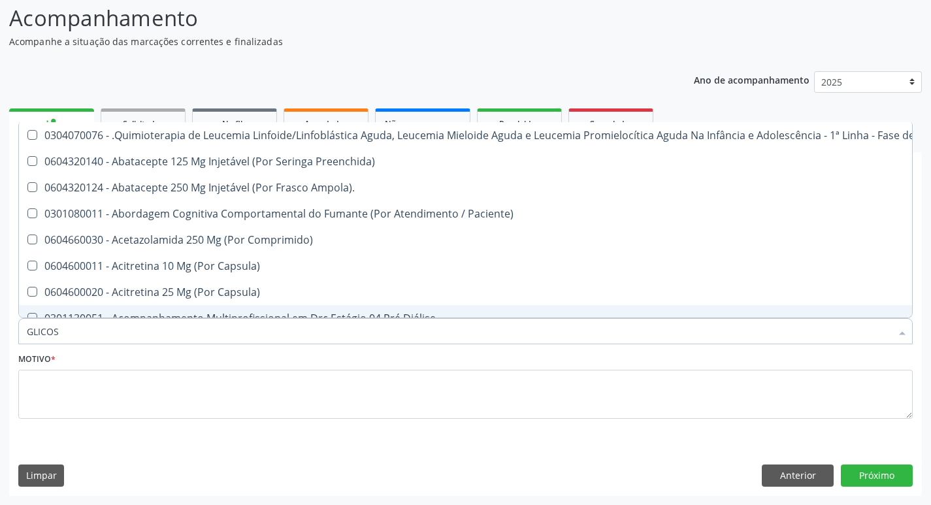
type input "GLICOSE"
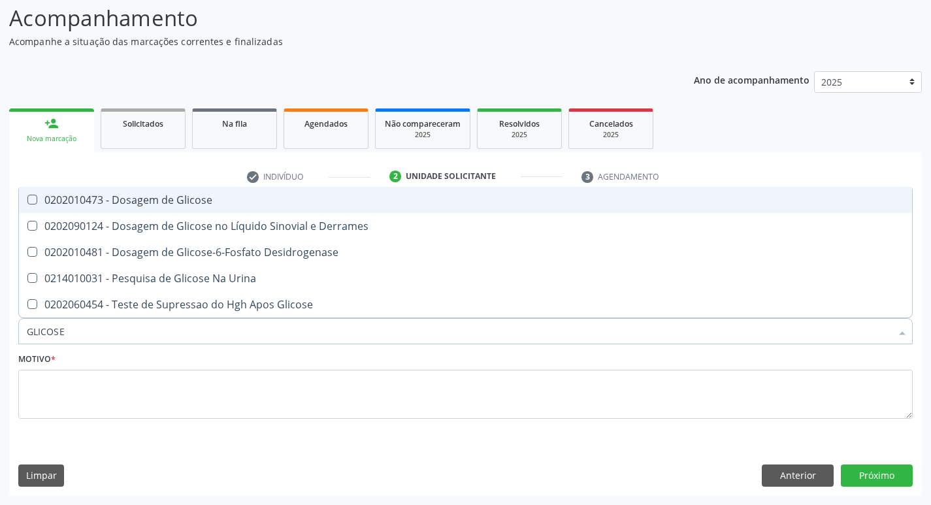
drag, startPoint x: 183, startPoint y: 209, endPoint x: 126, endPoint y: 291, distance: 99.5
click at [182, 208] on span "0202010473 - Dosagem de Glicose" at bounding box center [465, 200] width 893 height 26
checkbox Glicose "true"
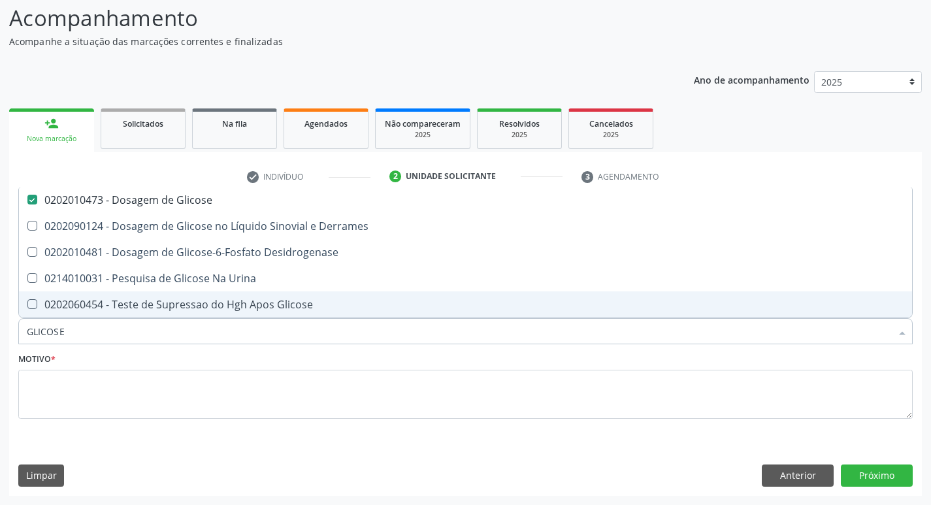
click at [94, 333] on input "GLICOSE" at bounding box center [459, 331] width 865 height 26
click at [93, 334] on input "GLICOSE" at bounding box center [459, 331] width 865 height 26
checkbox Glicose "false"
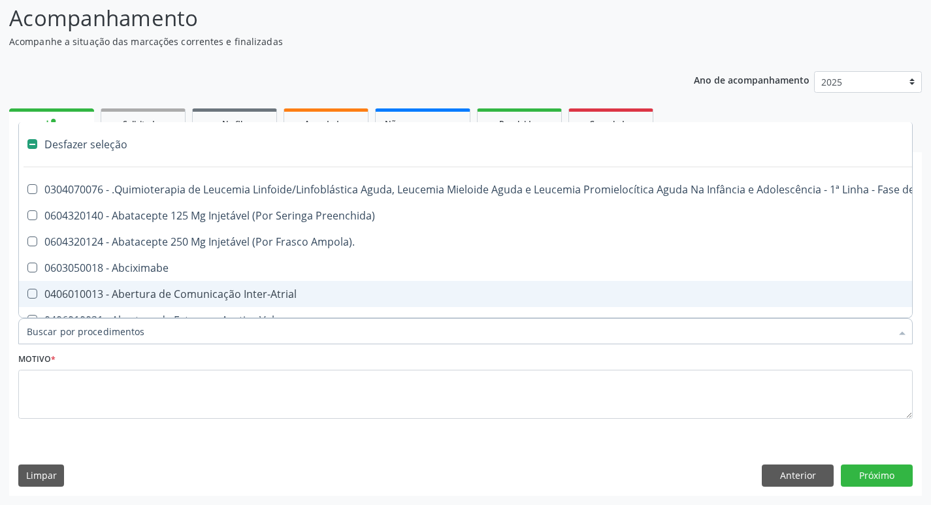
type input "H"
checkbox Urina "false"
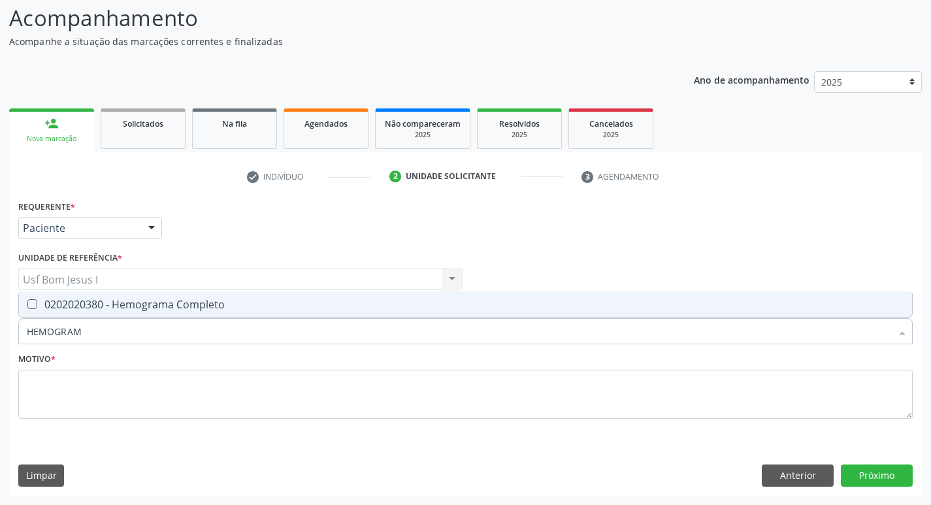
type input "HEMOGRAMA"
click at [102, 305] on div "0202020380 - Hemograma Completo" at bounding box center [466, 304] width 878 height 10
checkbox Completo "true"
click at [88, 337] on input "HEMOGRAMA" at bounding box center [459, 331] width 865 height 26
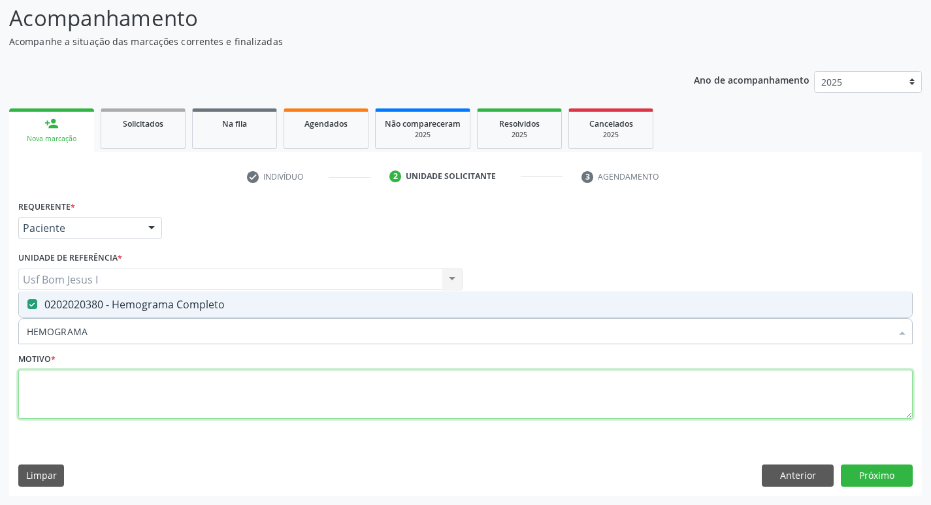
click at [82, 378] on textarea at bounding box center [465, 395] width 895 height 50
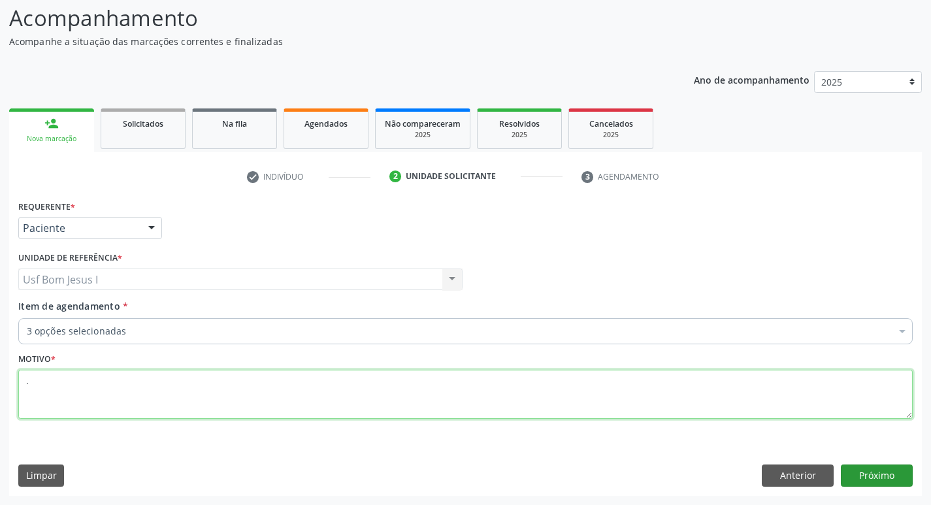
type textarea "."
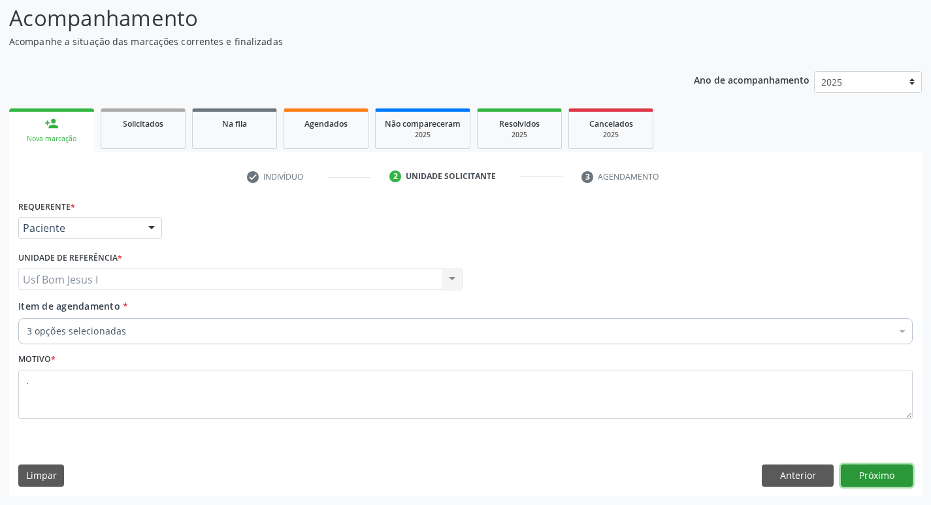
click at [902, 472] on button "Próximo" at bounding box center [877, 476] width 72 height 22
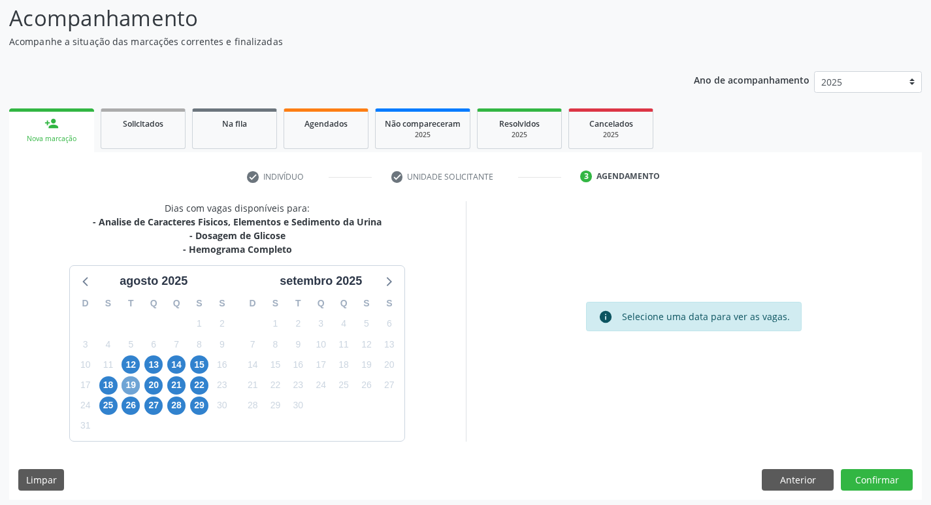
click at [131, 386] on span "19" at bounding box center [131, 385] width 18 height 18
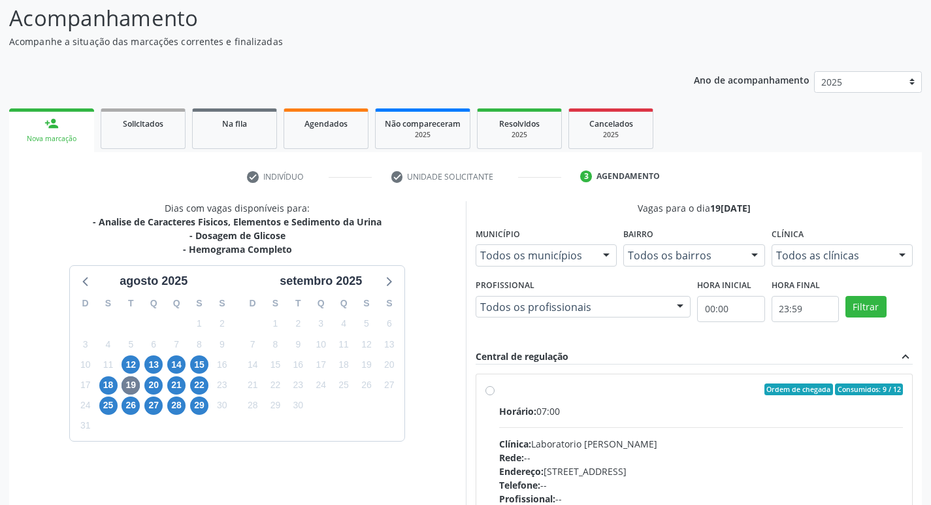
click at [644, 435] on div "Horário: 07:00 Clínica: Laboratorio Jose Paulo Terto Rede: -- Endereço: Casa, n…" at bounding box center [701, 495] width 405 height 180
click at [495, 395] on input "Ordem de chegada Consumidos: 9 / 12 Horário: 07:00 Clínica: Laboratorio Jose Pa…" at bounding box center [490, 390] width 9 height 12
radio input "true"
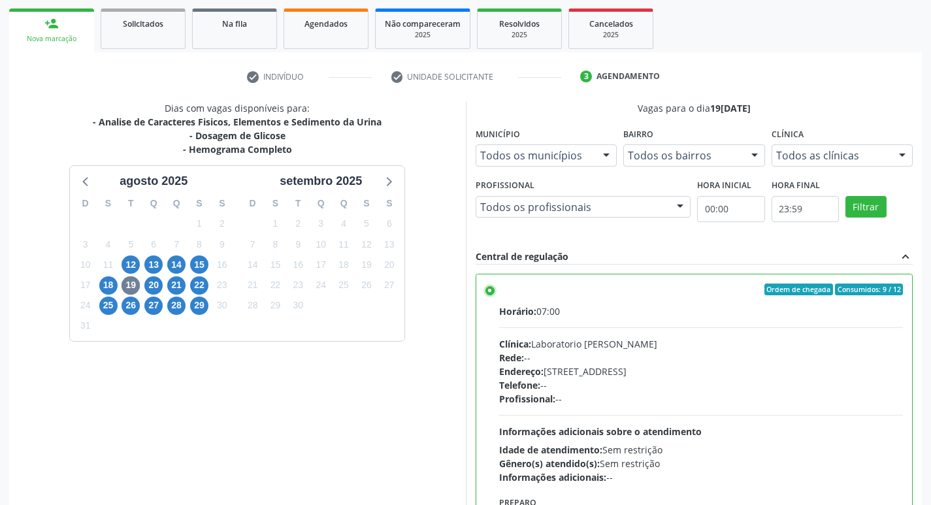
scroll to position [276, 0]
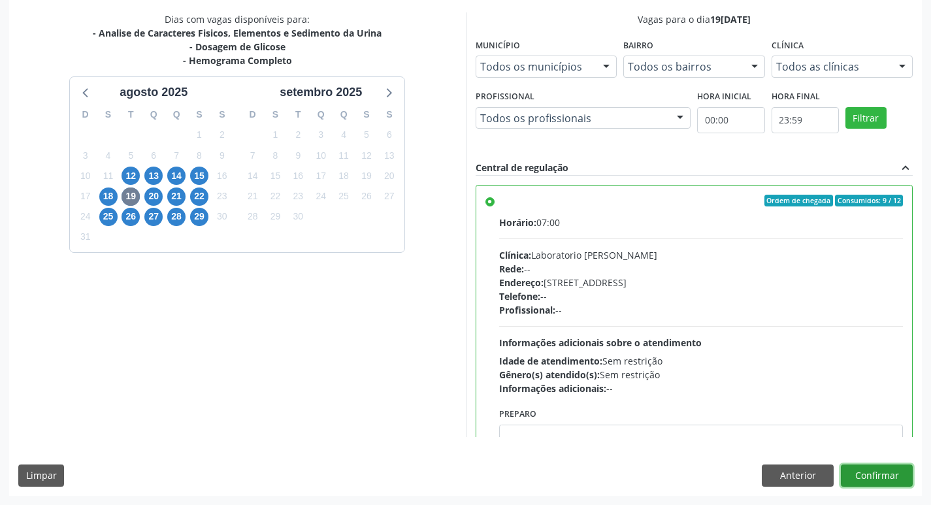
click at [880, 478] on button "Confirmar" at bounding box center [877, 476] width 72 height 22
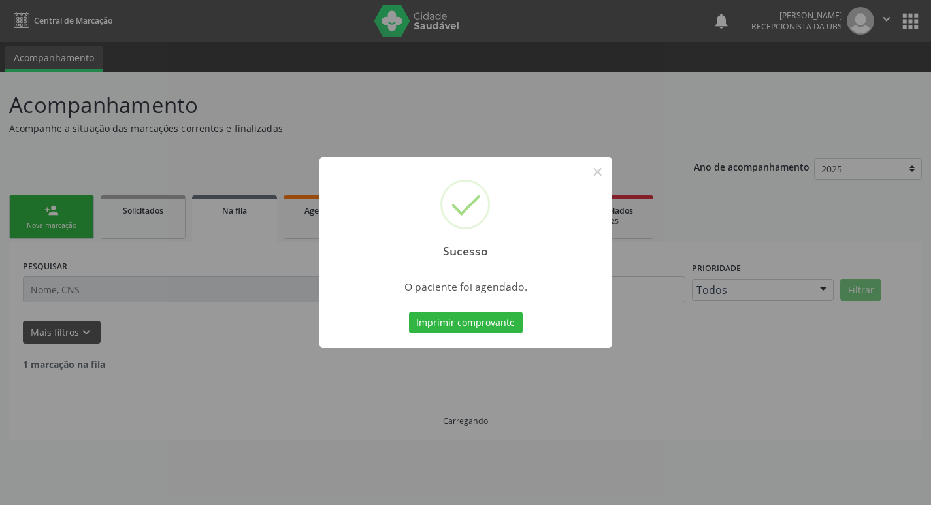
scroll to position [0, 0]
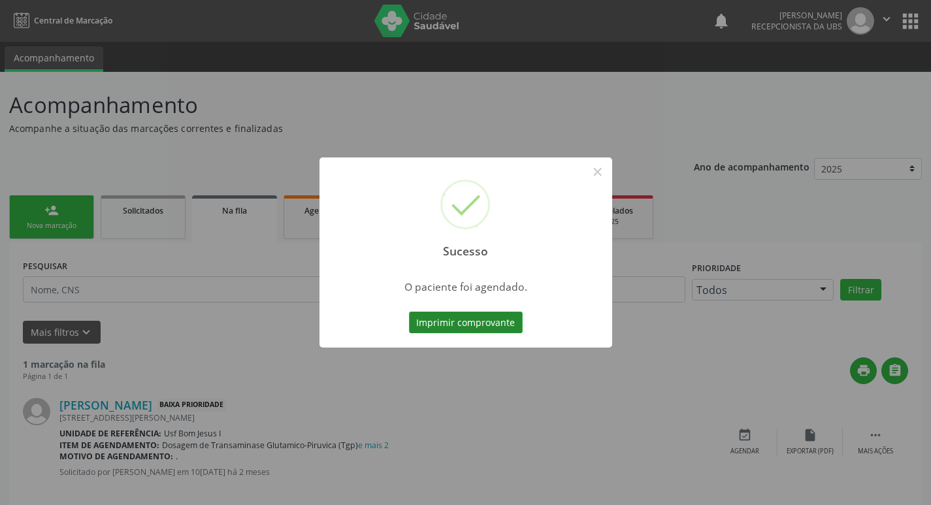
click at [477, 328] on button "Imprimir comprovante" at bounding box center [466, 323] width 114 height 22
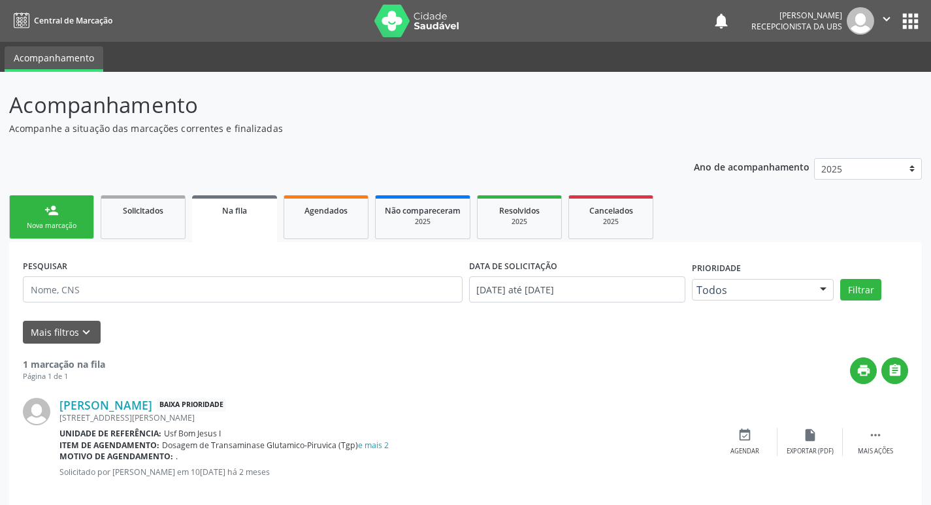
click at [49, 219] on link "person_add Nova marcação" at bounding box center [51, 217] width 85 height 44
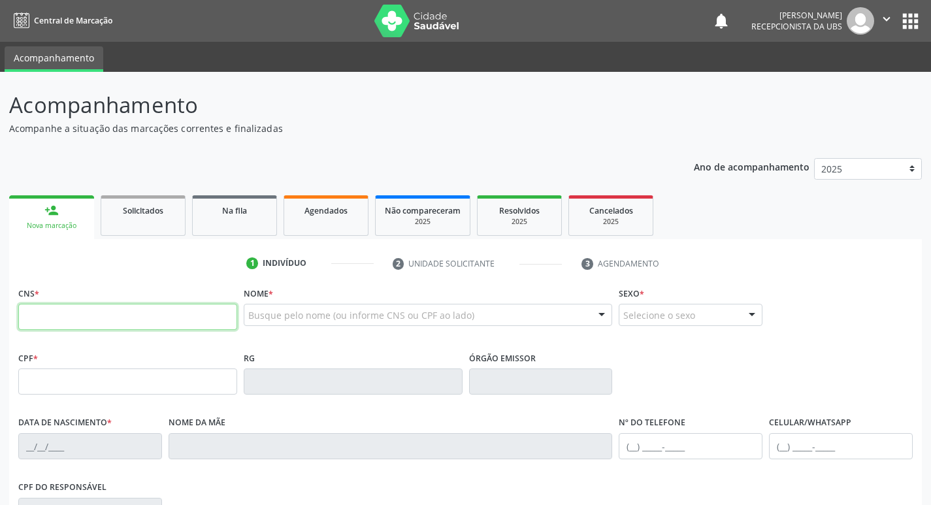
click at [120, 313] on input "text" at bounding box center [127, 317] width 219 height 26
paste input "703 4072 0568 7417"
type input "703 4072 0568 7417"
type input "20/09/1998"
type input "Angela Maria Martins Silva"
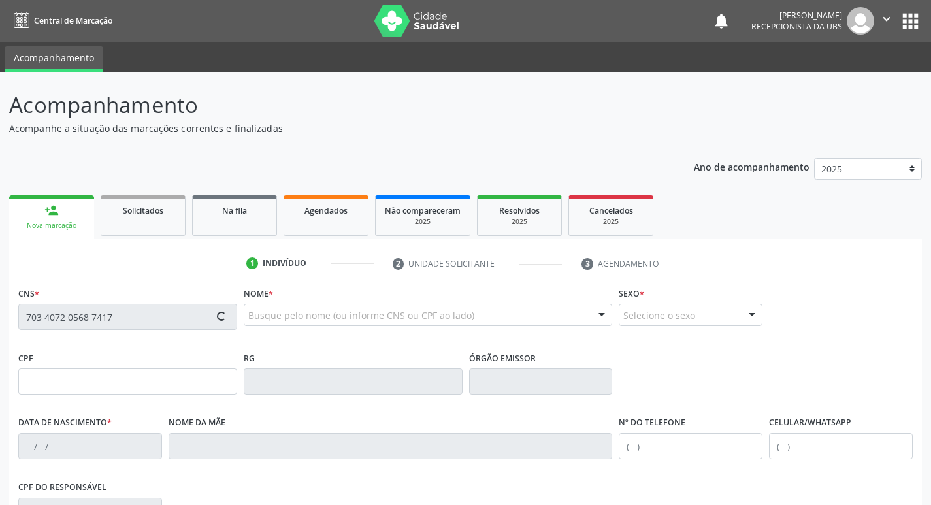
type input "(87) 99993-7439"
type input "187.629.564-34"
type input "620"
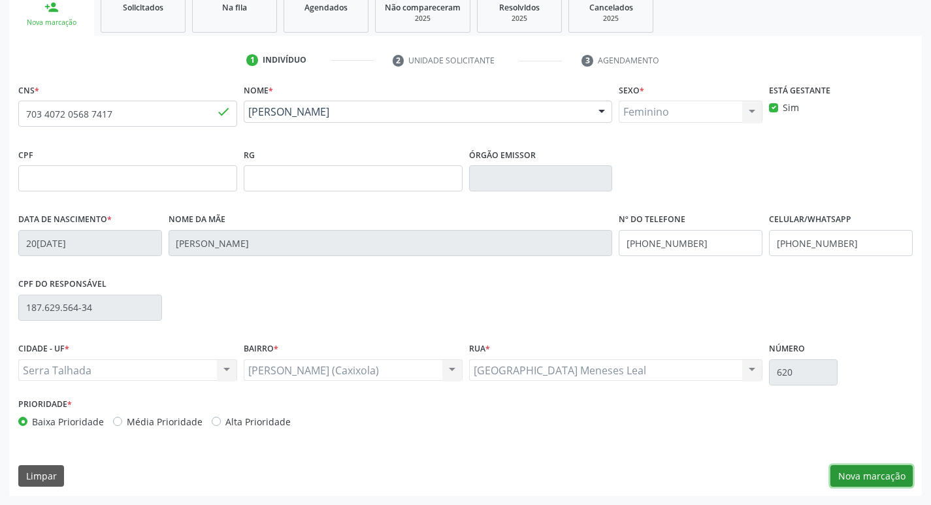
click at [867, 473] on button "Nova marcação" at bounding box center [872, 476] width 82 height 22
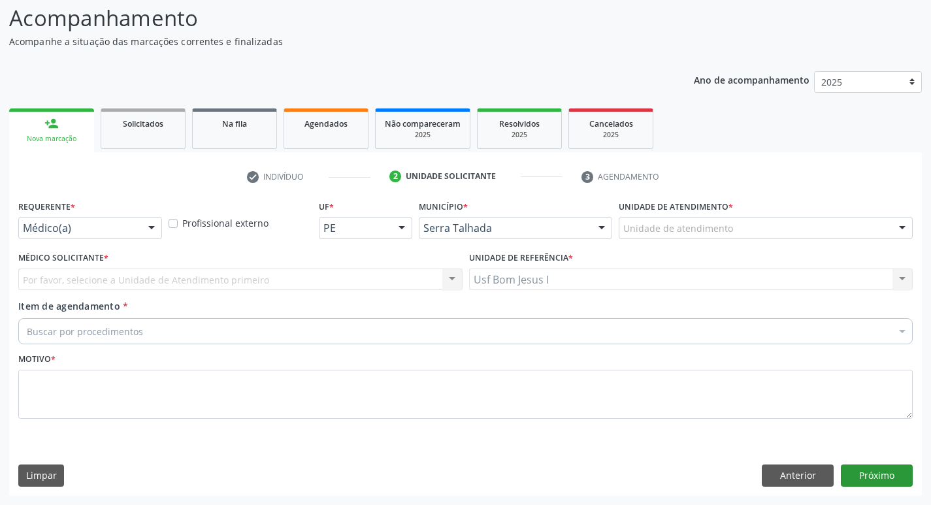
scroll to position [87, 0]
click at [142, 233] on div at bounding box center [152, 229] width 20 height 22
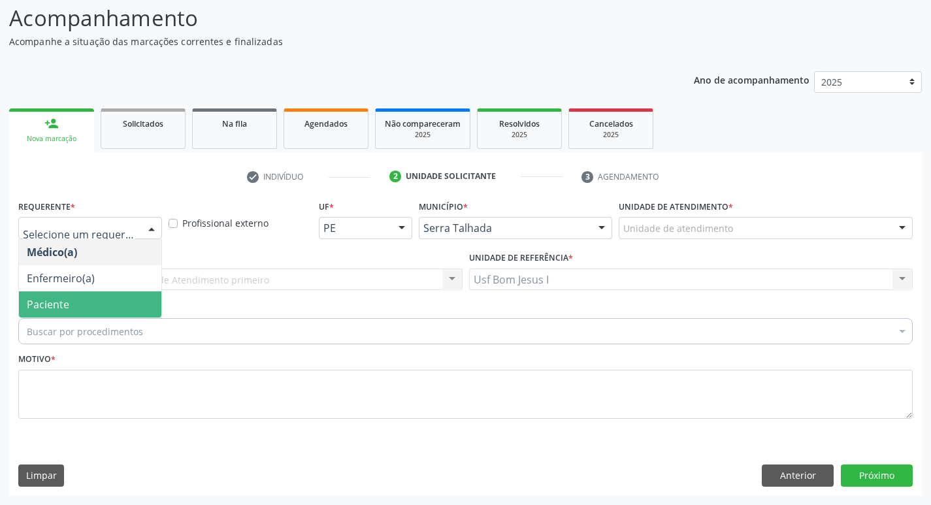
click at [114, 306] on span "Paciente" at bounding box center [90, 304] width 142 height 26
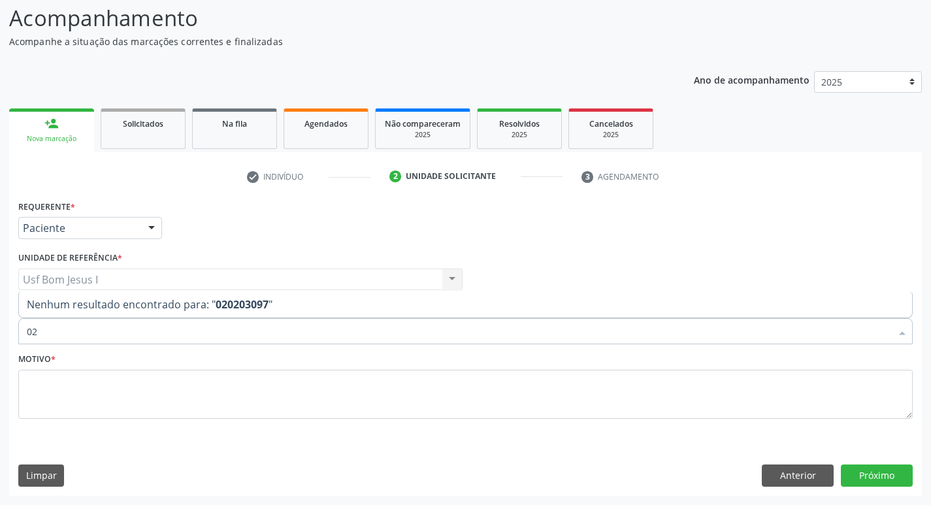
type input "0"
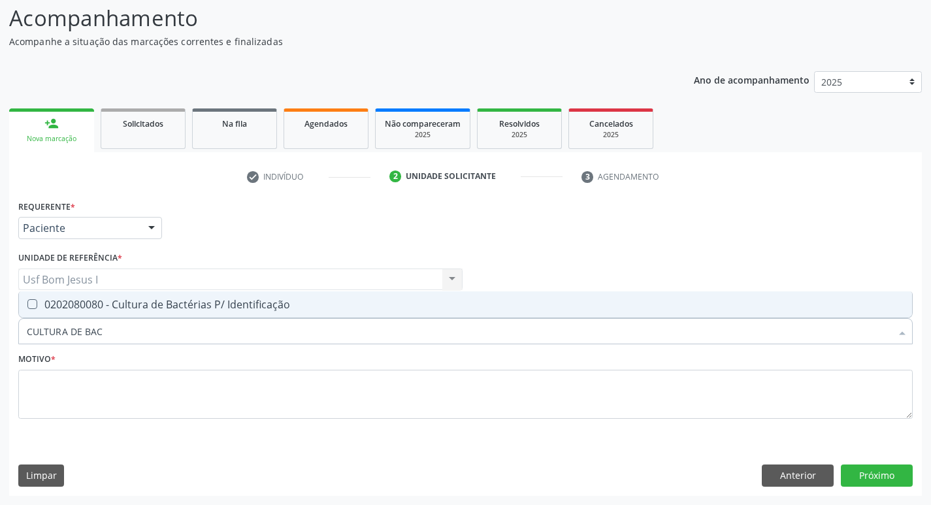
type input "CULTURA DE BACT"
click at [142, 305] on div "0202080080 - Cultura de Bactérias P/ Identificação" at bounding box center [466, 304] width 878 height 10
checkbox Identificação "true"
click at [145, 339] on input "CULTURA DE BACT" at bounding box center [459, 331] width 865 height 26
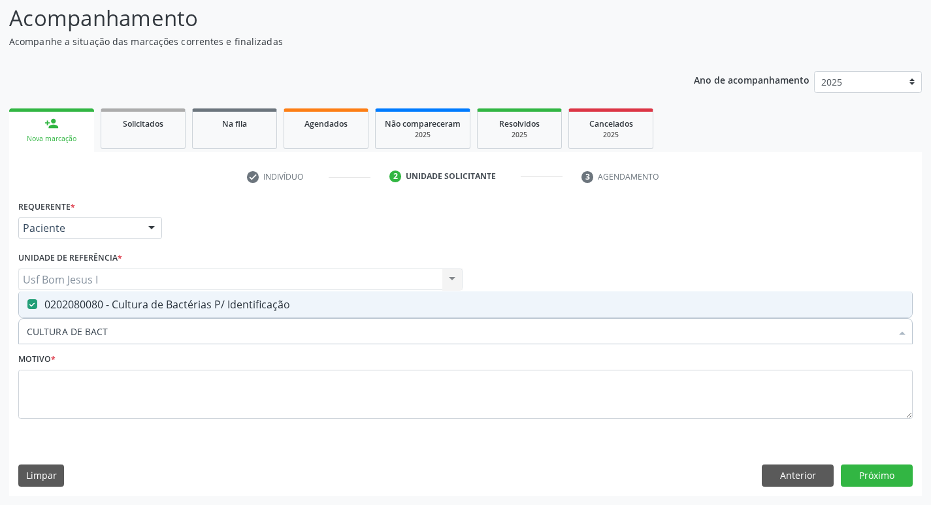
click at [145, 339] on input "CULTURA DE BACT" at bounding box center [459, 331] width 865 height 26
checkbox Identificação "false"
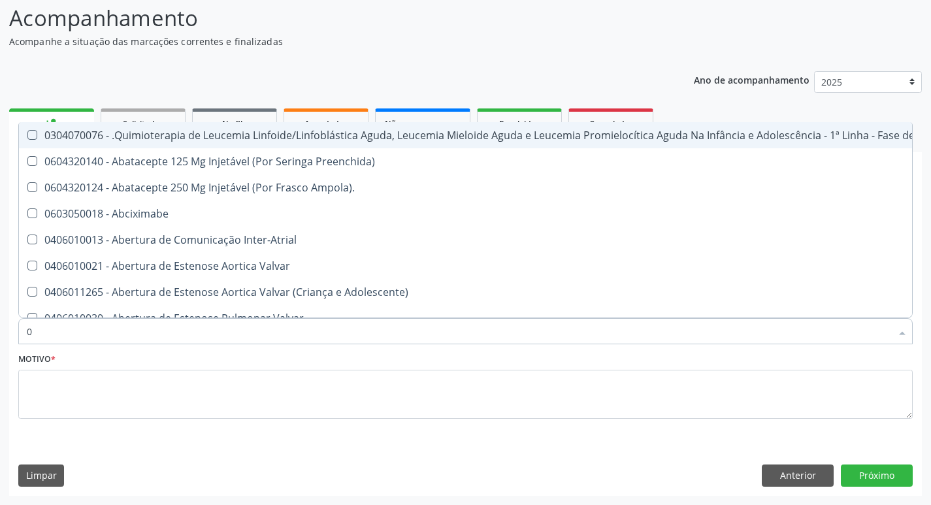
type input "02"
checkbox Aberto "true"
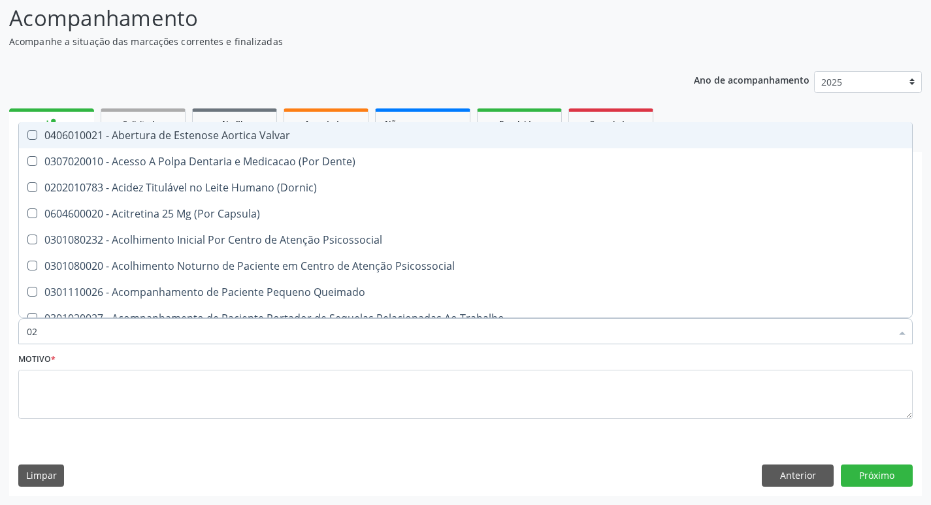
type input "020"
checkbox Gastro-Esofagico "true"
checkbox Identificação "false"
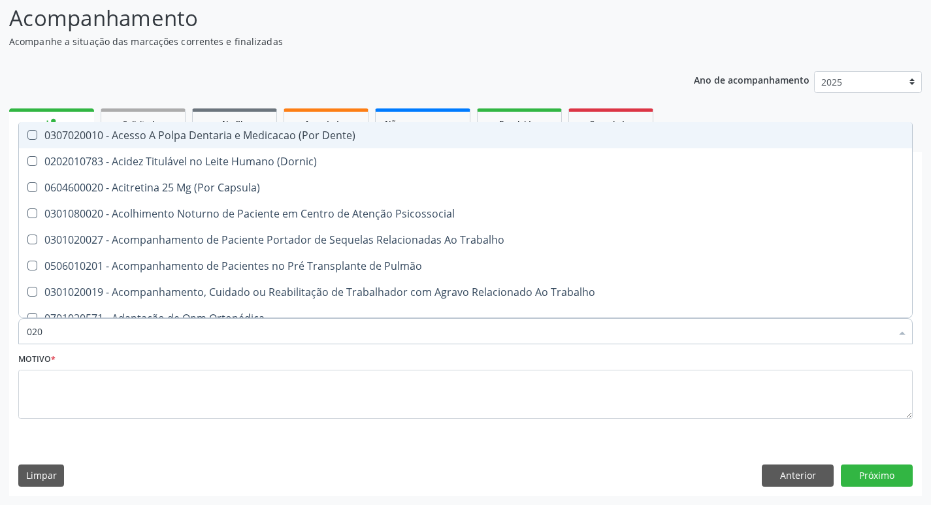
type input "0202"
checkbox Blot "true"
checkbox Identificação "false"
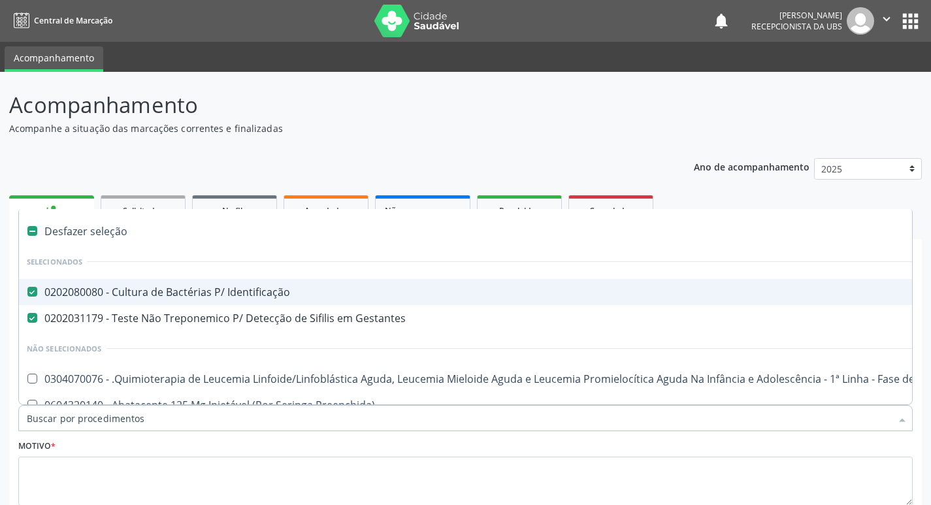
scroll to position [87, 0]
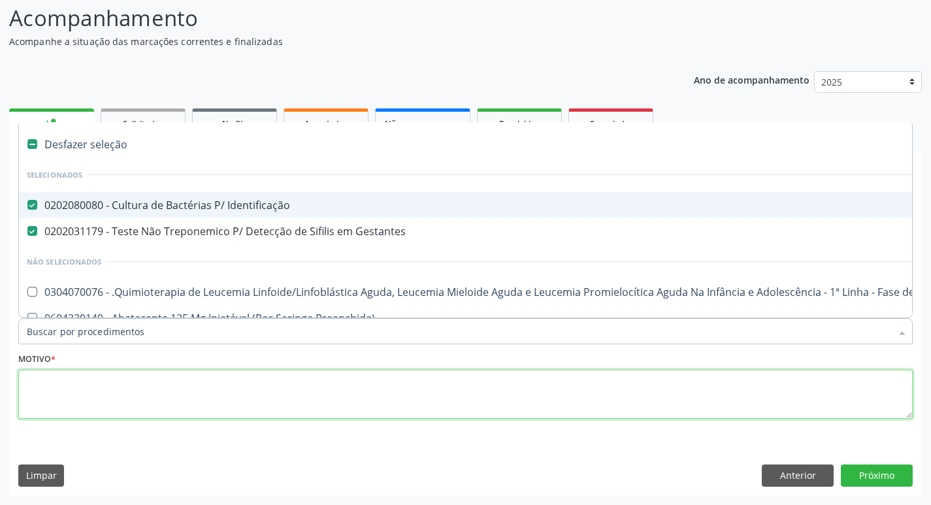
click at [388, 392] on textarea at bounding box center [465, 395] width 895 height 50
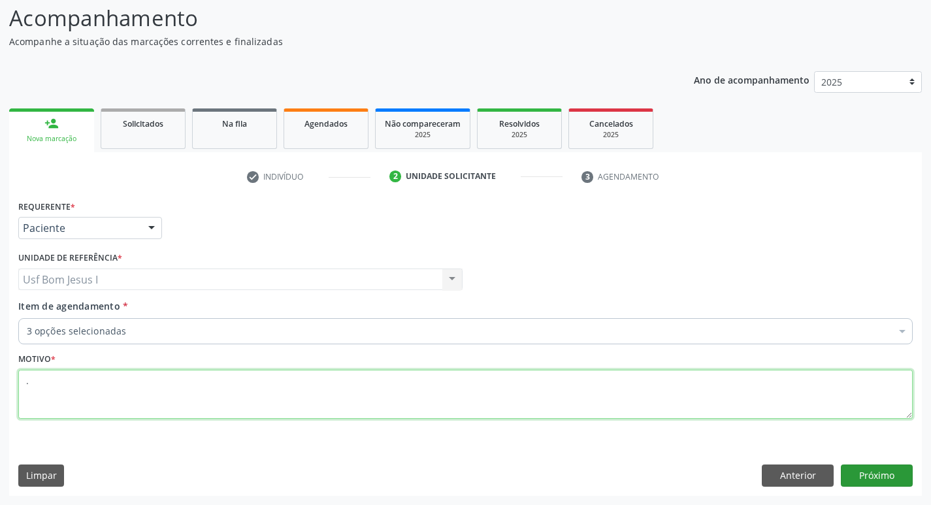
type textarea "."
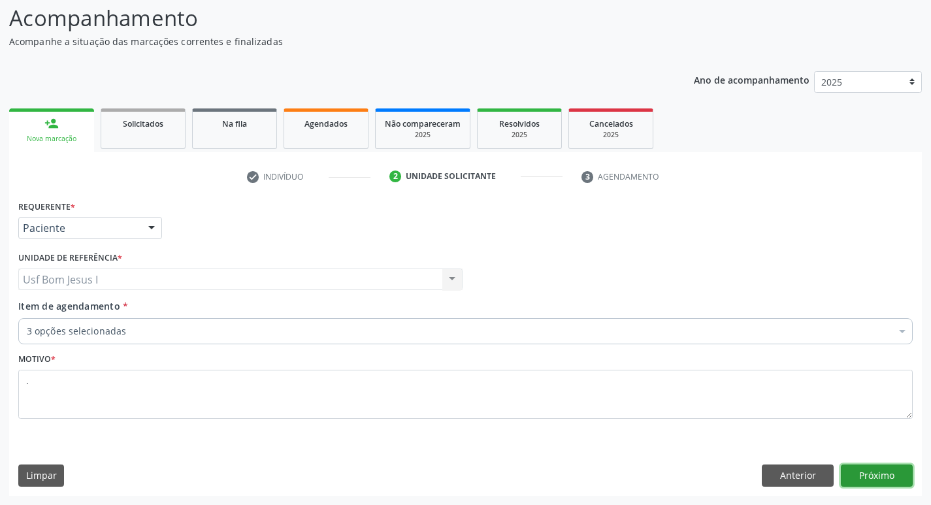
click at [889, 480] on button "Próximo" at bounding box center [877, 476] width 72 height 22
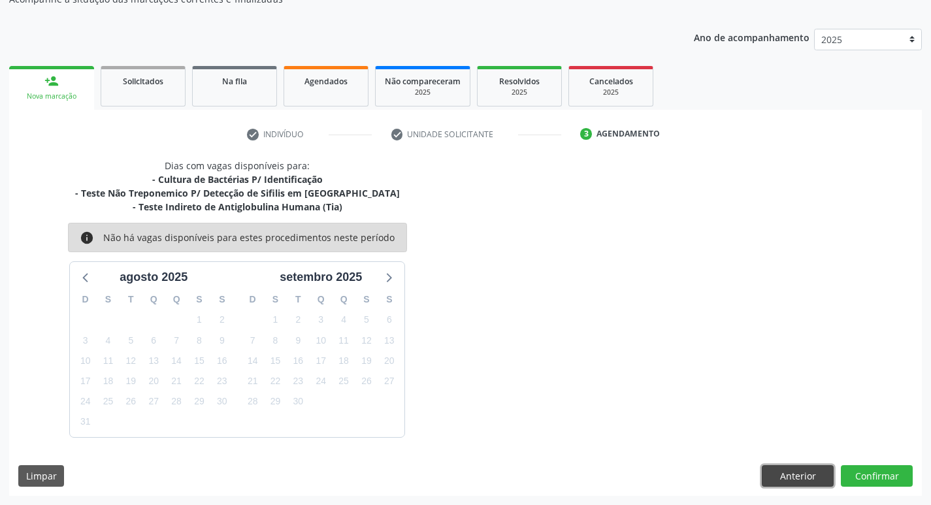
click at [804, 473] on button "Anterior" at bounding box center [798, 476] width 72 height 22
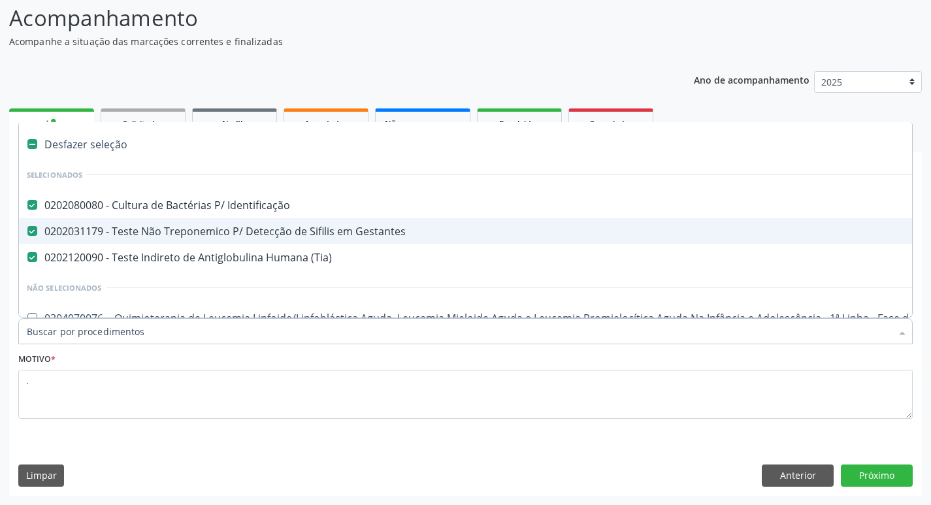
click at [241, 231] on div "0202031179 - Teste Não Treponemico P/ Detecção de Sifilis em Gestantes" at bounding box center [536, 231] width 1018 height 10
checkbox Gestantes "false"
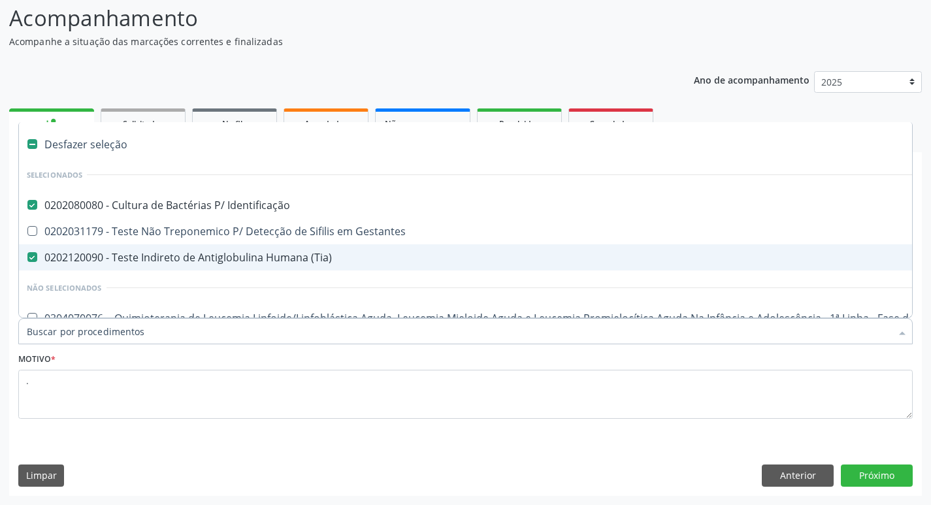
click at [241, 259] on div "0202120090 - Teste Indireto de Antiglobulina Humana (Tia)" at bounding box center [536, 257] width 1018 height 10
checkbox \(Tia\) "false"
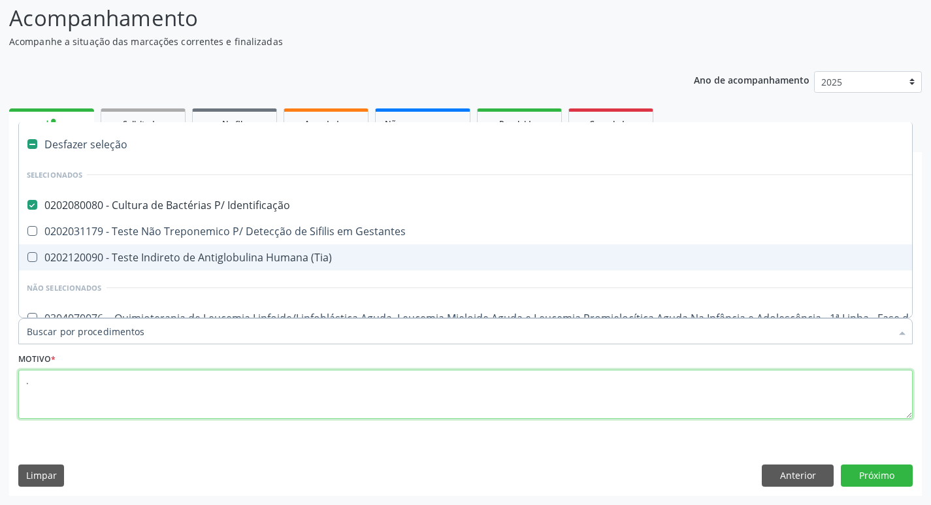
click at [552, 406] on textarea "." at bounding box center [465, 395] width 895 height 50
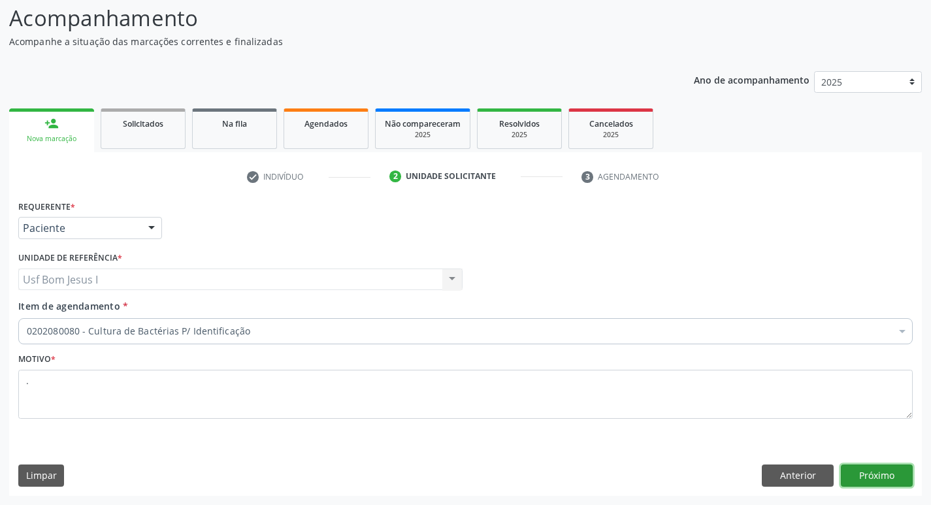
click at [877, 475] on button "Próximo" at bounding box center [877, 476] width 72 height 22
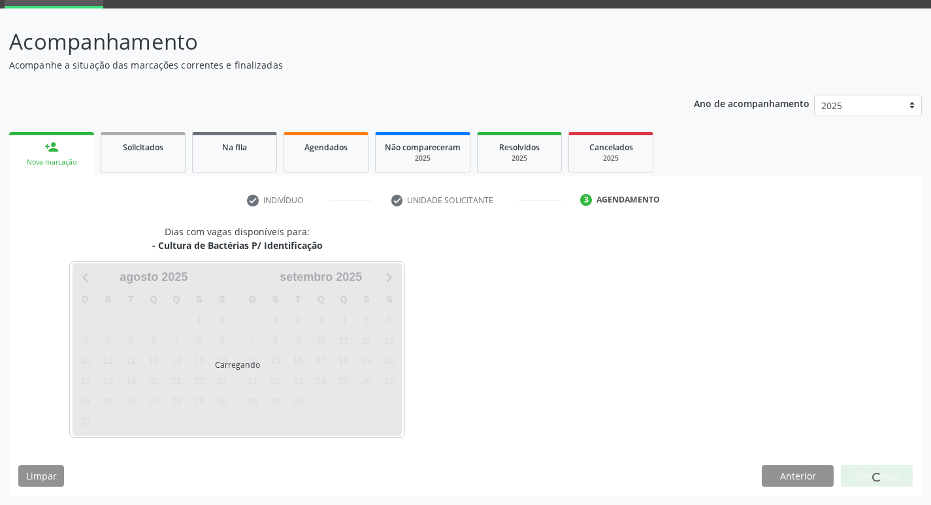
scroll to position [63, 0]
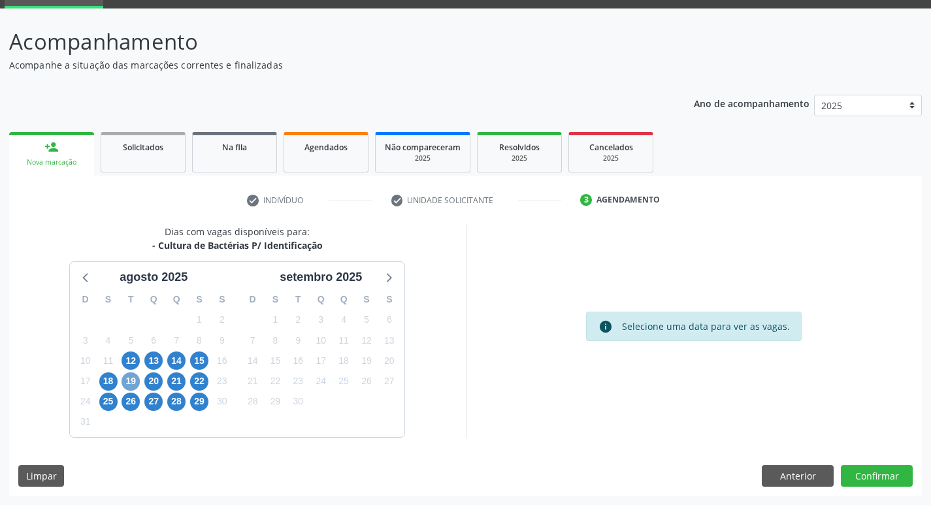
click at [129, 382] on span "19" at bounding box center [131, 382] width 18 height 18
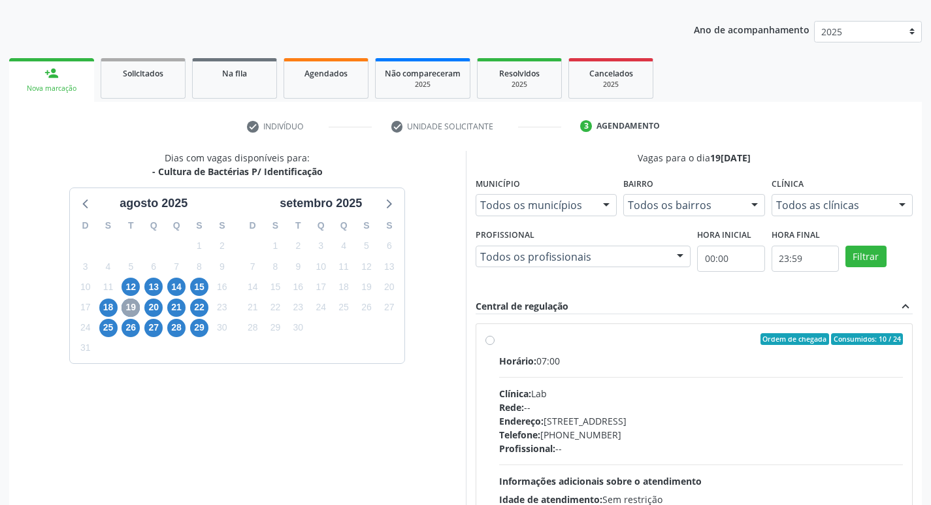
scroll to position [238, 0]
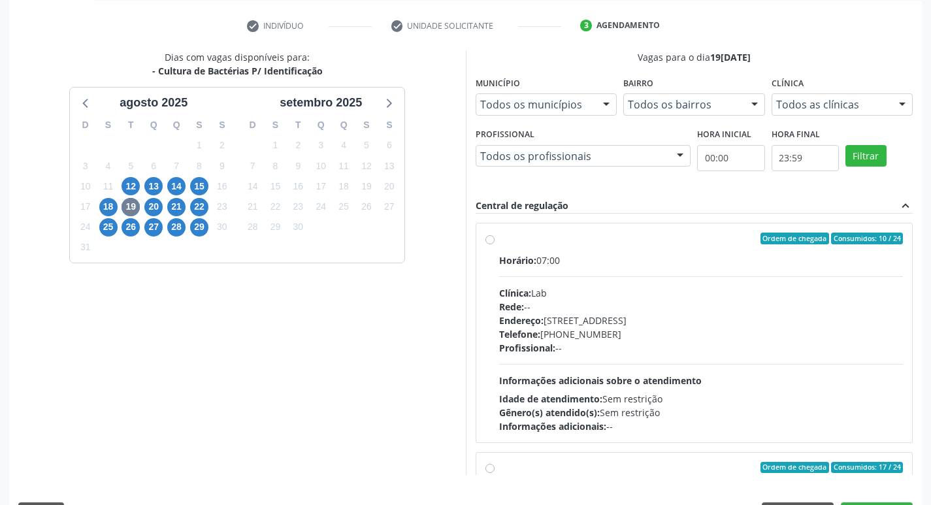
click at [716, 355] on div "Horário: 07:00 Clínica: Lab Rede: -- Endereço: Casa, nº 1037, N S da Penha, Ser…" at bounding box center [701, 344] width 405 height 180
click at [495, 244] on input "Ordem de chegada Consumidos: 10 / 24 Horário: 07:00 Clínica: Lab Rede: -- Ender…" at bounding box center [490, 239] width 9 height 12
radio input "true"
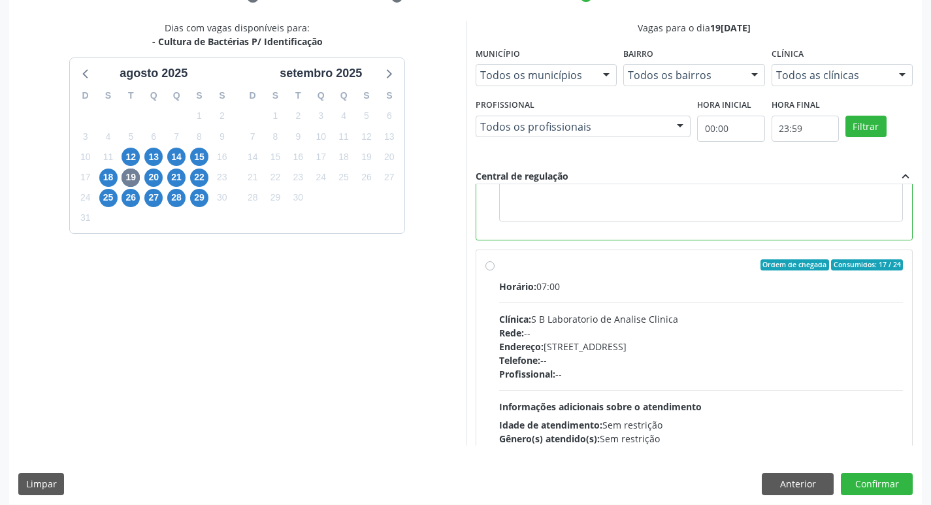
scroll to position [276, 0]
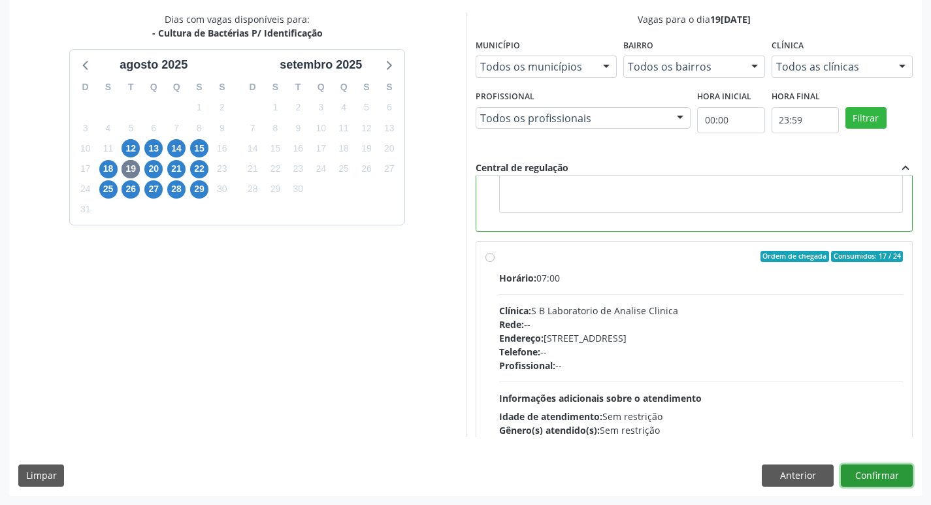
click at [901, 473] on button "Confirmar" at bounding box center [877, 476] width 72 height 22
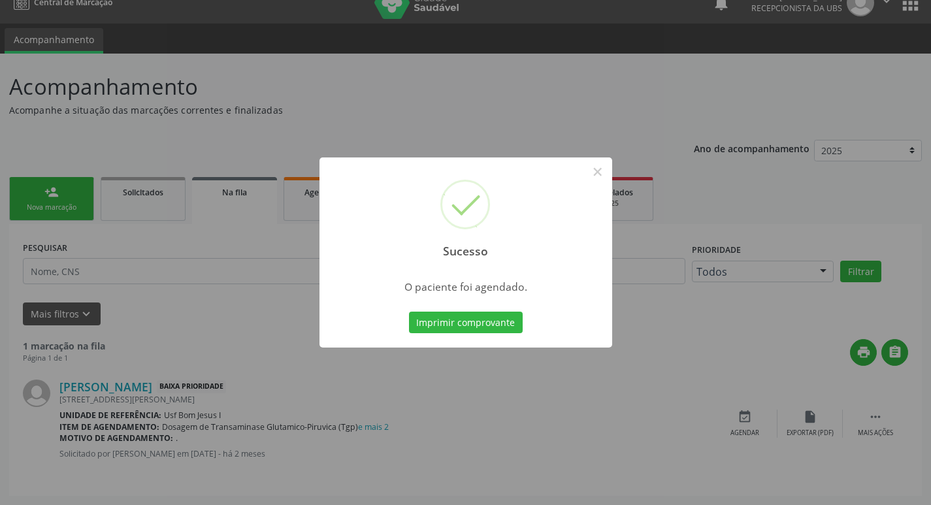
scroll to position [0, 0]
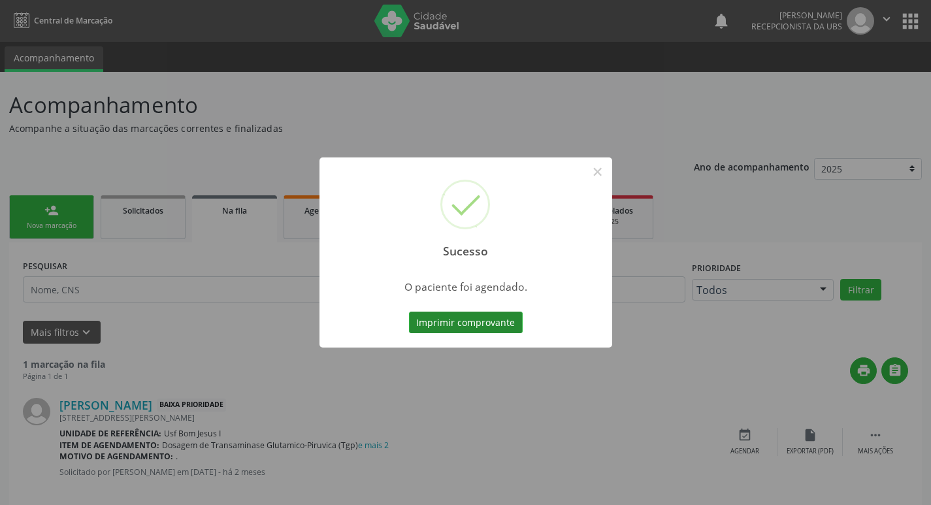
click at [424, 320] on button "Imprimir comprovante" at bounding box center [466, 323] width 114 height 22
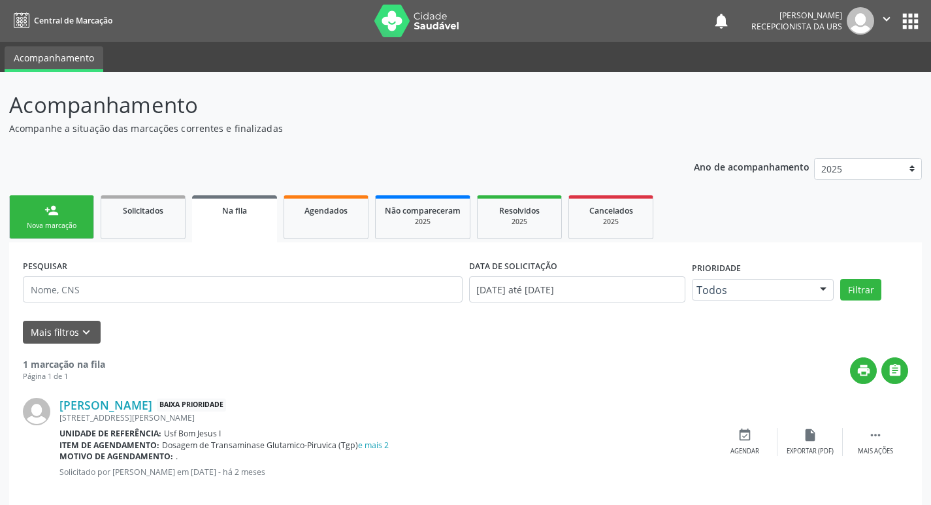
click at [73, 214] on link "person_add Nova marcação" at bounding box center [51, 217] width 85 height 44
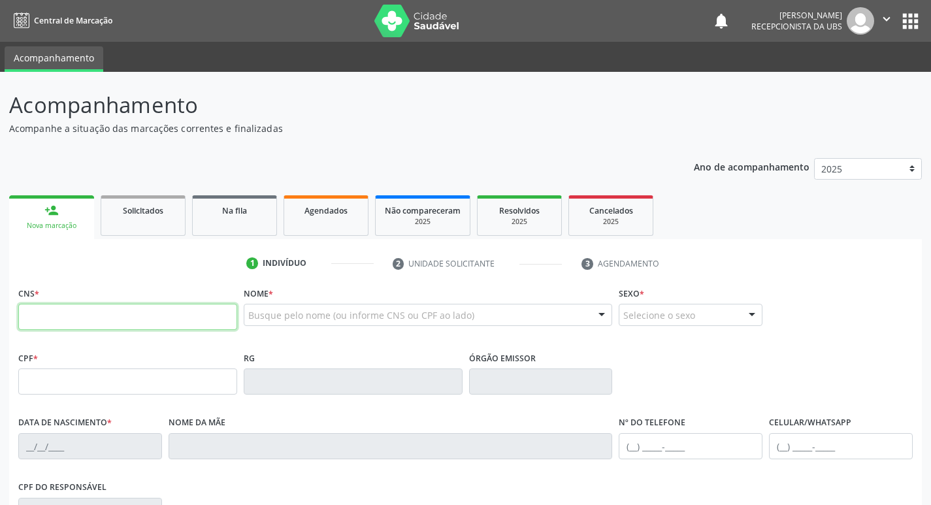
click at [102, 316] on input "text" at bounding box center [127, 317] width 219 height 26
type input "898 0039 5465 7475"
type input "152.208.614-50"
type input "17/11/2001"
type input "Cicera da Silva Vieira"
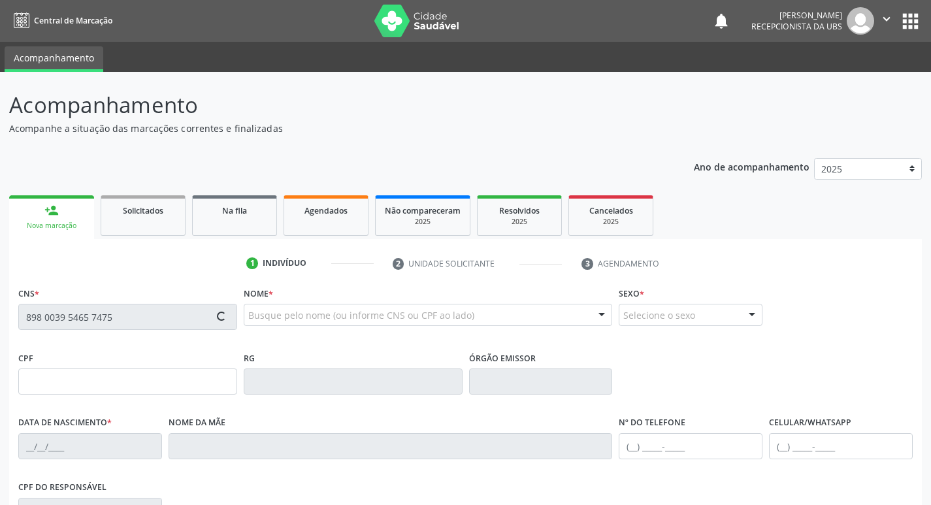
type input "(87) 99948-9812"
type input "1067"
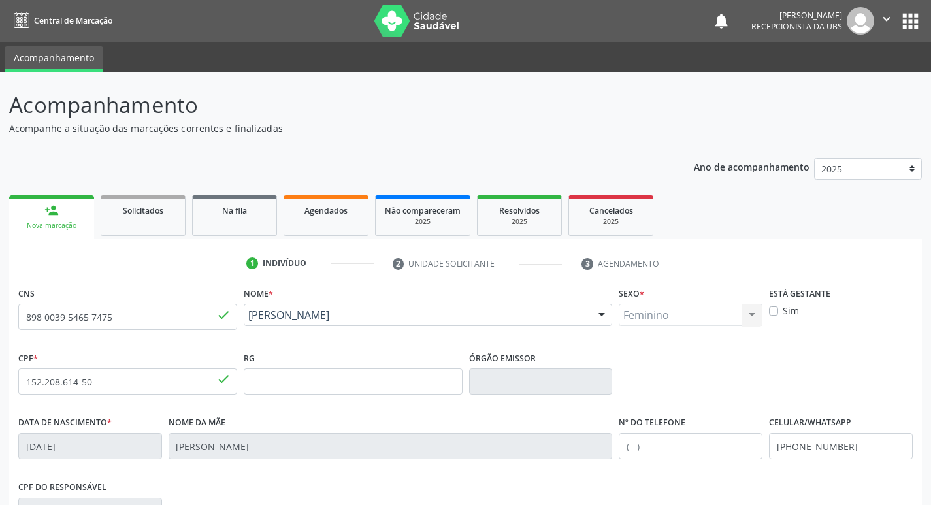
scroll to position [203, 0]
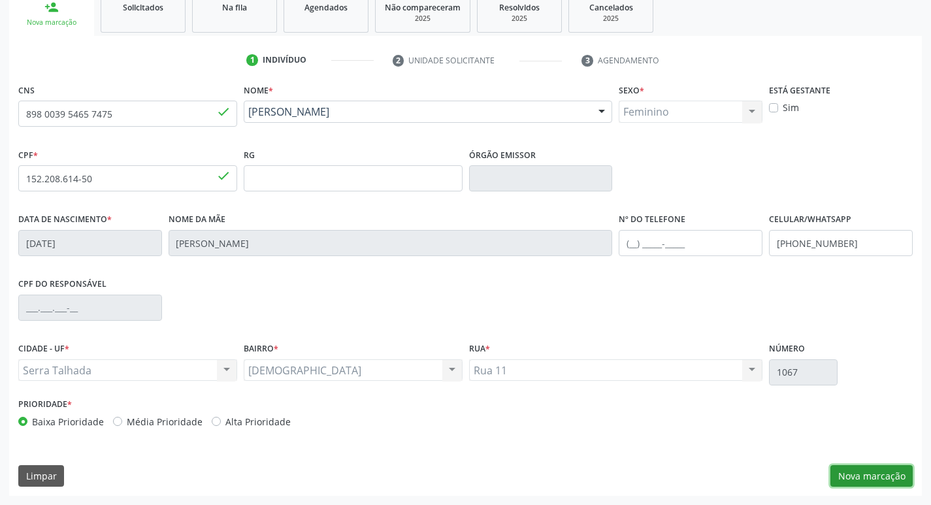
click at [885, 470] on button "Nova marcação" at bounding box center [872, 476] width 82 height 22
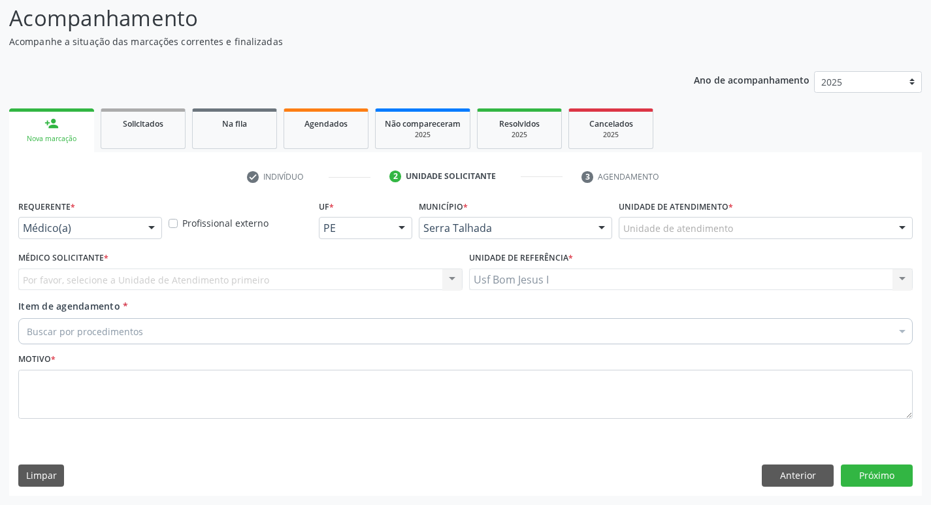
scroll to position [87, 0]
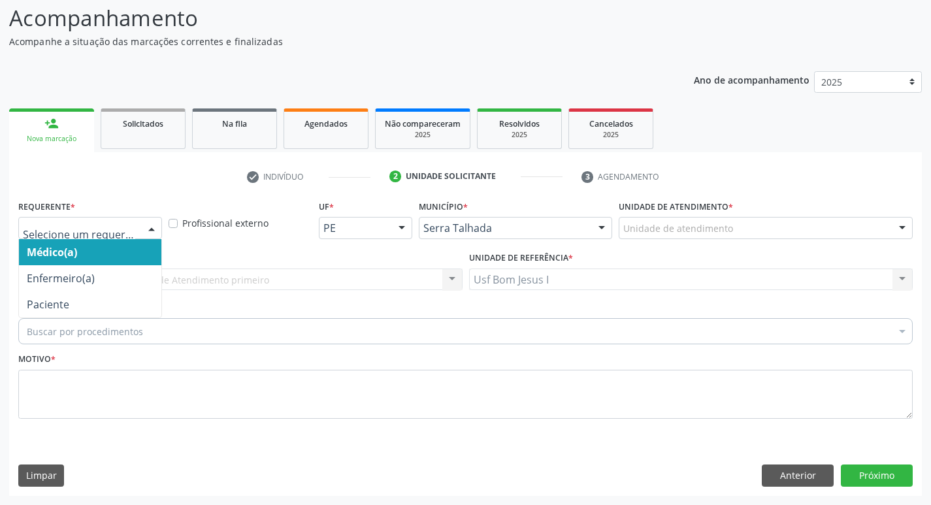
drag, startPoint x: 140, startPoint y: 229, endPoint x: 129, endPoint y: 274, distance: 45.7
click at [139, 230] on div at bounding box center [90, 228] width 144 height 22
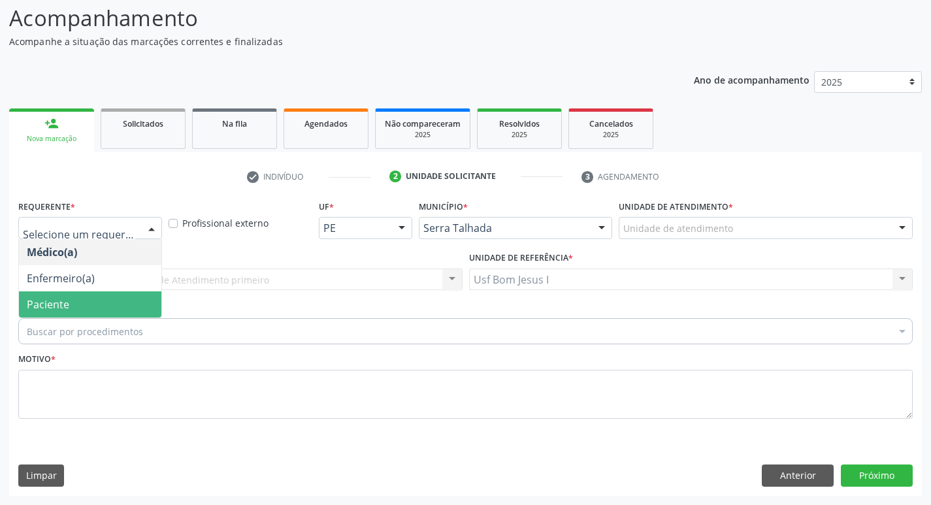
click at [103, 301] on span "Paciente" at bounding box center [90, 304] width 142 height 26
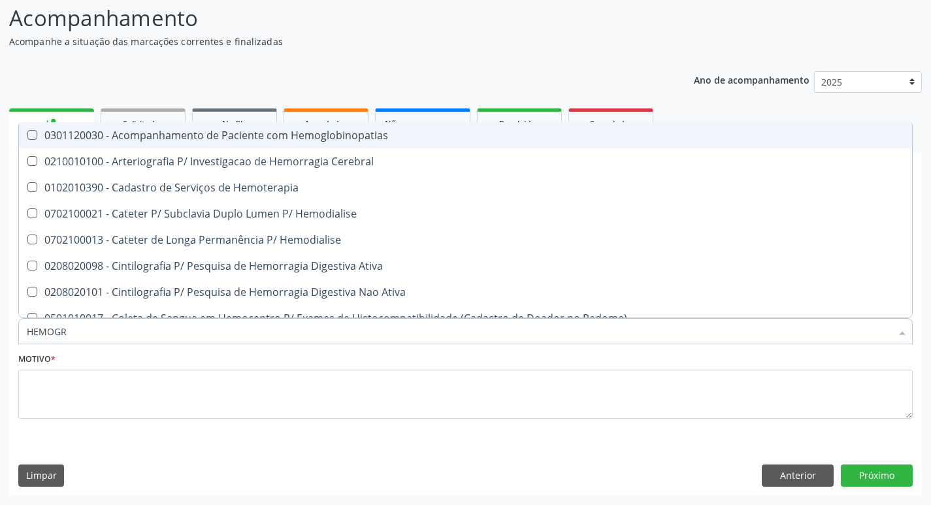
type input "HEMOGRA"
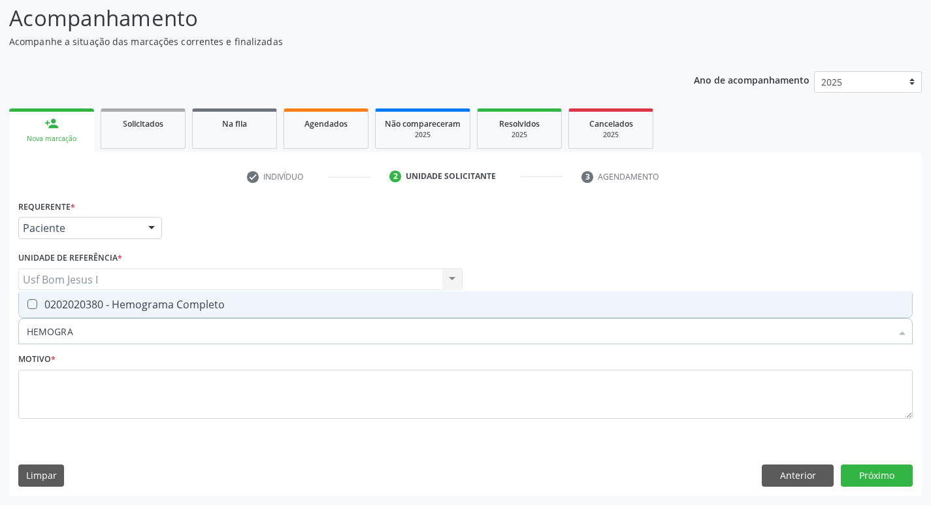
click at [143, 312] on span "0202020380 - Hemograma Completo" at bounding box center [465, 304] width 893 height 26
checkbox Completo "true"
click at [133, 332] on input "HEMOGRA" at bounding box center [459, 331] width 865 height 26
type input "GL"
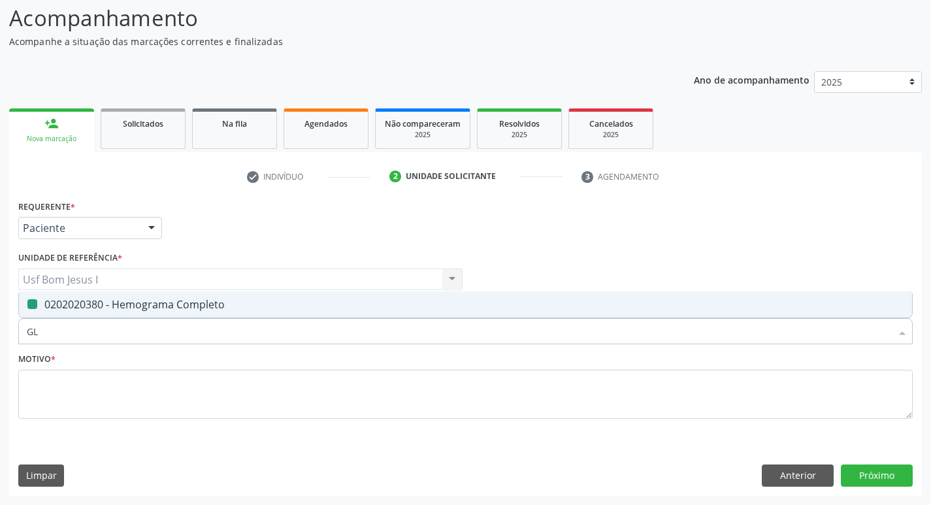
checkbox Completo "false"
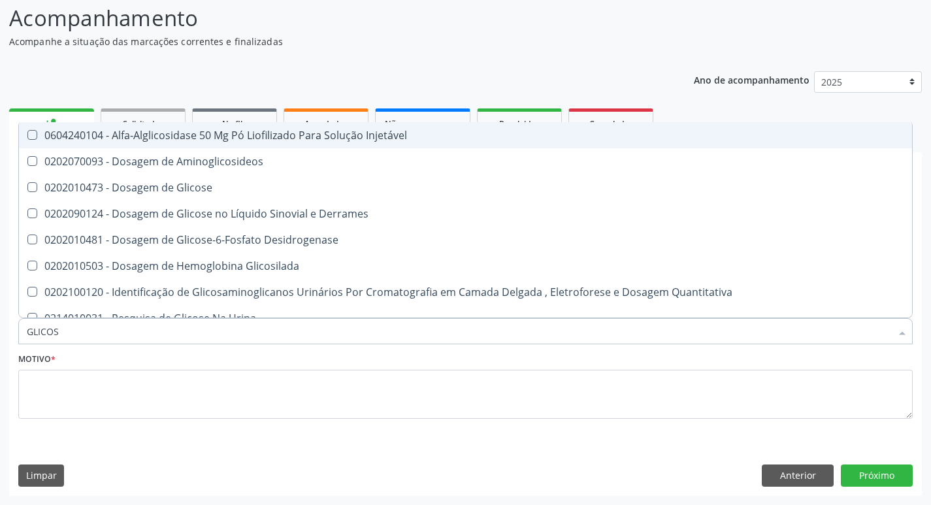
type input "GLICOSE"
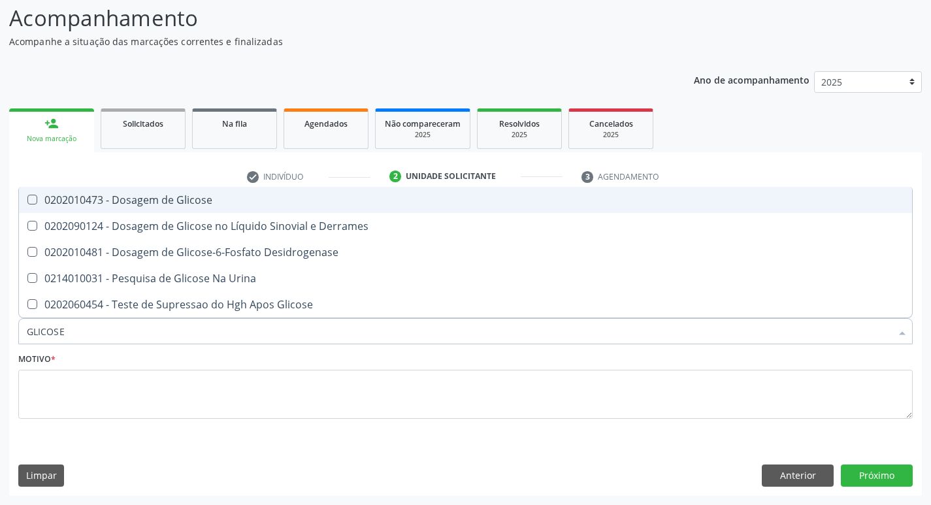
click at [131, 200] on div "0202010473 - Dosagem de Glicose" at bounding box center [466, 200] width 878 height 10
checkbox Glicose "true"
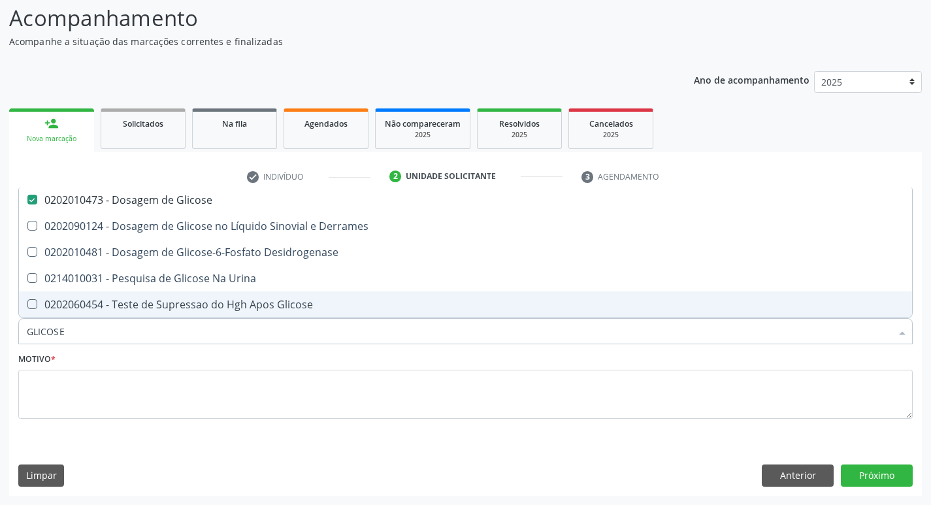
click at [109, 331] on input "GLICOSE" at bounding box center [459, 331] width 865 height 26
type input "ANA"
checkbox Glicose "false"
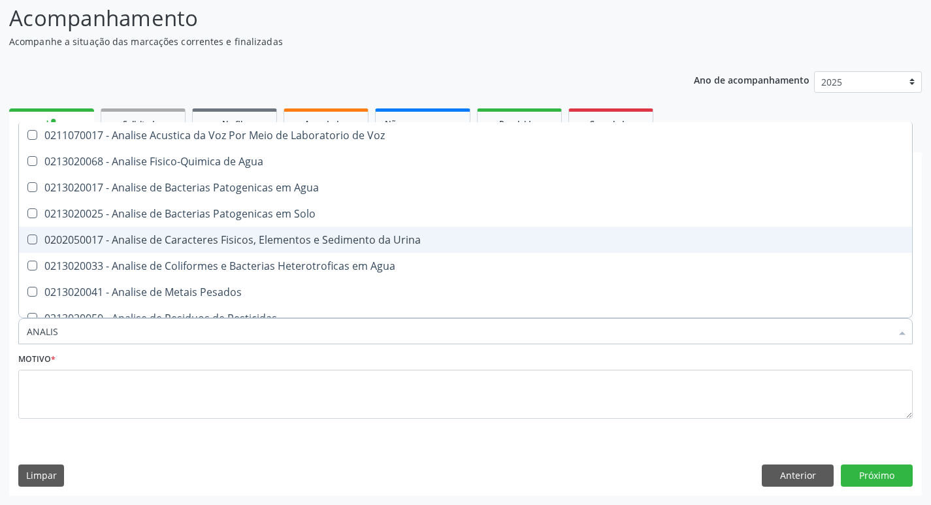
type input "ANALISE"
click at [91, 235] on div "0202050017 - Analise de Caracteres Fisicos, Elementos e Sedimento da Urina" at bounding box center [466, 240] width 878 height 10
checkbox Urina "true"
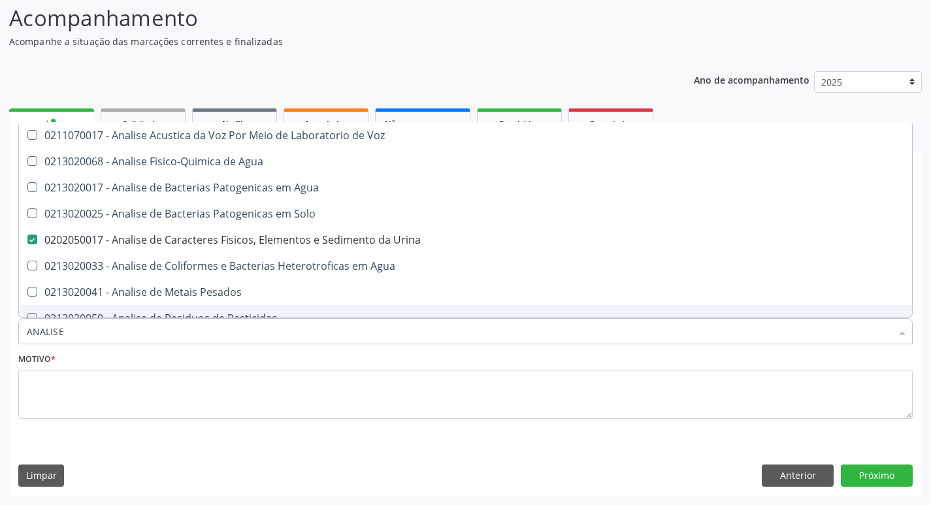
click at [90, 337] on input "ANALISE" at bounding box center [459, 331] width 865 height 26
type input "HE"
checkbox Urina "false"
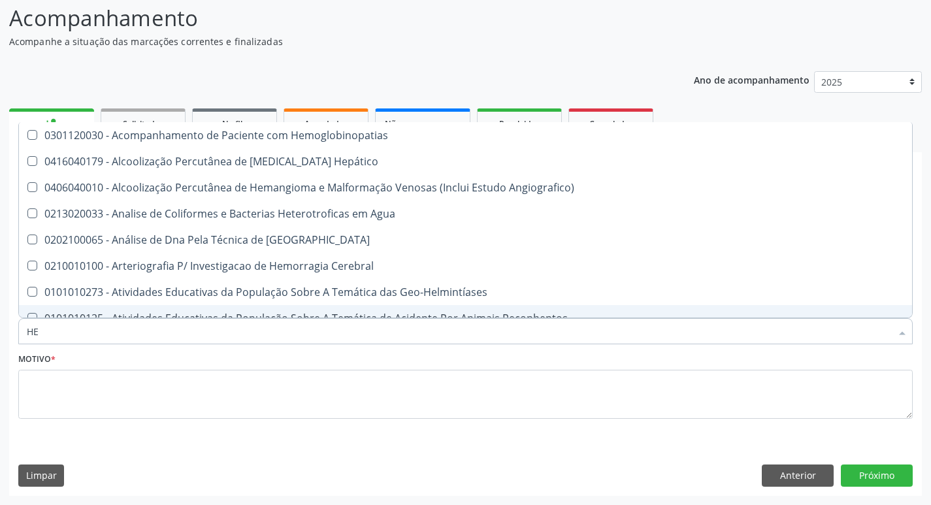
type input "HEM"
checkbox II "true"
checkbox Completo "false"
type input "HEMO"
checkbox Hemácias "true"
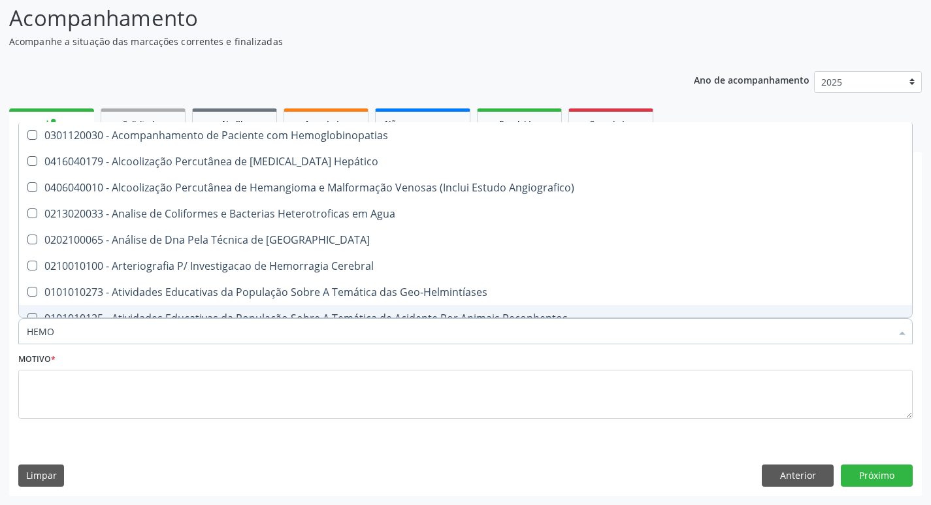
checkbox II "false"
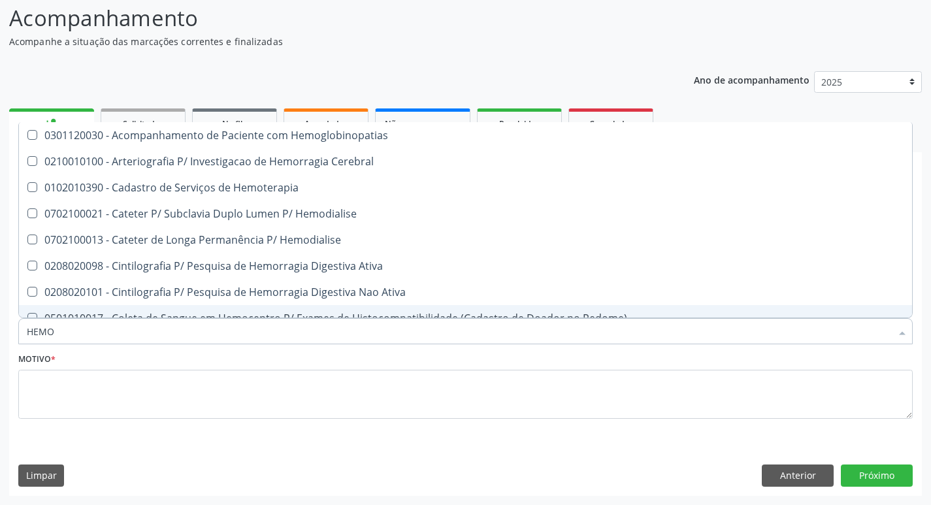
type input "HEMOG"
checkbox Carboxi-Hemoglobina "true"
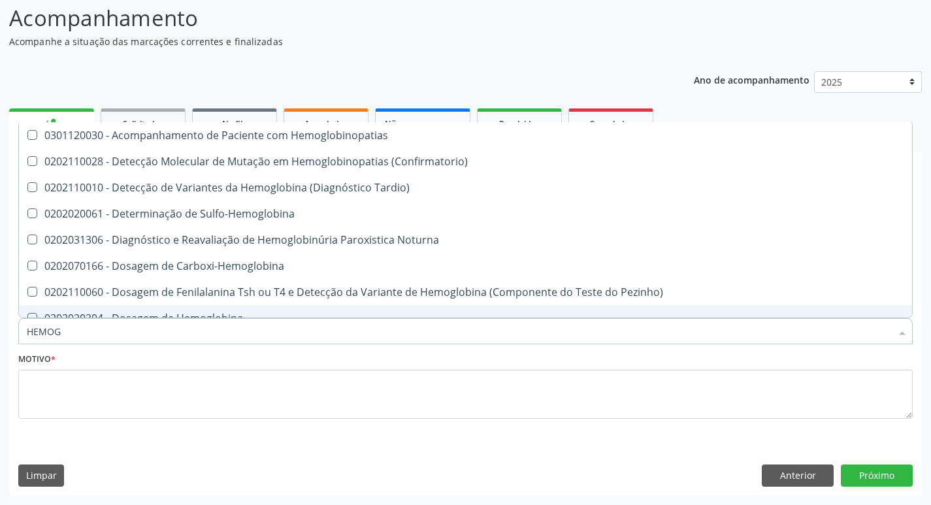
type input "HEMOGL"
checkbox Completo "false"
type input "HEMOGLOBINA"
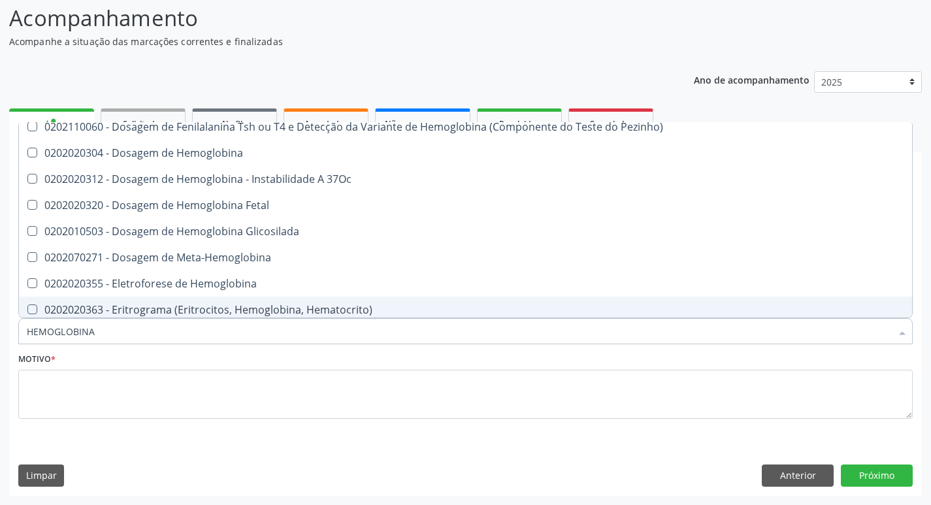
click at [107, 325] on input "HEMOGLOBINA" at bounding box center [459, 331] width 865 height 26
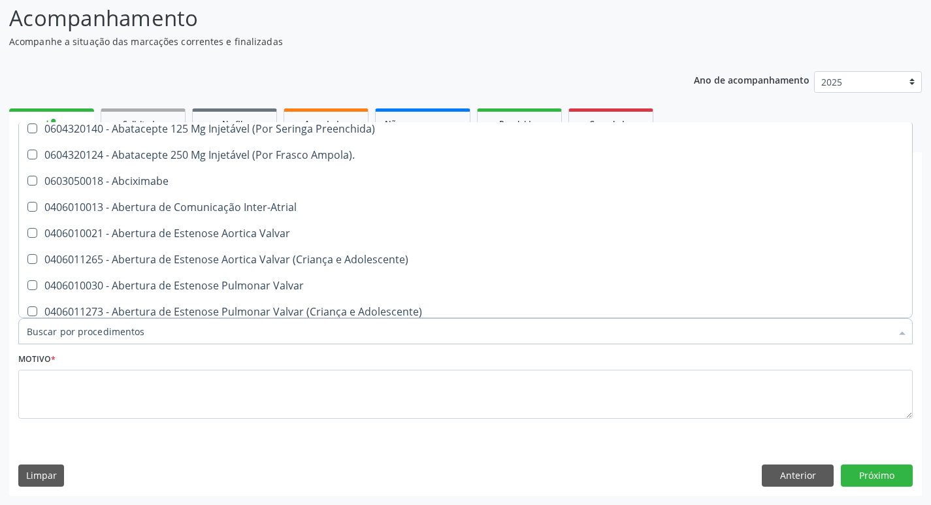
scroll to position [141, 0]
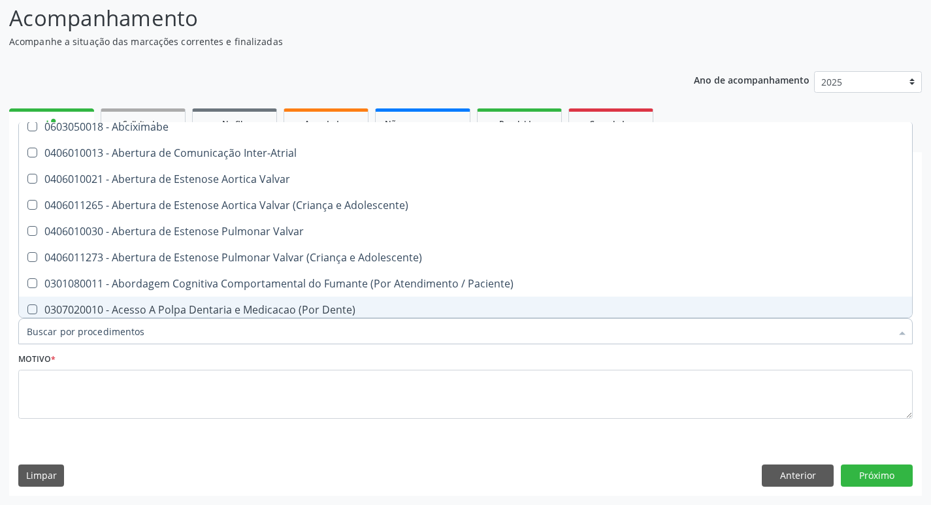
type input "T"
checkbox Reto "true"
checkbox Urina "false"
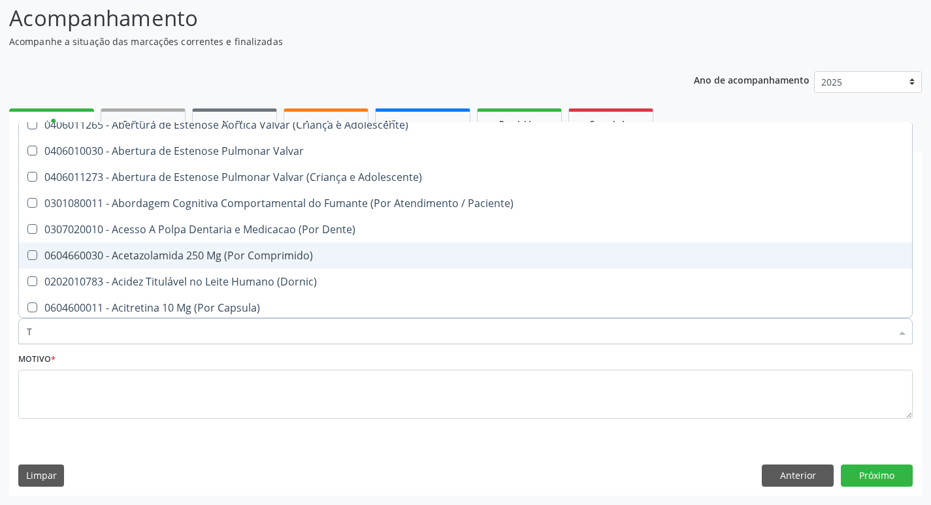
type input "TR"
checkbox Urina "false"
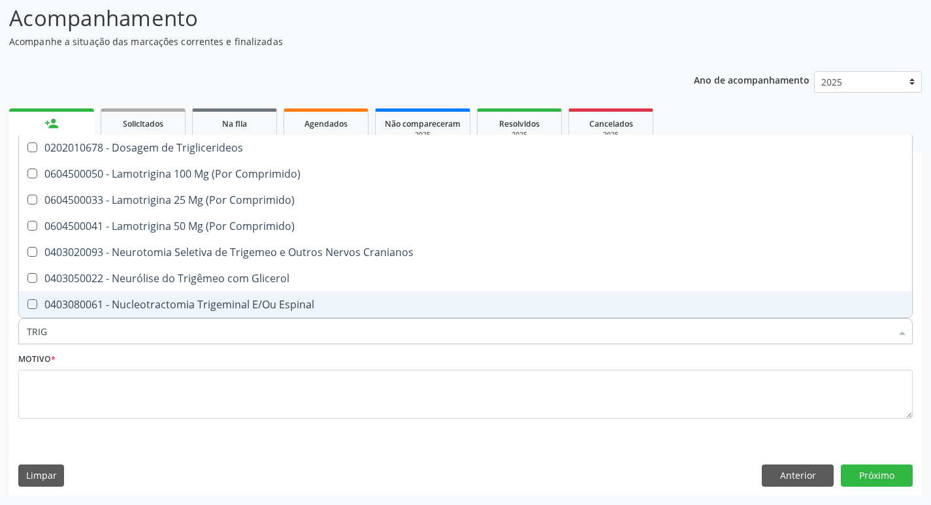
scroll to position [0, 0]
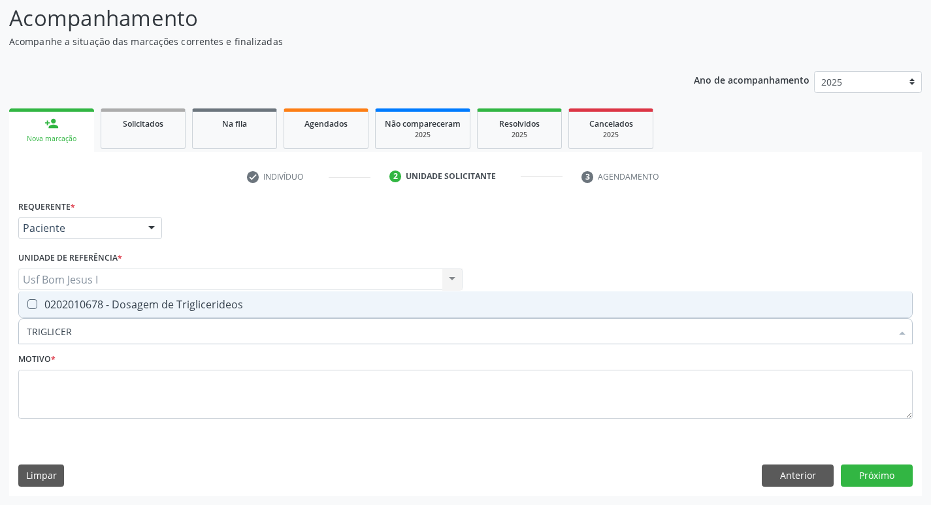
type input "TRIGLICERI"
click at [101, 303] on div "0202010678 - Dosagem de Triglicerideos" at bounding box center [466, 304] width 878 height 10
checkbox Triglicerideos "true"
click at [91, 334] on input "TRIGLICERI" at bounding box center [459, 331] width 865 height 26
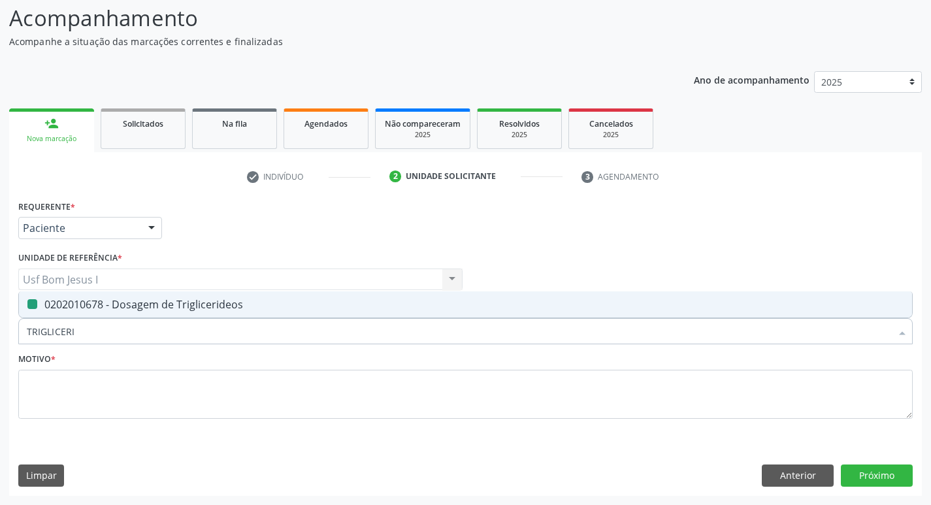
type input "C"
checkbox Triglicerideos "false"
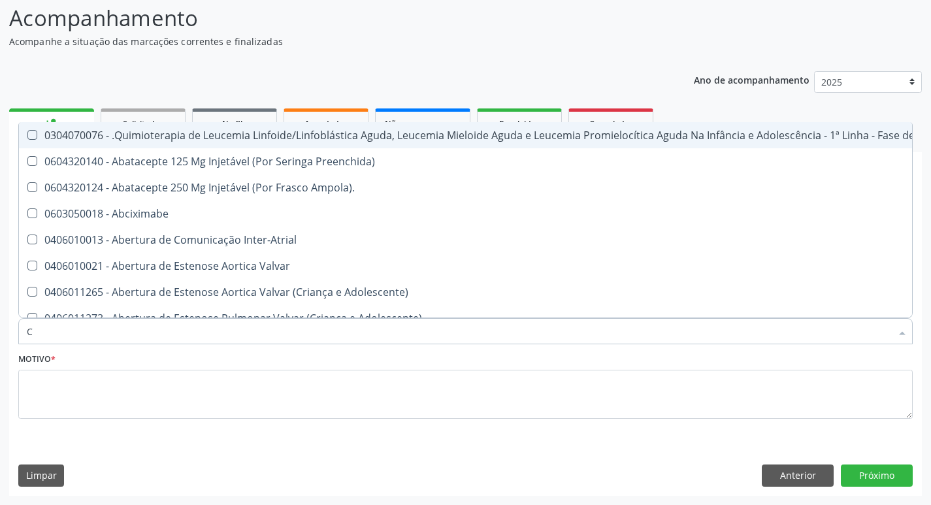
type input "CR"
checkbox Urina "false"
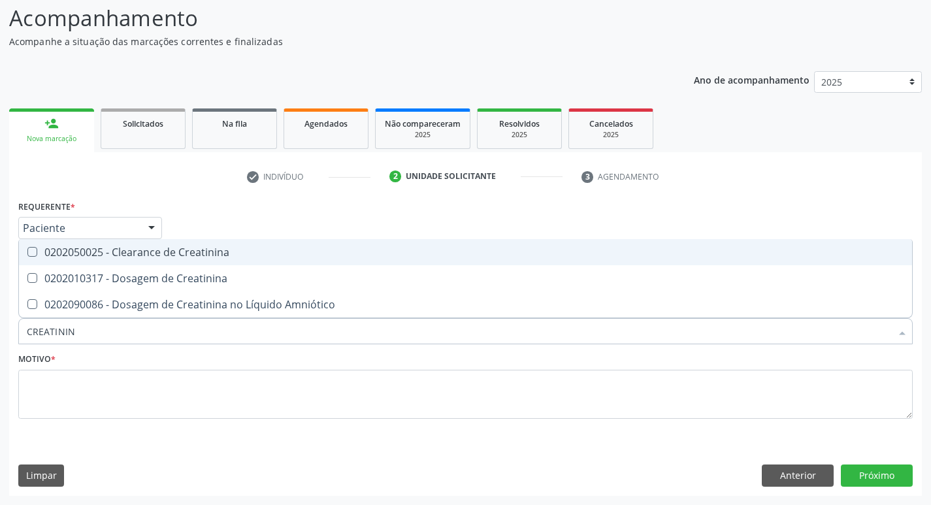
type input "CREATININA"
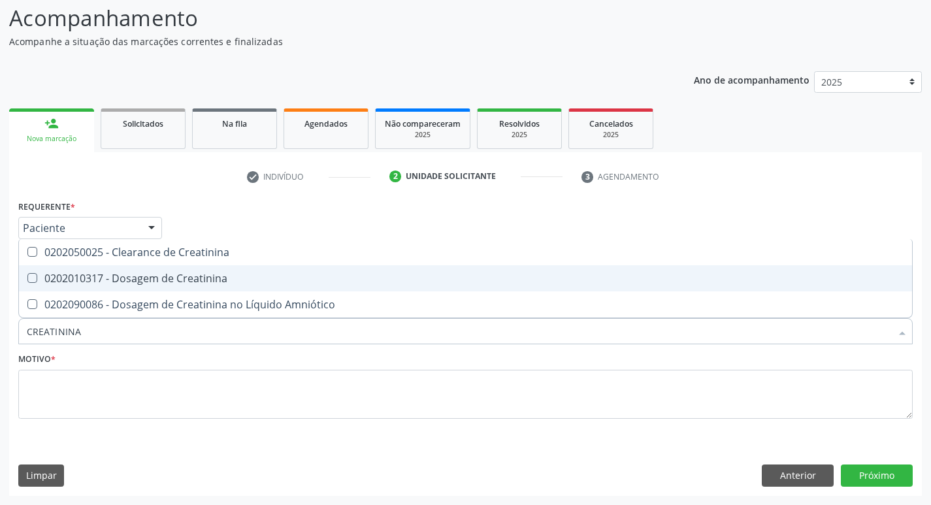
click at [109, 279] on div "0202010317 - Dosagem de Creatinina" at bounding box center [466, 278] width 878 height 10
checkbox Creatinina "true"
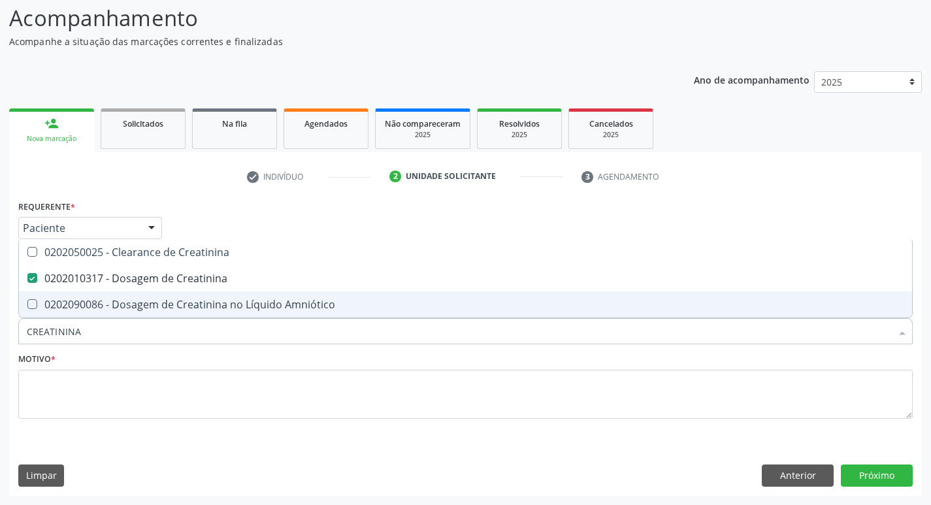
click at [95, 336] on input "CREATININA" at bounding box center [459, 331] width 865 height 26
type input "C"
checkbox Creatinina "false"
type input "COLESTE"
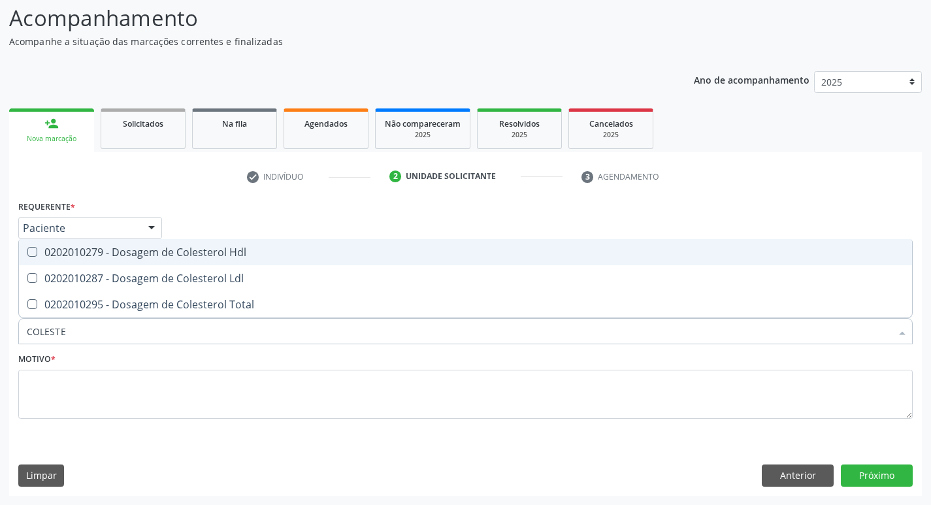
click at [122, 263] on span "0202010279 - Dosagem de Colesterol Hdl" at bounding box center [465, 252] width 893 height 26
checkbox Hdl "true"
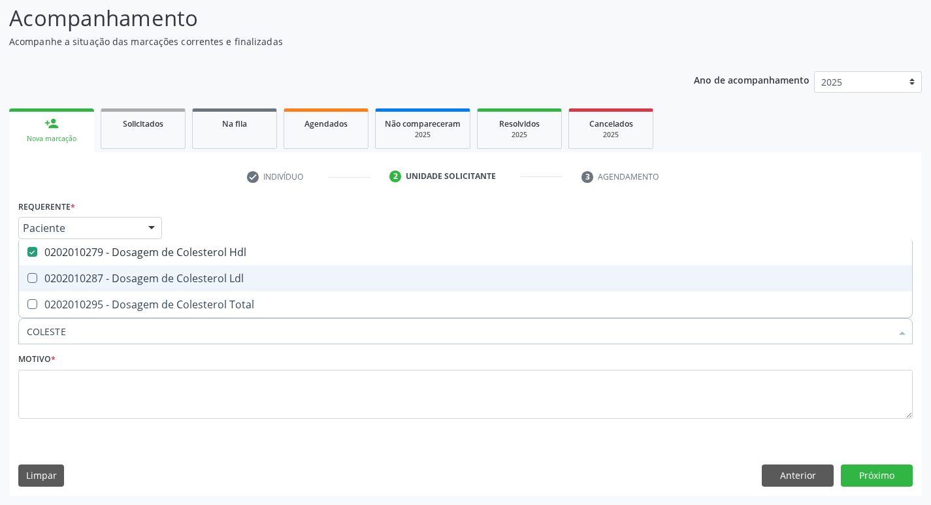
click at [121, 283] on div "0202010287 - Dosagem de Colesterol Ldl" at bounding box center [466, 278] width 878 height 10
checkbox Ldl "true"
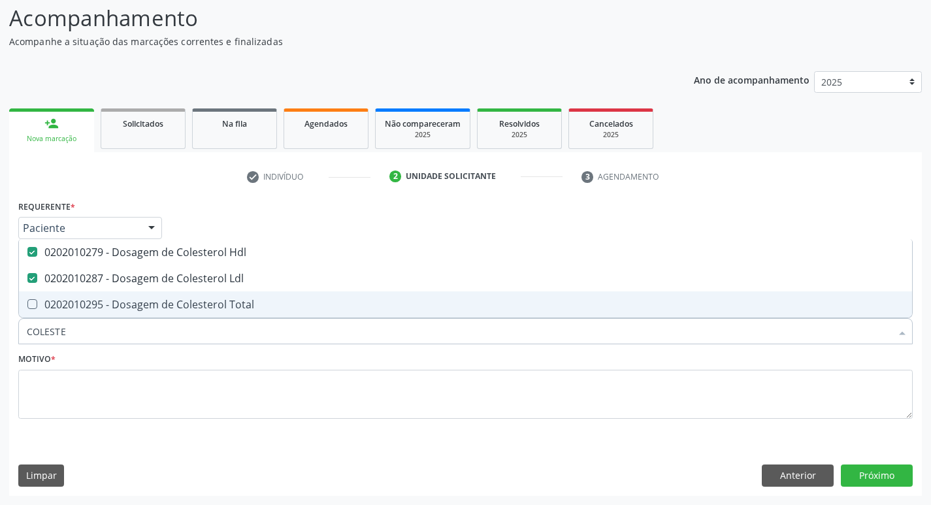
click at [121, 303] on div "0202010295 - Dosagem de Colesterol Total" at bounding box center [466, 304] width 878 height 10
checkbox Total "true"
drag, startPoint x: 75, startPoint y: 333, endPoint x: 23, endPoint y: 329, distance: 51.8
click at [23, 329] on div "COLESTE" at bounding box center [465, 331] width 895 height 26
type input "A"
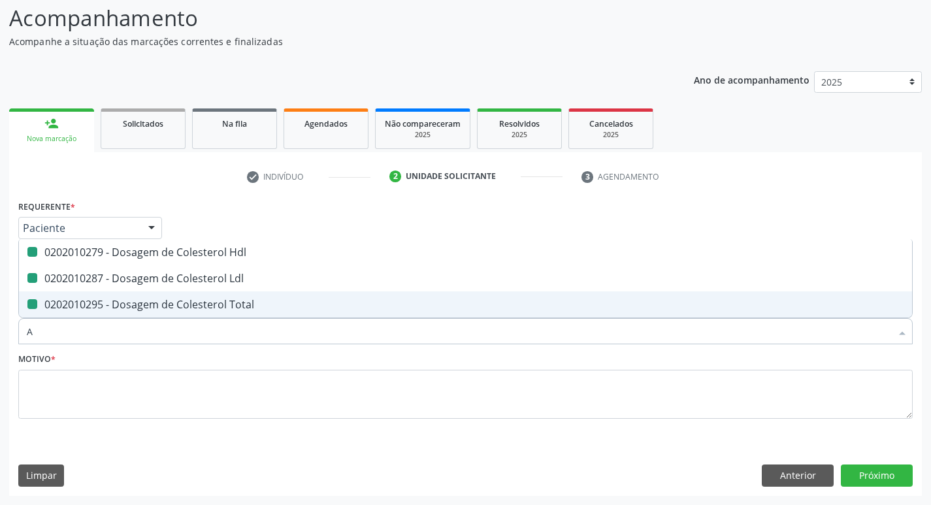
checkbox Hdl "false"
checkbox Ldl "false"
checkbox Total "false"
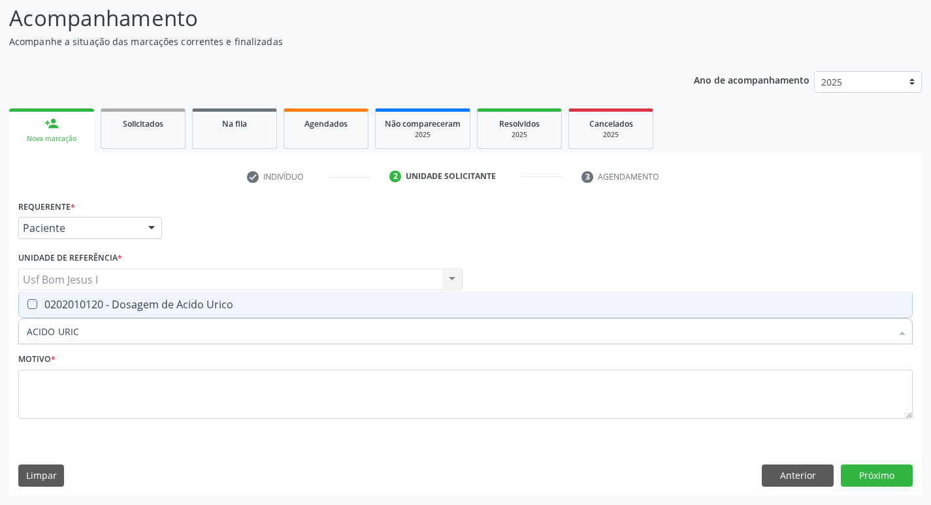
type input "ACIDO URICO"
click at [184, 309] on div "0202010120 - Dosagem de Acido Urico" at bounding box center [466, 304] width 878 height 10
checkbox Urico "true"
click at [173, 337] on input "ACIDO URICO" at bounding box center [459, 331] width 865 height 26
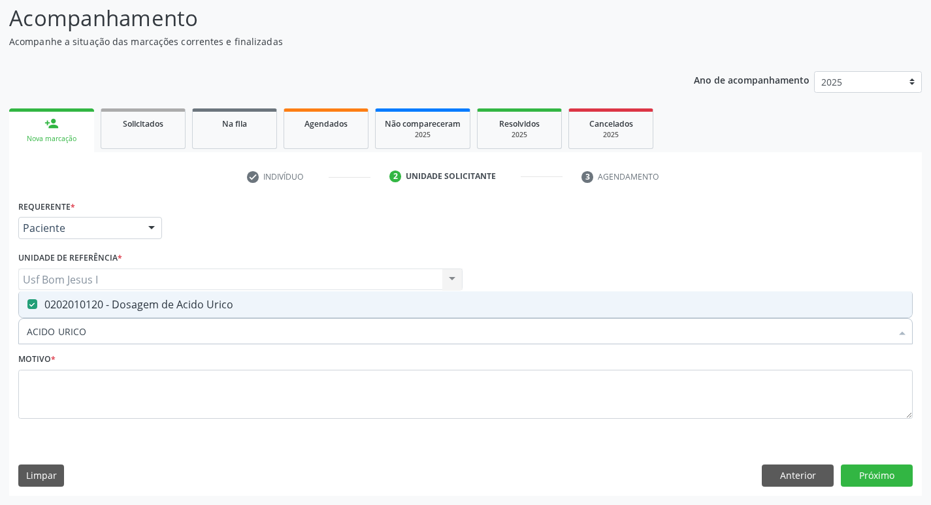
click at [173, 337] on input "ACIDO URICO" at bounding box center [459, 331] width 865 height 26
type input "U"
checkbox Urico "false"
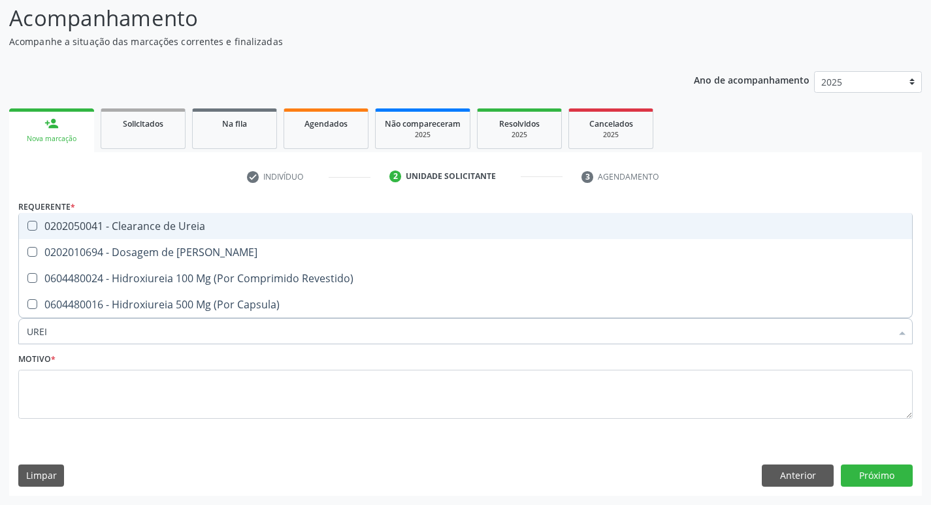
type input "UREIA"
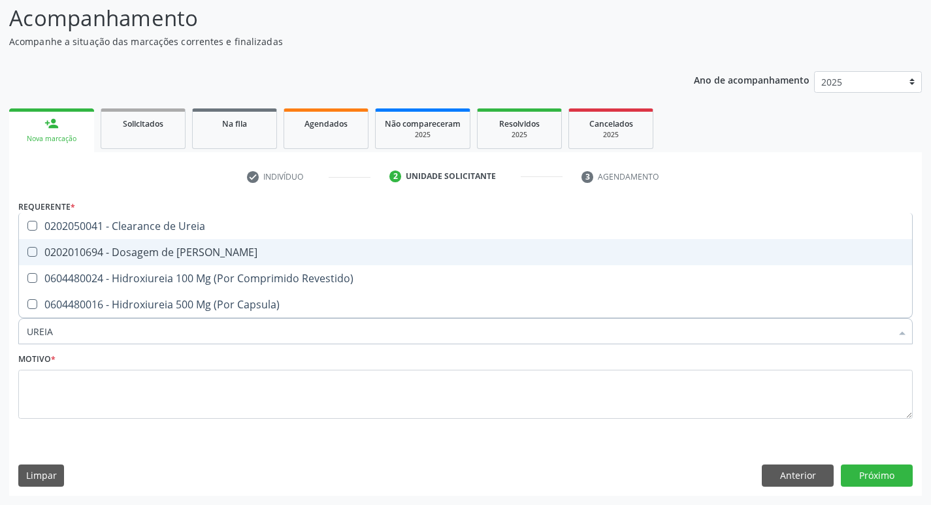
click at [150, 253] on div "0202010694 - Dosagem de Ureia" at bounding box center [466, 252] width 878 height 10
checkbox Ureia "true"
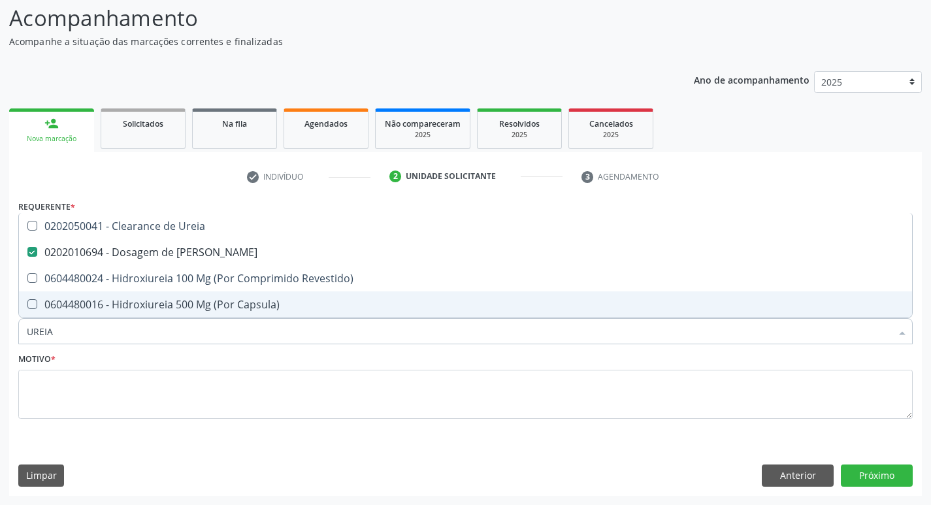
drag, startPoint x: 71, startPoint y: 337, endPoint x: 18, endPoint y: 337, distance: 52.3
click at [18, 337] on div "UREIA" at bounding box center [465, 331] width 895 height 26
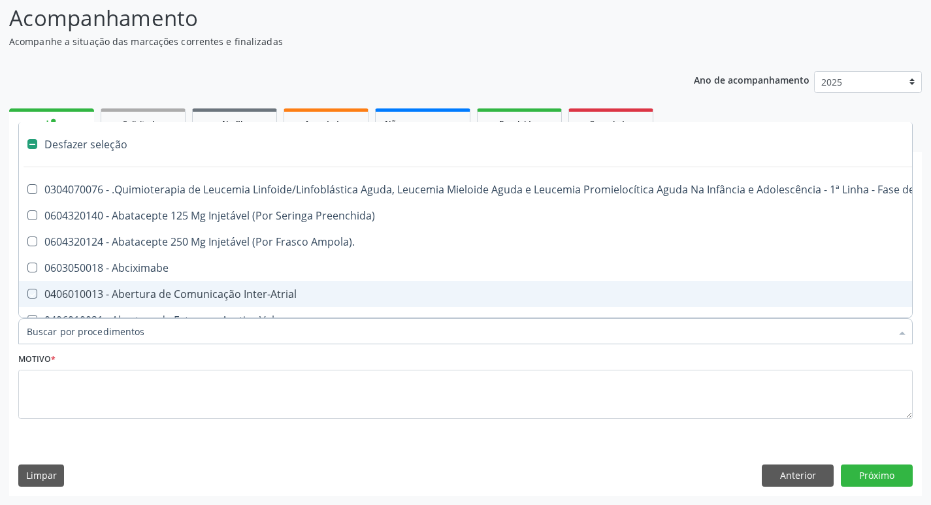
click at [454, 353] on div "Motivo *" at bounding box center [465, 384] width 895 height 69
checkbox Preenchida\) "true"
checkbox Ampola\)\ "true"
checkbox Abciximabe "true"
checkbox Inter-Atrial "true"
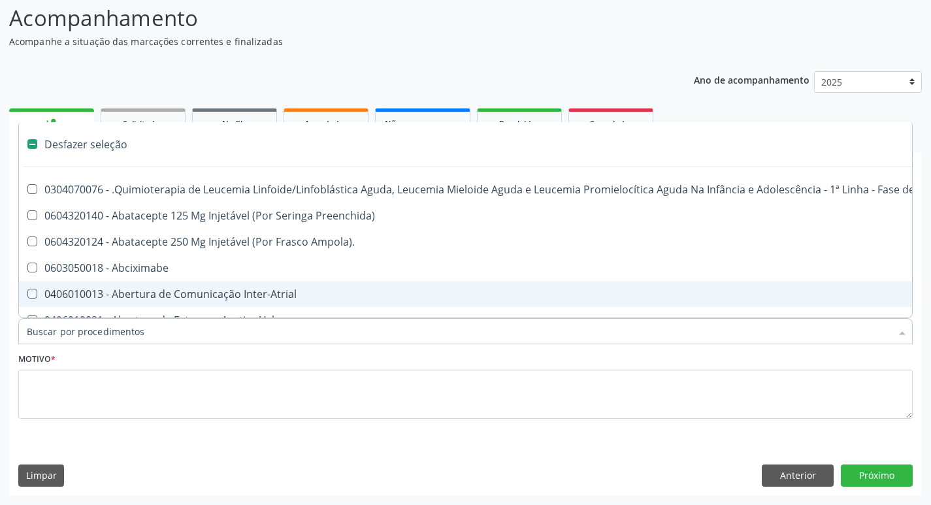
checkbox Valvar "true"
checkbox Adolescente\) "true"
checkbox Valvar "true"
checkbox Adolescente\) "true"
checkbox Paciente\) "true"
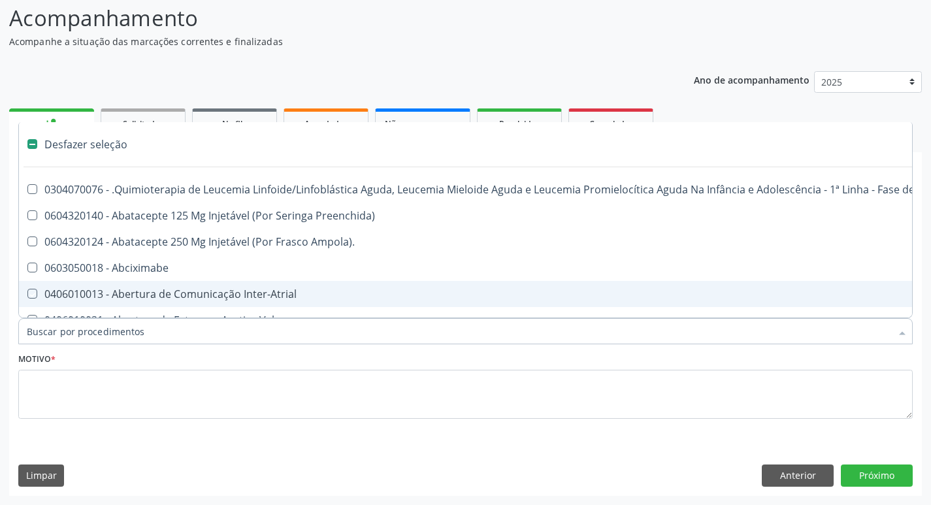
checkbox Dente\) "true"
checkbox Urina "false"
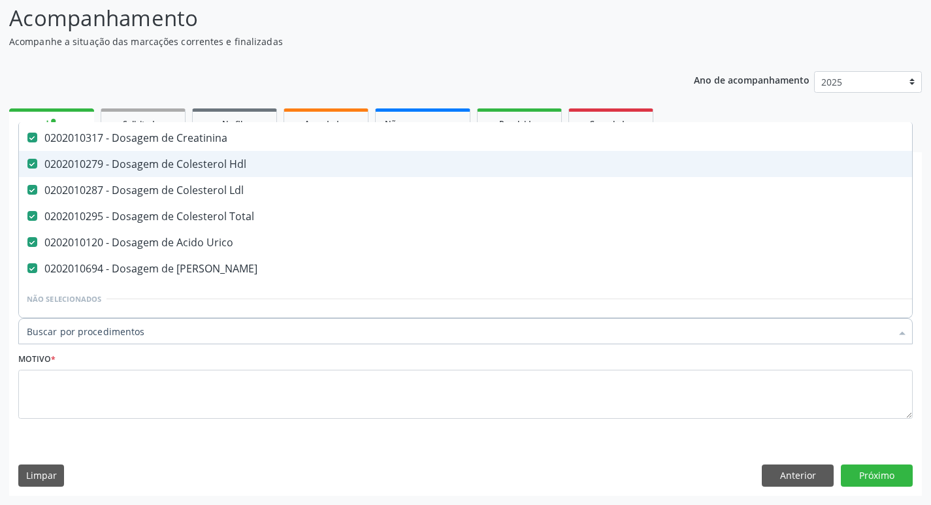
scroll to position [175, 0]
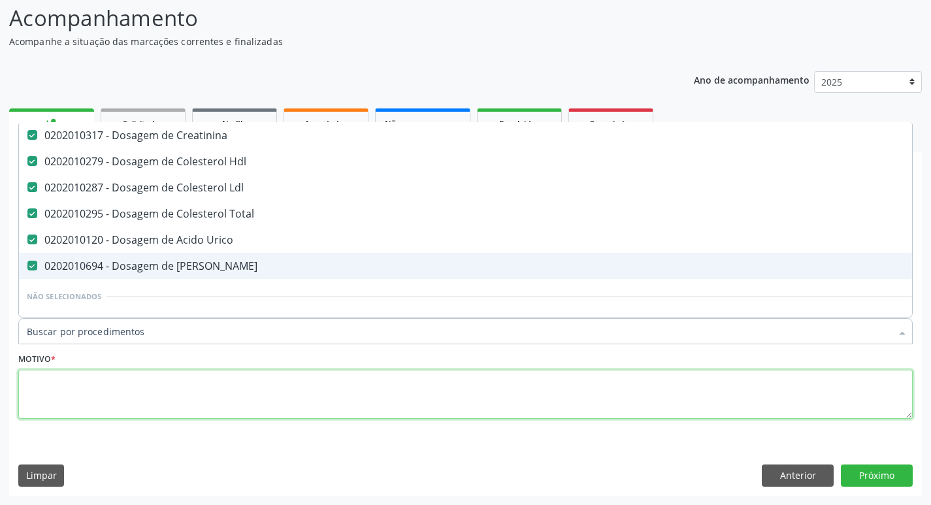
click at [166, 407] on textarea at bounding box center [465, 395] width 895 height 50
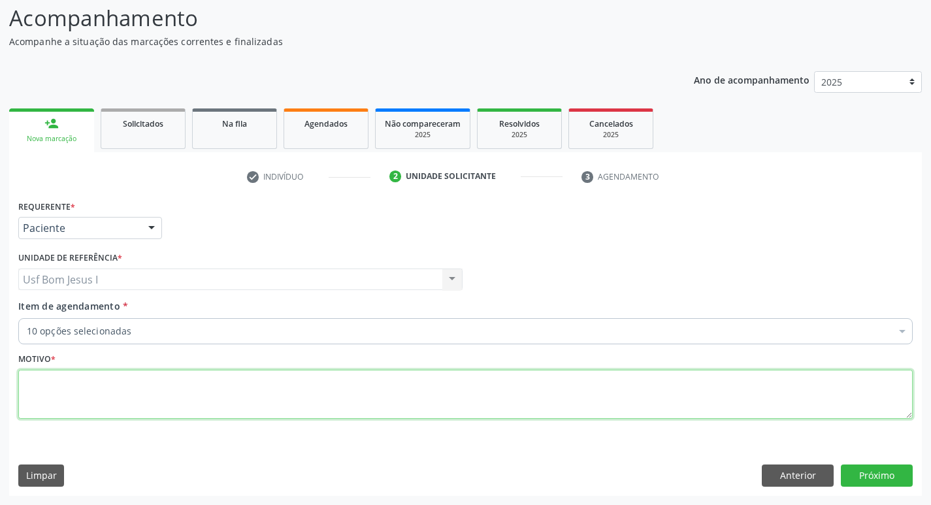
scroll to position [0, 0]
type textarea "."
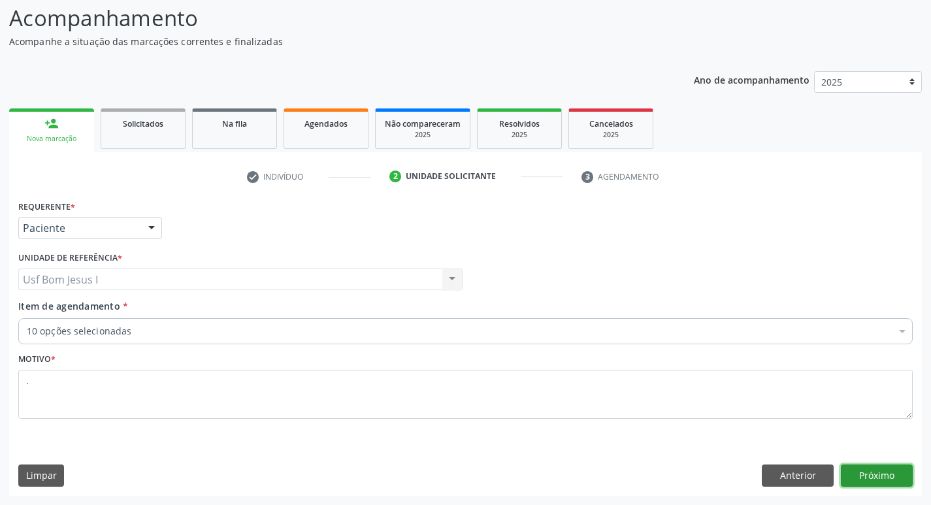
click at [867, 476] on button "Próximo" at bounding box center [877, 476] width 72 height 22
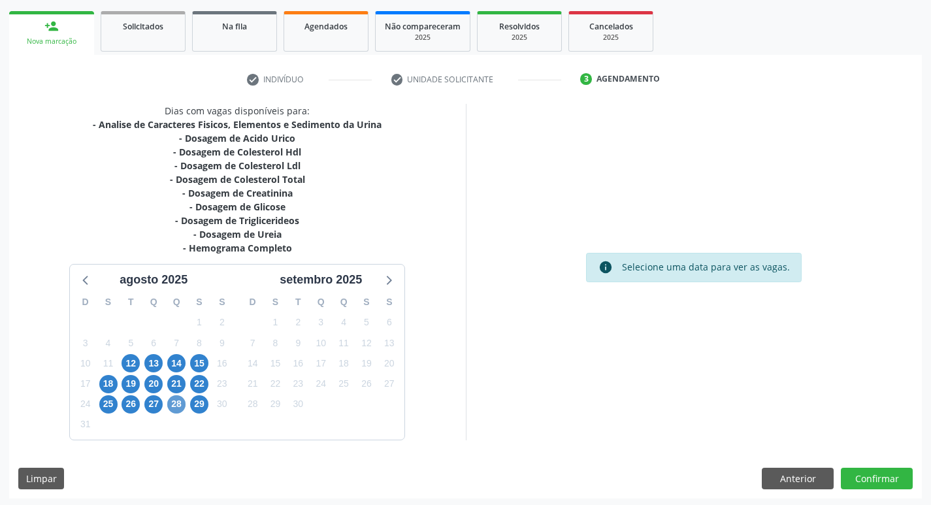
scroll to position [187, 0]
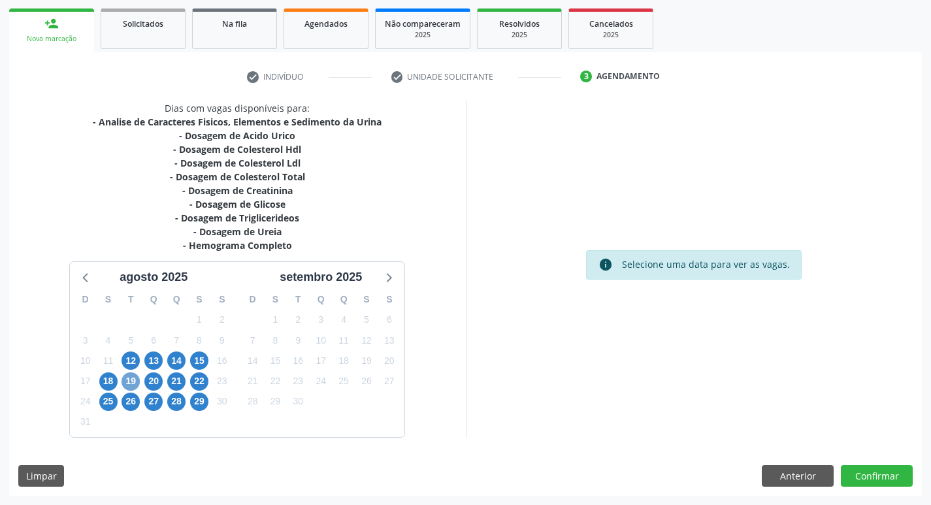
click at [129, 384] on span "19" at bounding box center [131, 382] width 18 height 18
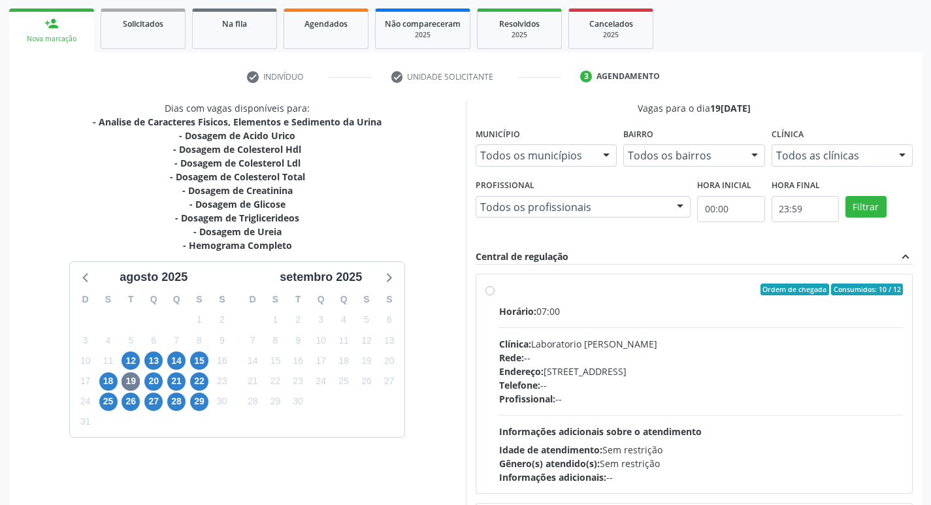
click at [700, 339] on div "Clínica: Laboratorio Jose Paulo Terto" at bounding box center [701, 344] width 405 height 14
click at [495, 295] on input "Ordem de chegada Consumidos: 10 / 12 Horário: 07:00 Clínica: Laboratorio Jose P…" at bounding box center [490, 290] width 9 height 12
radio input "true"
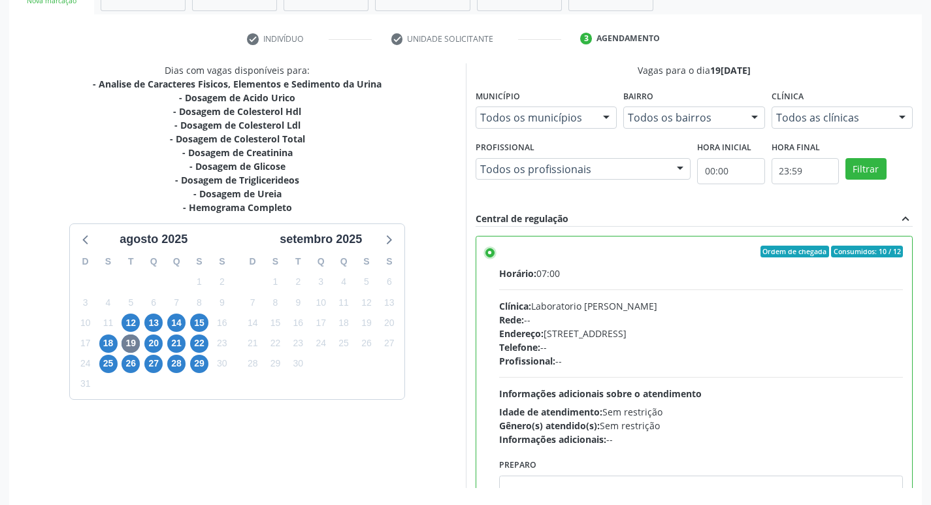
scroll to position [276, 0]
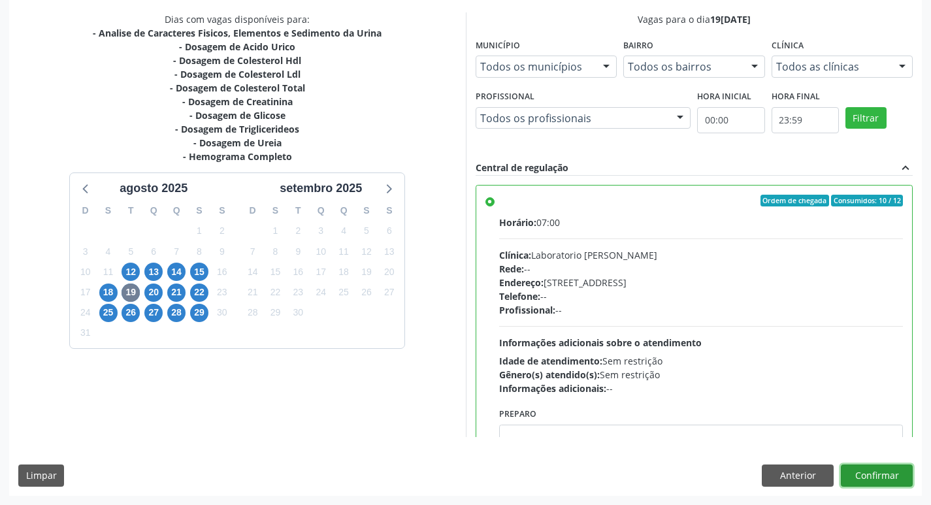
click at [889, 479] on button "Confirmar" at bounding box center [877, 476] width 72 height 22
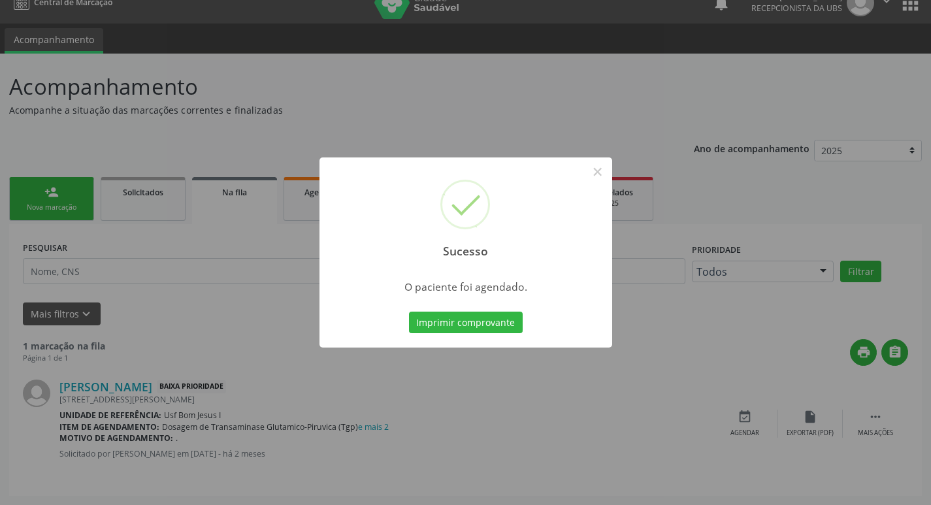
scroll to position [0, 0]
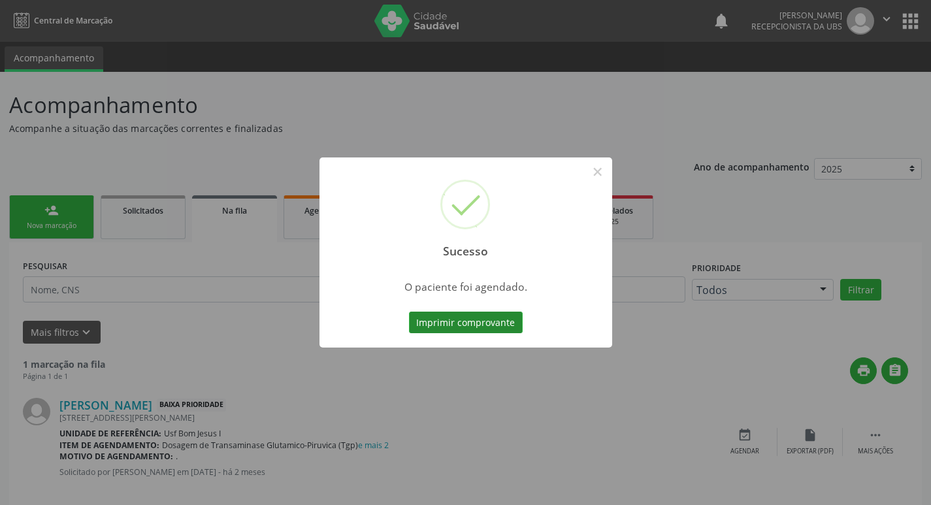
click at [450, 312] on button "Imprimir comprovante" at bounding box center [466, 323] width 114 height 22
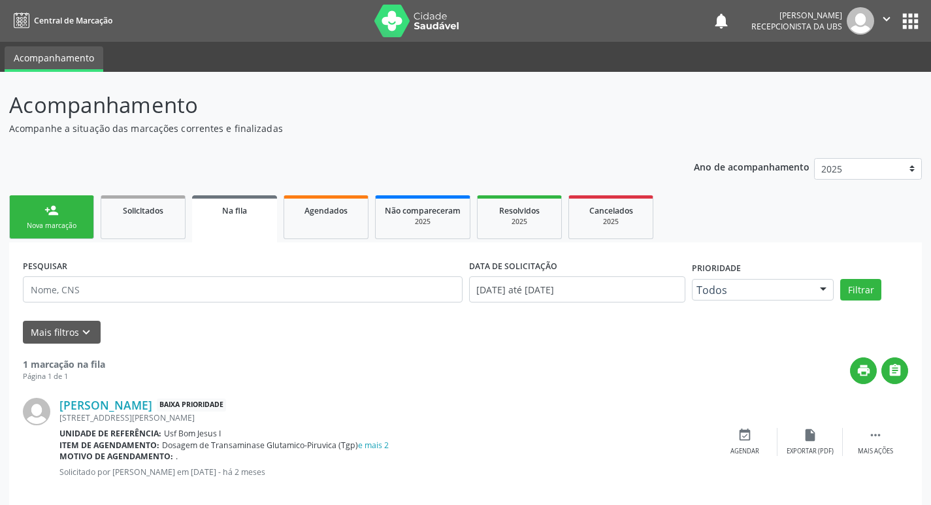
click at [68, 223] on div "Nova marcação" at bounding box center [51, 226] width 65 height 10
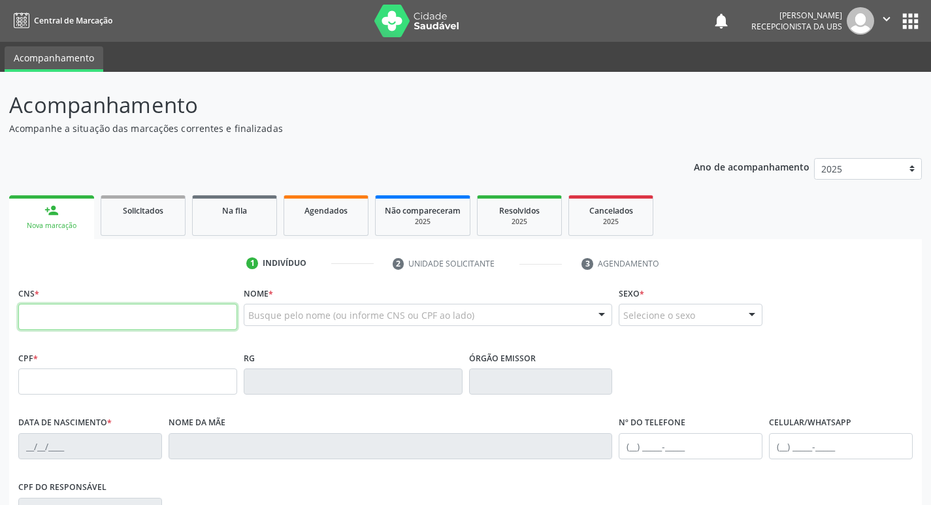
click at [192, 316] on input "text" at bounding box center [127, 317] width 219 height 26
click at [154, 320] on input "text" at bounding box center [127, 317] width 219 height 26
paste input "898 0039 5465 7475"
type input "898 0039 5465 7475"
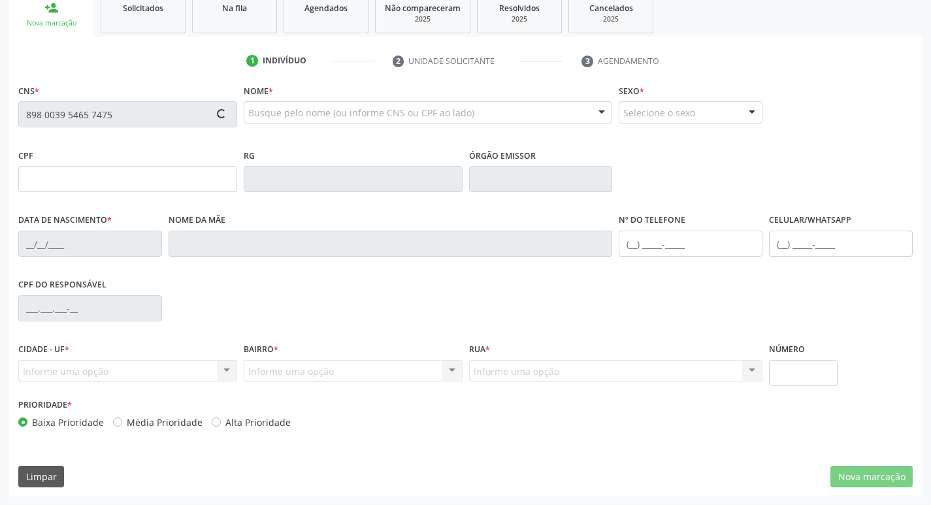
scroll to position [203, 0]
type input "152.208.614-50"
type input "17/11/2001"
type input "Cicera da Silva Vieira"
type input "(87) 99948-9812"
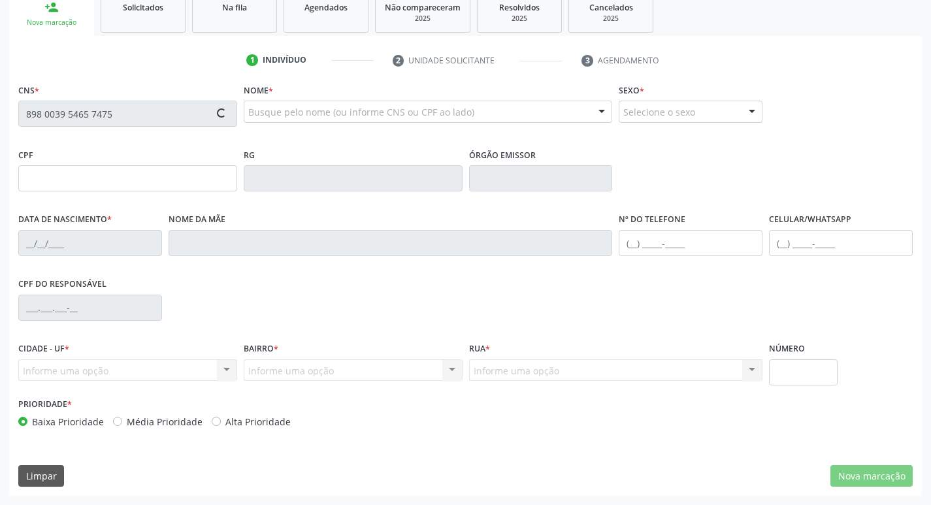
type input "(87) 99948-9812"
type input "1067"
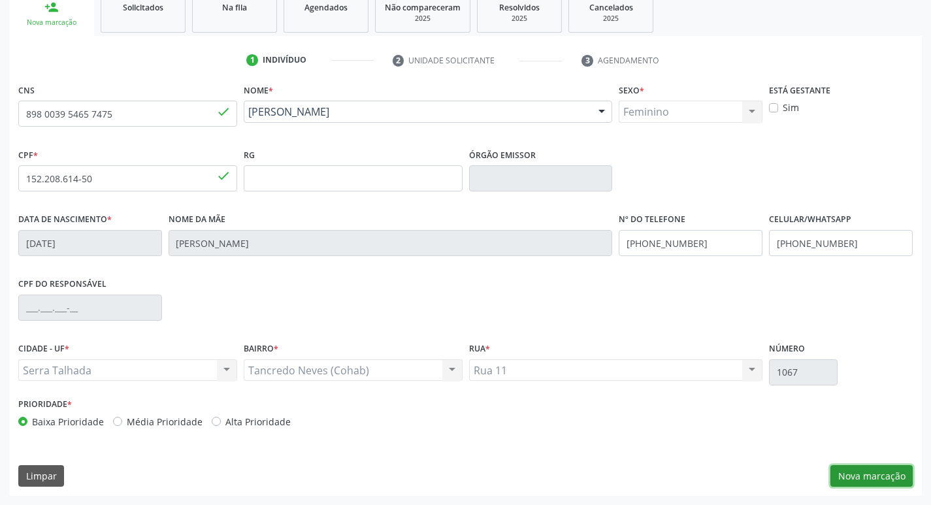
click at [867, 481] on button "Nova marcação" at bounding box center [872, 476] width 82 height 22
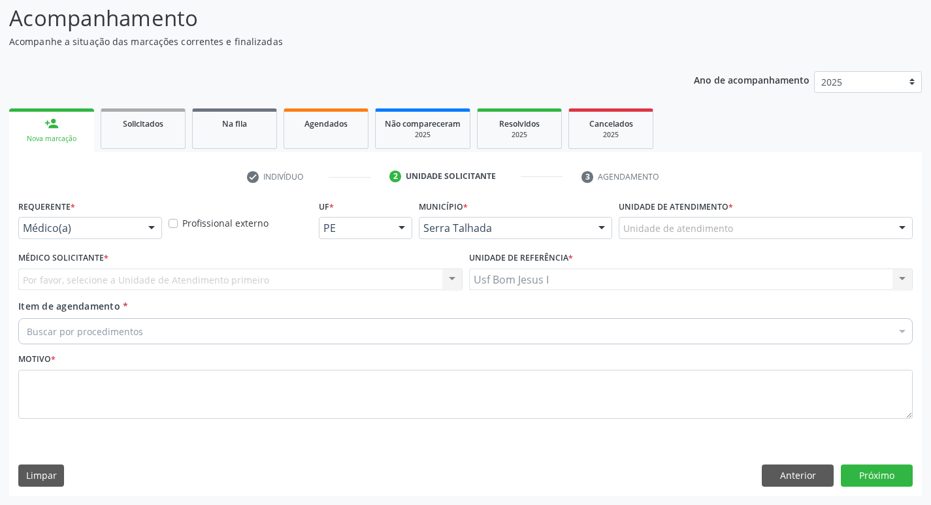
scroll to position [87, 0]
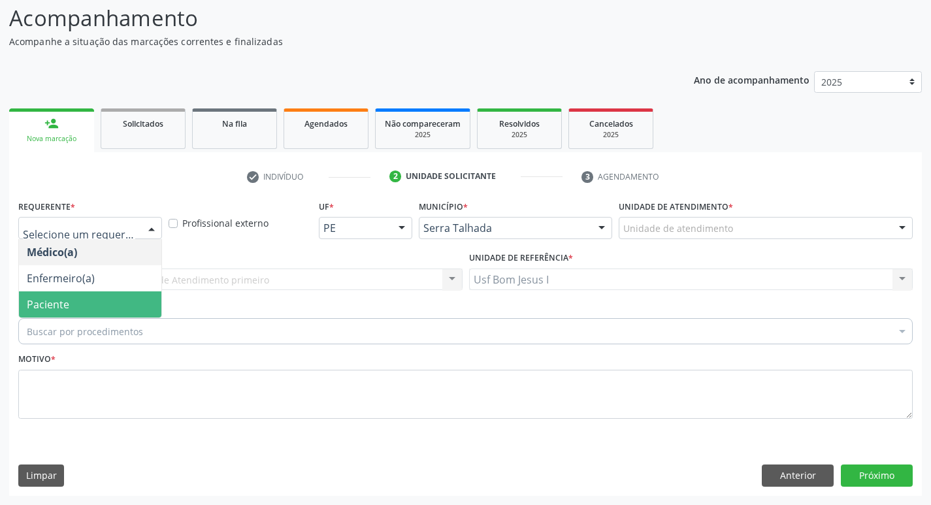
click at [84, 305] on span "Paciente" at bounding box center [90, 304] width 142 height 26
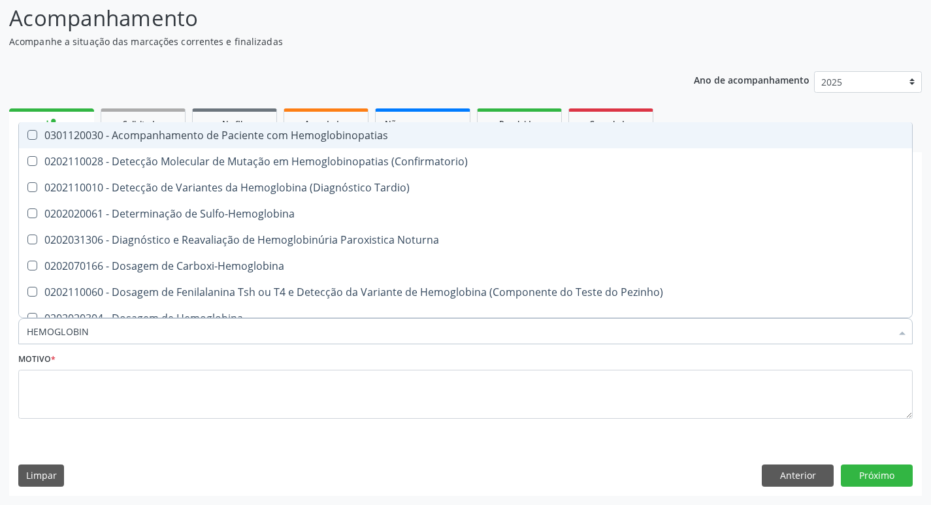
type input "HEMOGLOBINA"
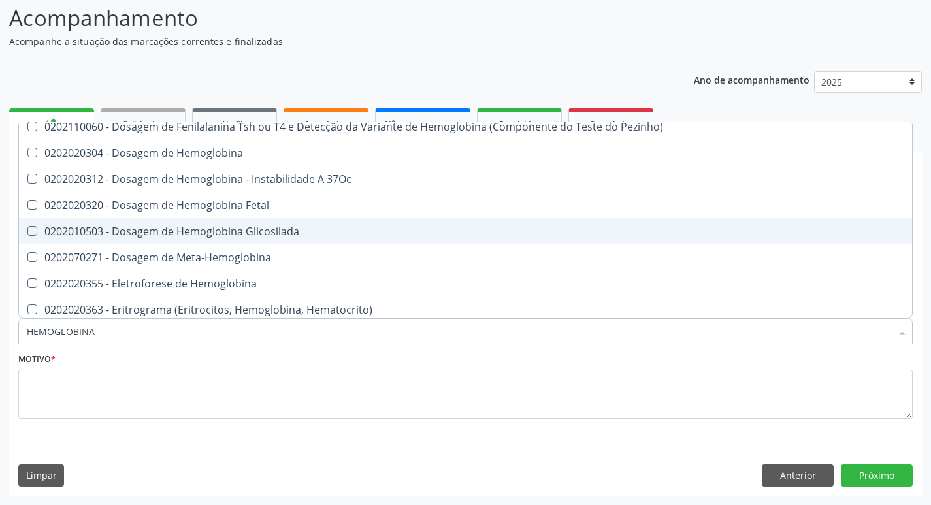
click at [236, 243] on span "0202010503 - Dosagem de Hemoglobina Glicosilada" at bounding box center [465, 231] width 893 height 26
checkbox Glicosilada "true"
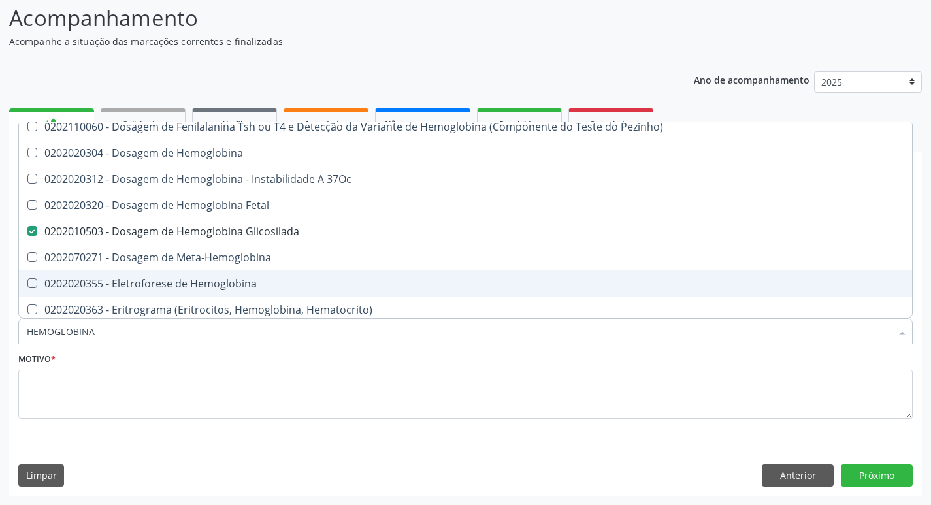
click at [130, 330] on input "HEMOGLOBINA" at bounding box center [459, 331] width 865 height 26
checkbox Glicosilada "false"
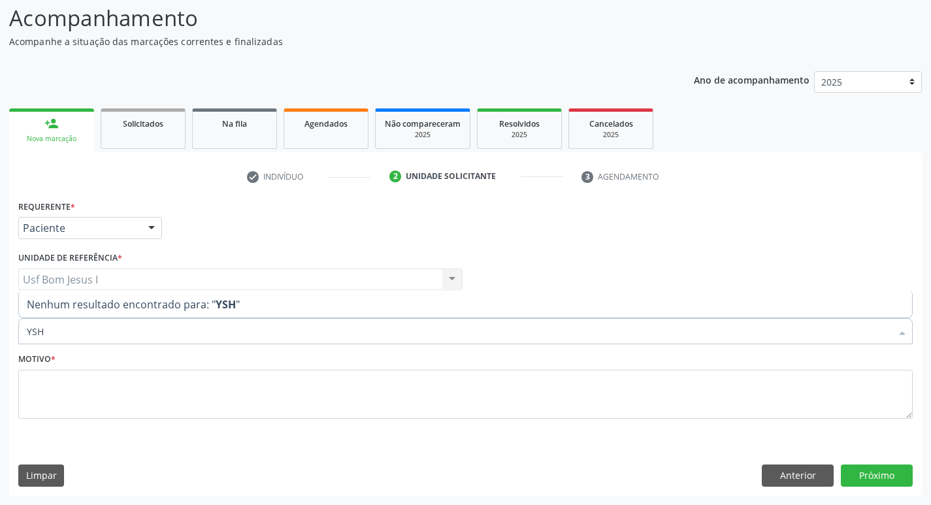
scroll to position [0, 0]
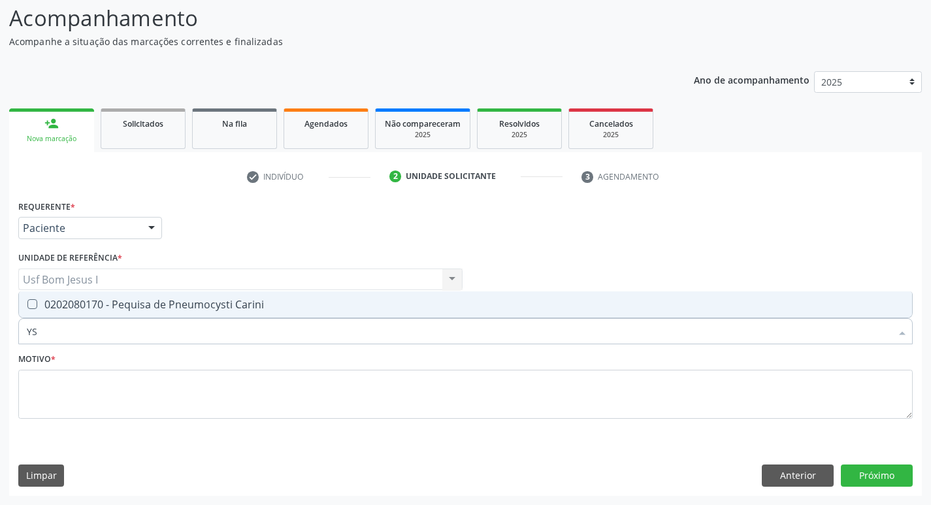
type input "Y"
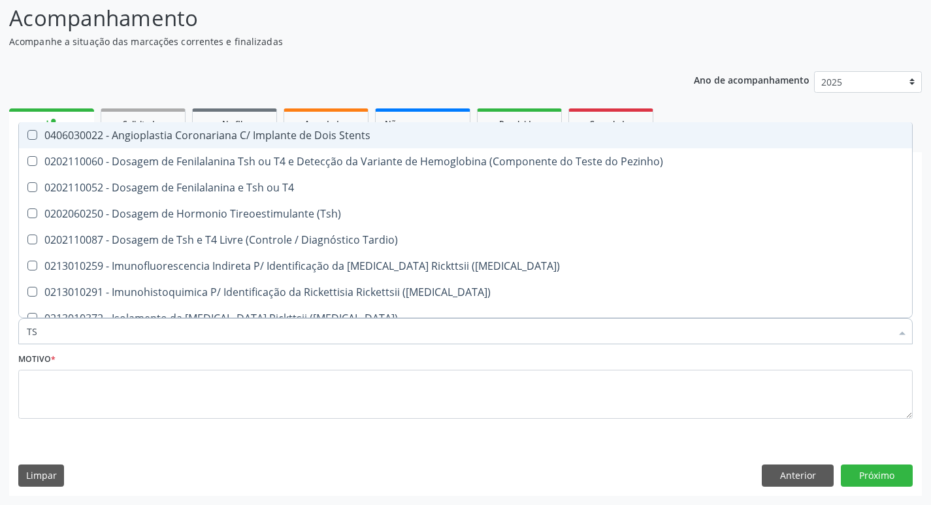
type input "TSH"
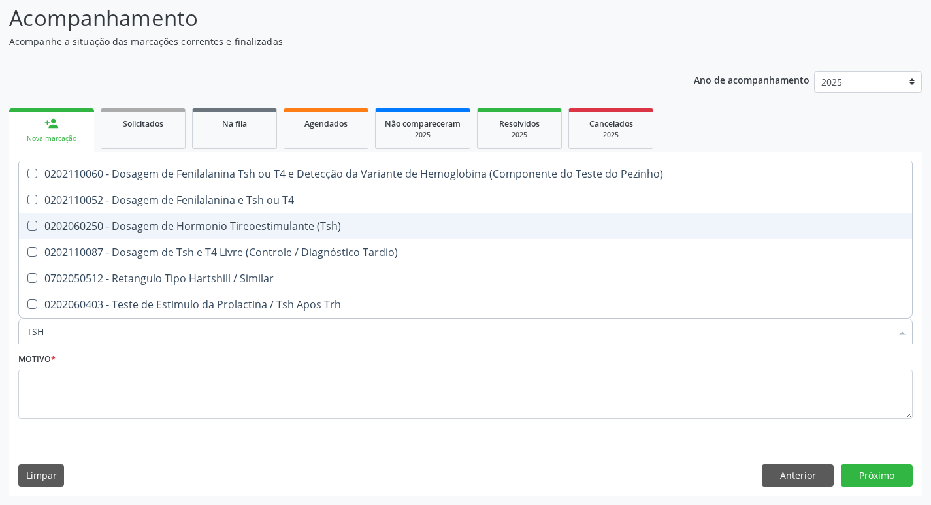
click at [244, 222] on div "0202060250 - Dosagem de Hormonio Tireoestimulante (Tsh)" at bounding box center [466, 226] width 878 height 10
checkbox \(Tsh\) "true"
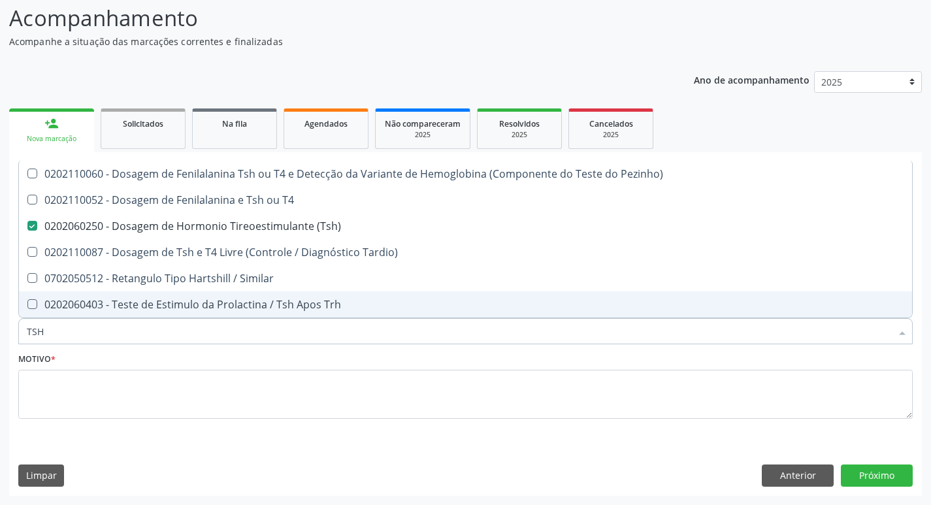
click at [158, 338] on input "TSH" at bounding box center [459, 331] width 865 height 26
type input "TR"
checkbox \(Tsh\) "false"
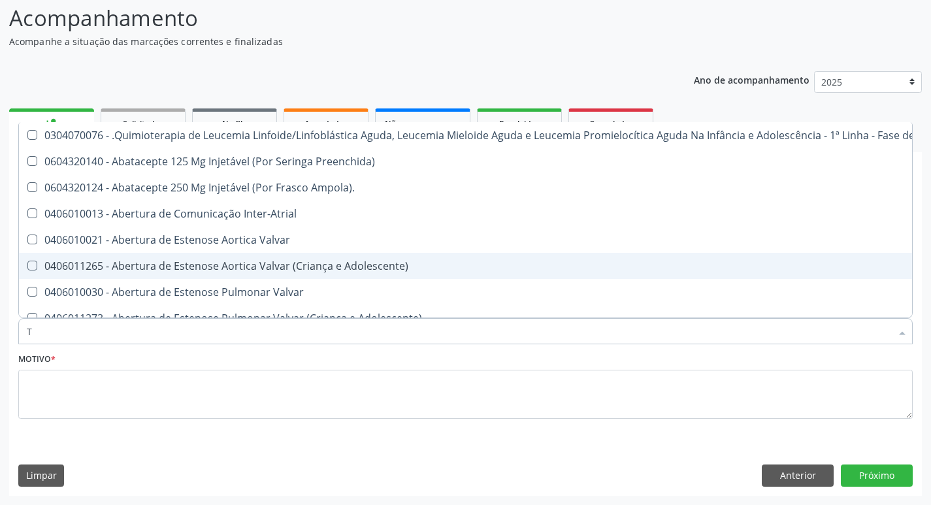
type input "T4"
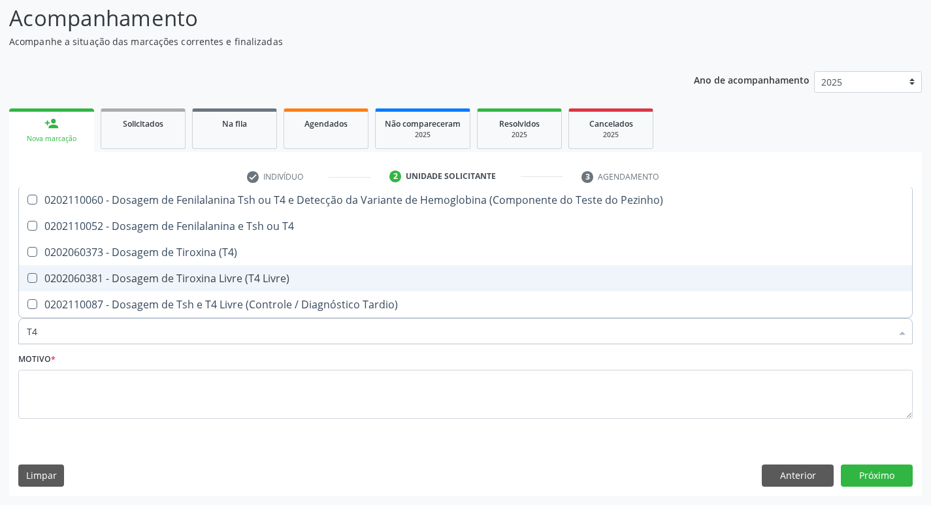
click at [242, 271] on span "0202060381 - Dosagem de Tiroxina Livre (T4 Livre)" at bounding box center [465, 278] width 893 height 26
checkbox Livre\) "true"
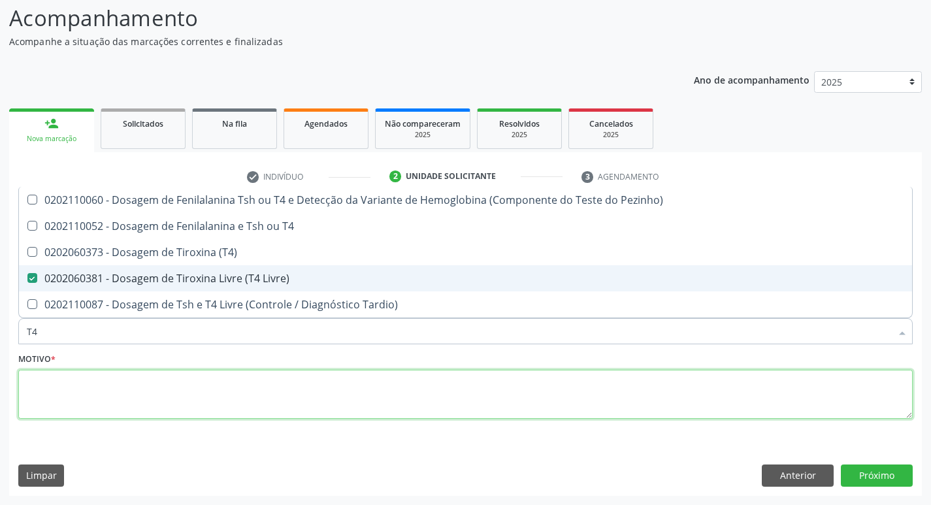
click at [254, 387] on textarea at bounding box center [465, 395] width 895 height 50
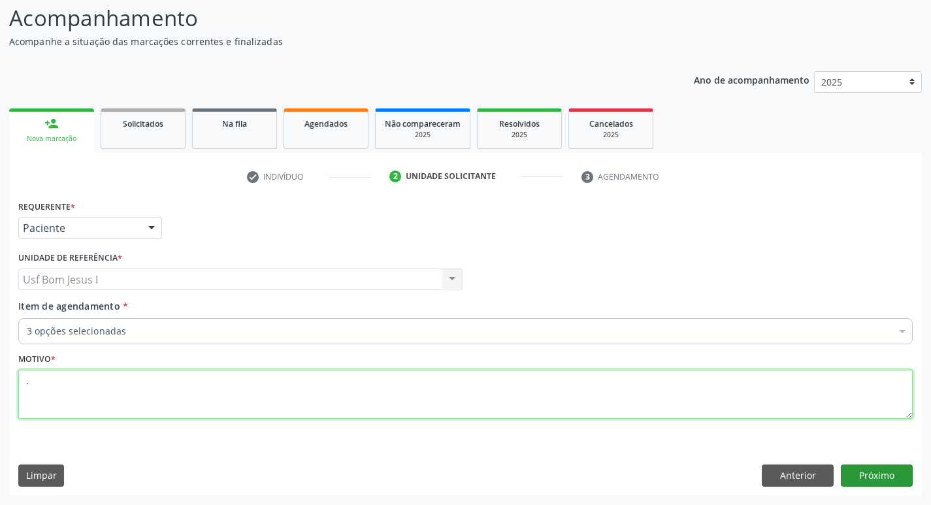
type textarea "."
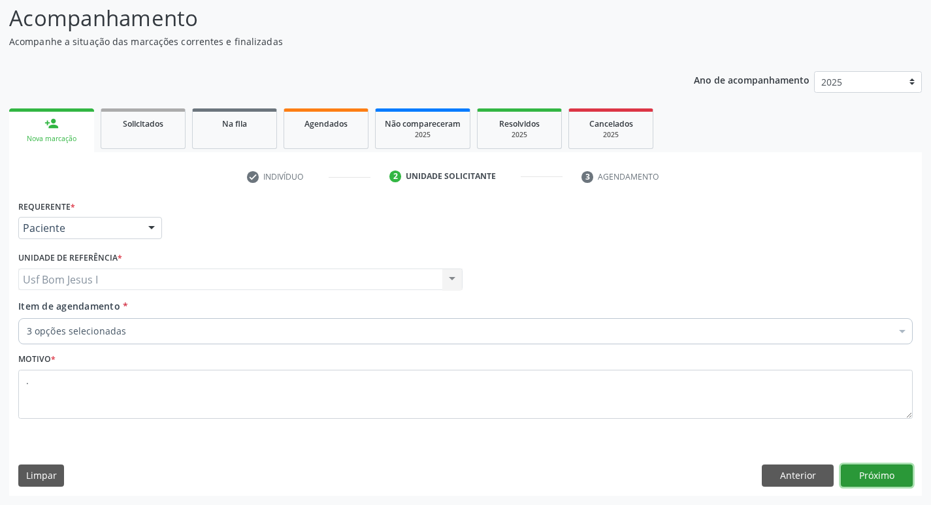
click at [872, 480] on button "Próximo" at bounding box center [877, 476] width 72 height 22
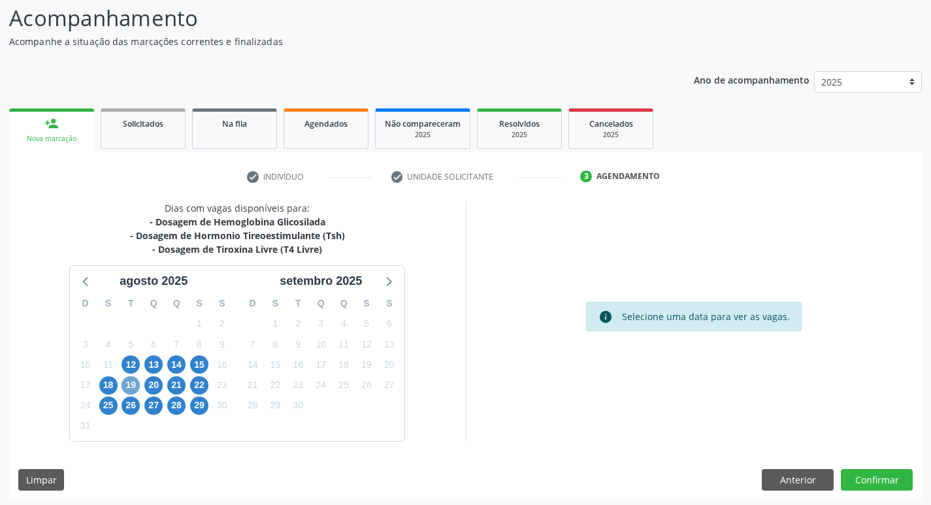
click at [133, 386] on span "19" at bounding box center [131, 385] width 18 height 18
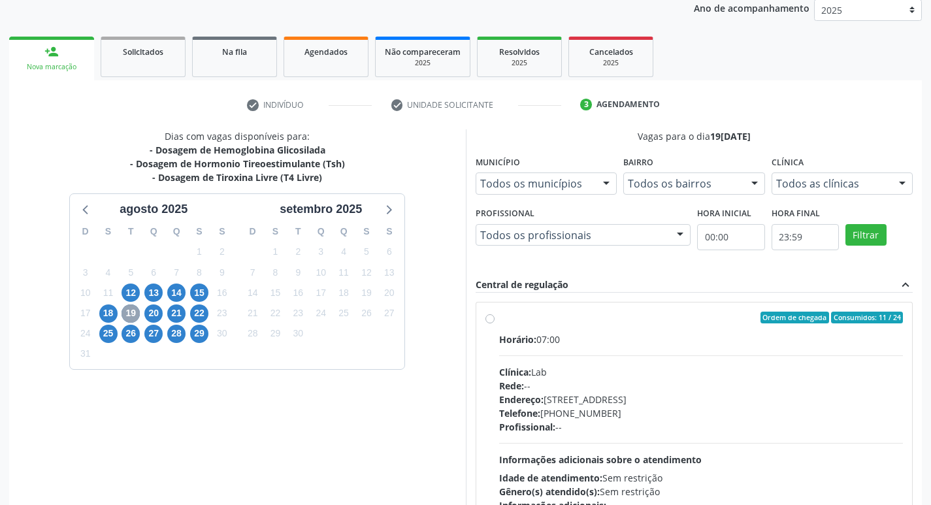
scroll to position [218, 0]
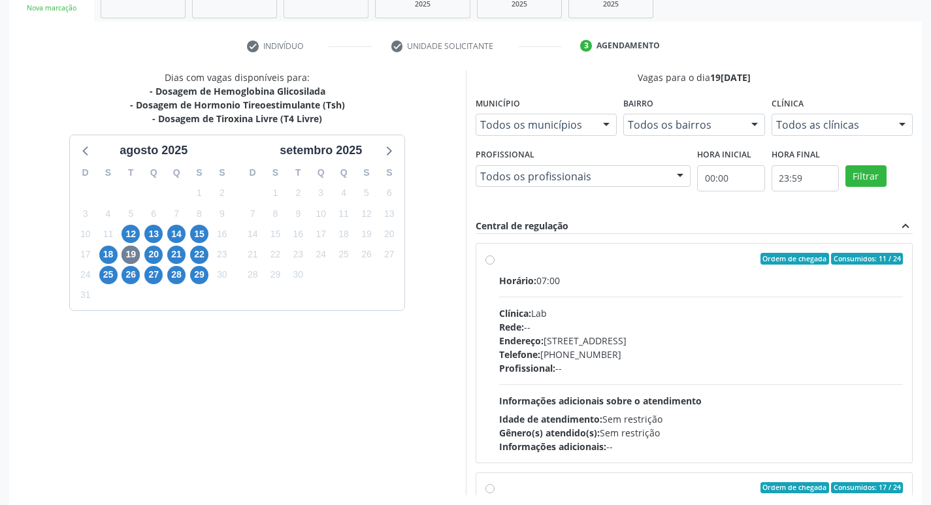
click at [716, 335] on div "Endereço: Casa, nº 1037, N S da Penha, Serra Talhada - PE" at bounding box center [701, 341] width 405 height 14
click at [495, 265] on input "Ordem de chegada Consumidos: 11 / 24 Horário: 07:00 Clínica: Lab Rede: -- Ender…" at bounding box center [490, 259] width 9 height 12
radio input "true"
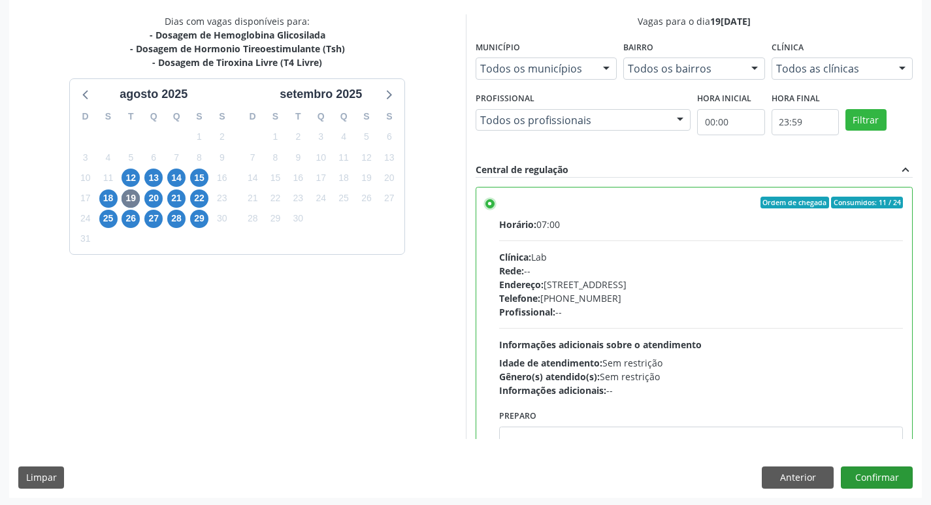
scroll to position [276, 0]
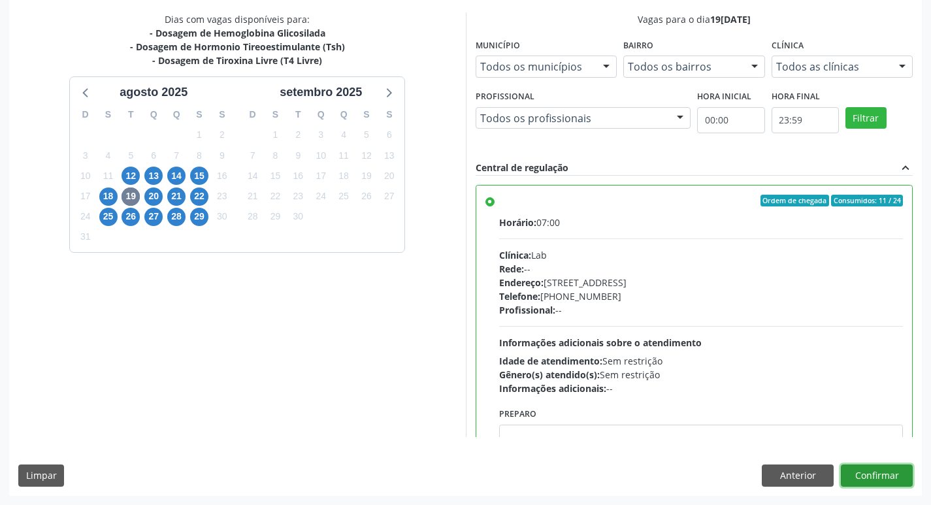
click at [883, 478] on button "Confirmar" at bounding box center [877, 476] width 72 height 22
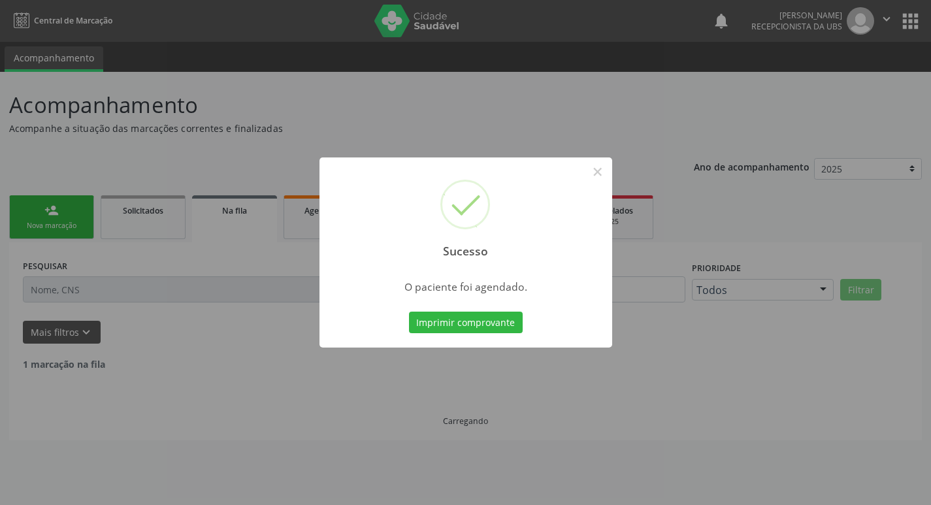
scroll to position [0, 0]
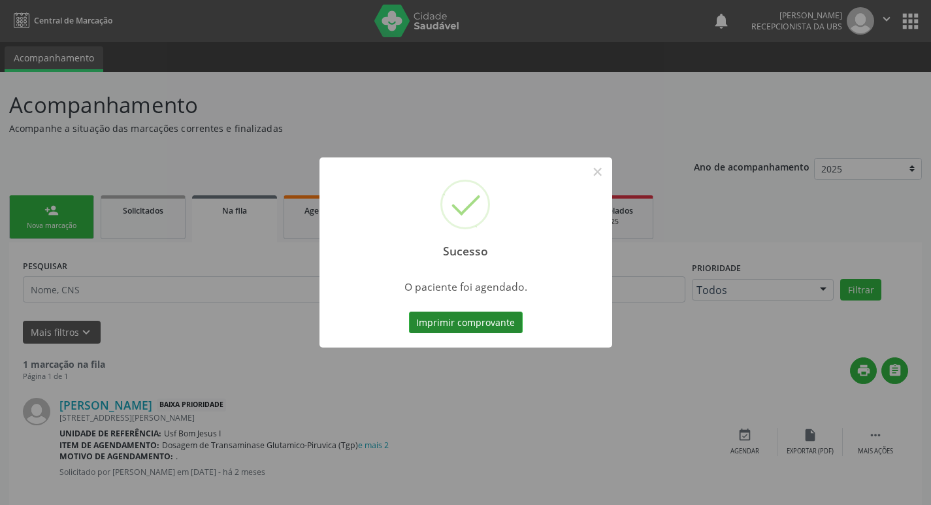
click at [476, 318] on button "Imprimir comprovante" at bounding box center [466, 323] width 114 height 22
